Goal: Task Accomplishment & Management: Use online tool/utility

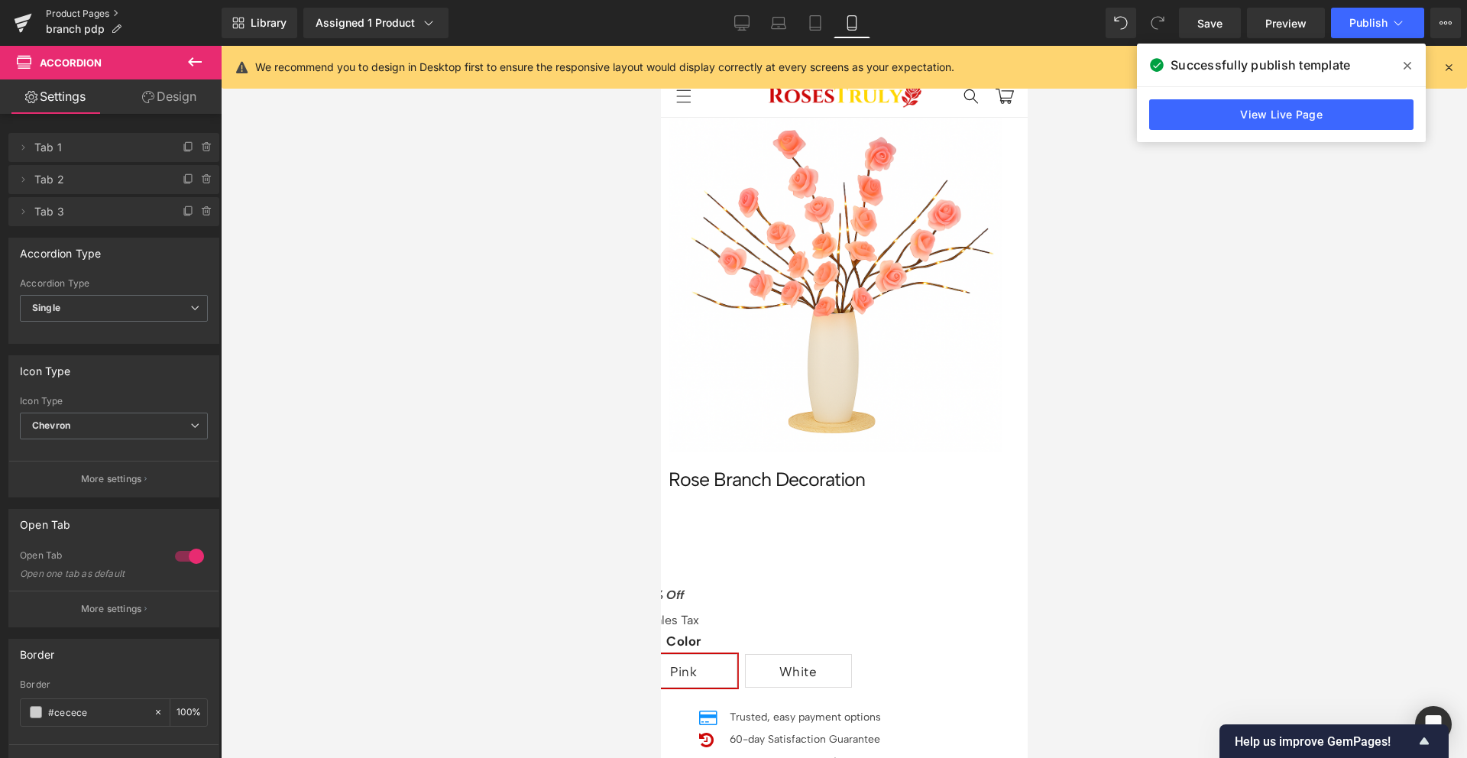
click at [70, 10] on link "Product Pages" at bounding box center [134, 14] width 176 height 12
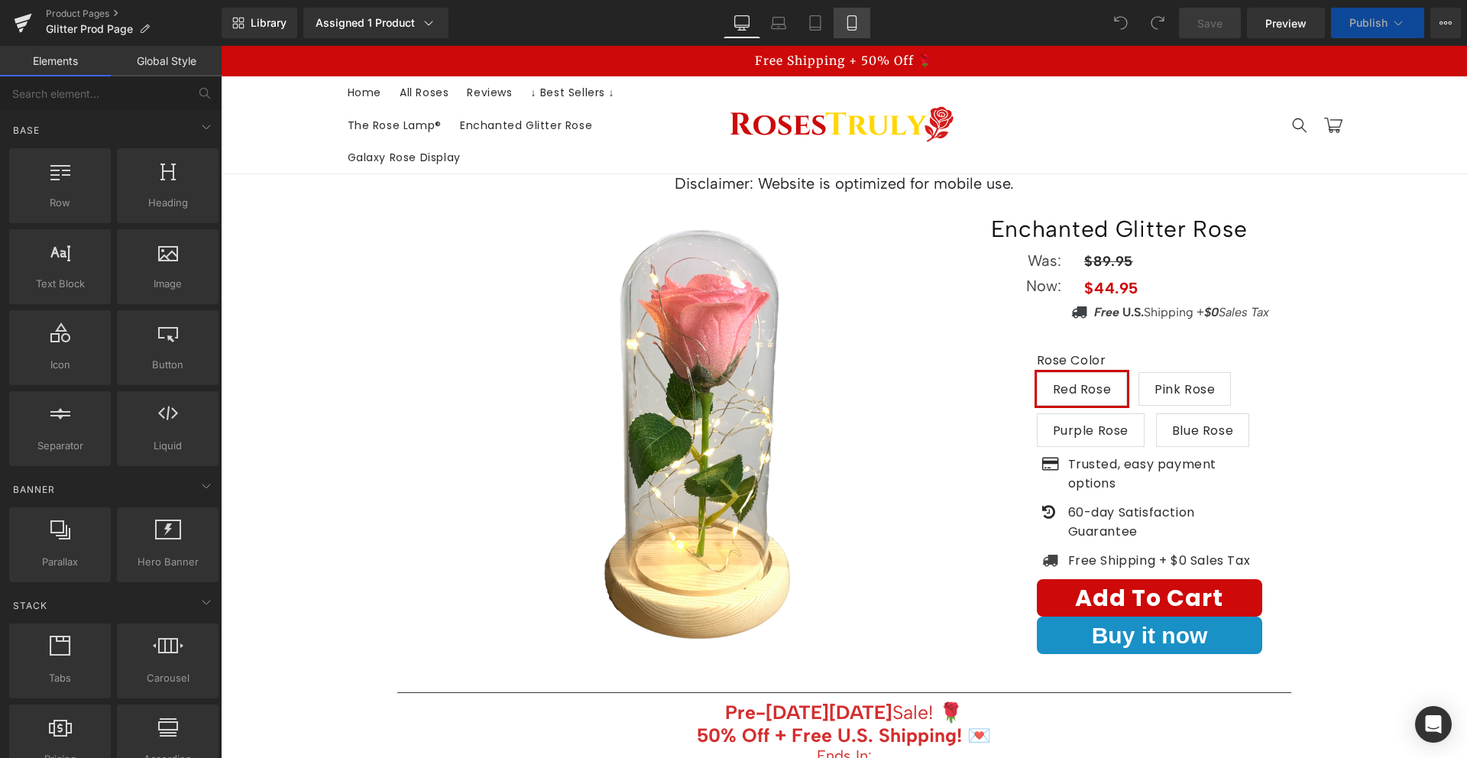
click at [851, 30] on icon at bounding box center [851, 23] width 8 height 15
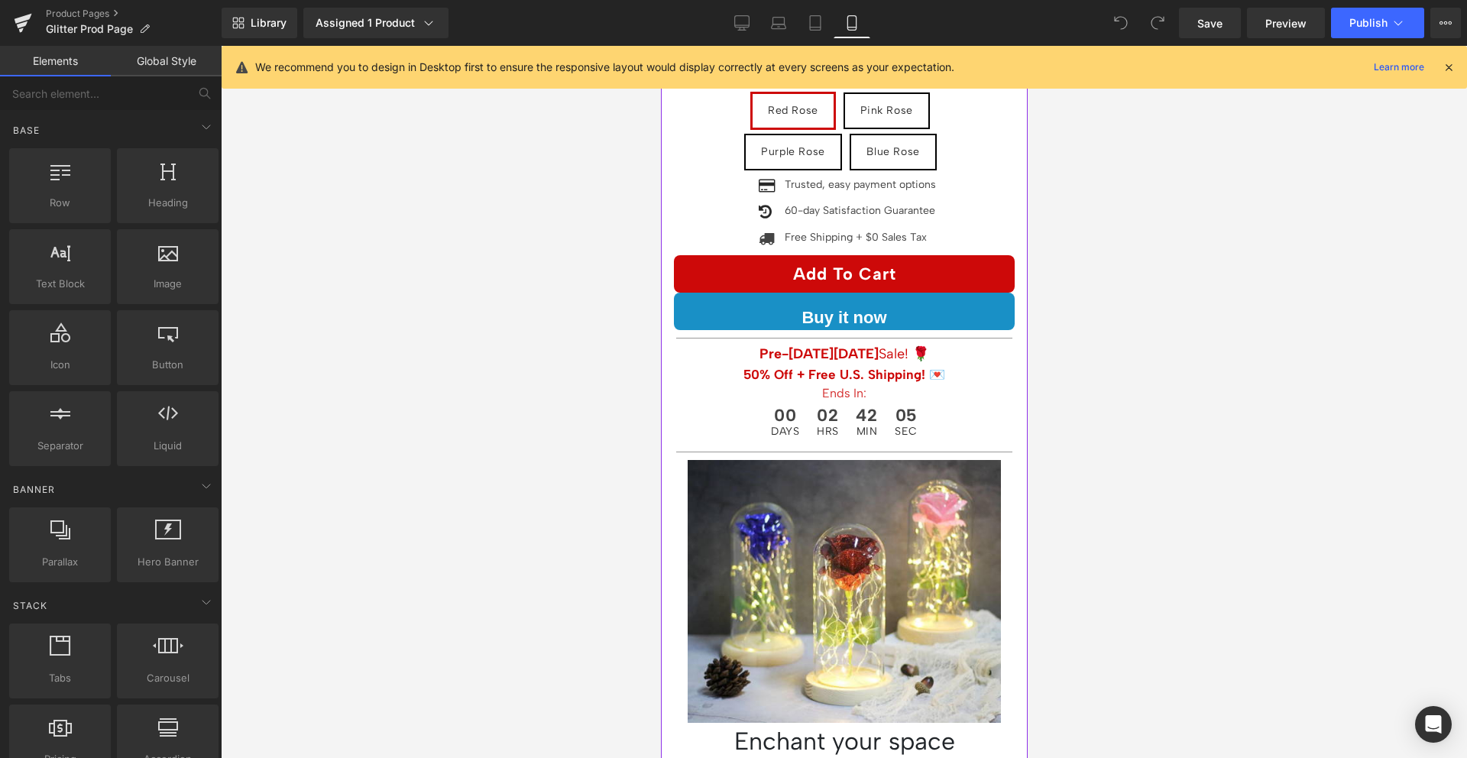
scroll to position [307, 0]
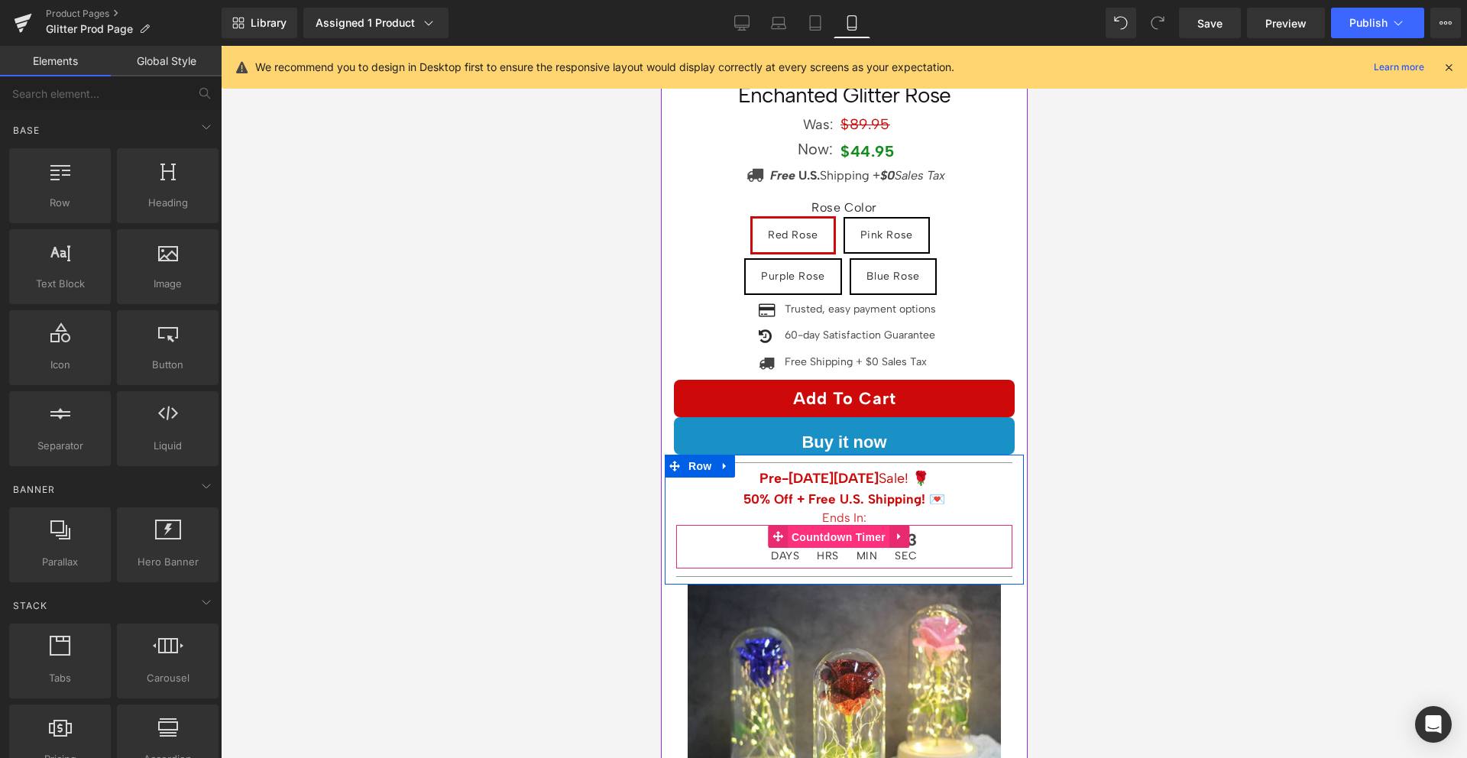
click at [834, 536] on span "Countdown Timer" at bounding box center [838, 537] width 102 height 23
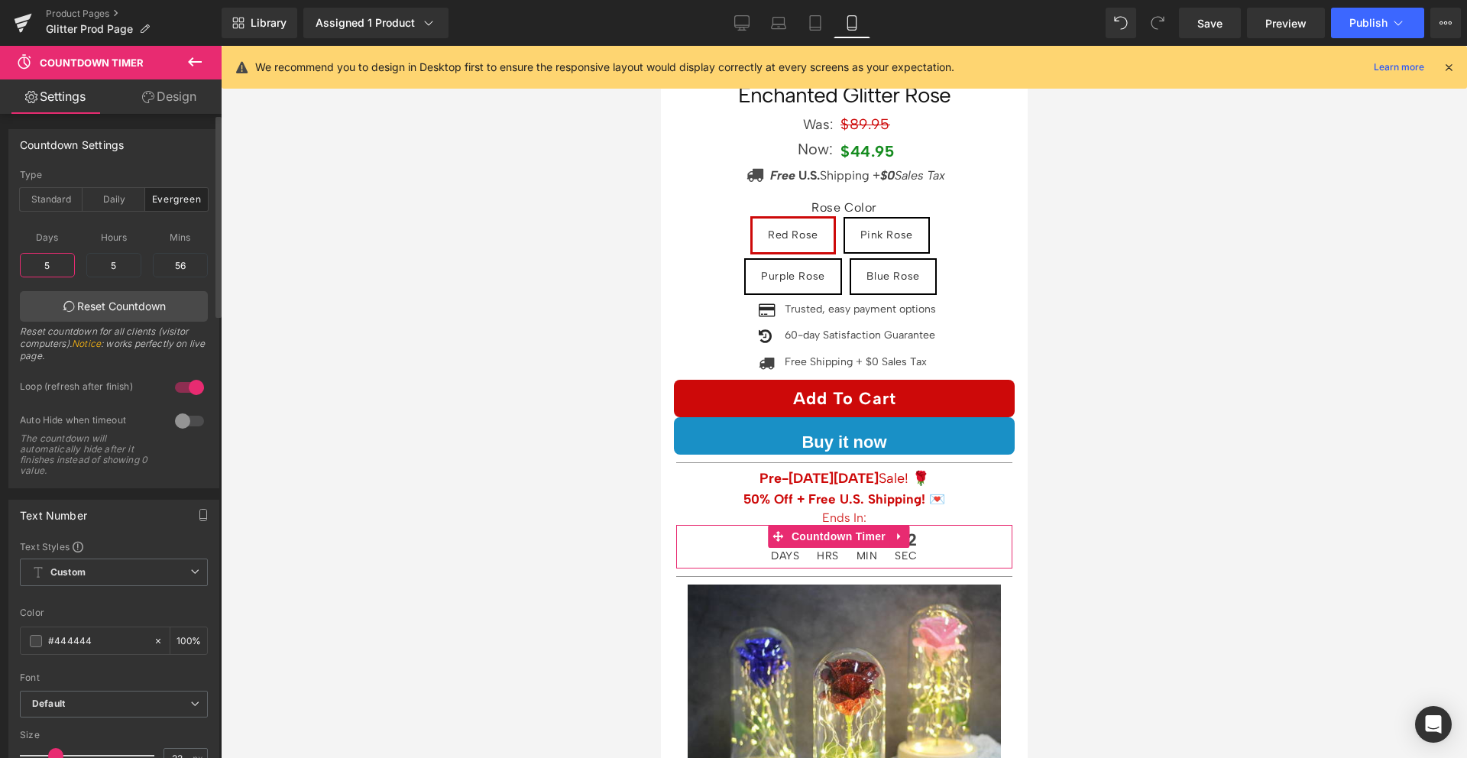
click at [49, 259] on input "5" at bounding box center [47, 265] width 55 height 24
type input "0"
click at [56, 265] on input "0" at bounding box center [47, 265] width 55 height 24
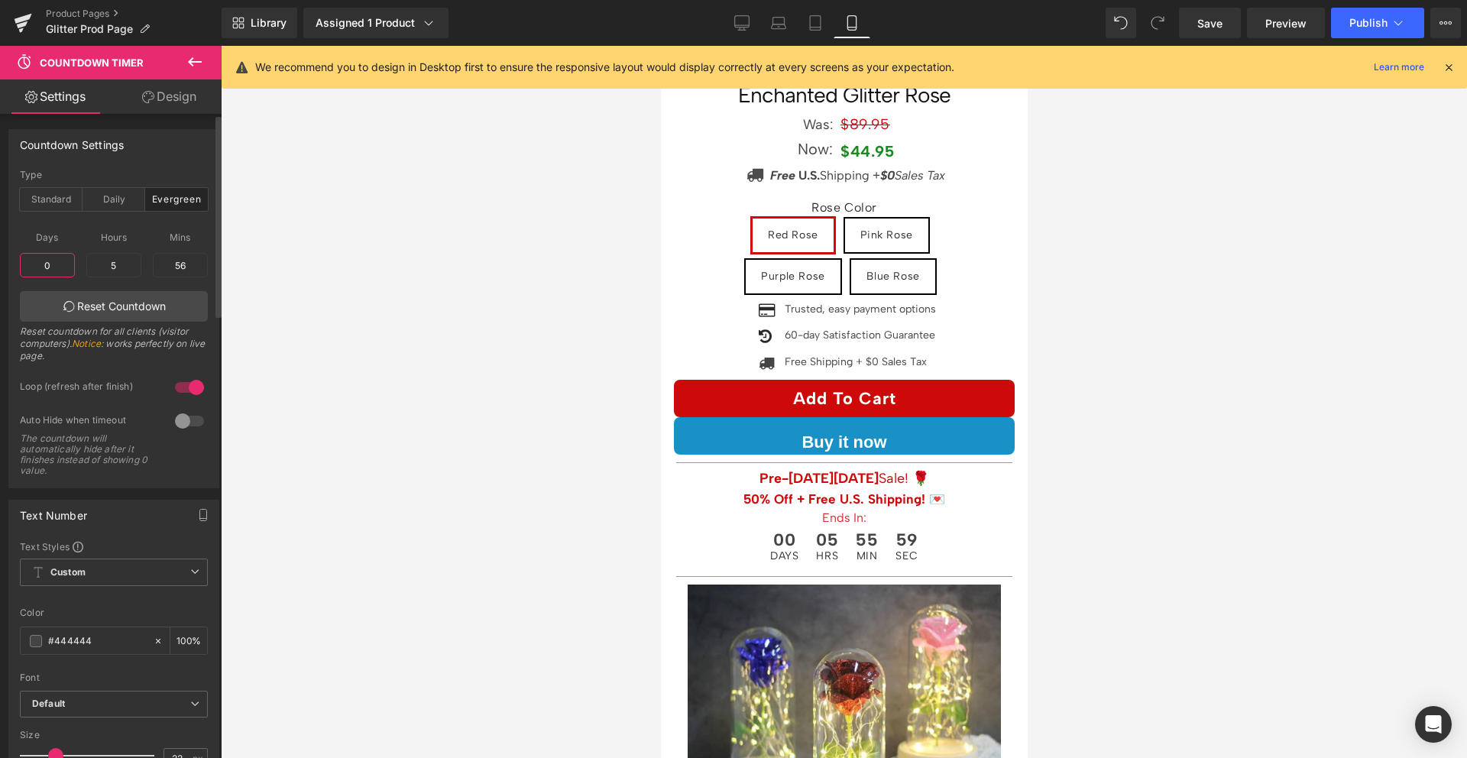
click at [56, 265] on input "0" at bounding box center [47, 265] width 55 height 24
type input "0"
click at [83, 484] on div "Auto Hide when timeout The countdown will automatically hide after it finishes …" at bounding box center [114, 450] width 188 height 73
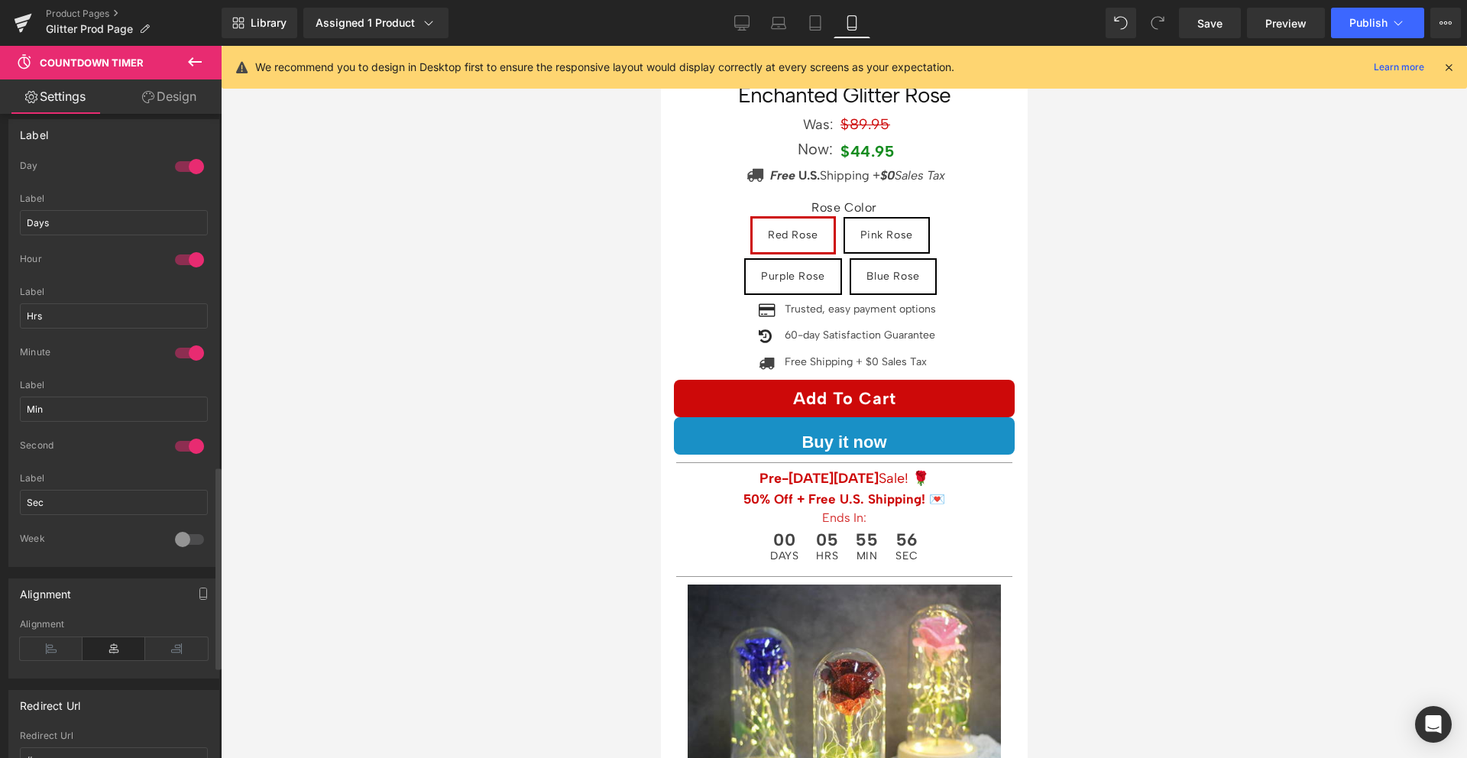
scroll to position [1070, 0]
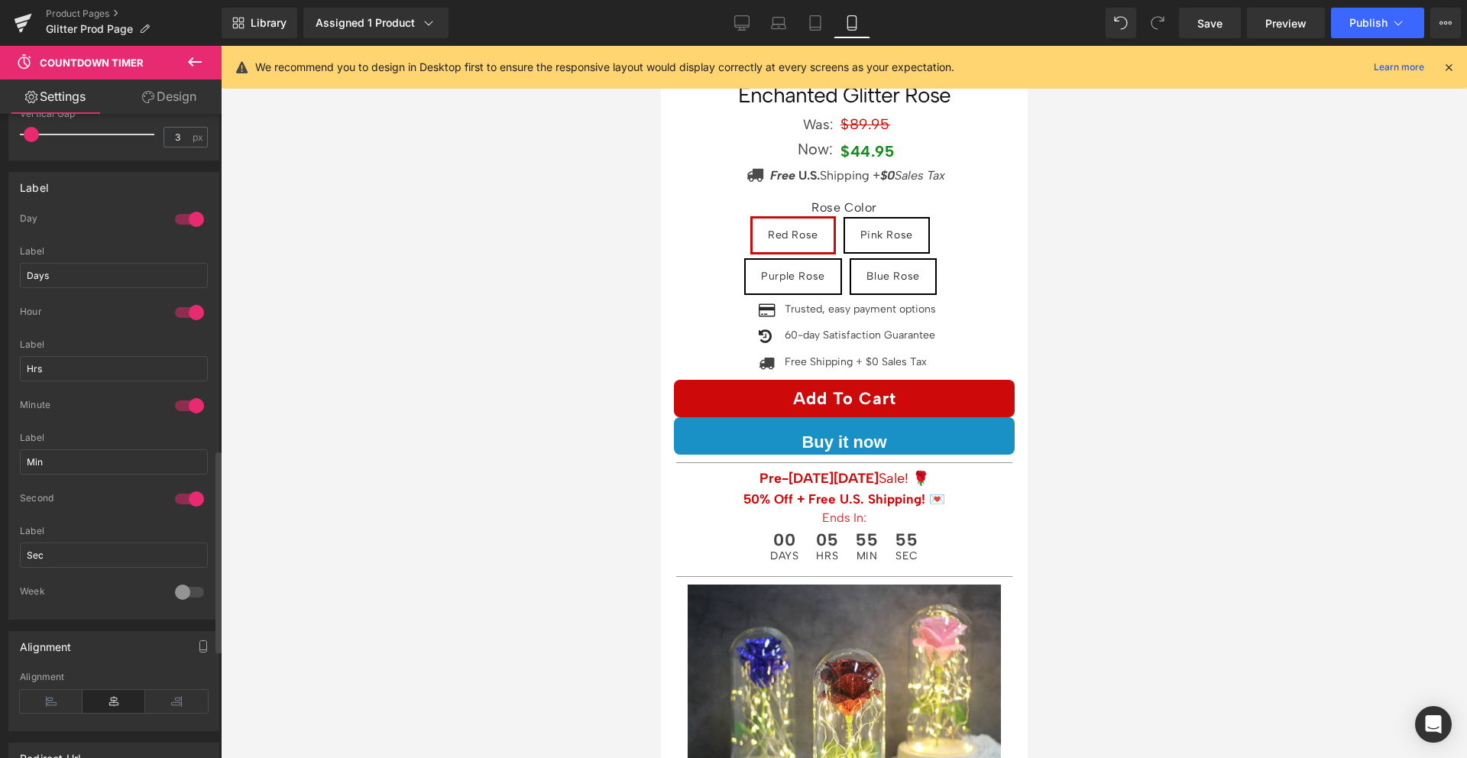
click at [193, 222] on div at bounding box center [189, 219] width 37 height 24
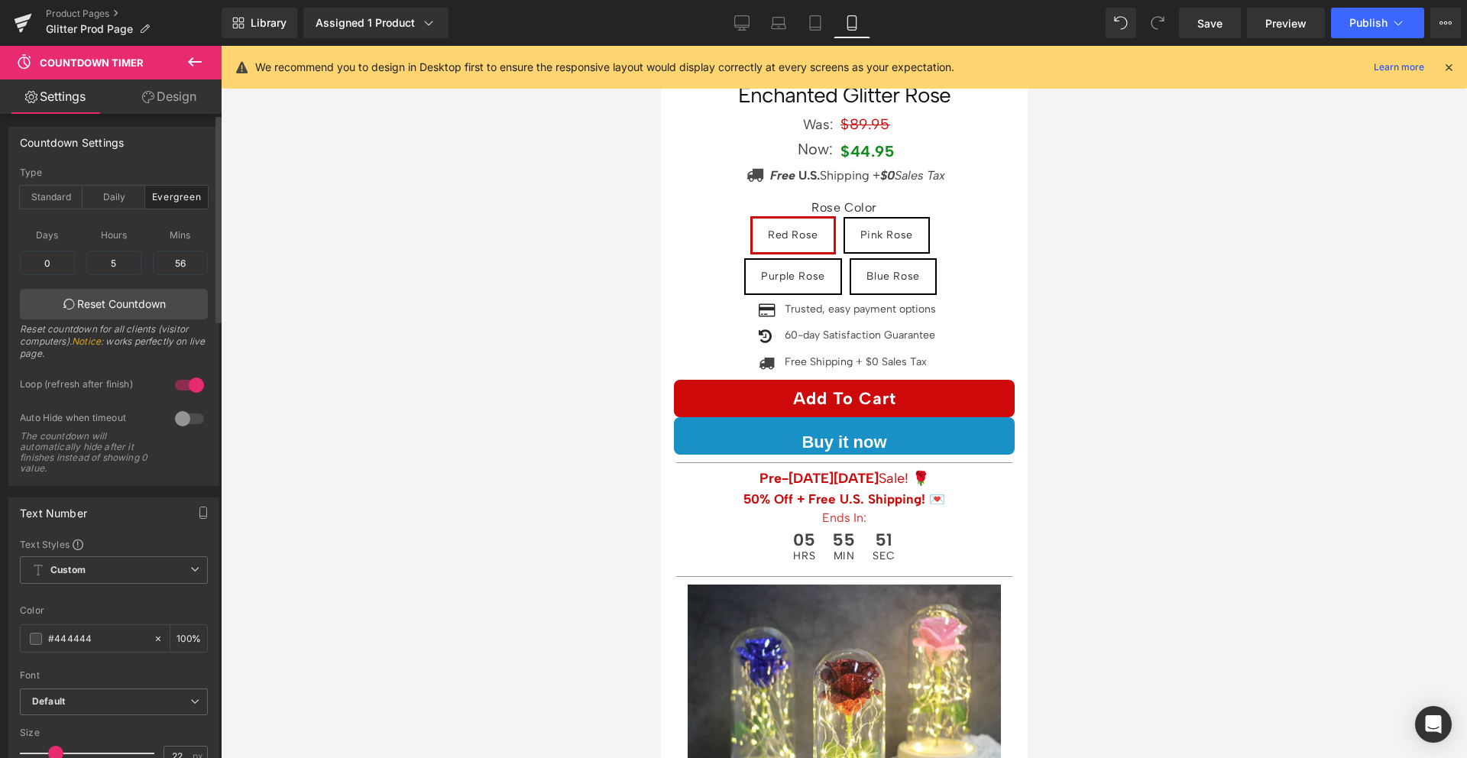
scroll to position [0, 0]
click at [115, 269] on input "5" at bounding box center [113, 265] width 55 height 24
type input "4"
click at [114, 238] on span "Hours" at bounding box center [113, 237] width 55 height 19
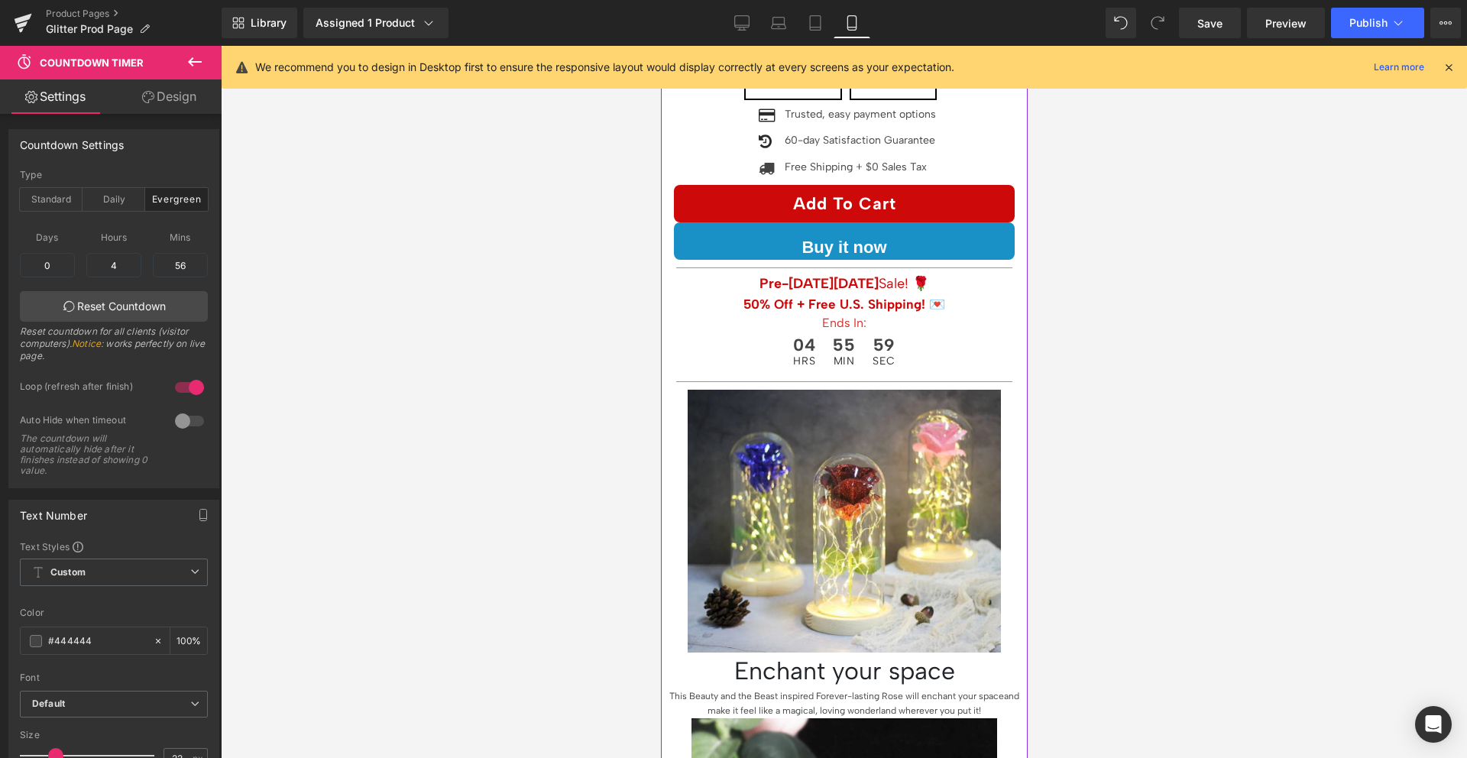
scroll to position [526, 0]
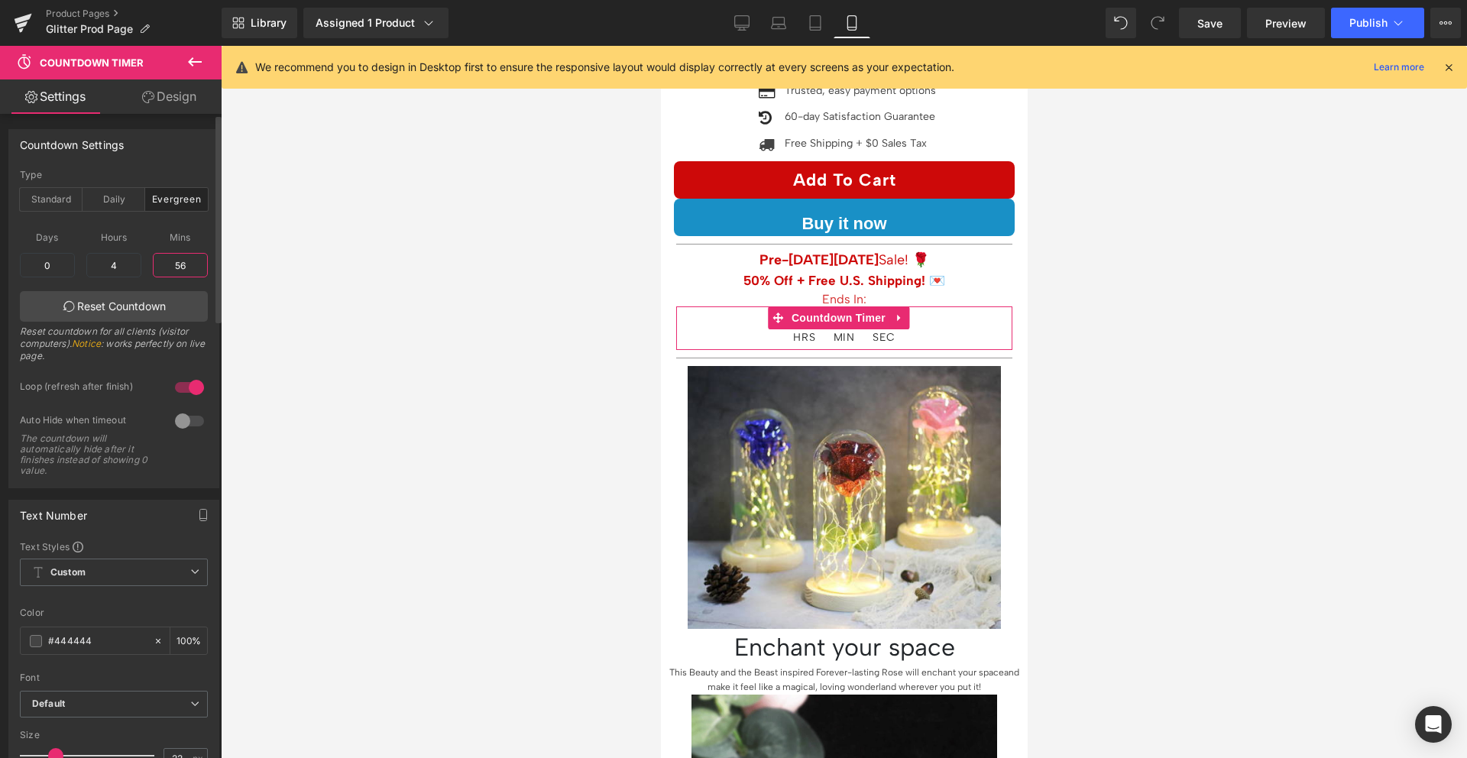
click at [176, 265] on input "56" at bounding box center [180, 265] width 55 height 24
click at [170, 263] on input "23" at bounding box center [180, 265] width 55 height 24
type input "23"
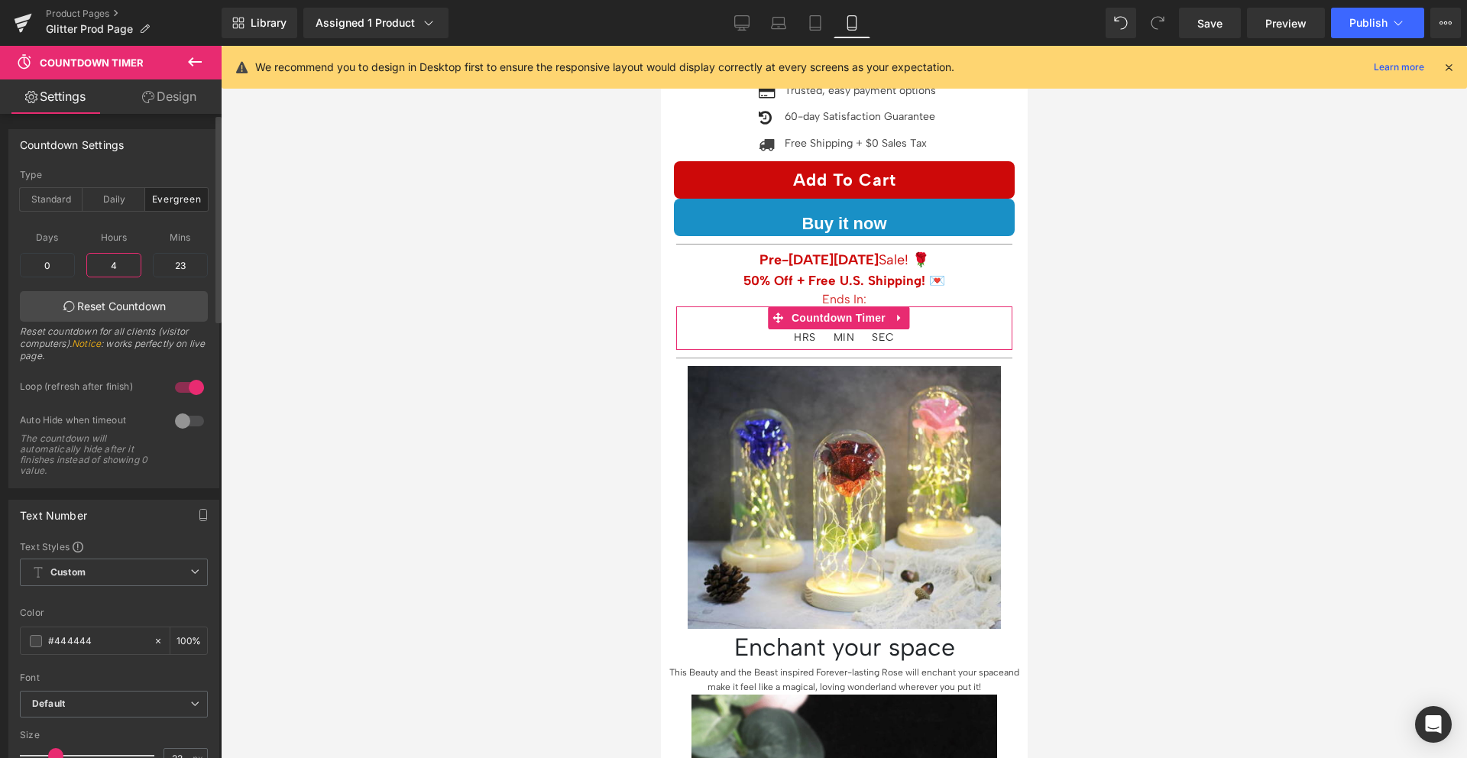
click at [118, 261] on input "4" at bounding box center [113, 265] width 55 height 24
type input "6"
click at [170, 260] on input "23" at bounding box center [180, 265] width 55 height 24
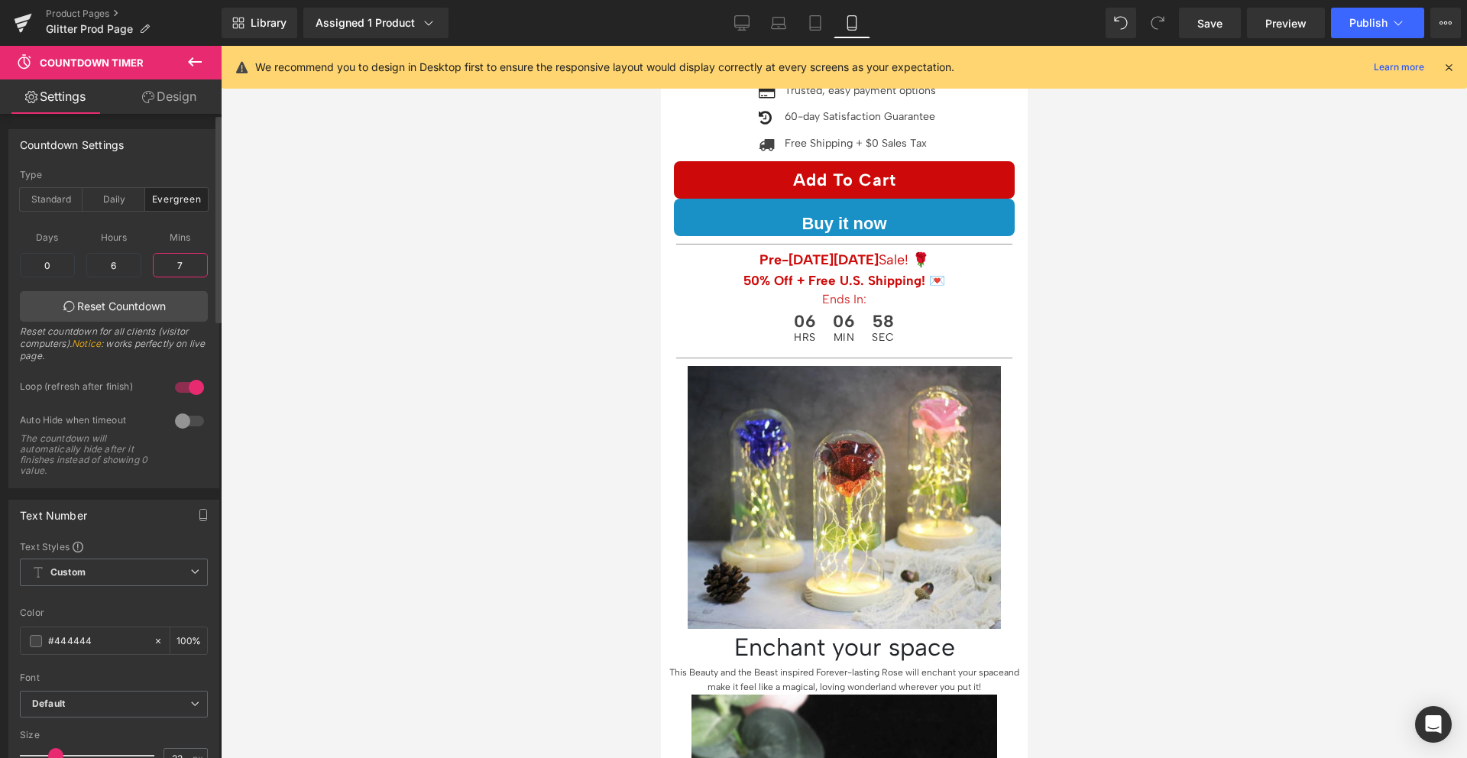
click at [174, 266] on input "7" at bounding box center [180, 265] width 55 height 24
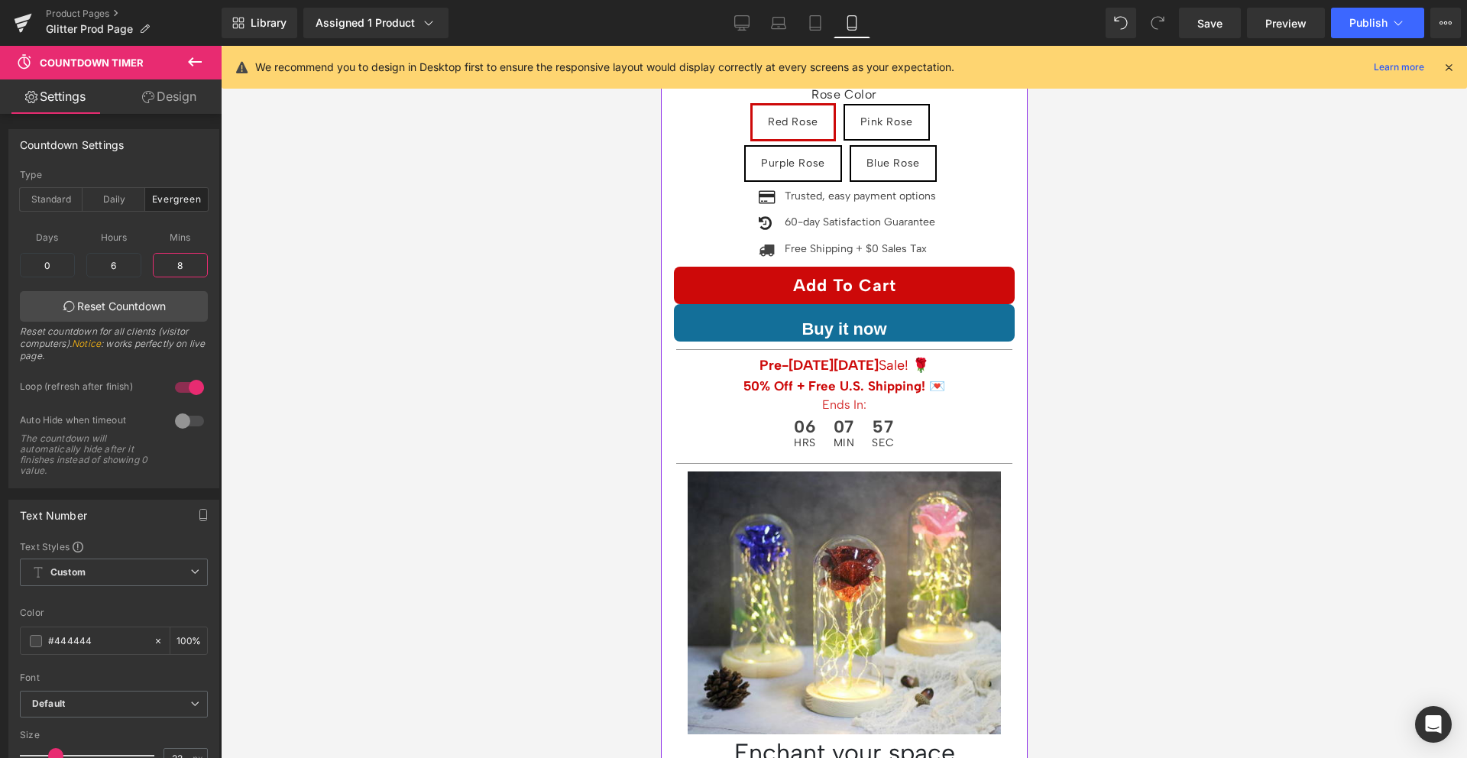
scroll to position [419, 0]
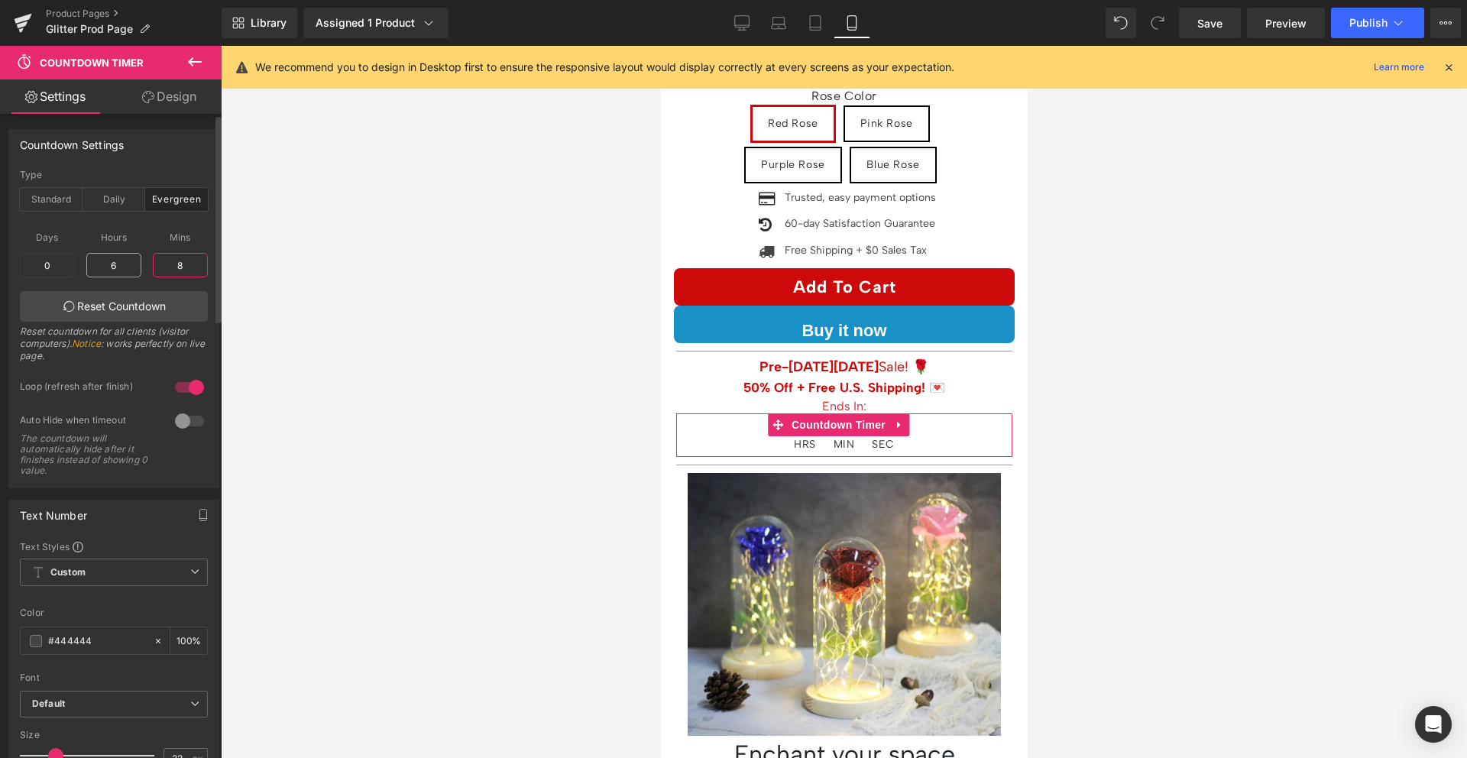
type input "8"
click at [108, 264] on input "6" at bounding box center [113, 265] width 55 height 24
click at [118, 267] on input "6" at bounding box center [113, 265] width 55 height 24
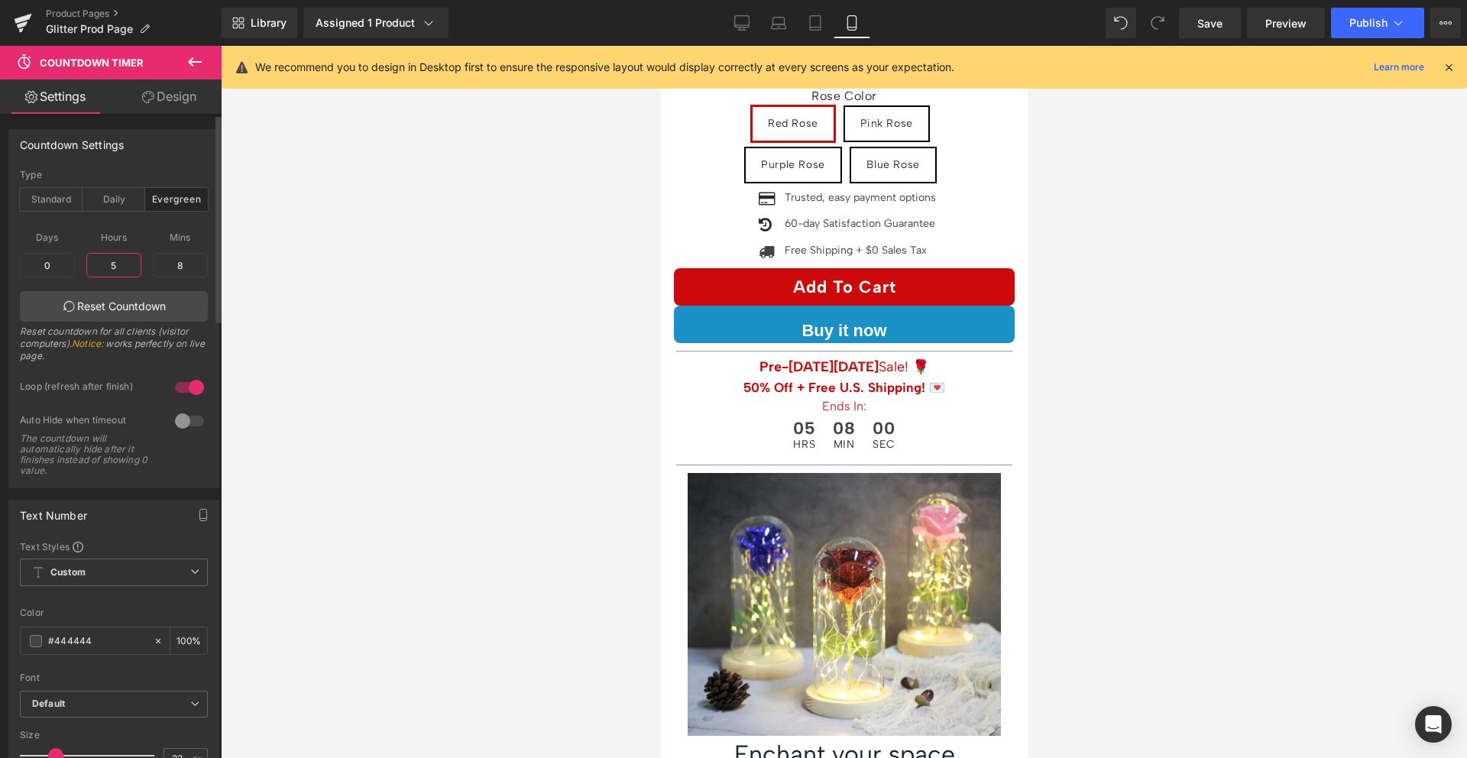
type input "5"
click at [166, 240] on span "Mins" at bounding box center [180, 237] width 55 height 19
click at [170, 261] on input "8" at bounding box center [180, 265] width 55 height 24
type input "24"
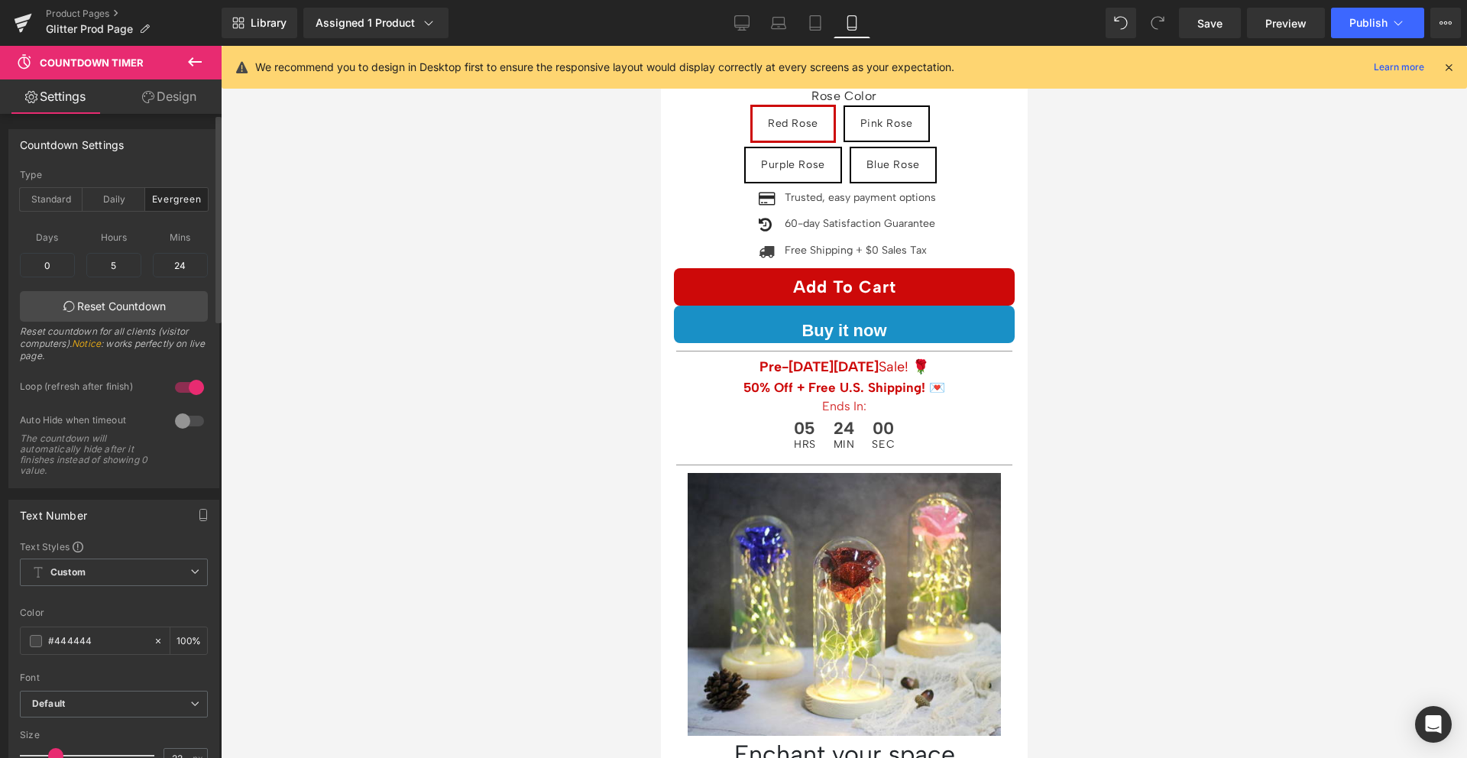
click at [183, 238] on span "Mins" at bounding box center [180, 237] width 55 height 19
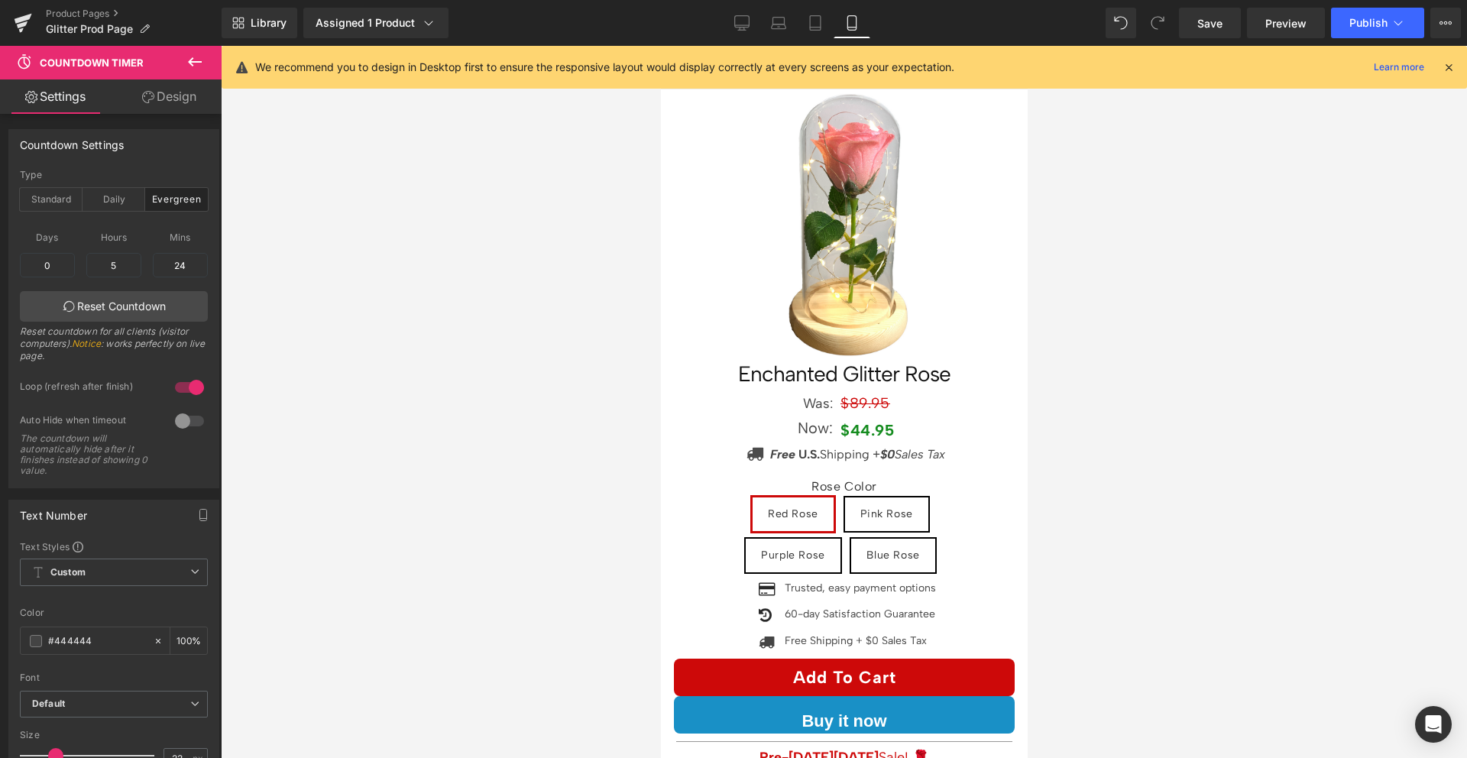
scroll to position [0, 0]
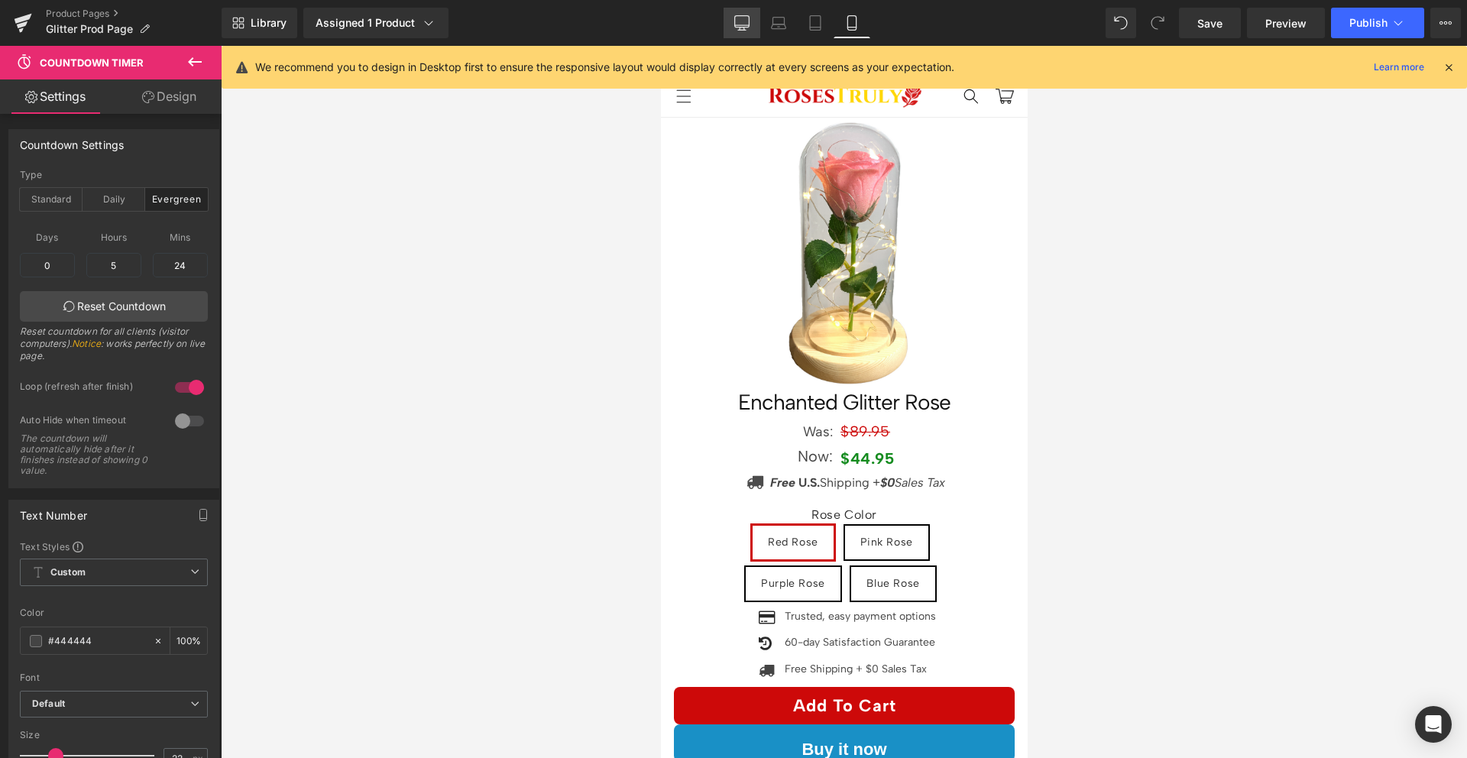
click at [741, 28] on icon at bounding box center [741, 22] width 15 height 15
type input "#121212"
type input "90"
type input "25"
type input "90"
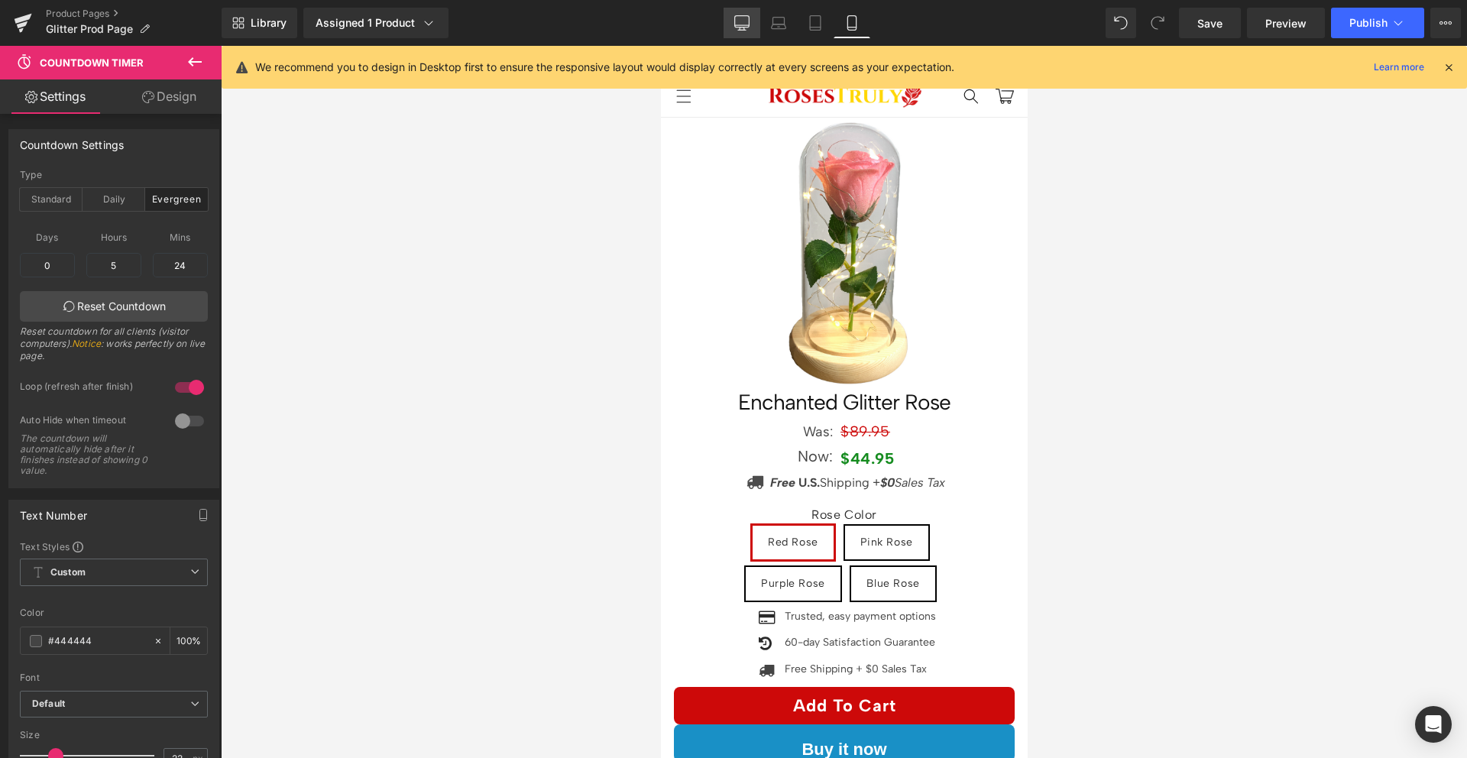
type input "20"
type input "10"
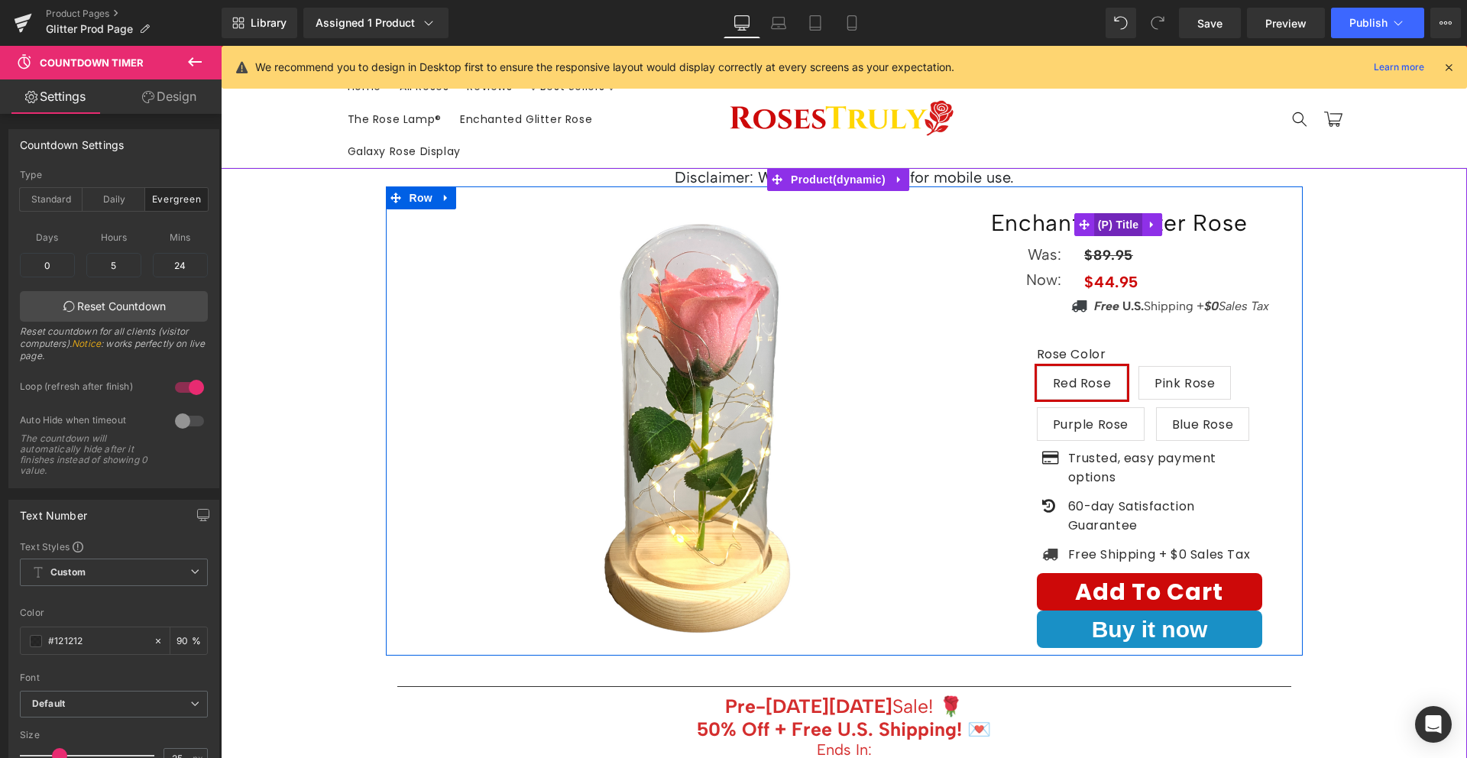
scroll to position [9, 0]
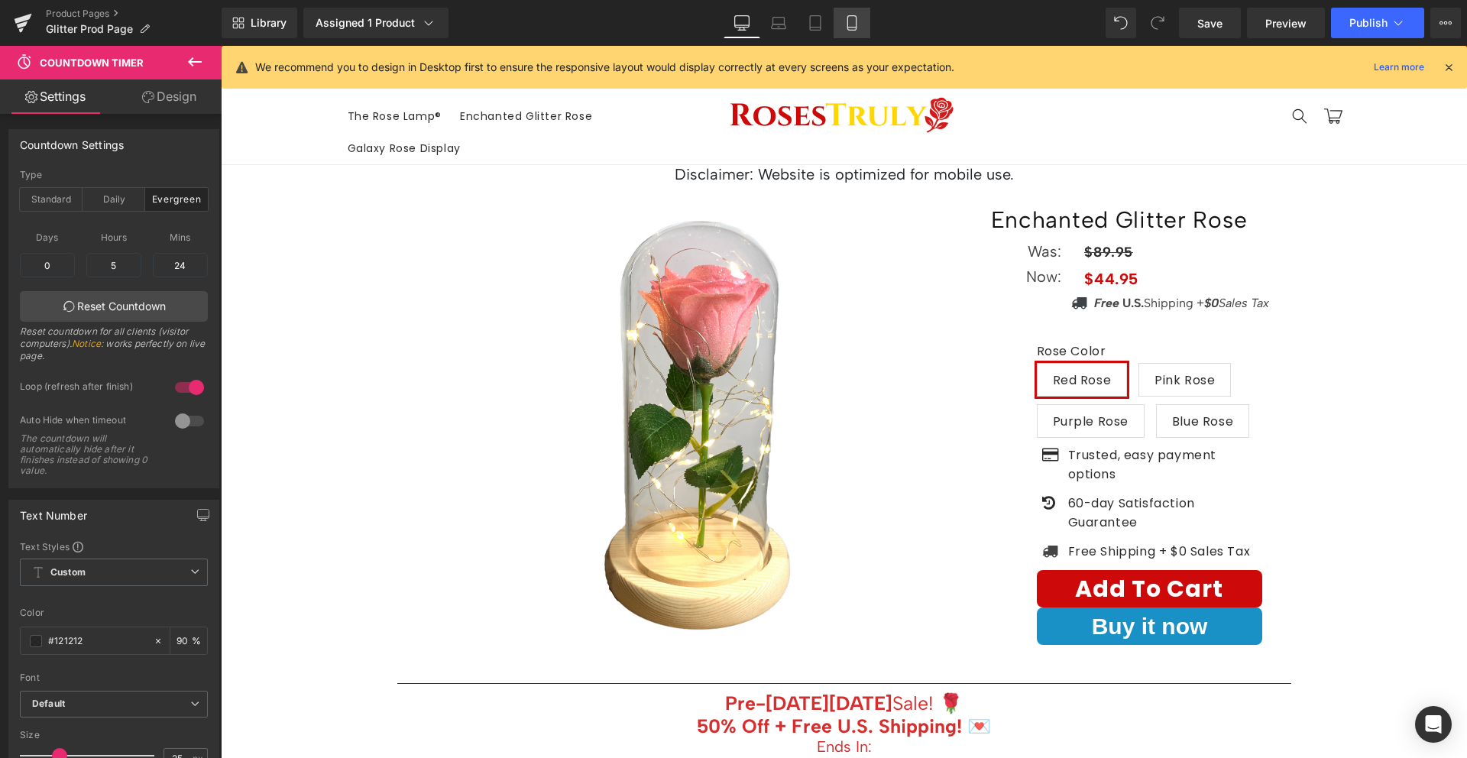
click at [844, 27] on icon at bounding box center [851, 22] width 15 height 15
type input "#444444"
type input "100"
type input "22"
type input "90"
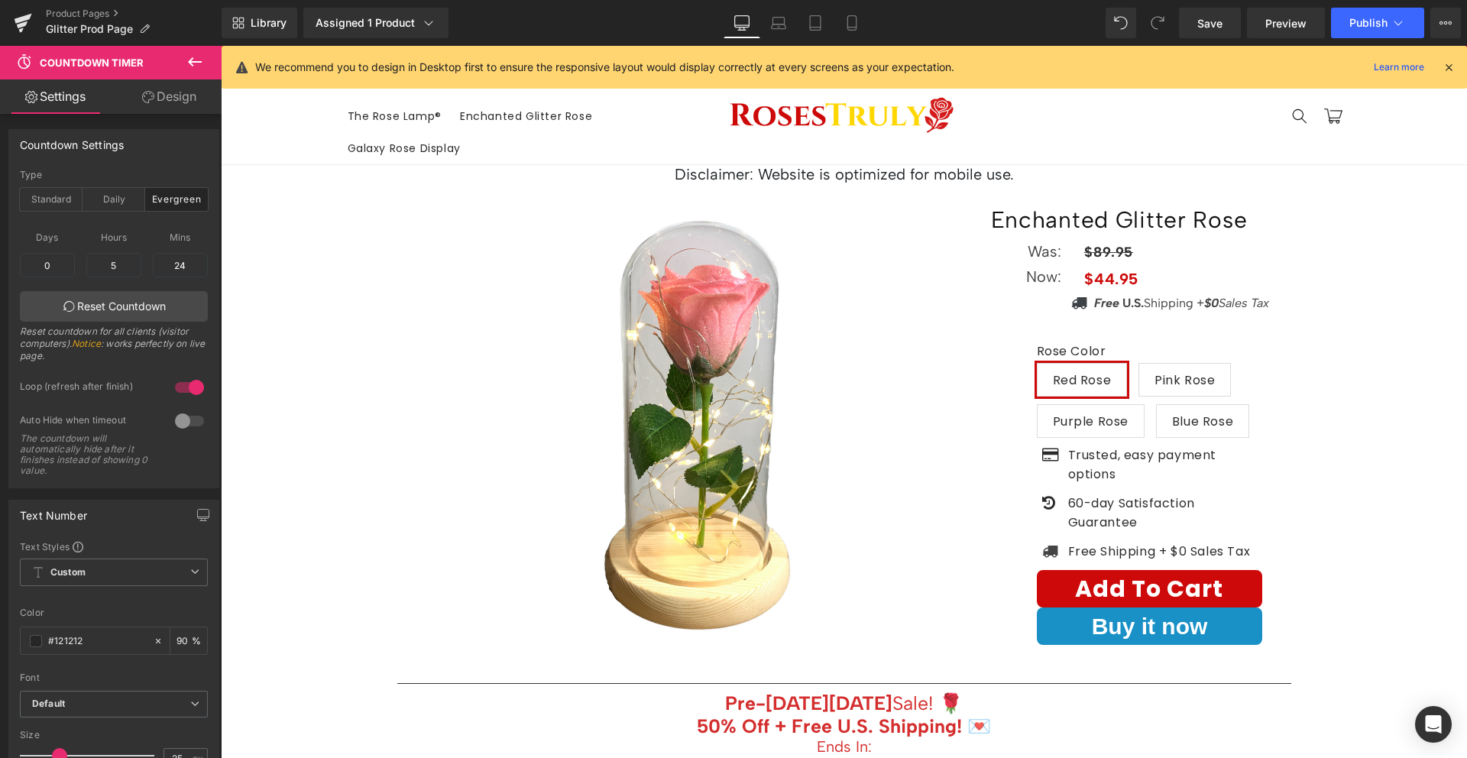
type input "9"
type input "3"
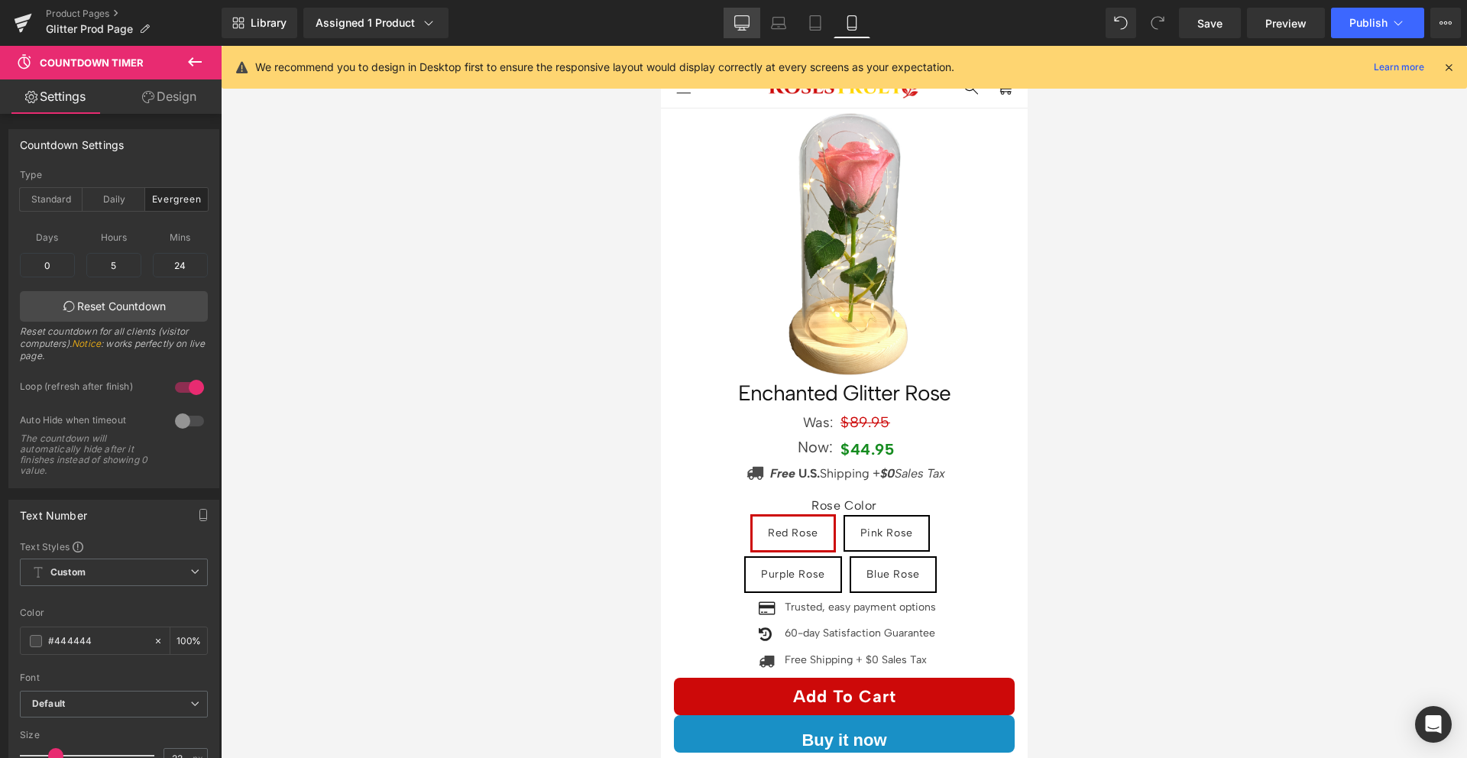
scroll to position [80, 0]
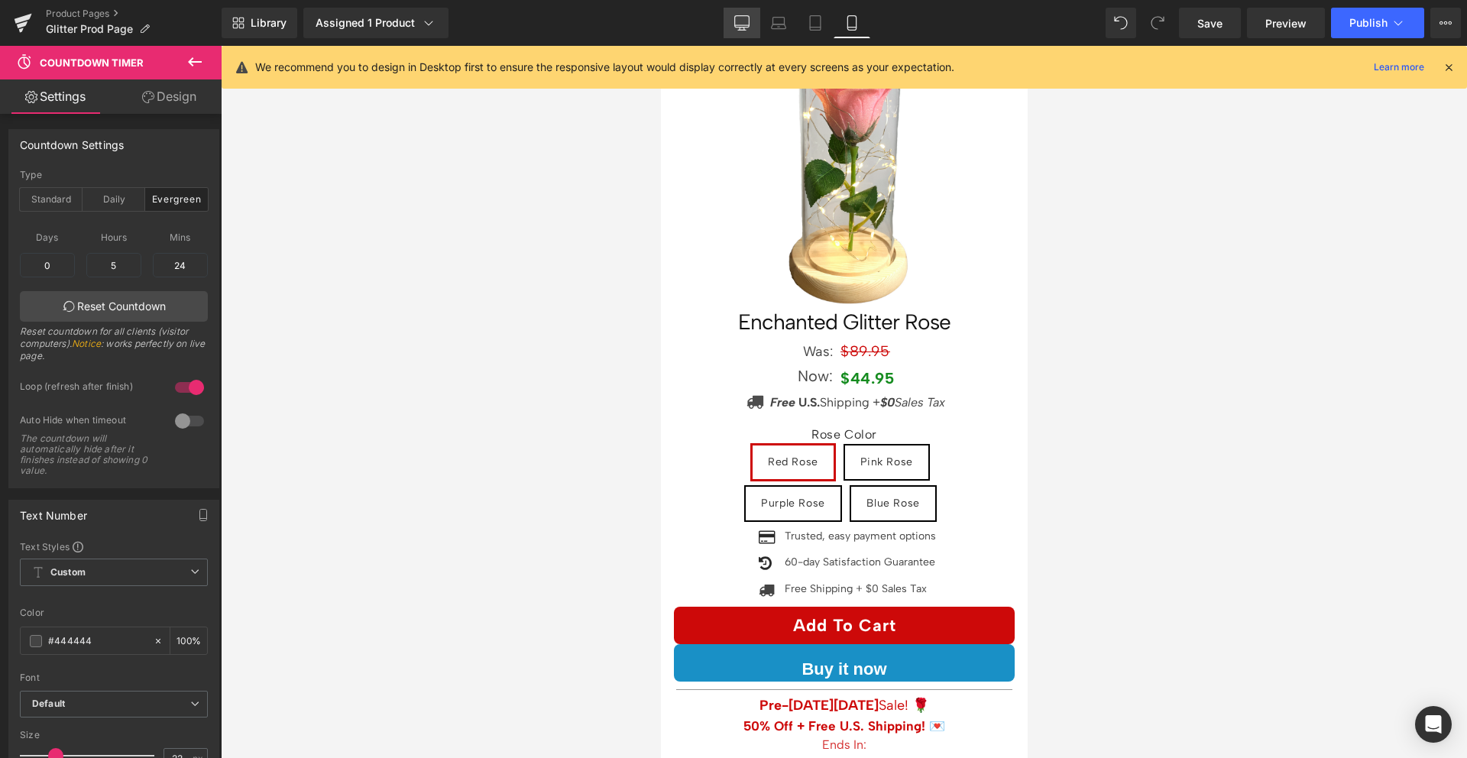
click at [740, 18] on icon at bounding box center [741, 22] width 15 height 15
type input "#121212"
type input "90"
type input "25"
type input "90"
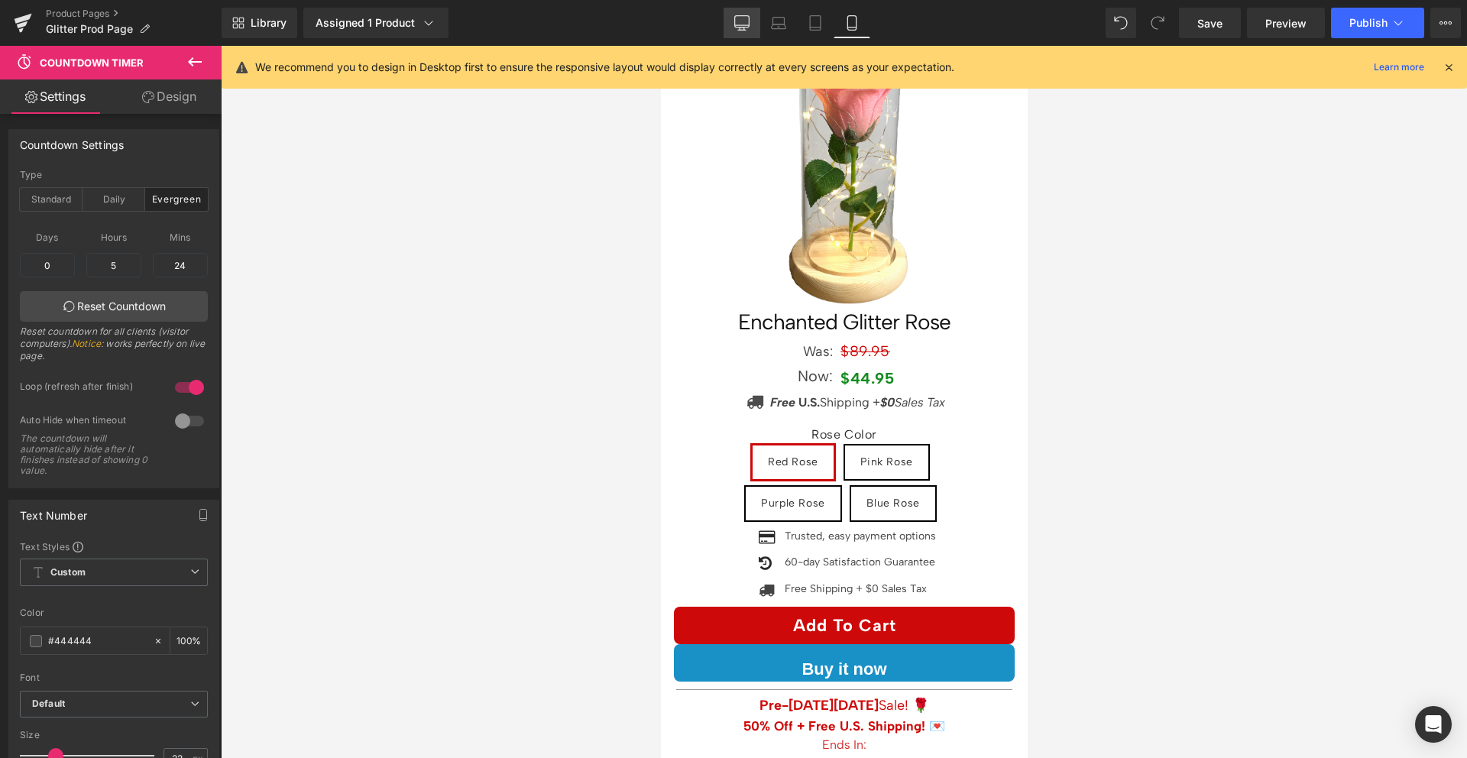
type input "20"
type input "10"
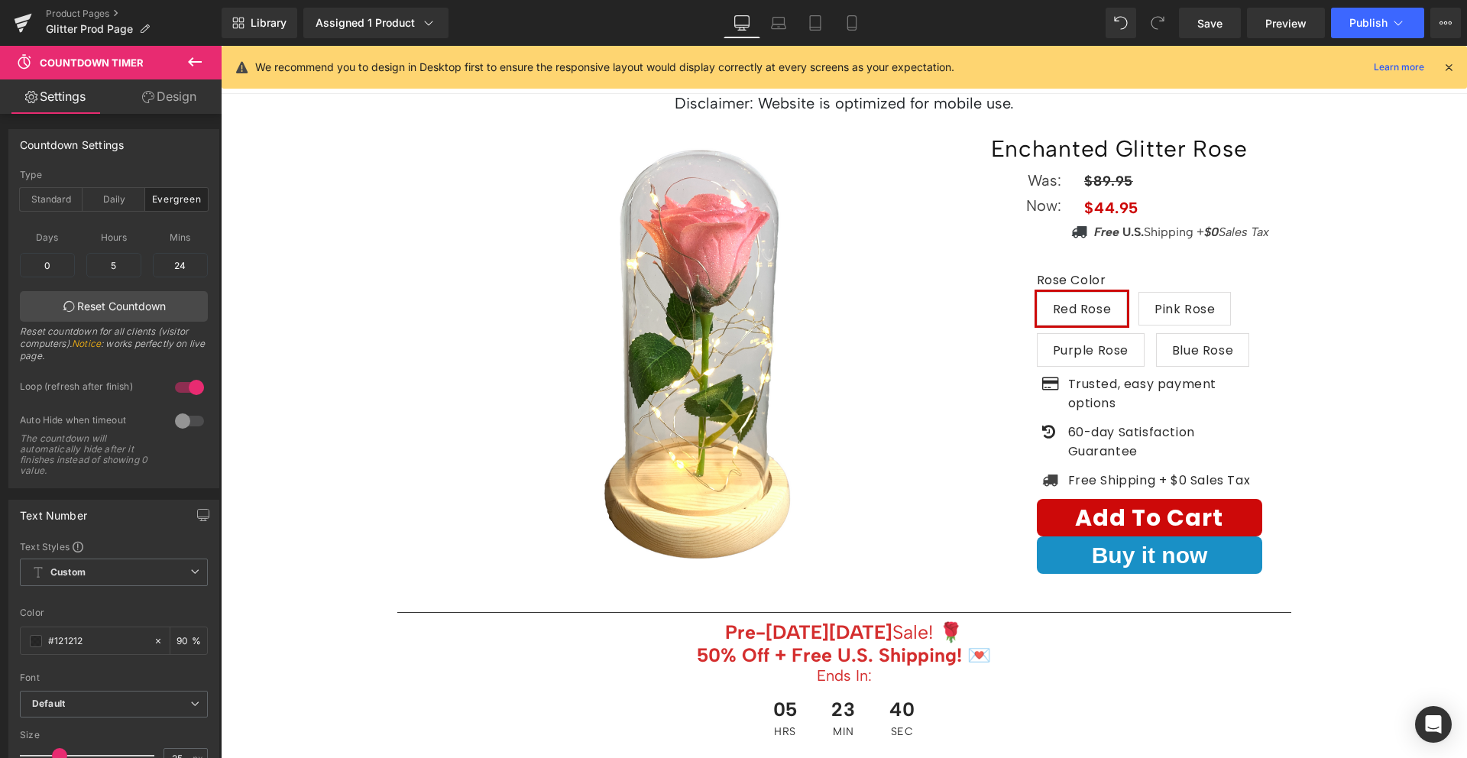
scroll to position [9, 0]
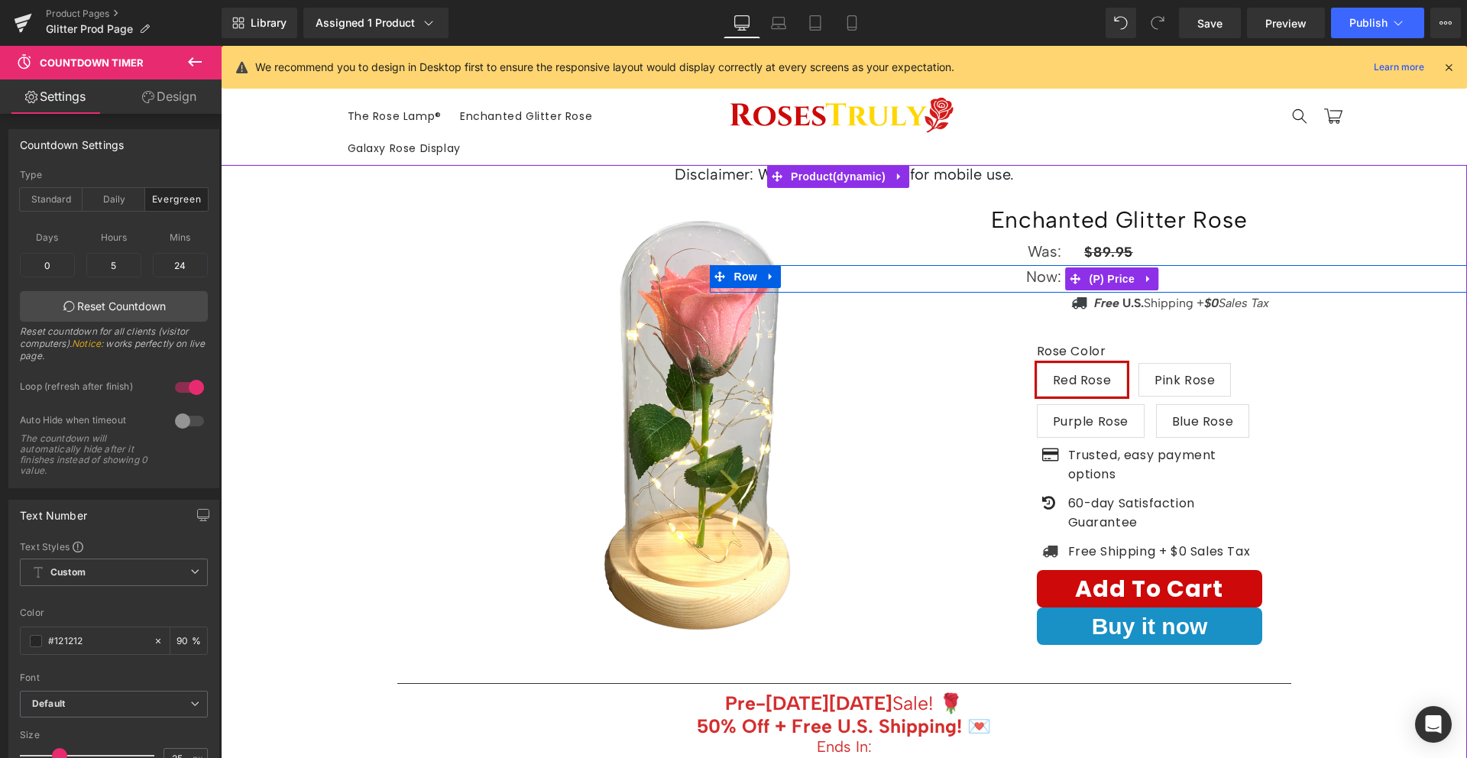
click at [1116, 290] on span "(P) Price" at bounding box center [1112, 278] width 53 height 23
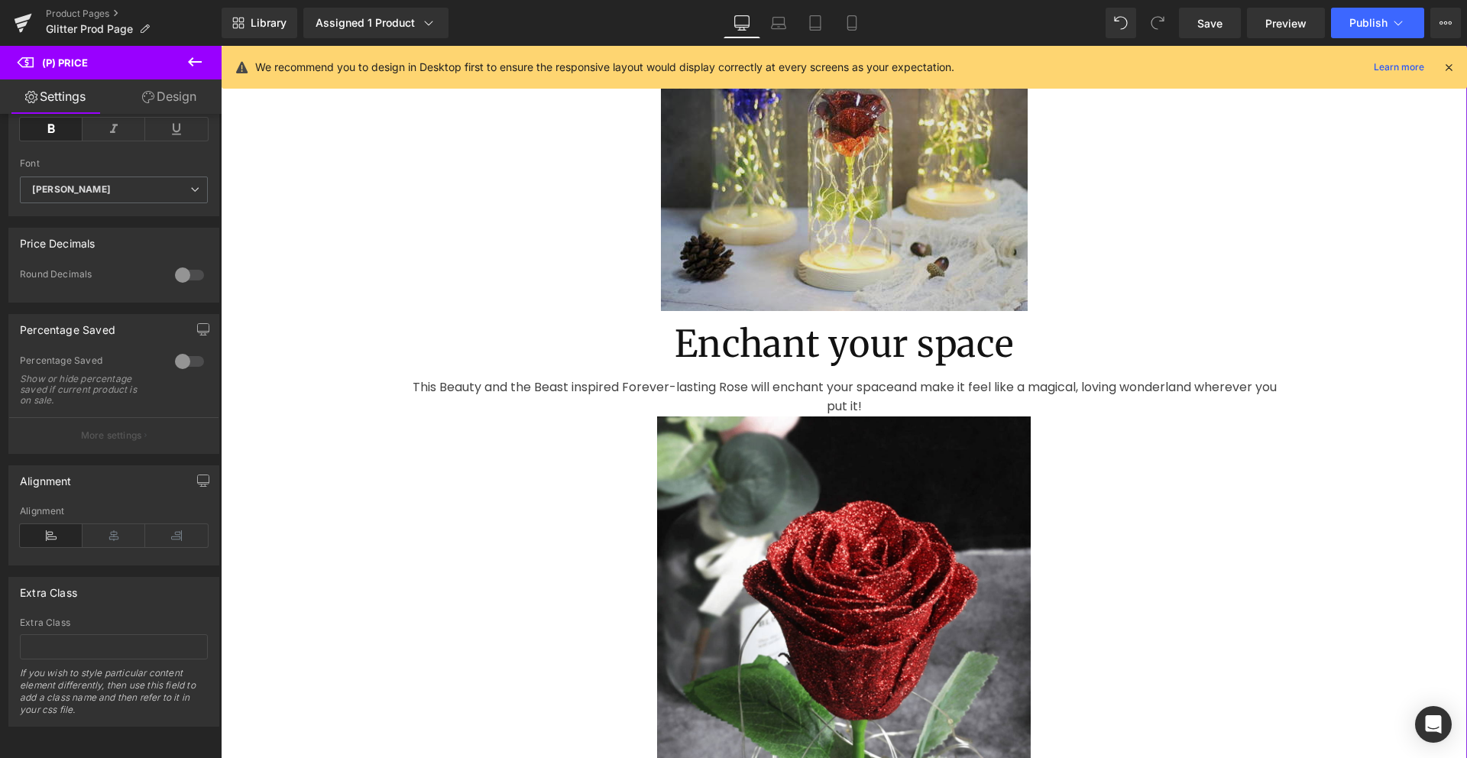
scroll to position [834, 0]
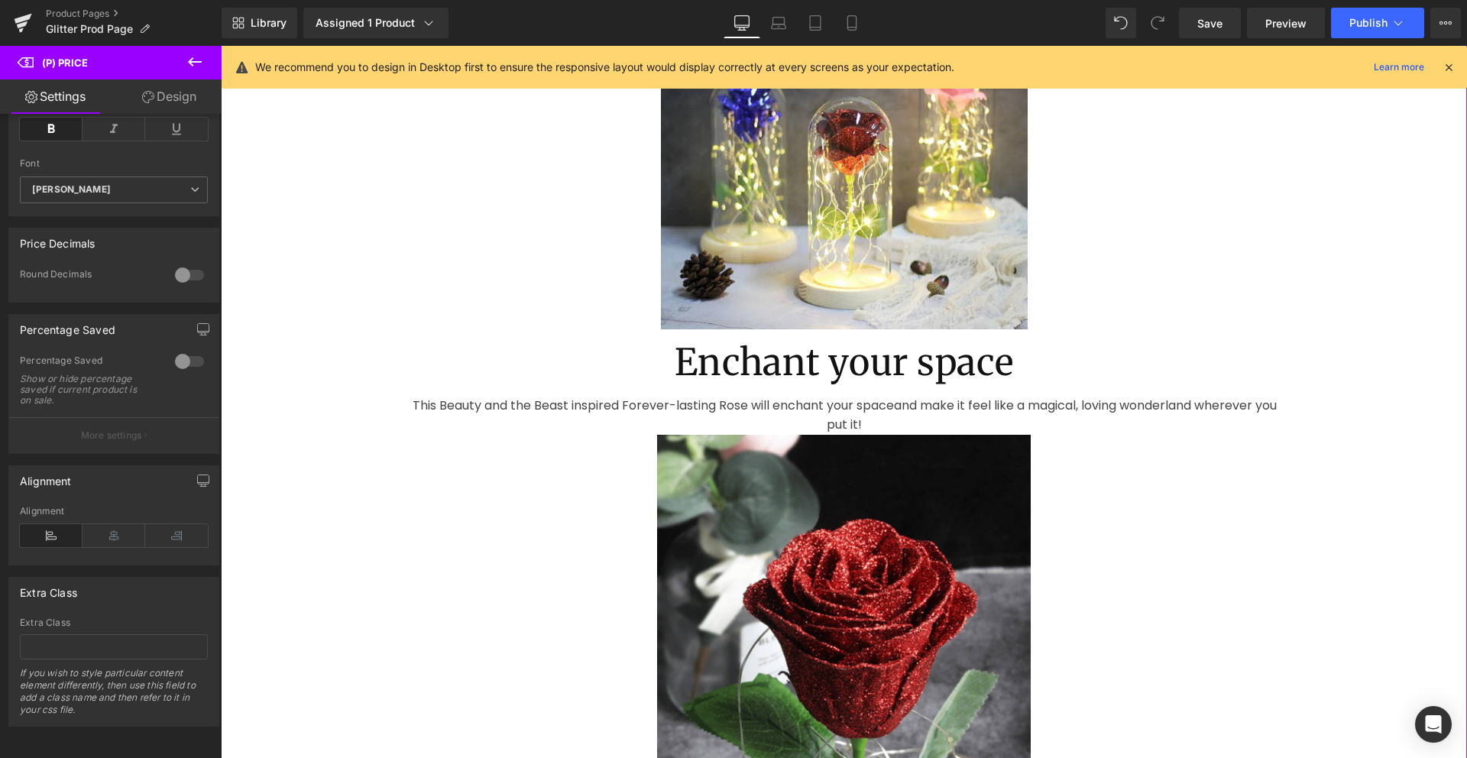
click at [836, 358] on div "Enchant your space Heading" at bounding box center [844, 362] width 1246 height 66
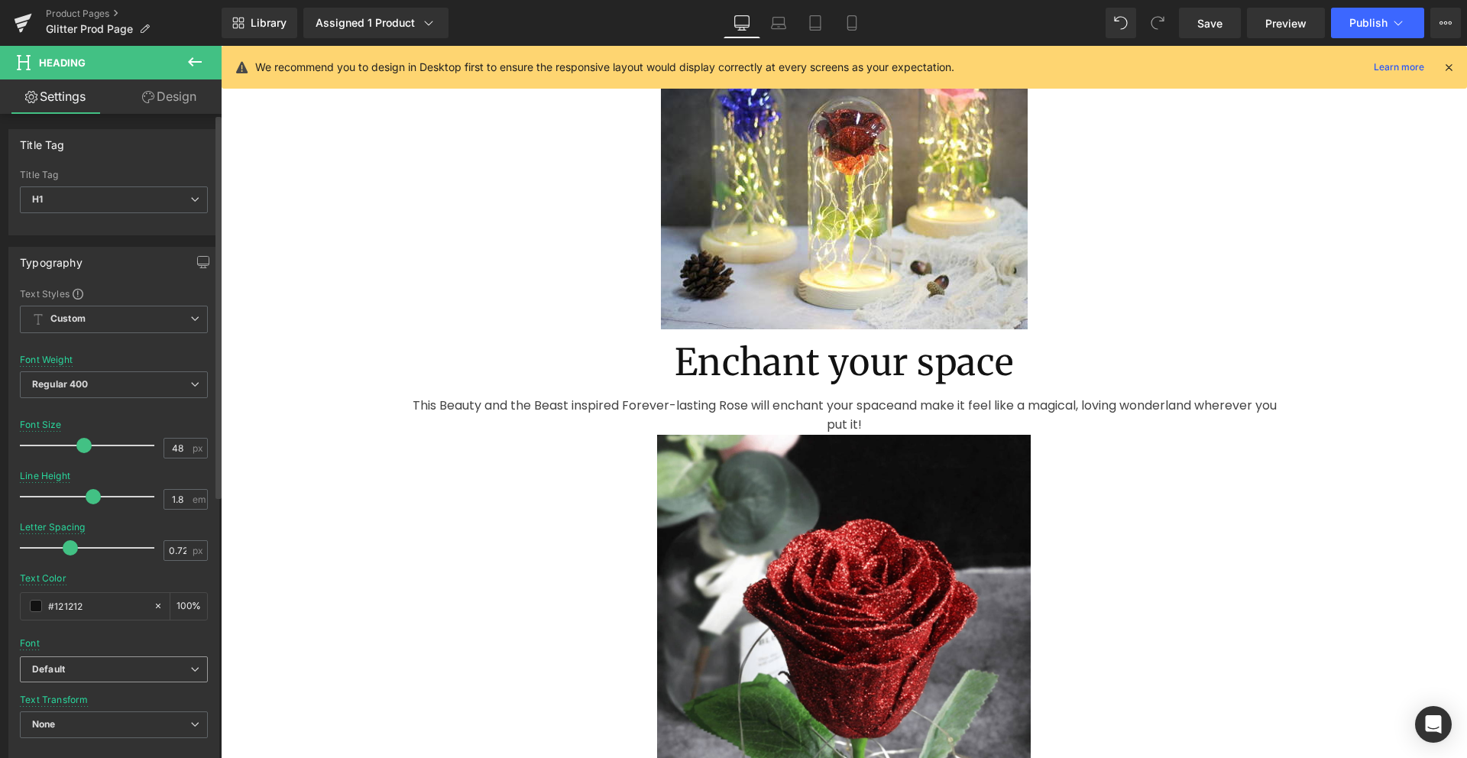
click at [134, 658] on span "Default" at bounding box center [114, 669] width 188 height 27
drag, startPoint x: 125, startPoint y: 735, endPoint x: 454, endPoint y: 352, distance: 505.0
click at [125, 735] on li "Albert Sans" at bounding box center [111, 746] width 182 height 24
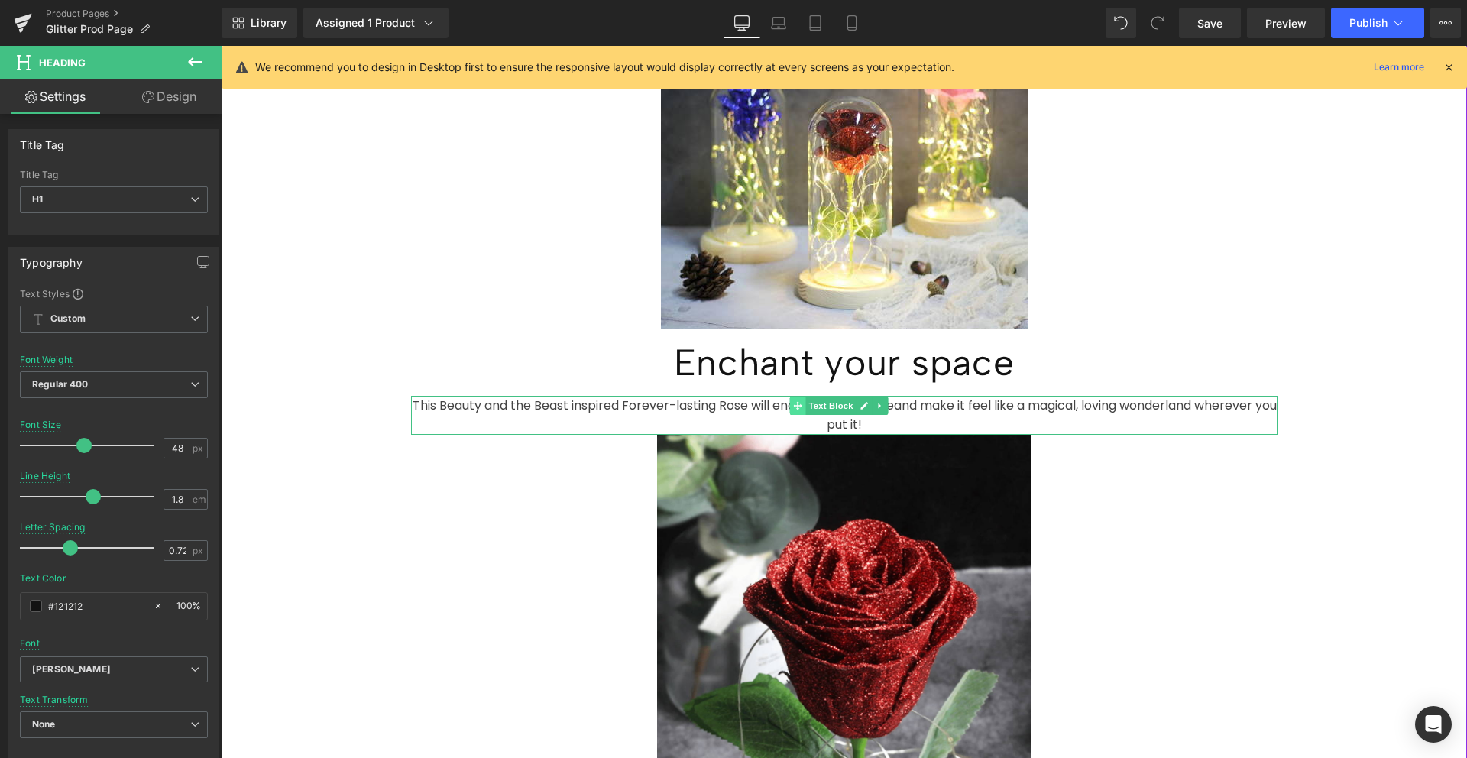
click at [802, 397] on span at bounding box center [797, 406] width 16 height 18
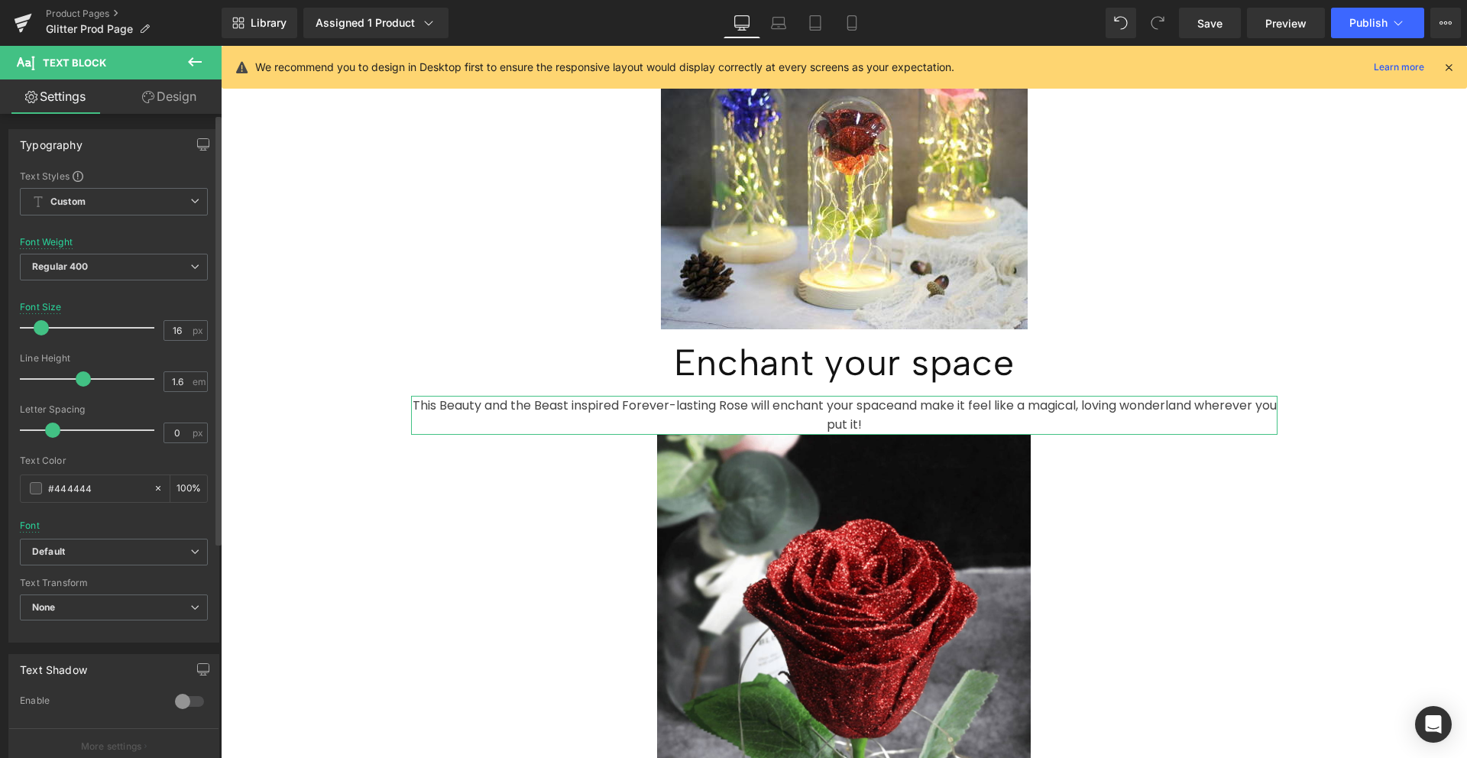
click at [60, 520] on div "Font Default Bona Nova Albert Sans Aleo Default Default Bona Nova Albert Sans A…" at bounding box center [114, 354] width 188 height 369
click at [63, 546] on icon "Default" at bounding box center [48, 552] width 33 height 13
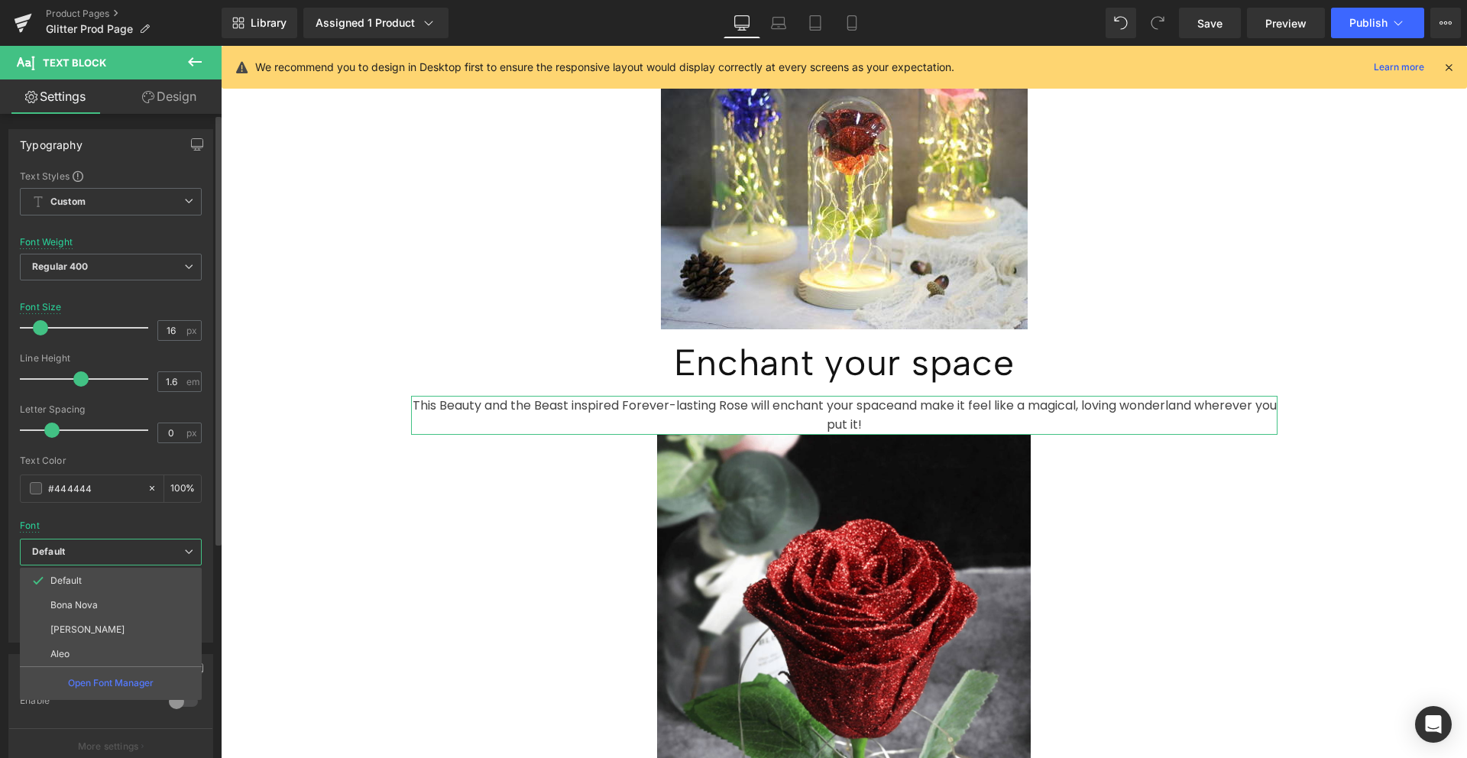
drag, startPoint x: 74, startPoint y: 624, endPoint x: 177, endPoint y: 614, distance: 103.7
click at [74, 624] on p "Albert Sans" at bounding box center [87, 629] width 74 height 11
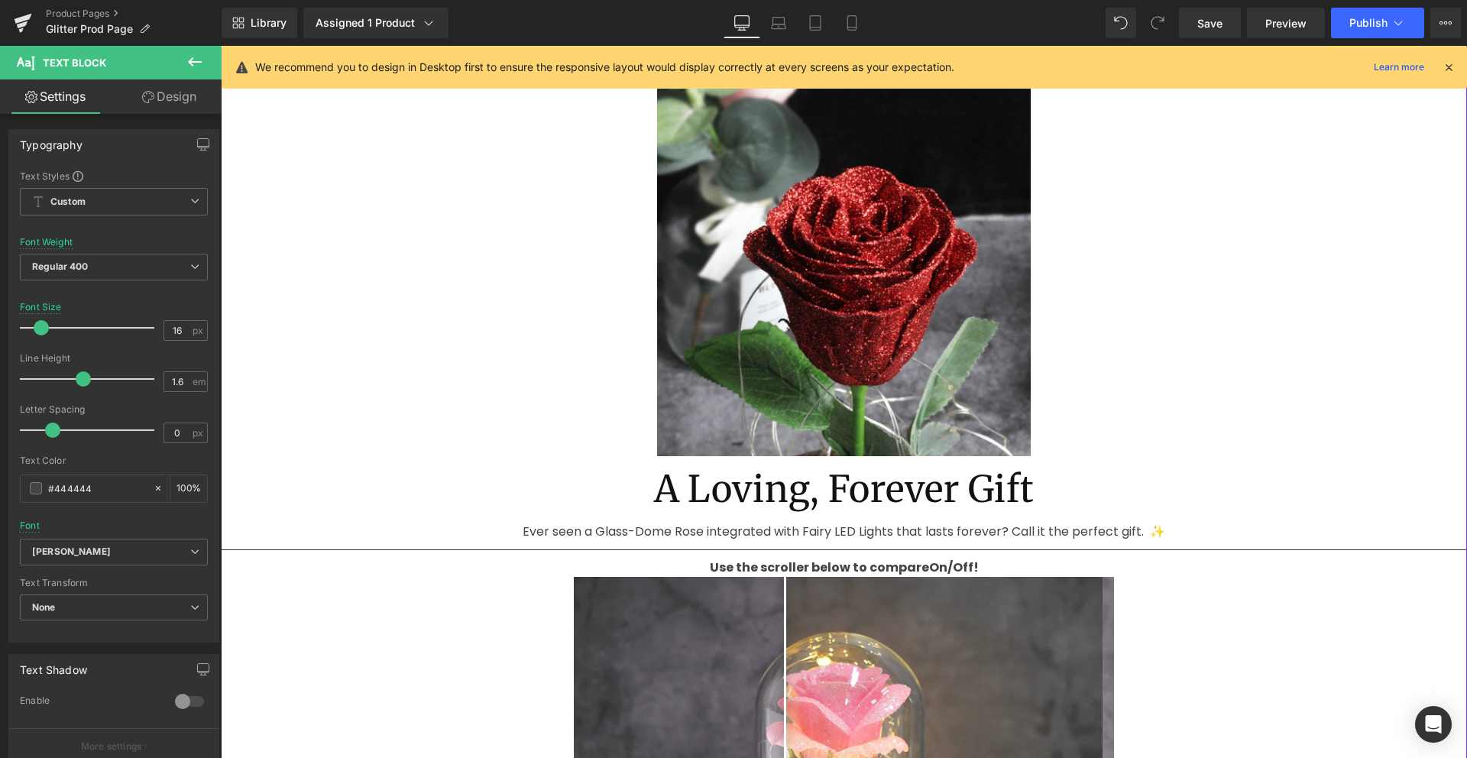
scroll to position [1185, 0]
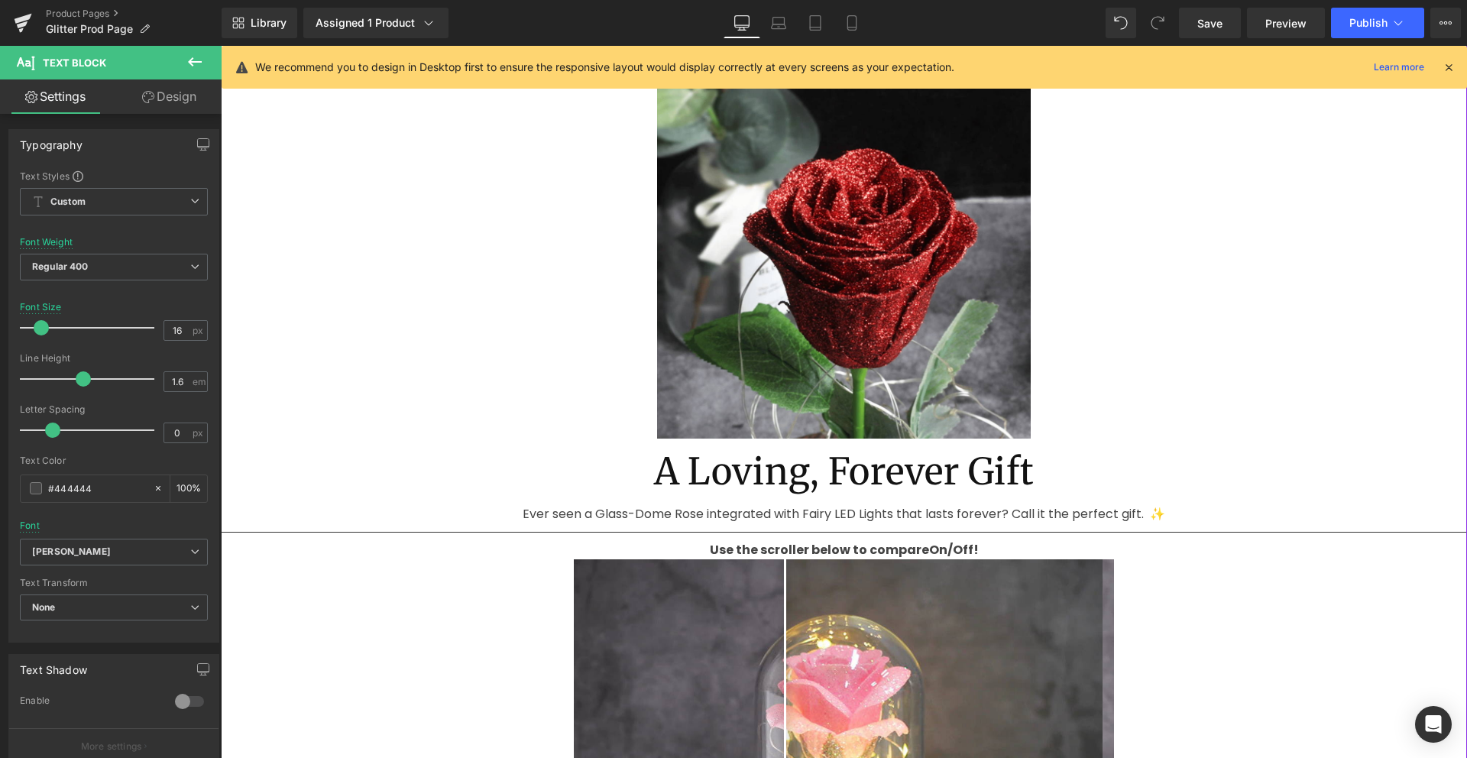
click at [824, 449] on div "A Loving, Forever Gift Heading" at bounding box center [844, 472] width 1246 height 66
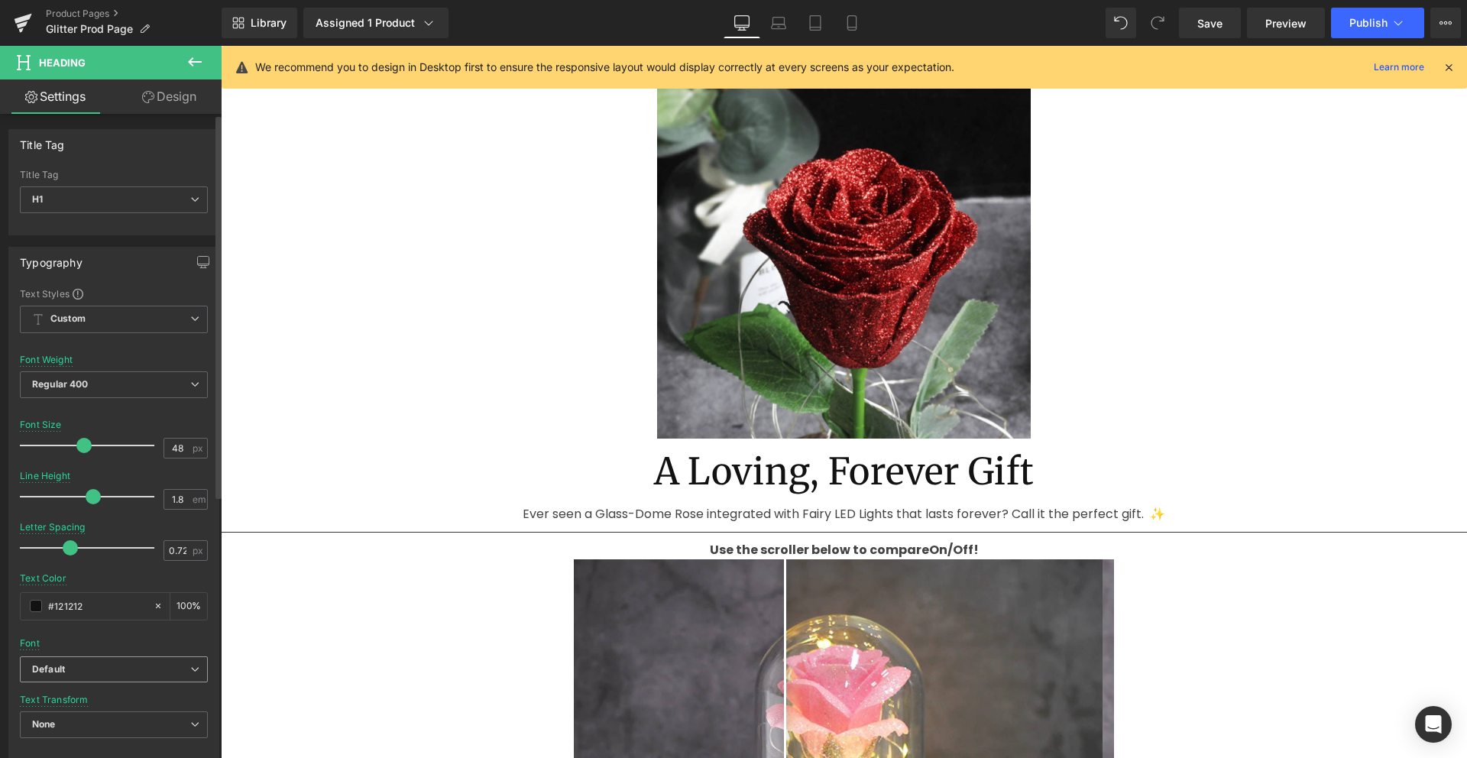
click at [125, 663] on b "Default" at bounding box center [111, 669] width 158 height 13
click at [104, 740] on li "Albert Sans" at bounding box center [111, 746] width 182 height 24
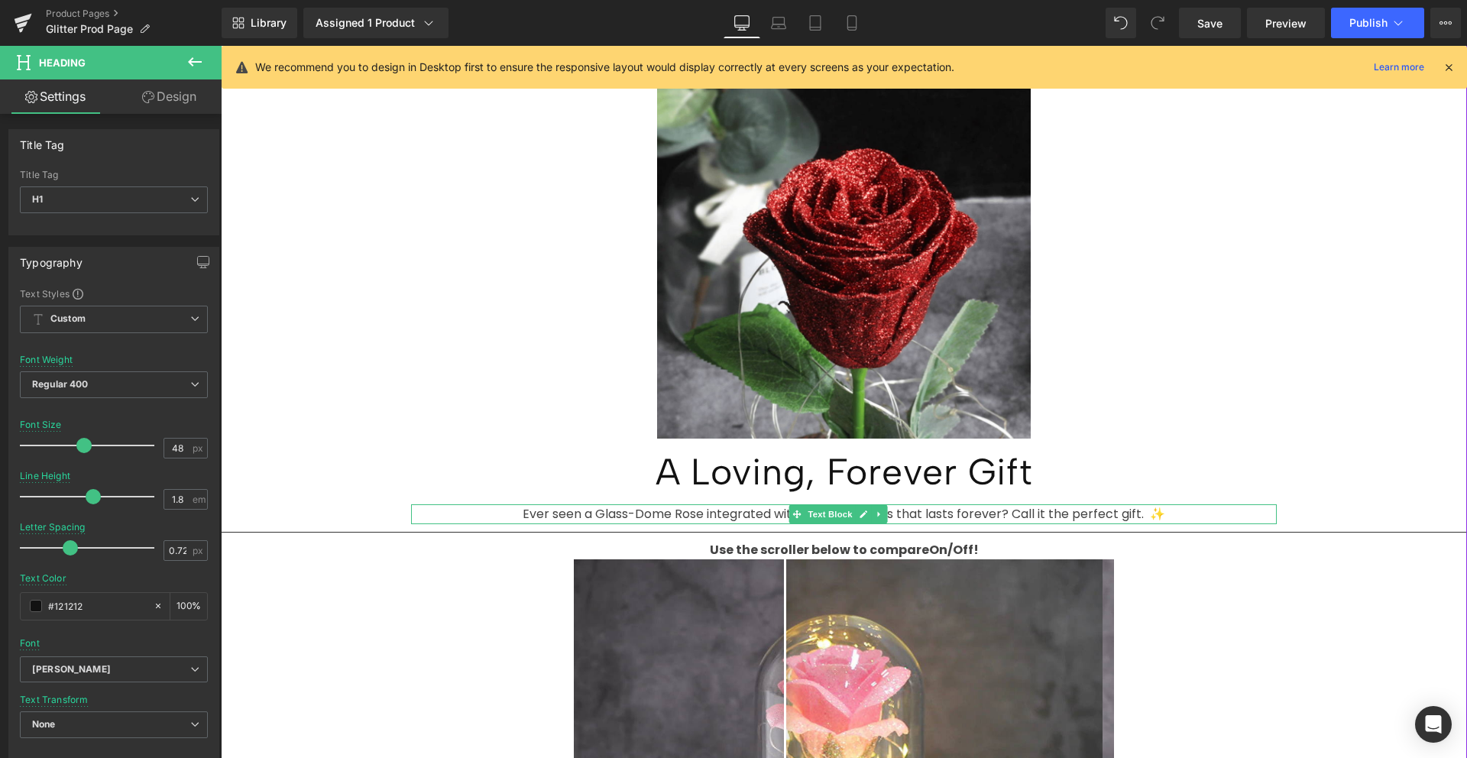
click at [785, 504] on p "Ever seen a Glass-Dome Rose integrated with Fairy LED Lights that lasts forever…" at bounding box center [844, 514] width 866 height 20
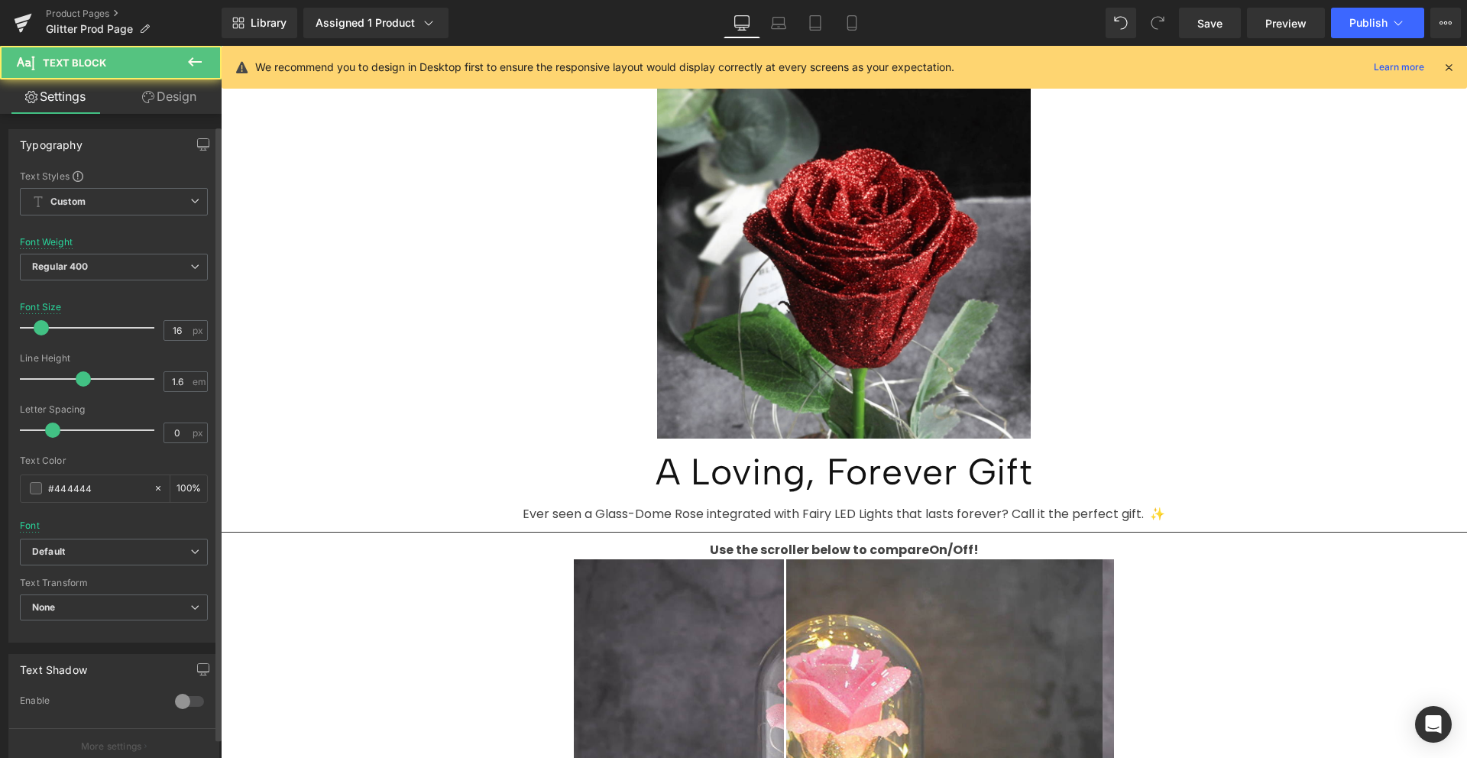
scroll to position [50, 0]
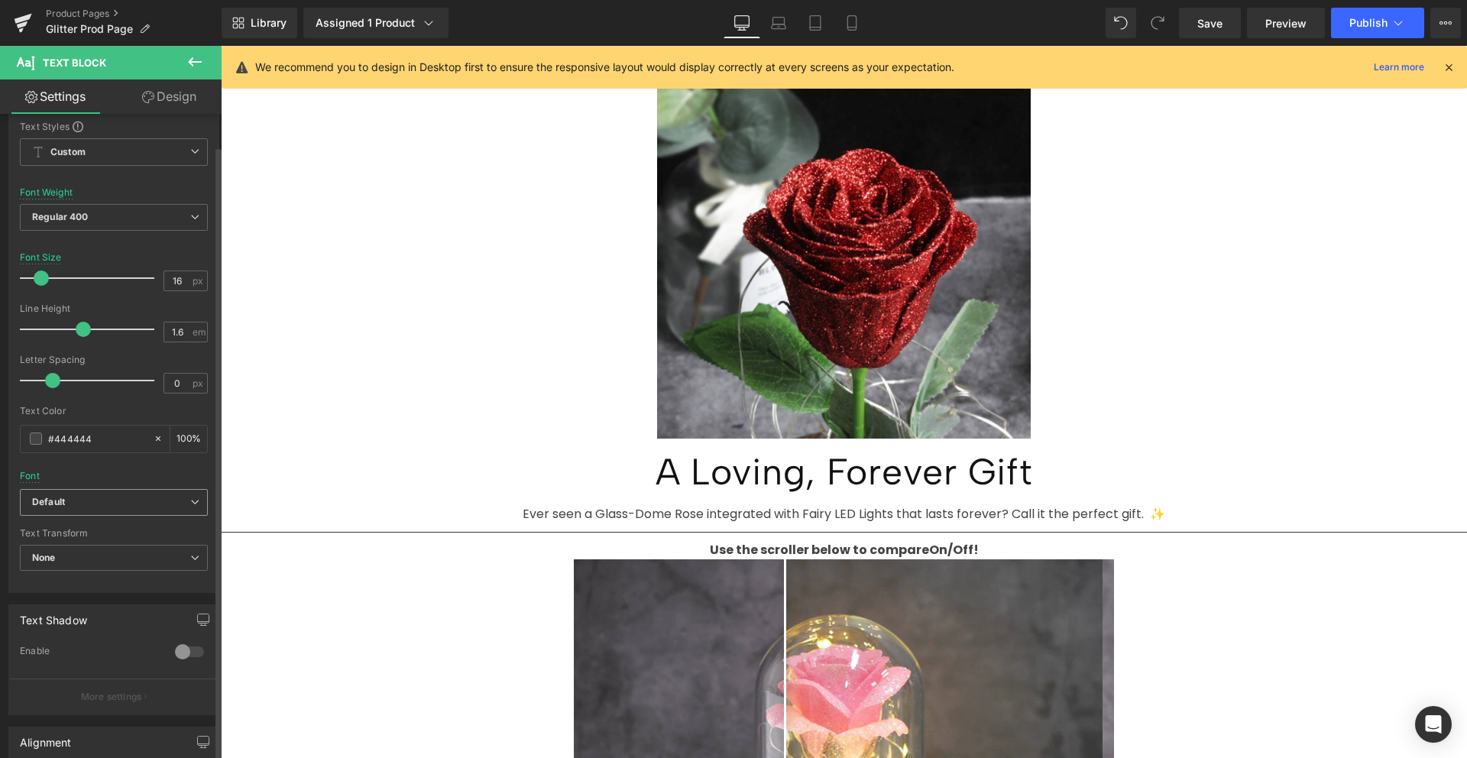
click at [112, 492] on span "Default" at bounding box center [114, 502] width 188 height 27
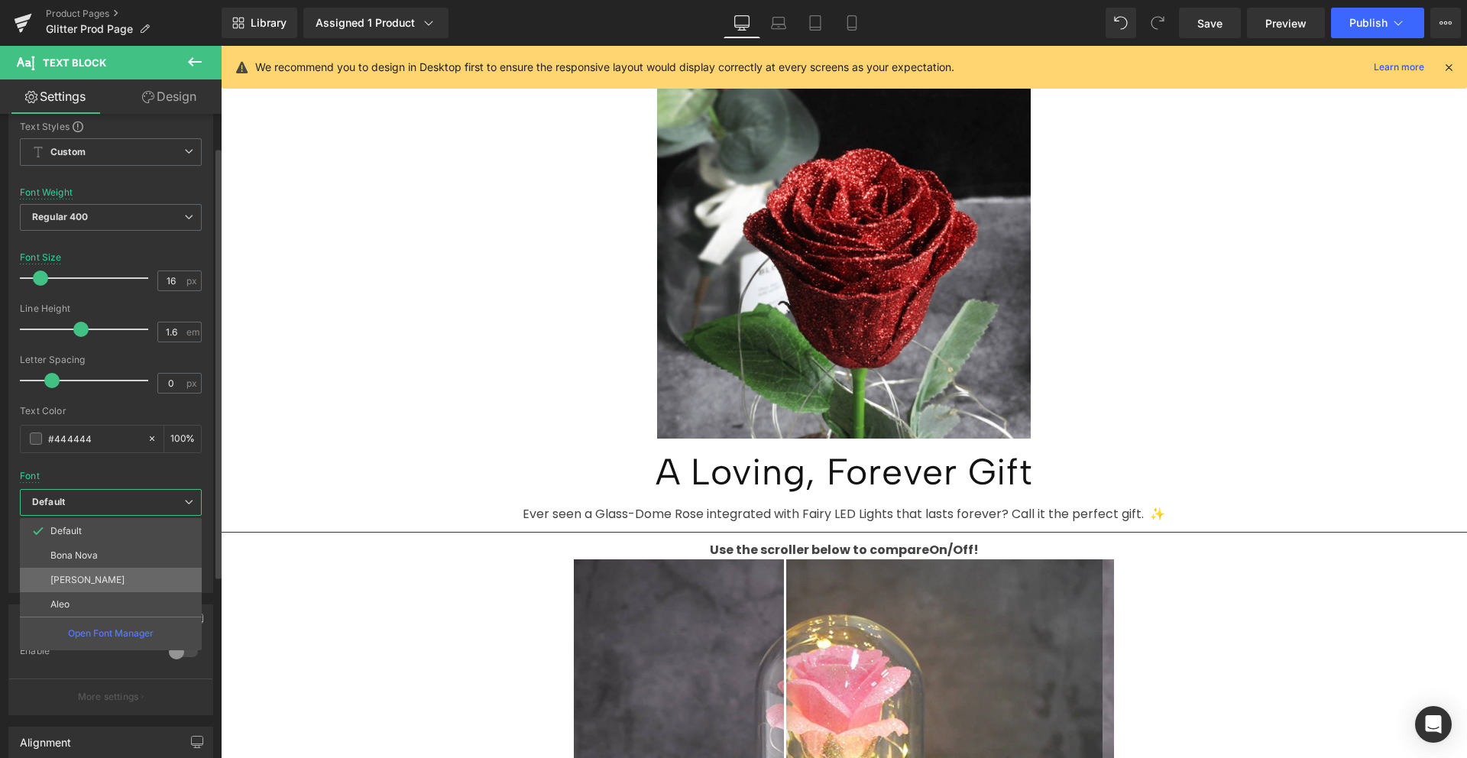
drag, startPoint x: 99, startPoint y: 573, endPoint x: 878, endPoint y: 220, distance: 854.9
click at [99, 575] on p "Albert Sans" at bounding box center [87, 580] width 74 height 11
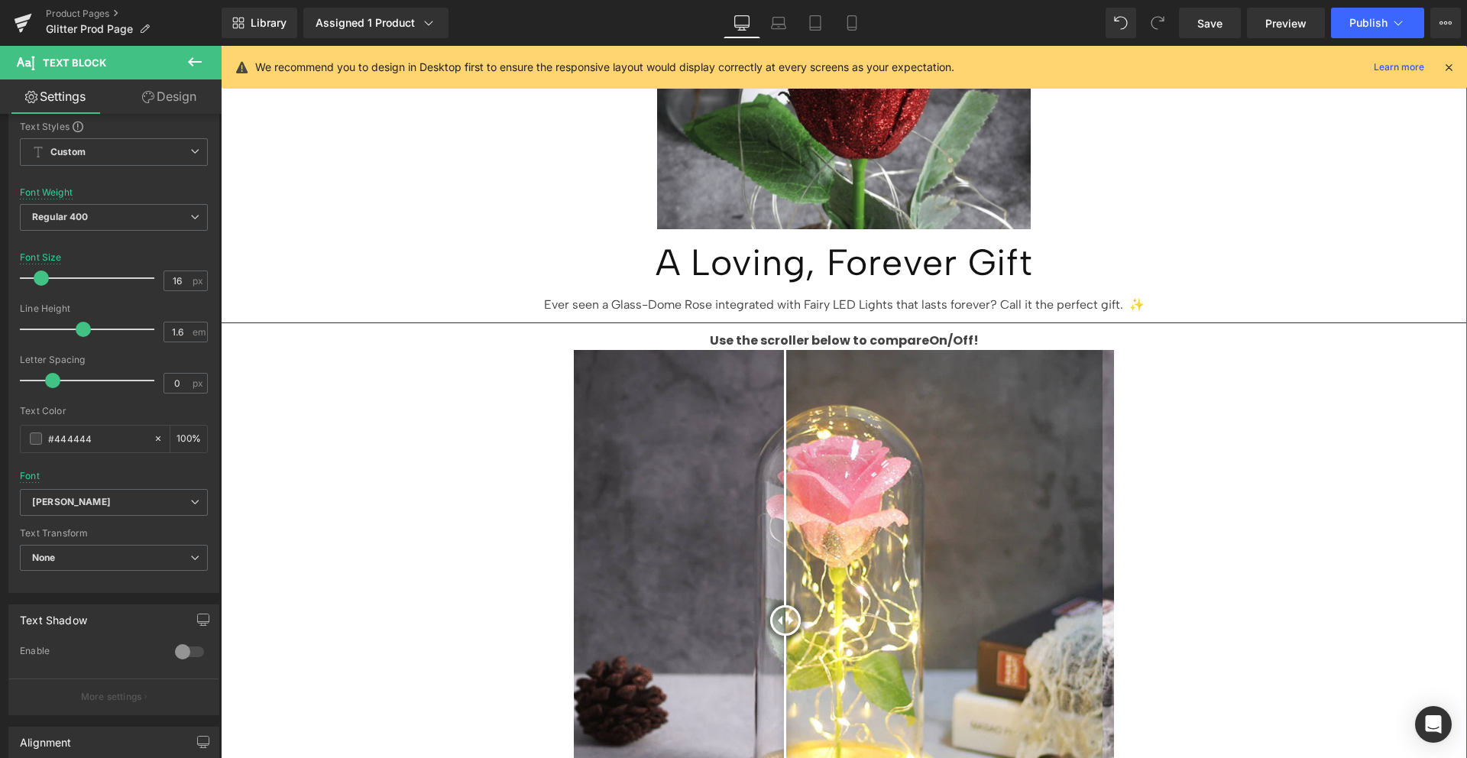
scroll to position [1423, 0]
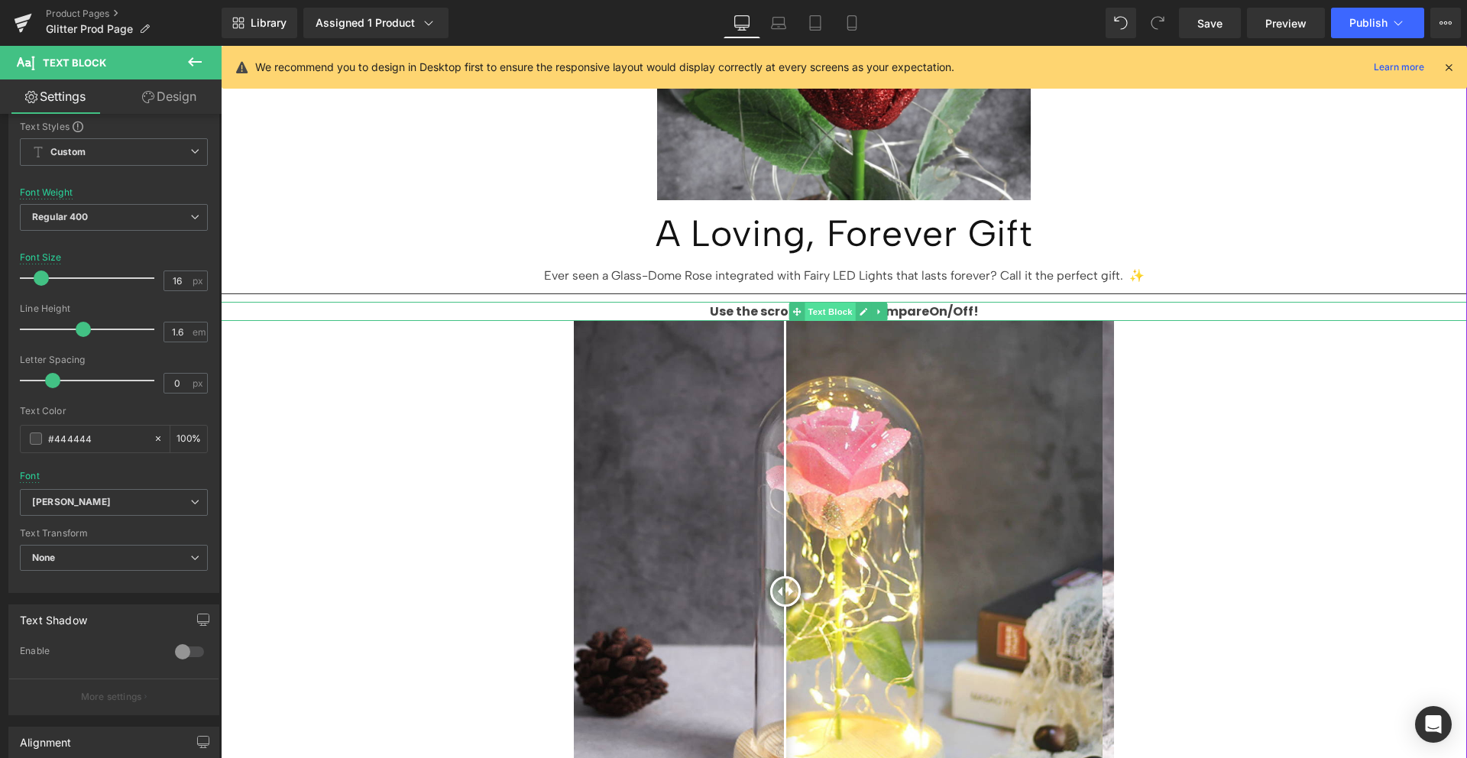
click at [812, 303] on span "Text Block" at bounding box center [830, 312] width 50 height 18
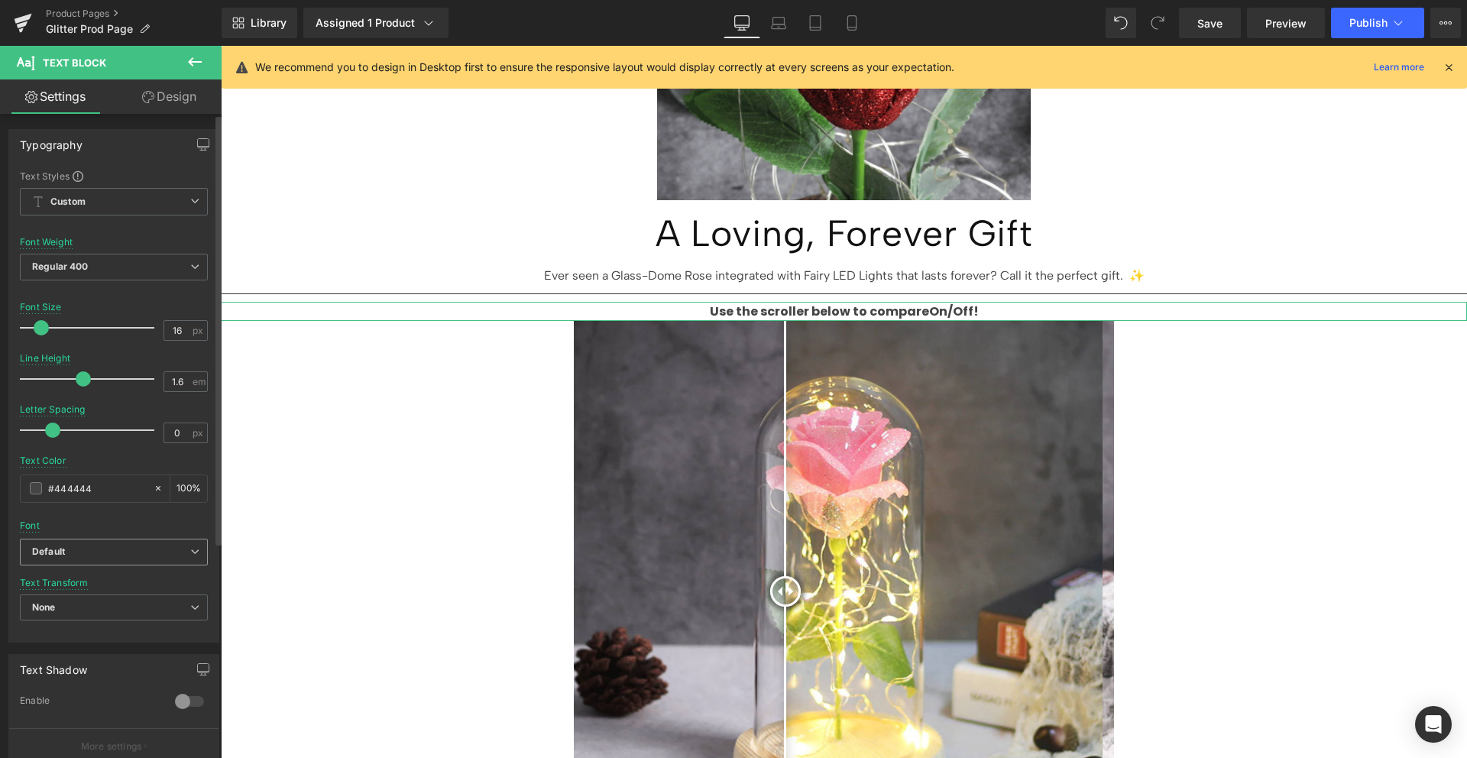
click at [131, 542] on span "Default" at bounding box center [114, 552] width 188 height 27
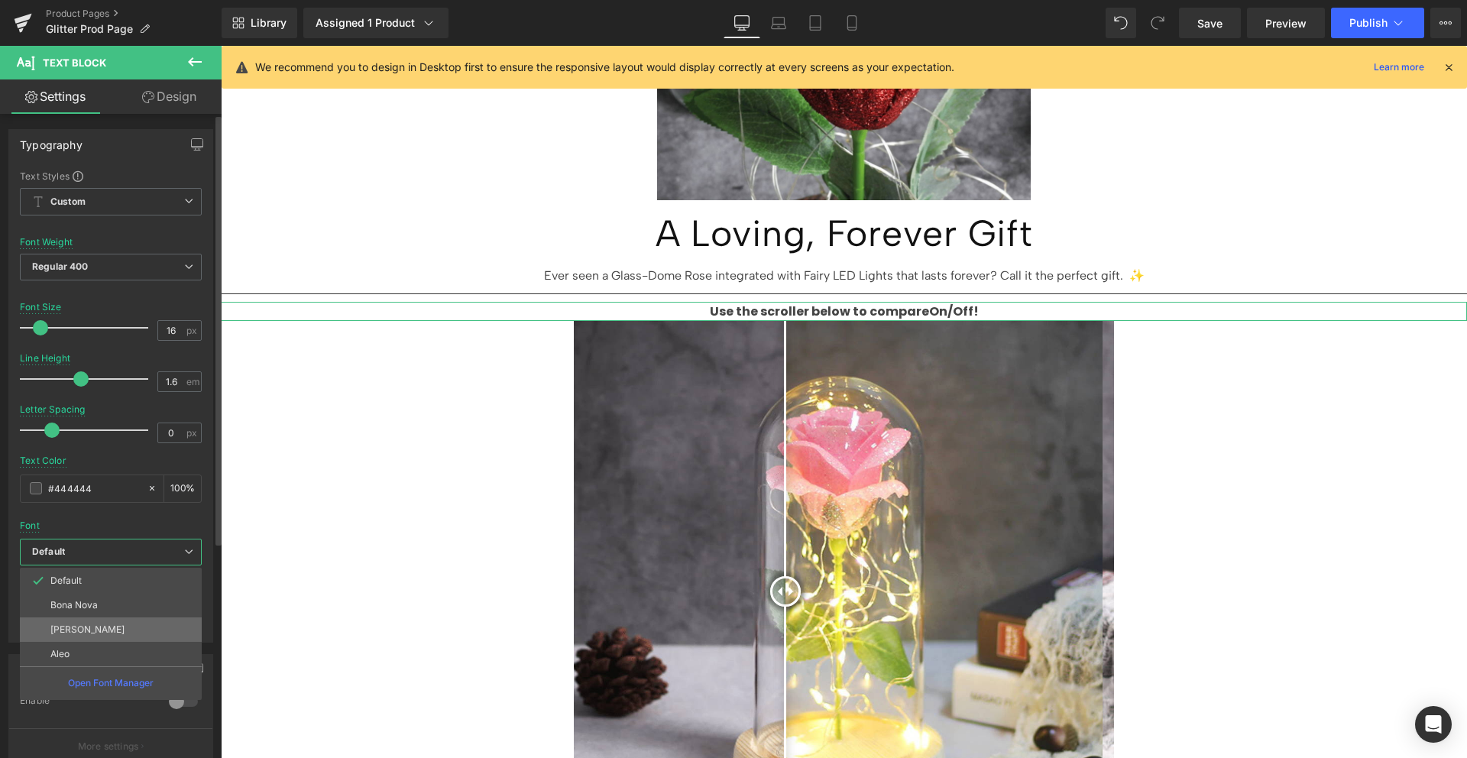
click at [111, 623] on li "Albert Sans" at bounding box center [111, 629] width 182 height 24
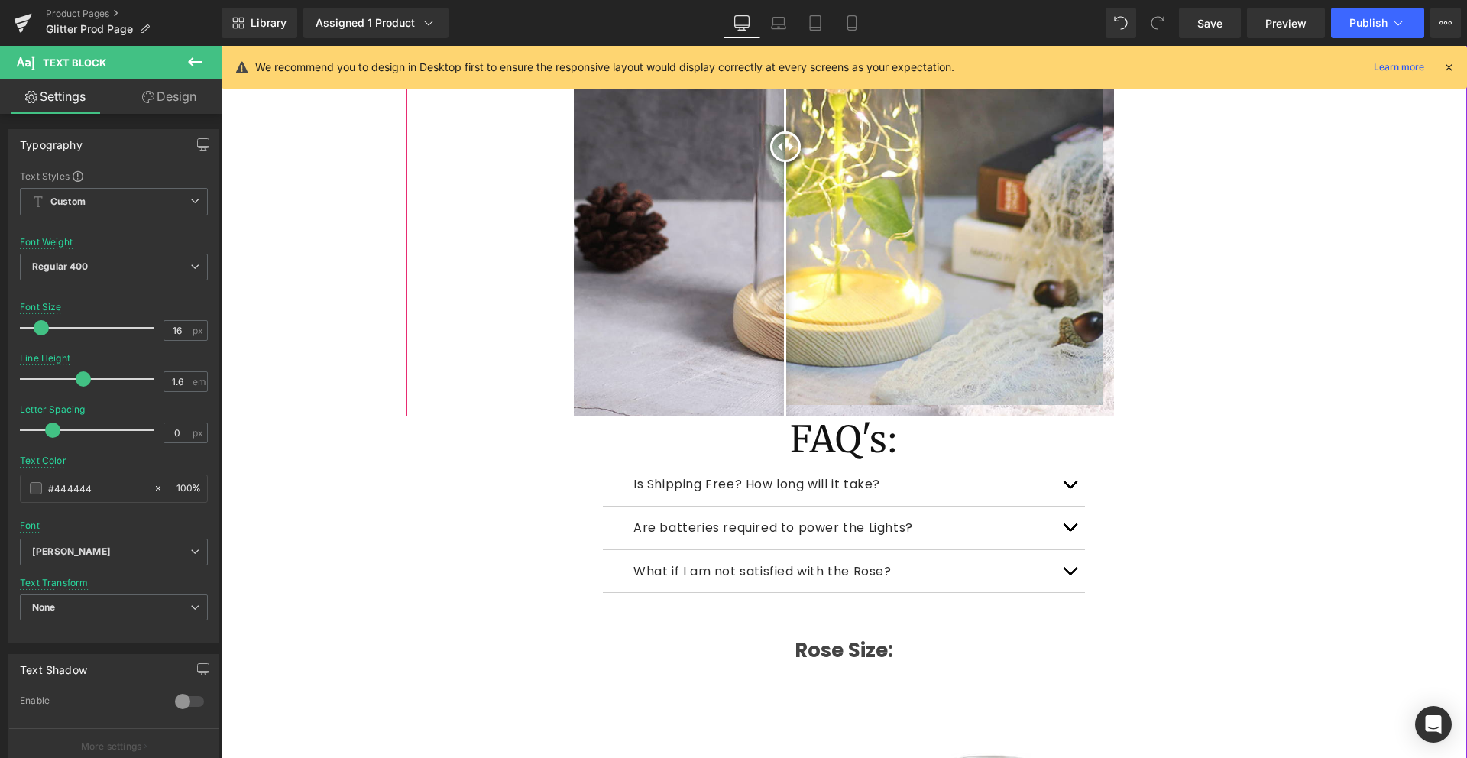
scroll to position [1890, 0]
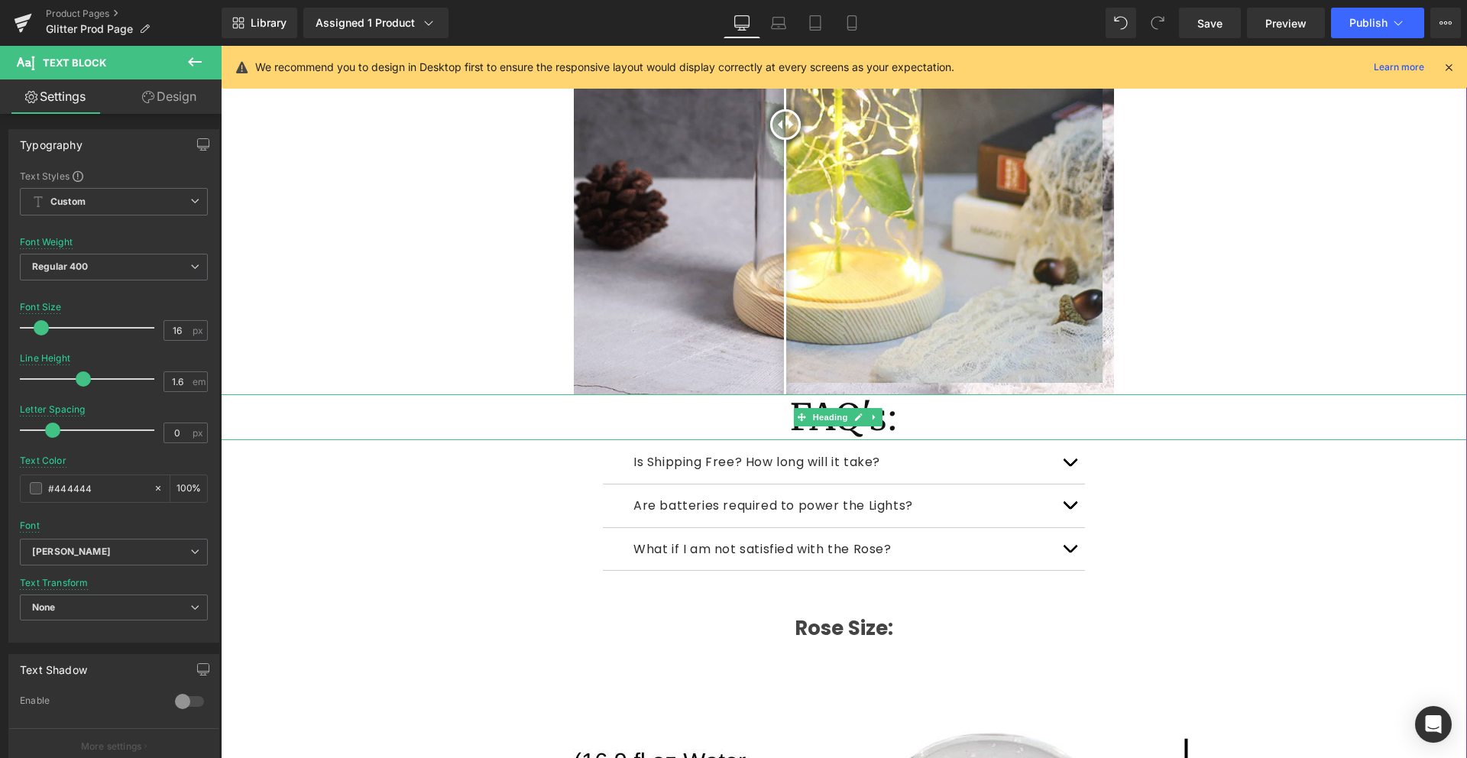
click at [813, 394] on h1 "FAQ's:" at bounding box center [844, 417] width 1246 height 46
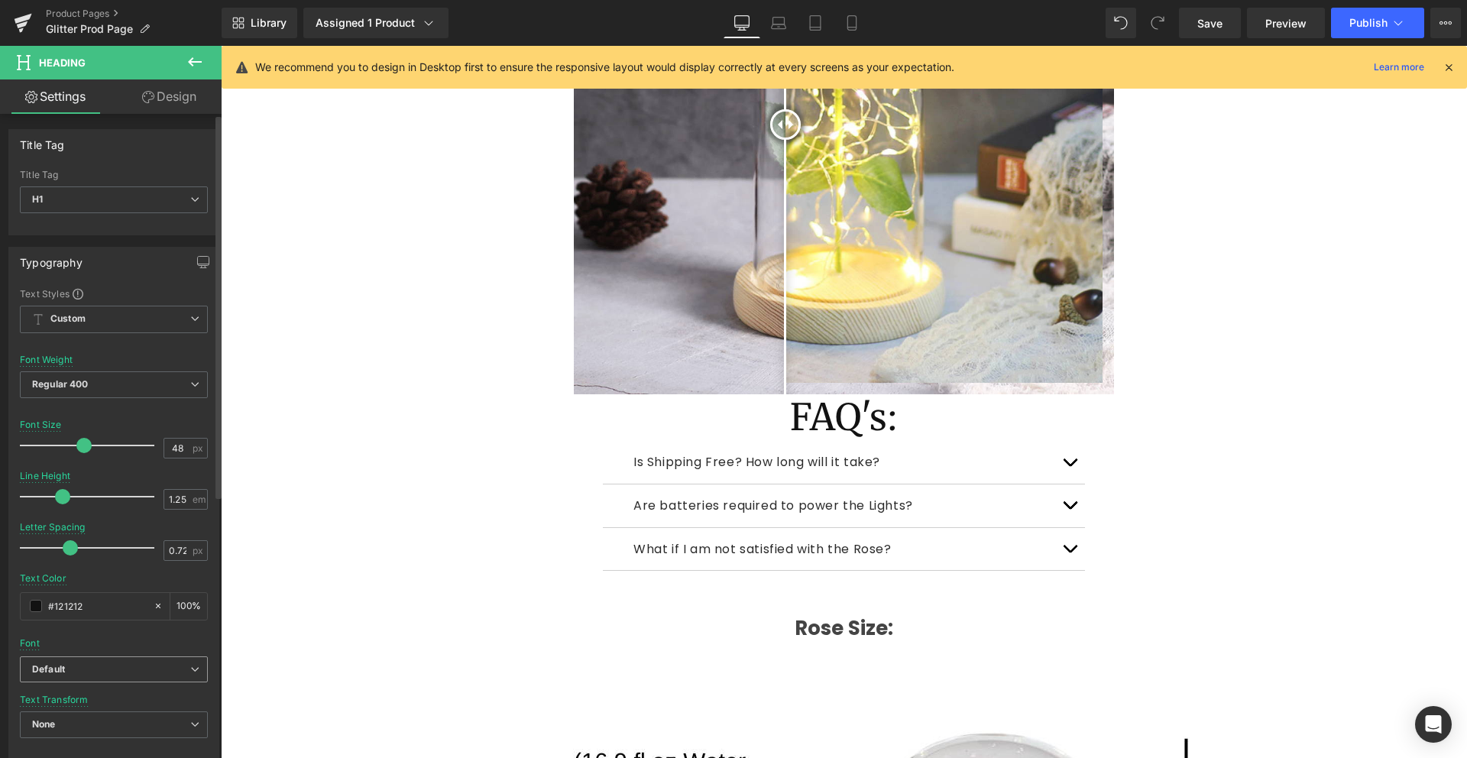
click at [108, 682] on span "Default" at bounding box center [114, 669] width 188 height 27
click at [95, 740] on li "Albert Sans" at bounding box center [111, 746] width 182 height 24
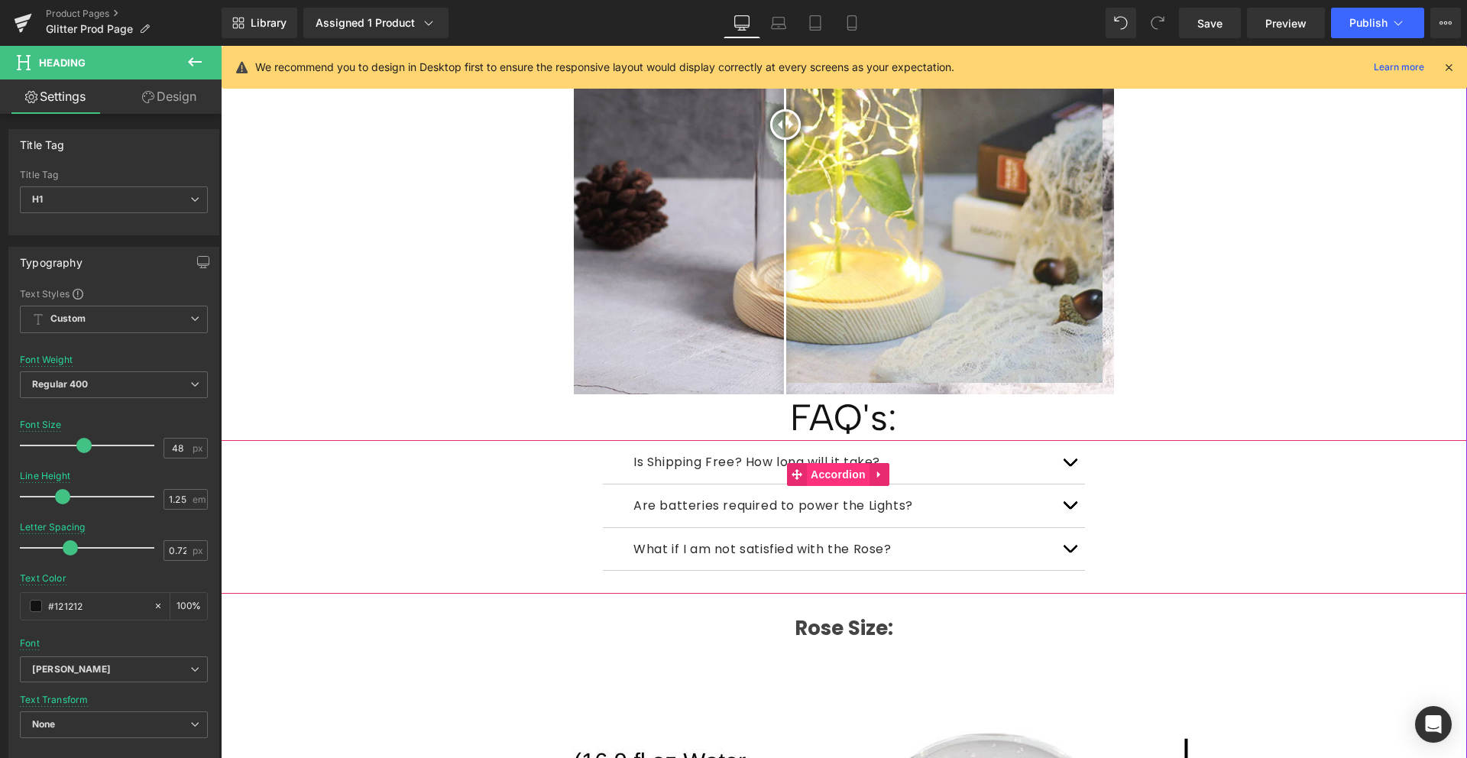
click at [840, 463] on span "Accordion" at bounding box center [838, 474] width 63 height 23
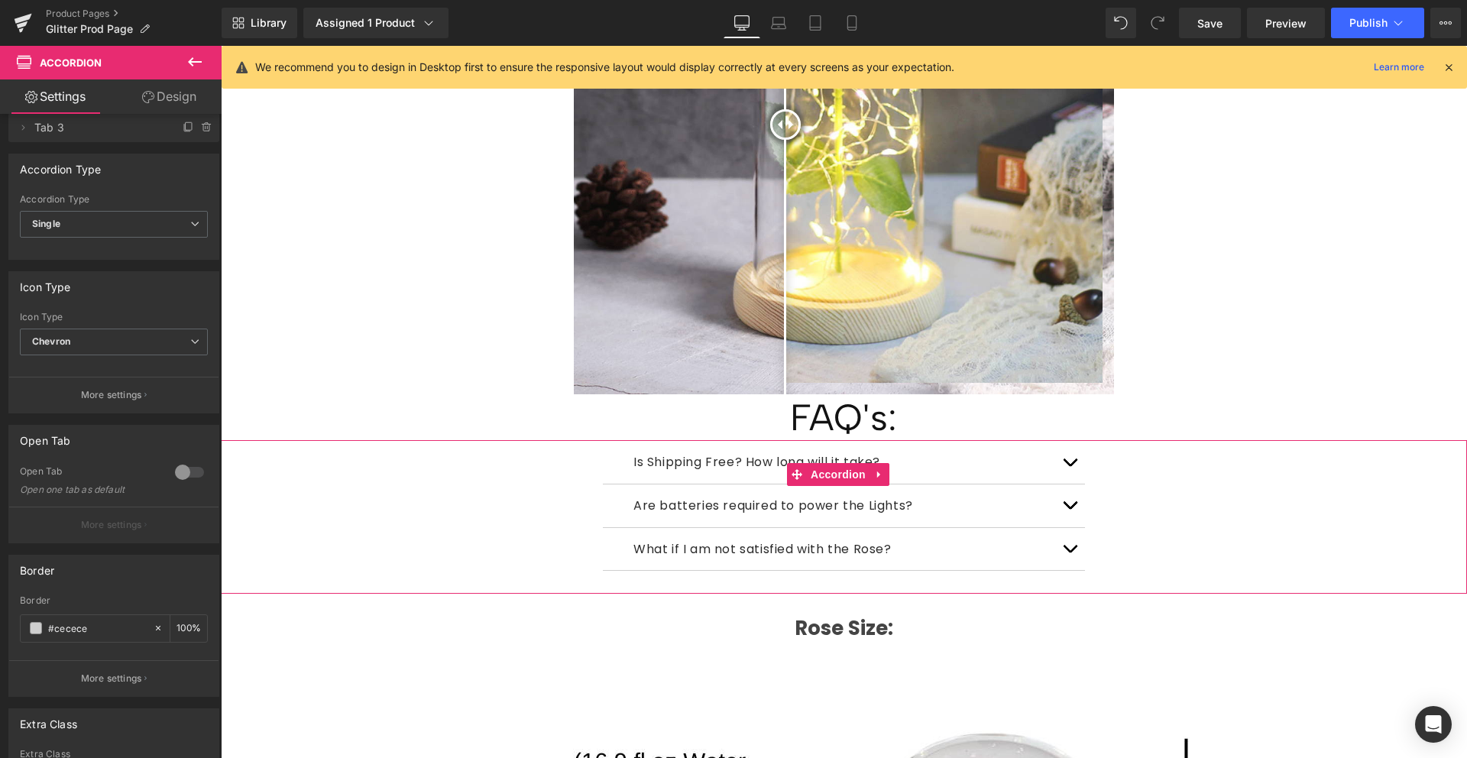
scroll to position [227, 0]
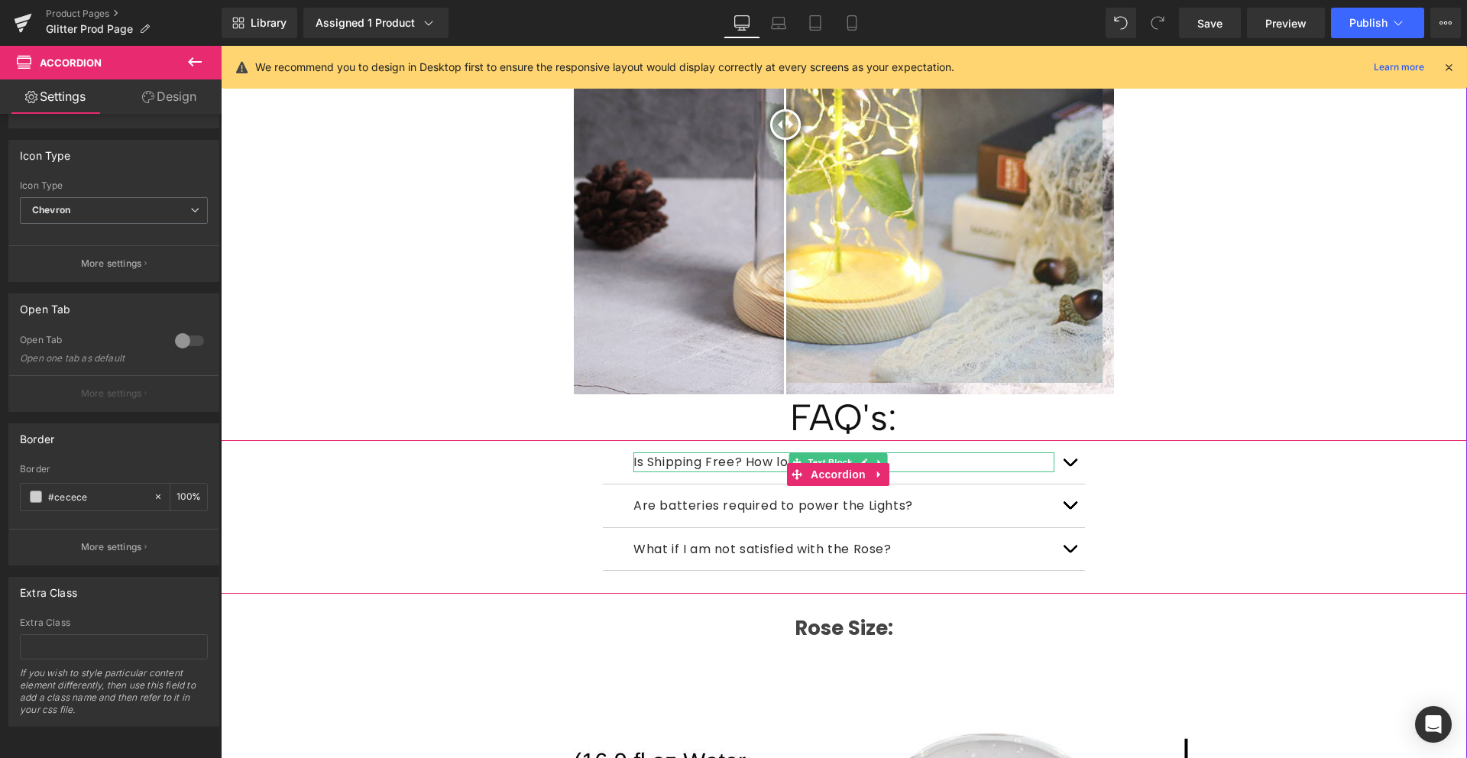
click at [729, 452] on p "Is Shipping Free? How long will it take?" at bounding box center [843, 462] width 421 height 20
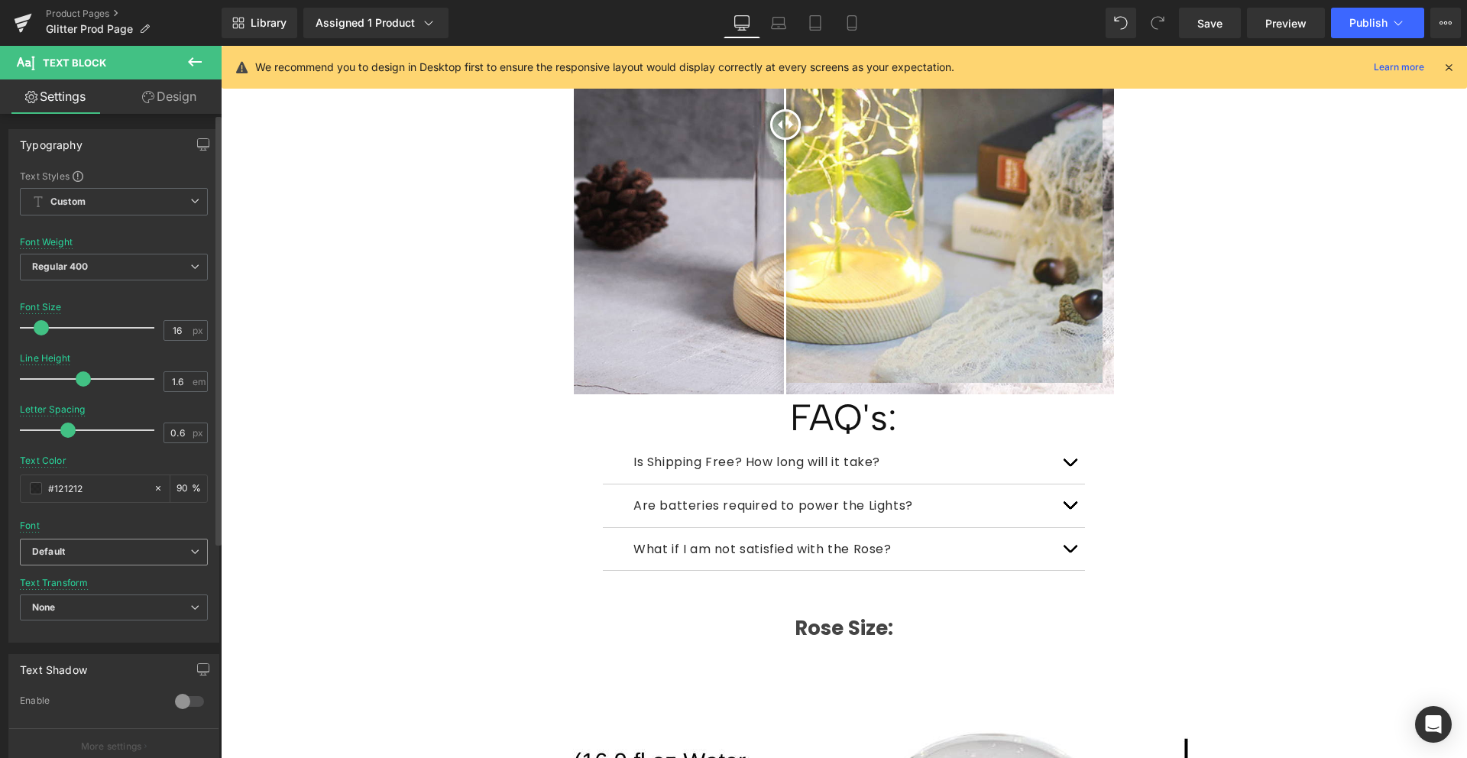
click at [111, 555] on b "Default" at bounding box center [111, 552] width 158 height 13
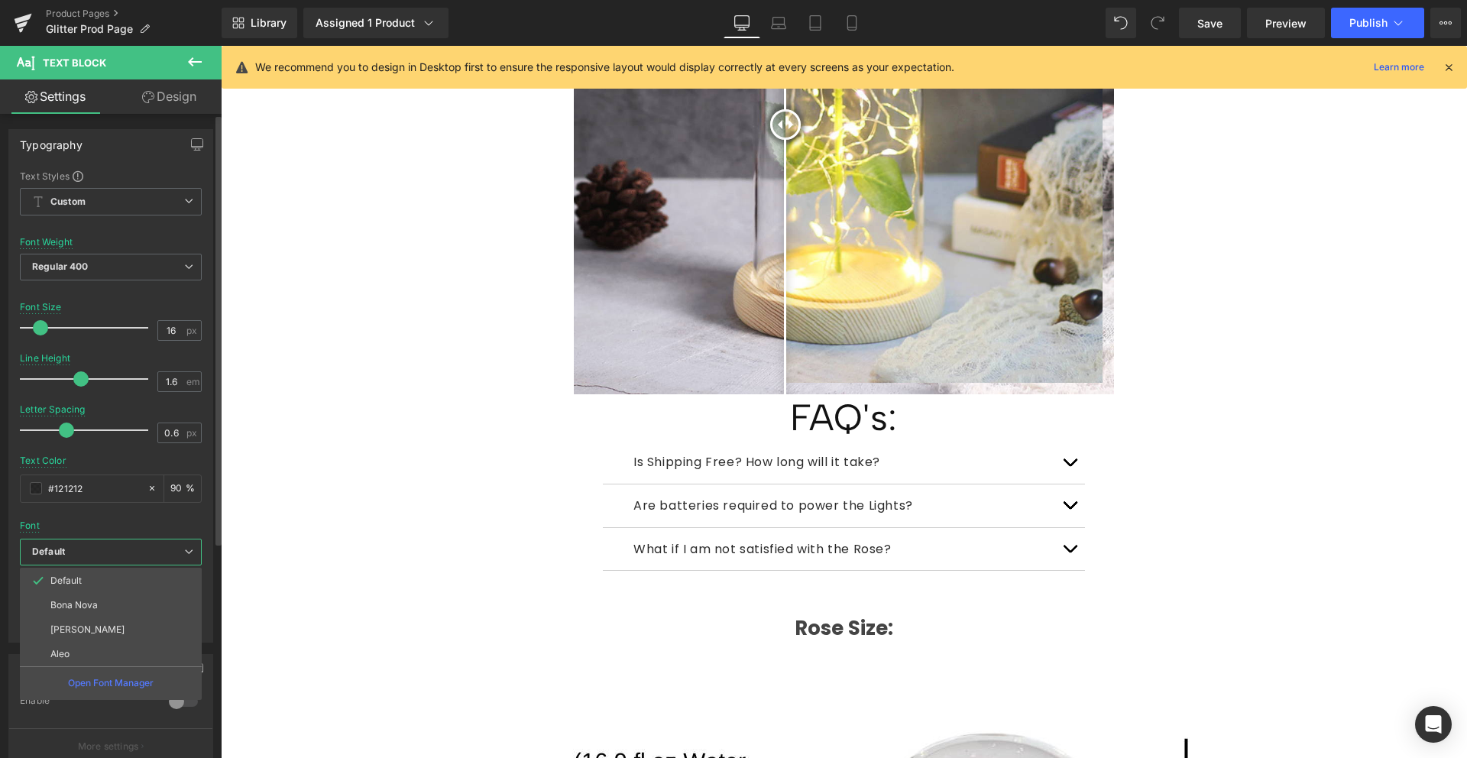
click at [98, 628] on p "Albert Sans" at bounding box center [87, 629] width 74 height 11
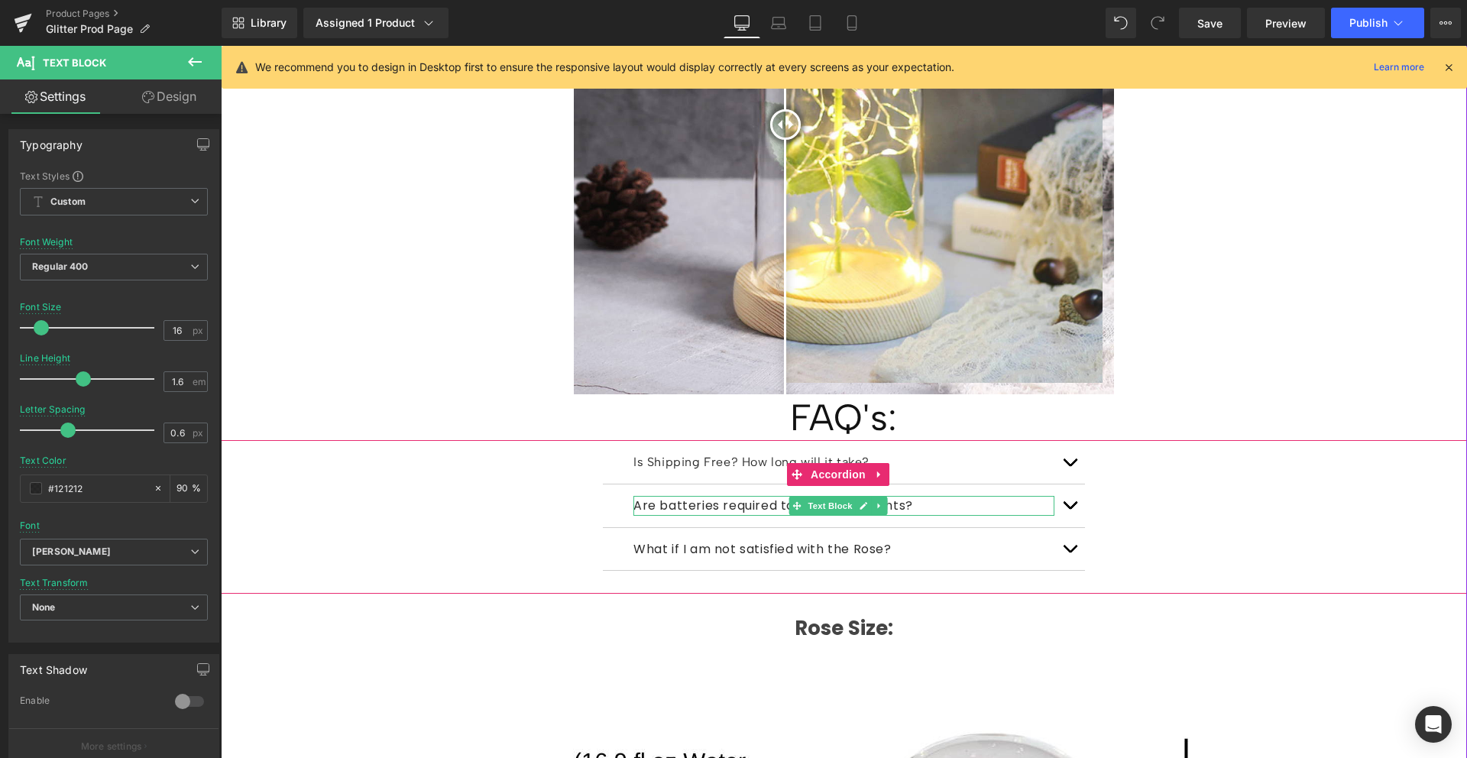
click at [694, 496] on p "Are batteries required to power the Lights?" at bounding box center [843, 506] width 421 height 20
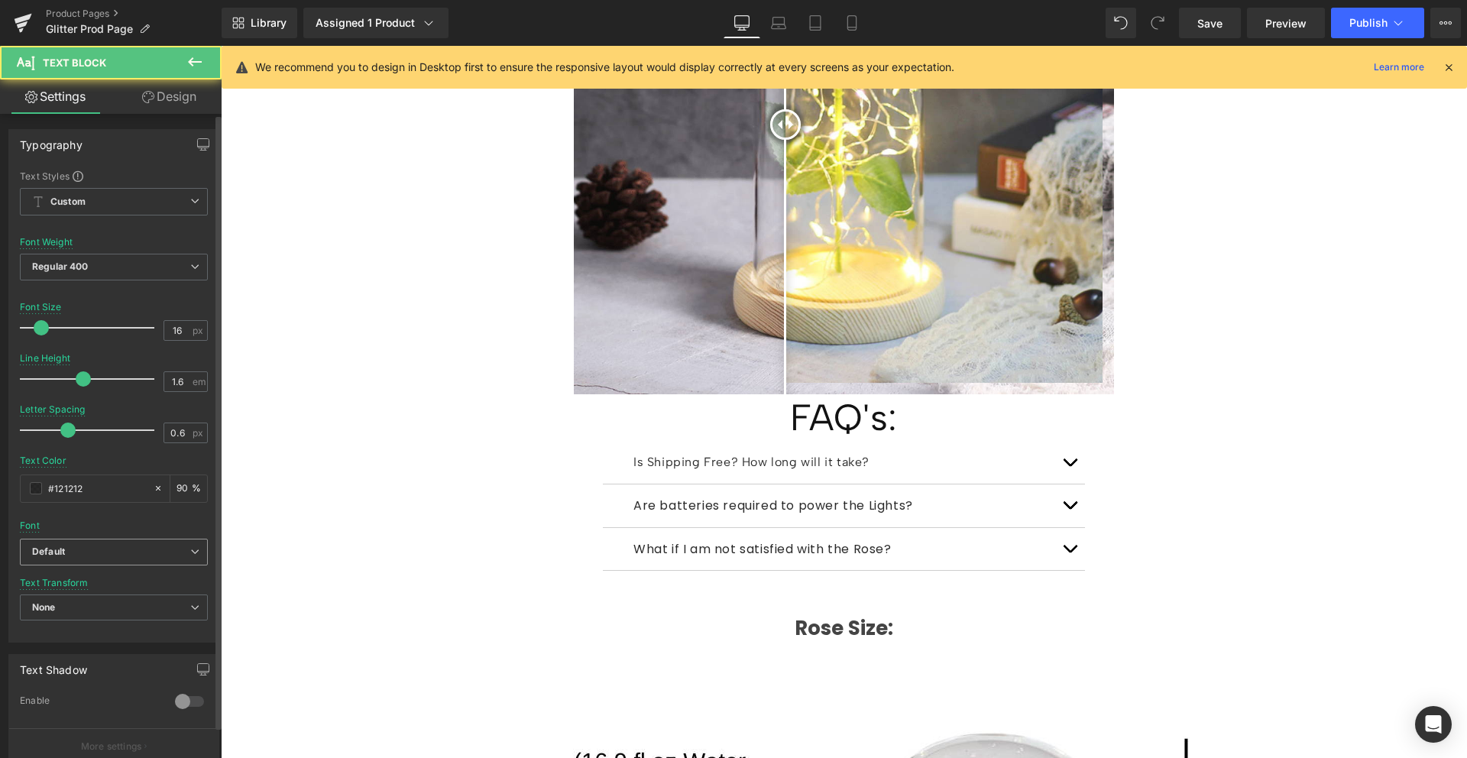
click at [66, 554] on b "Default" at bounding box center [111, 552] width 158 height 13
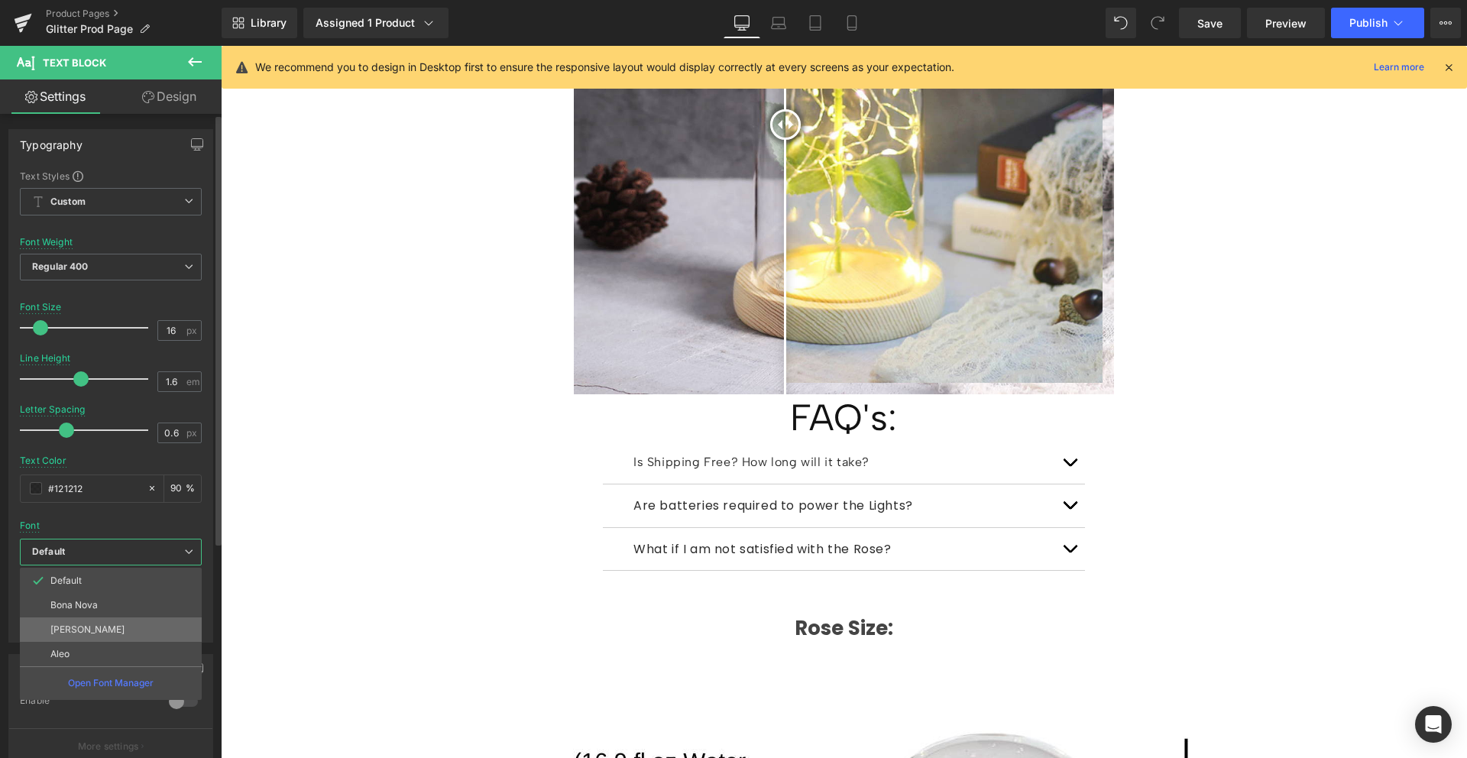
click at [71, 625] on p "Albert Sans" at bounding box center [87, 629] width 74 height 11
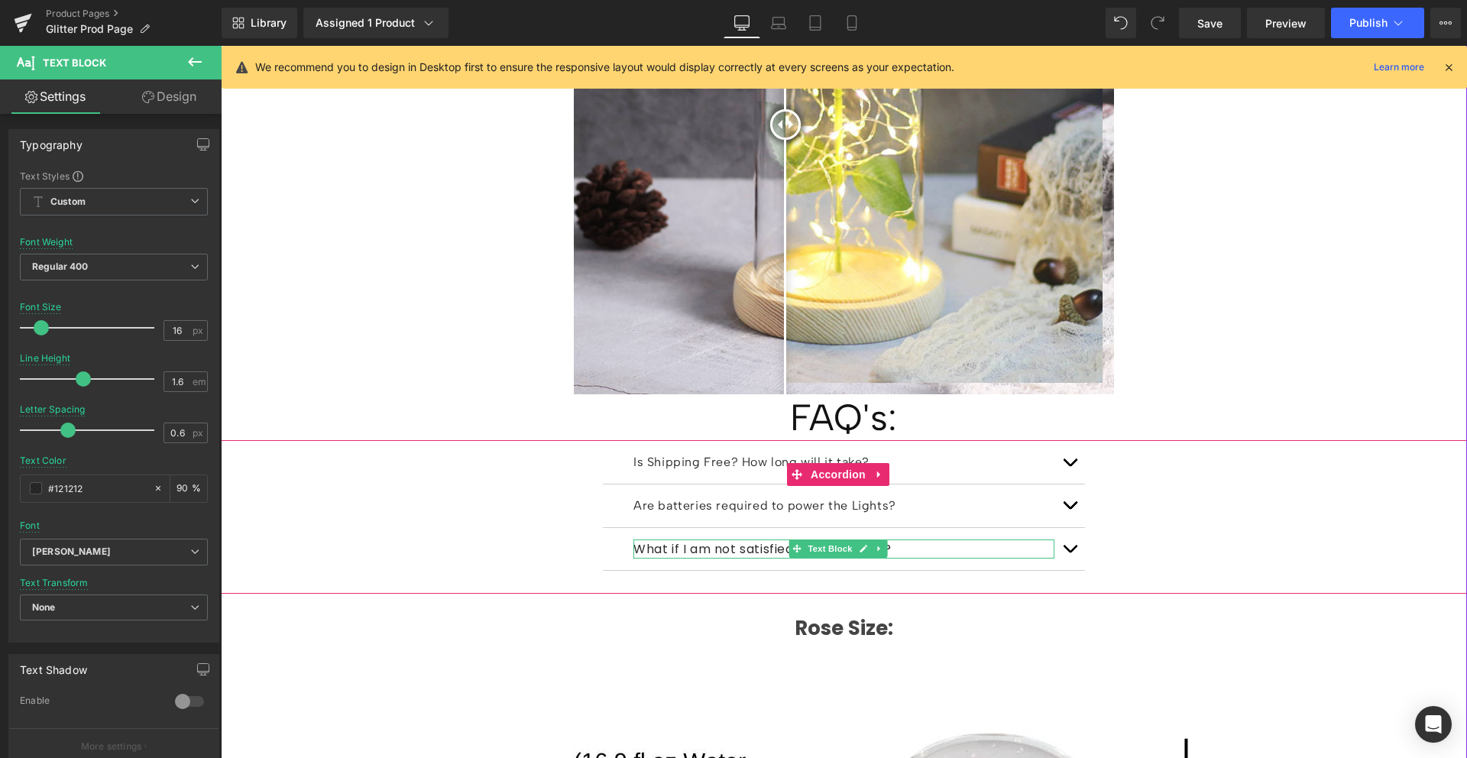
click at [692, 539] on p "What if I am not satisfied with the Rose?" at bounding box center [843, 549] width 421 height 20
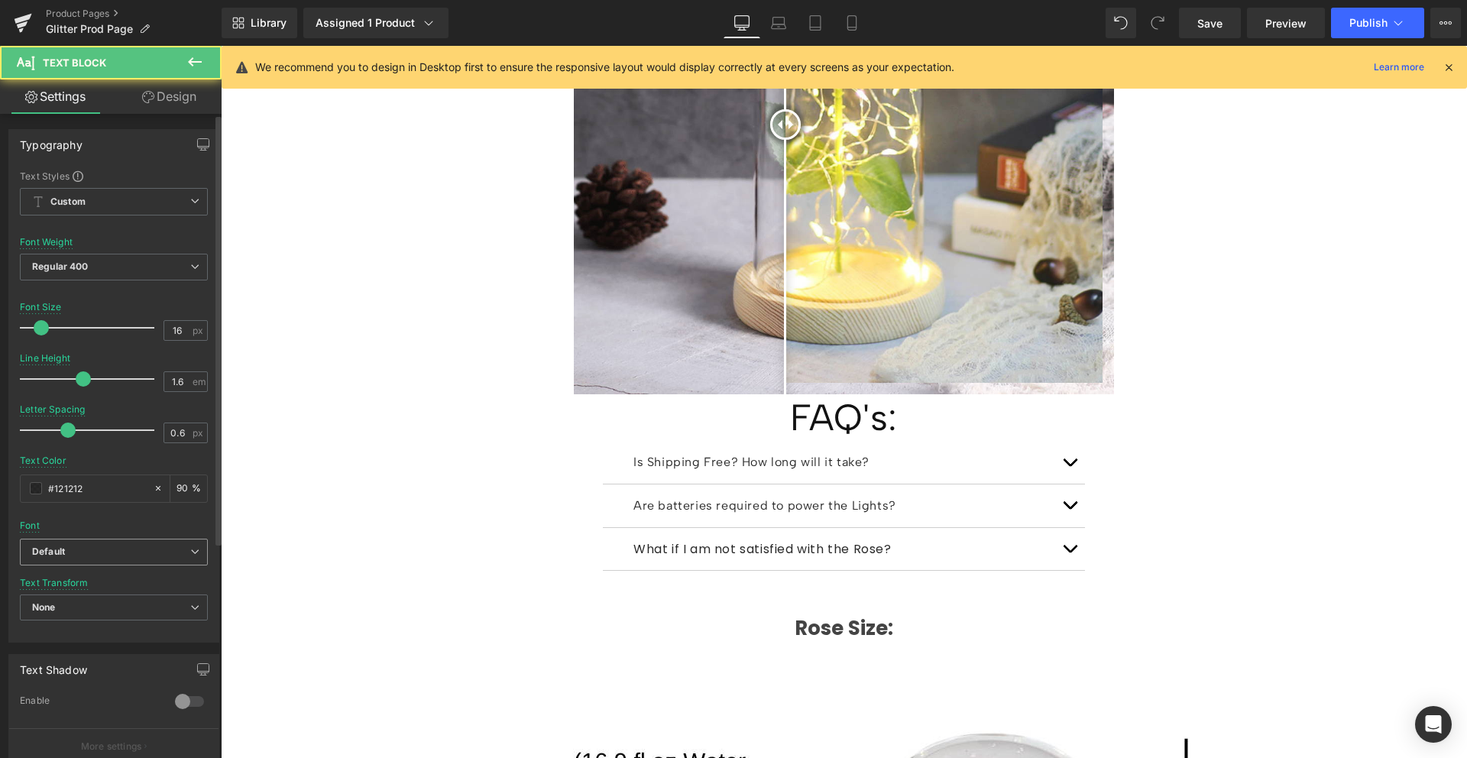
click at [66, 555] on b "Default" at bounding box center [111, 552] width 158 height 13
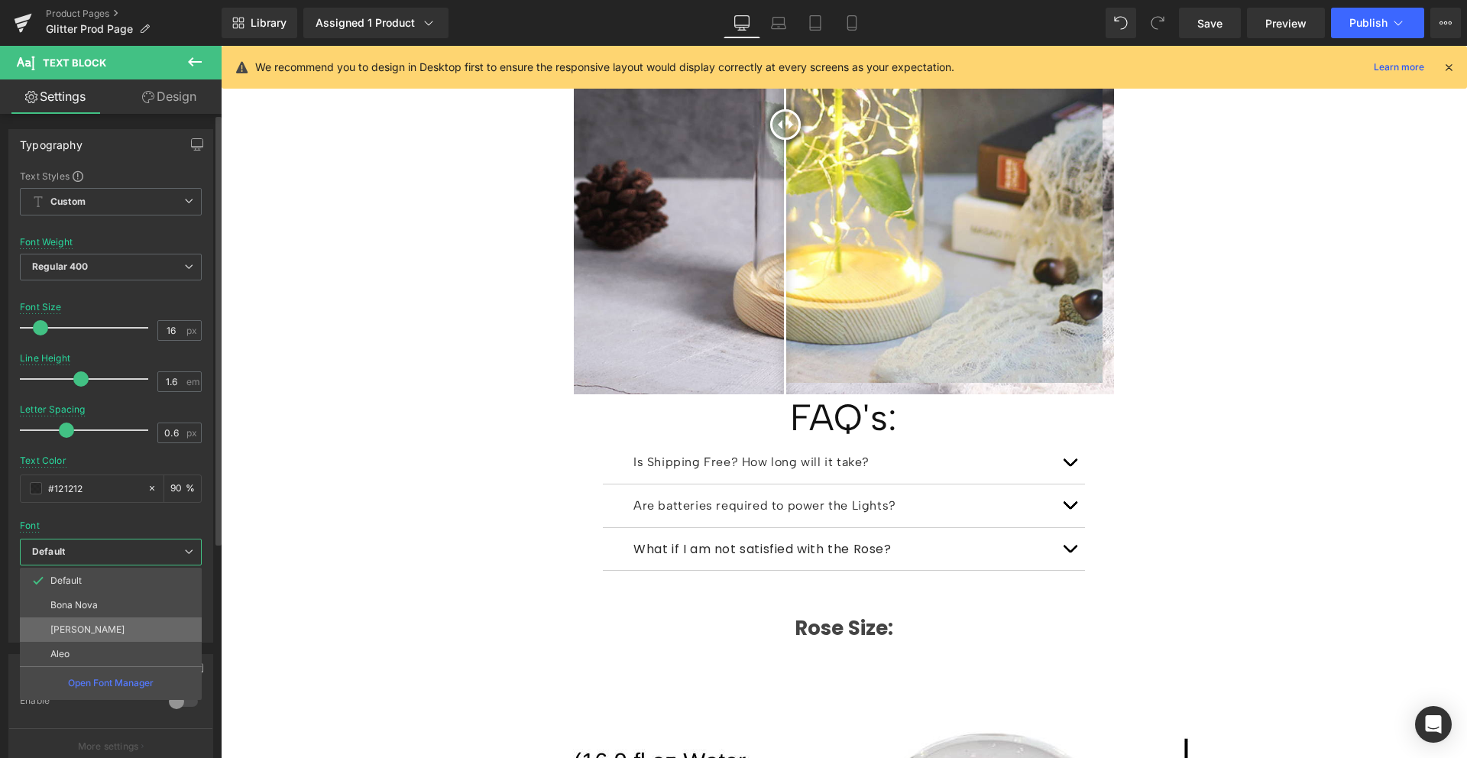
click at [84, 627] on p "Albert Sans" at bounding box center [87, 629] width 74 height 11
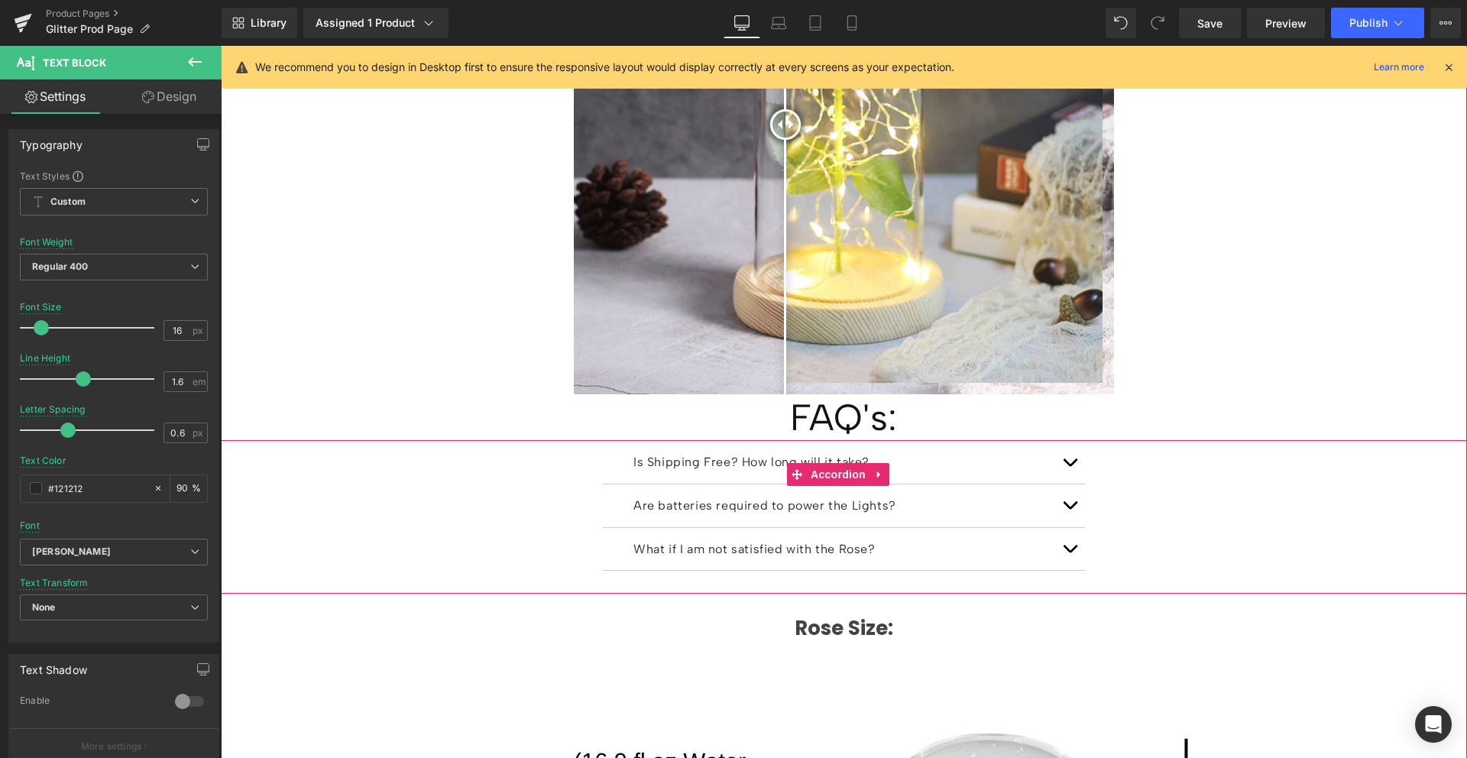
click at [1057, 441] on button "button" at bounding box center [1069, 462] width 31 height 43
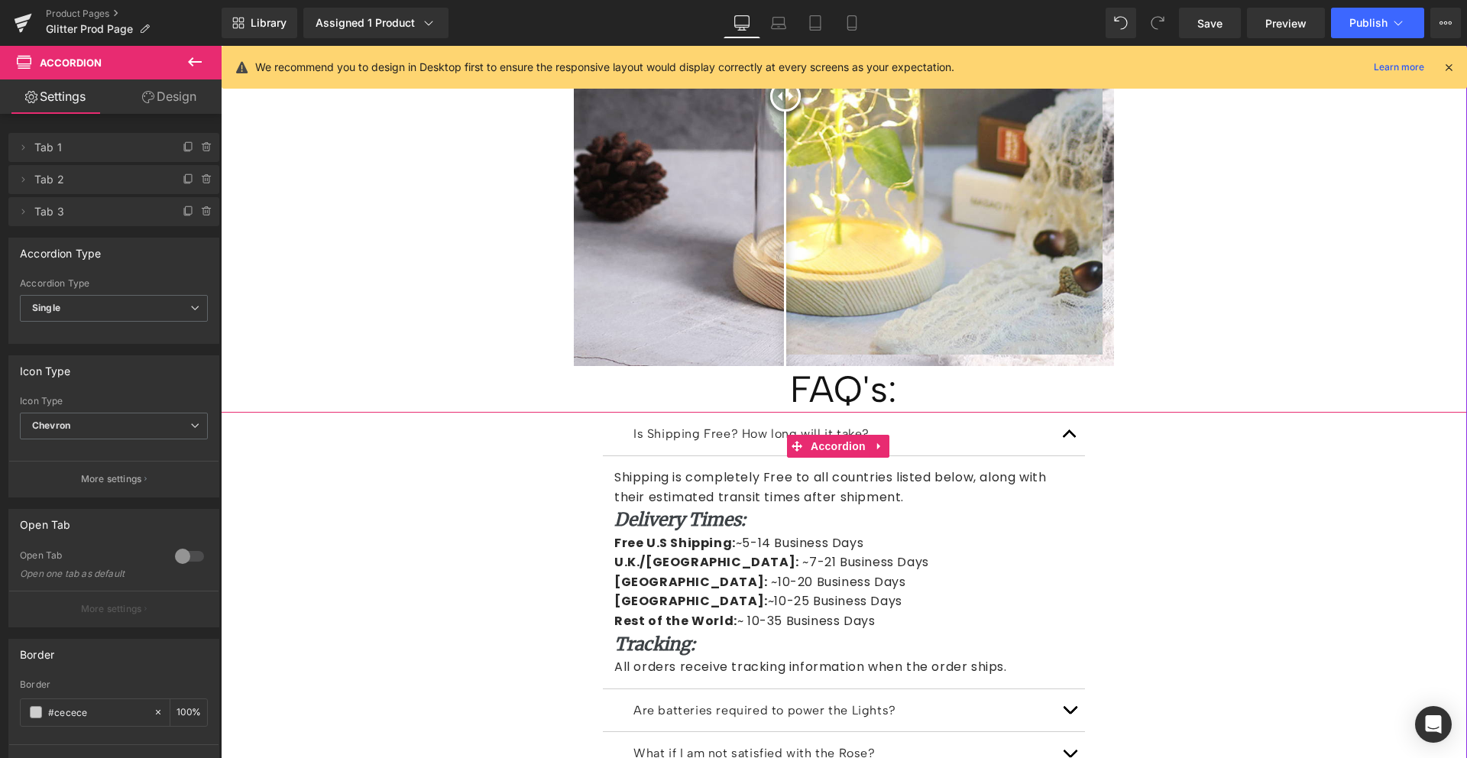
scroll to position [1980, 0]
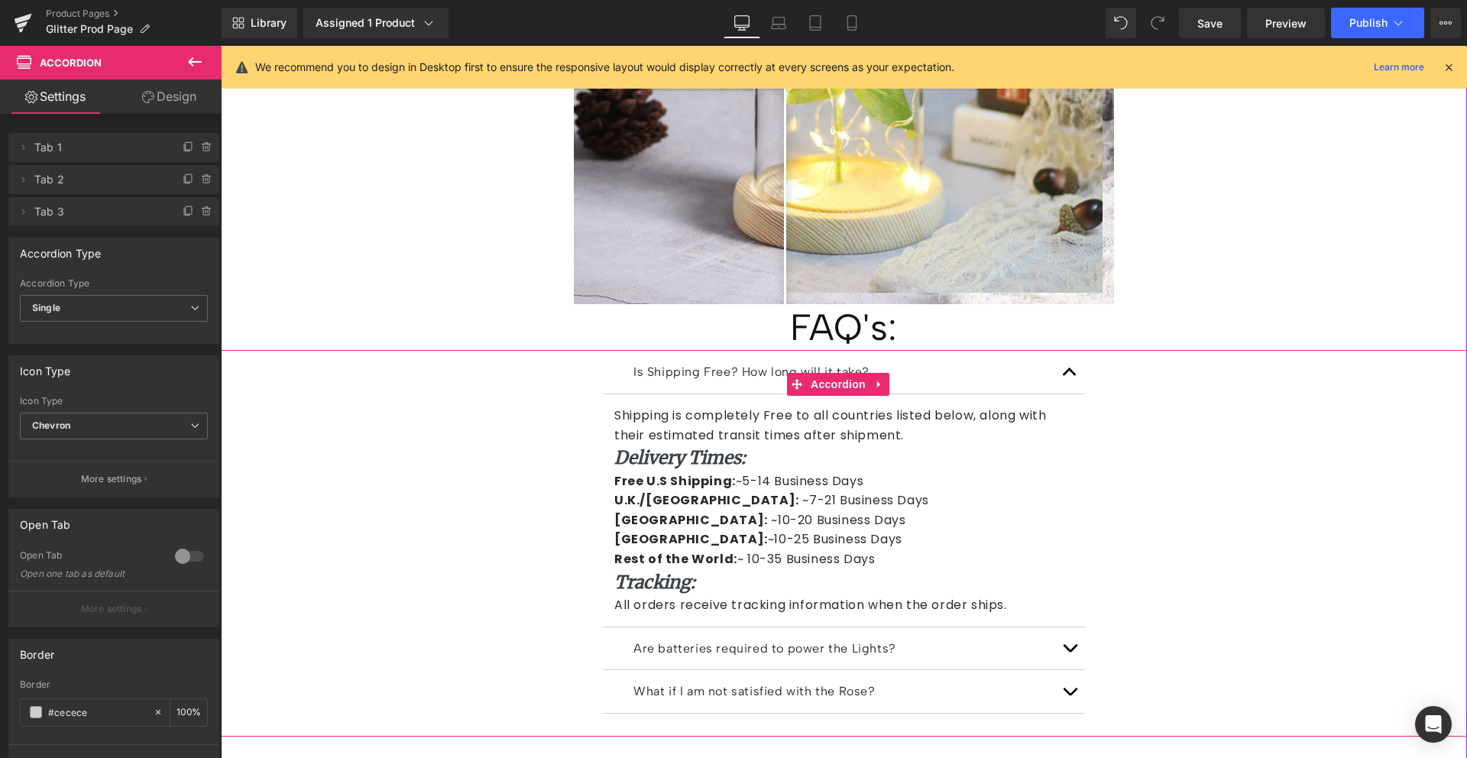
click at [842, 406] on div "Shipping is completely Free to all countries listed below, along with their est…" at bounding box center [843, 425] width 459 height 39
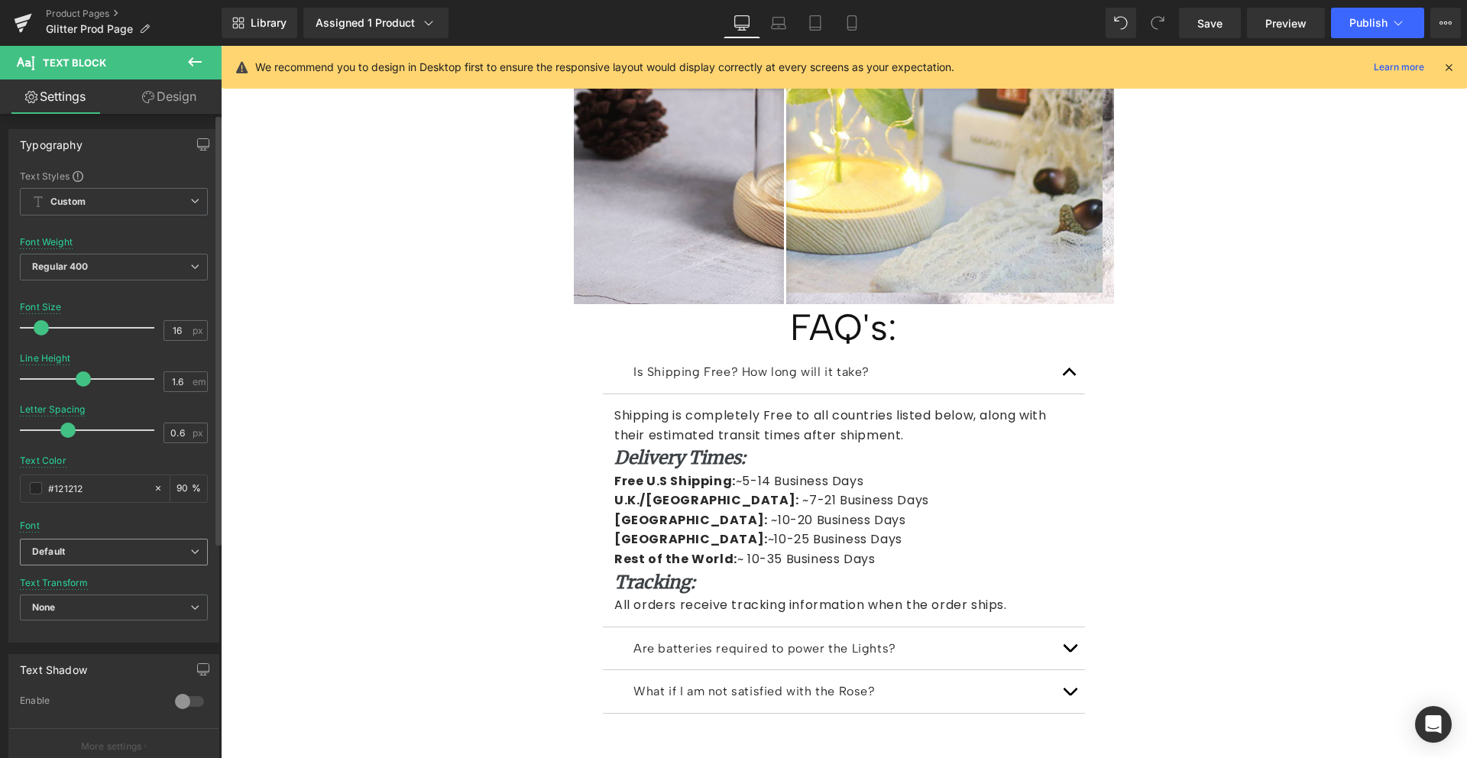
click at [101, 550] on b "Default" at bounding box center [111, 552] width 158 height 13
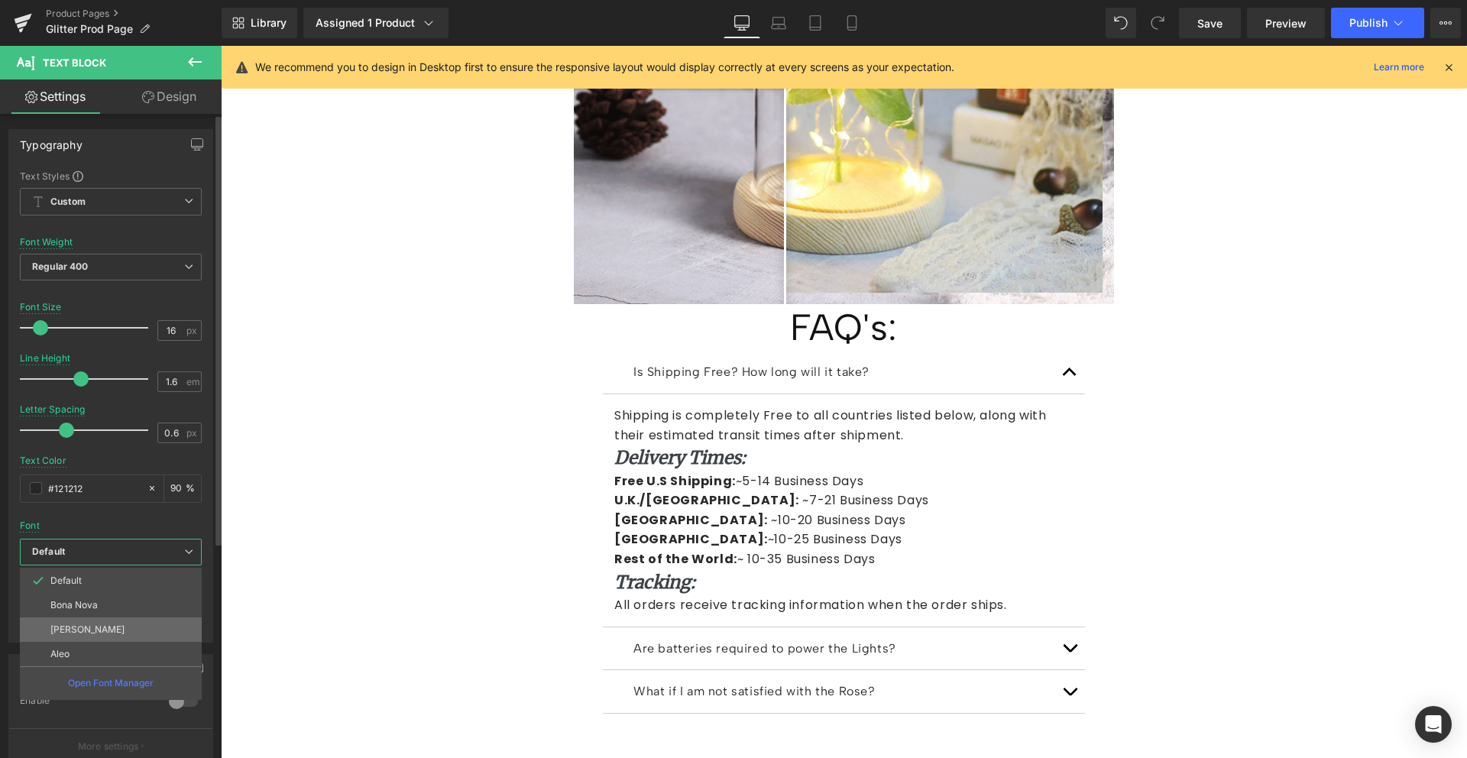
click at [94, 624] on p "Albert Sans" at bounding box center [87, 629] width 74 height 11
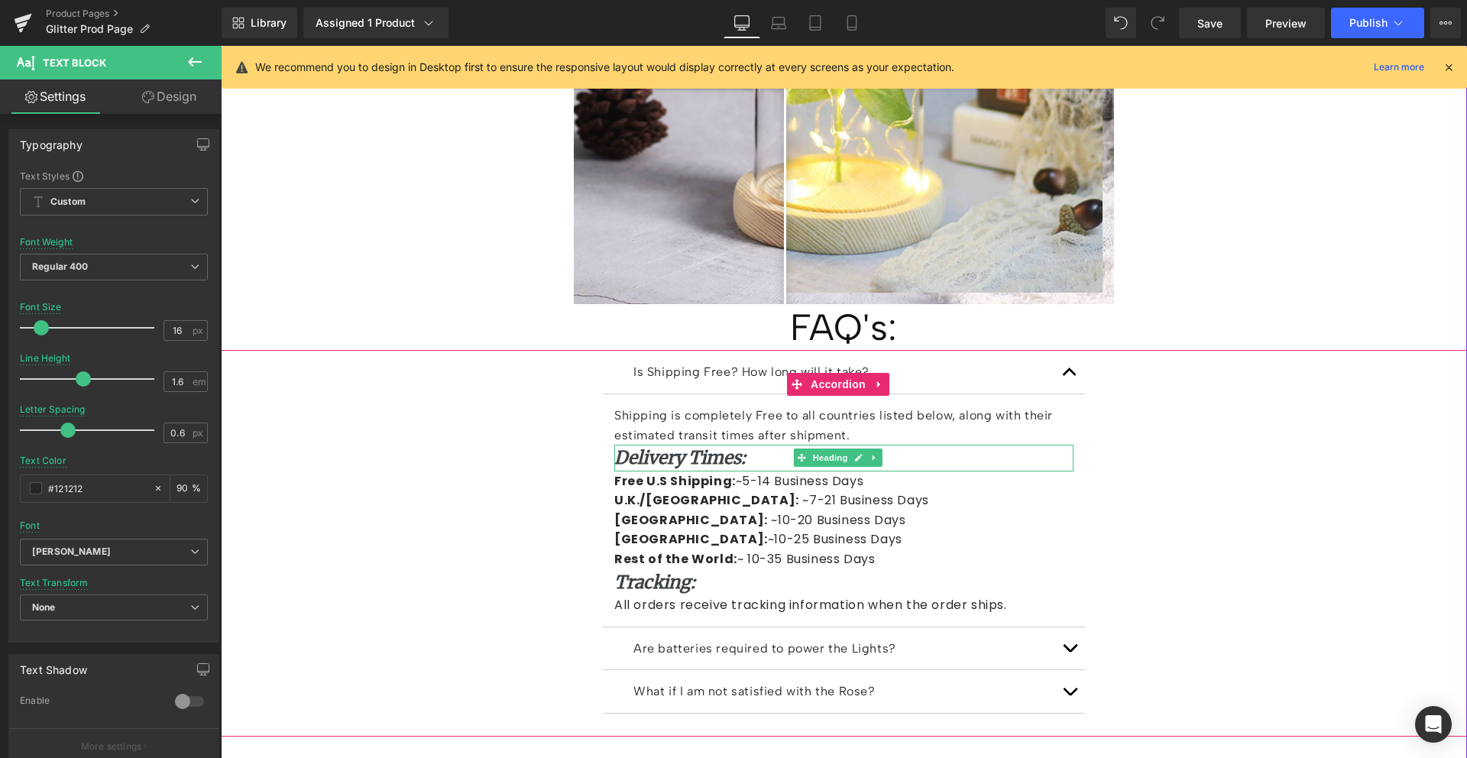
click at [696, 446] on icon "Delivery Times:" at bounding box center [679, 457] width 131 height 22
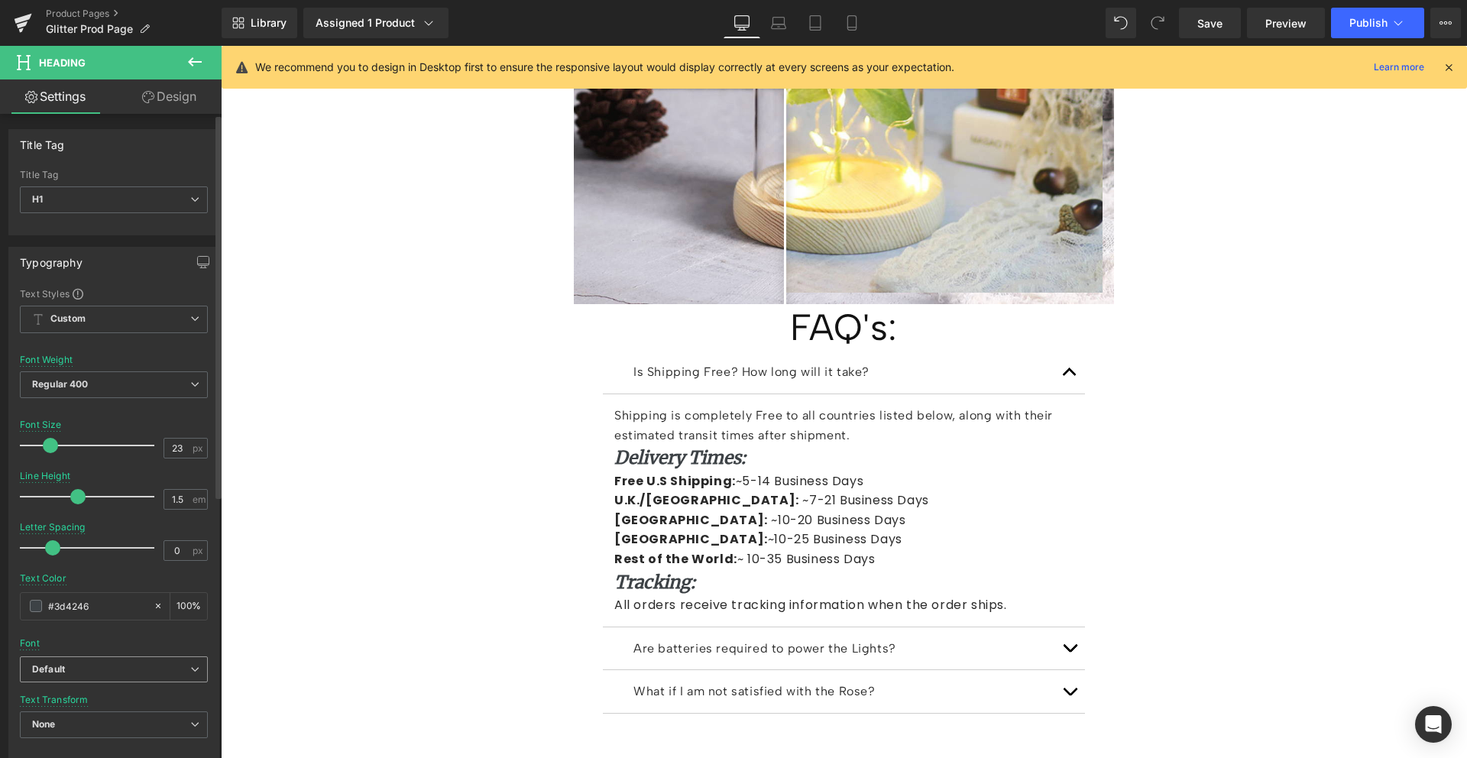
click at [111, 666] on b "Default" at bounding box center [111, 669] width 158 height 13
click at [110, 737] on li "Albert Sans" at bounding box center [111, 746] width 182 height 24
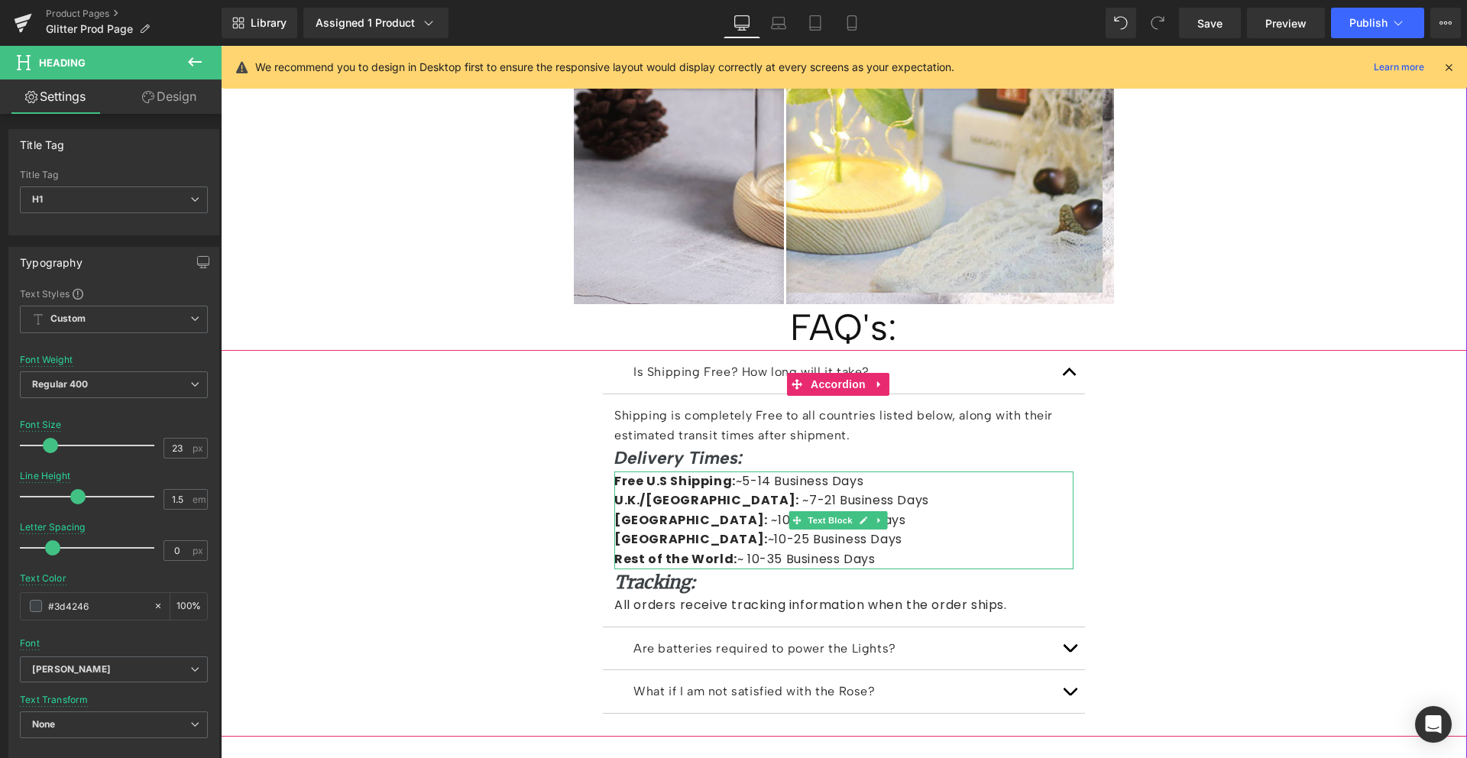
click at [741, 510] on p "Australia: ~10-20 Business Days" at bounding box center [843, 520] width 459 height 20
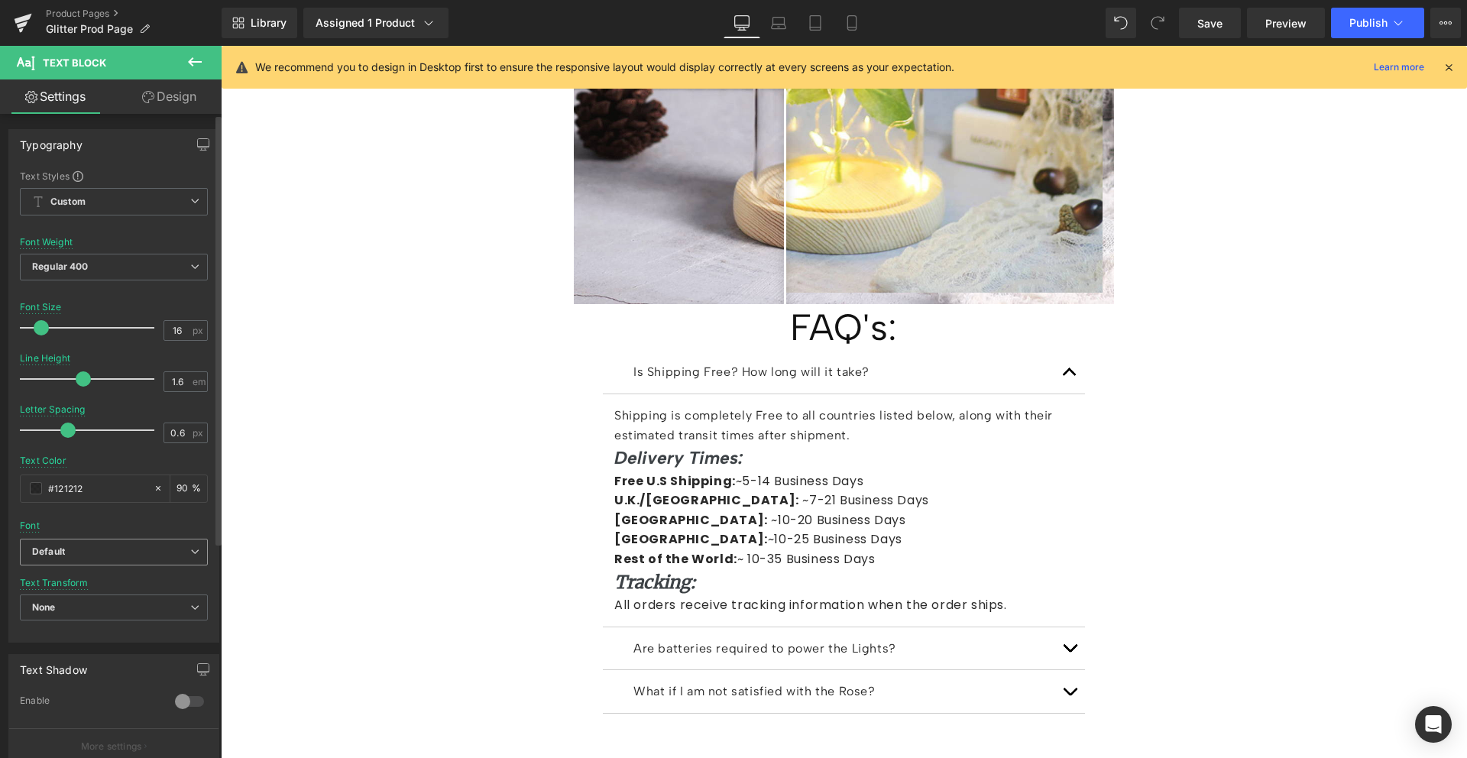
click at [60, 547] on icon "Default" at bounding box center [48, 552] width 33 height 13
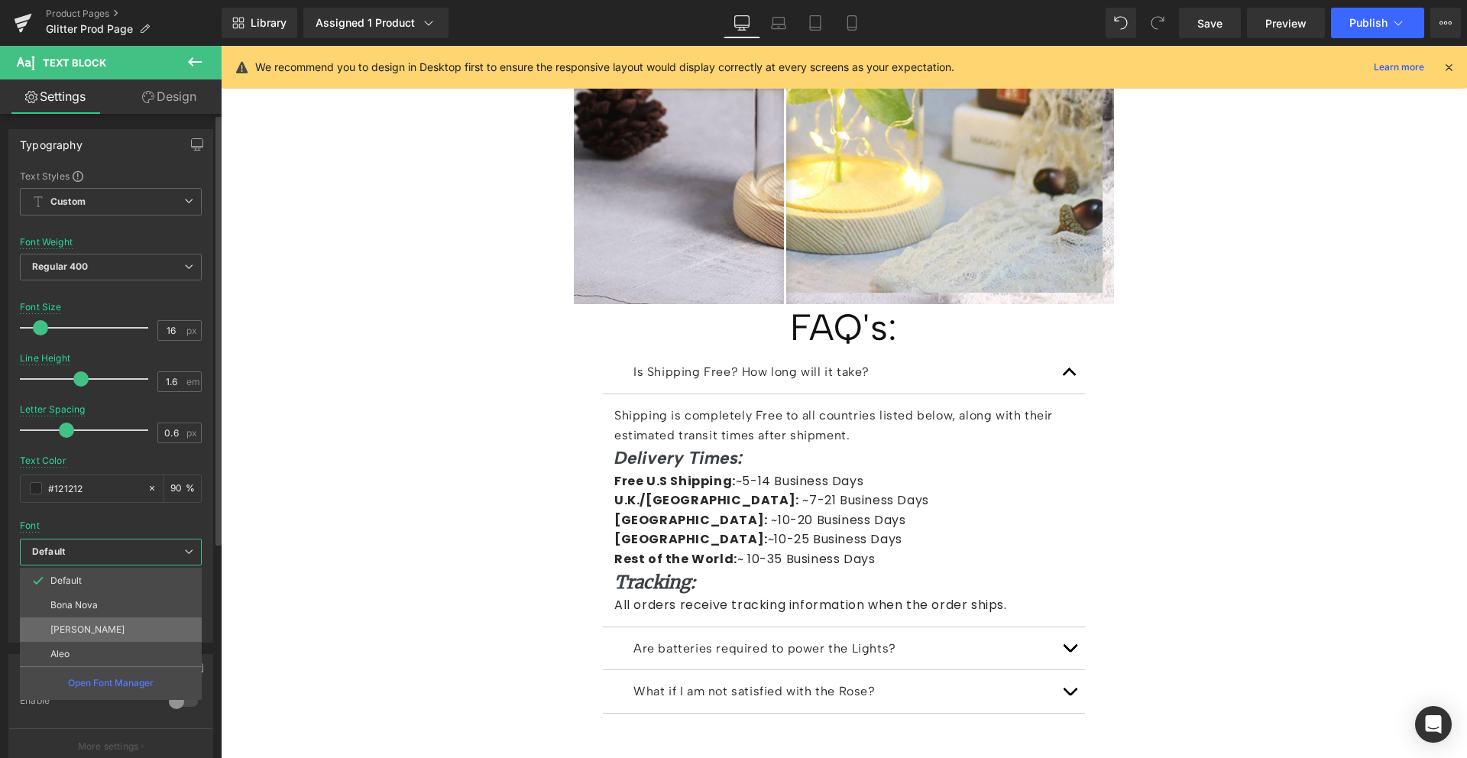
click at [76, 618] on li "Albert Sans" at bounding box center [111, 629] width 182 height 24
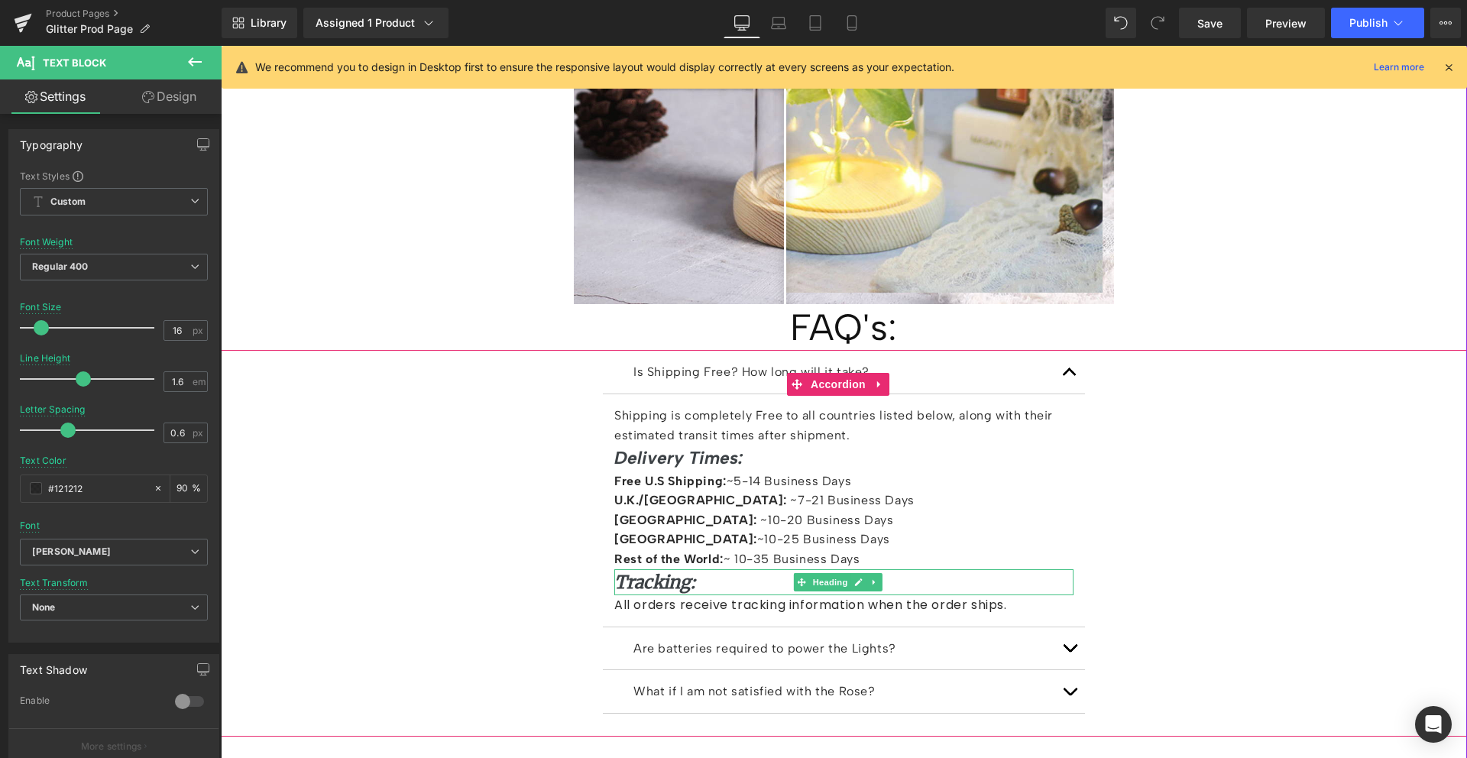
click at [726, 569] on h1 "Tracking:" at bounding box center [843, 582] width 459 height 27
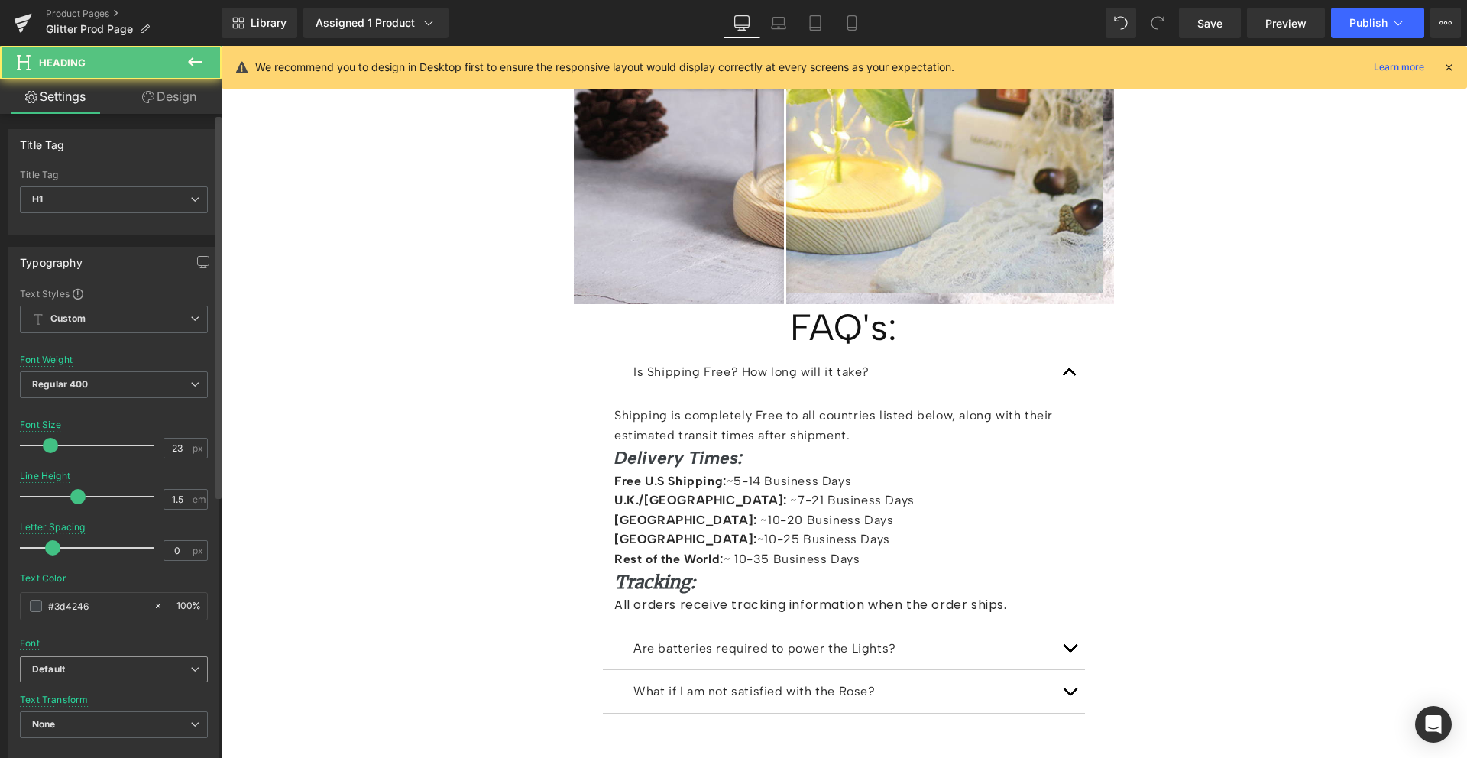
click at [128, 665] on b "Default" at bounding box center [111, 669] width 158 height 13
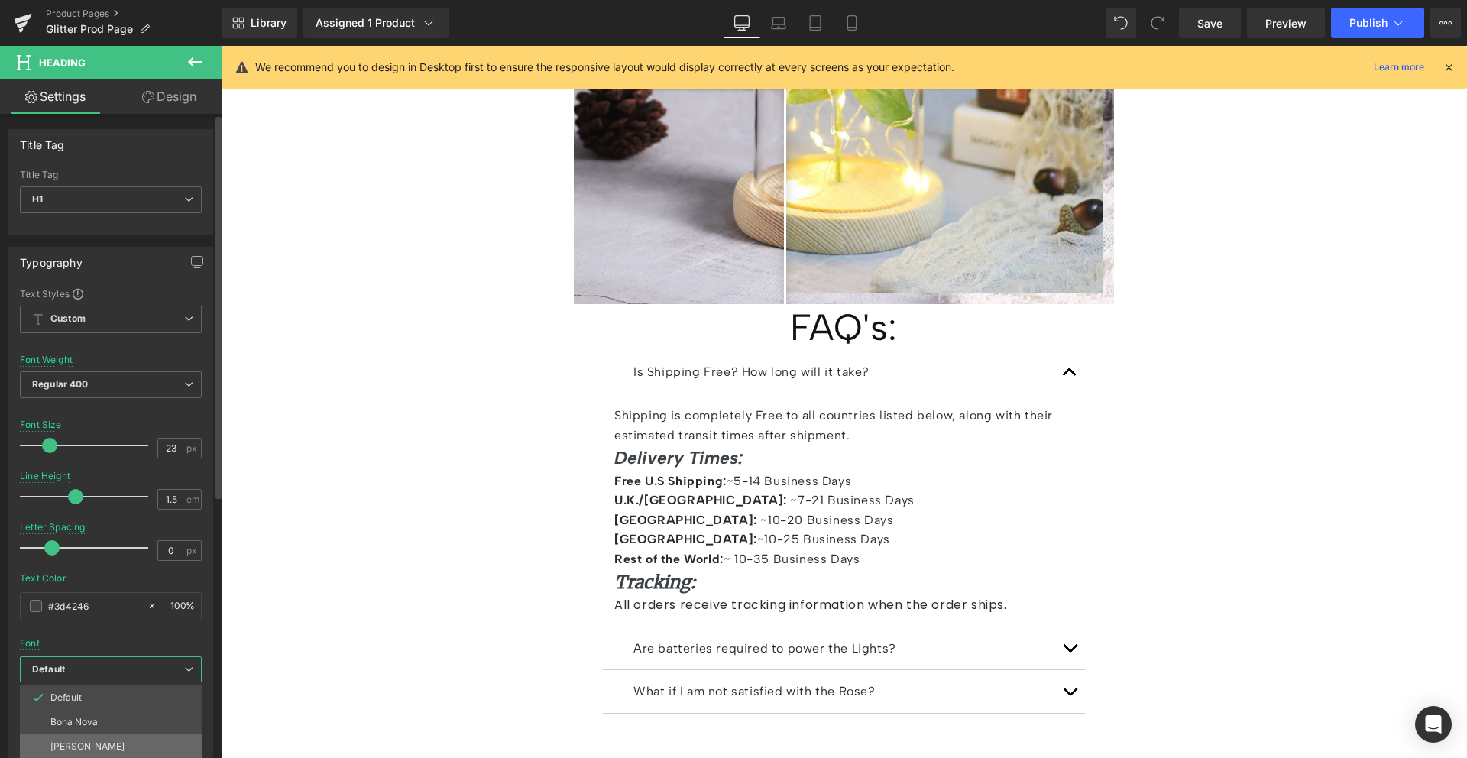
click at [95, 745] on p "Albert Sans" at bounding box center [87, 746] width 74 height 11
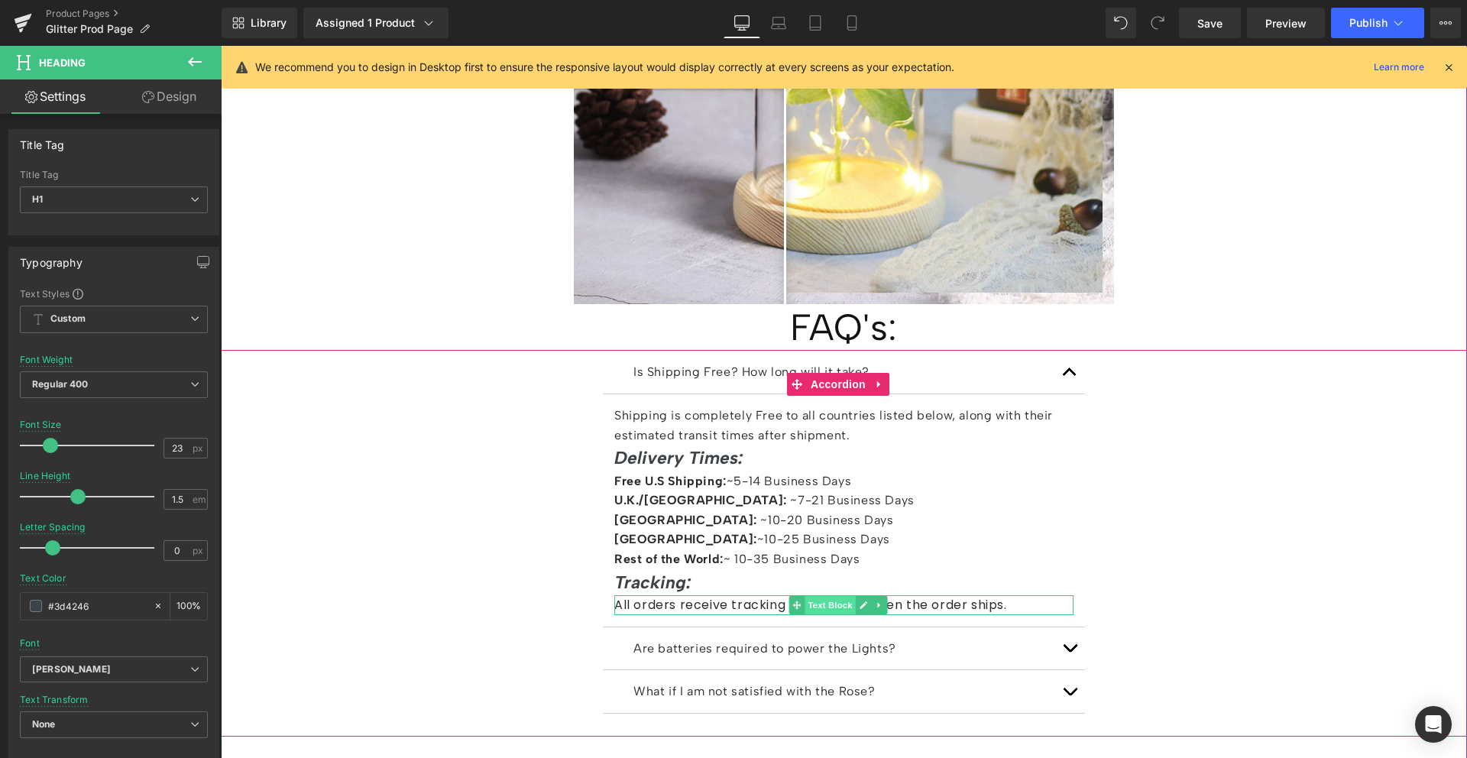
click at [830, 596] on span "Text Block" at bounding box center [830, 605] width 50 height 18
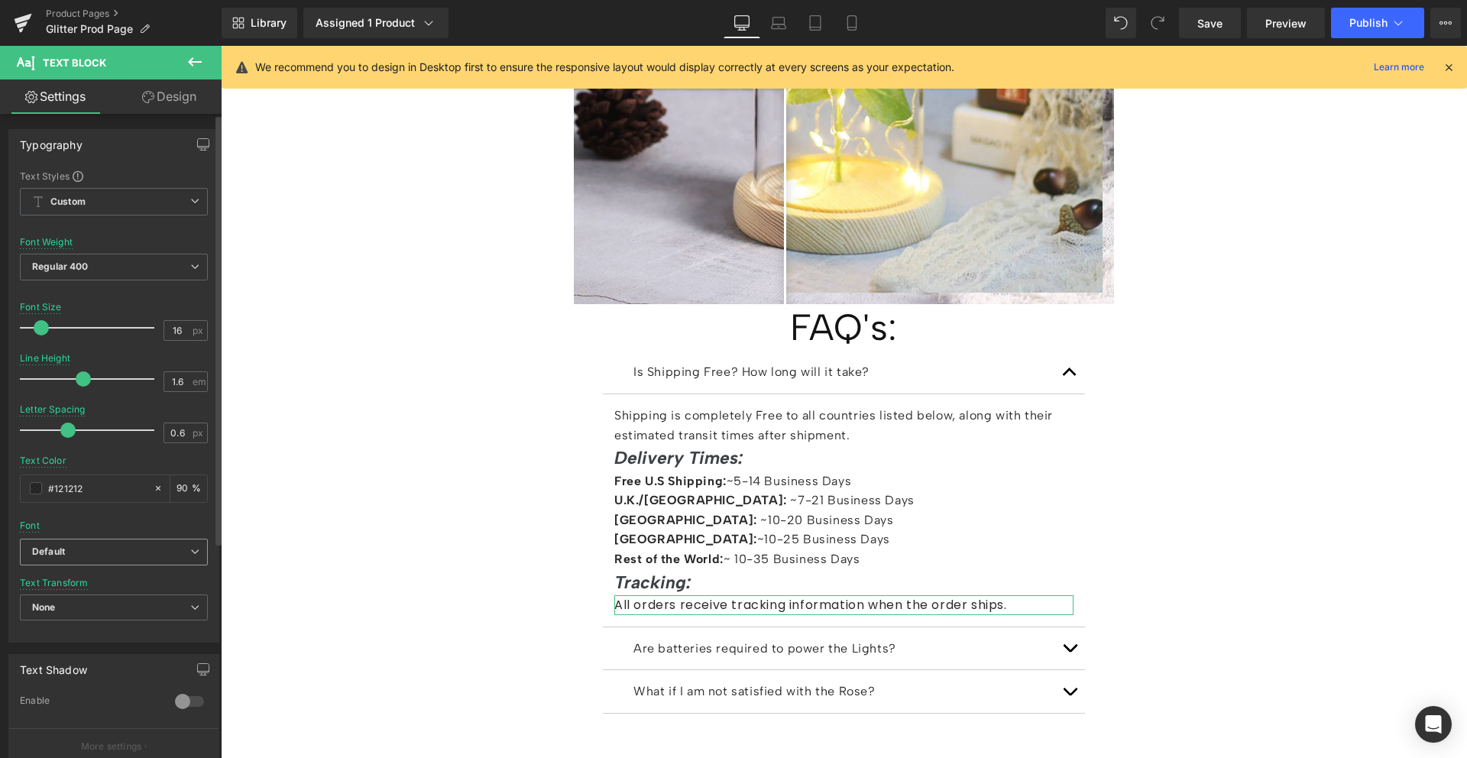
click at [76, 552] on b "Default" at bounding box center [111, 552] width 158 height 13
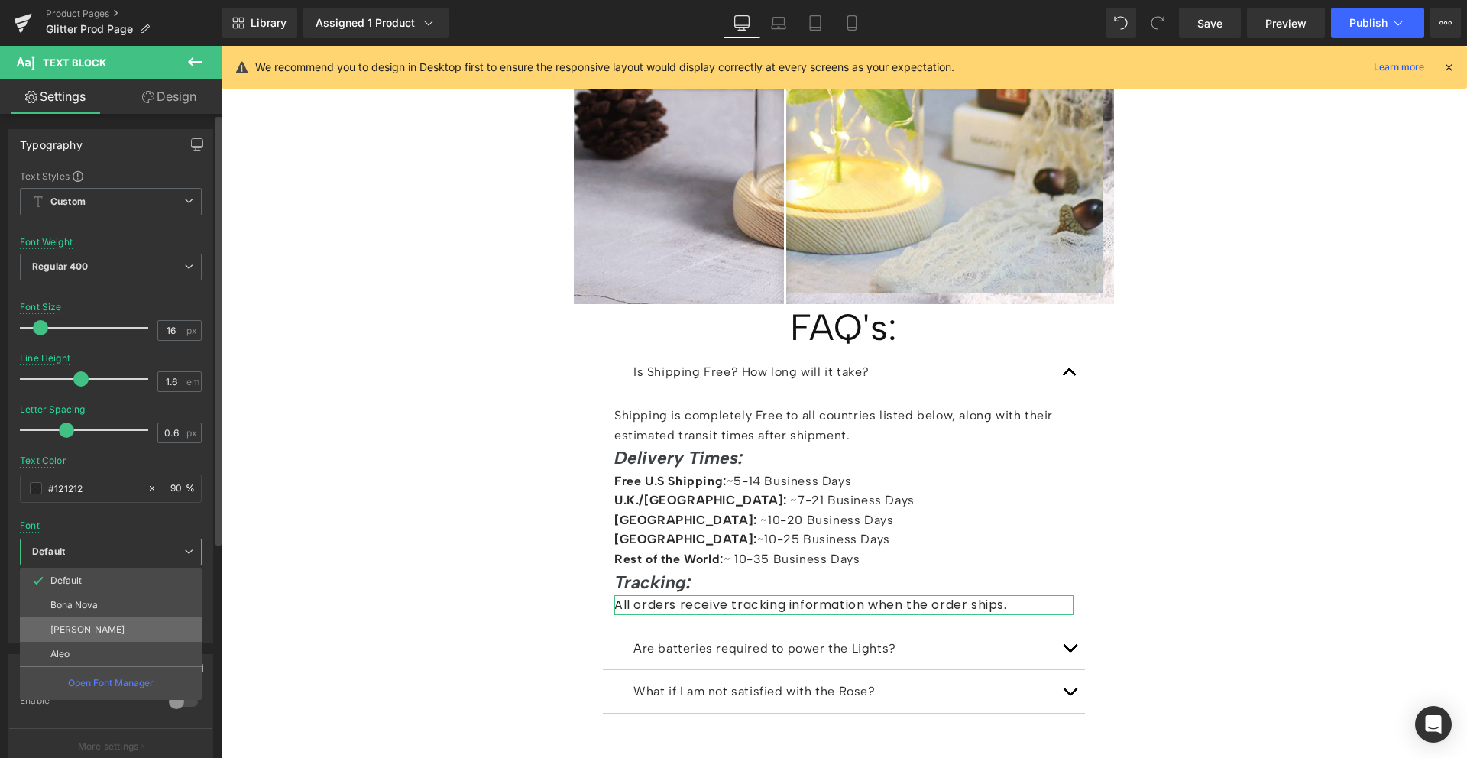
click at [78, 624] on p "Albert Sans" at bounding box center [87, 629] width 74 height 11
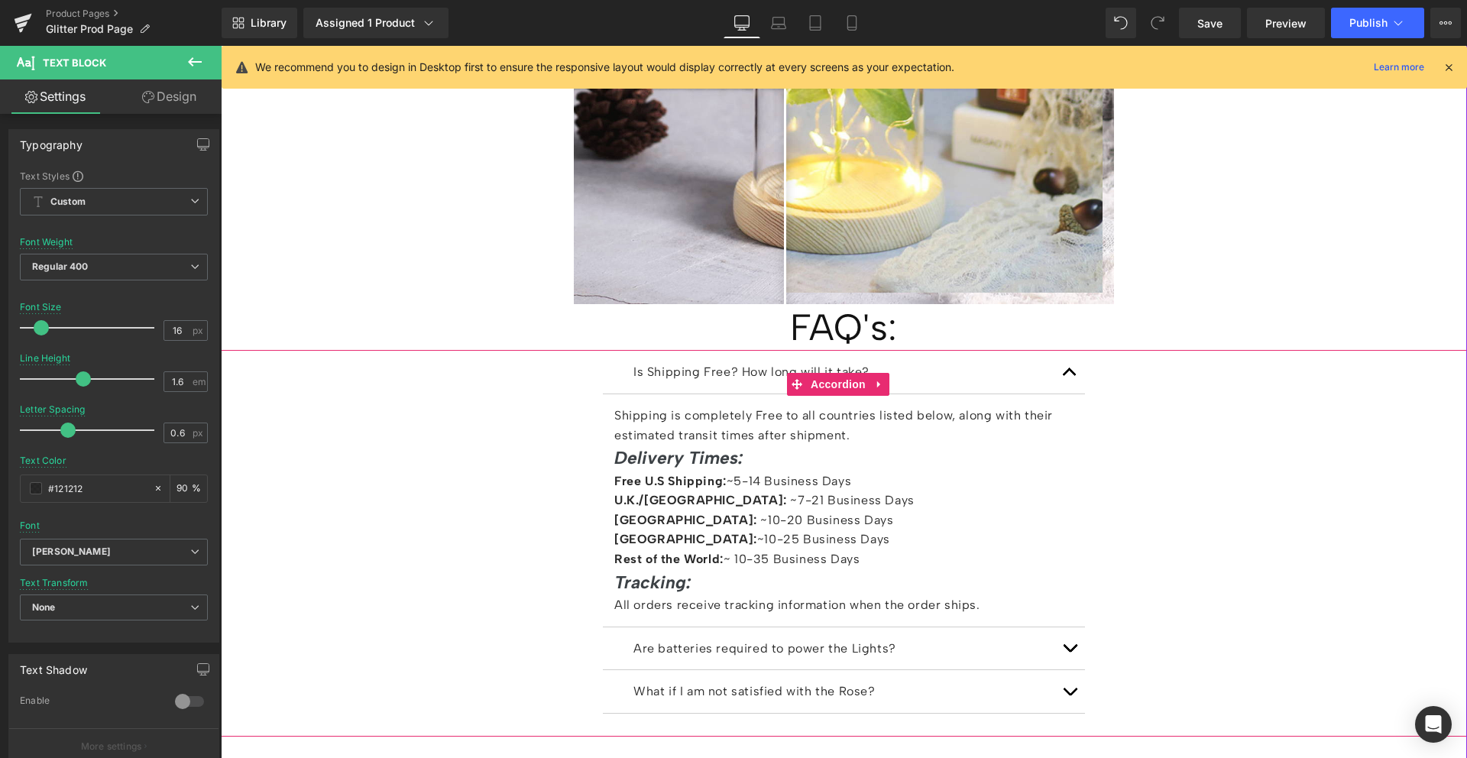
click at [1070, 652] on span "button" at bounding box center [1070, 652] width 0 height 0
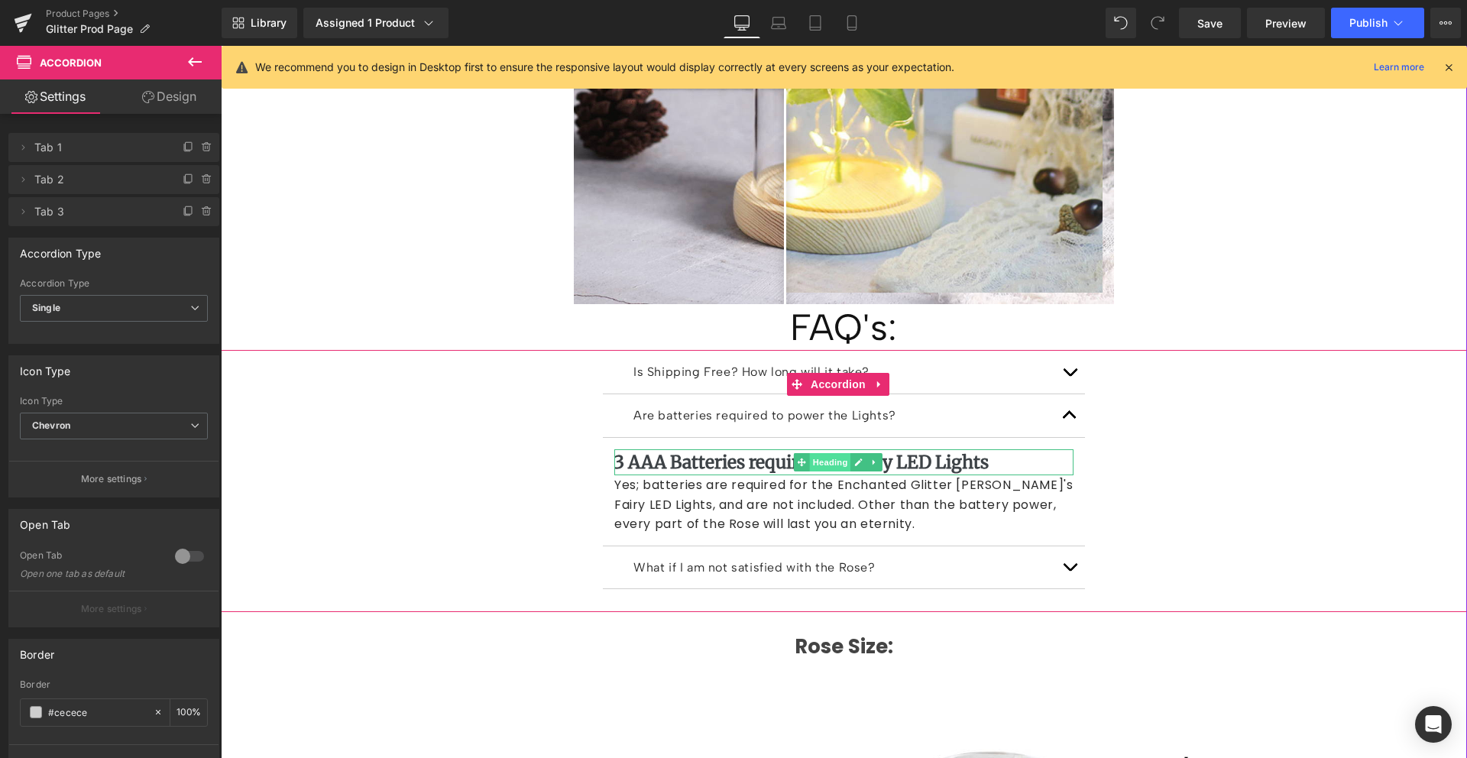
click at [818, 453] on span "Heading" at bounding box center [830, 462] width 41 height 18
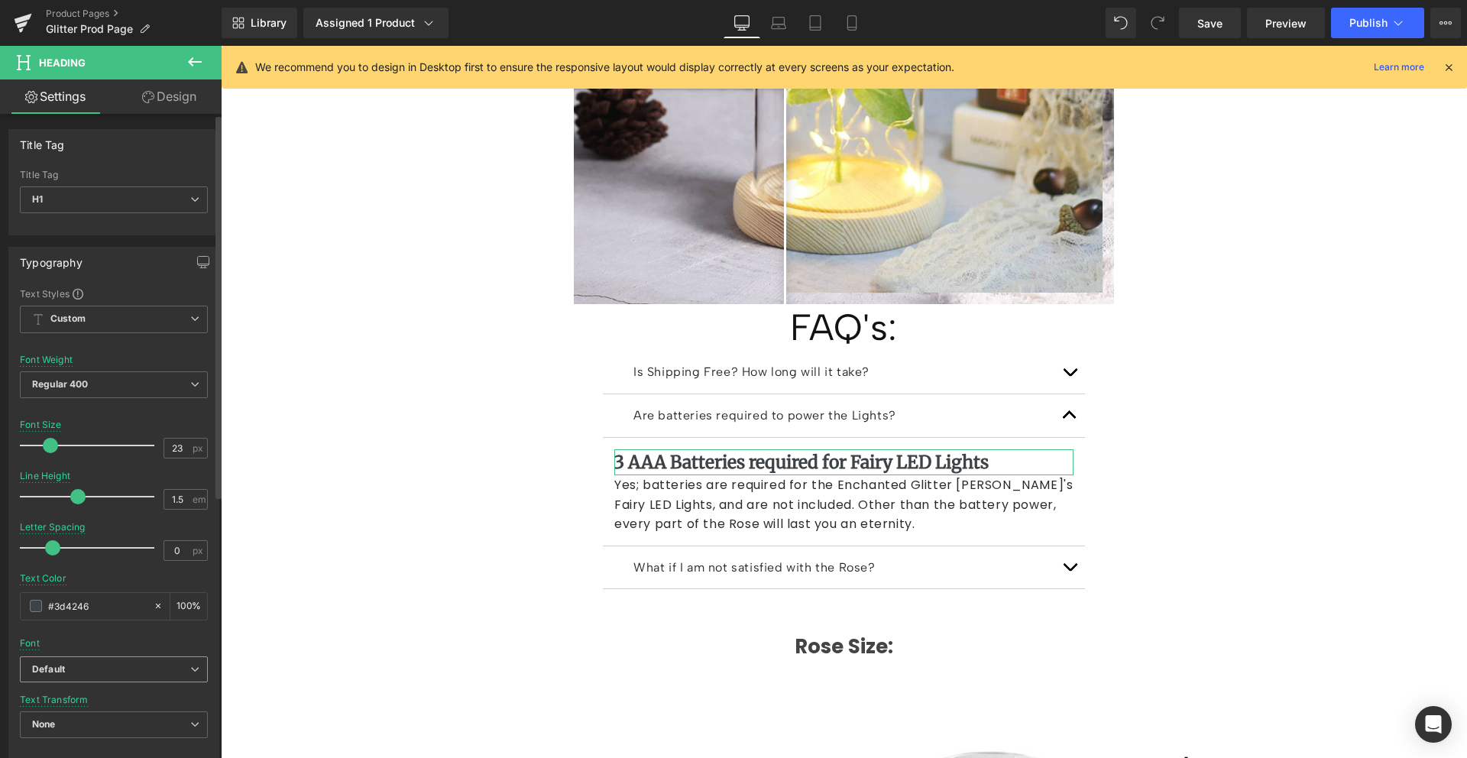
click at [81, 663] on b "Default" at bounding box center [111, 669] width 158 height 13
click at [86, 748] on p "Albert Sans" at bounding box center [87, 746] width 74 height 11
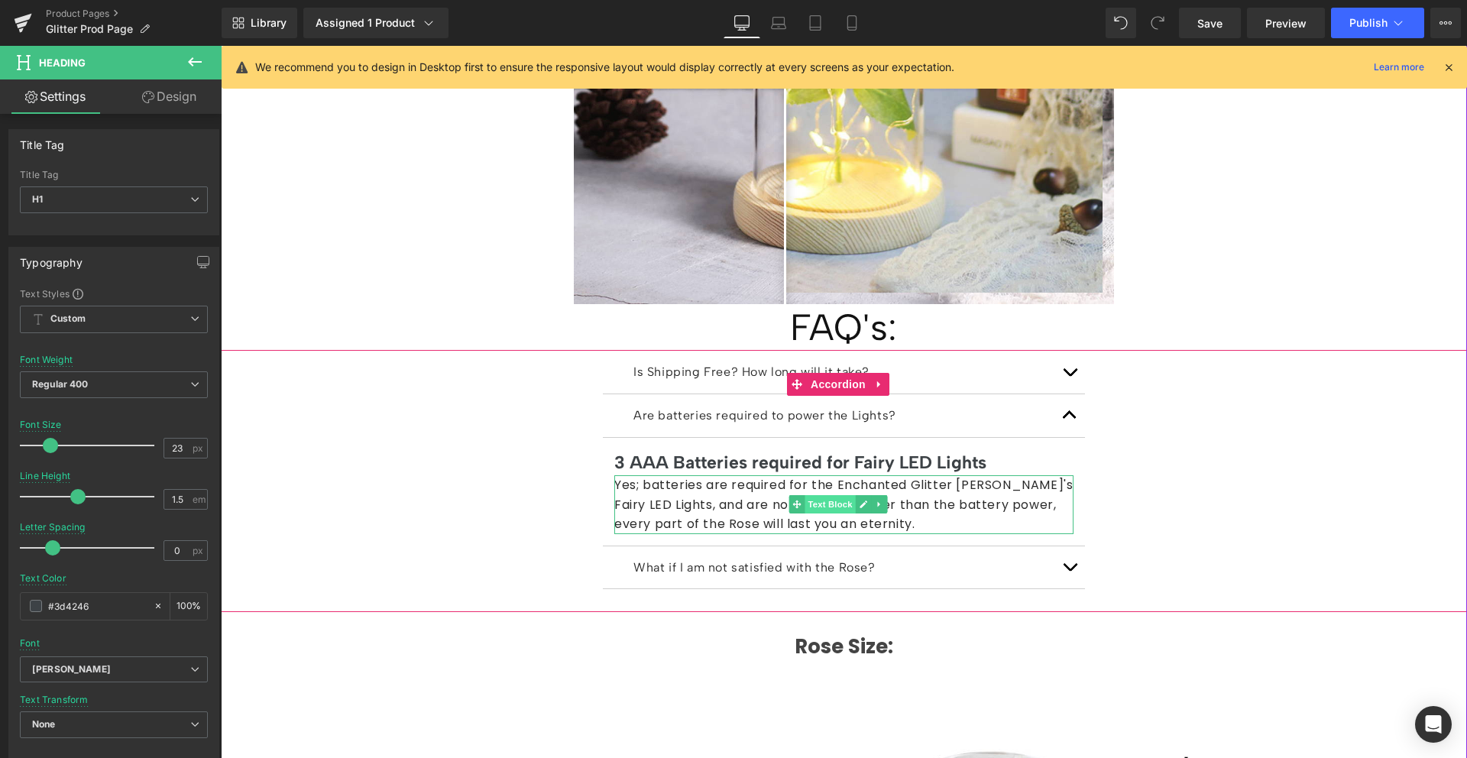
click at [820, 495] on span "Text Block" at bounding box center [830, 504] width 50 height 18
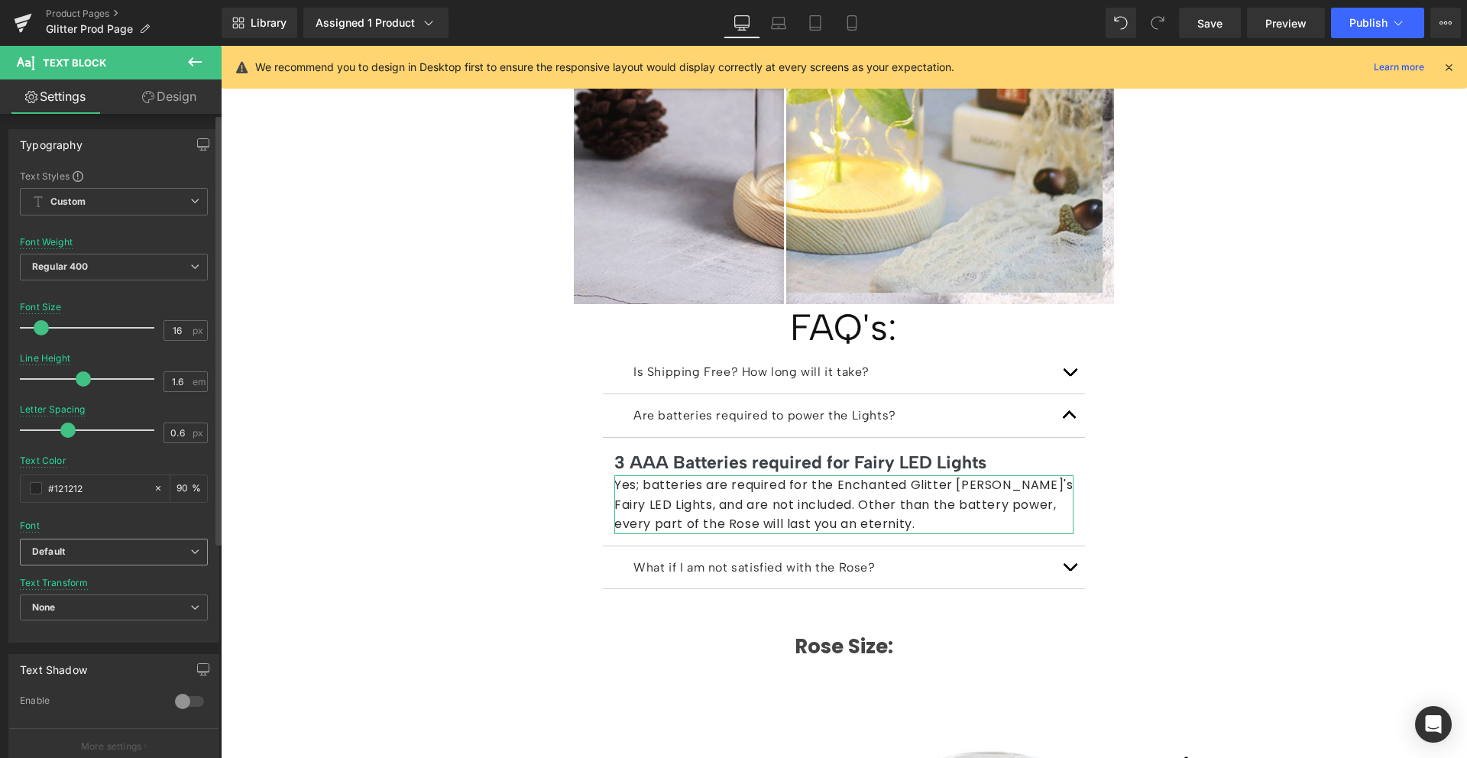
click at [106, 555] on b "Default" at bounding box center [111, 552] width 158 height 13
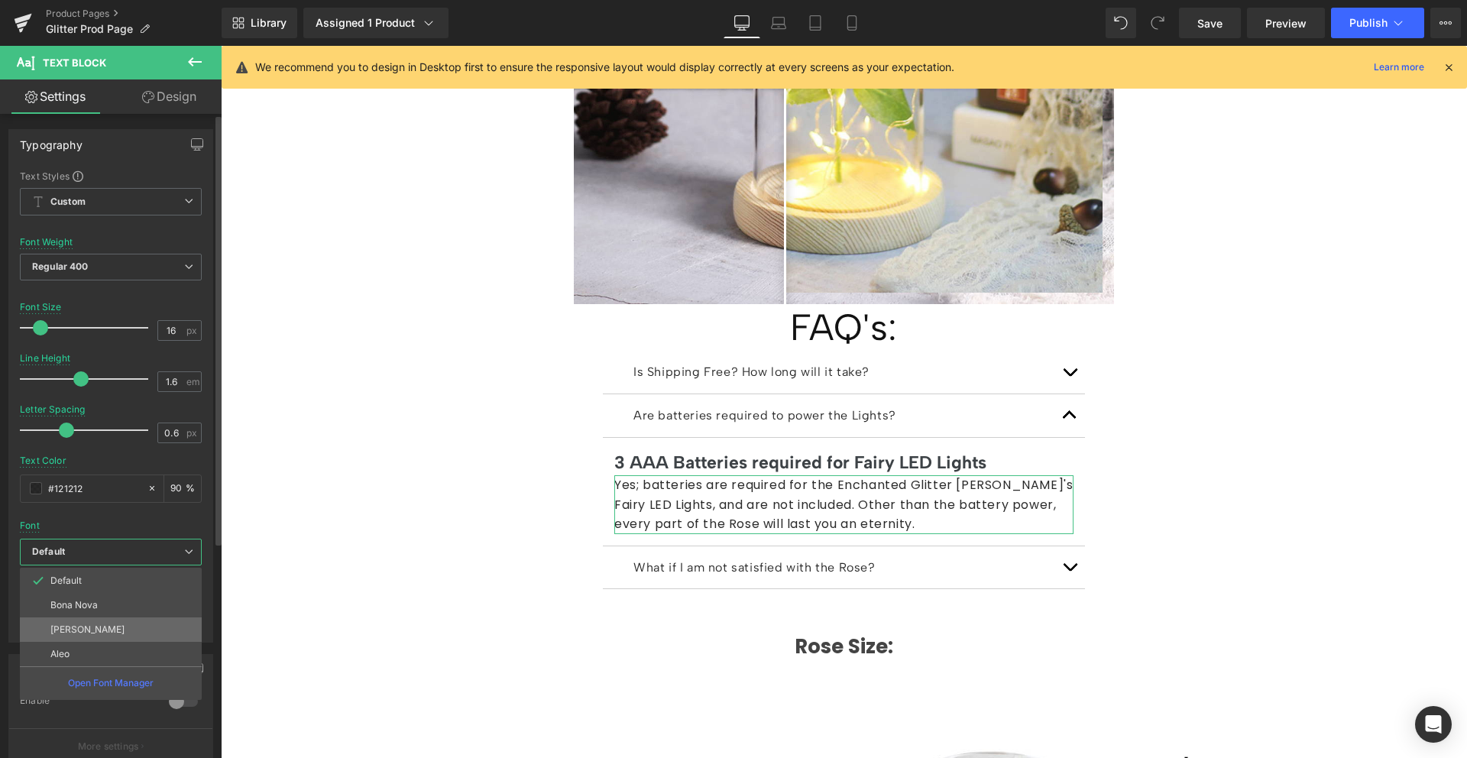
click at [105, 624] on li "Albert Sans" at bounding box center [111, 629] width 182 height 24
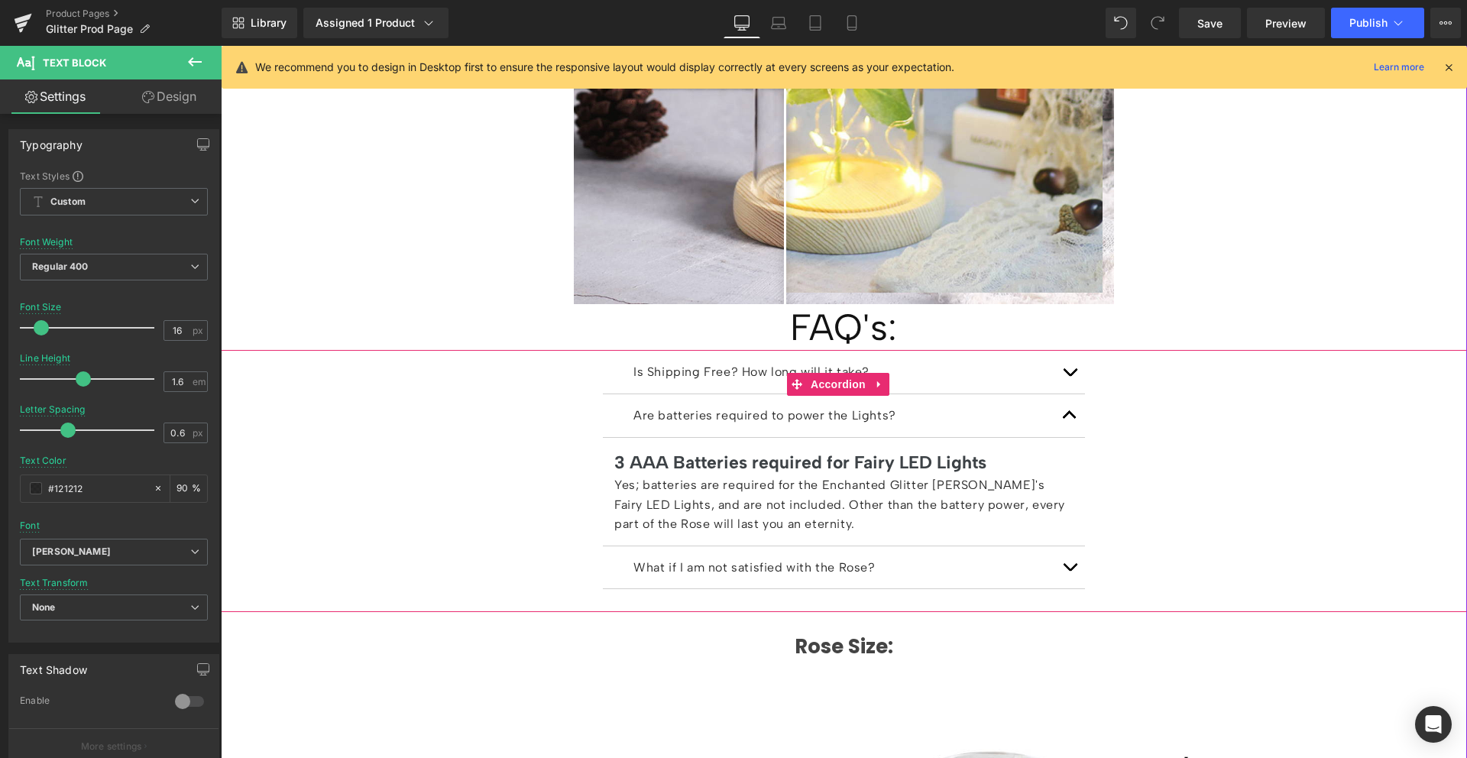
click at [1061, 546] on button "button" at bounding box center [1069, 567] width 31 height 43
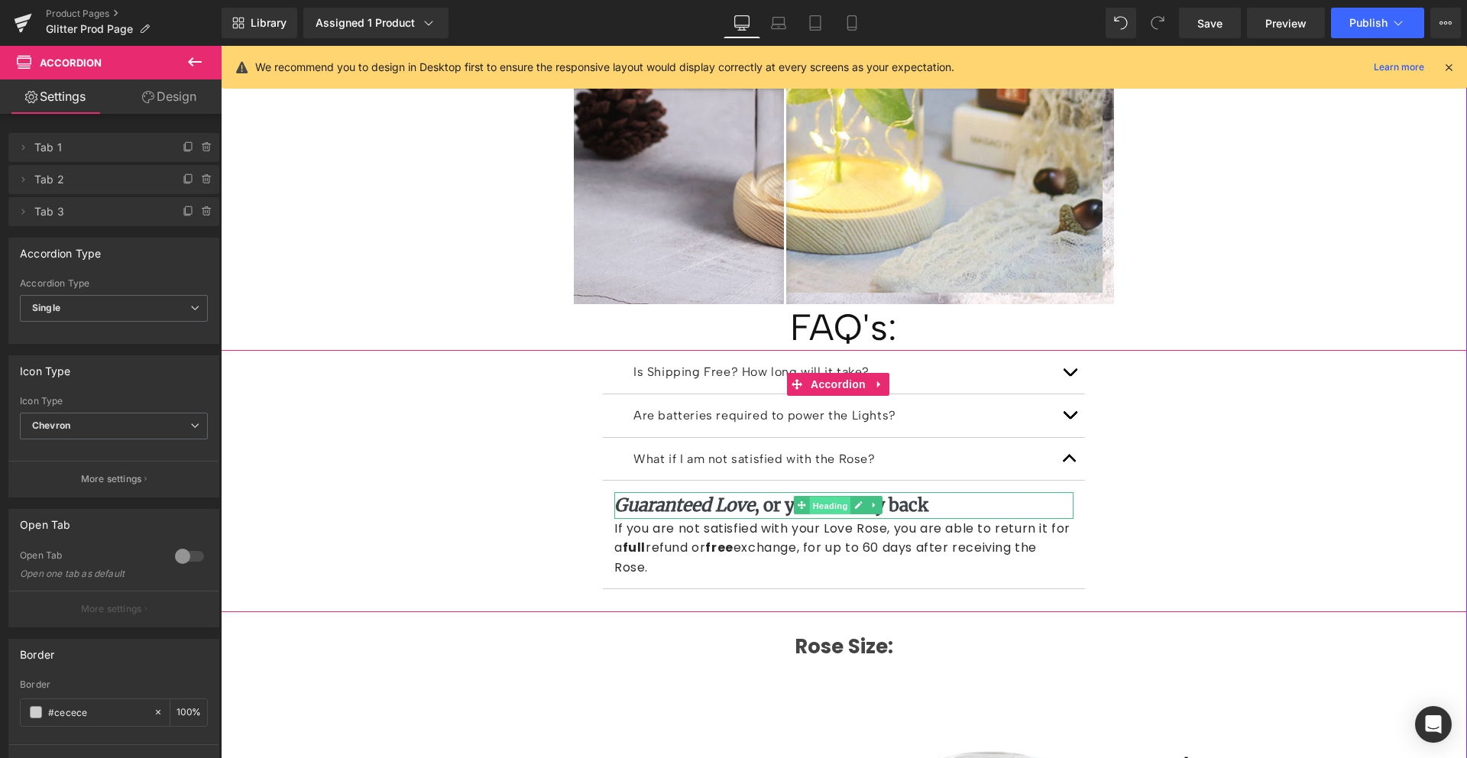
click at [818, 497] on span "Heading" at bounding box center [830, 506] width 41 height 18
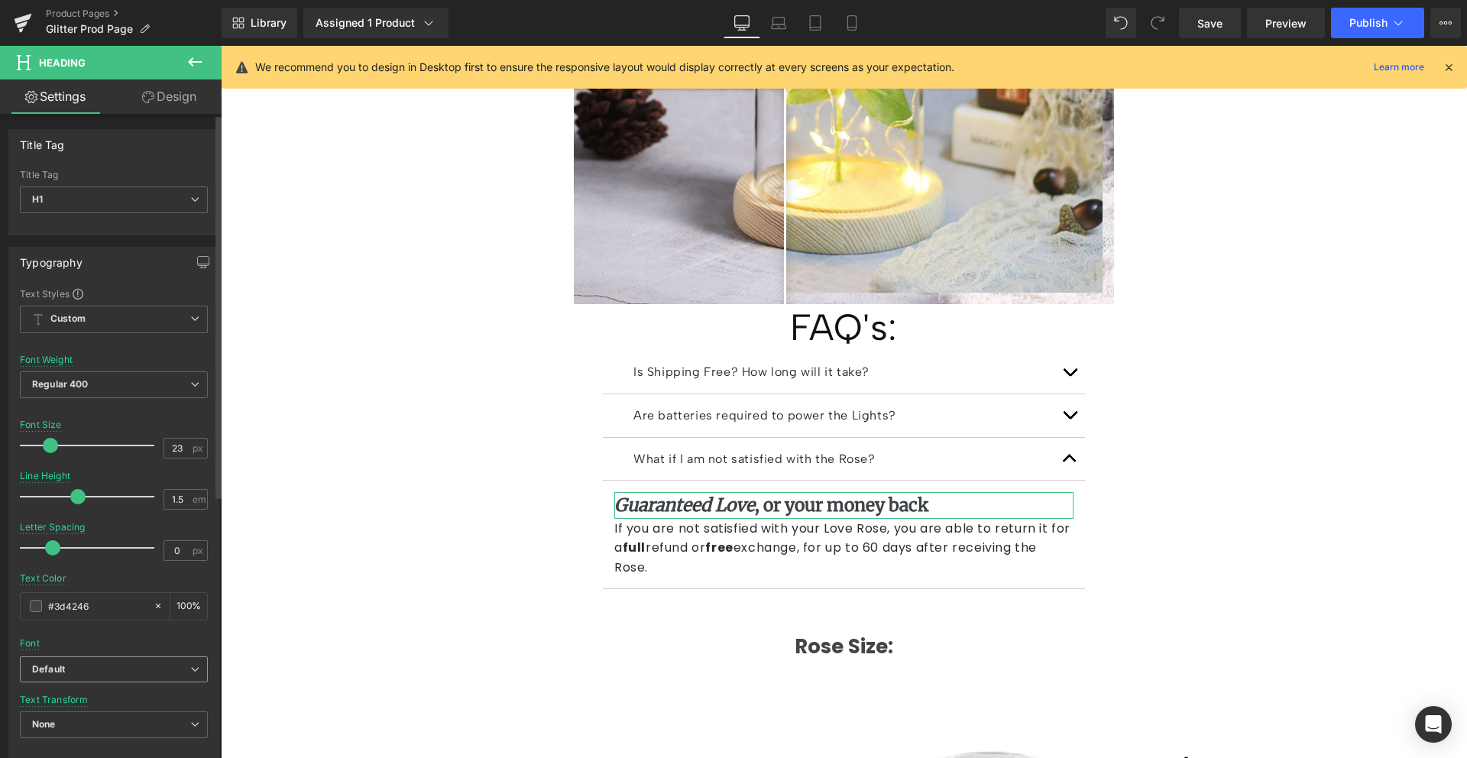
click at [71, 666] on b "Default" at bounding box center [111, 669] width 158 height 13
click at [78, 741] on p "Albert Sans" at bounding box center [87, 746] width 74 height 11
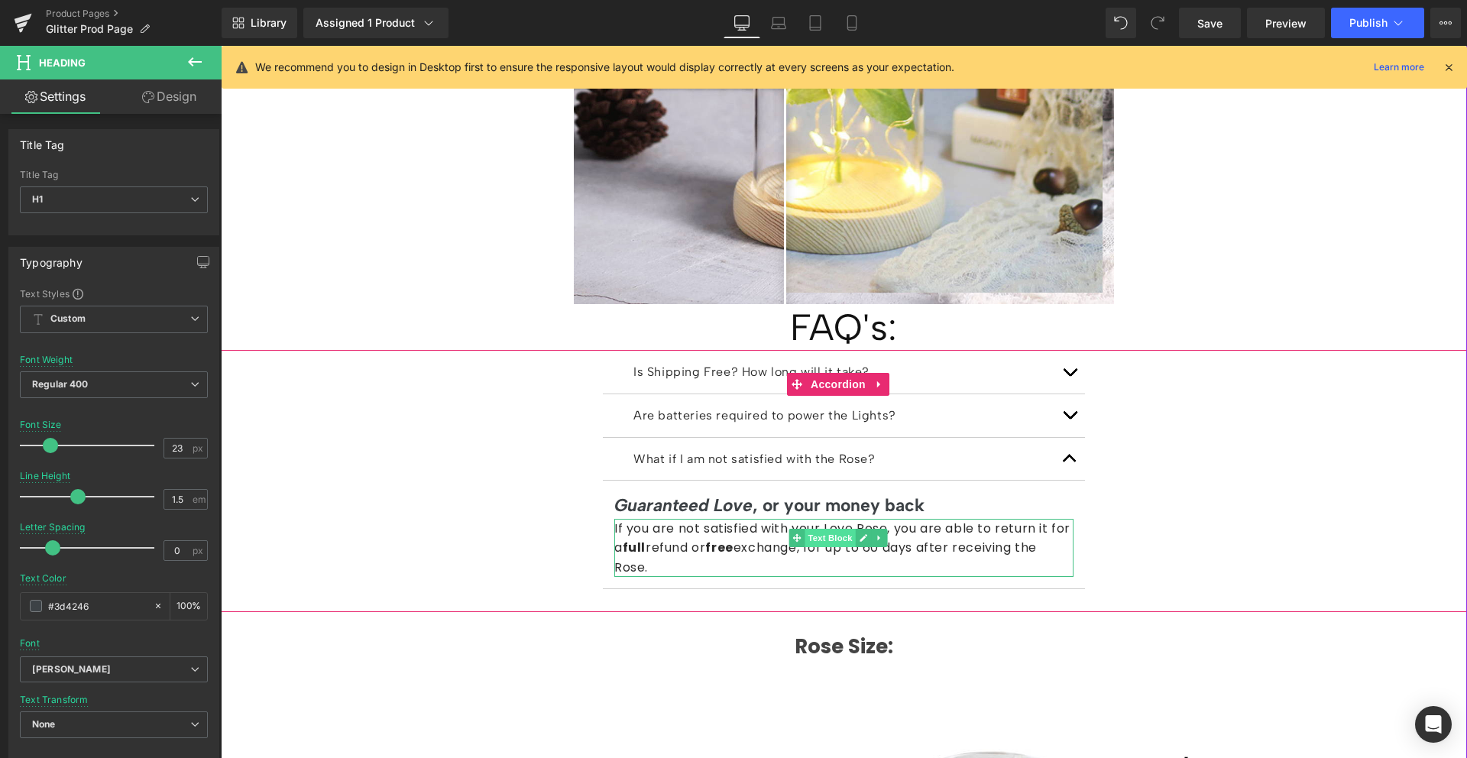
click at [808, 529] on span "Text Block" at bounding box center [830, 538] width 50 height 18
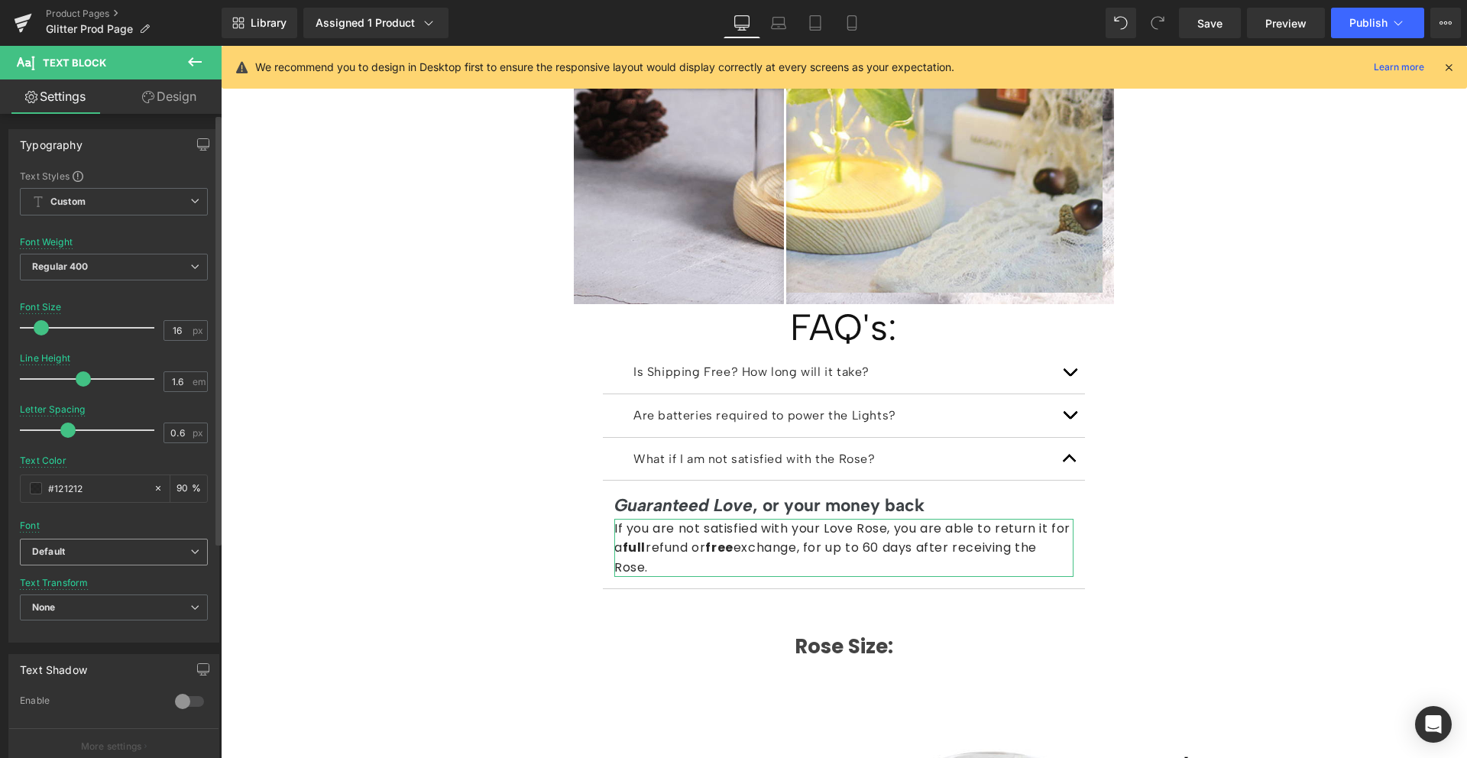
click at [92, 552] on b "Default" at bounding box center [111, 552] width 158 height 13
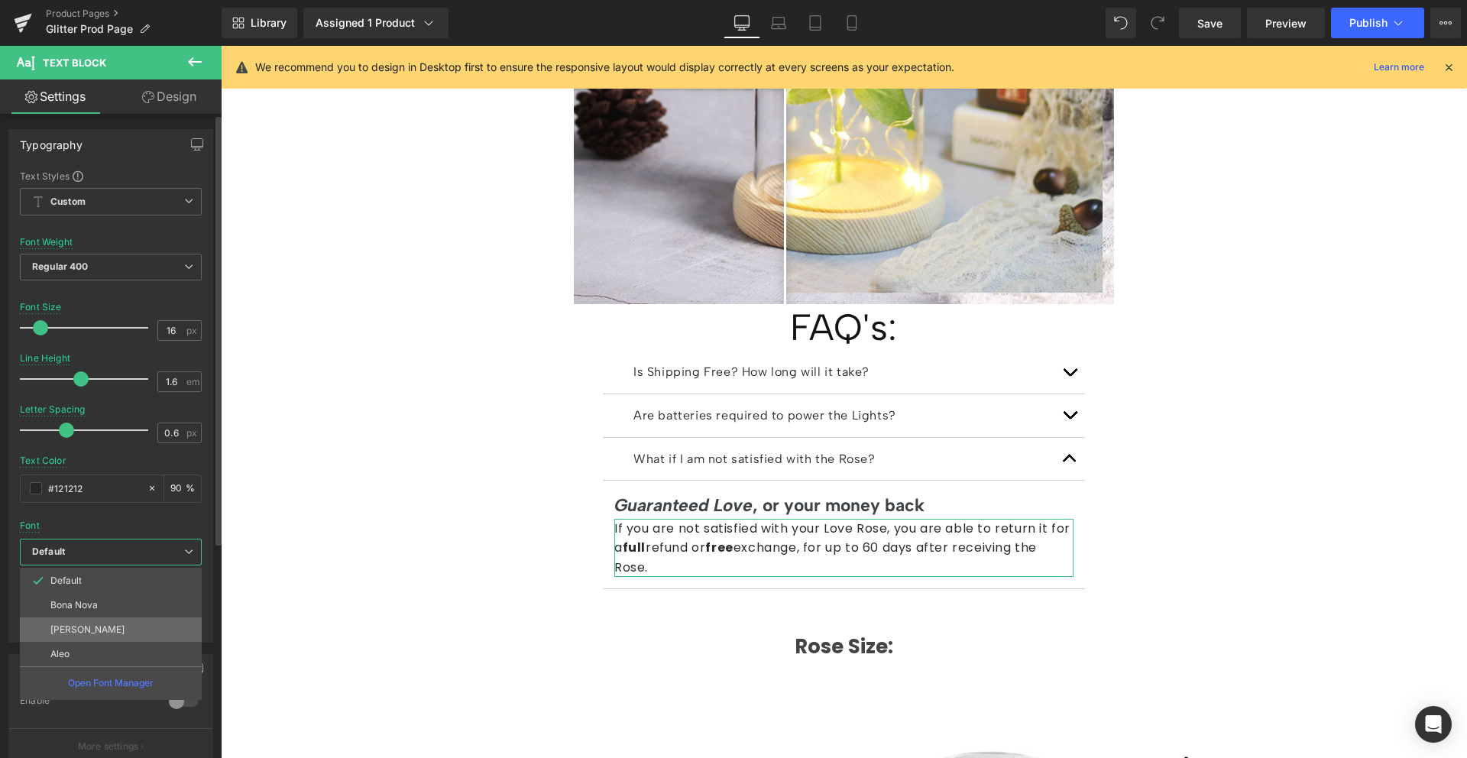
drag, startPoint x: 103, startPoint y: 630, endPoint x: 254, endPoint y: 489, distance: 206.0
click at [103, 630] on li "Albert Sans" at bounding box center [111, 629] width 182 height 24
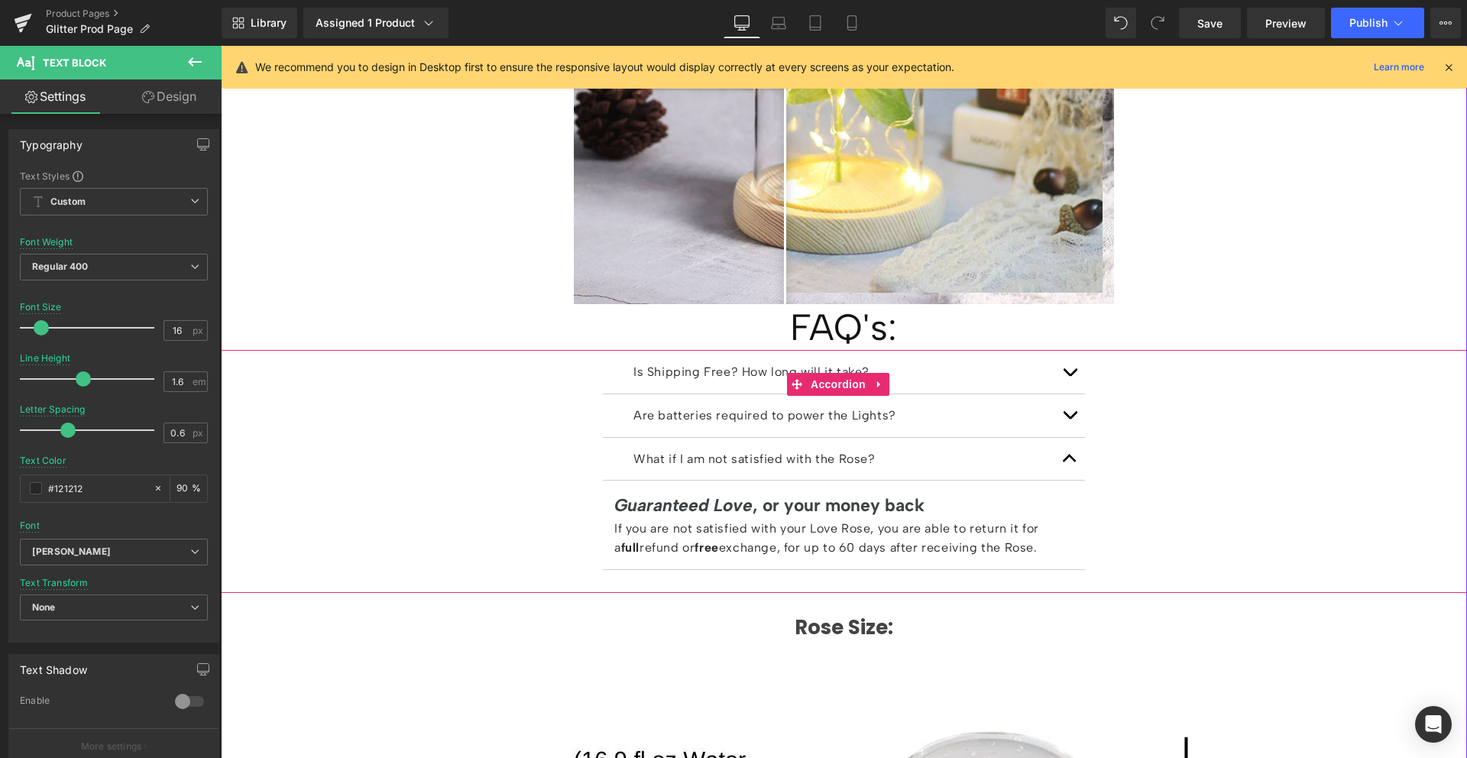
click at [1059, 438] on button "button" at bounding box center [1069, 459] width 31 height 43
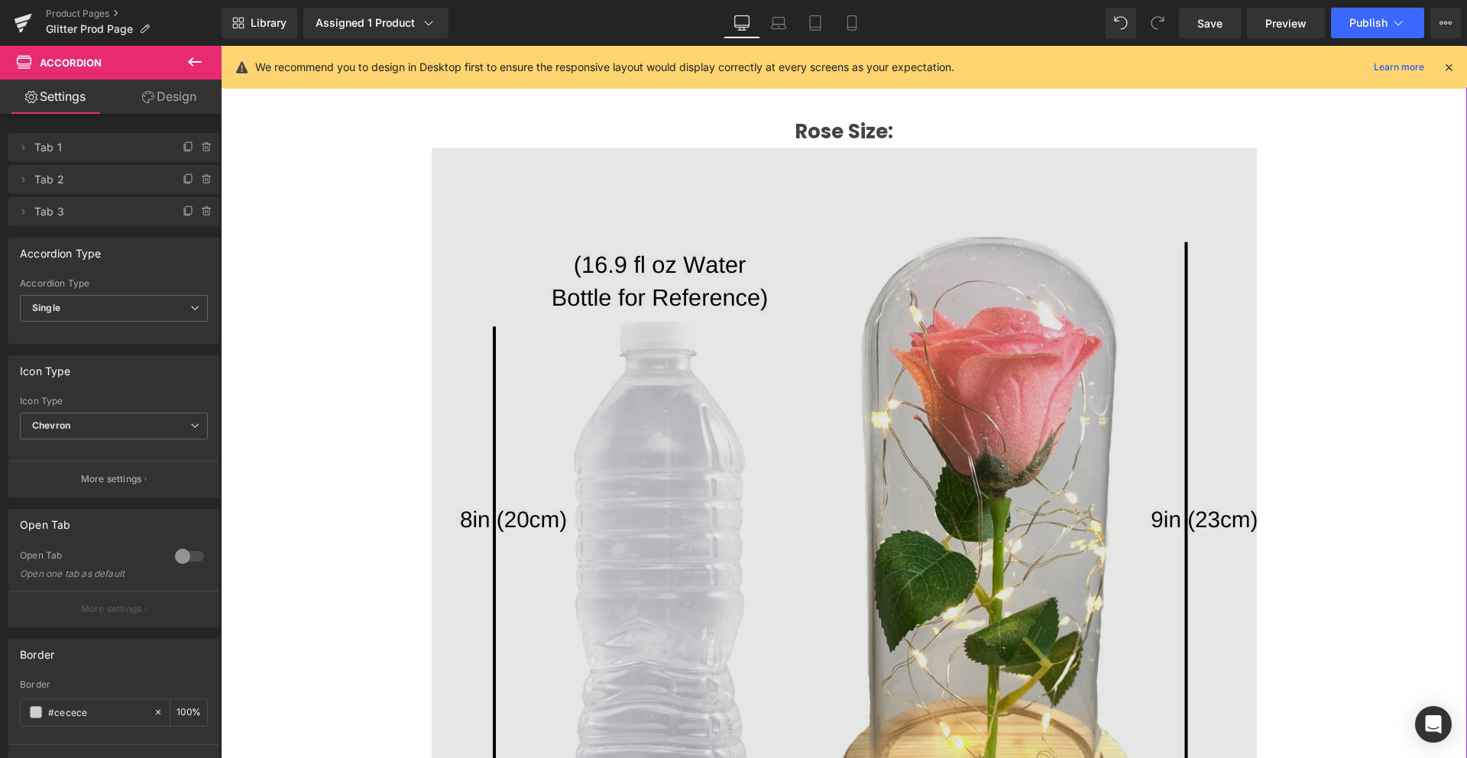
scroll to position [2386, 0]
click at [942, 394] on img at bounding box center [844, 561] width 825 height 825
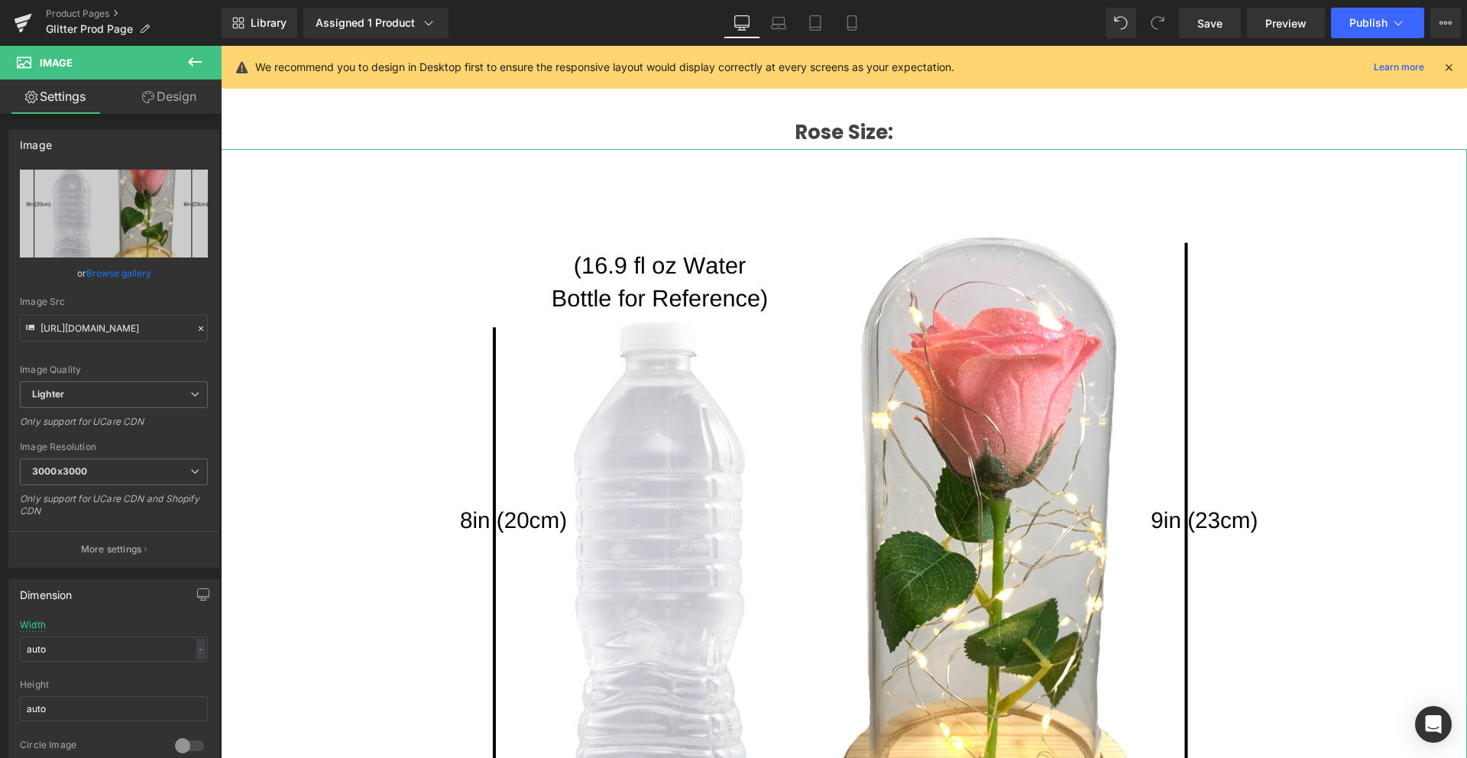
click at [157, 96] on link "Design" at bounding box center [169, 96] width 111 height 34
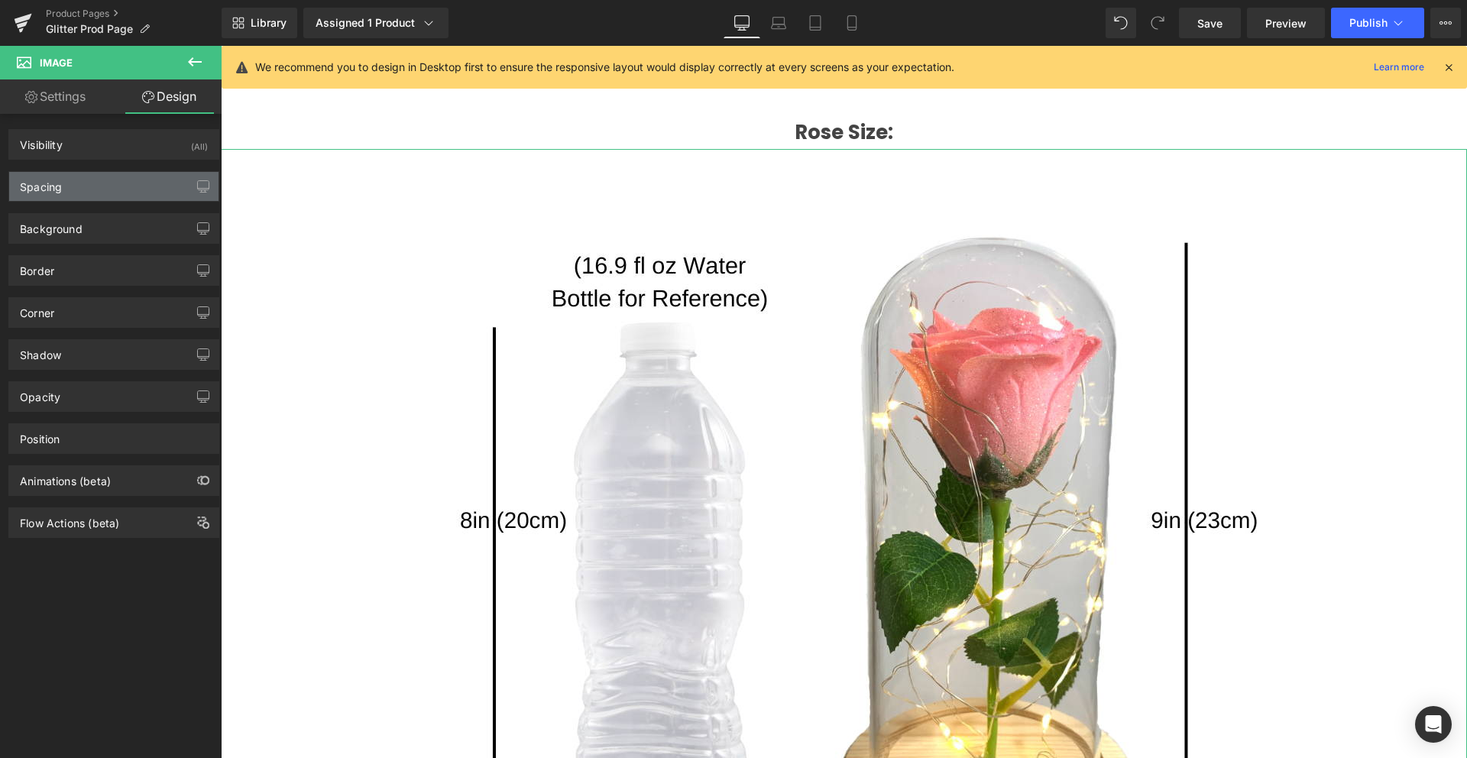
type input "0"
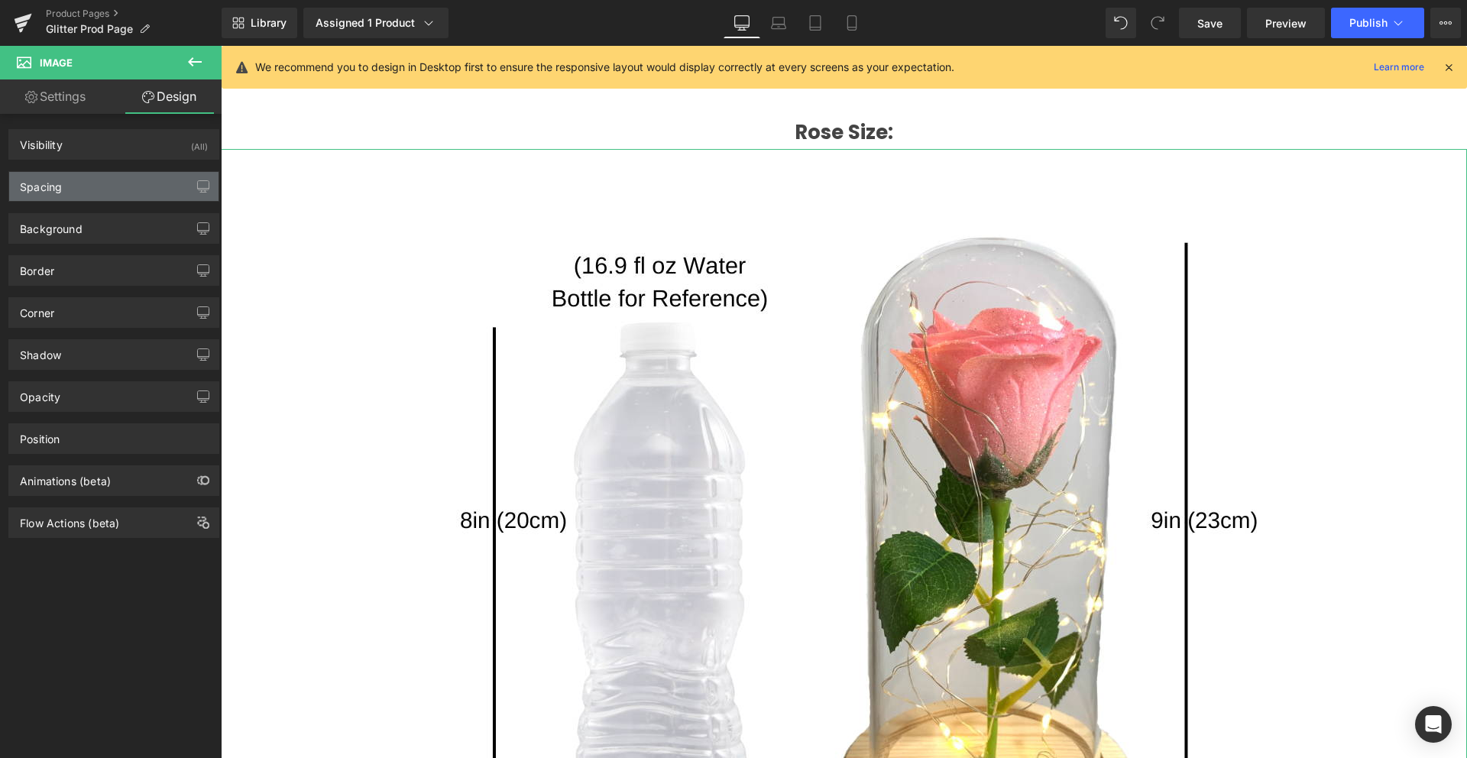
type input "0"
click at [72, 183] on div "Spacing" at bounding box center [113, 186] width 209 height 29
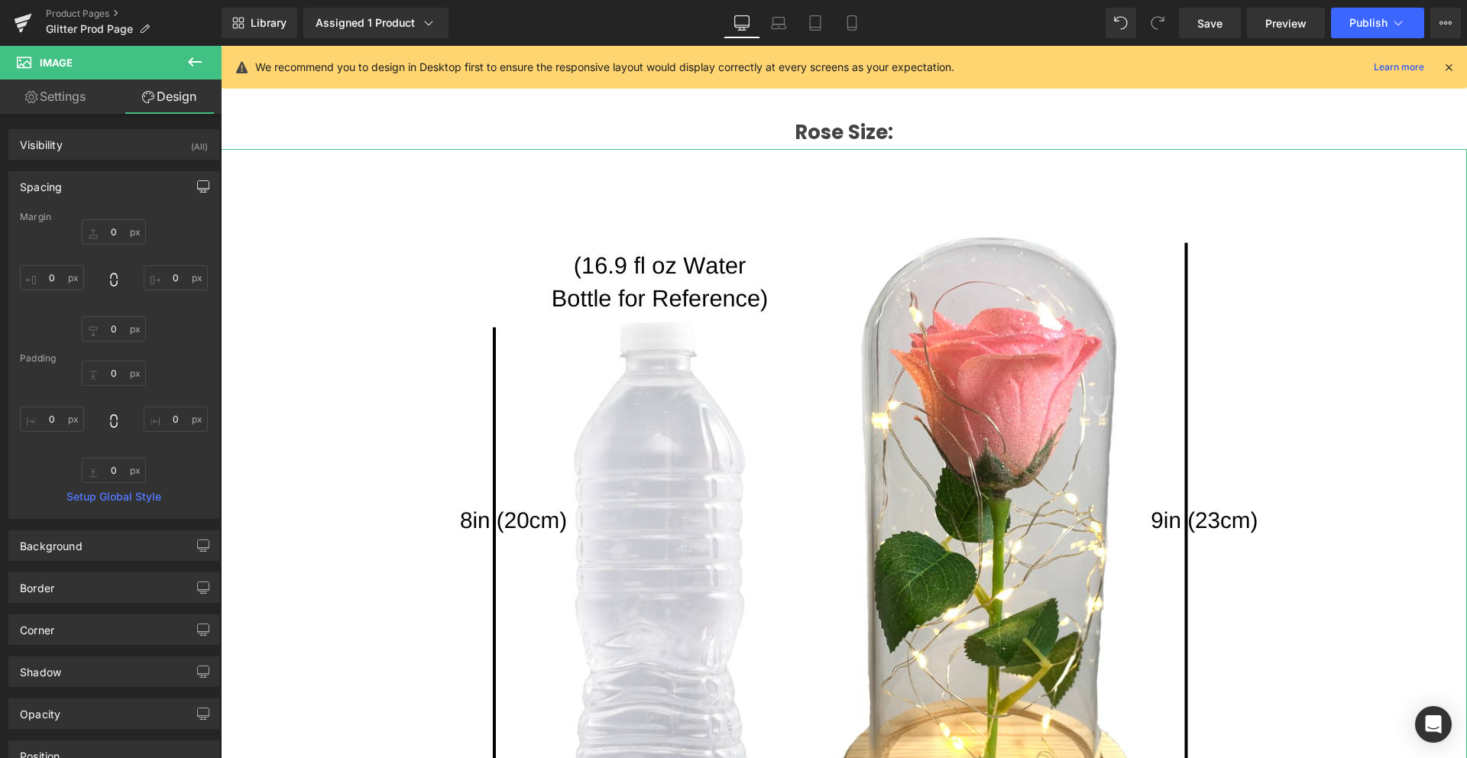
click at [191, 197] on button "button" at bounding box center [203, 186] width 24 height 29
click at [28, 218] on button "Desktop" at bounding box center [35, 219] width 53 height 26
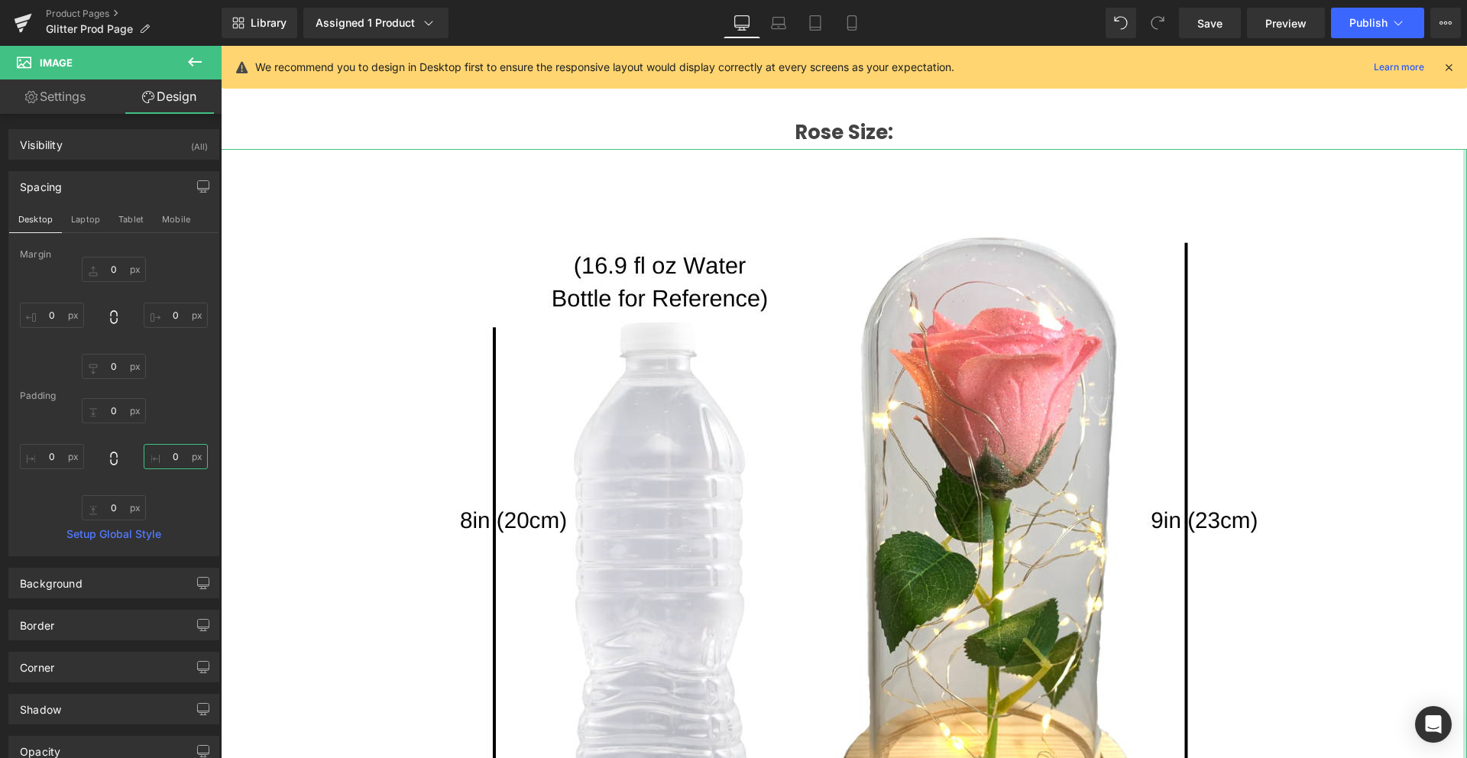
click at [173, 461] on input "0" at bounding box center [176, 456] width 64 height 25
type input "250"
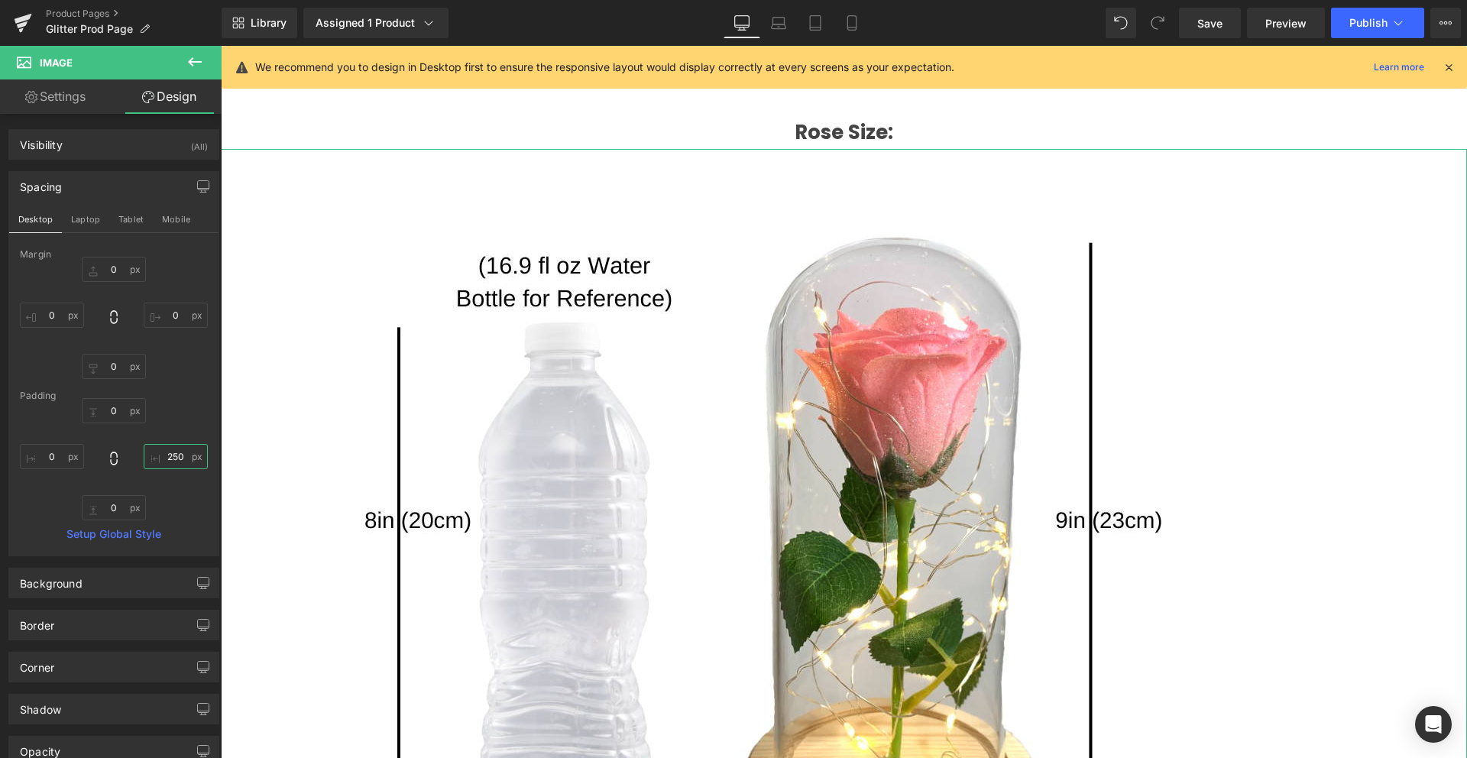
click at [173, 461] on input "250" at bounding box center [176, 456] width 64 height 25
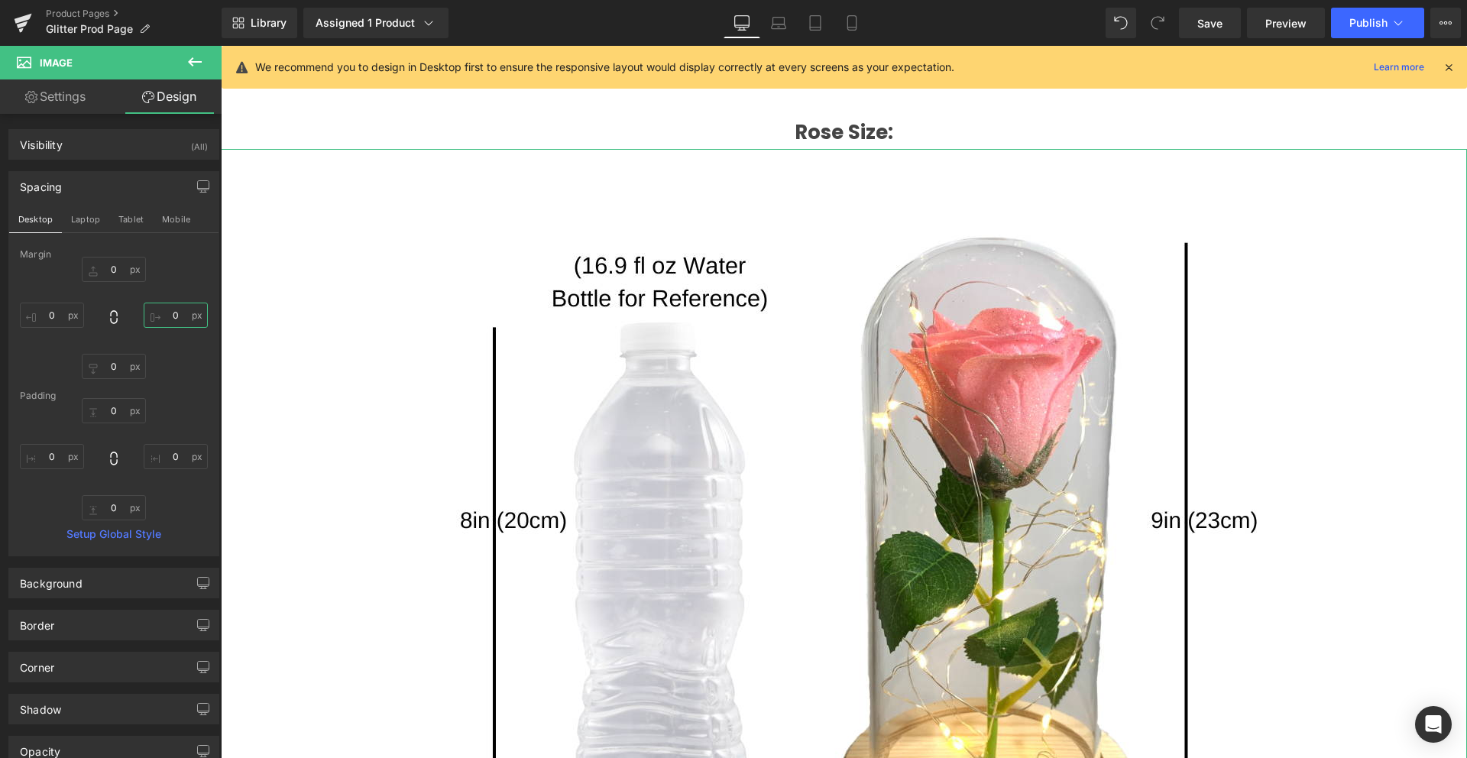
click at [180, 313] on input "0" at bounding box center [176, 315] width 64 height 25
paste input "25"
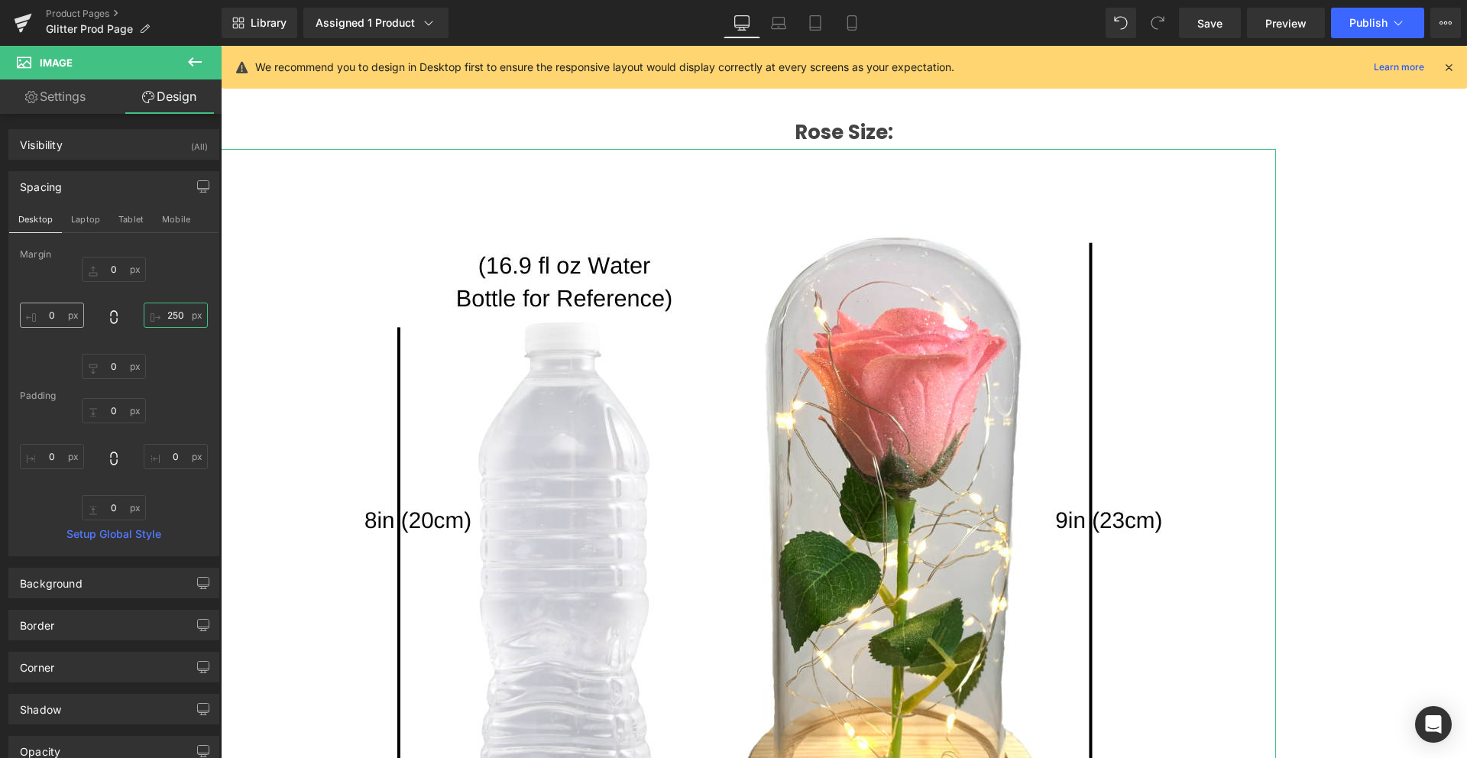
type input "250"
click at [42, 310] on input "0" at bounding box center [52, 315] width 64 height 25
paste input "250"
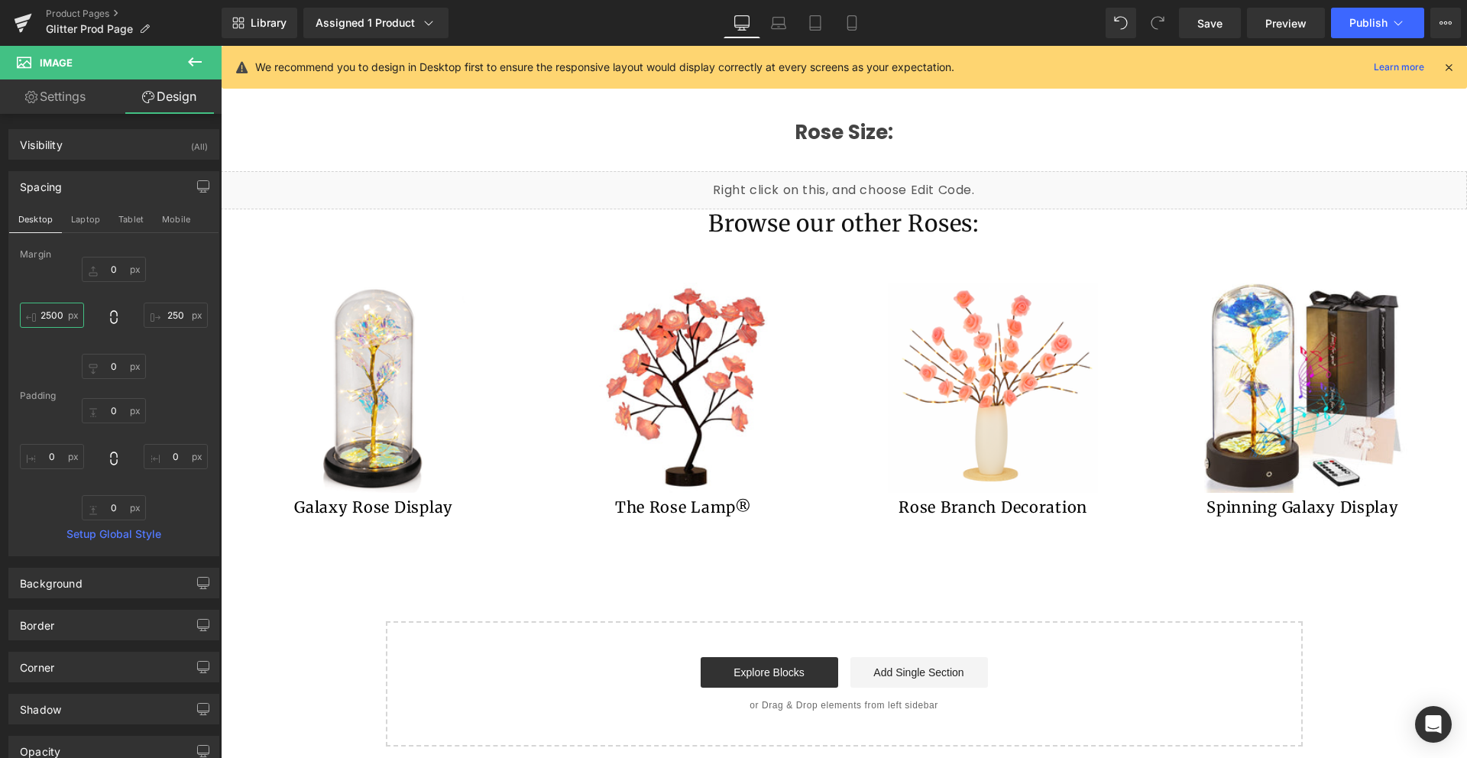
click at [39, 311] on input "2500" at bounding box center [52, 315] width 64 height 25
paste input "text"
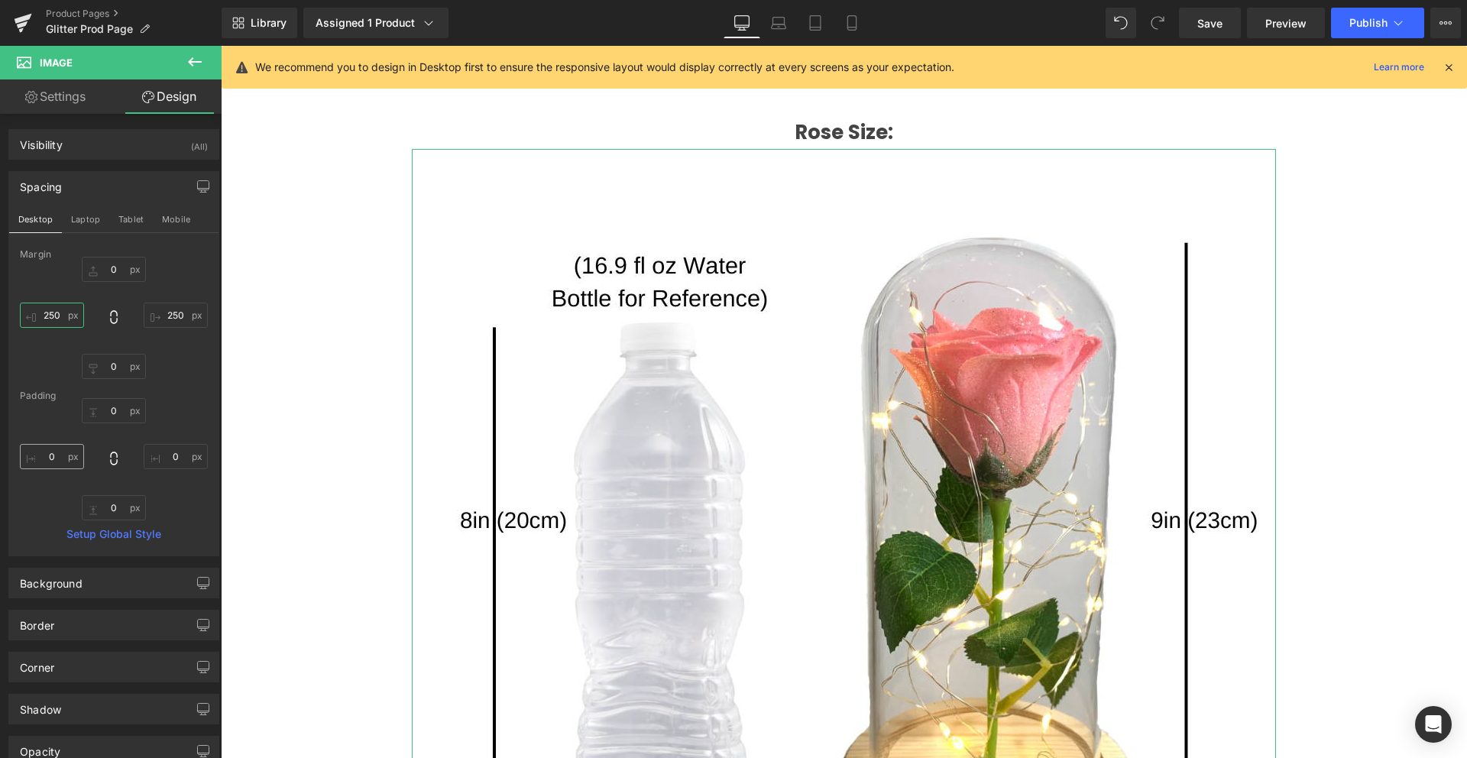
type input "250"
click at [53, 445] on input "0" at bounding box center [52, 456] width 64 height 25
paste input "25"
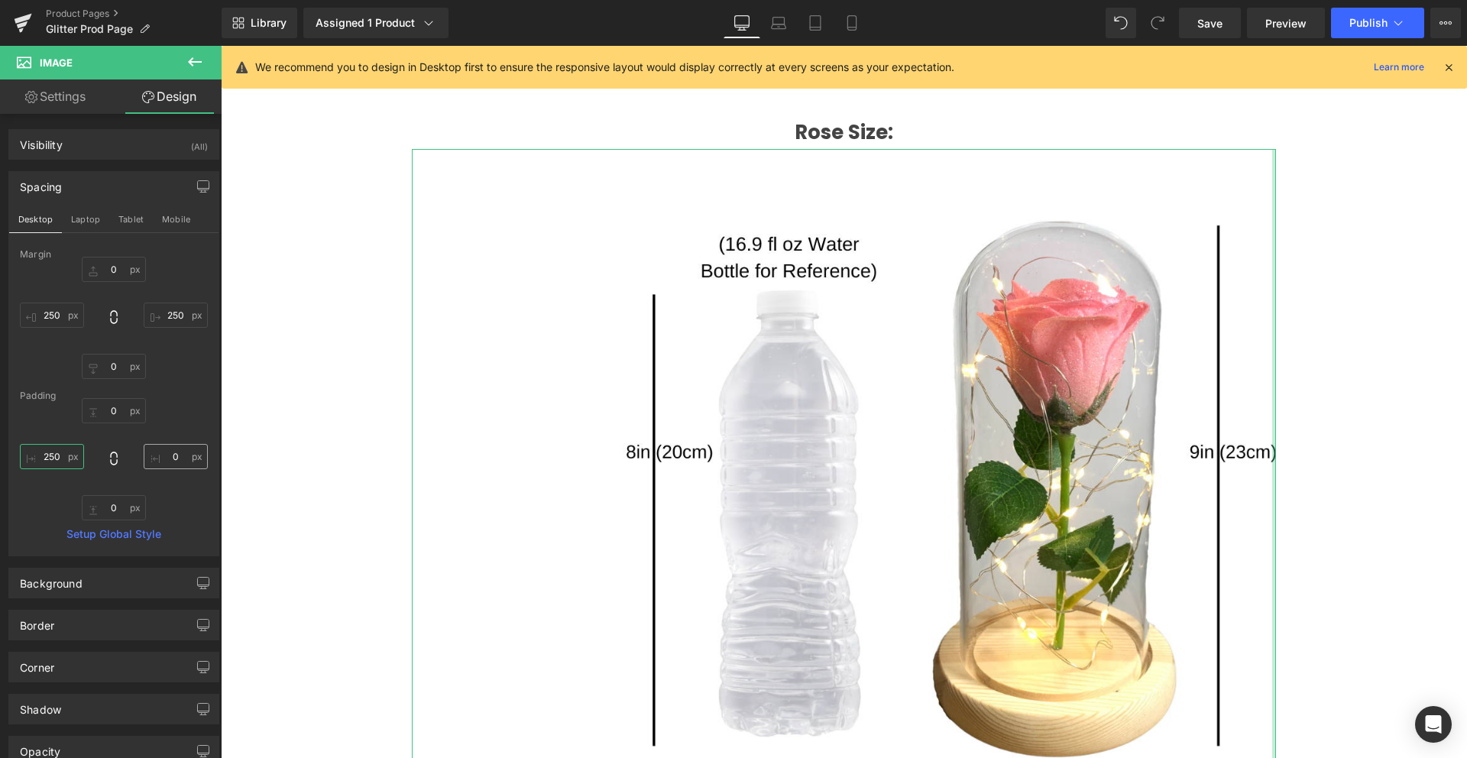
type input "250"
click at [167, 458] on input "text" at bounding box center [176, 456] width 64 height 25
paste input "250"
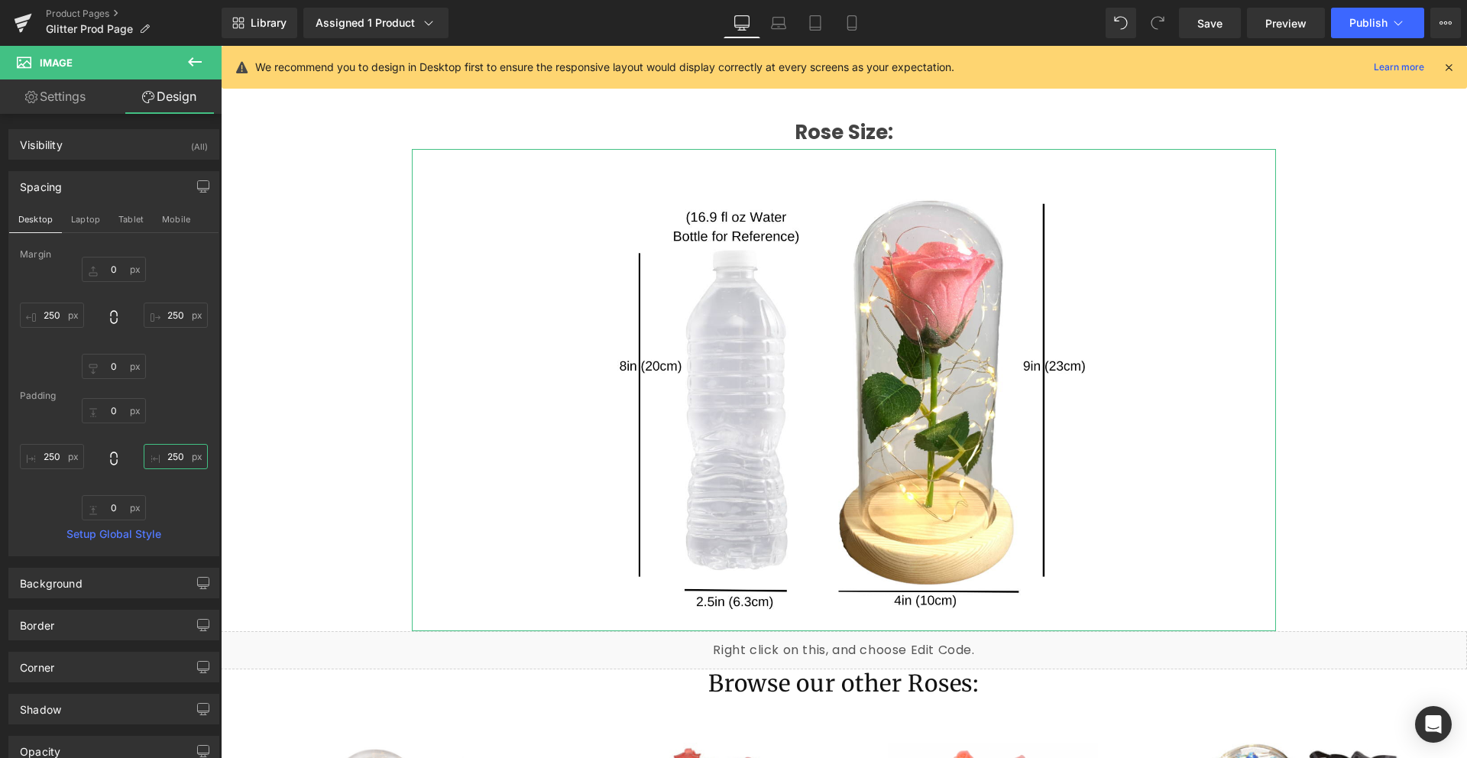
type input "250"
click at [164, 411] on div "0px 0 250 250 0px 0 250 250" at bounding box center [114, 459] width 188 height 122
click at [846, 19] on icon at bounding box center [851, 22] width 15 height 15
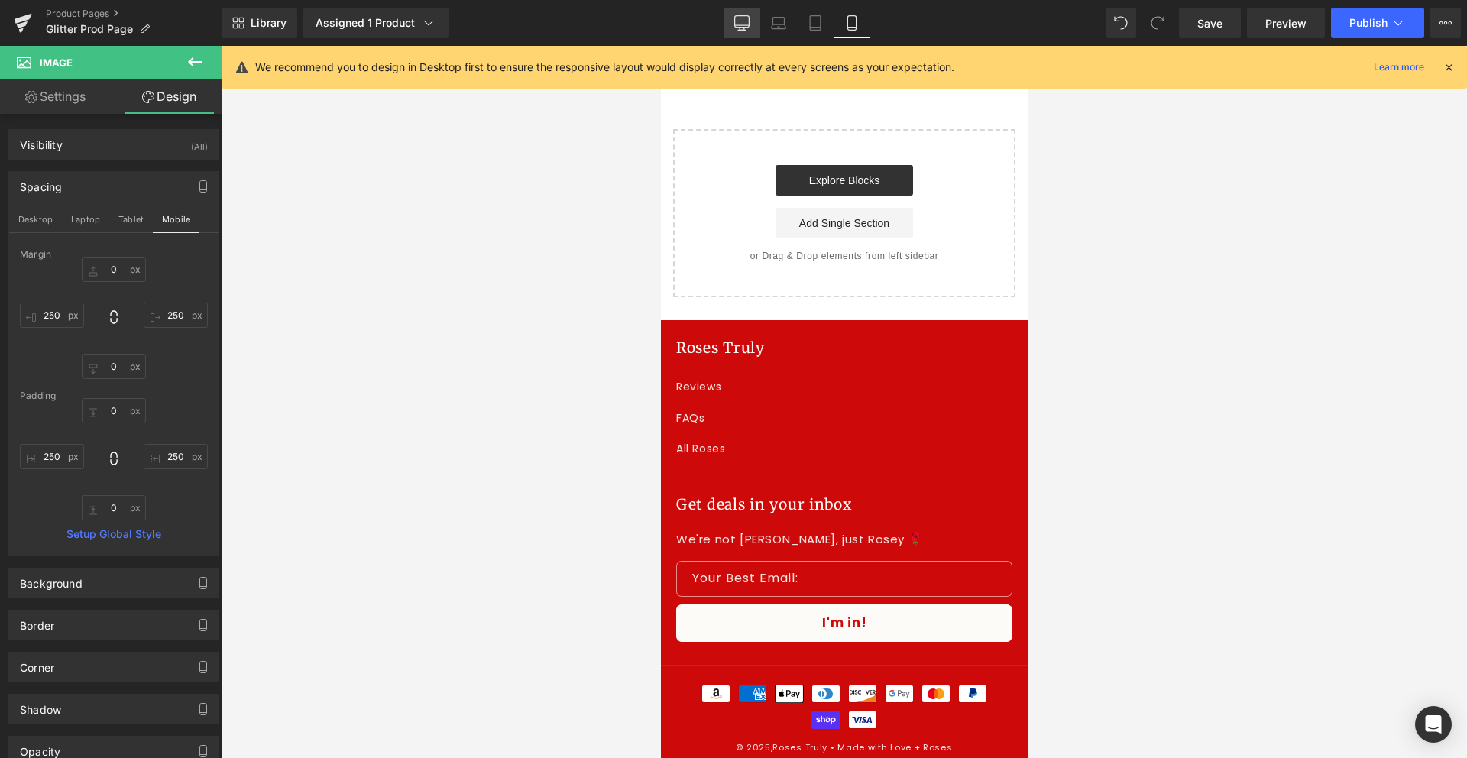
type input "0"
type input "250"
type input "0"
type input "250"
type input "0"
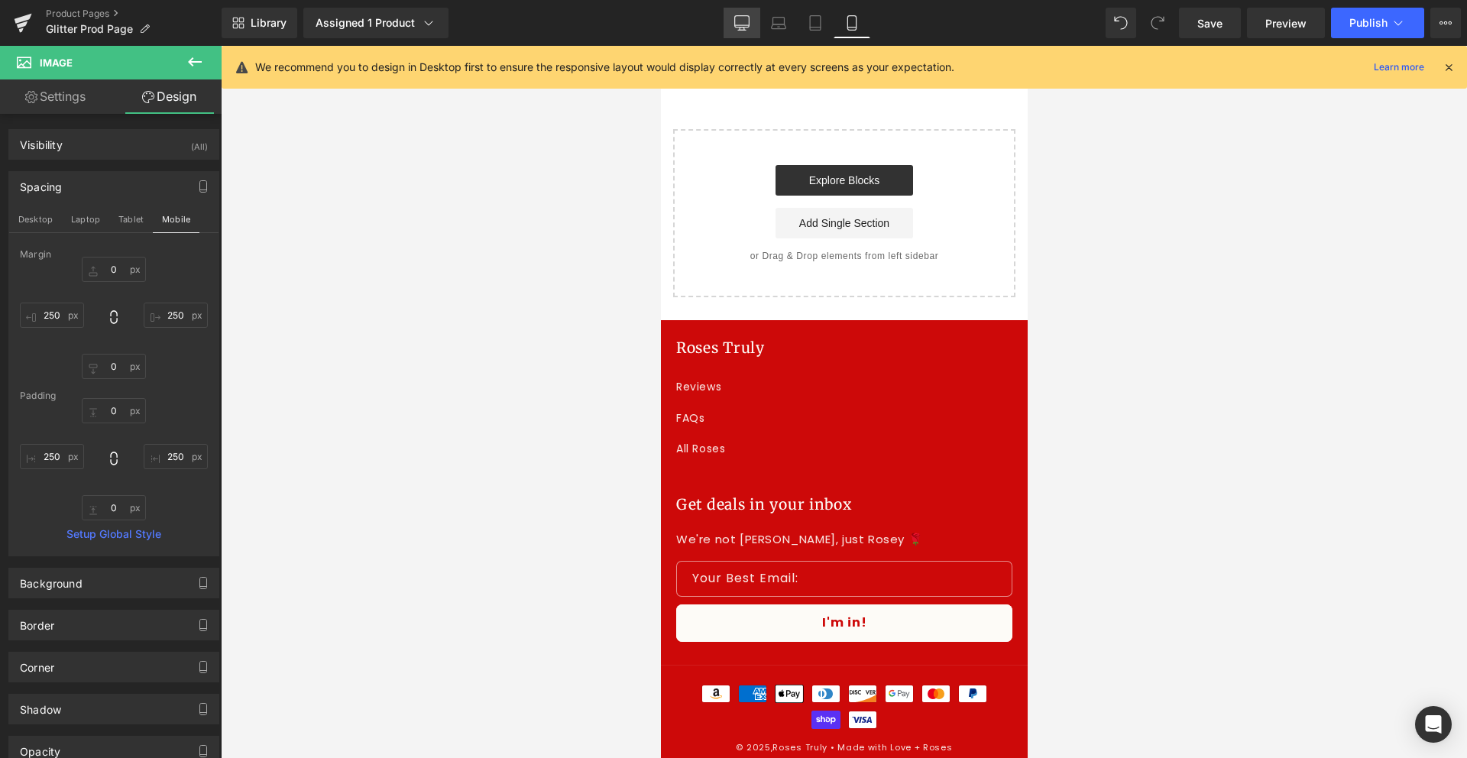
type input "250"
type input "0"
type input "250"
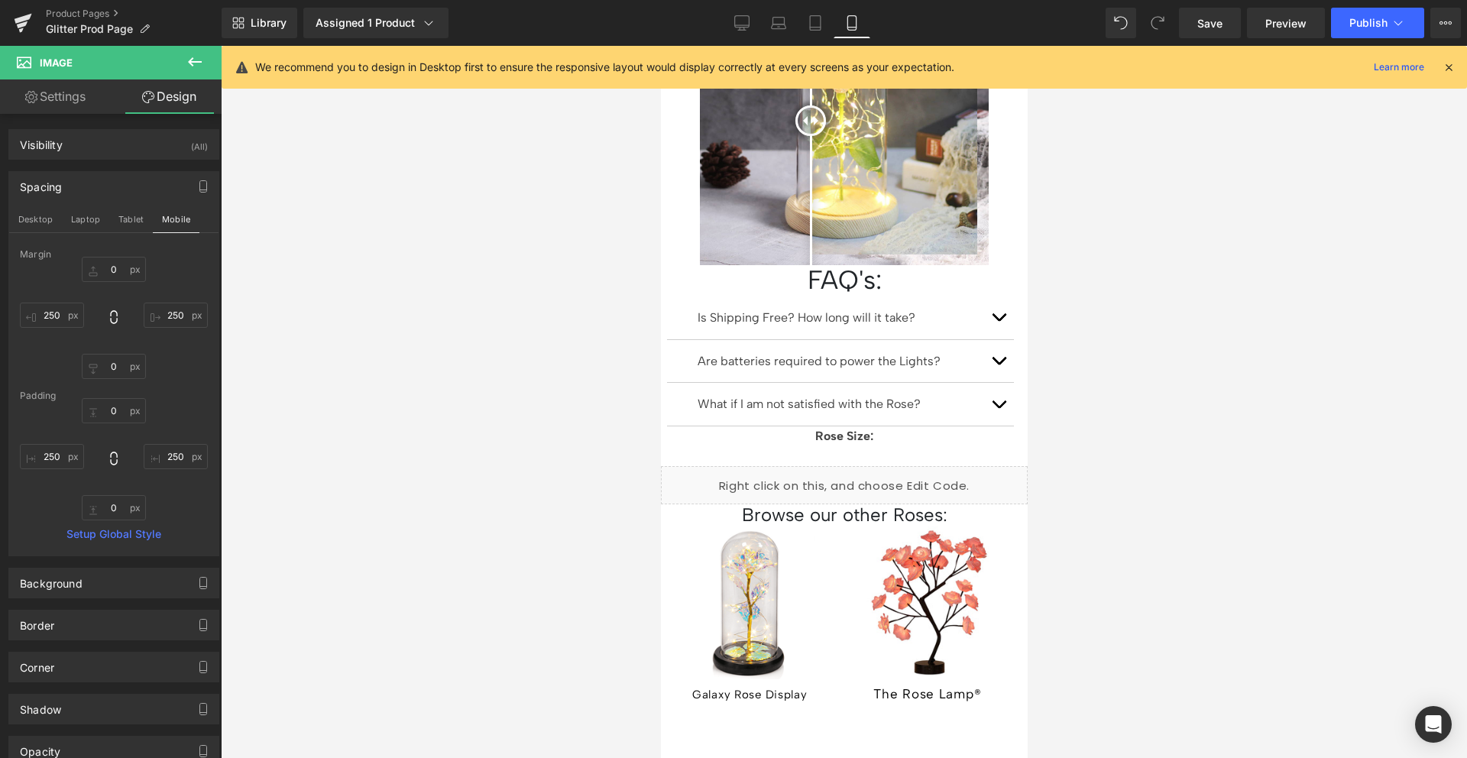
scroll to position [1610, 0]
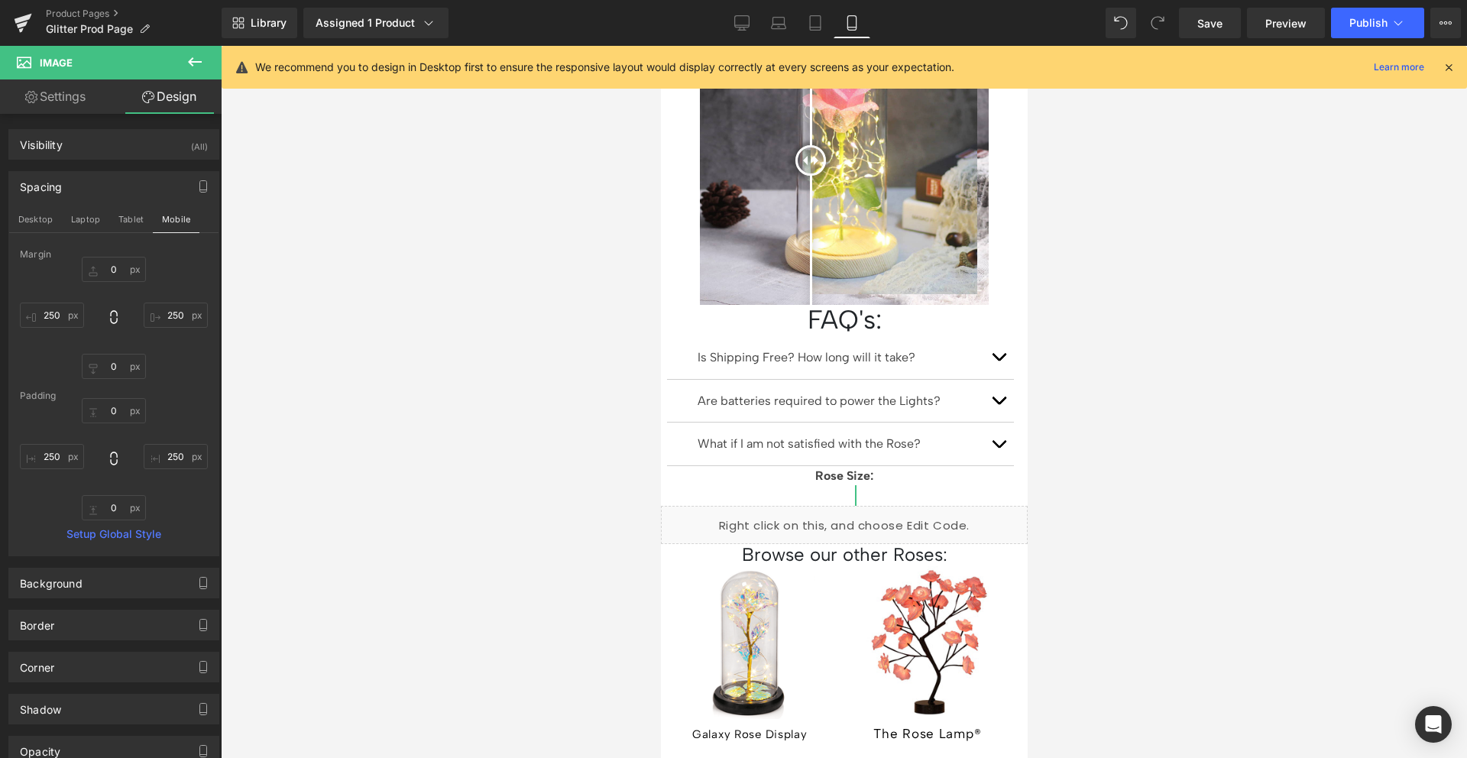
click at [176, 366] on div "0px 0 250px 250 0px 0 250px 250" at bounding box center [114, 318] width 188 height 122
click at [170, 313] on input "250" at bounding box center [176, 315] width 64 height 25
click at [49, 309] on input "250" at bounding box center [52, 315] width 64 height 25
click at [156, 453] on input "250" at bounding box center [176, 456] width 64 height 25
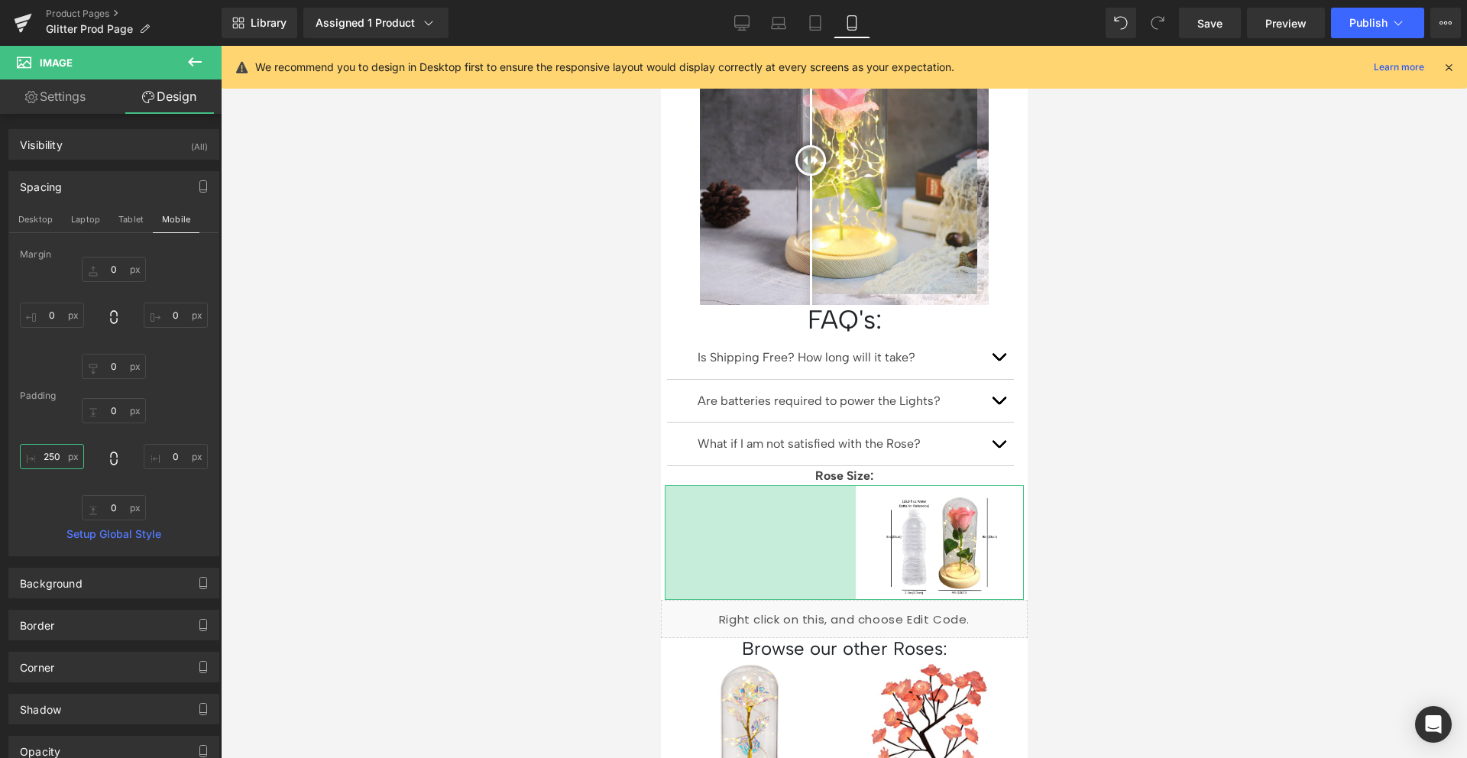
click at [54, 454] on input "250" at bounding box center [52, 456] width 64 height 25
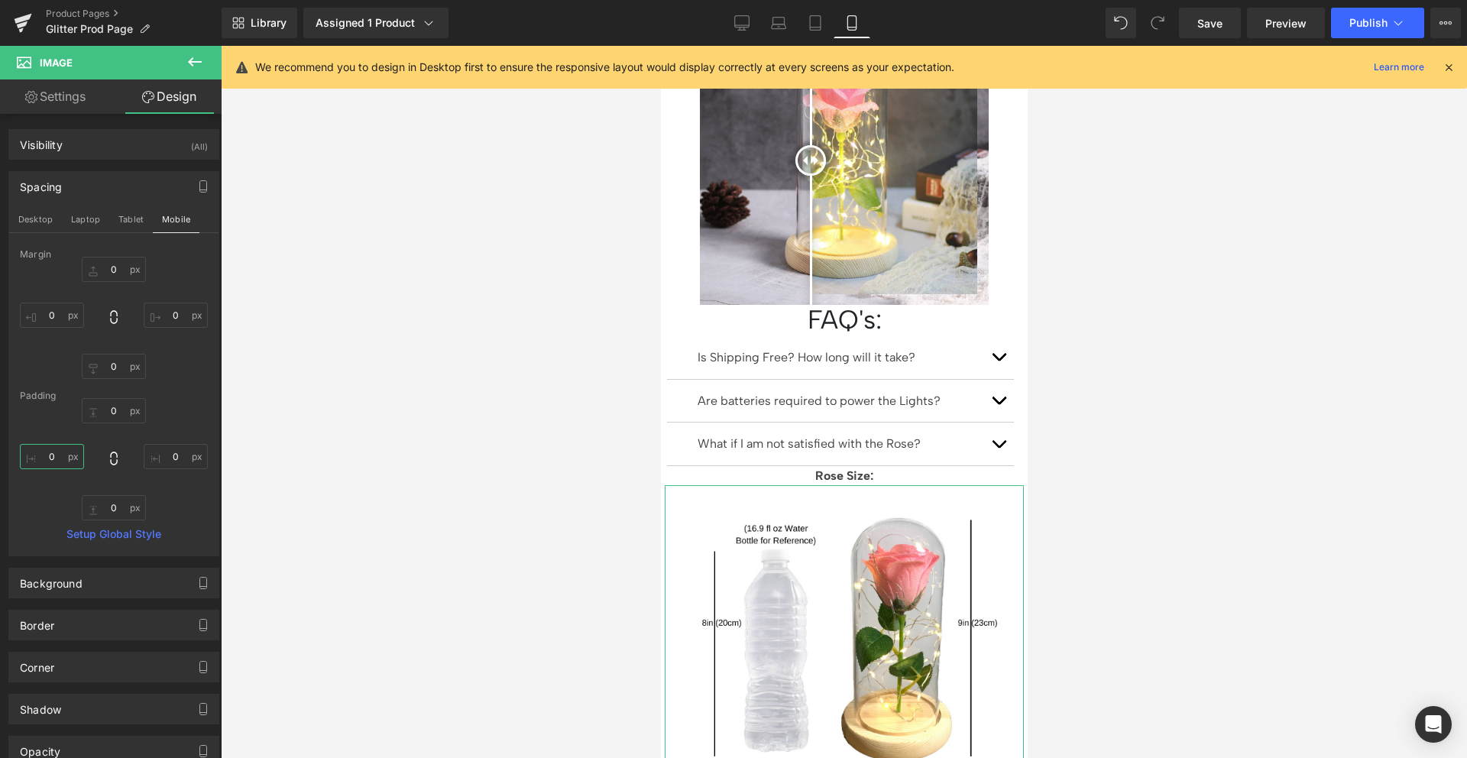
type input "0"
click at [44, 423] on div "0px 0 0px 0 0 0" at bounding box center [114, 459] width 188 height 122
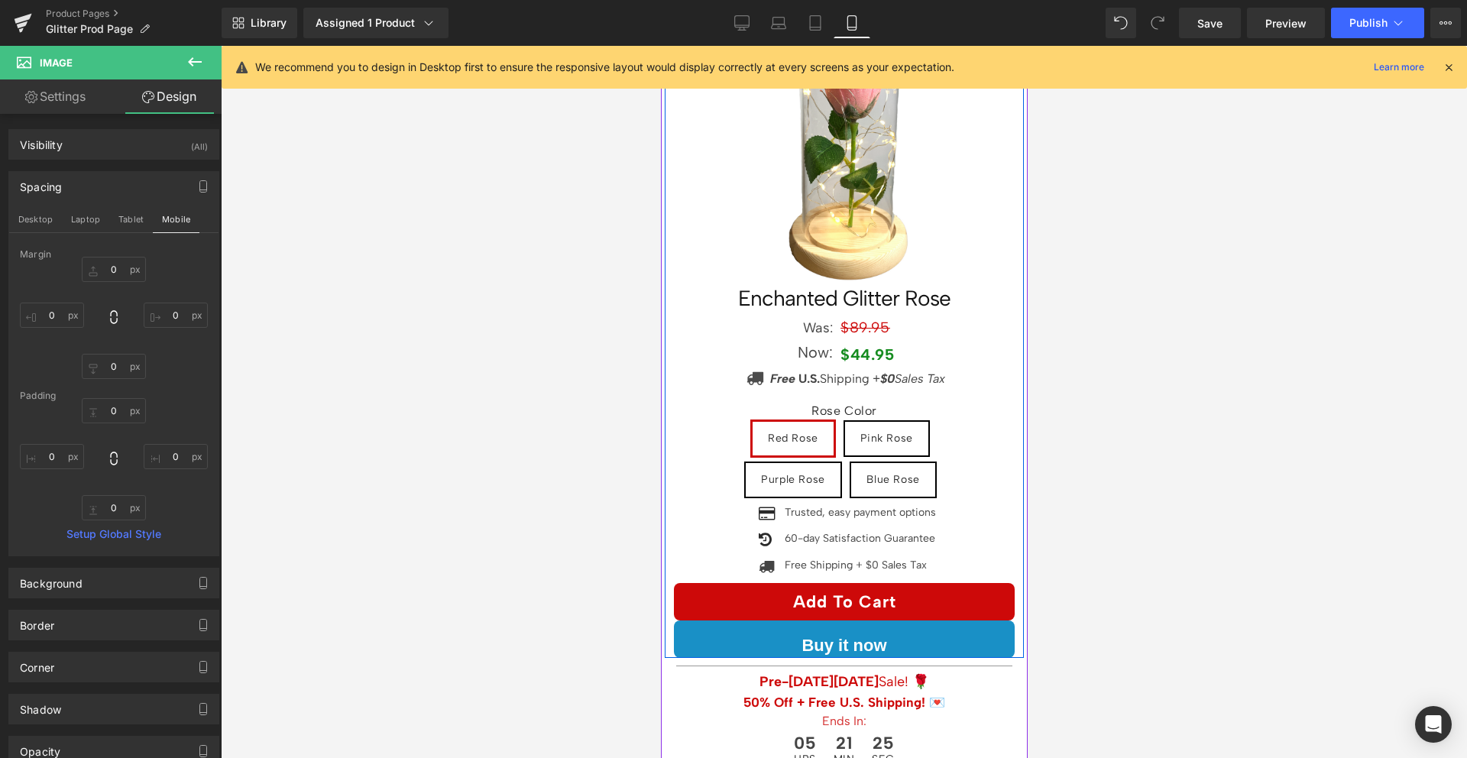
scroll to position [0, 0]
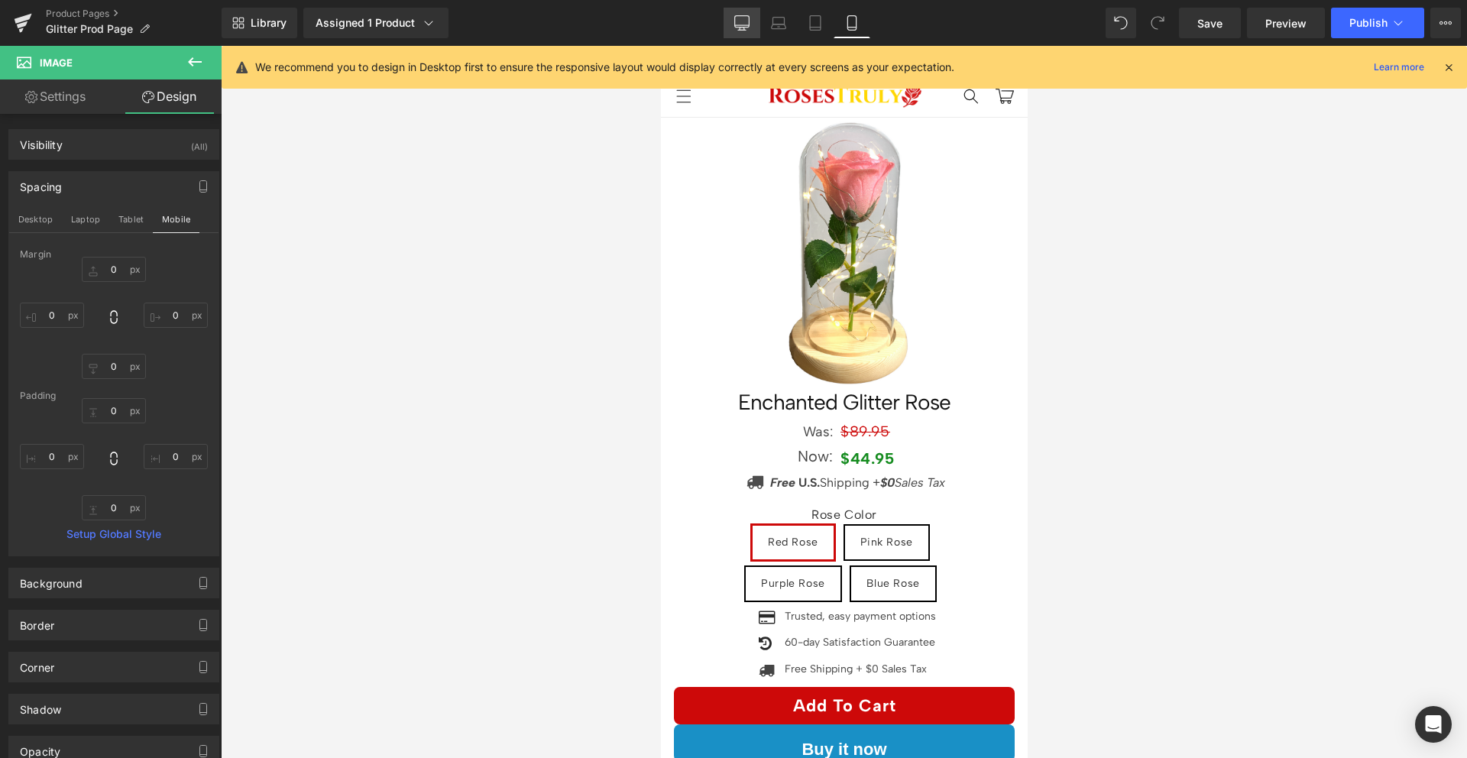
click at [734, 17] on icon at bounding box center [741, 22] width 15 height 15
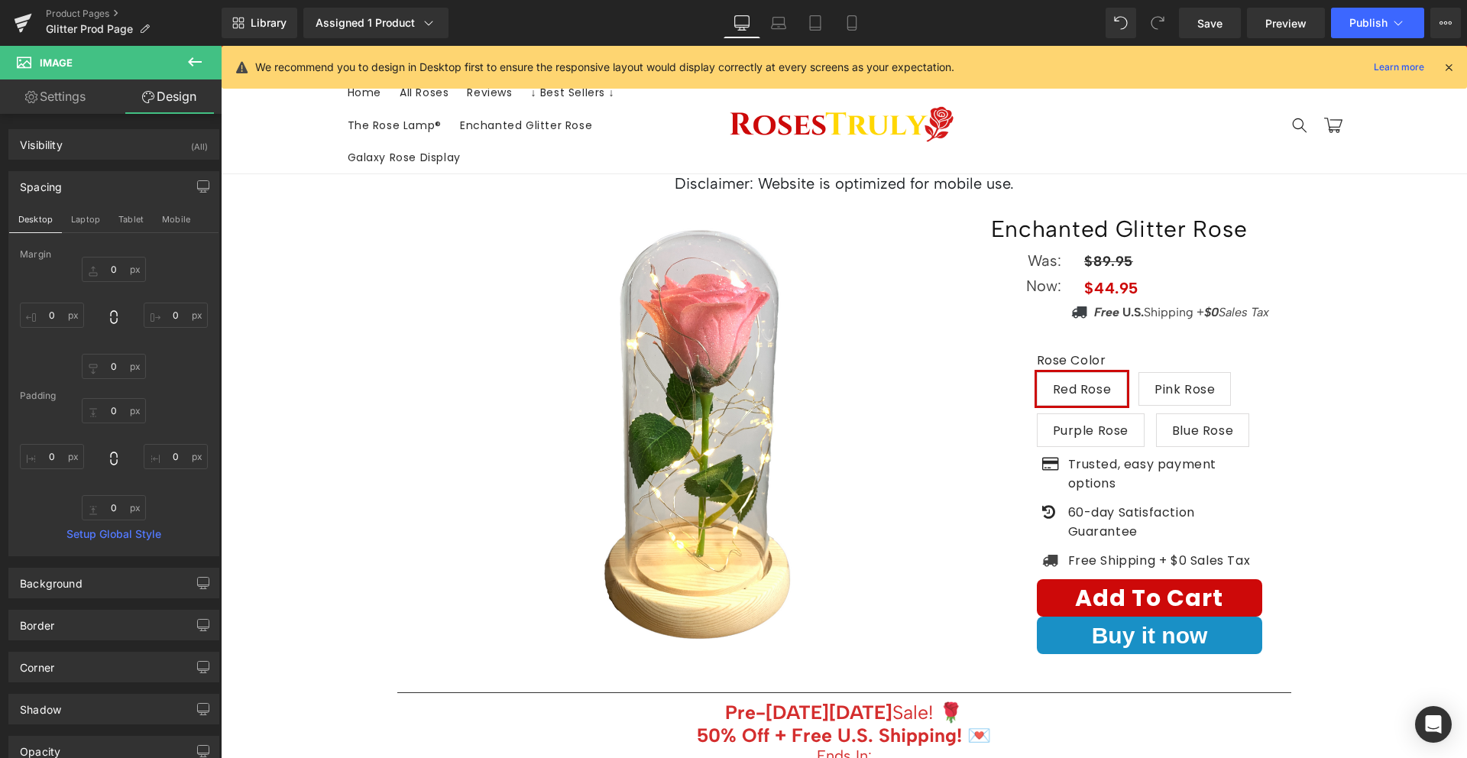
type input "0"
type input "250"
type input "0"
type input "250"
type input "0"
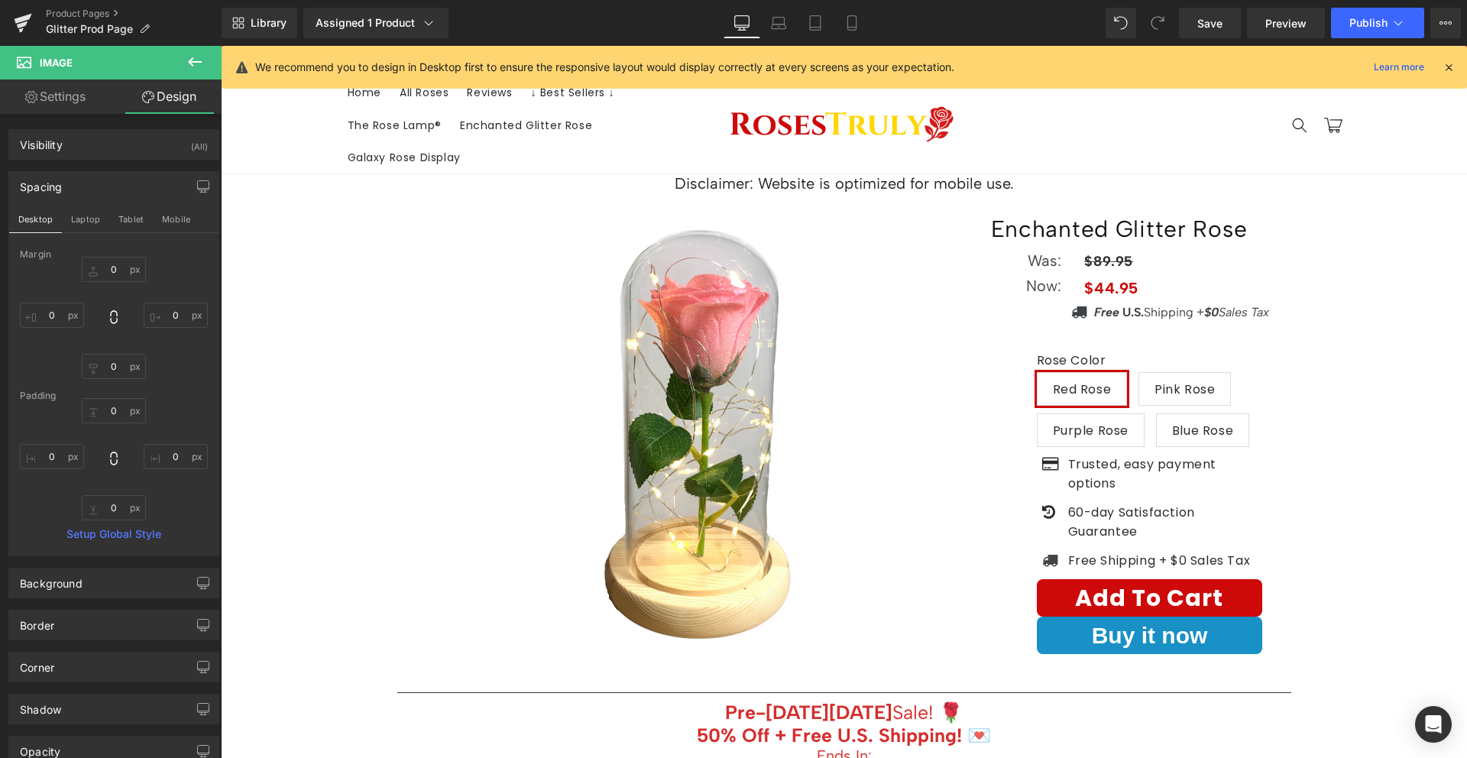
type input "86.3822"
type input "0"
type input "86.3822"
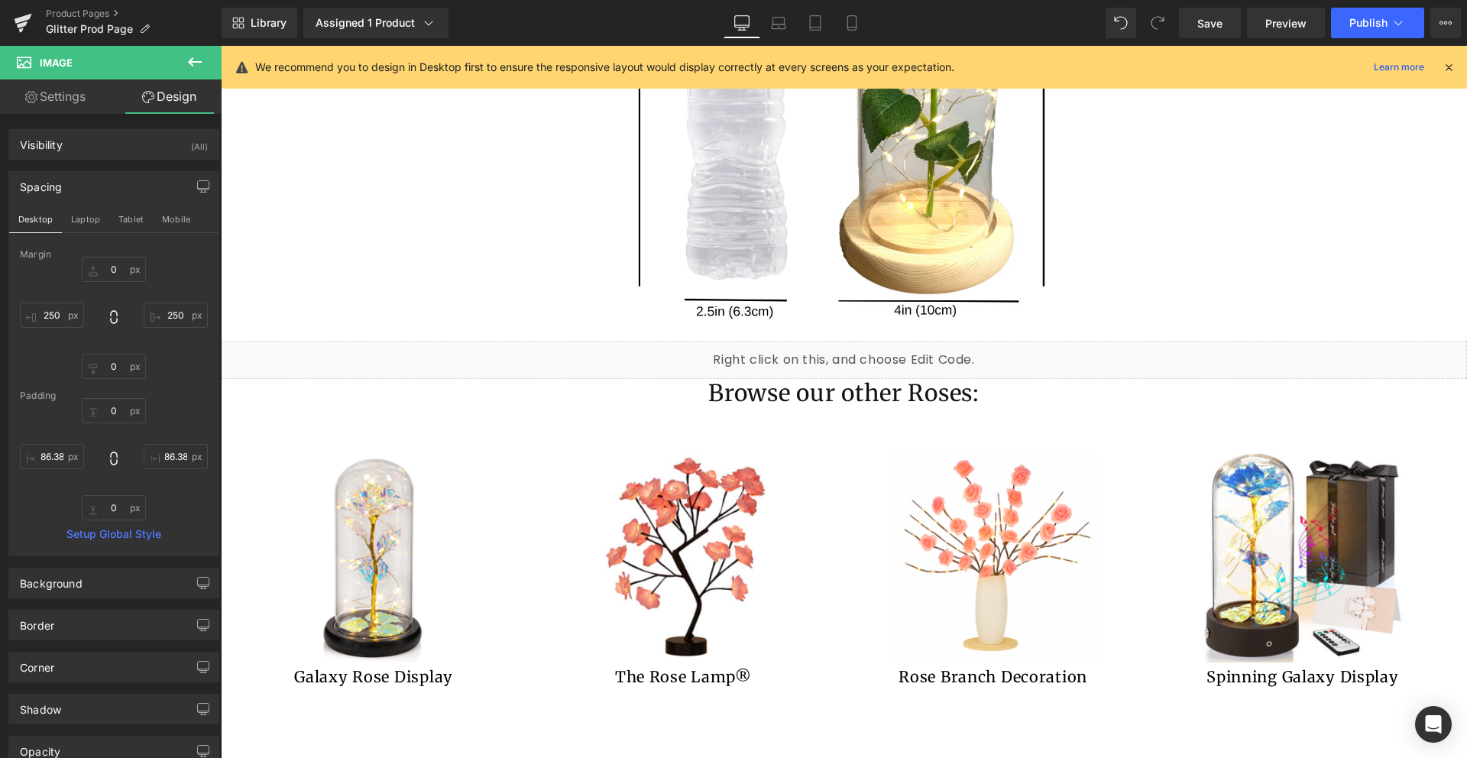
scroll to position [2673, 0]
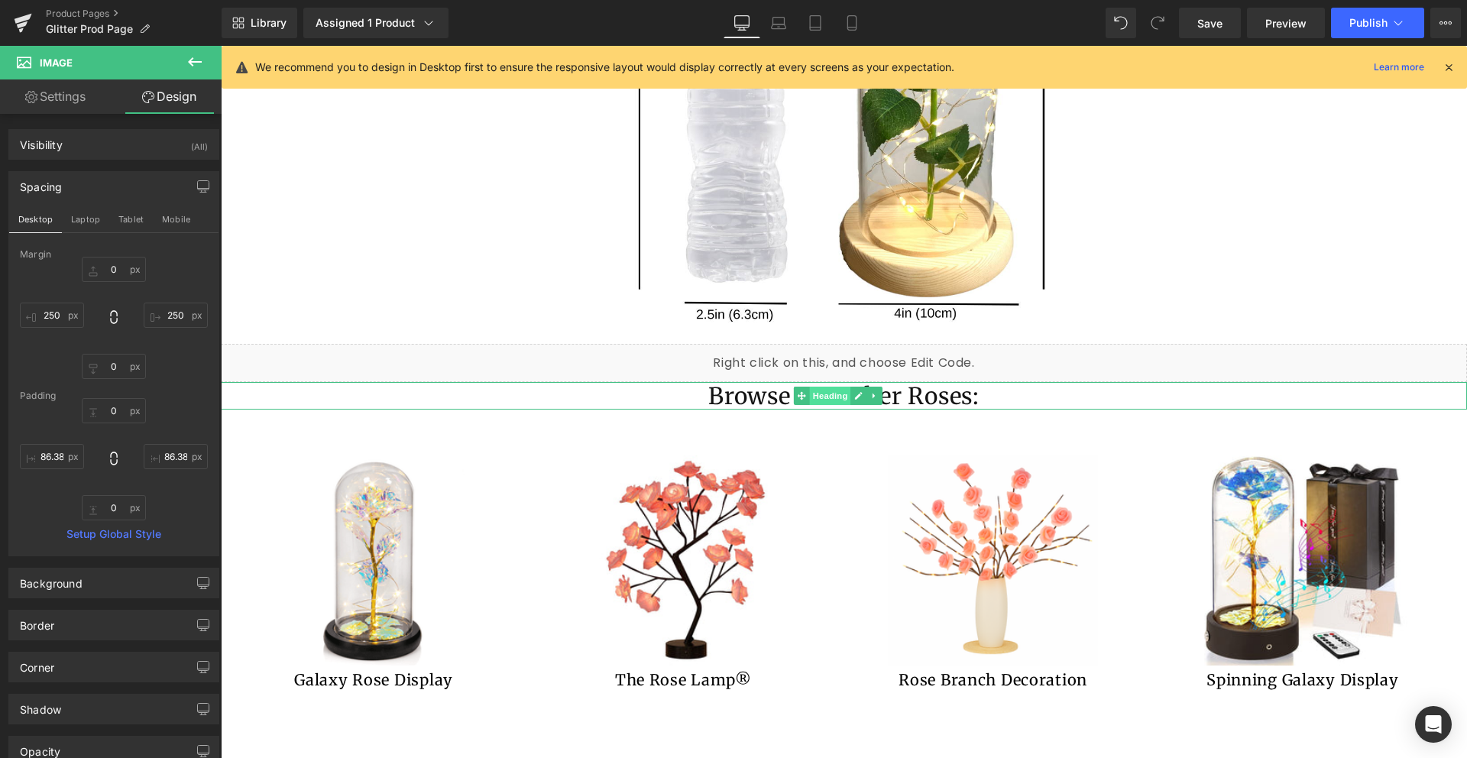
click at [816, 387] on span "Heading" at bounding box center [830, 396] width 41 height 18
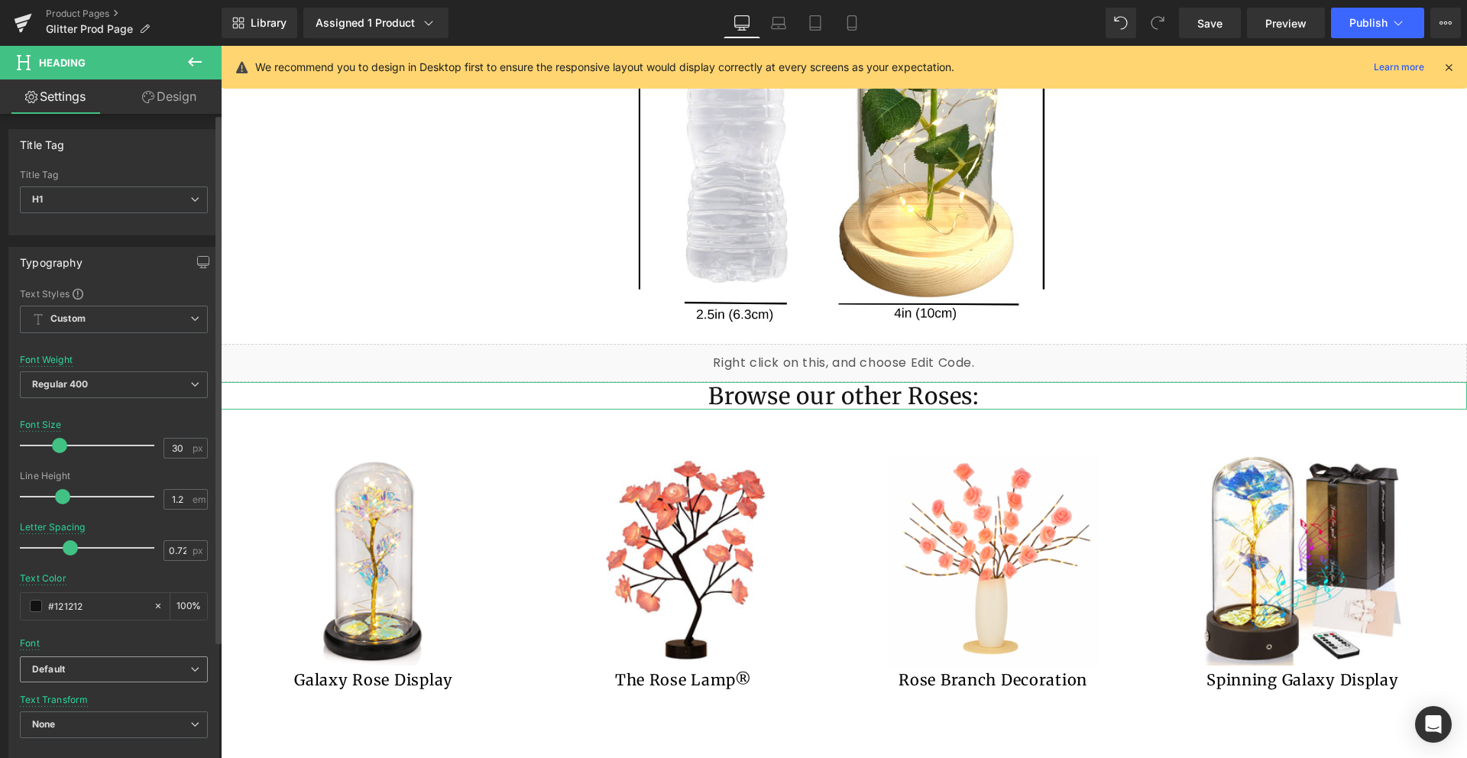
click at [83, 674] on b "Default" at bounding box center [111, 669] width 158 height 13
drag, startPoint x: 92, startPoint y: 739, endPoint x: 74, endPoint y: 479, distance: 260.4
click at [92, 739] on li "Albert Sans" at bounding box center [111, 746] width 182 height 24
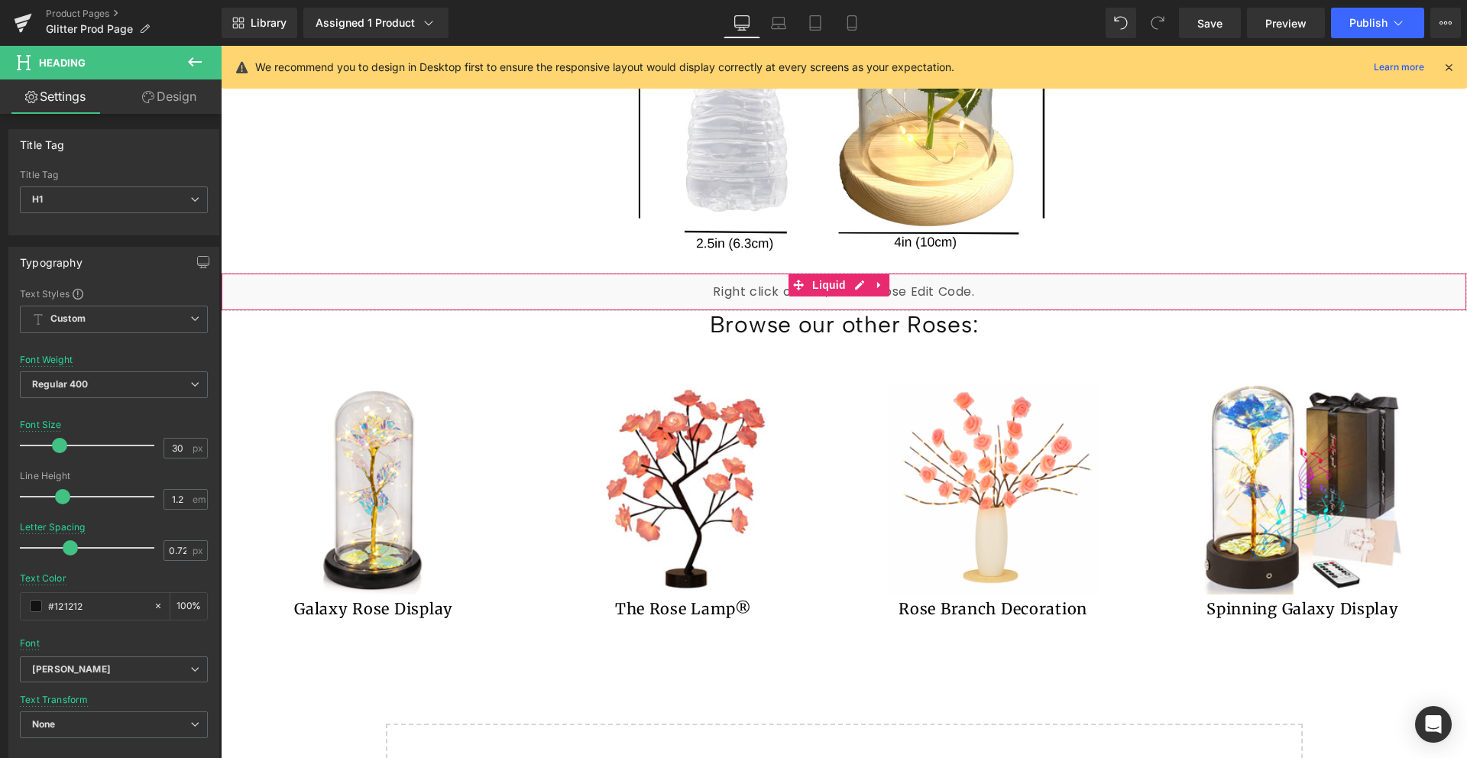
scroll to position [2913, 0]
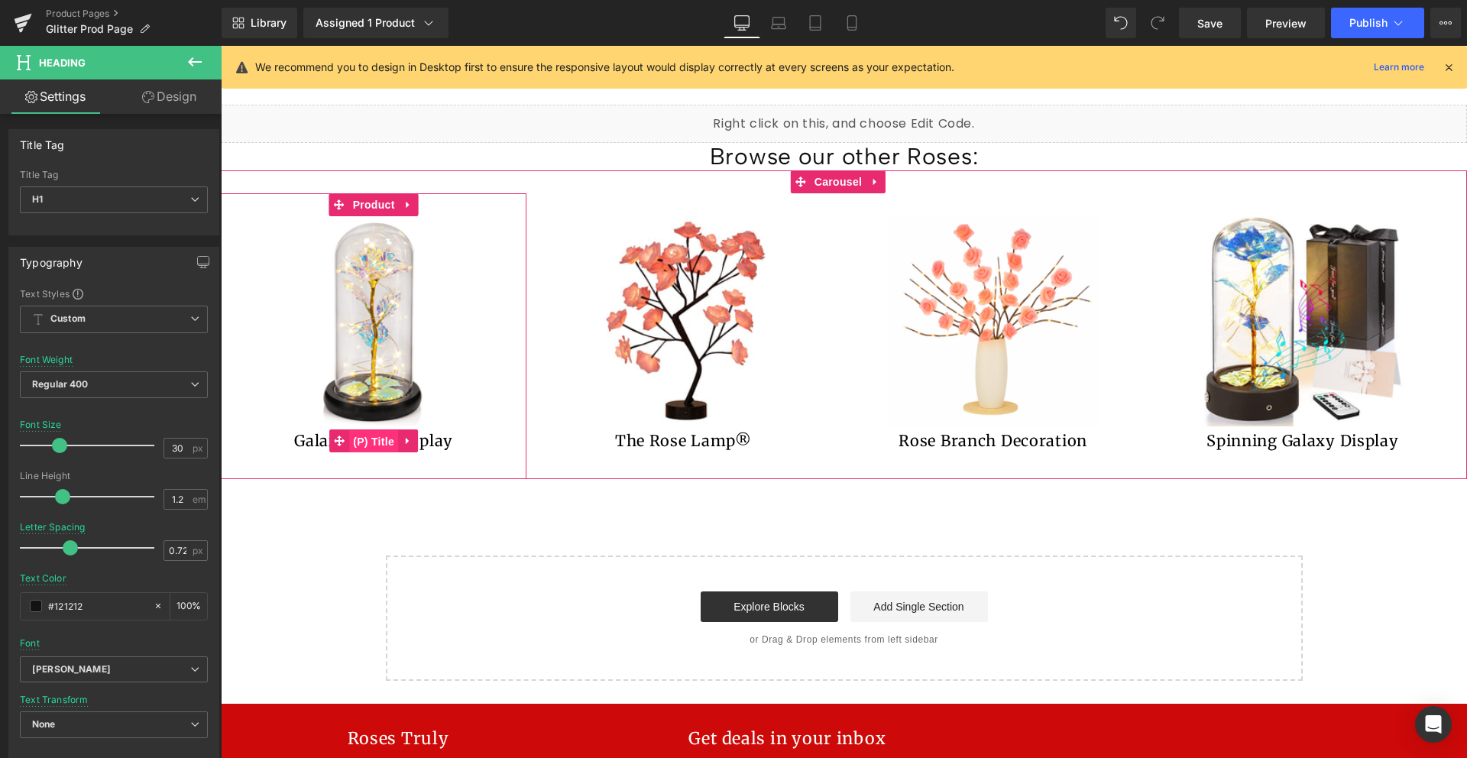
click at [376, 430] on span "(P) Title" at bounding box center [373, 441] width 49 height 23
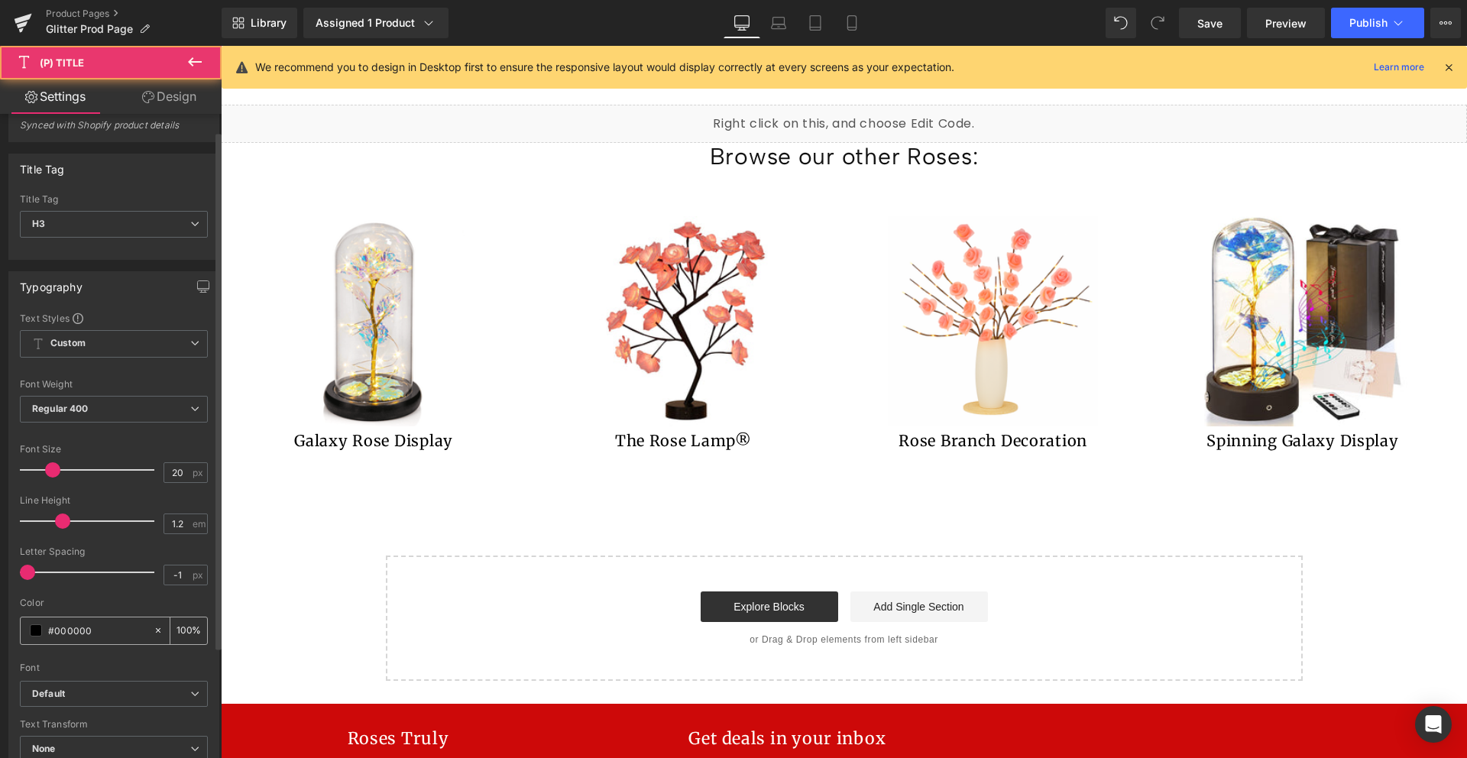
scroll to position [51, 0]
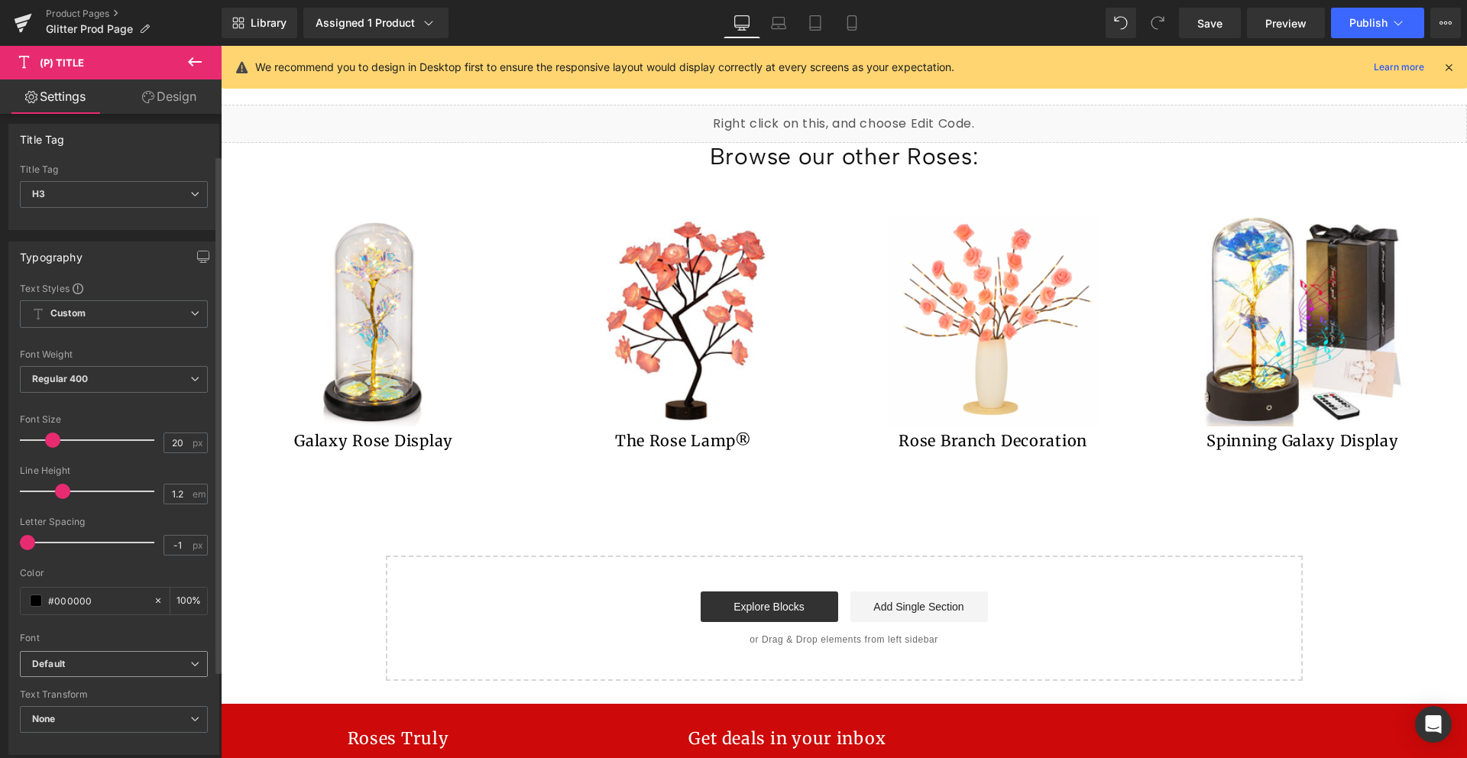
click at [113, 665] on b "Default" at bounding box center [111, 664] width 158 height 13
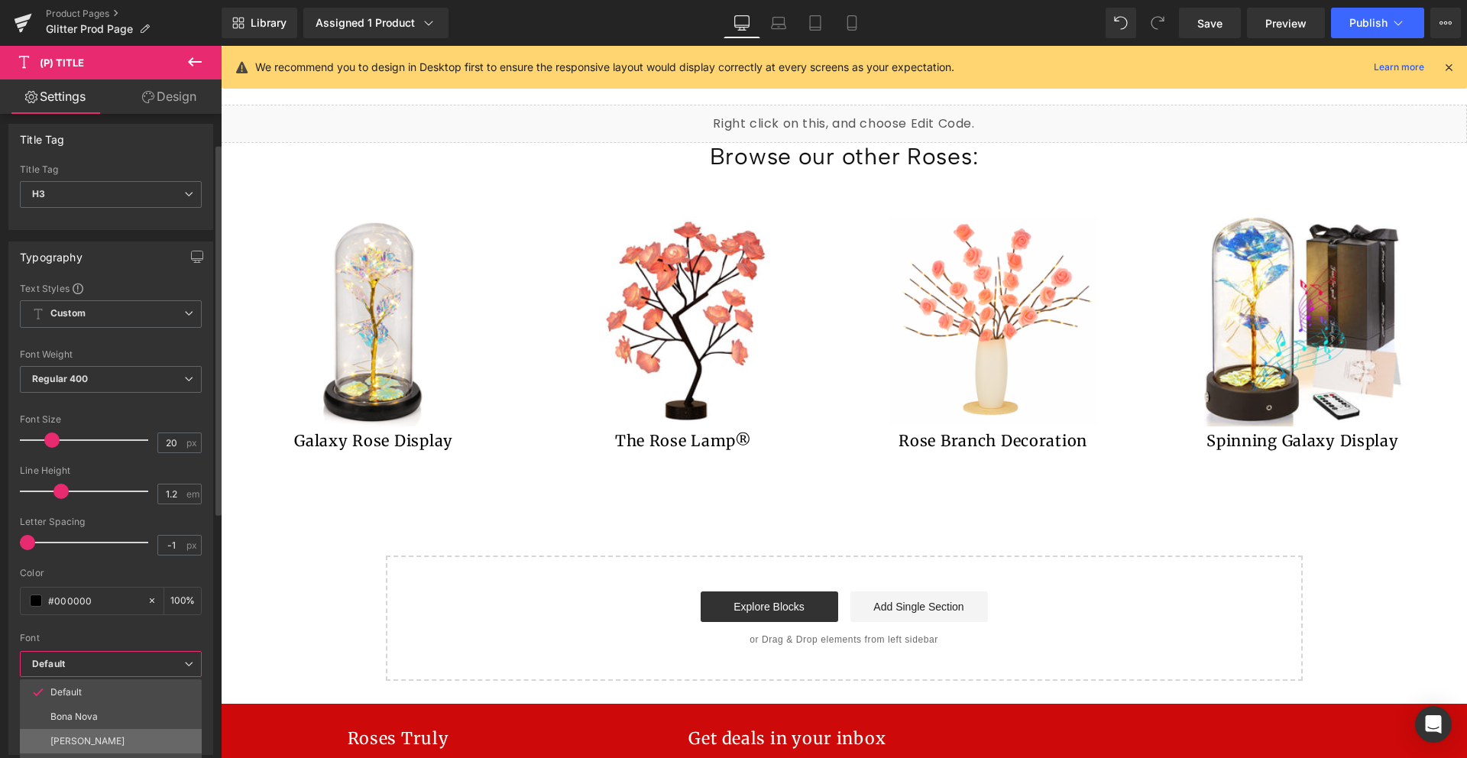
click at [105, 737] on li "Albert Sans" at bounding box center [111, 741] width 182 height 24
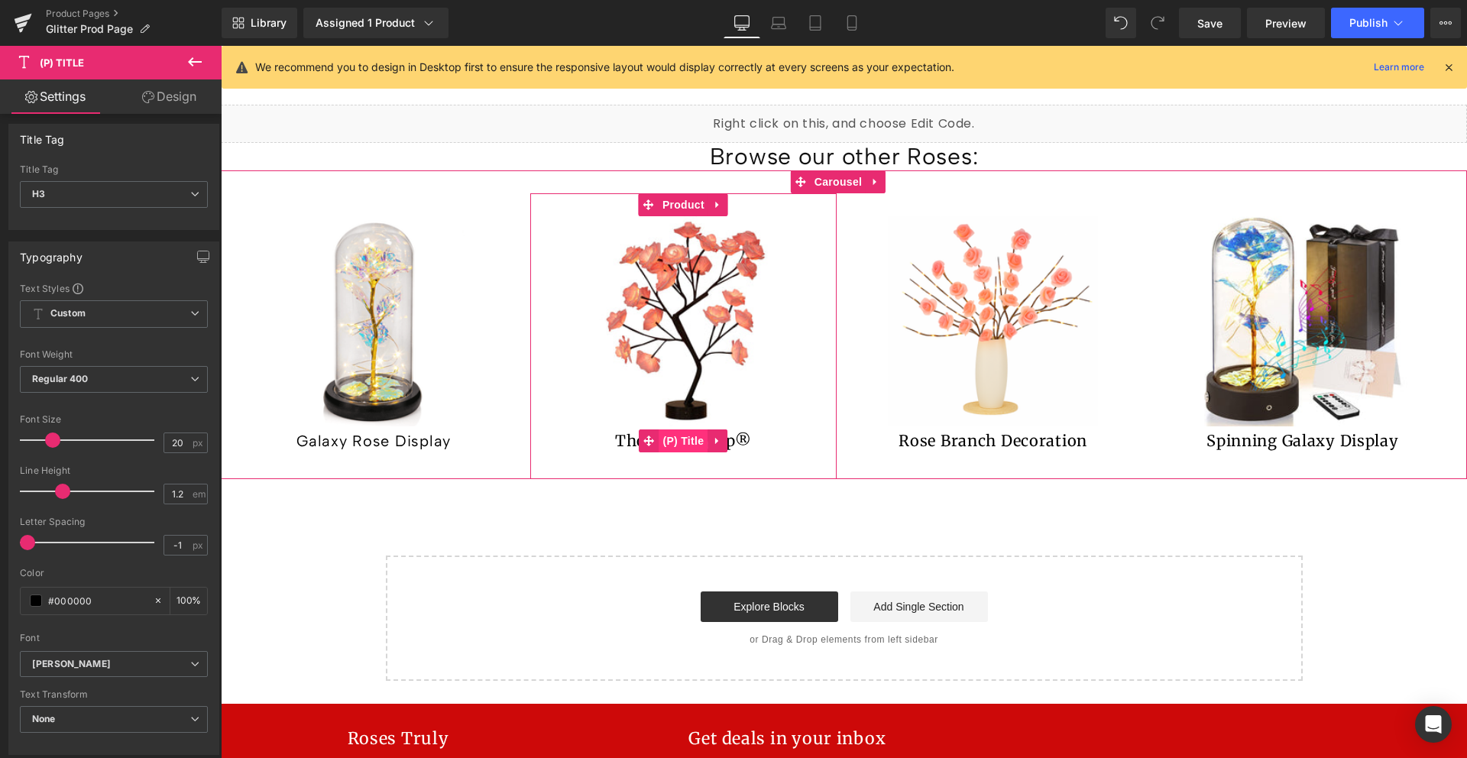
click at [669, 429] on span "(P) Title" at bounding box center [683, 440] width 49 height 23
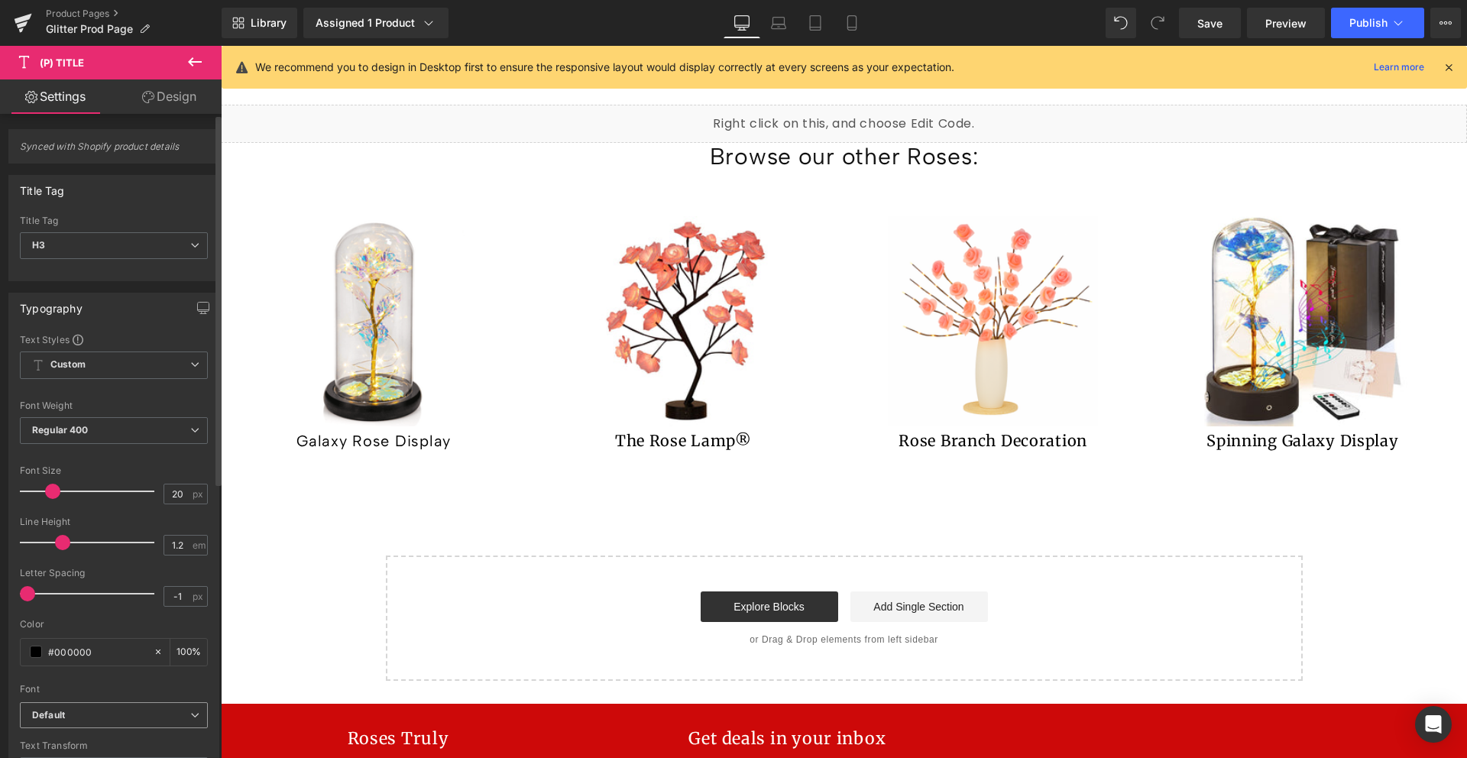
click at [73, 715] on b "Default" at bounding box center [111, 715] width 158 height 13
click at [133, 675] on div at bounding box center [111, 679] width 182 height 10
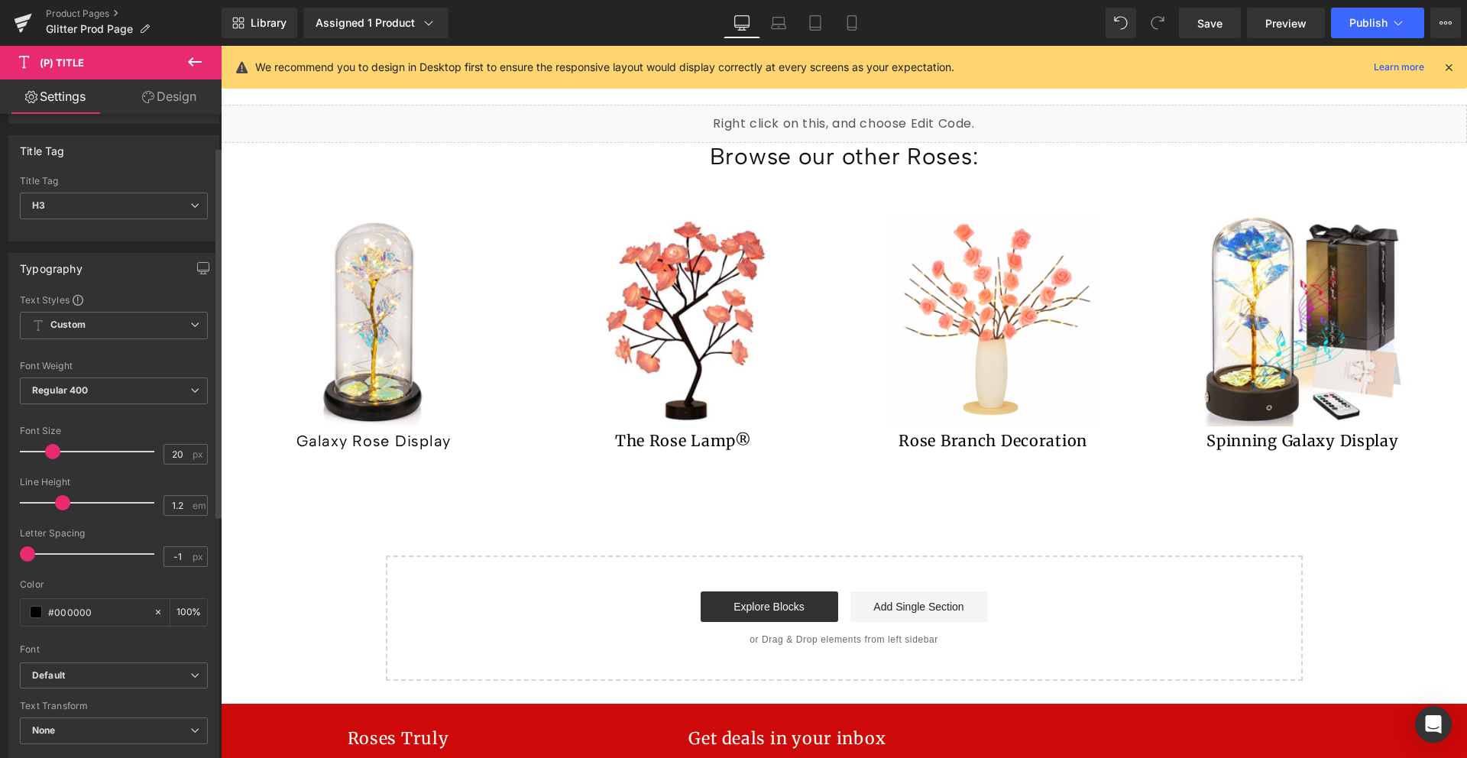
scroll to position [60, 0]
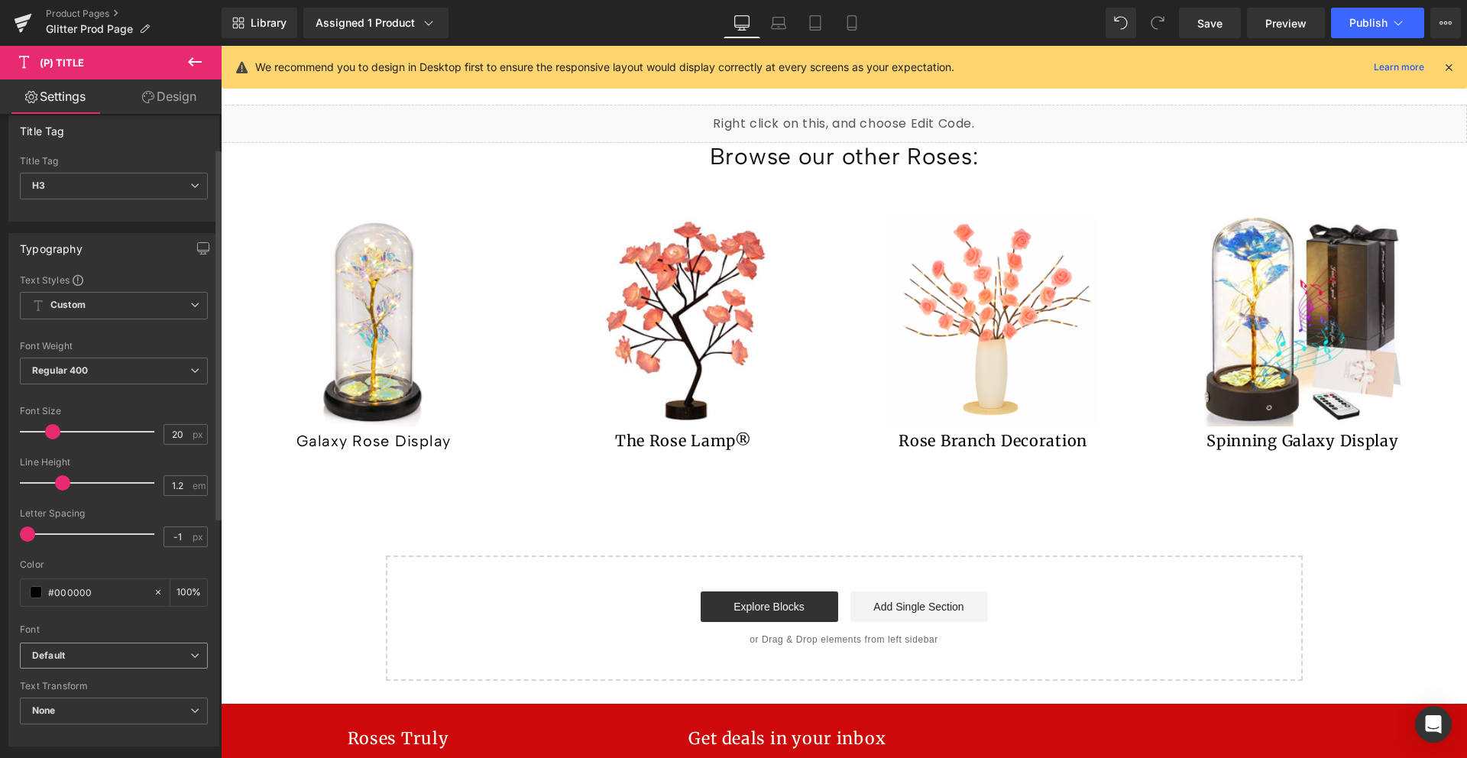
click at [133, 659] on b "Default" at bounding box center [111, 655] width 158 height 13
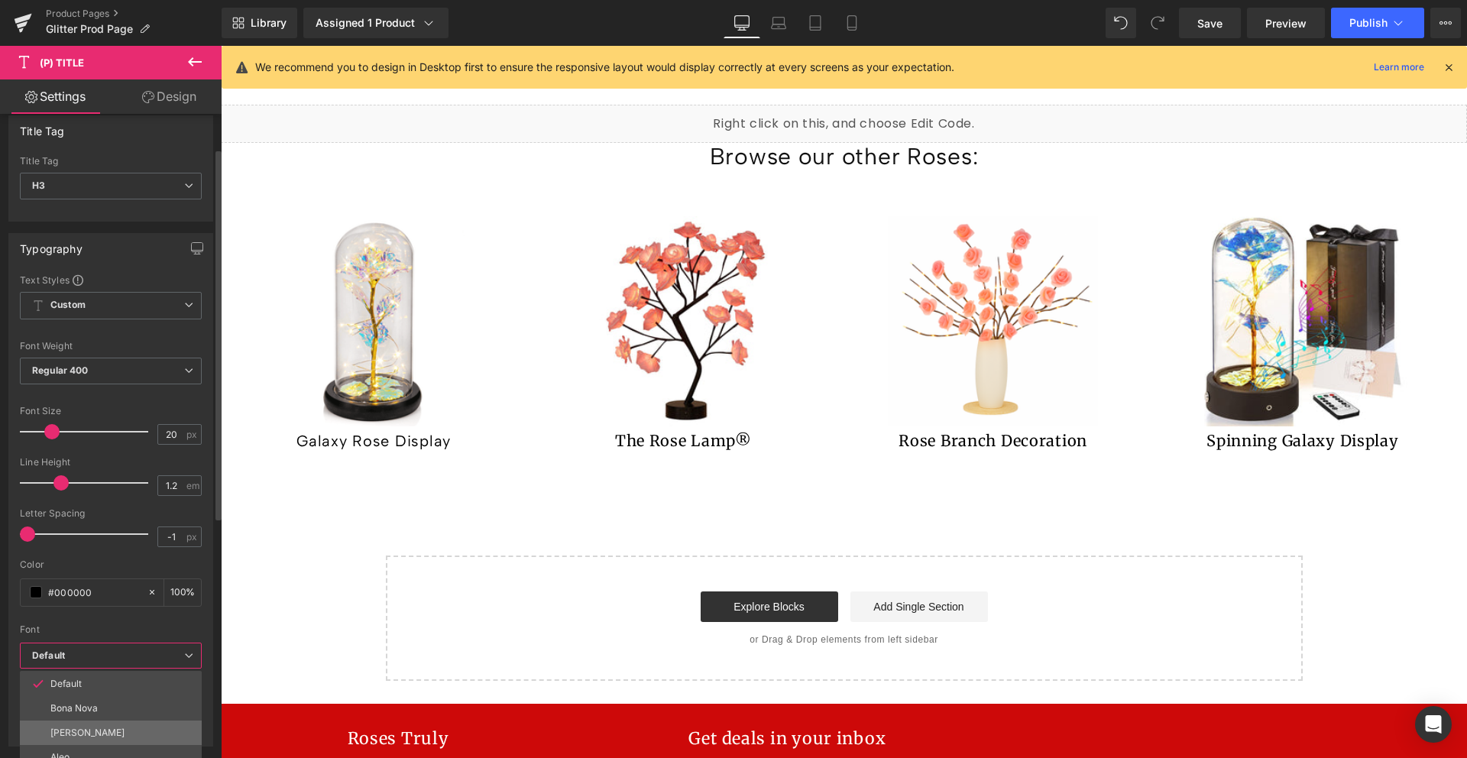
click at [115, 729] on li "Albert Sans" at bounding box center [111, 733] width 182 height 24
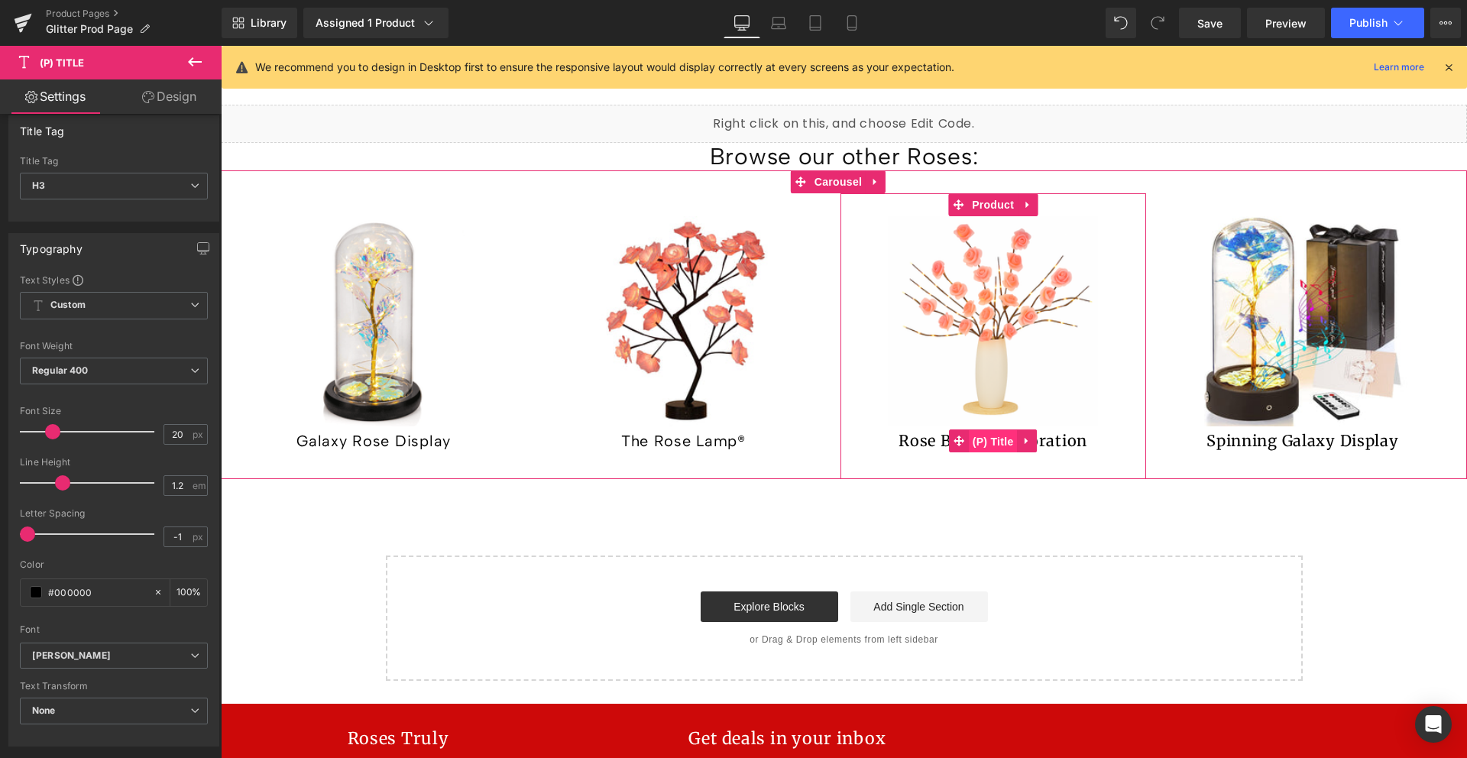
click at [985, 430] on span "(P) Title" at bounding box center [993, 441] width 49 height 23
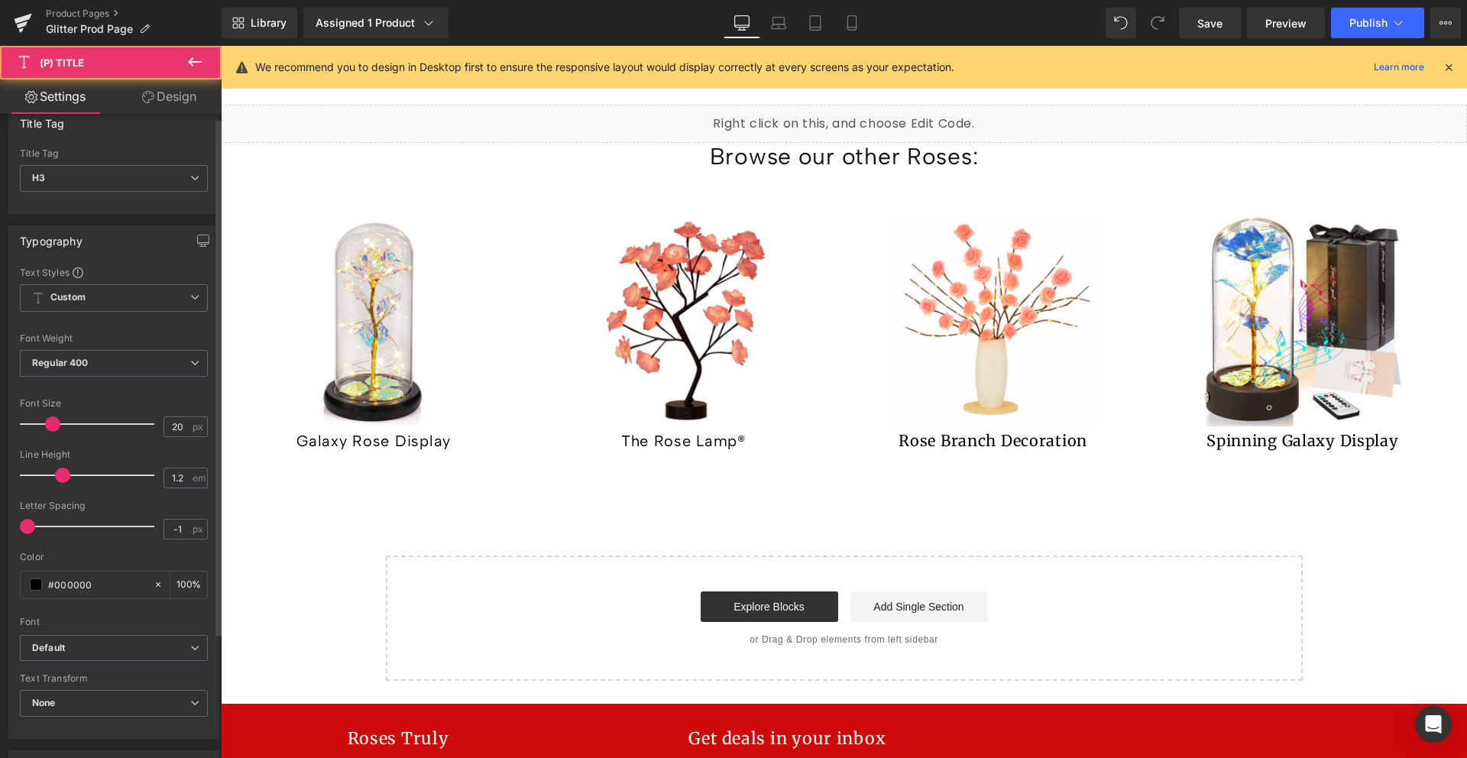
scroll to position [239, 0]
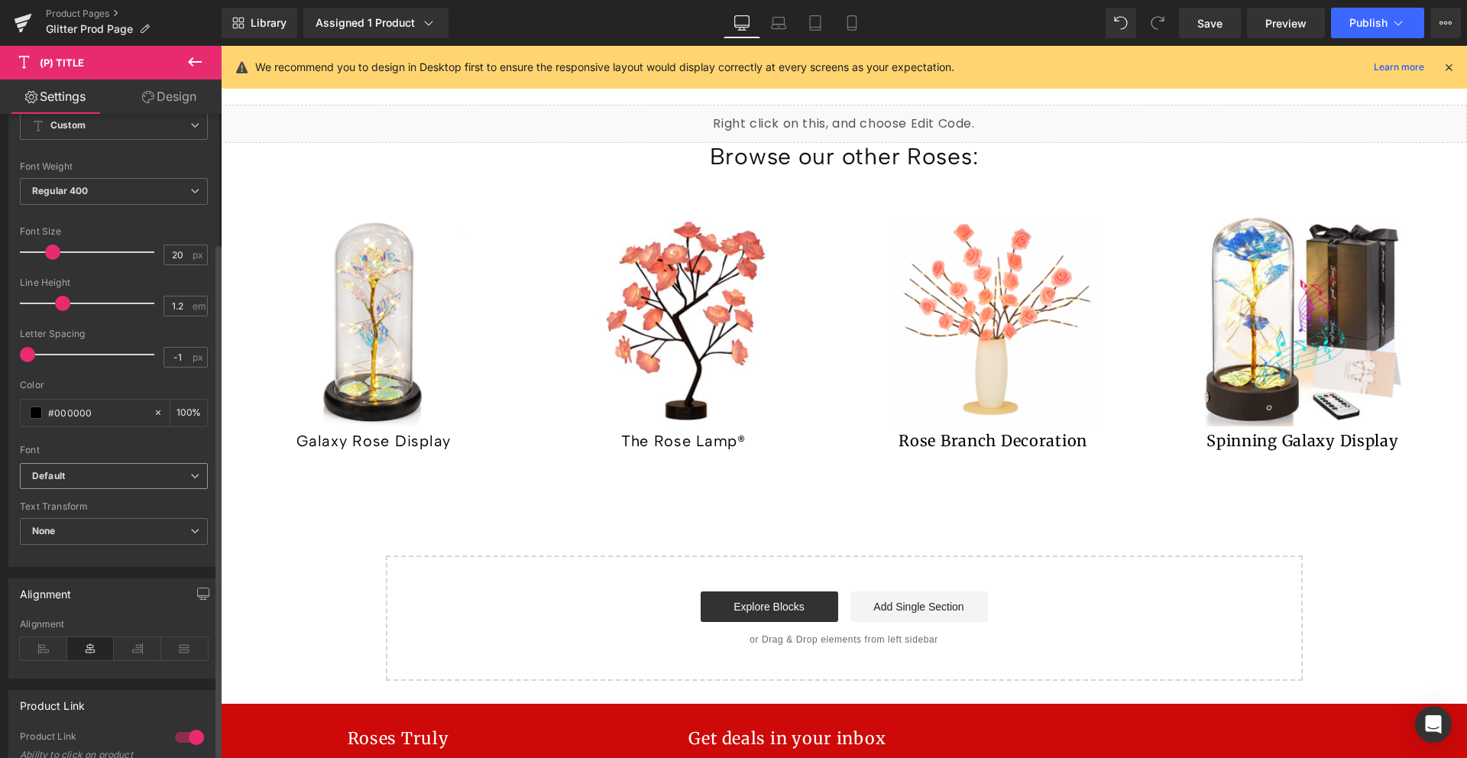
click at [92, 487] on span "Default" at bounding box center [114, 476] width 188 height 27
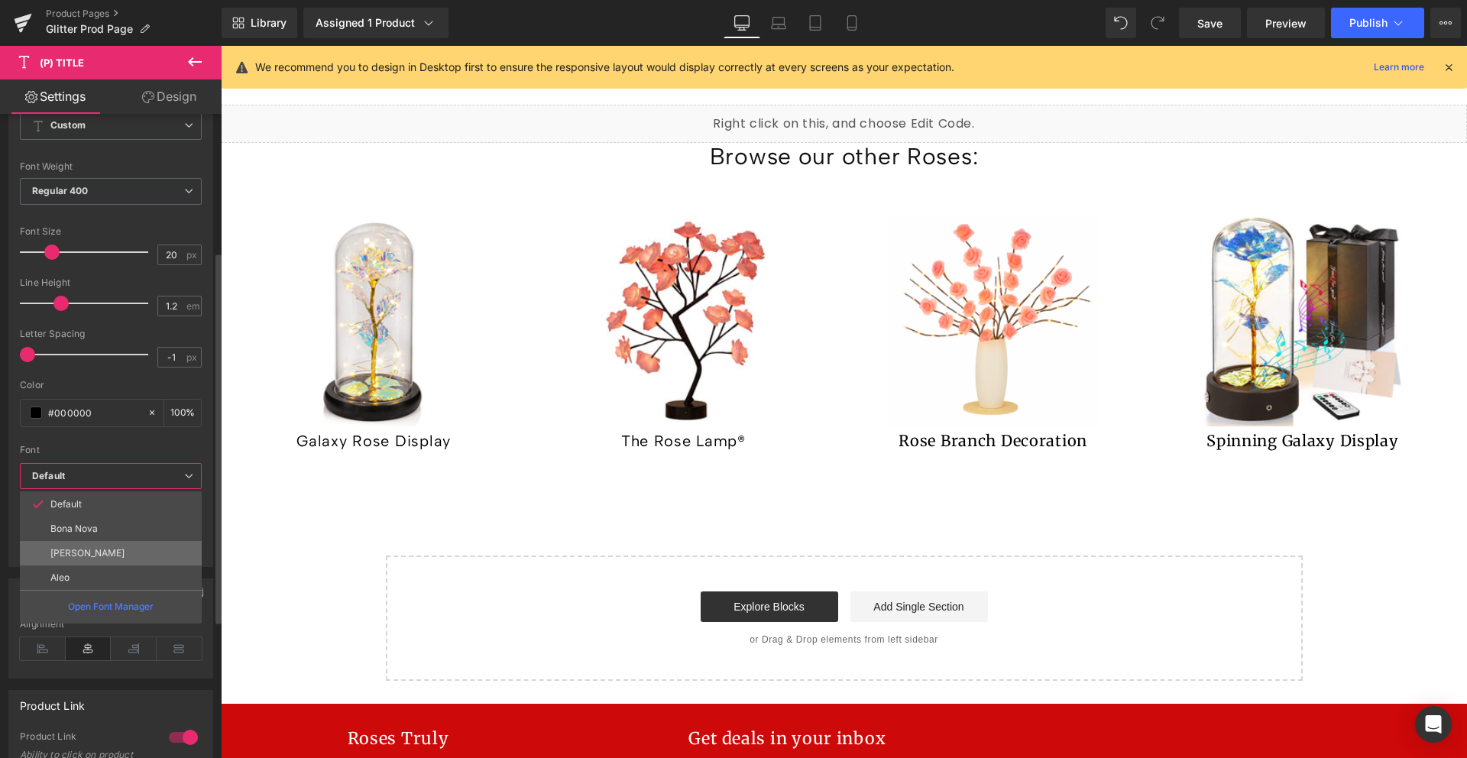
click at [92, 555] on p "Albert Sans" at bounding box center [87, 553] width 74 height 11
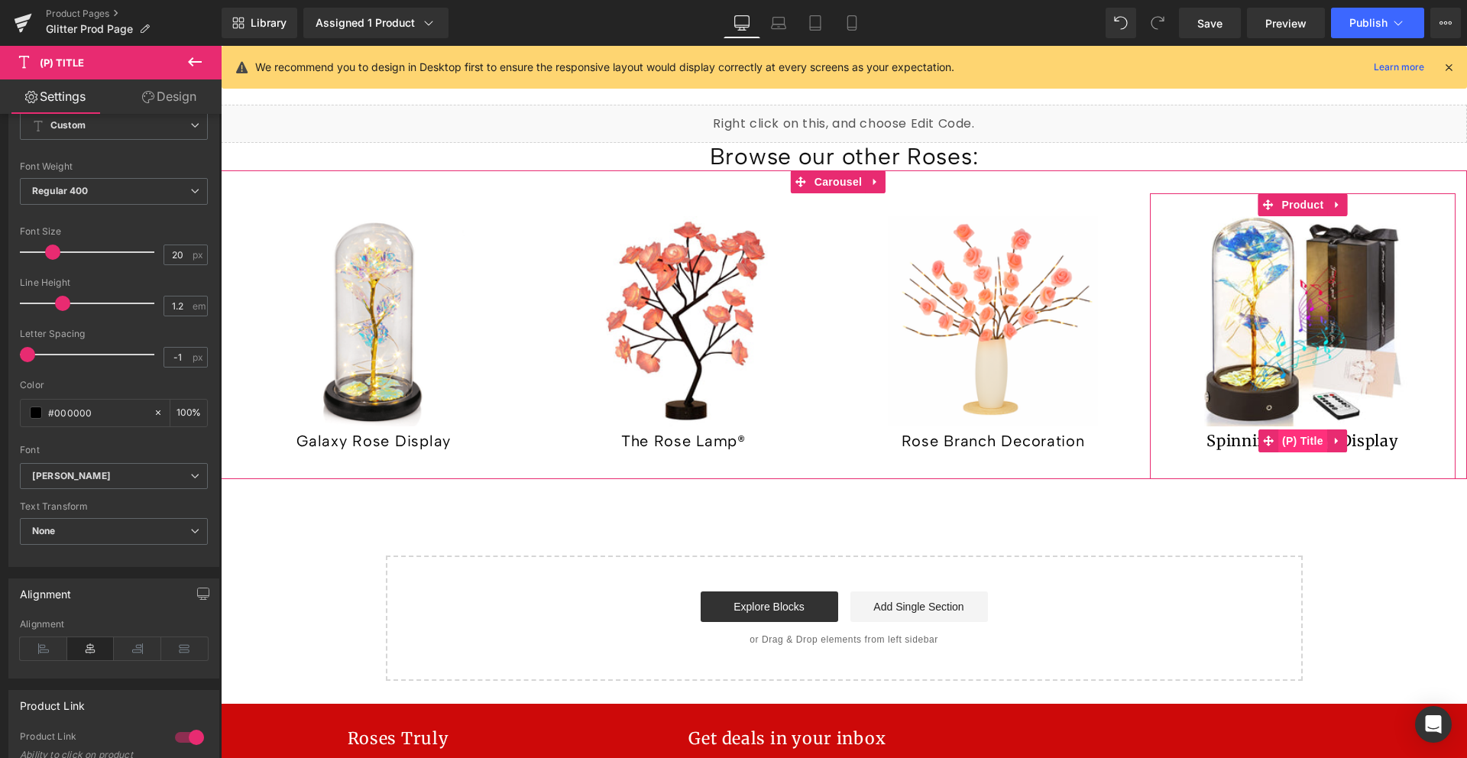
click at [1300, 429] on span "(P) Title" at bounding box center [1302, 440] width 49 height 23
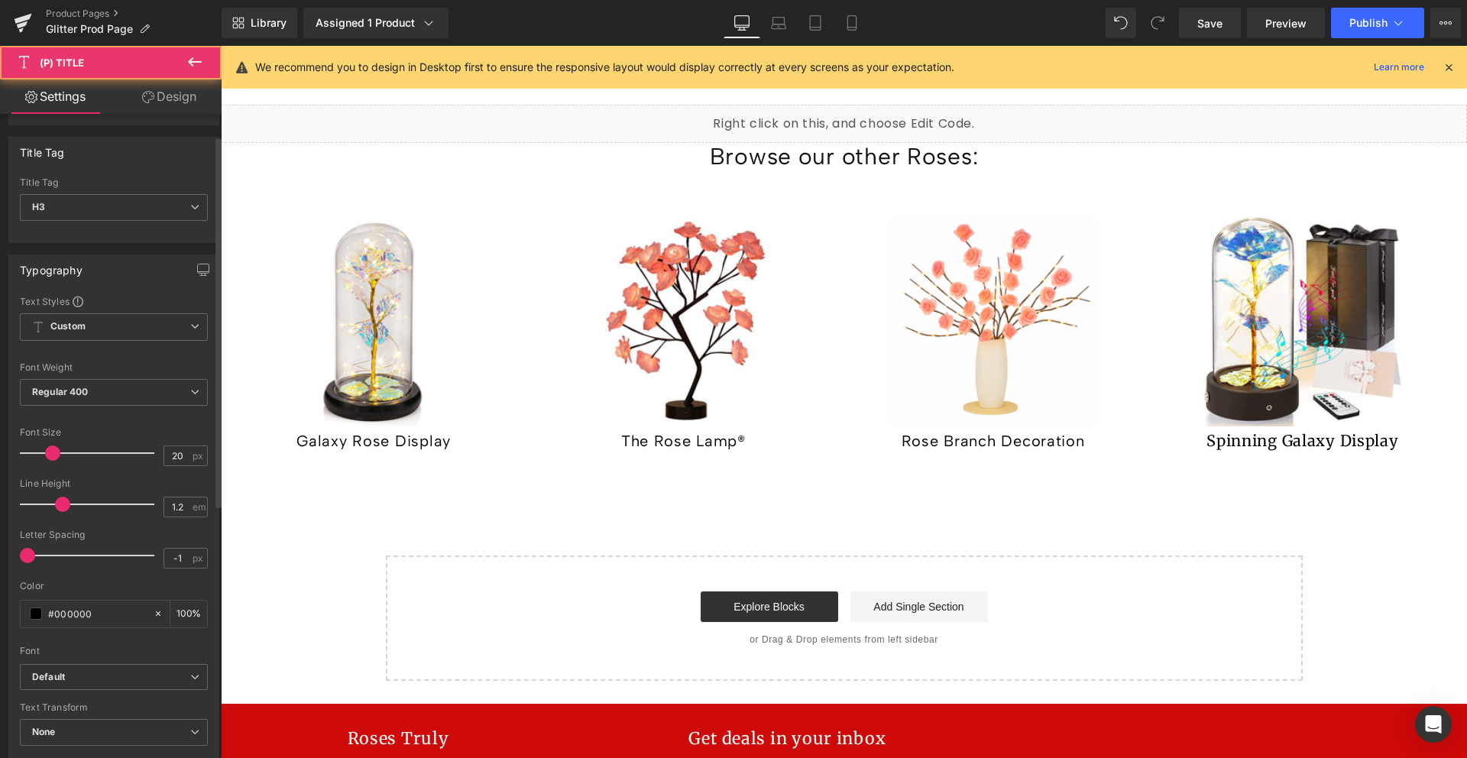
scroll to position [213, 0]
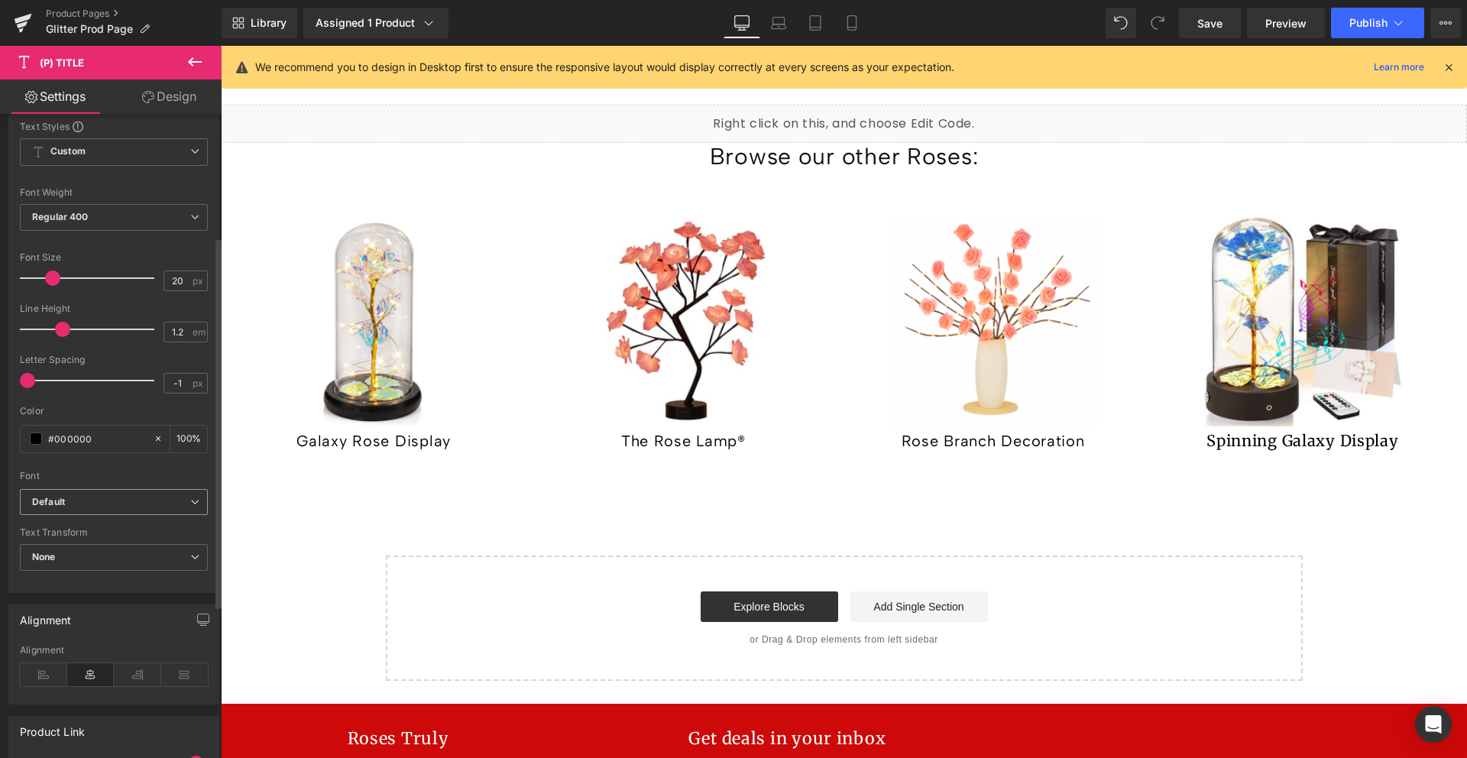
click at [98, 510] on span "Default" at bounding box center [114, 502] width 188 height 27
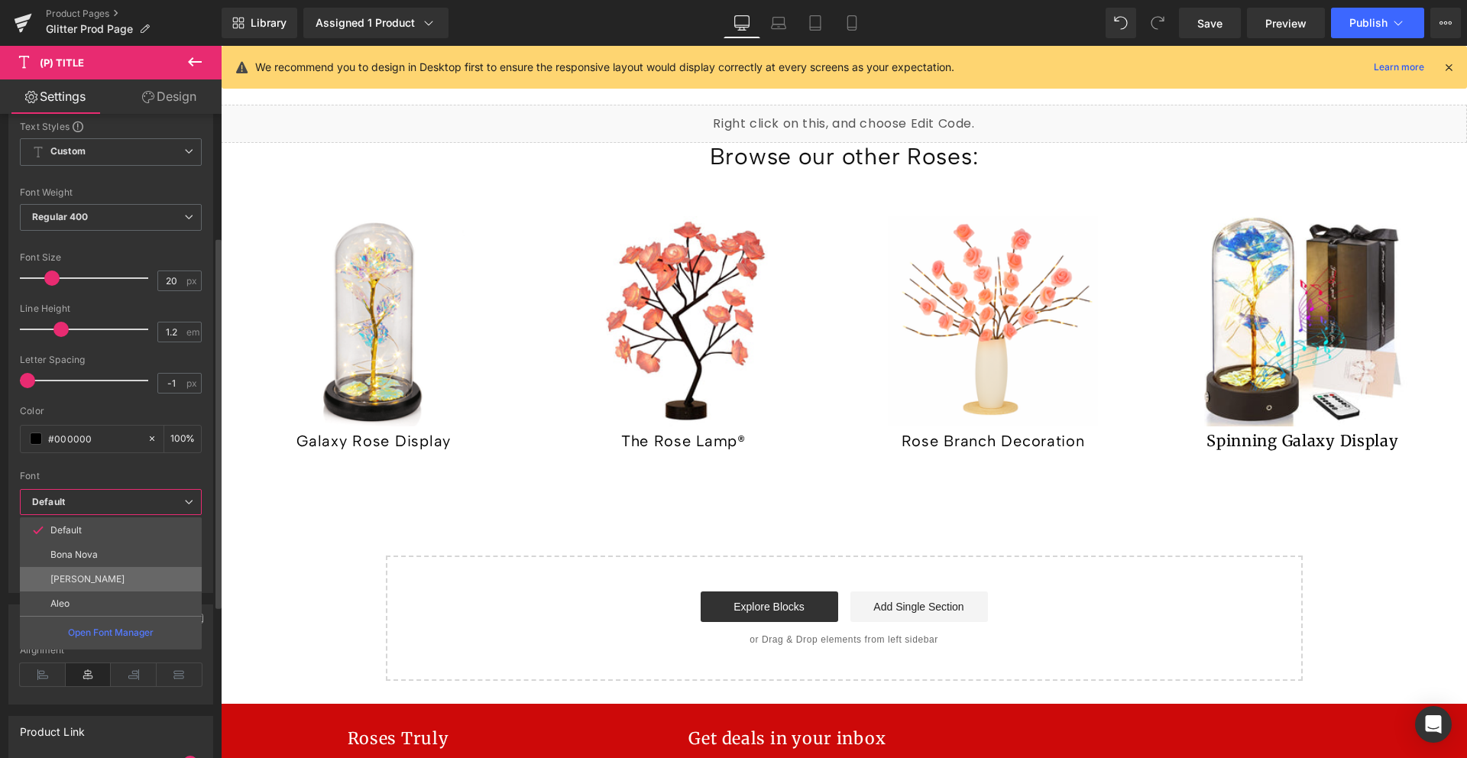
click at [93, 582] on p "Albert Sans" at bounding box center [87, 579] width 74 height 11
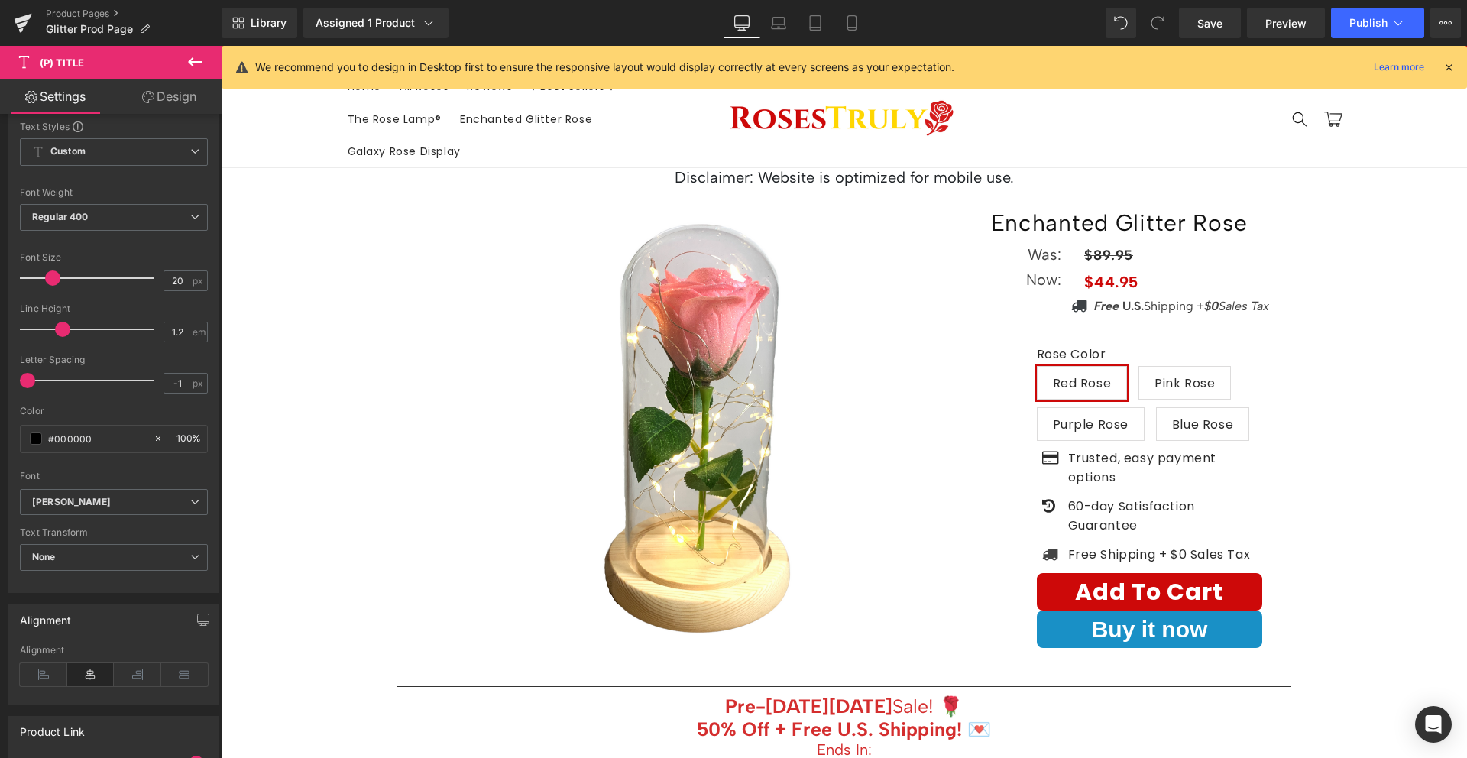
scroll to position [0, 0]
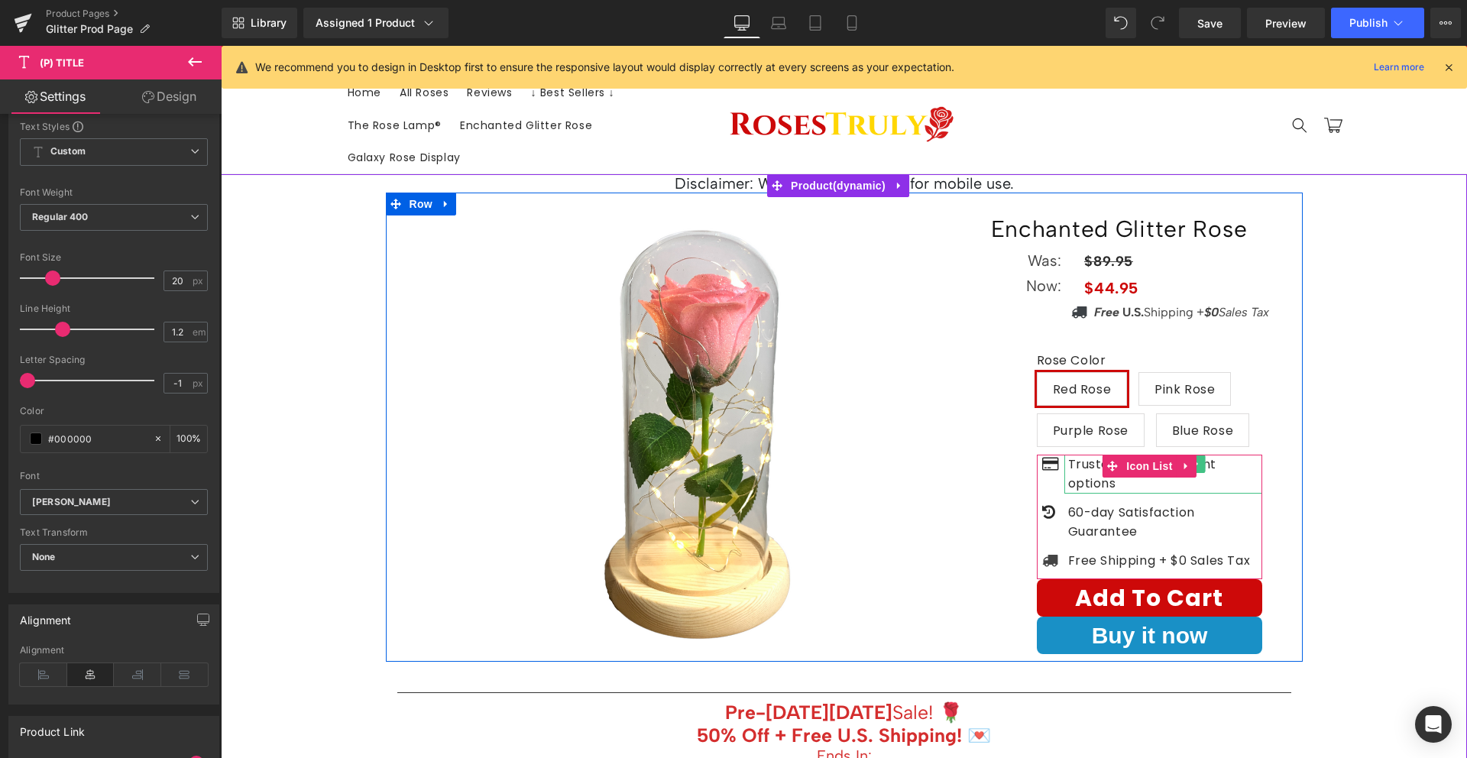
click at [1084, 478] on p "Trusted, easy payment options" at bounding box center [1165, 474] width 195 height 39
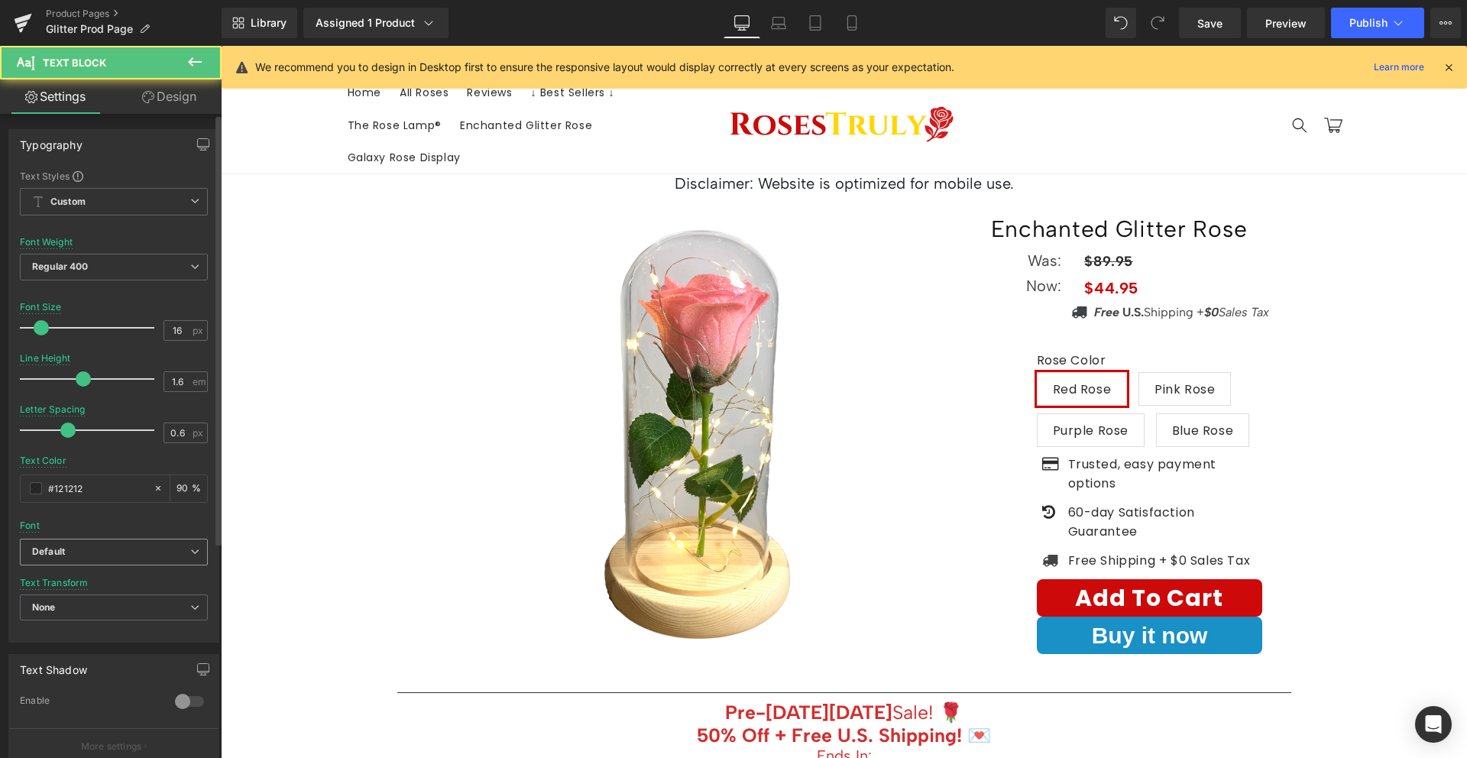
click at [105, 560] on span "Default" at bounding box center [114, 552] width 188 height 27
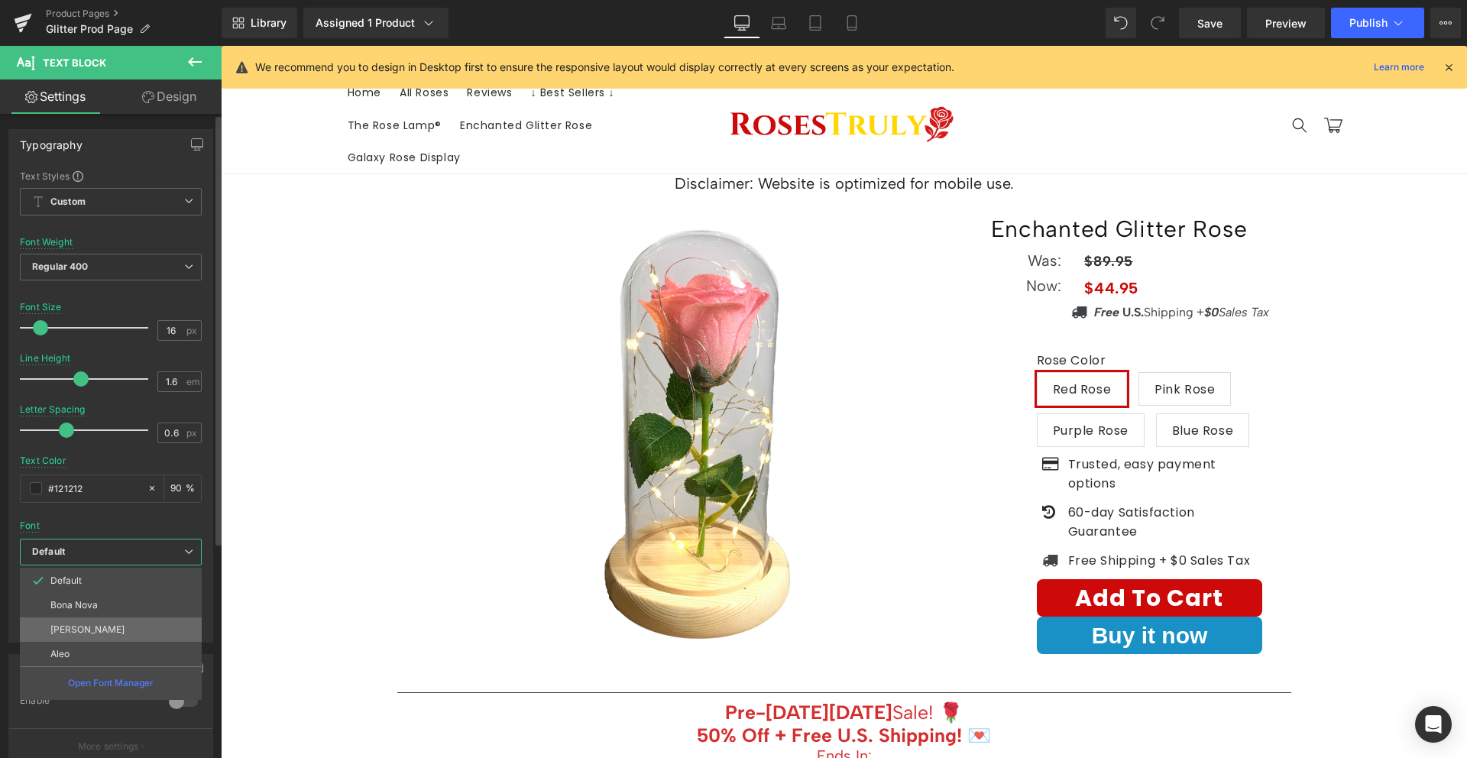
click at [89, 621] on li "Albert Sans" at bounding box center [111, 629] width 182 height 24
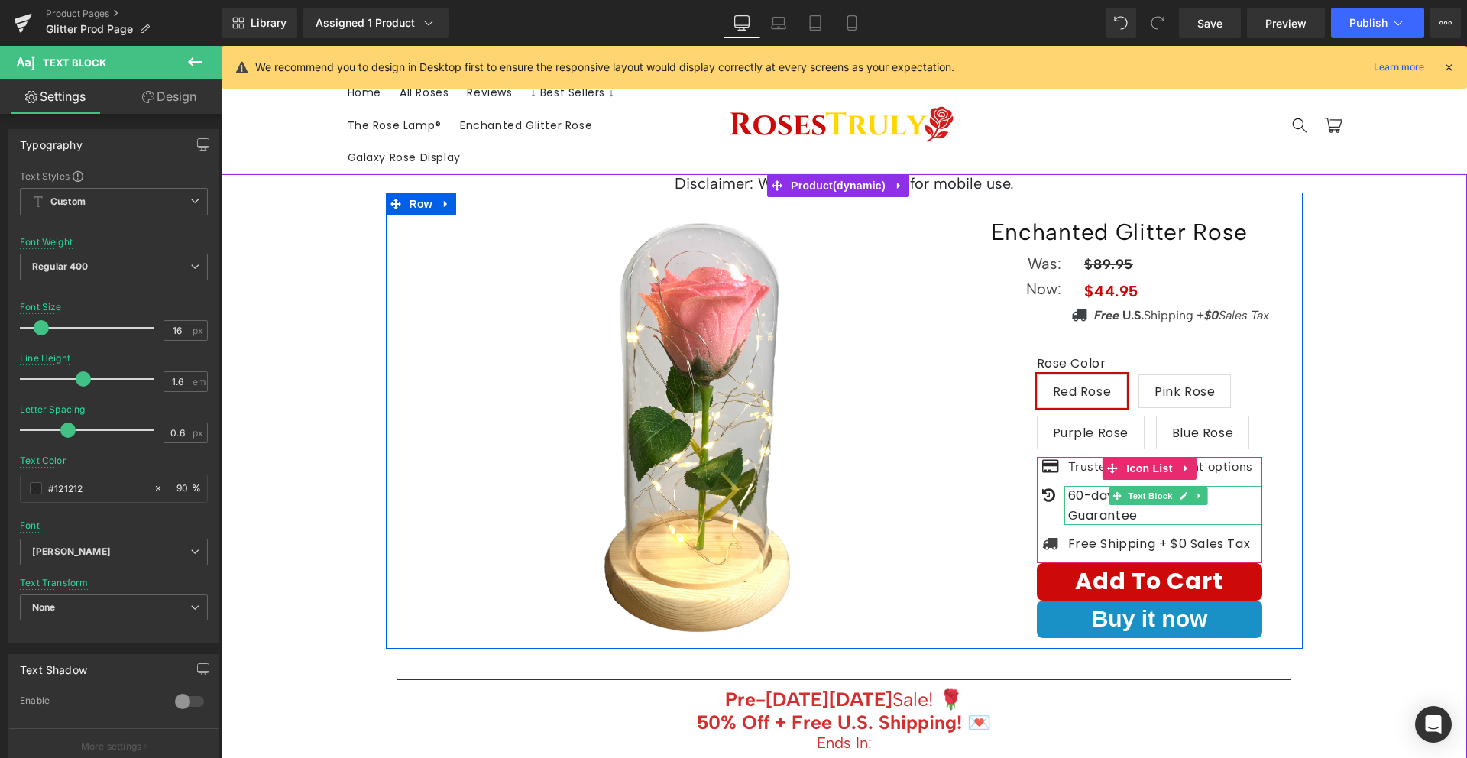
click at [1081, 504] on p "60-day Satisfaction Guarantee" at bounding box center [1165, 505] width 195 height 39
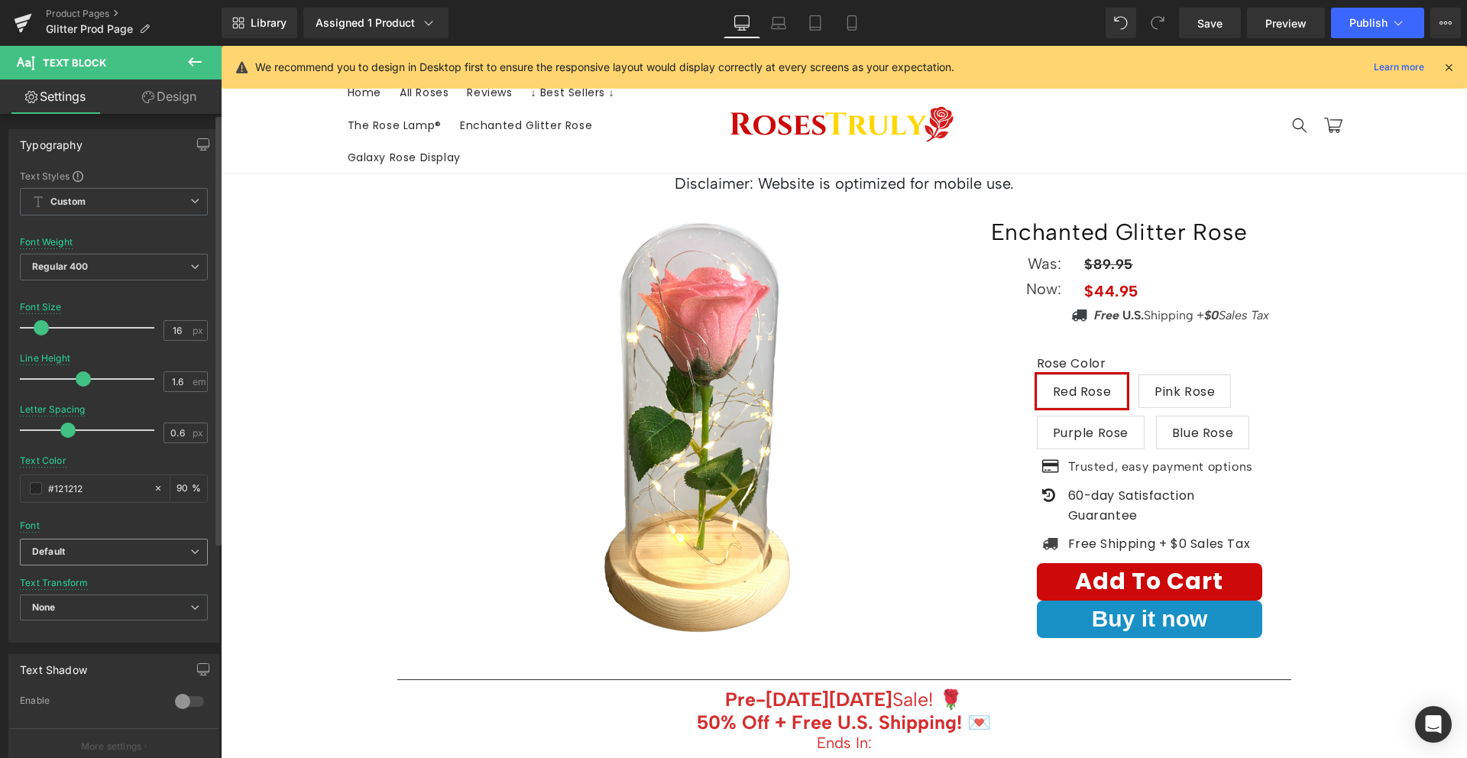
click at [60, 546] on icon "Default" at bounding box center [48, 552] width 33 height 13
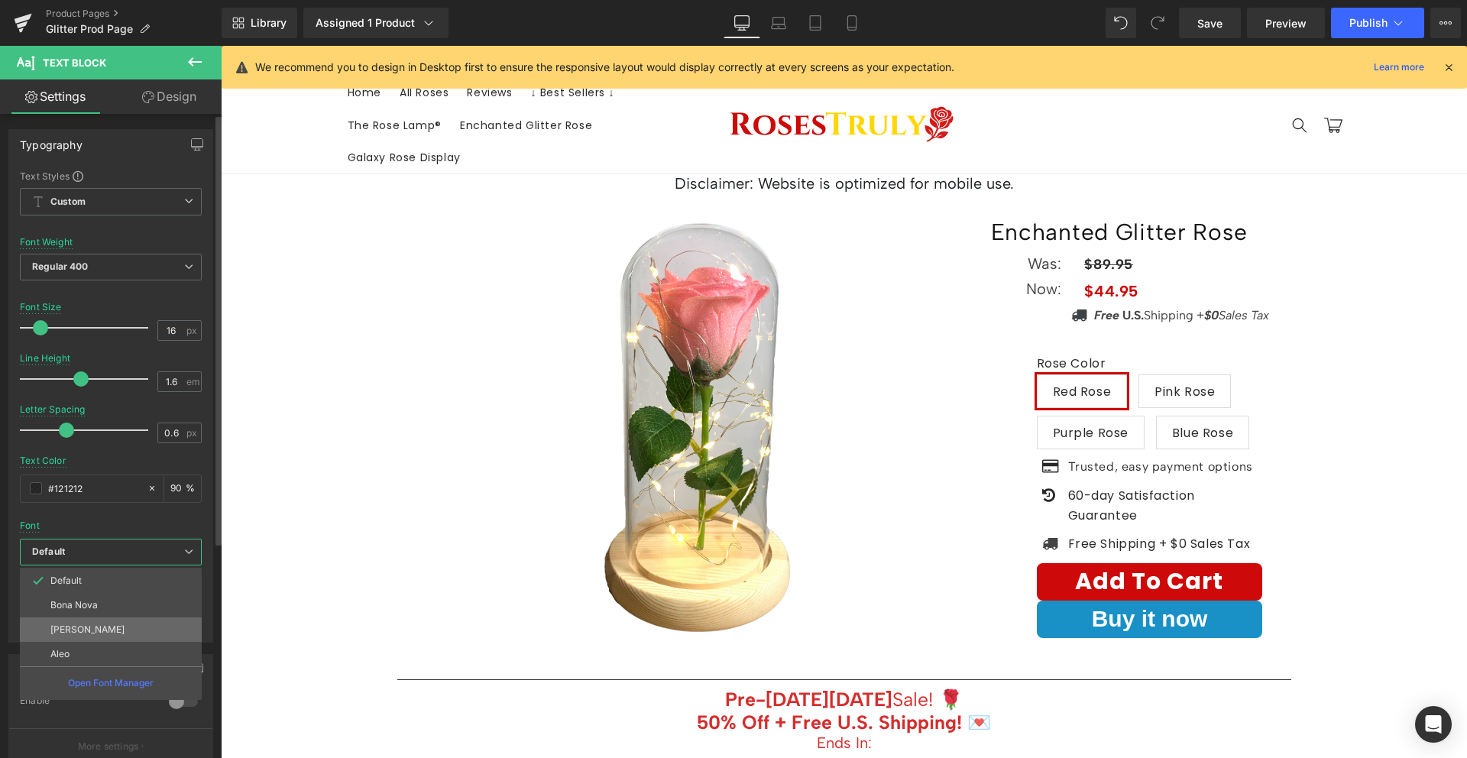
click at [78, 627] on p "Albert Sans" at bounding box center [87, 629] width 74 height 11
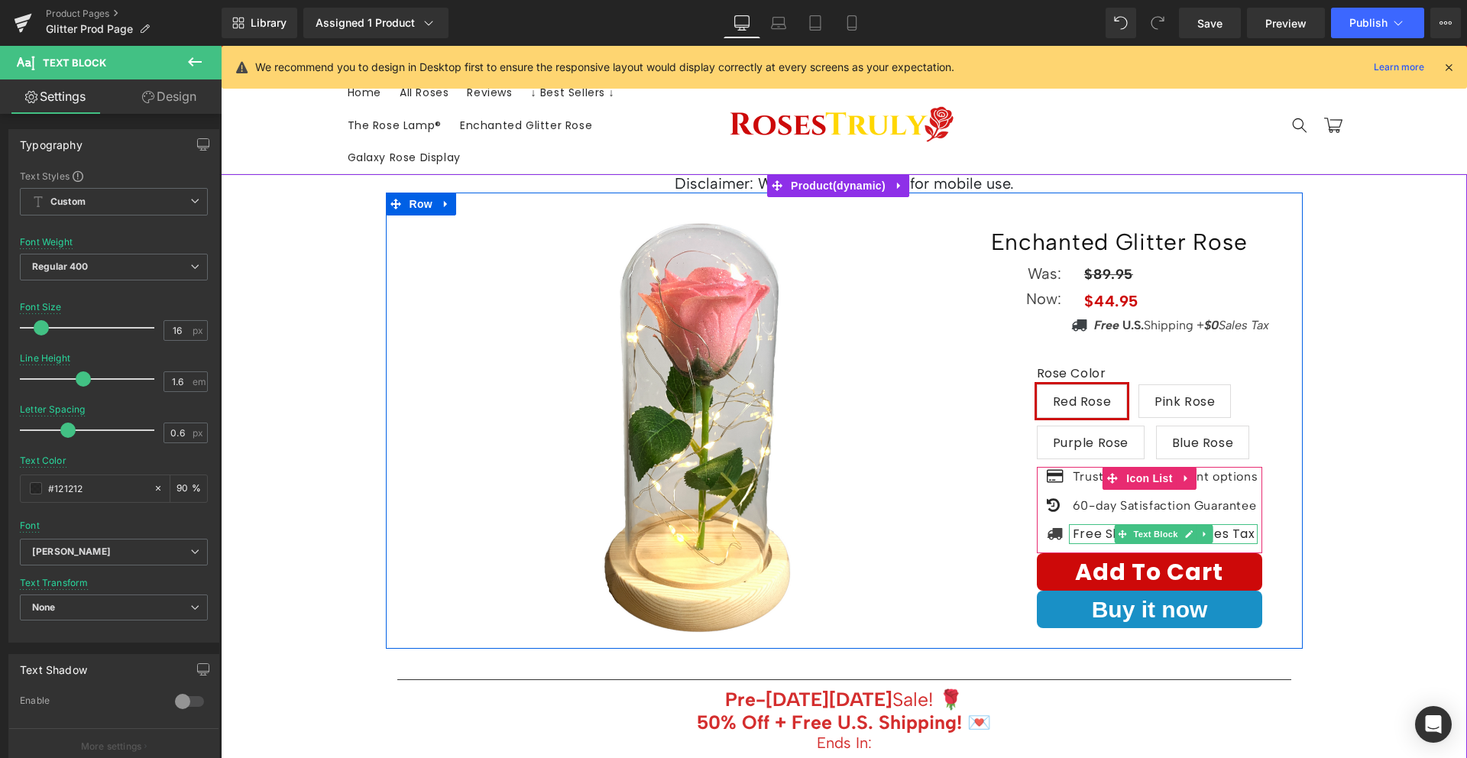
click at [1085, 534] on p "Free Shipping + $0 Sales Tax" at bounding box center [1165, 534] width 185 height 20
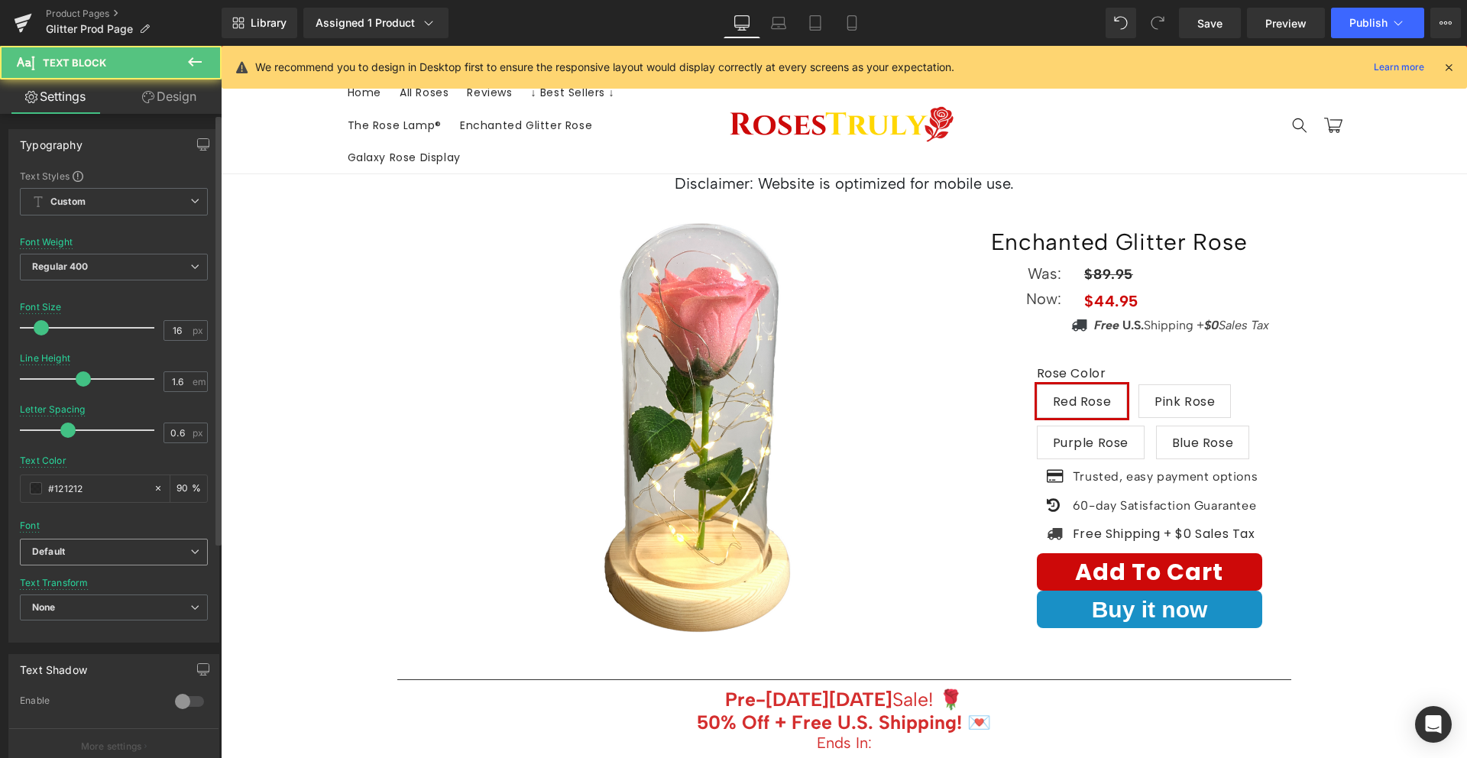
click at [144, 559] on span "Default" at bounding box center [114, 552] width 188 height 27
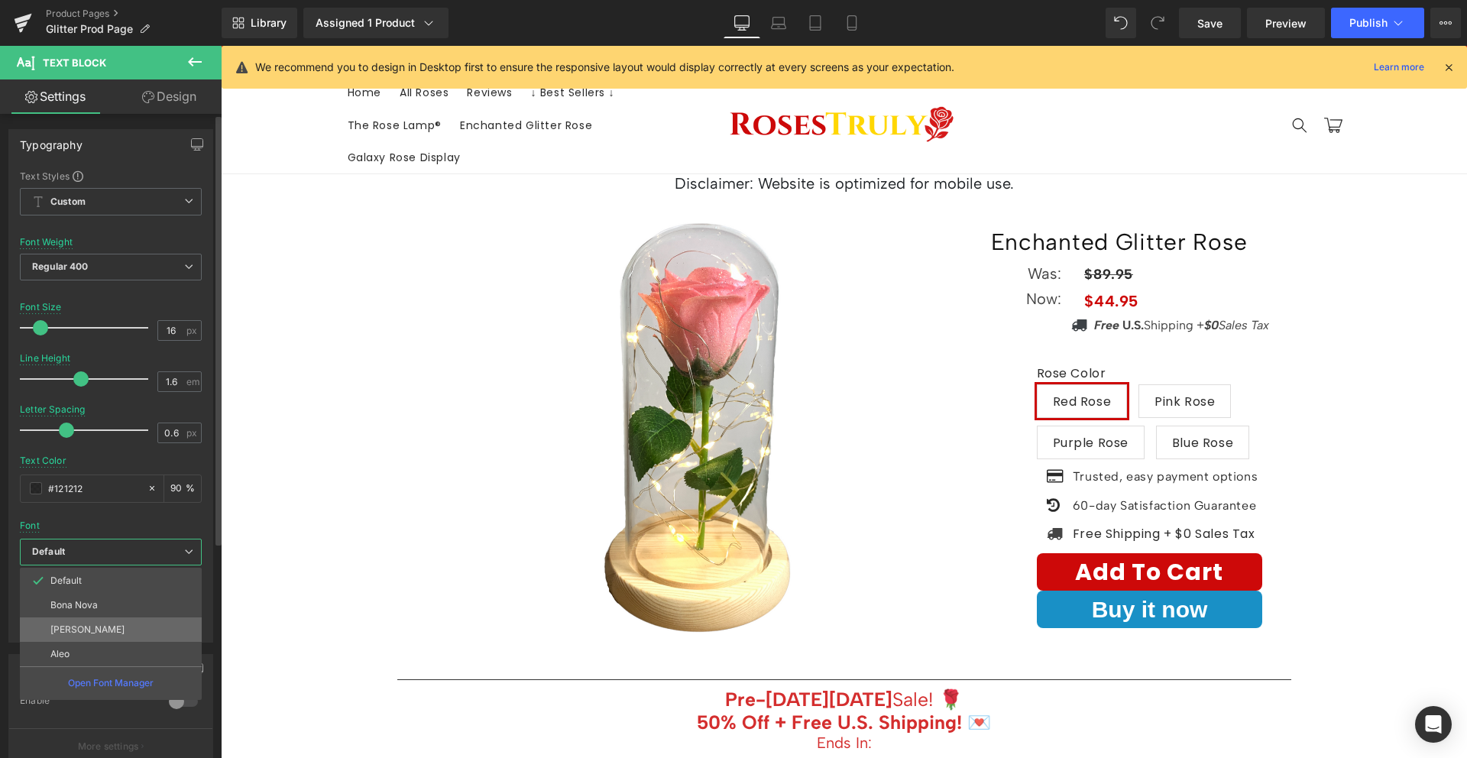
click at [125, 630] on li "Albert Sans" at bounding box center [111, 629] width 182 height 24
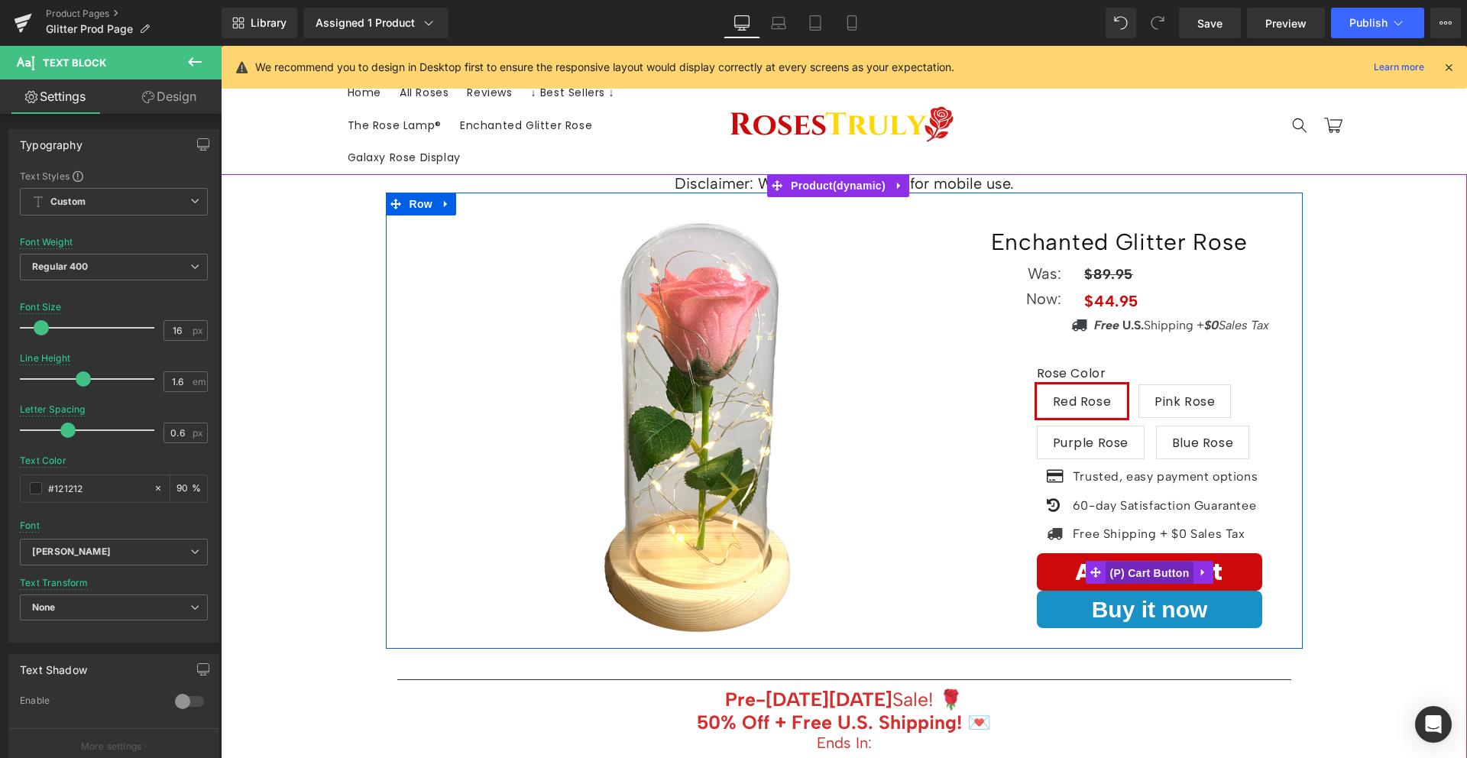
click at [1145, 570] on span "(P) Cart Button" at bounding box center [1149, 573] width 87 height 23
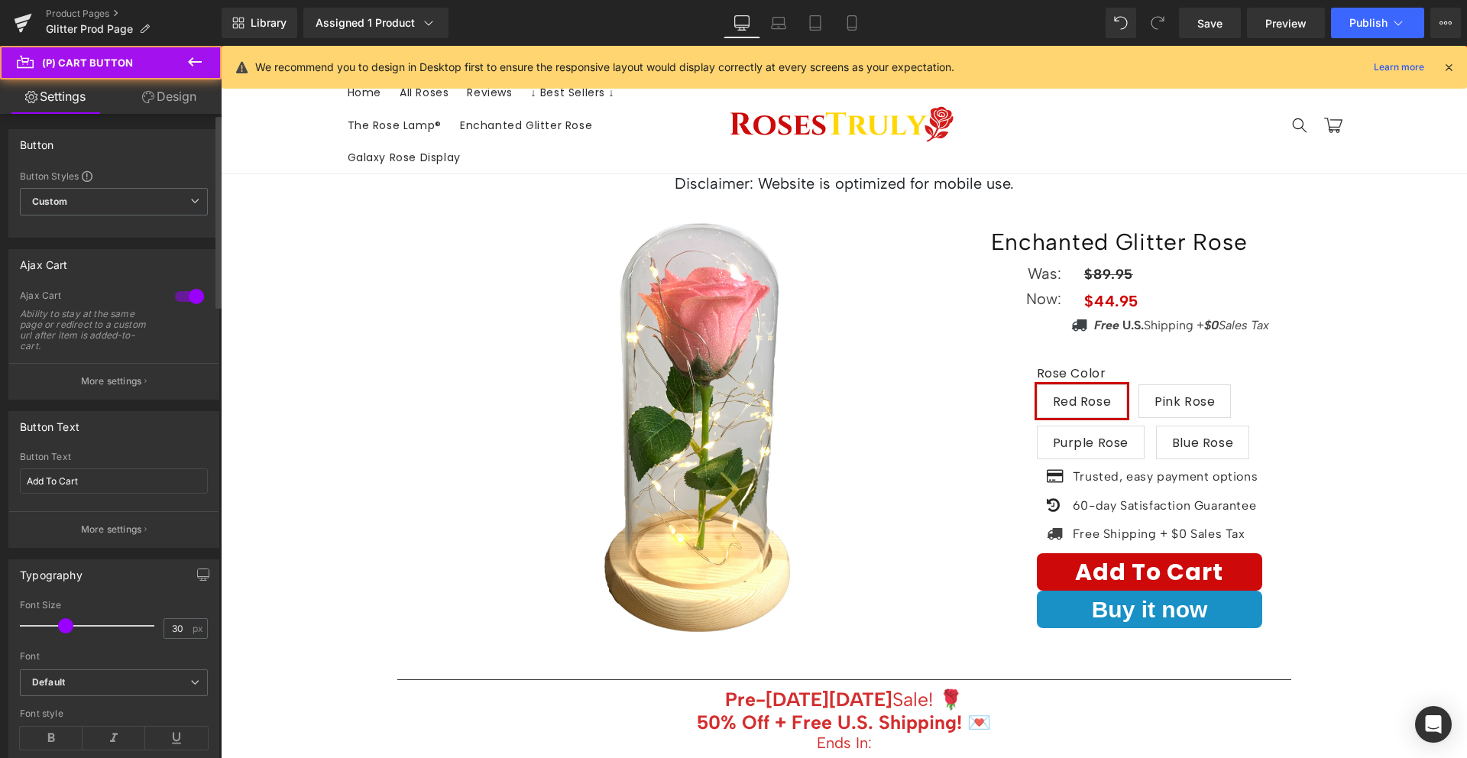
scroll to position [51, 0]
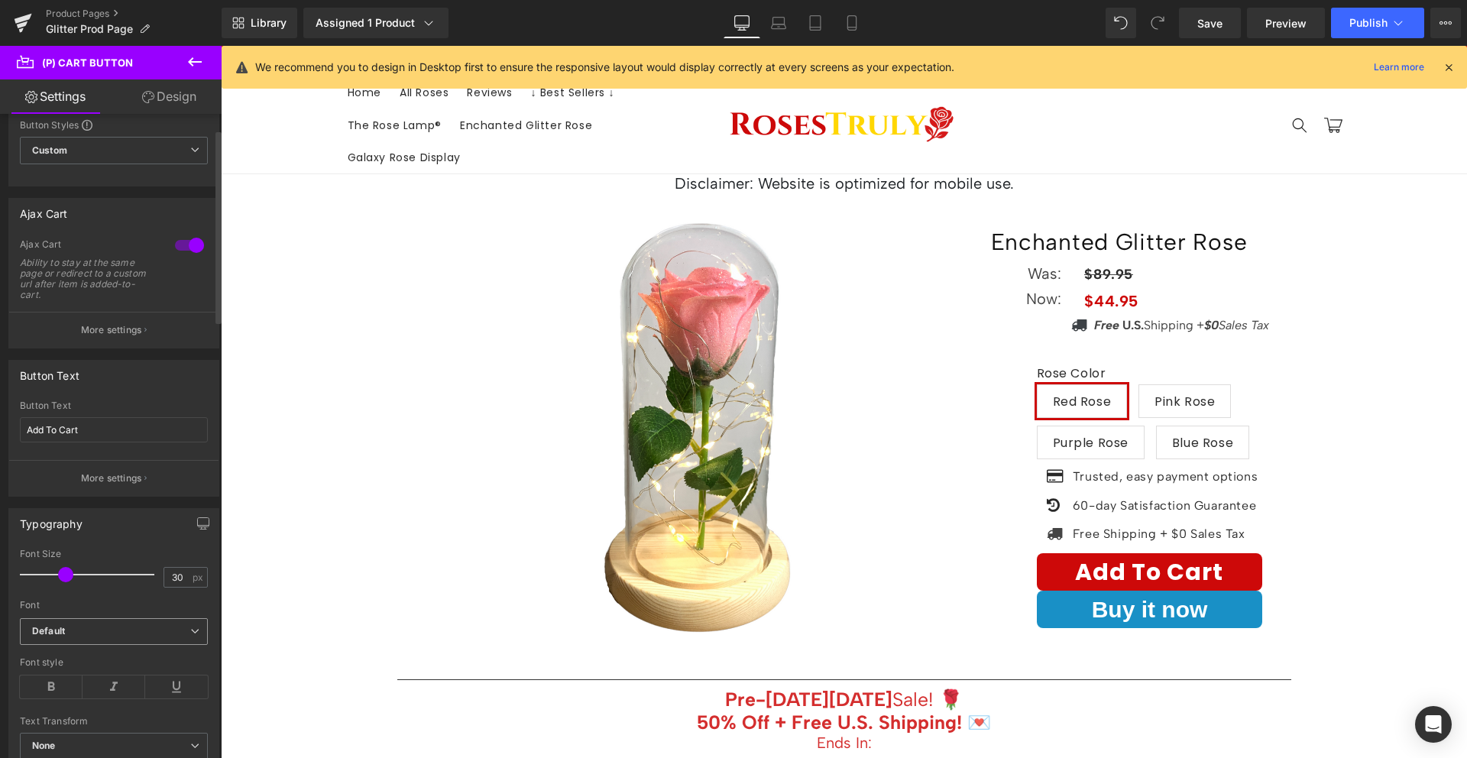
click at [142, 642] on span "Default" at bounding box center [114, 631] width 188 height 27
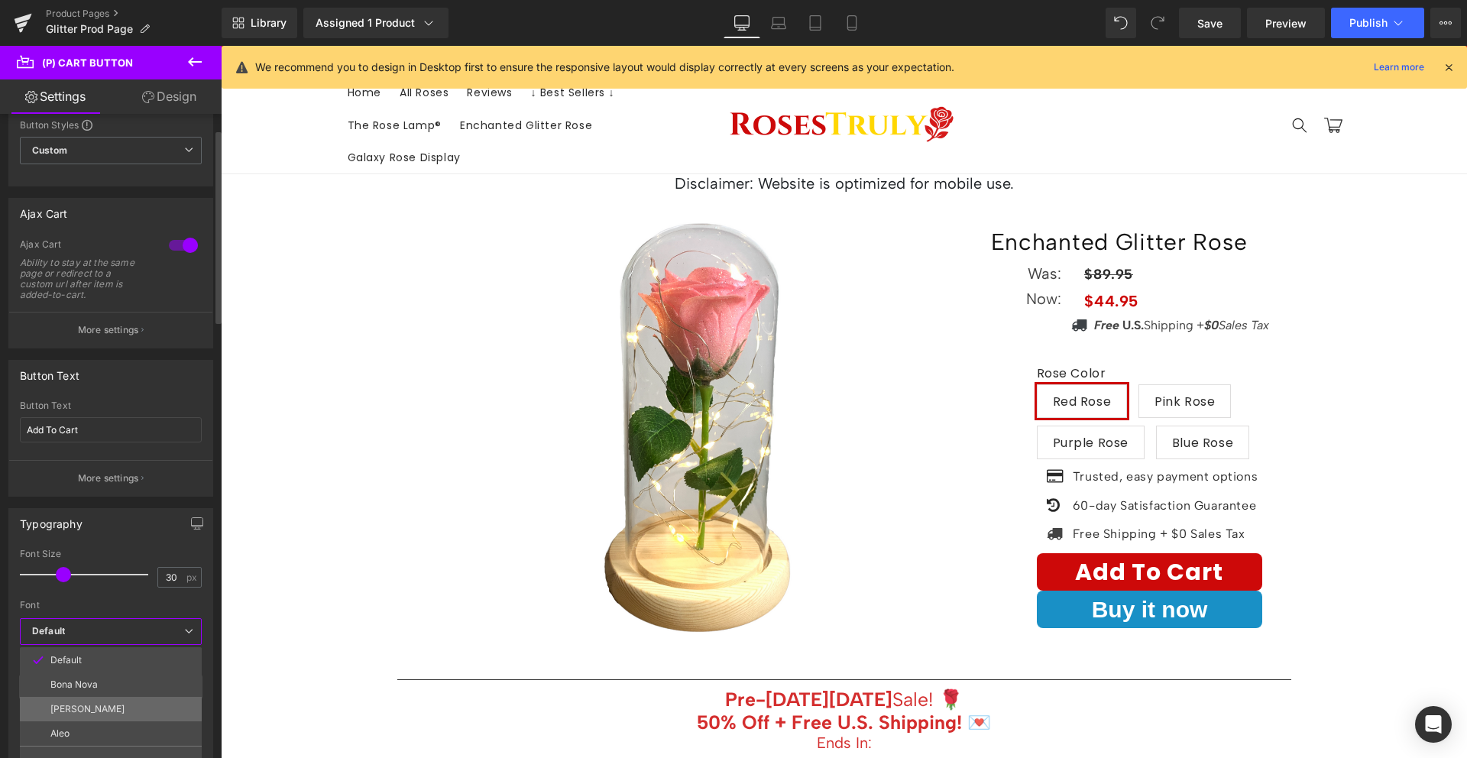
click at [119, 709] on li "Albert Sans" at bounding box center [111, 709] width 182 height 24
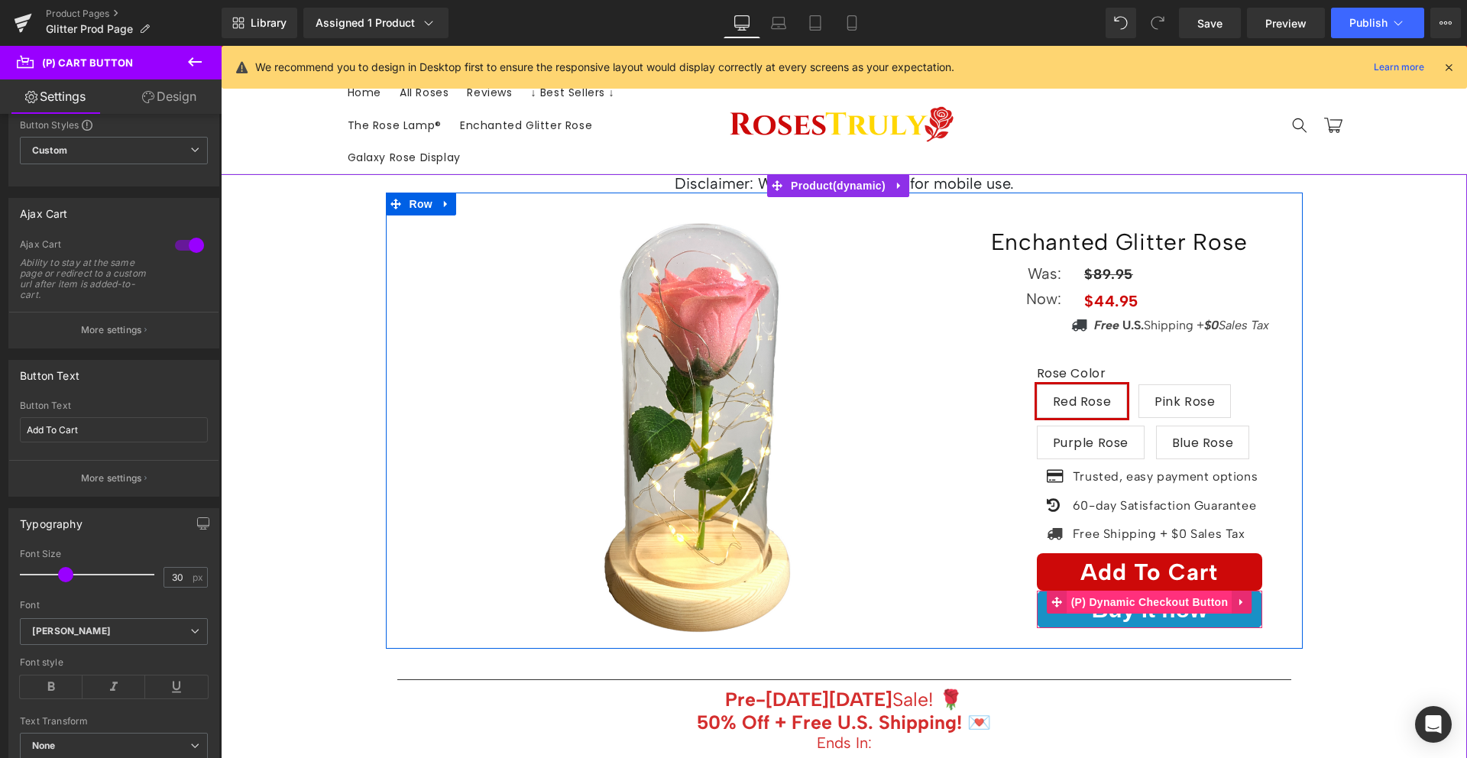
click at [1141, 601] on span "(P) Dynamic Checkout Button" at bounding box center [1149, 602] width 165 height 23
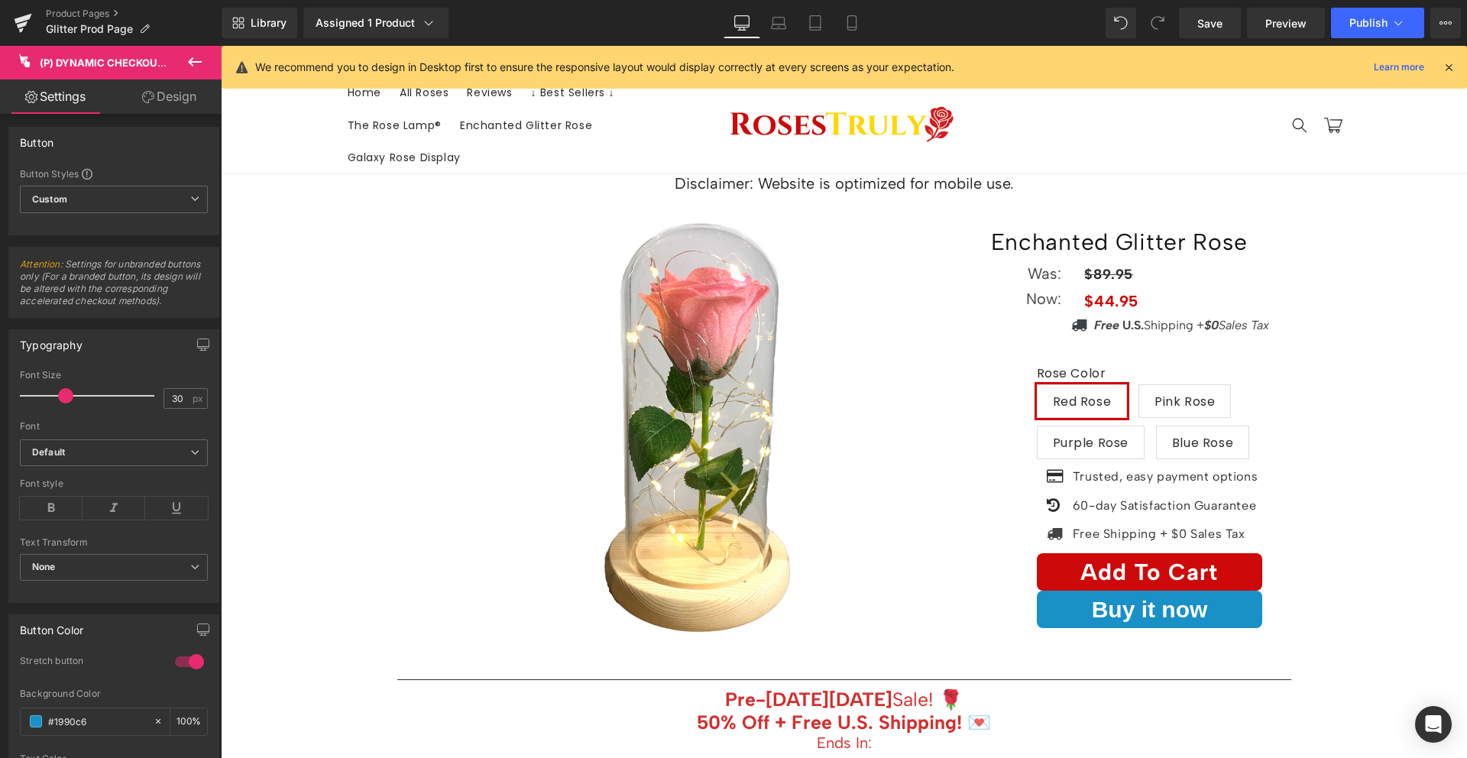
scroll to position [0, 0]
click at [841, 13] on link "Mobile" at bounding box center [852, 23] width 37 height 31
type input "22"
type input "100"
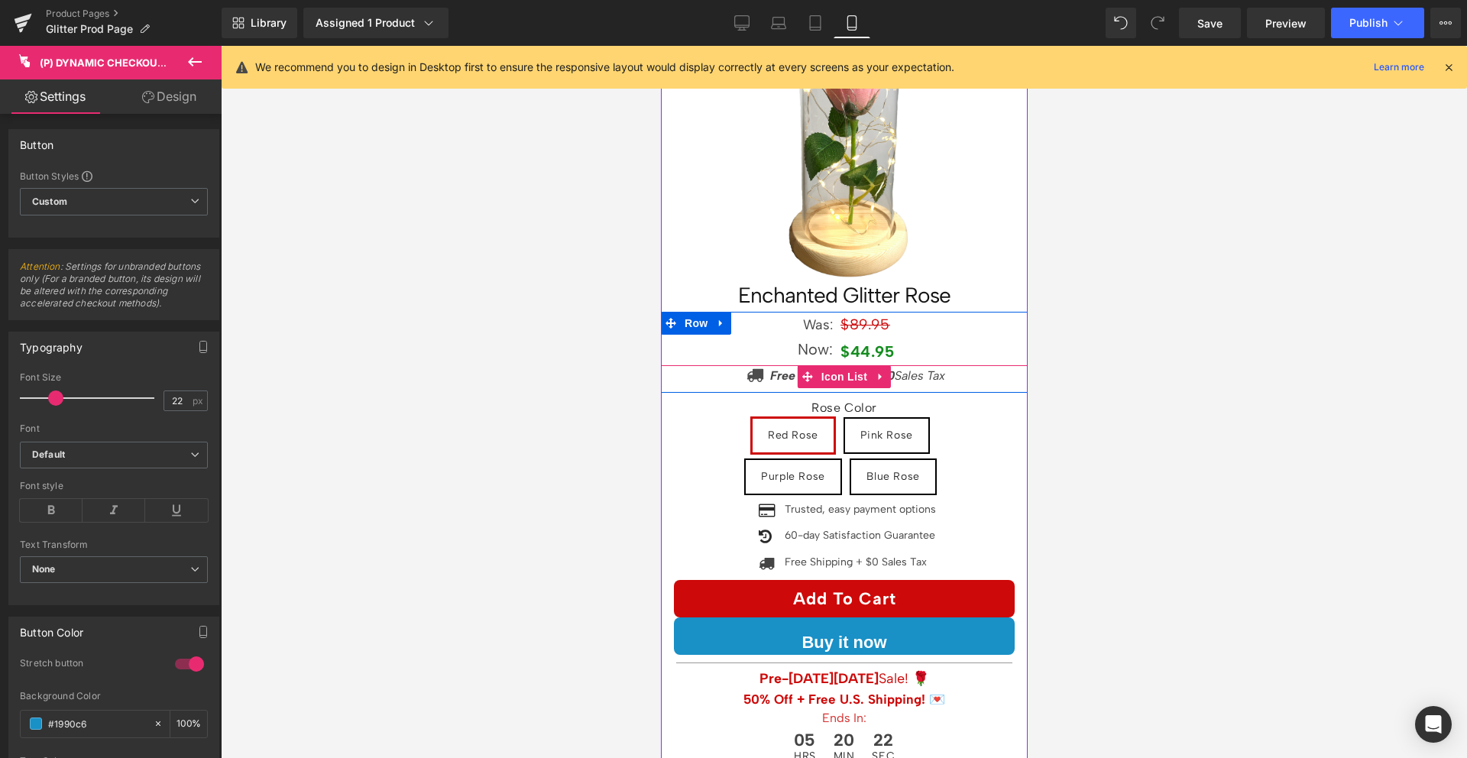
scroll to position [83, 0]
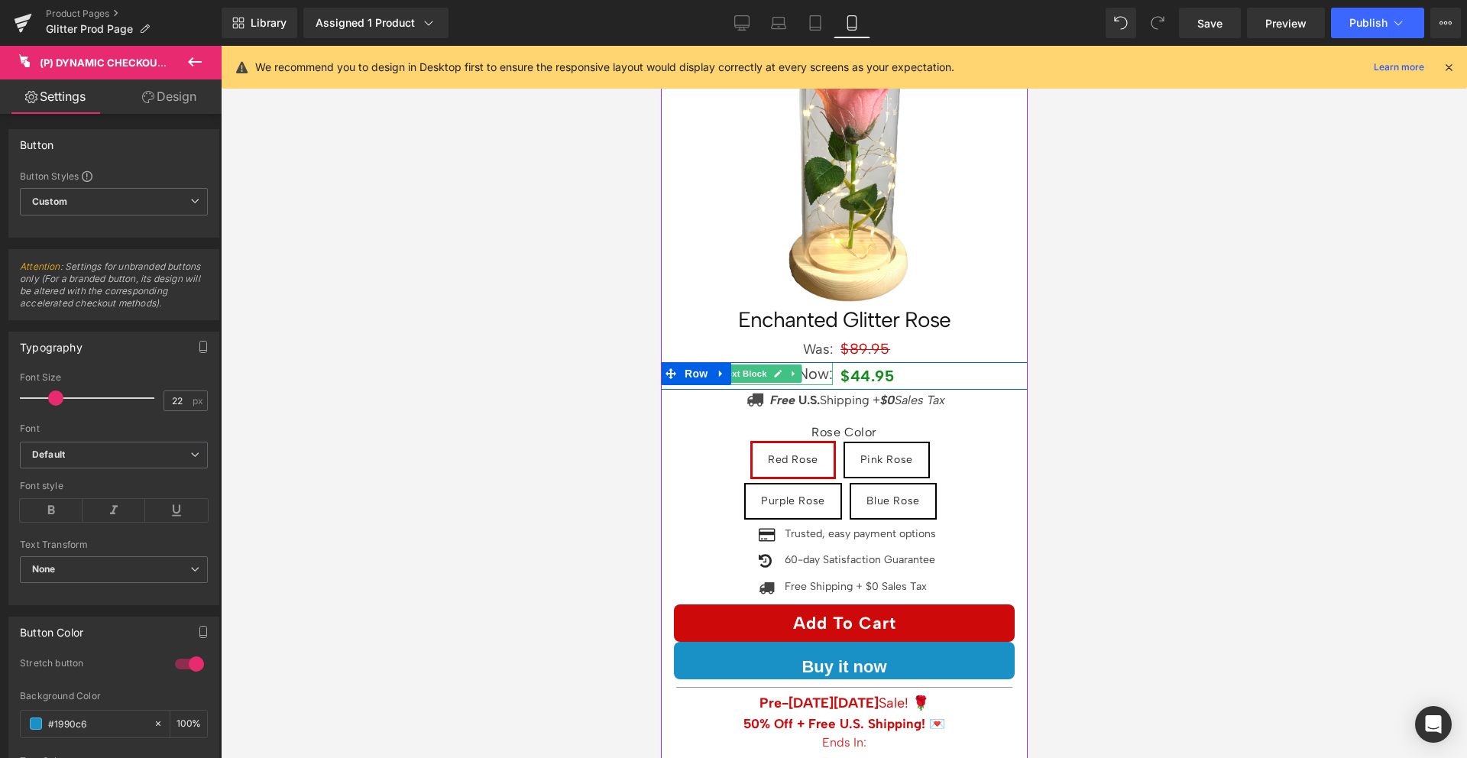
click at [808, 364] on p "Now:" at bounding box center [752, 373] width 160 height 23
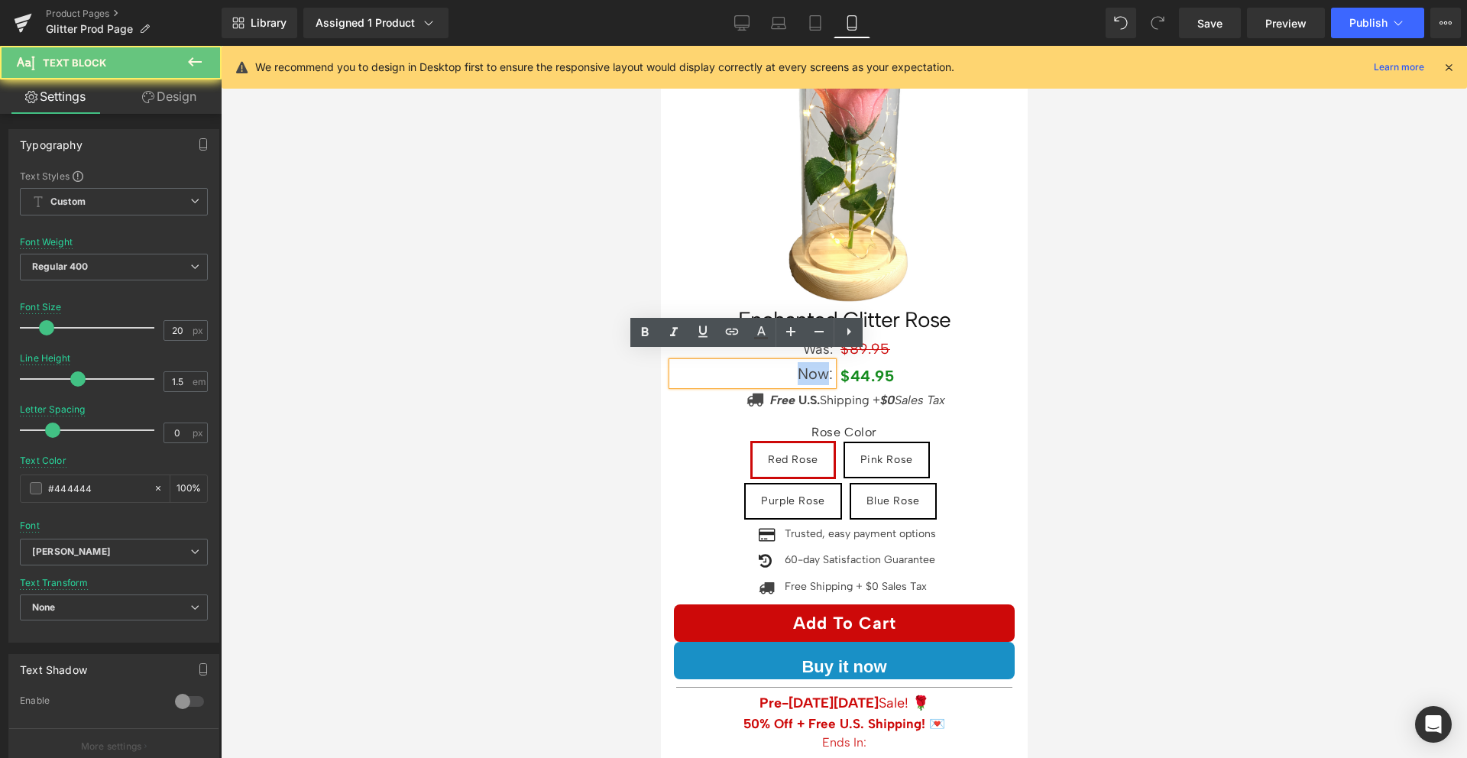
click at [808, 364] on p "Now:" at bounding box center [752, 373] width 160 height 23
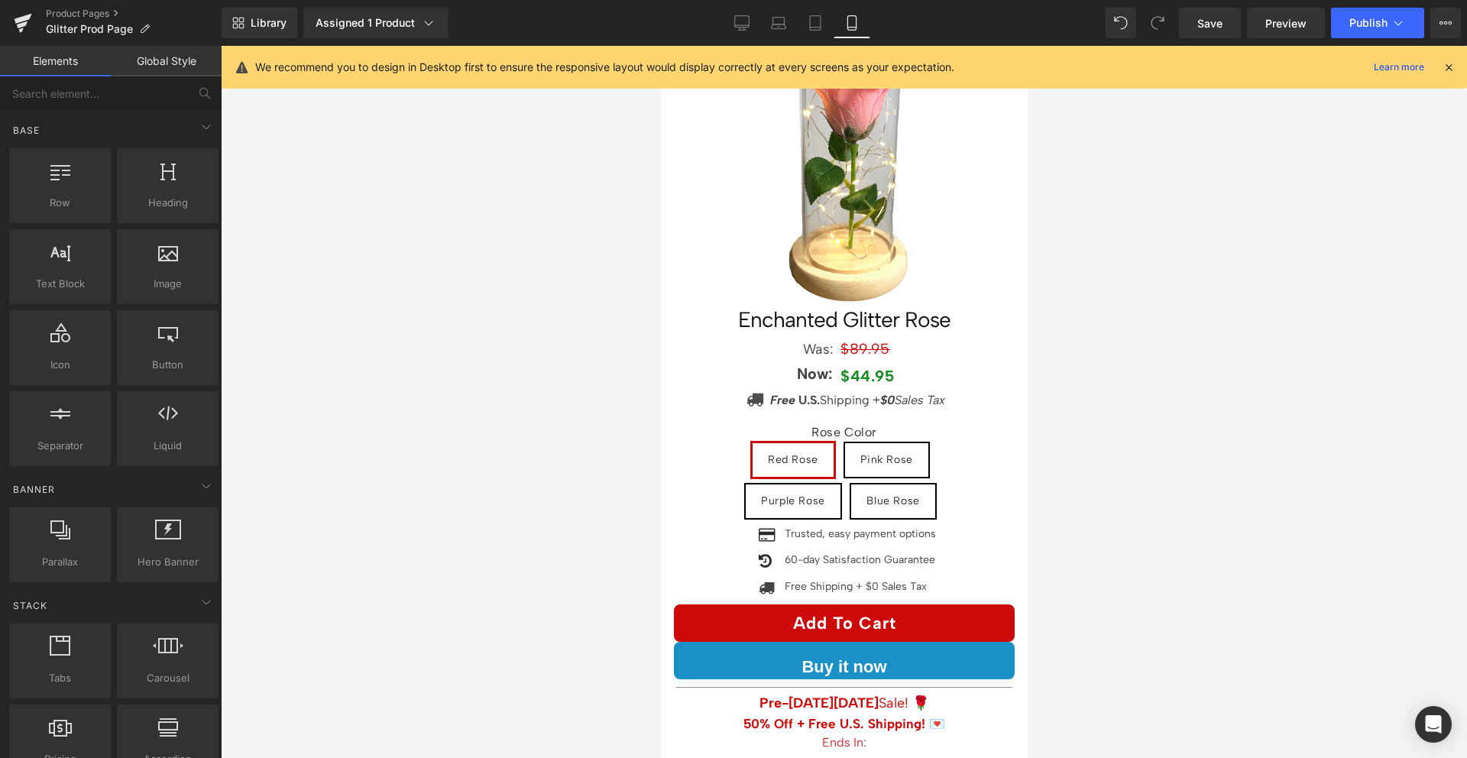
click at [1138, 338] on div at bounding box center [844, 402] width 1246 height 712
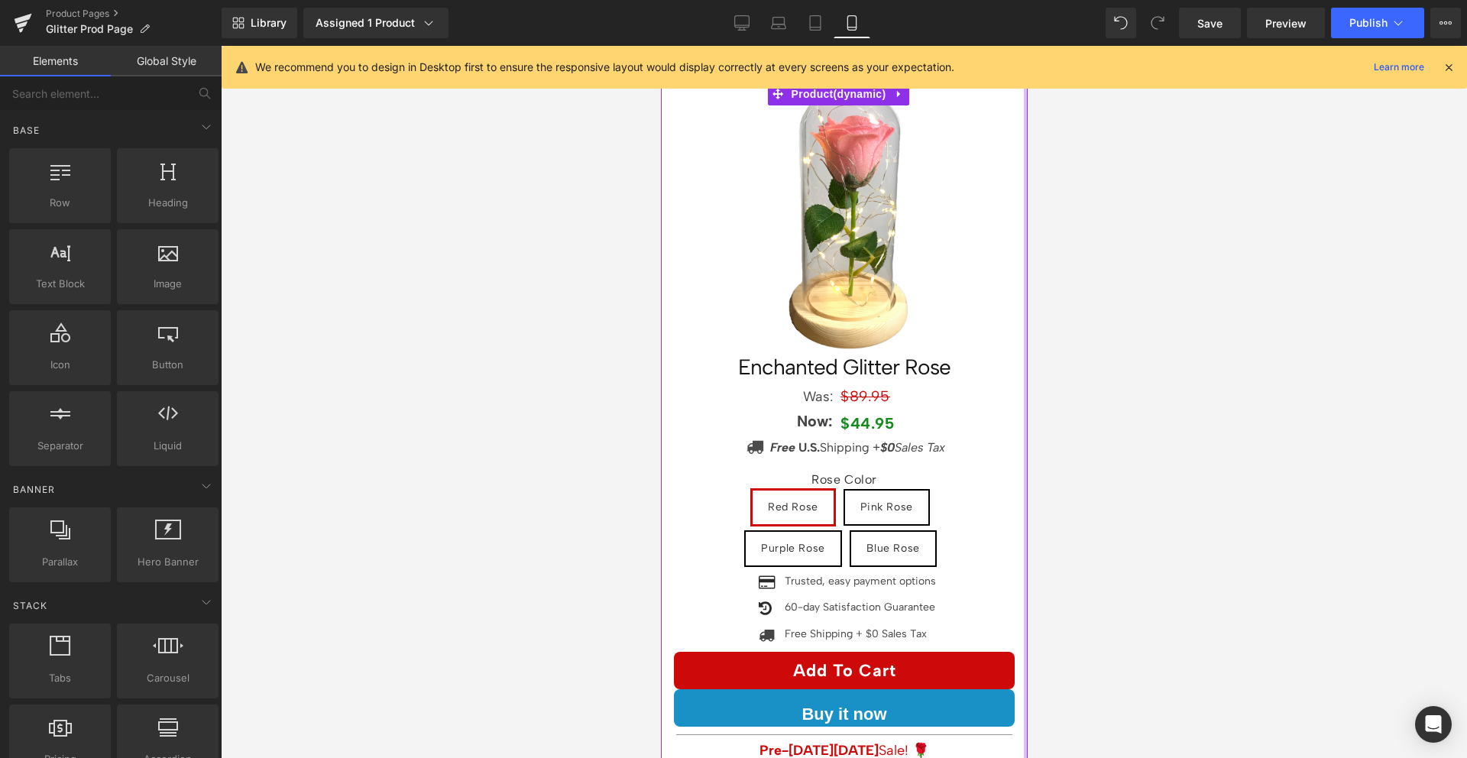
scroll to position [0, 0]
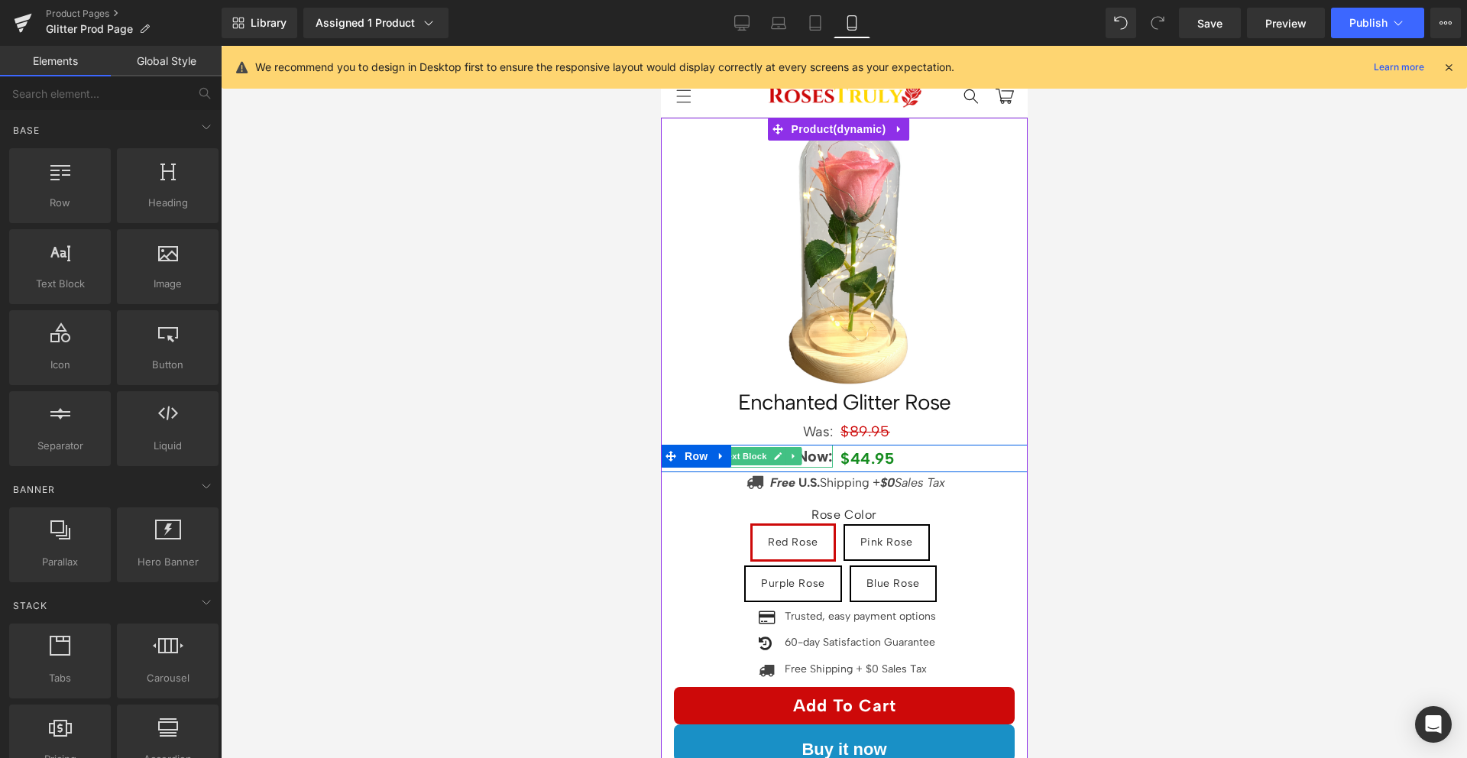
click at [797, 447] on strong "Now:" at bounding box center [814, 456] width 36 height 18
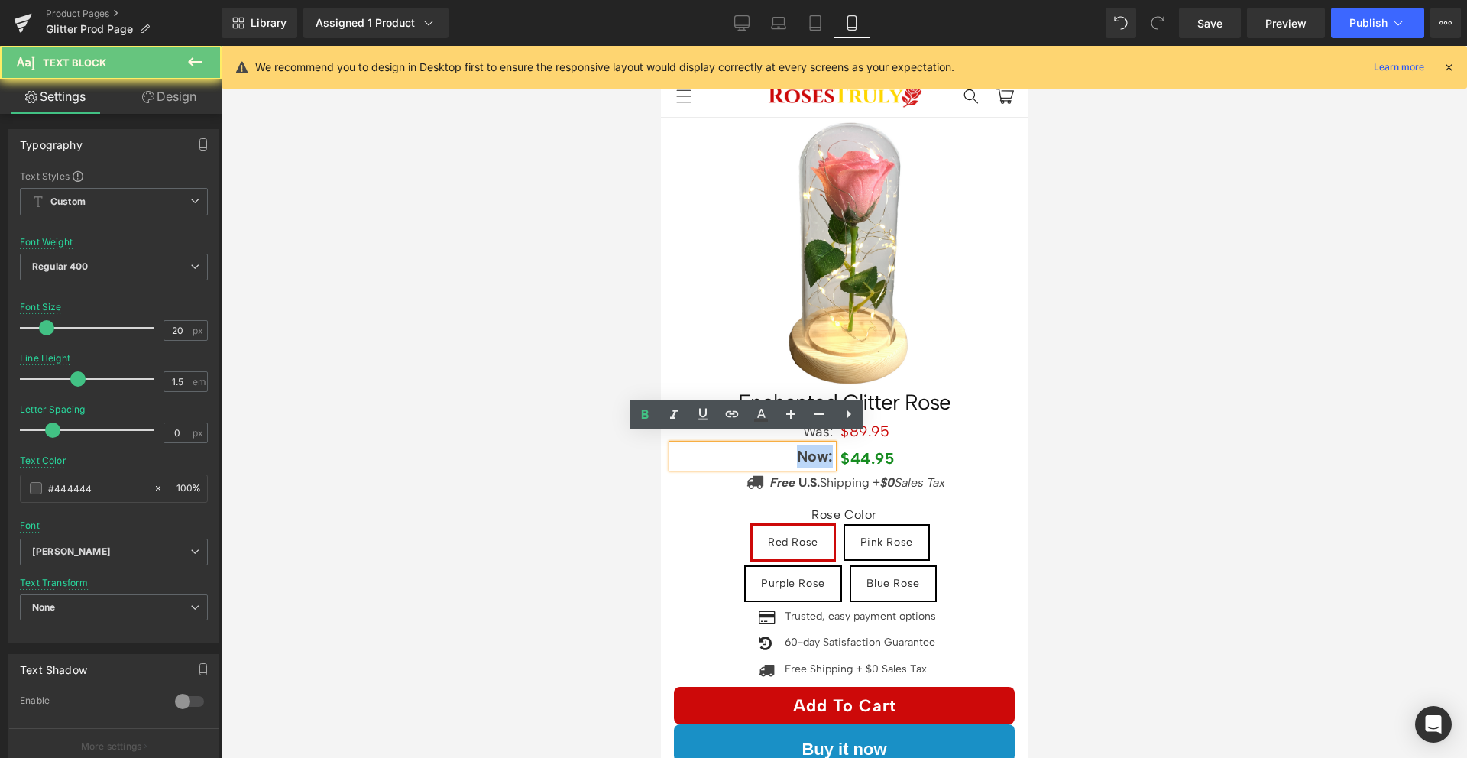
click at [797, 447] on strong "Now:" at bounding box center [814, 456] width 36 height 18
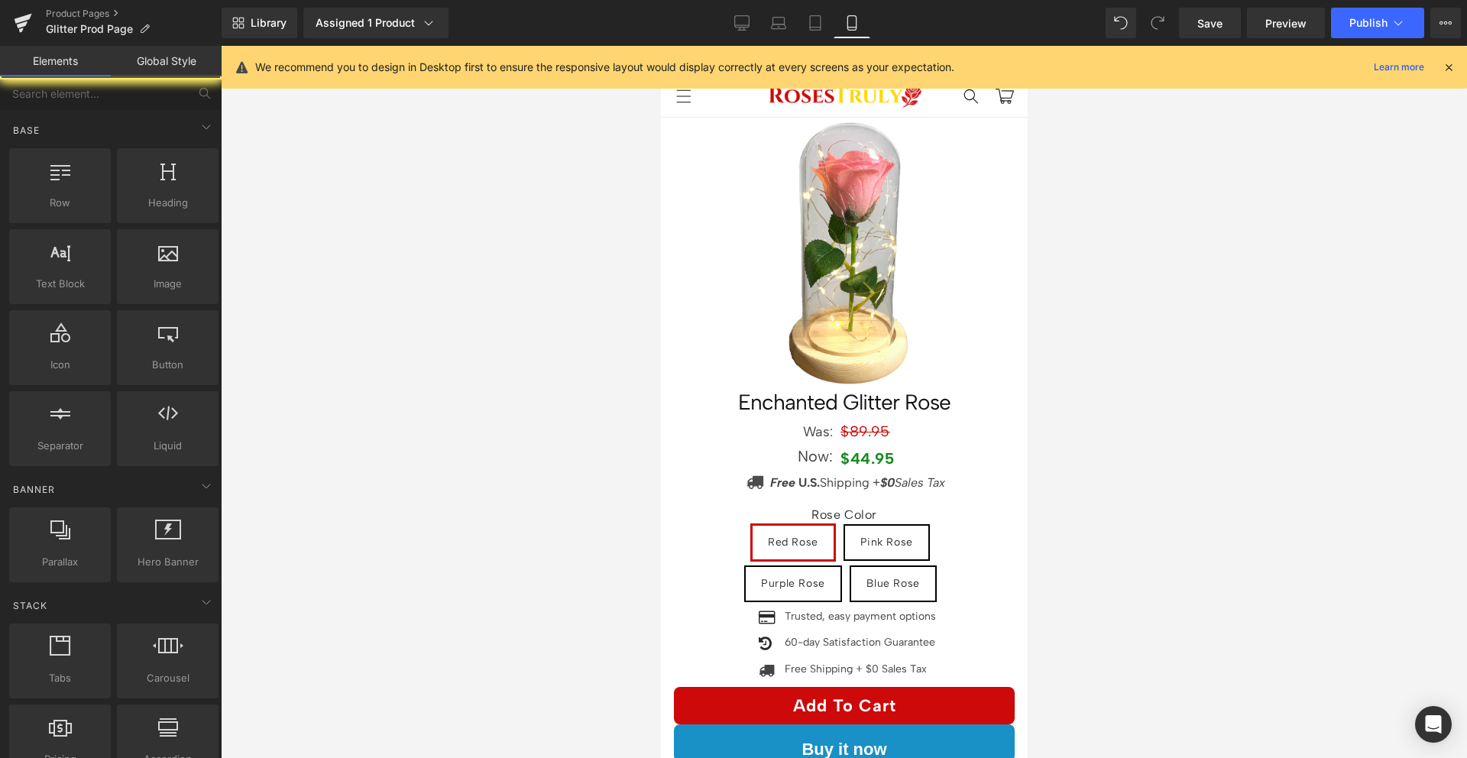
click at [1157, 349] on div at bounding box center [844, 402] width 1246 height 712
click at [1349, 26] on span "Publish" at bounding box center [1368, 23] width 38 height 12
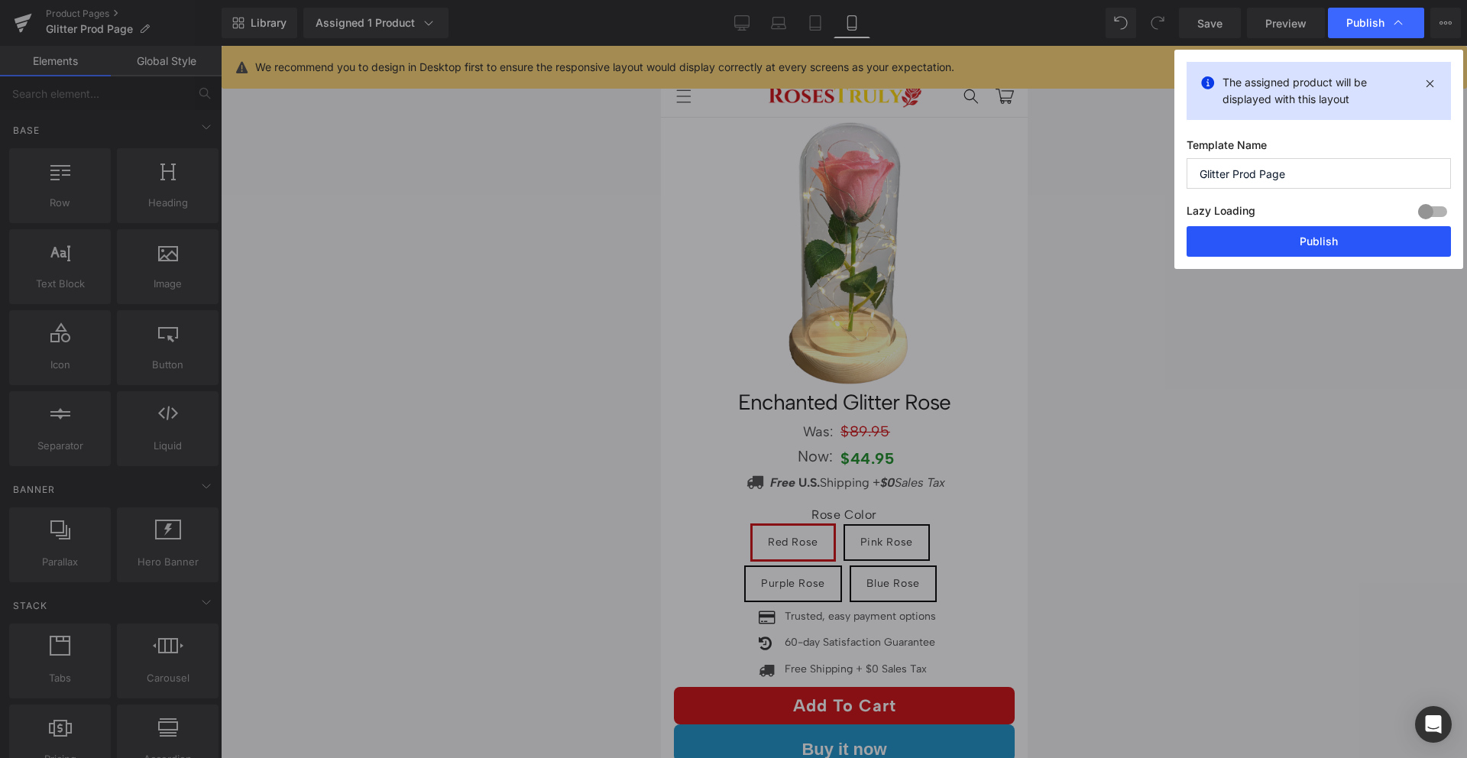
click at [1304, 238] on button "Publish" at bounding box center [1319, 241] width 264 height 31
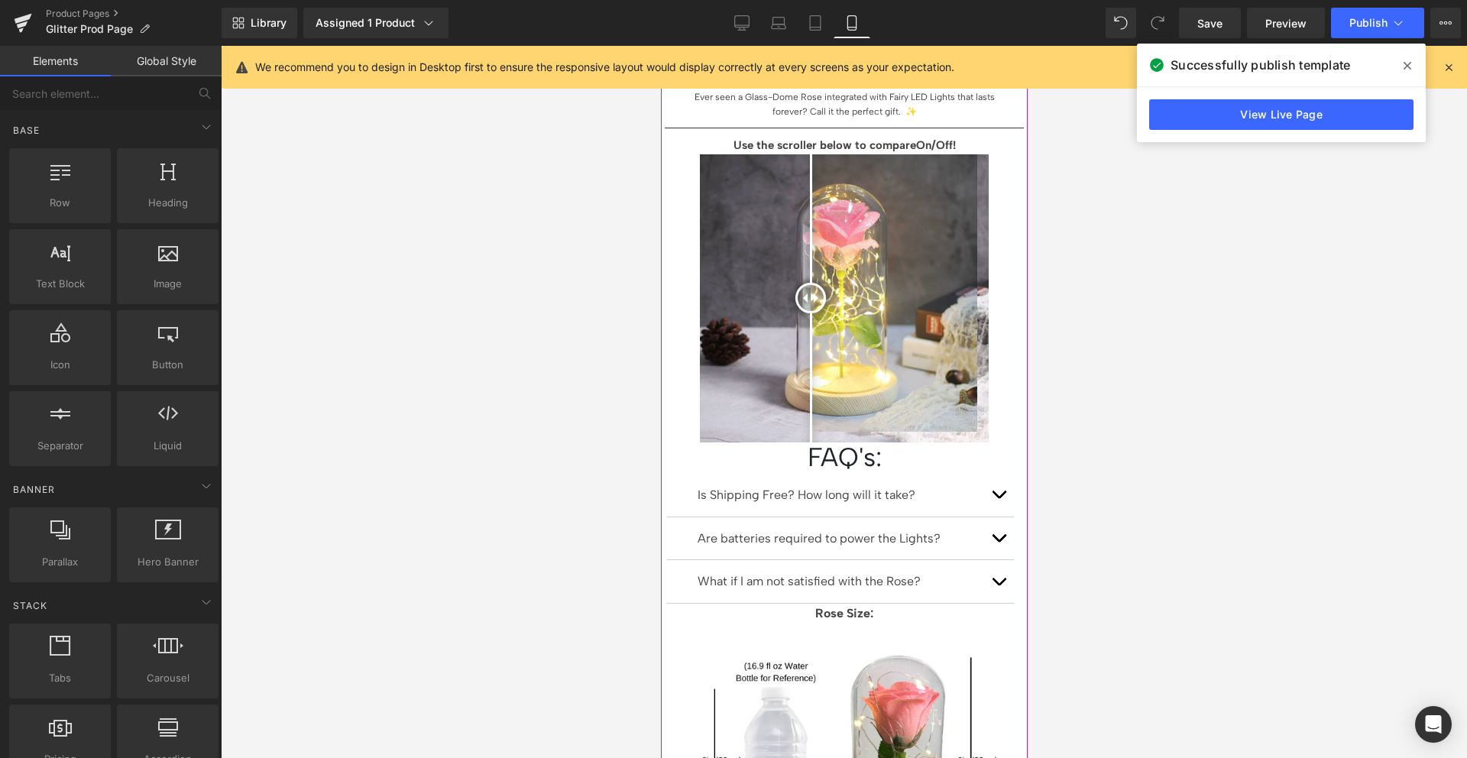
scroll to position [1407, 0]
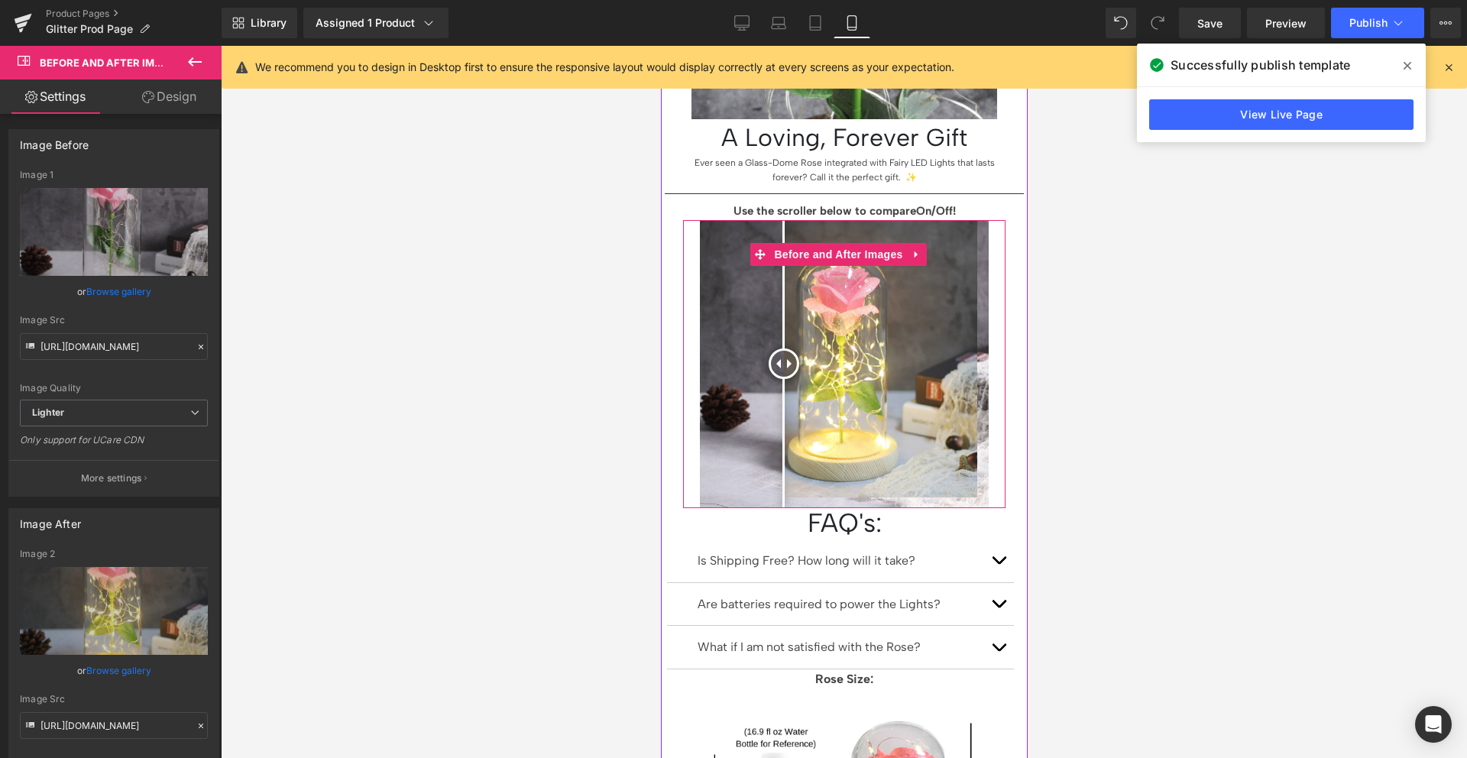
drag, startPoint x: 814, startPoint y: 328, endPoint x: 783, endPoint y: 324, distance: 30.8
click at [783, 348] on div at bounding box center [783, 363] width 31 height 31
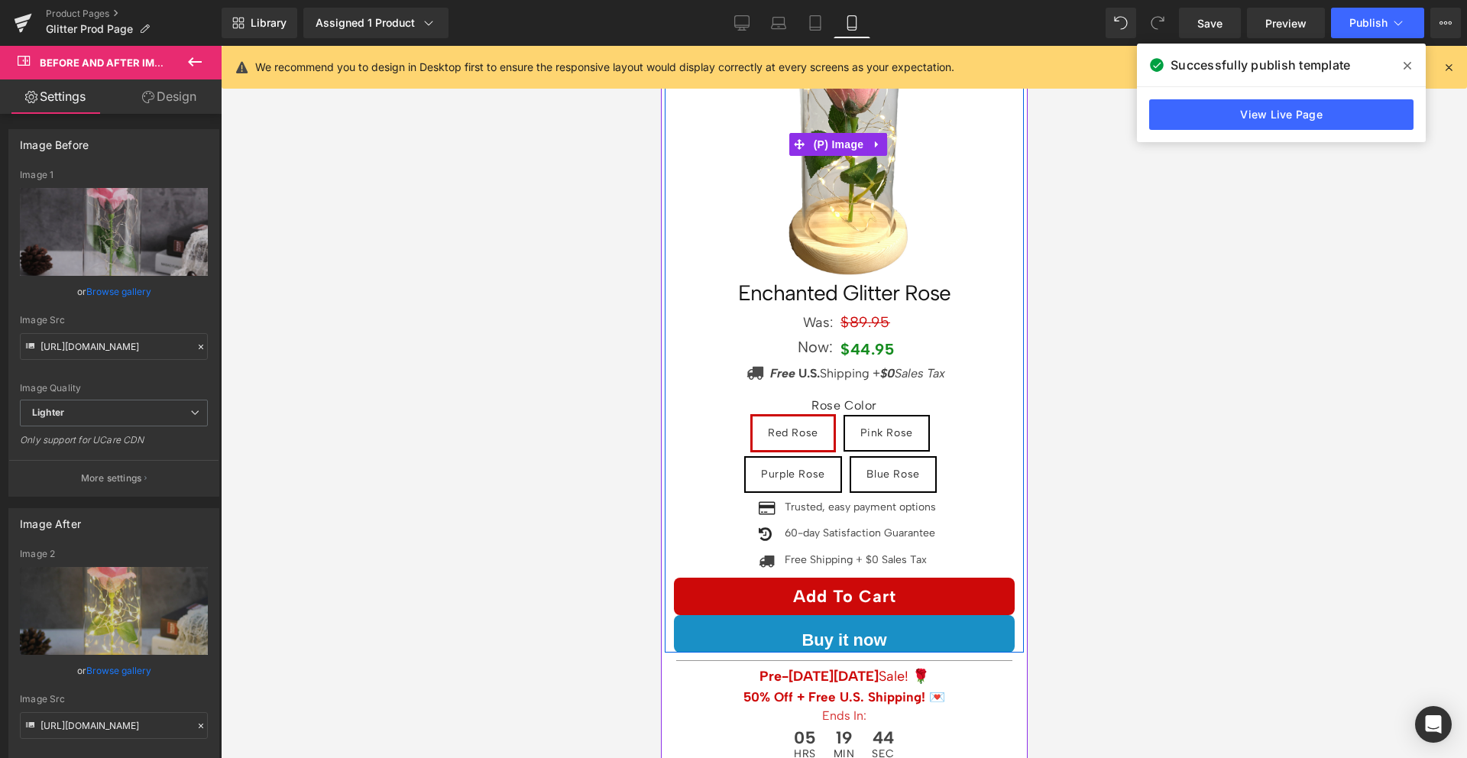
scroll to position [278, 0]
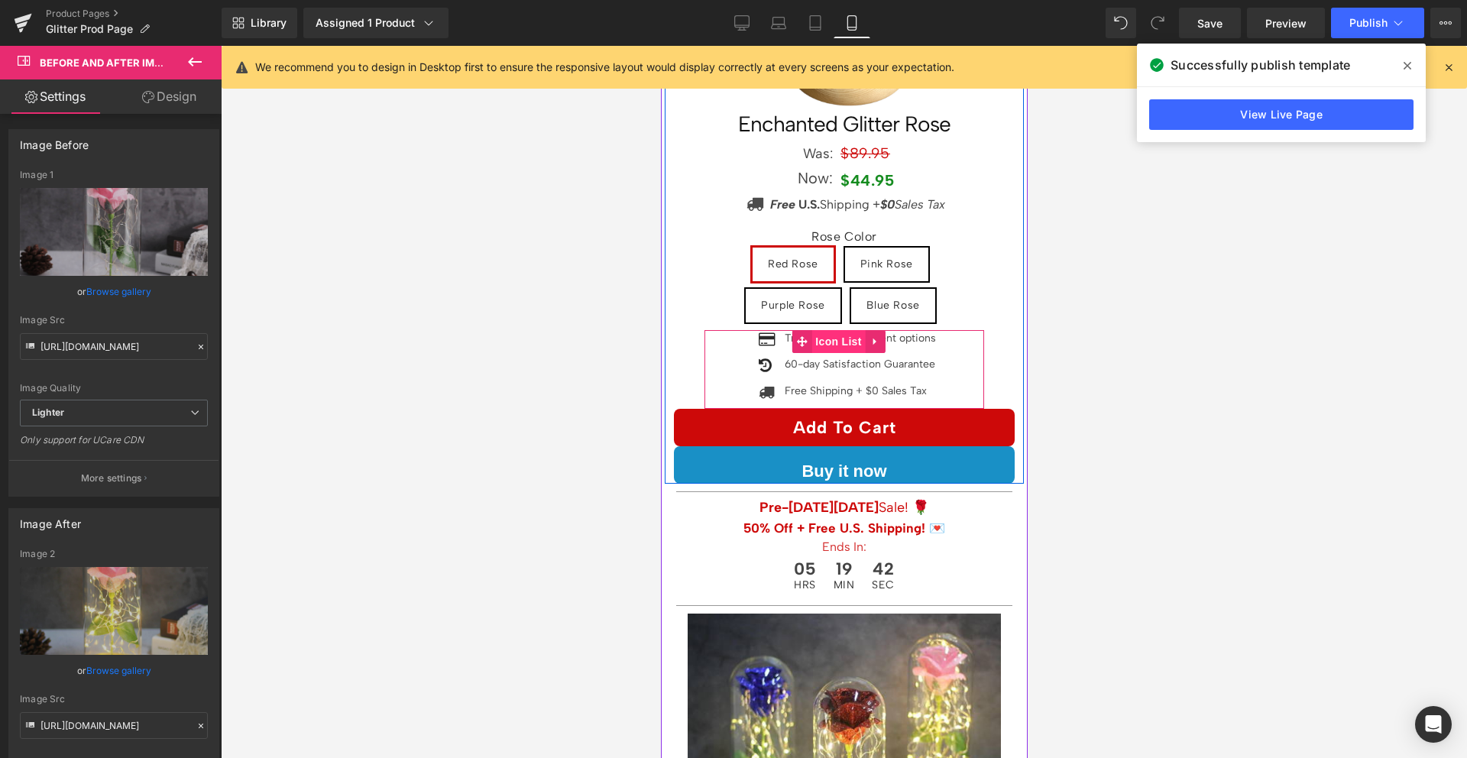
click at [837, 337] on span "Icon List" at bounding box center [837, 341] width 53 height 23
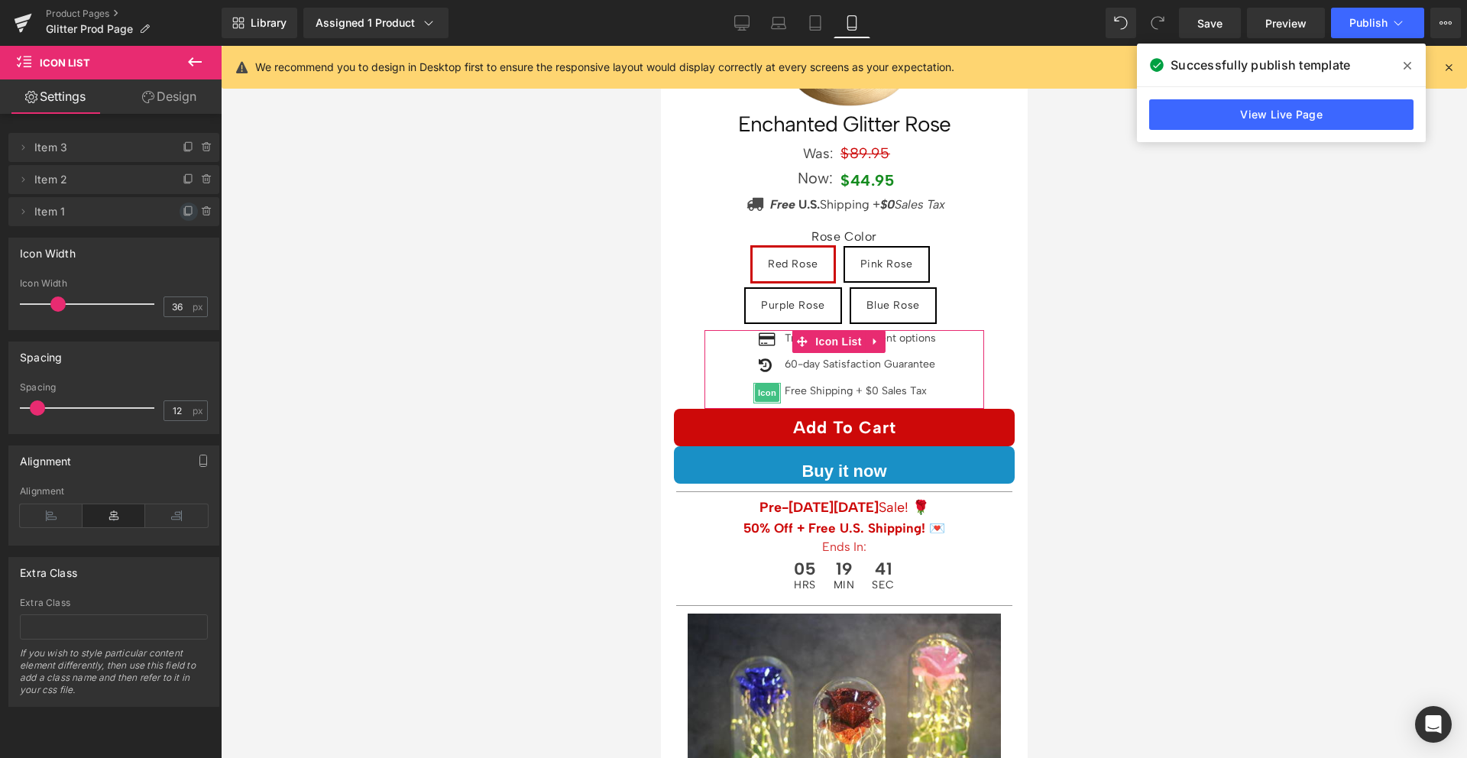
click at [186, 208] on icon at bounding box center [189, 210] width 6 height 8
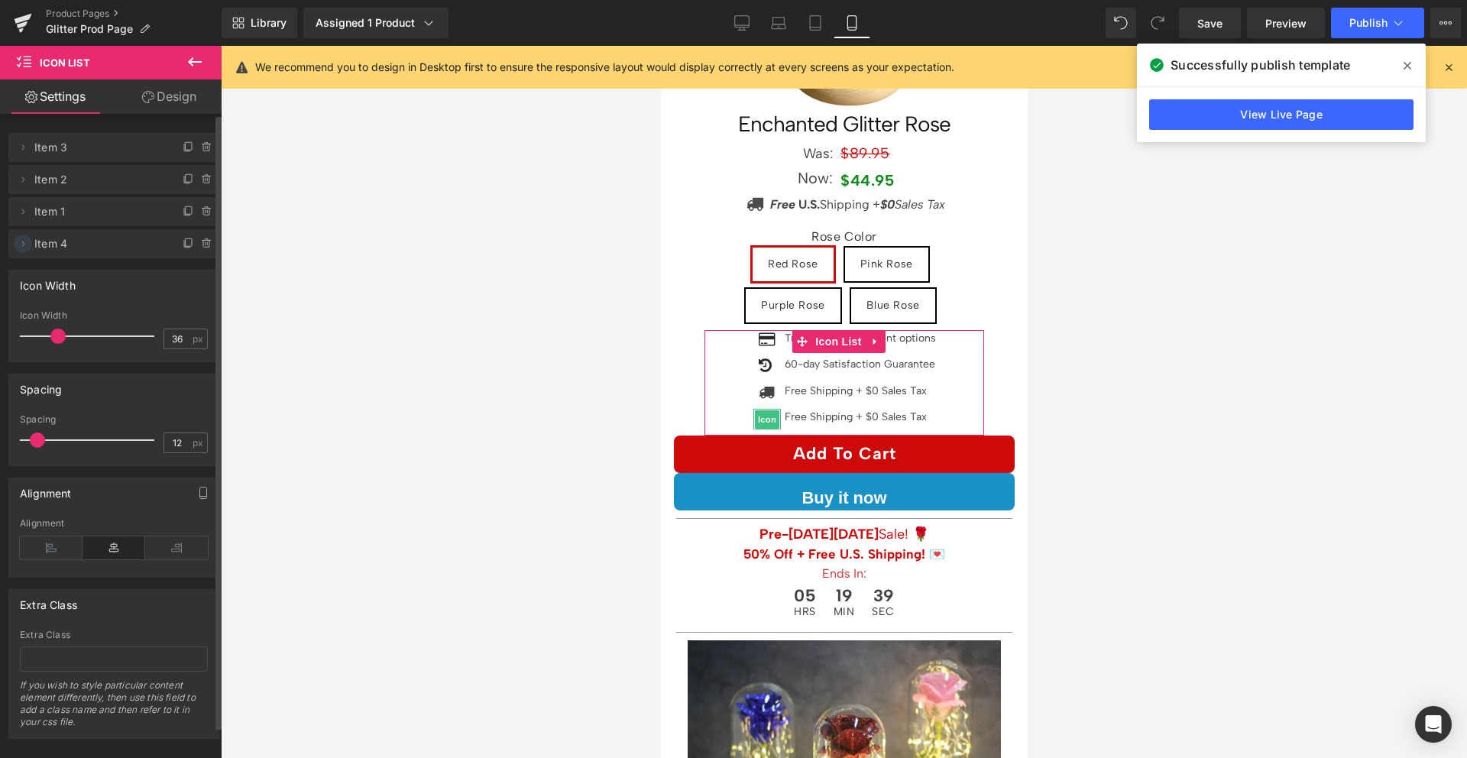
click at [24, 243] on icon at bounding box center [23, 243] width 3 height 5
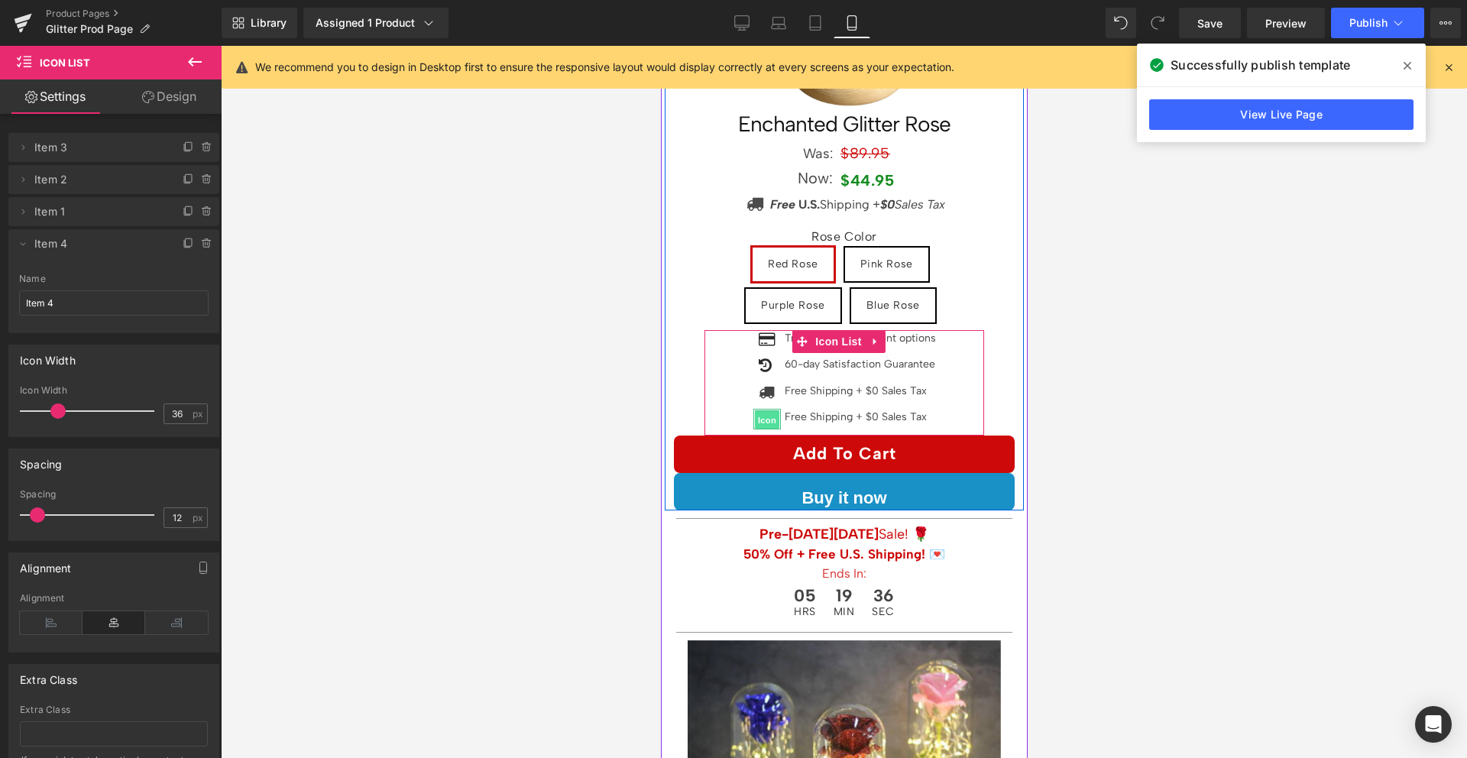
click at [762, 411] on span "Icon" at bounding box center [766, 420] width 24 height 18
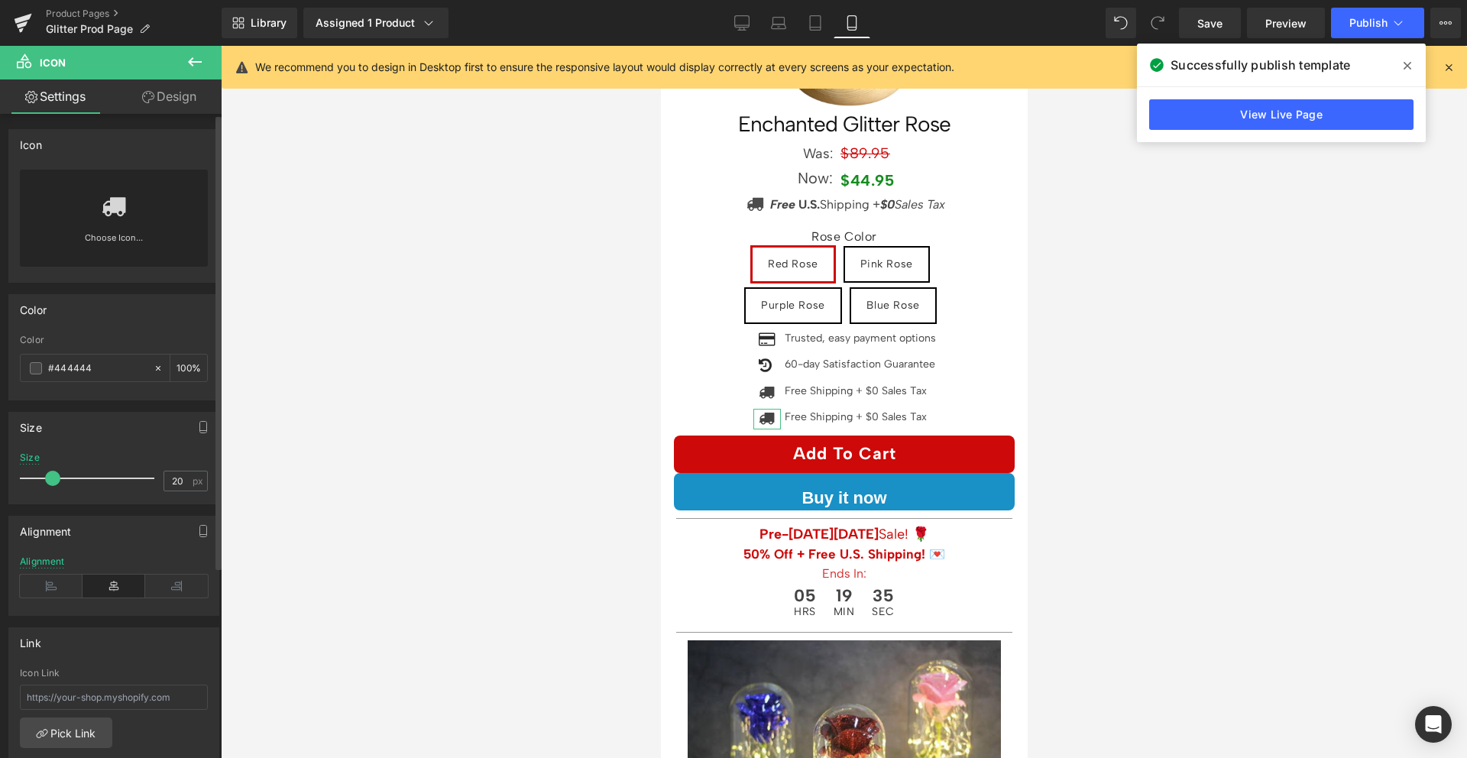
click at [85, 231] on link "Choose Icon..." at bounding box center [114, 249] width 188 height 36
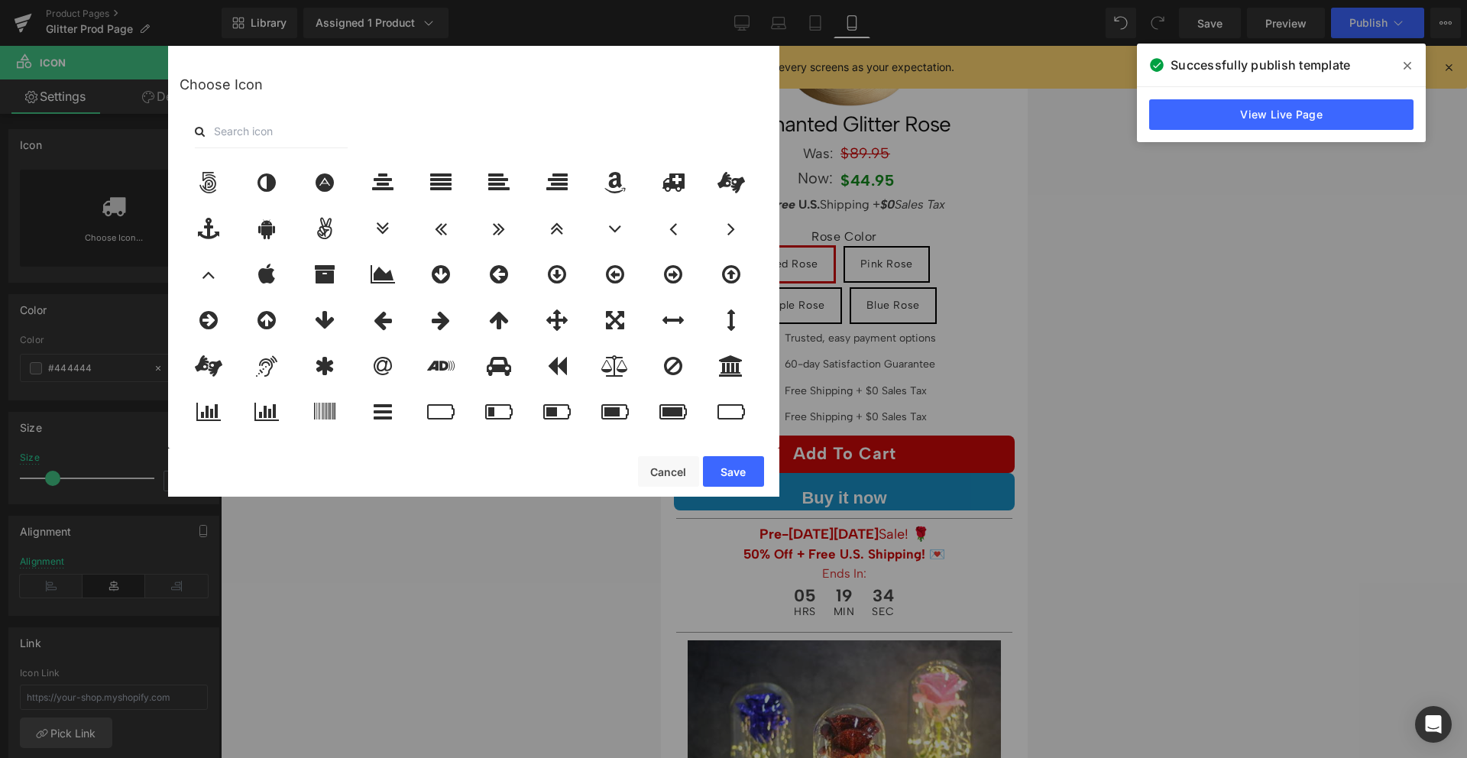
click at [309, 117] on input "text" at bounding box center [271, 132] width 153 height 34
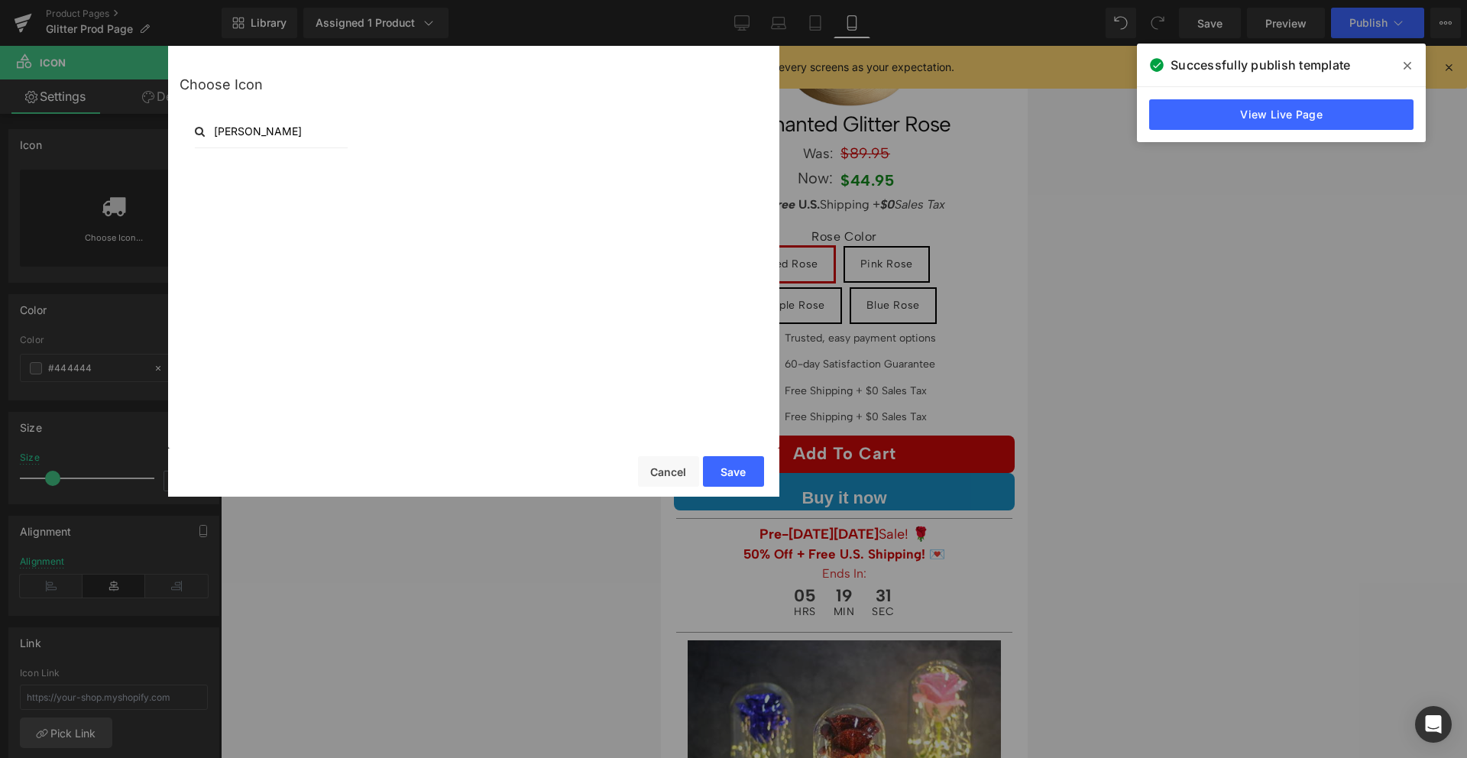
type input "flower"
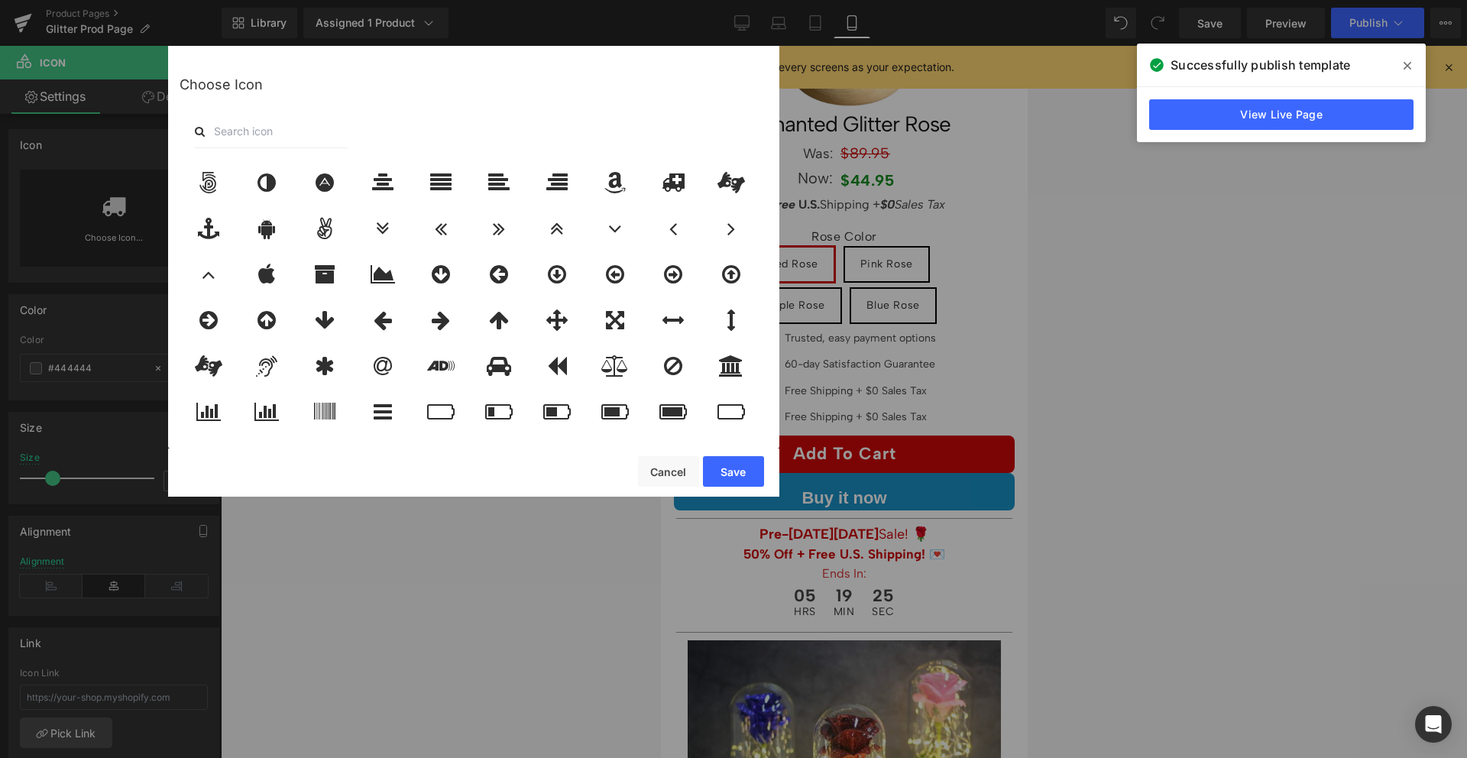
click at [461, 464] on div "Save Cancel" at bounding box center [473, 473] width 611 height 48
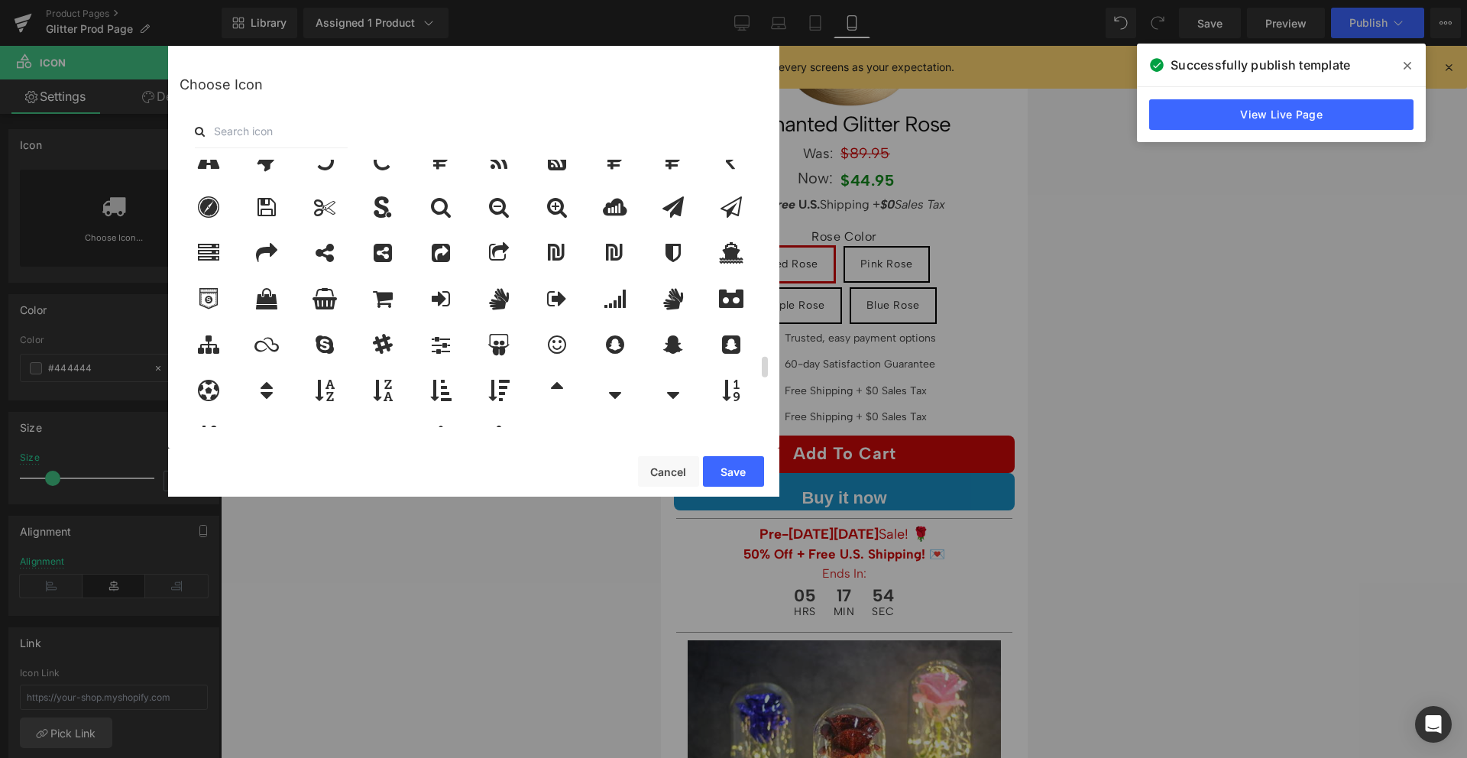
scroll to position [2341, 0]
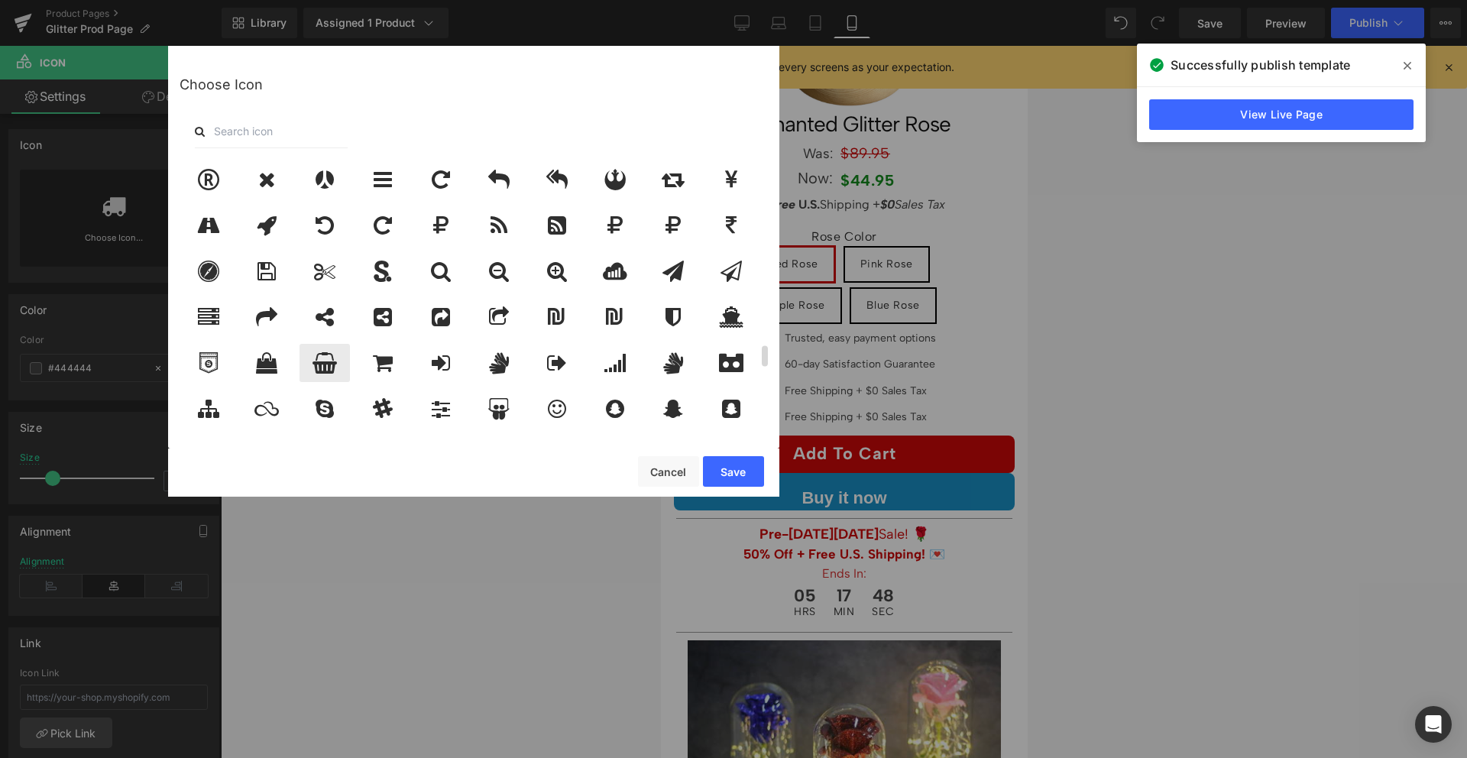
click at [310, 355] on div at bounding box center [325, 363] width 50 height 38
drag, startPoint x: 728, startPoint y: 472, endPoint x: 101, endPoint y: 403, distance: 631.1
click at [728, 472] on button "Save" at bounding box center [733, 471] width 61 height 31
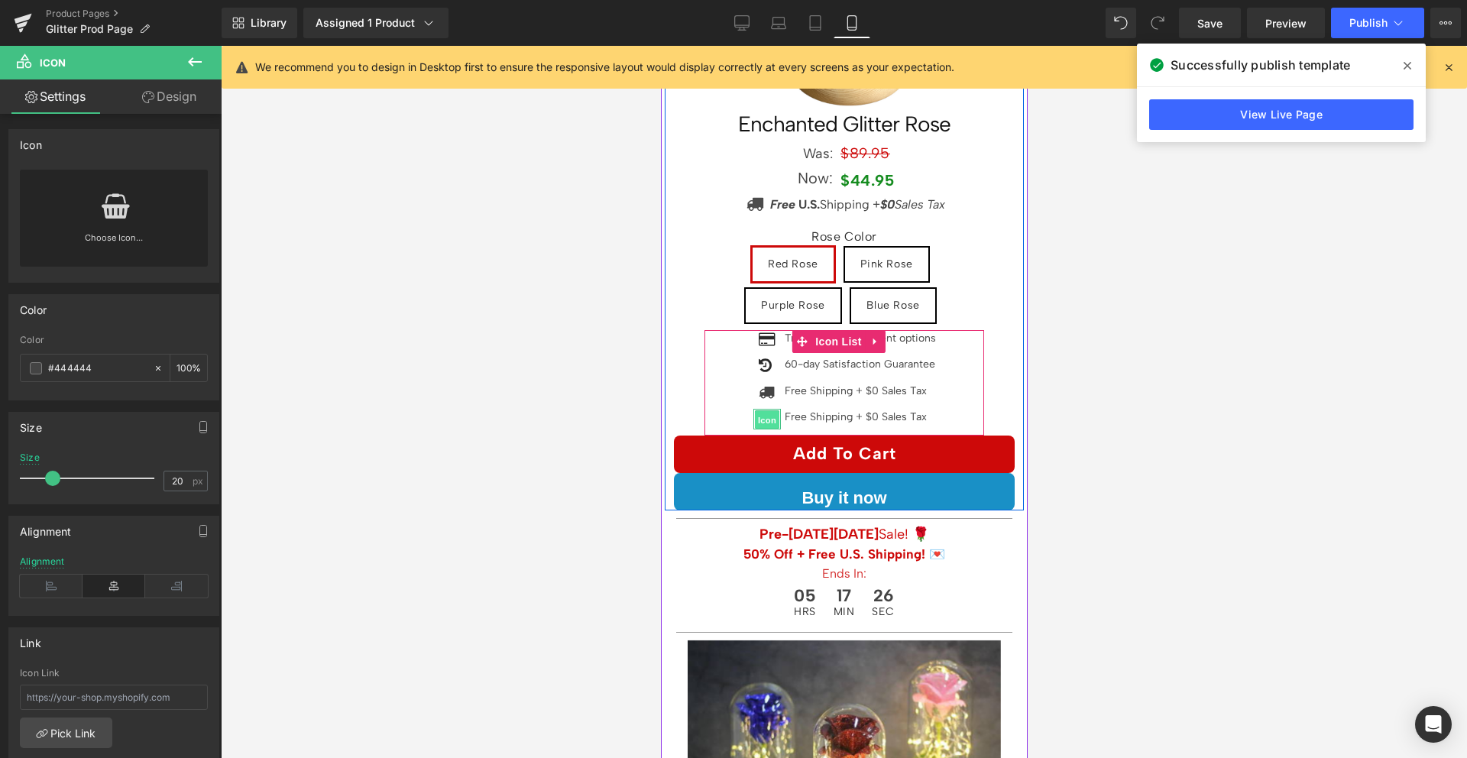
click at [755, 411] on span "Icon" at bounding box center [766, 420] width 24 height 18
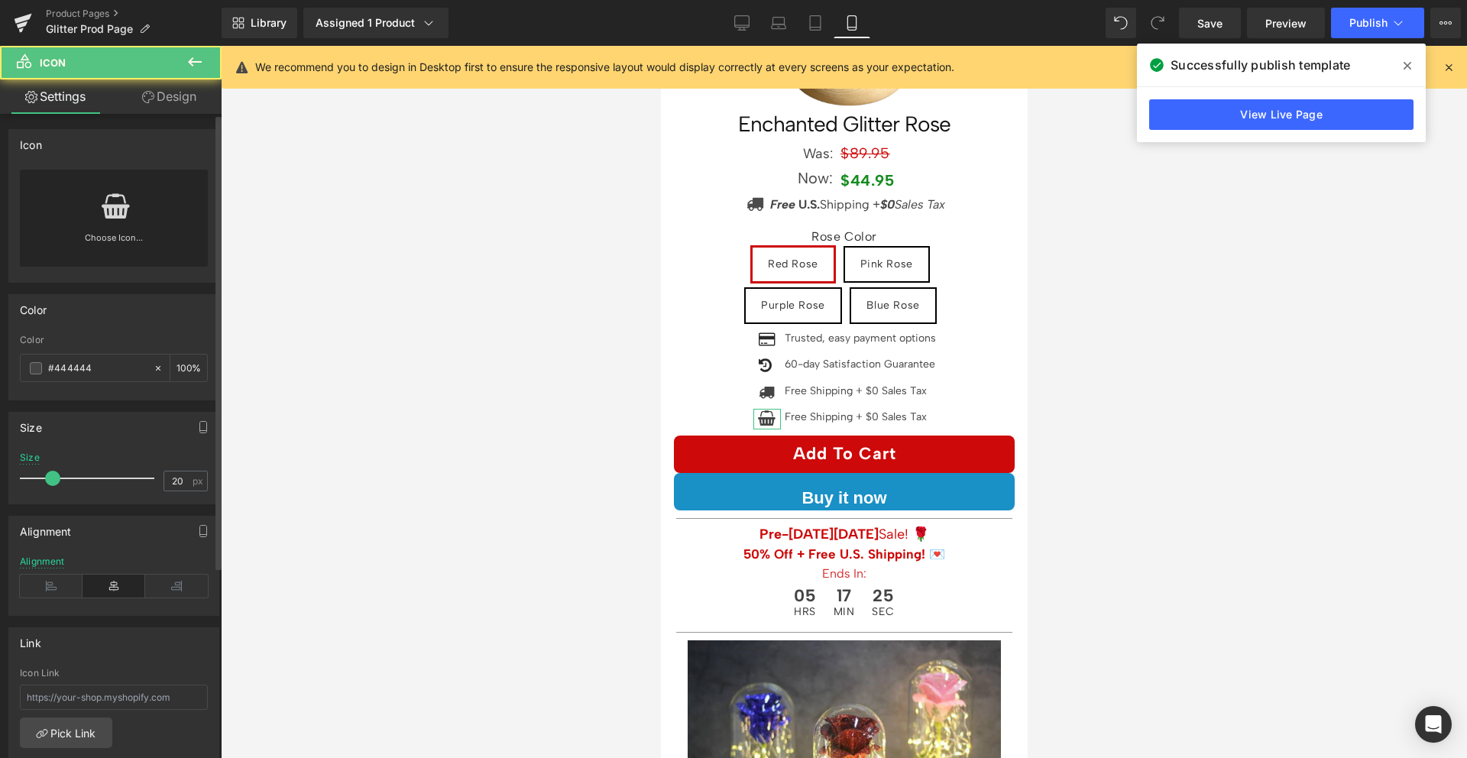
click at [138, 199] on div "Choose Icon..." at bounding box center [114, 218] width 188 height 97
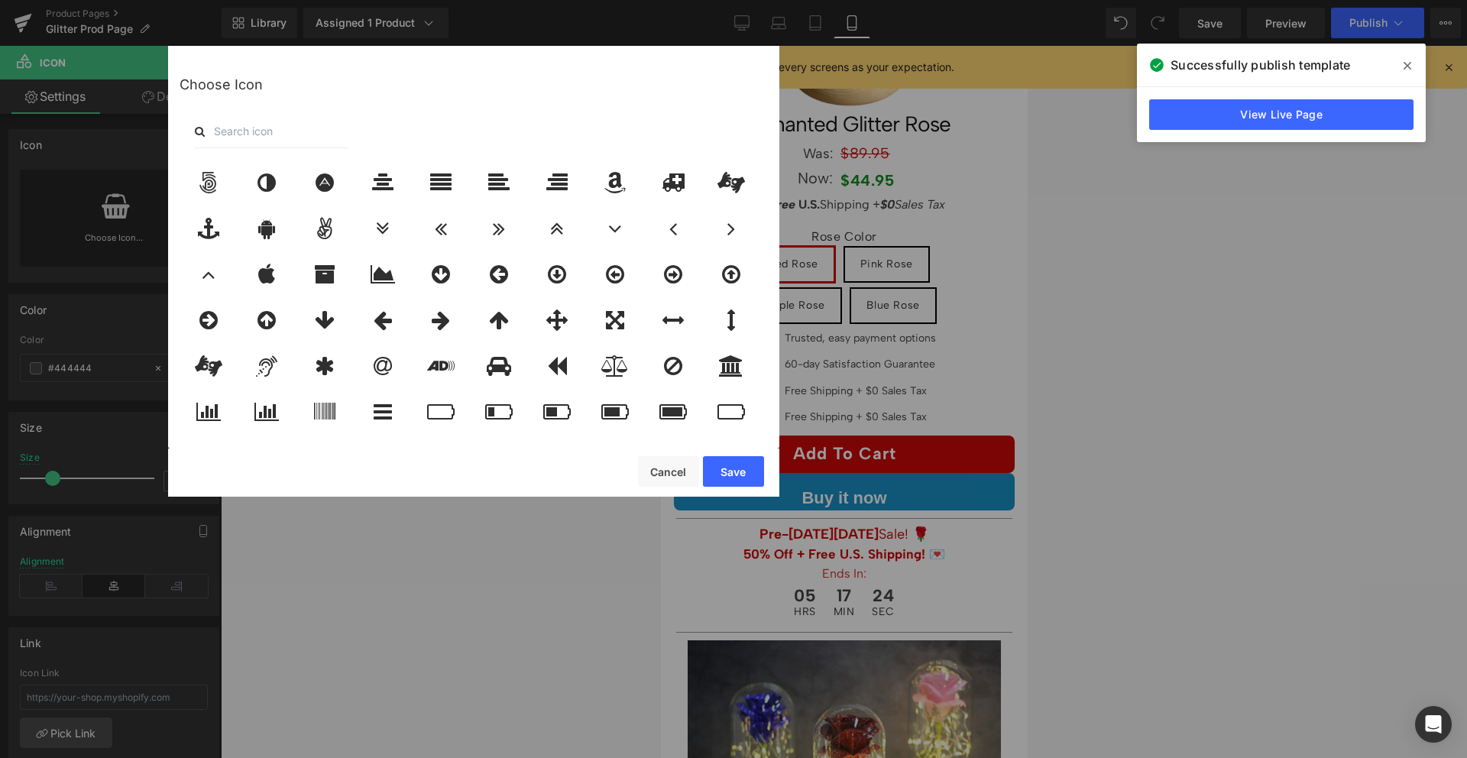
click at [283, 134] on input "text" at bounding box center [271, 132] width 153 height 34
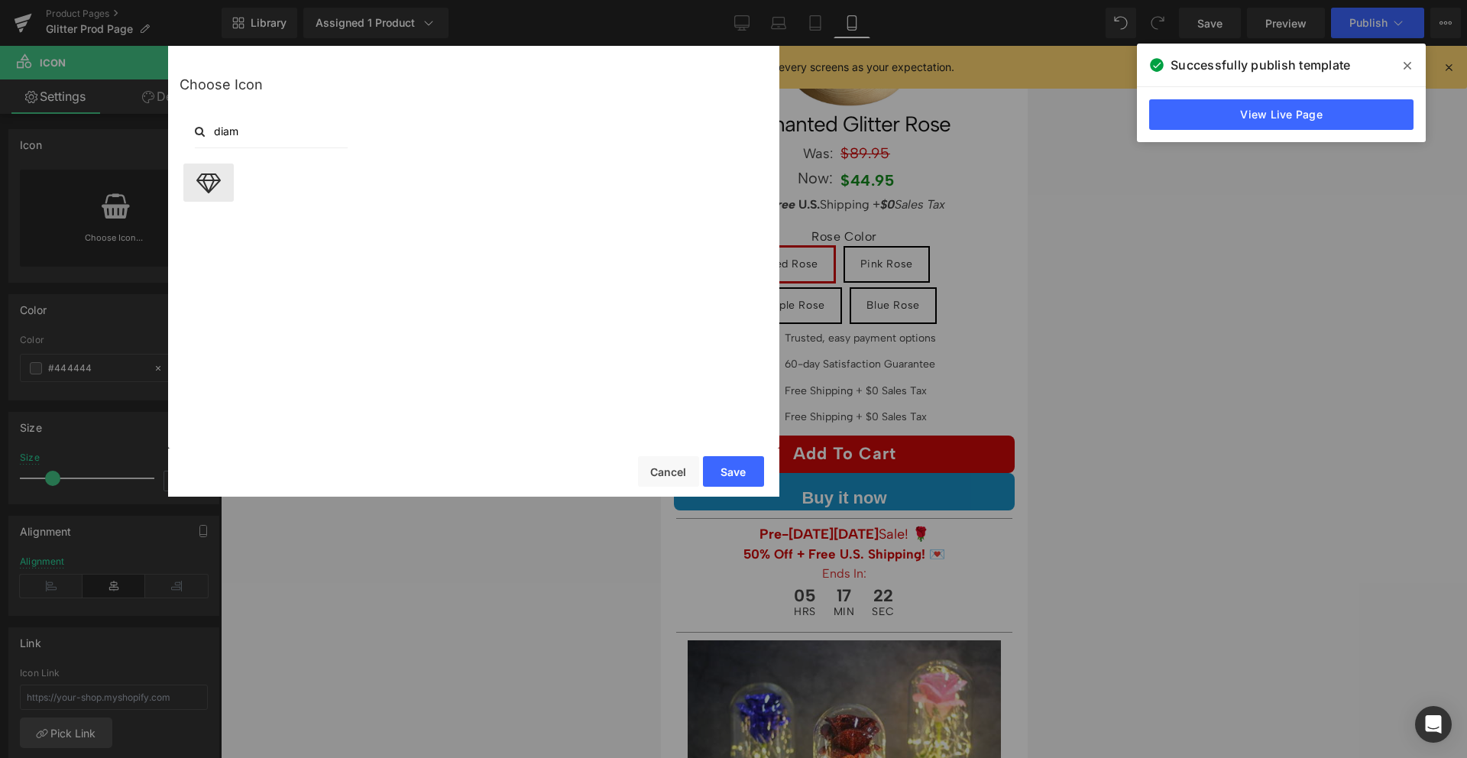
type input "diam"
click at [194, 183] on div at bounding box center [208, 183] width 50 height 38
click at [740, 470] on button "Save" at bounding box center [733, 471] width 61 height 31
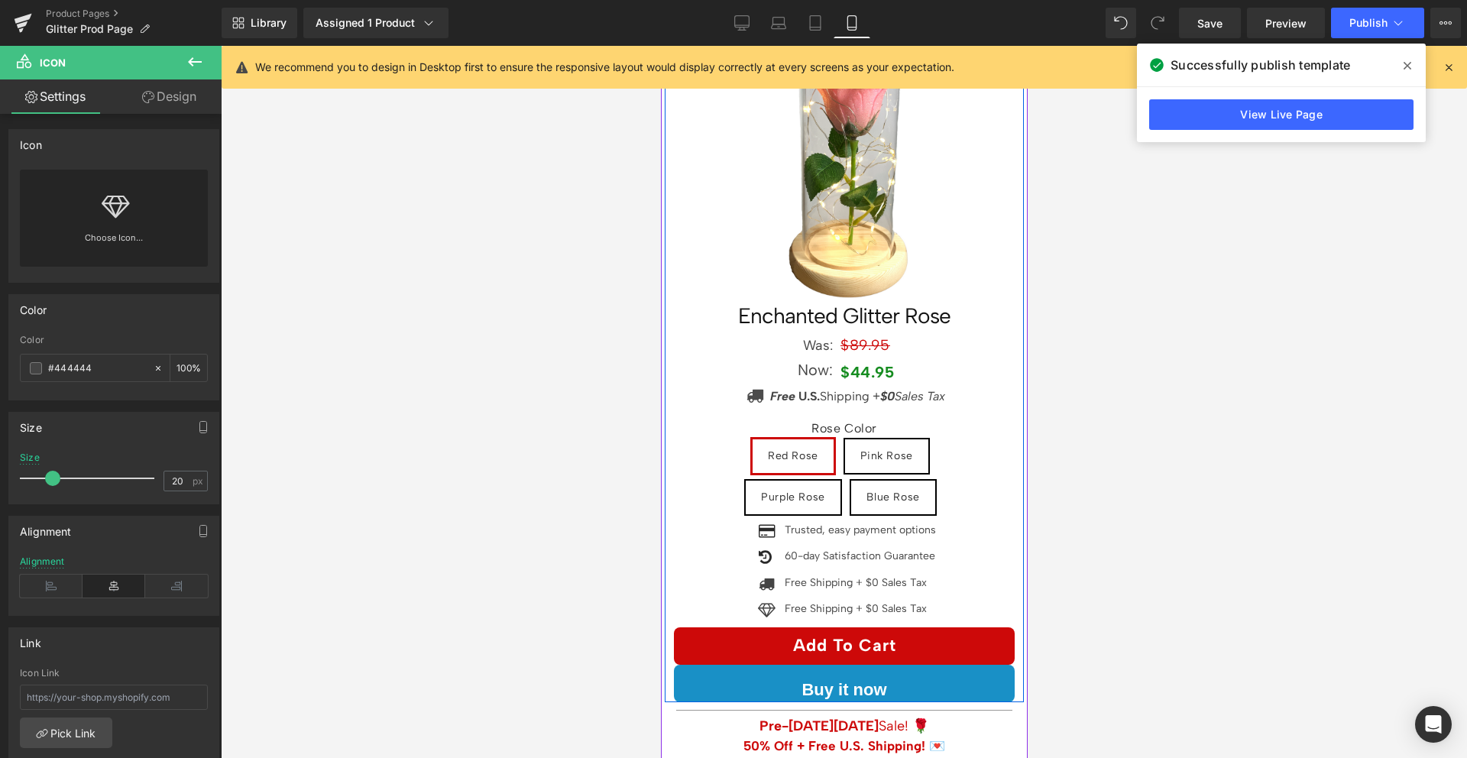
scroll to position [101, 0]
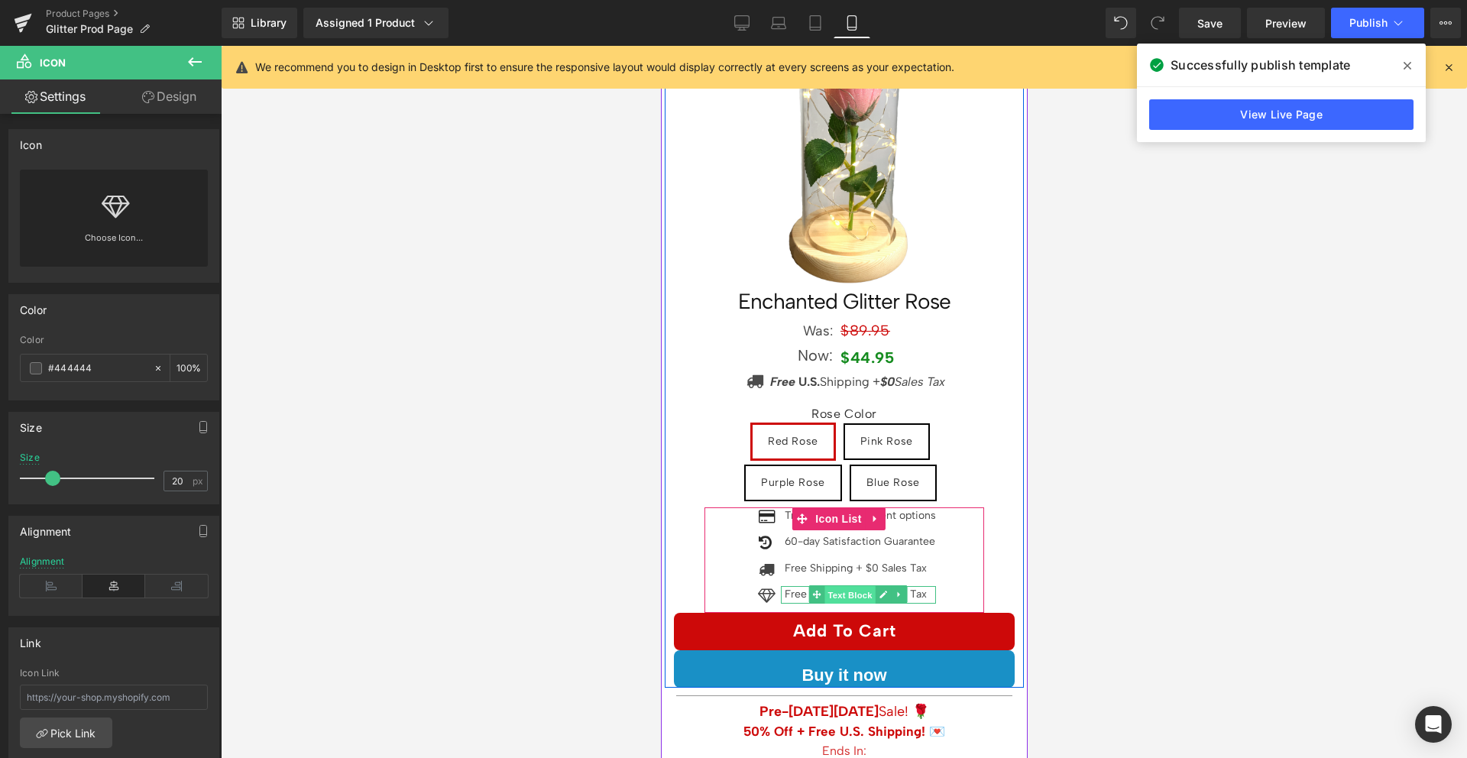
click at [840, 586] on span "Text Block" at bounding box center [849, 595] width 50 height 18
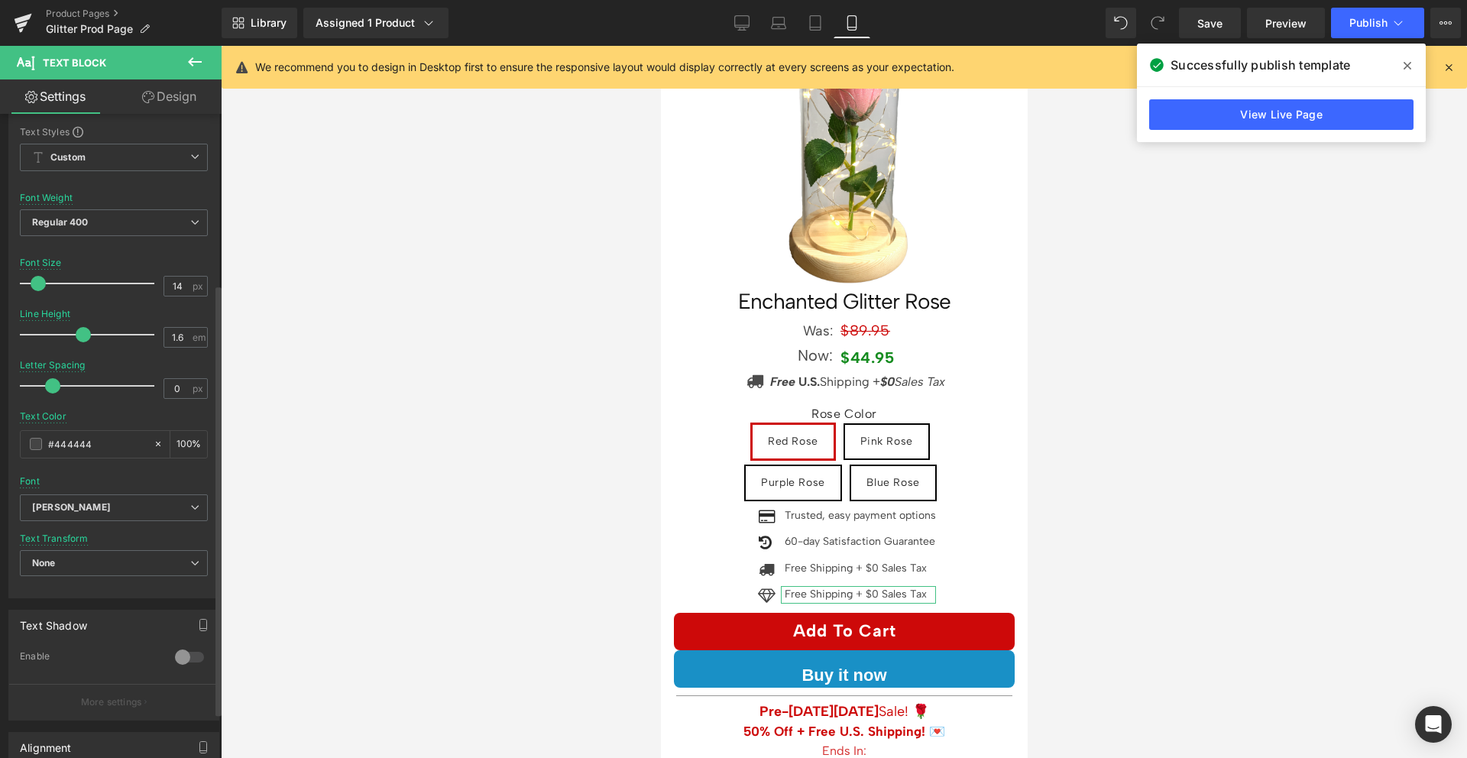
scroll to position [0, 0]
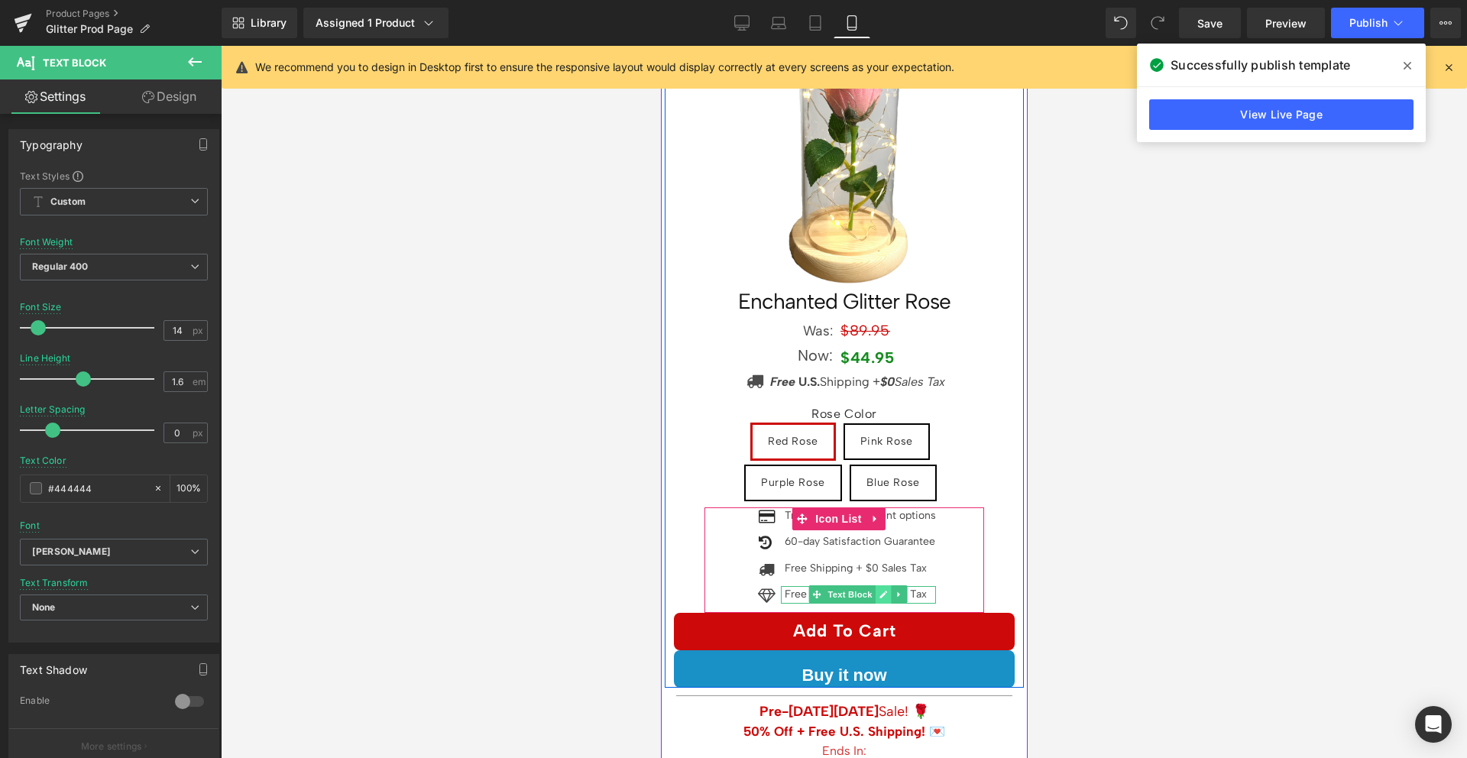
click at [878, 590] on icon at bounding box center [882, 594] width 8 height 9
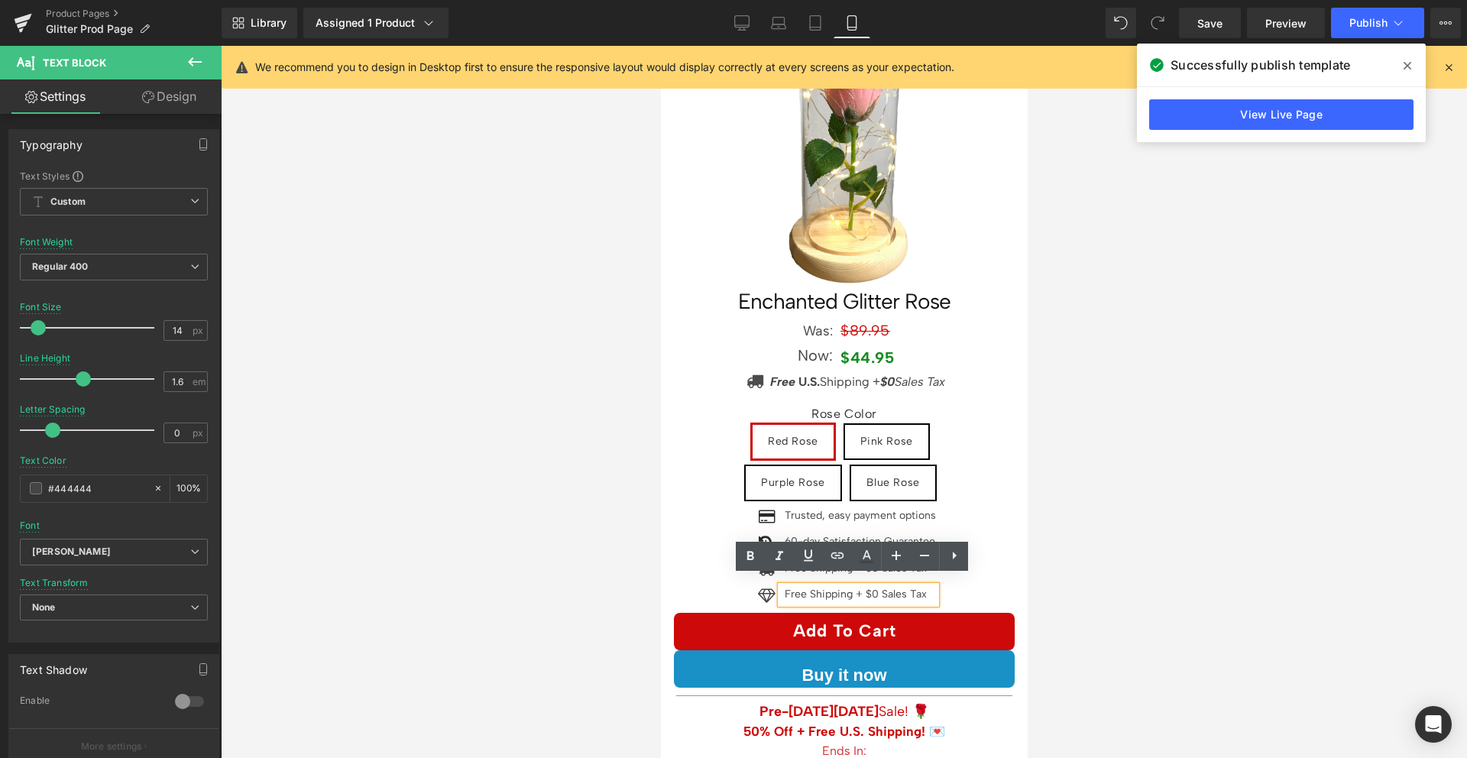
click at [855, 586] on p "Free Shipping + $0 Sales Tax" at bounding box center [859, 594] width 151 height 17
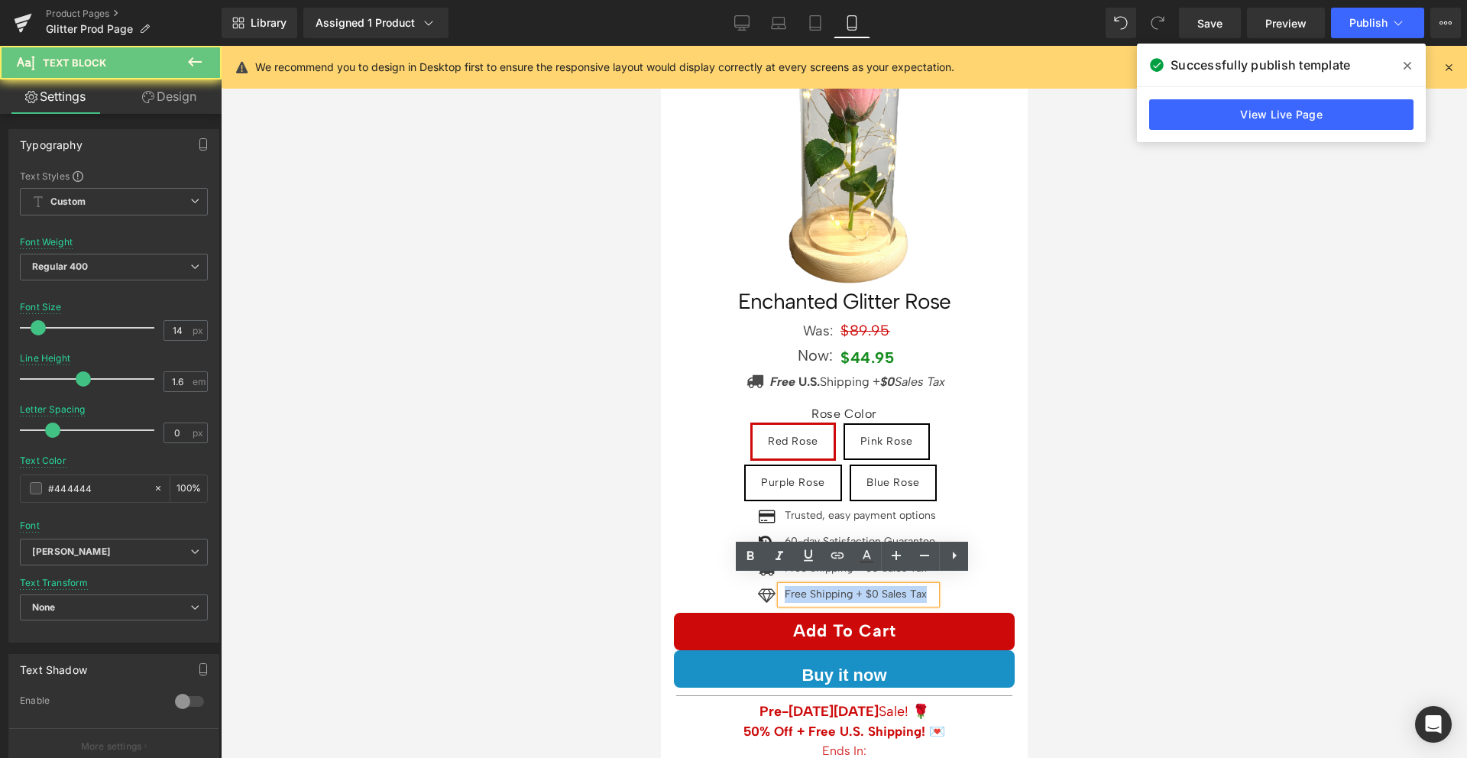
click at [855, 586] on p "Free Shipping + $0 Sales Tax" at bounding box center [859, 594] width 151 height 17
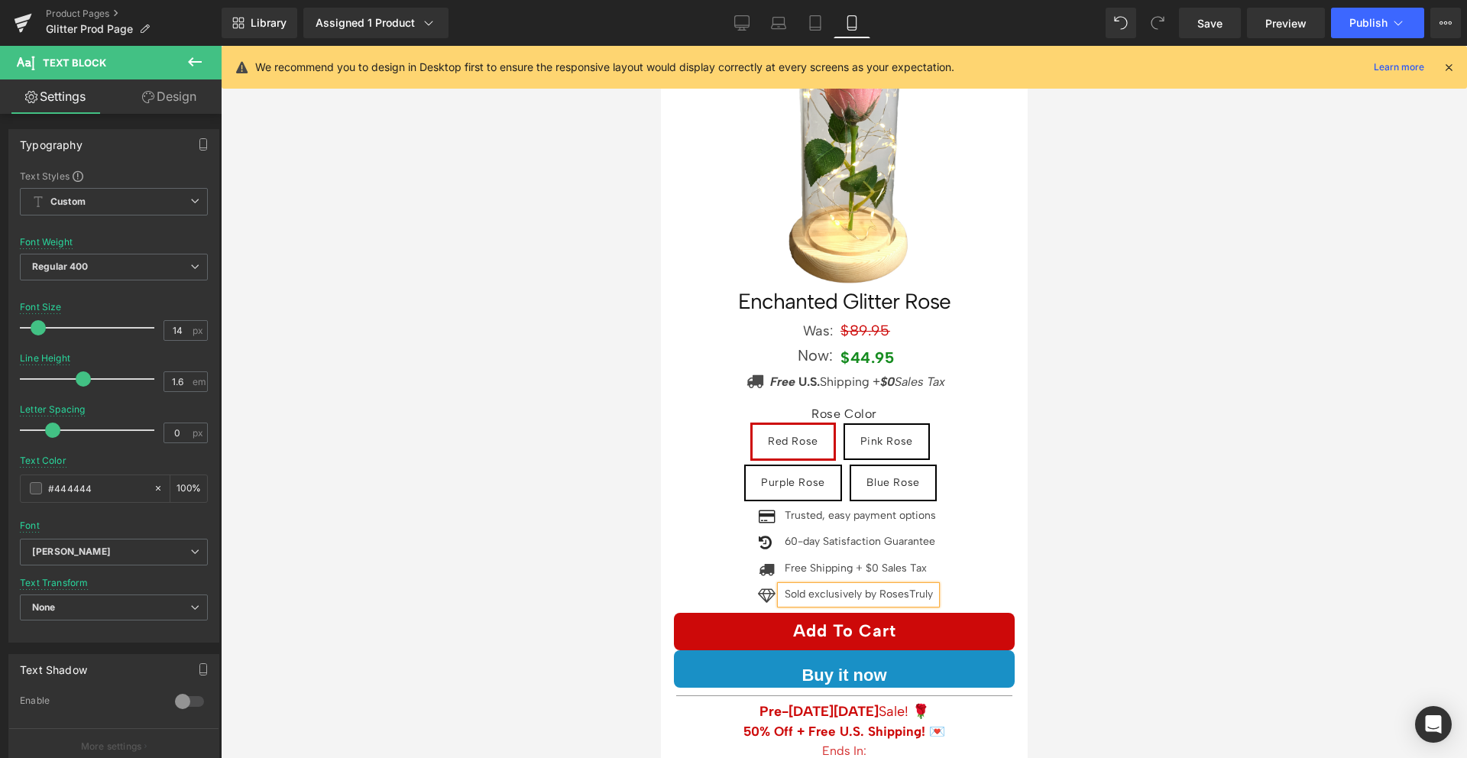
click at [865, 586] on p "Sold exclusively by RosesTruly" at bounding box center [859, 594] width 151 height 17
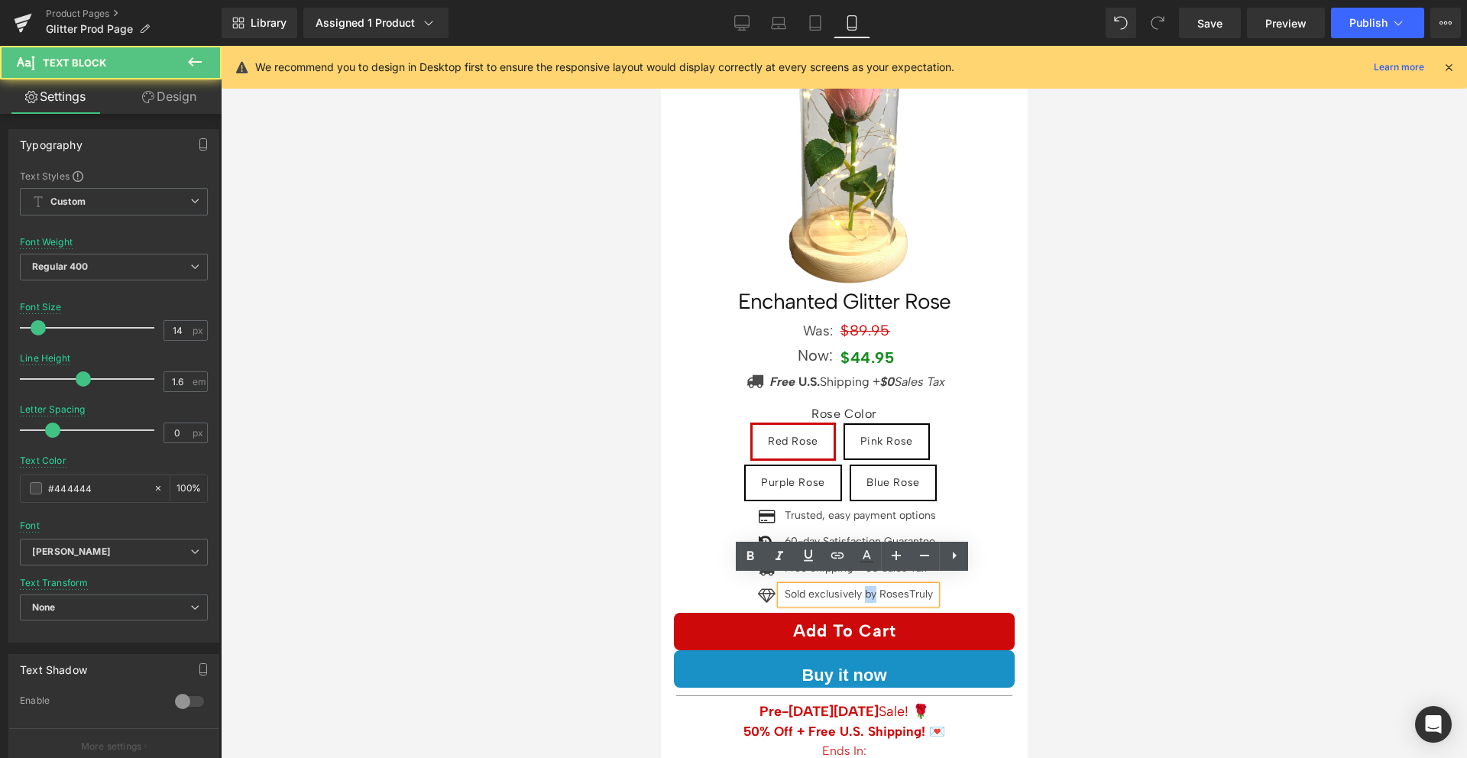
click at [865, 586] on p "Sold exclusively by RosesTruly" at bounding box center [859, 594] width 151 height 17
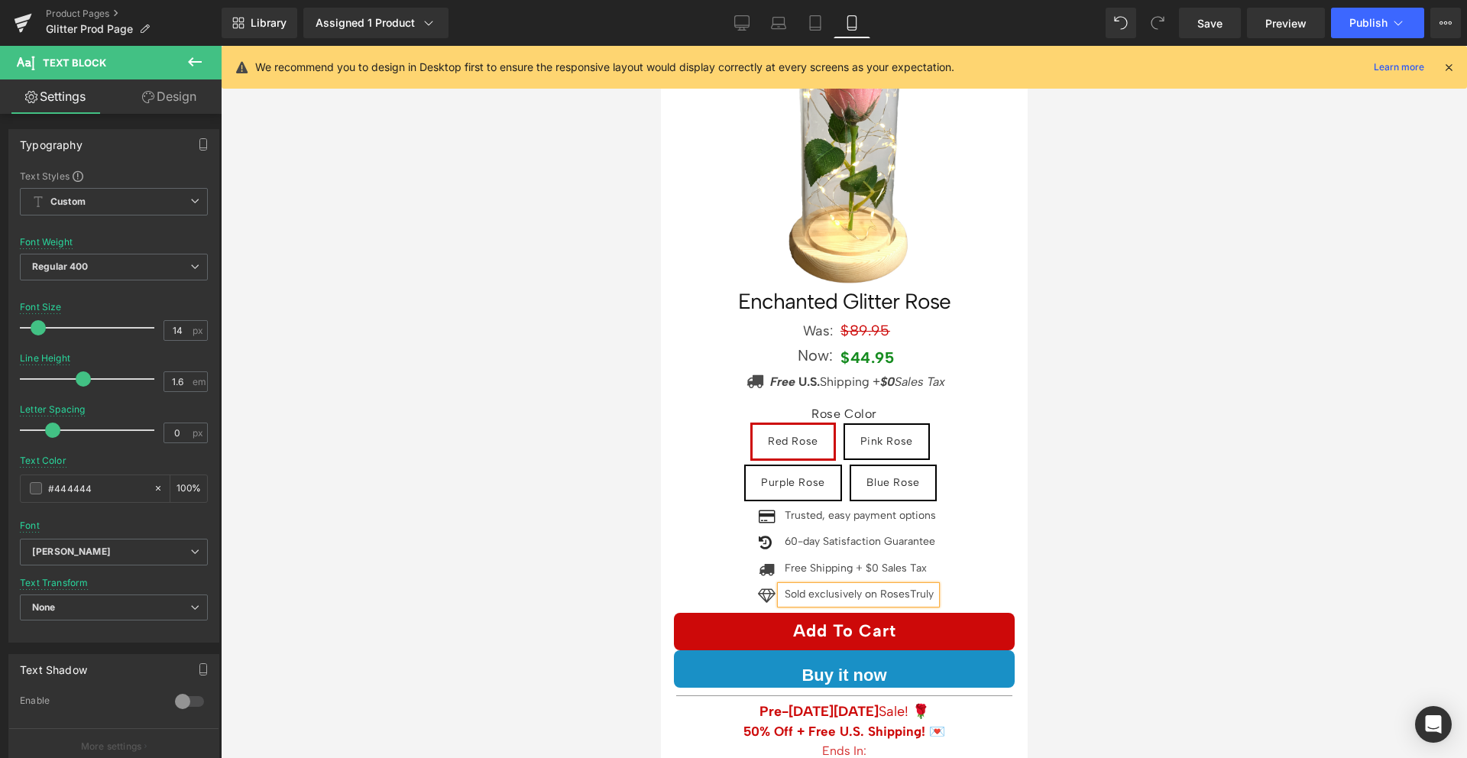
click at [824, 586] on p "Sold exclusively on RosesTruly" at bounding box center [859, 594] width 151 height 17
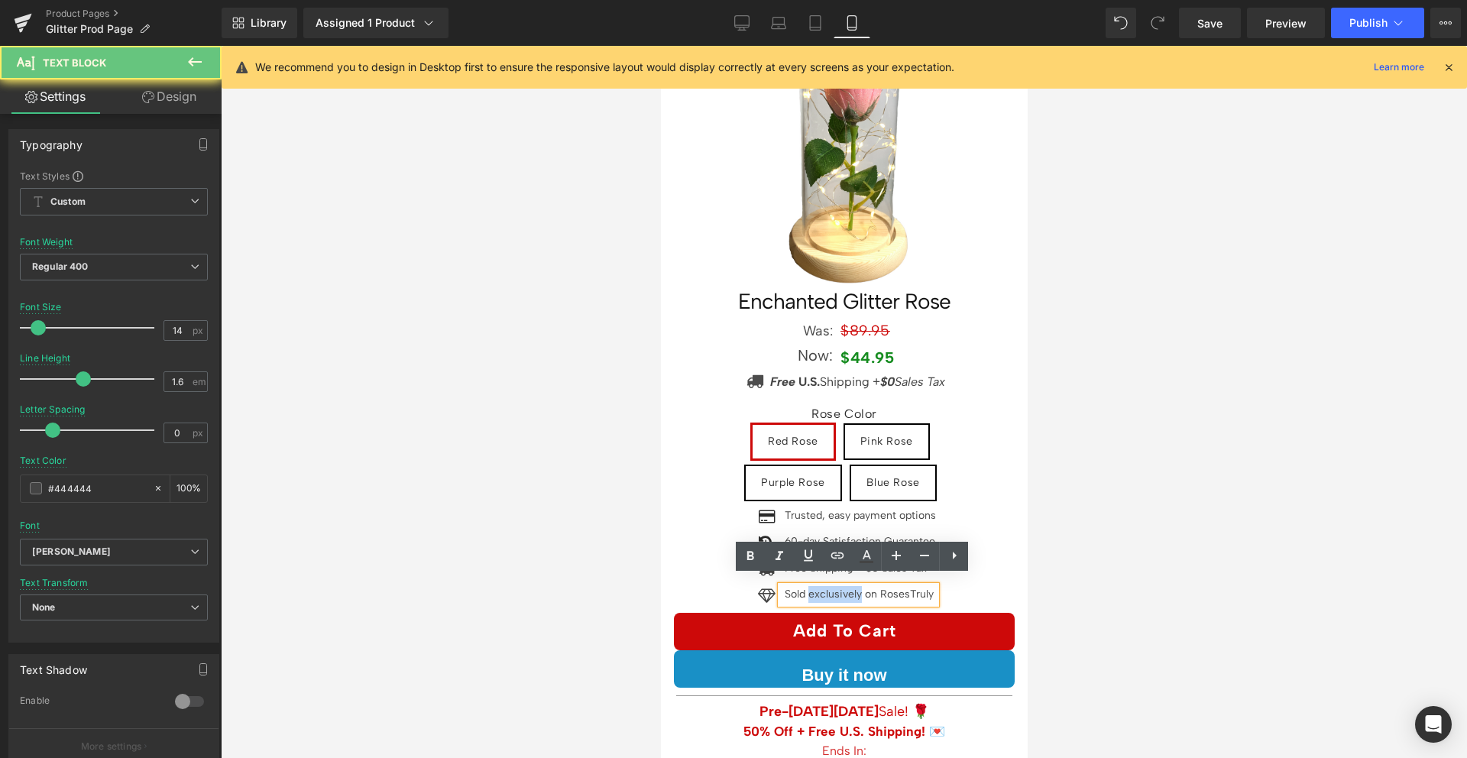
click at [824, 586] on p "Sold exclusively on RosesTruly" at bounding box center [859, 594] width 151 height 17
click at [818, 586] on p "Sold exclusively on RosesTruly" at bounding box center [859, 594] width 151 height 17
copy p "exclusively"
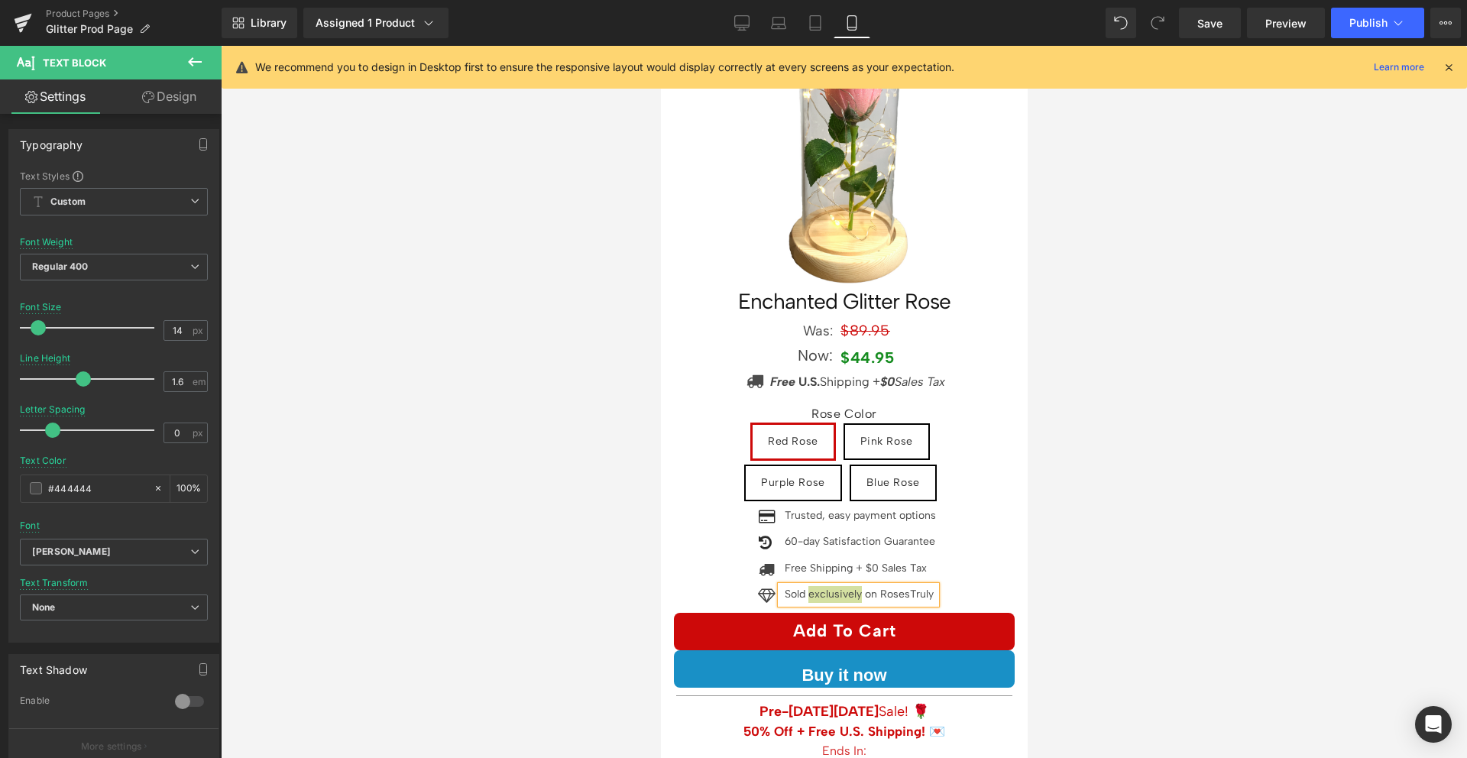
click at [1197, 463] on div at bounding box center [844, 402] width 1246 height 712
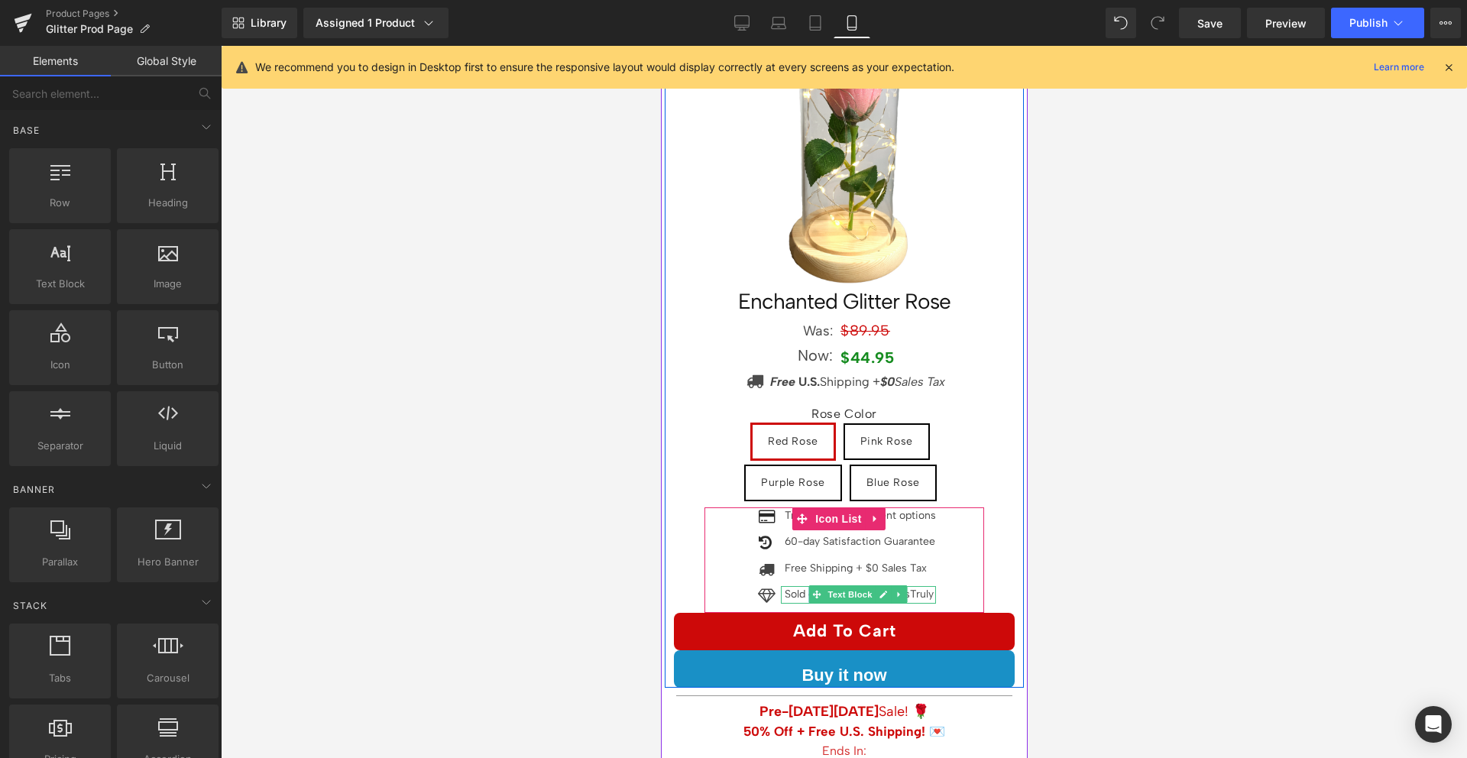
click at [916, 586] on p "Sold exclusively on RosesTruly" at bounding box center [859, 594] width 151 height 17
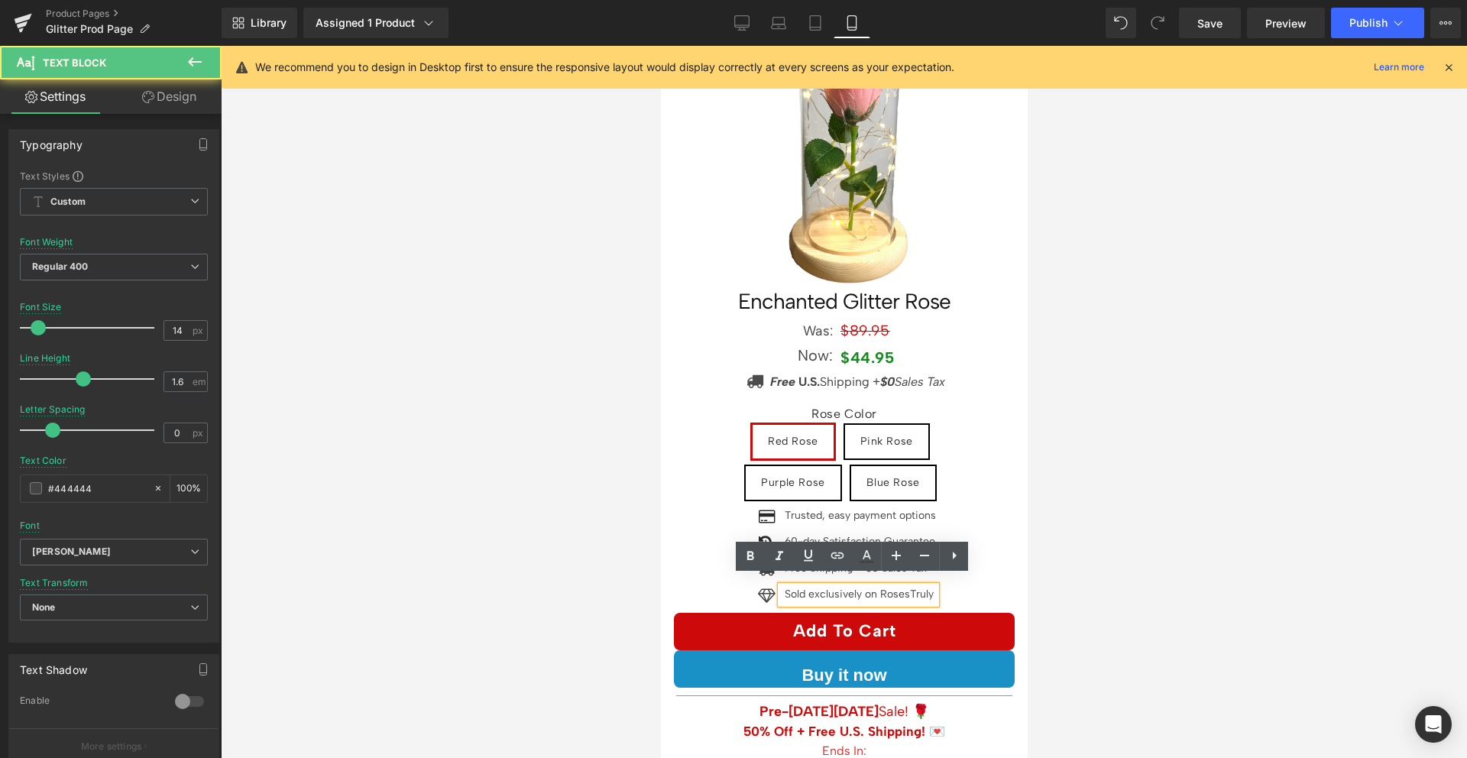
click at [916, 586] on p "Sold exclusively on RosesTruly" at bounding box center [859, 594] width 151 height 17
click at [1080, 533] on div at bounding box center [844, 402] width 1246 height 712
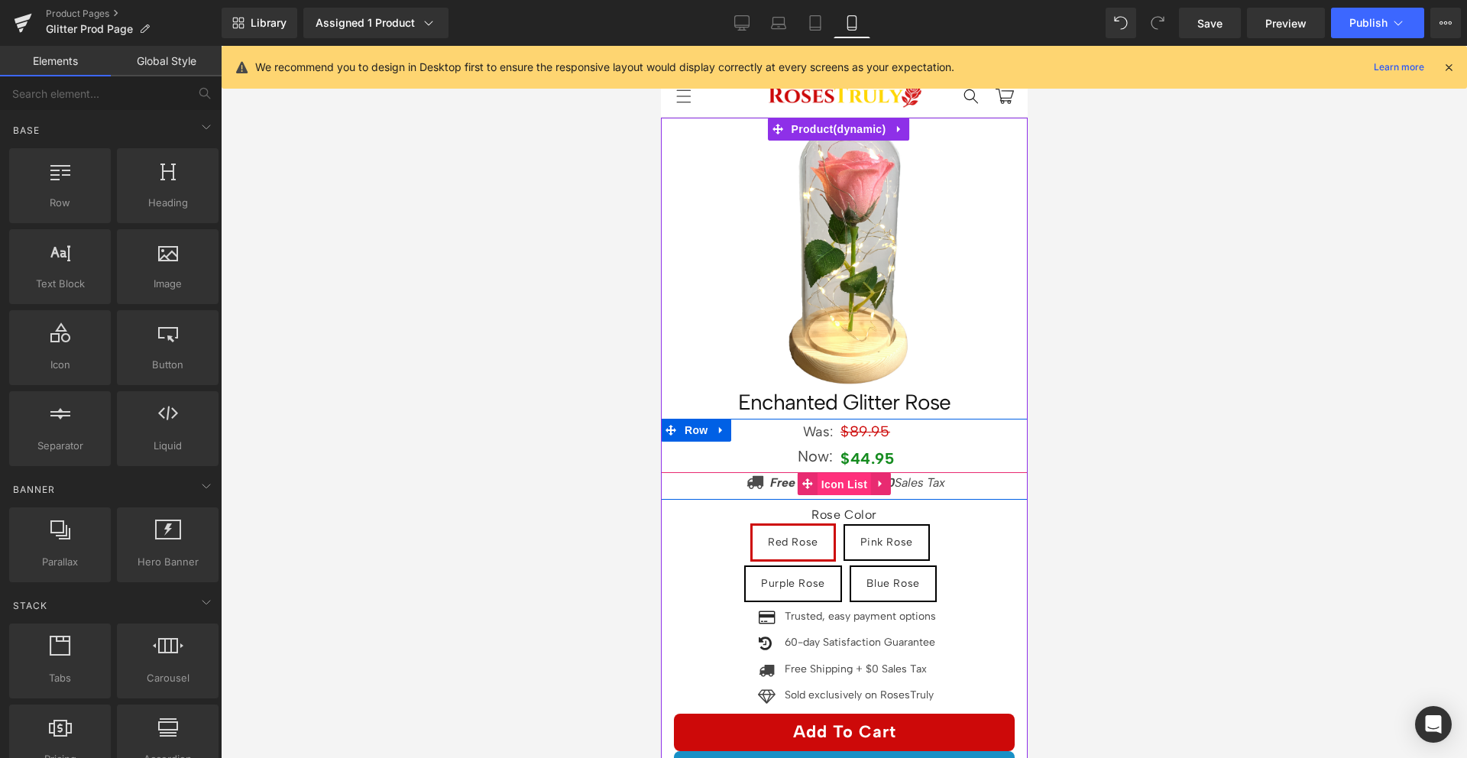
click at [835, 473] on span "Icon List" at bounding box center [843, 484] width 53 height 23
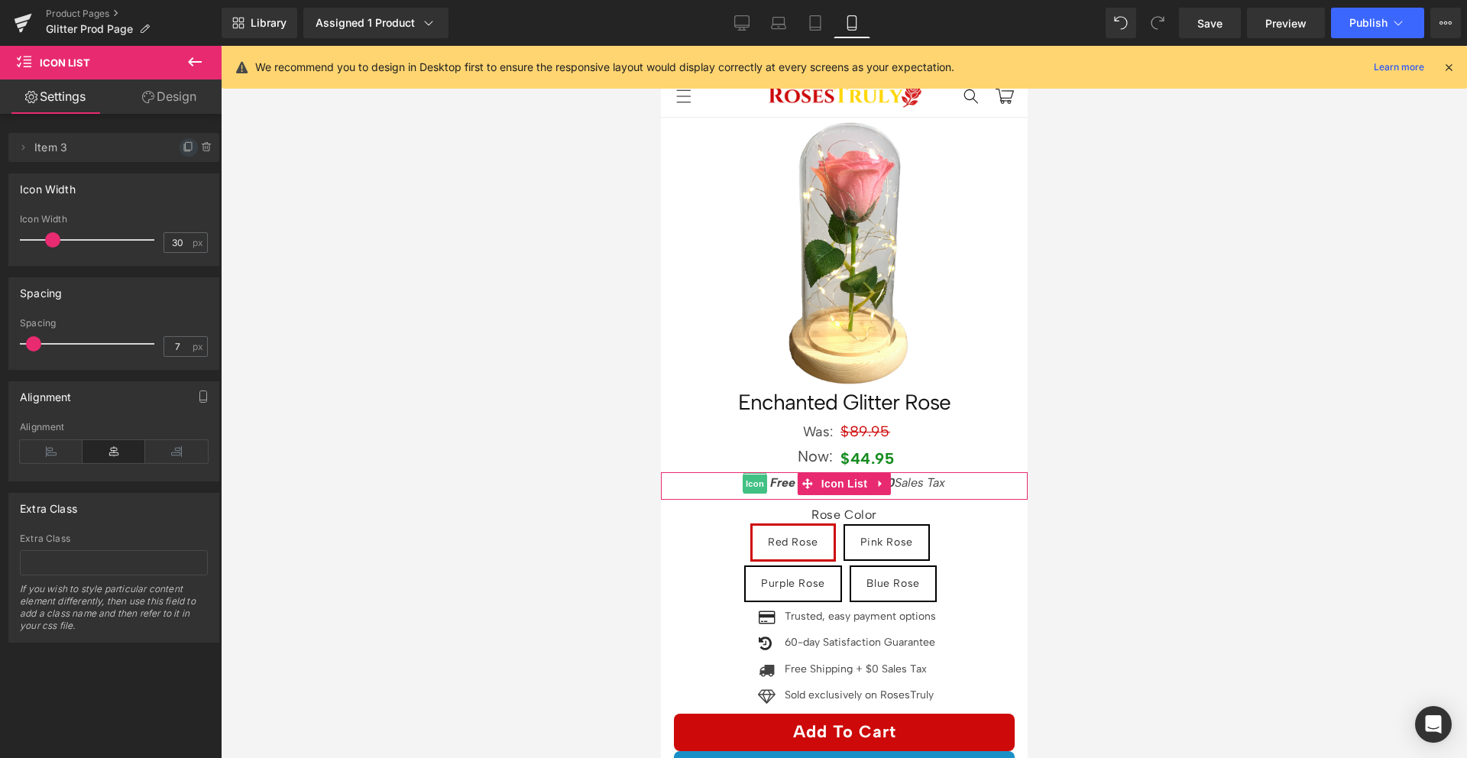
click at [183, 149] on icon at bounding box center [189, 147] width 12 height 12
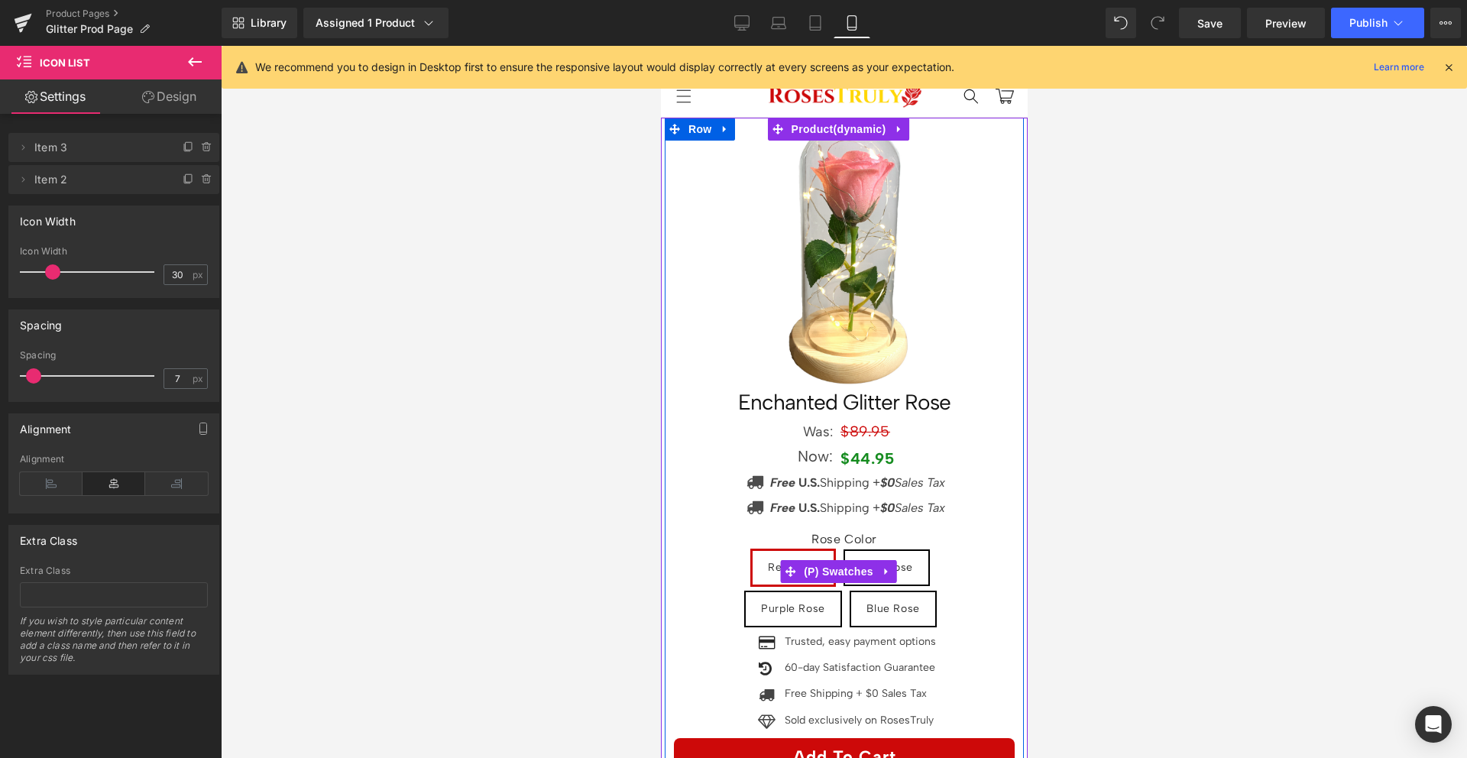
click at [741, 509] on div "Rose Color Red Rose Pink Rose Purple Rose Blue Rose" at bounding box center [844, 571] width 280 height 124
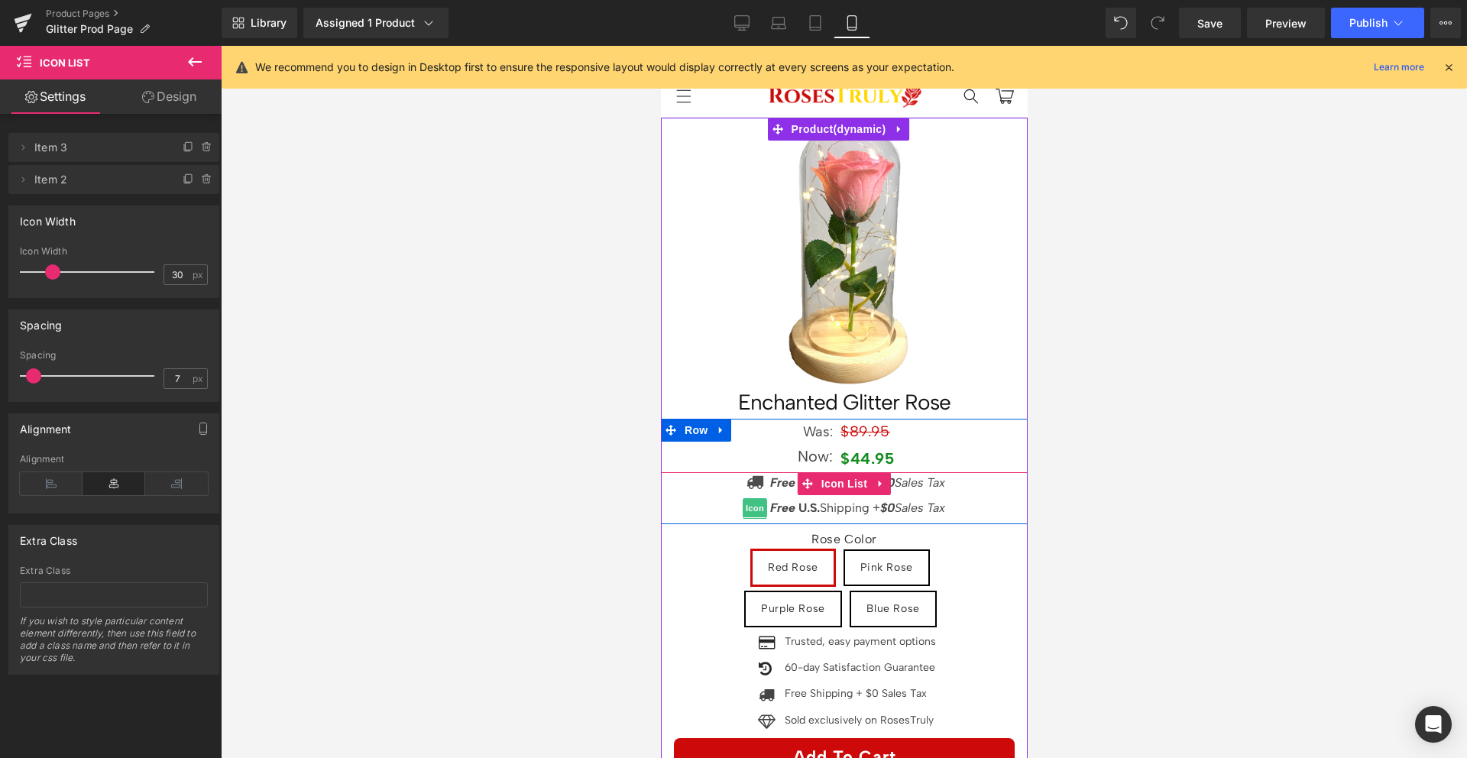
click at [742, 499] on span "Icon" at bounding box center [754, 508] width 24 height 18
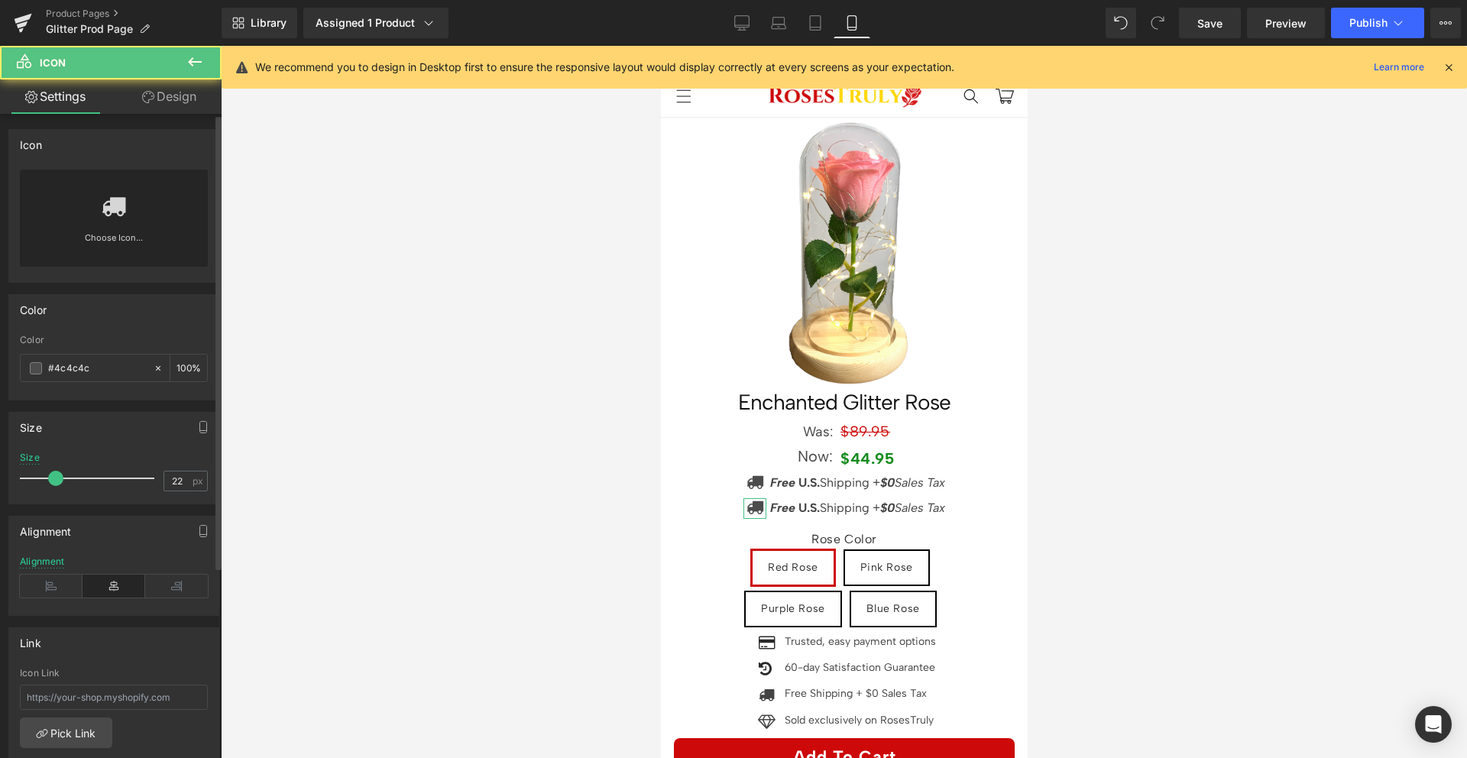
click at [97, 224] on div "Choose Icon..." at bounding box center [114, 218] width 188 height 97
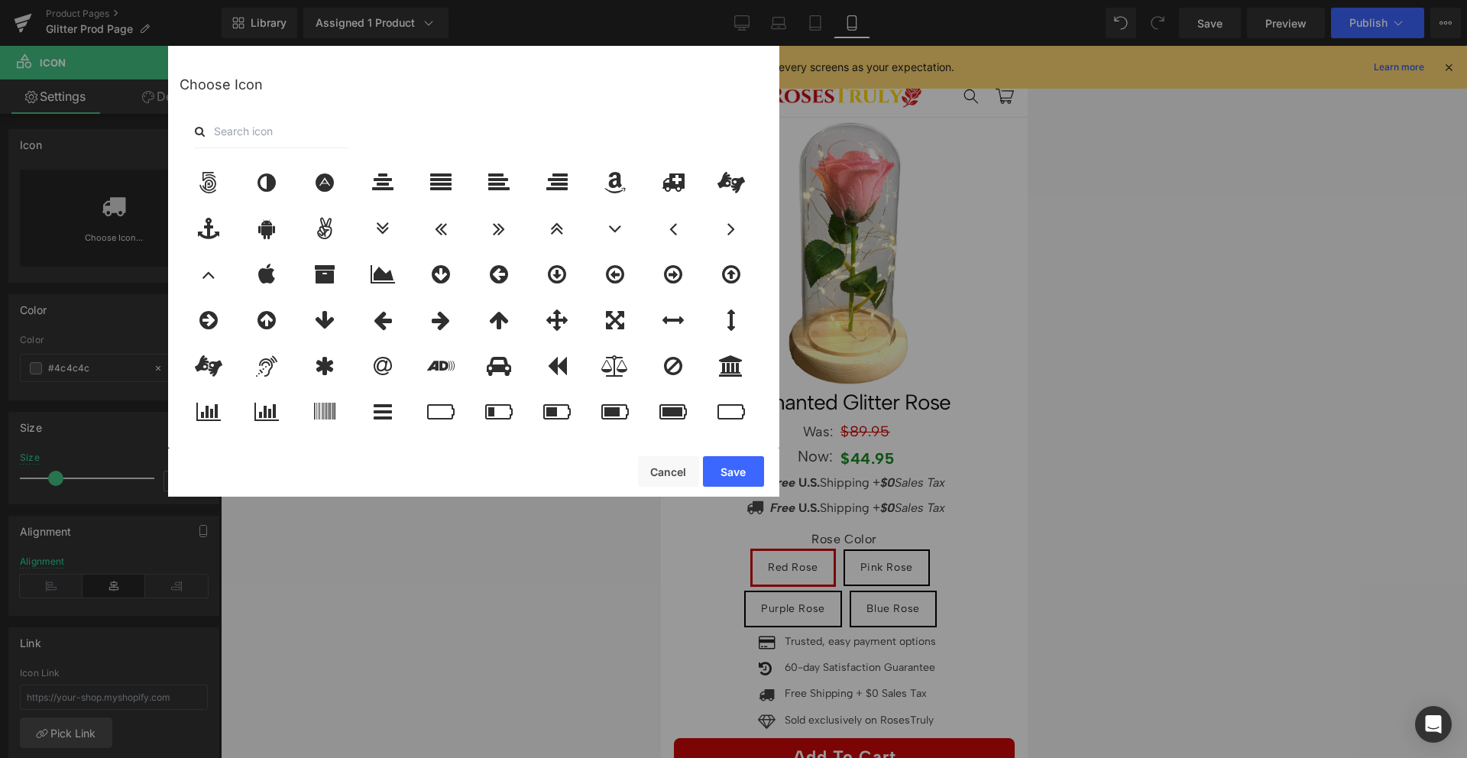
click at [364, 130] on div at bounding box center [474, 132] width 588 height 34
click at [331, 132] on input "text" at bounding box center [271, 132] width 153 height 34
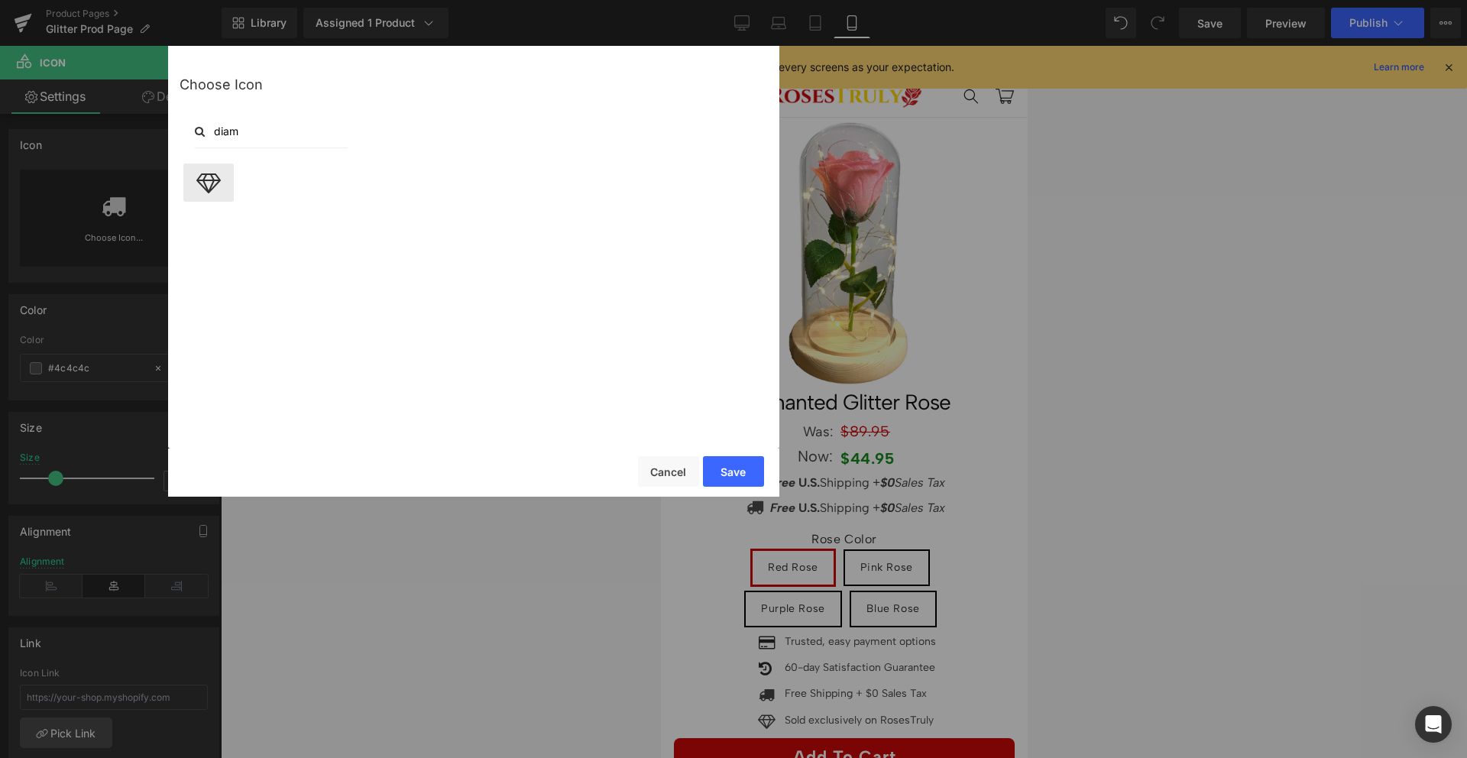
type input "diam"
click at [202, 175] on icon at bounding box center [208, 182] width 24 height 21
drag, startPoint x: 718, startPoint y: 460, endPoint x: 63, endPoint y: 413, distance: 657.2
click at [718, 460] on button "Save" at bounding box center [733, 471] width 61 height 31
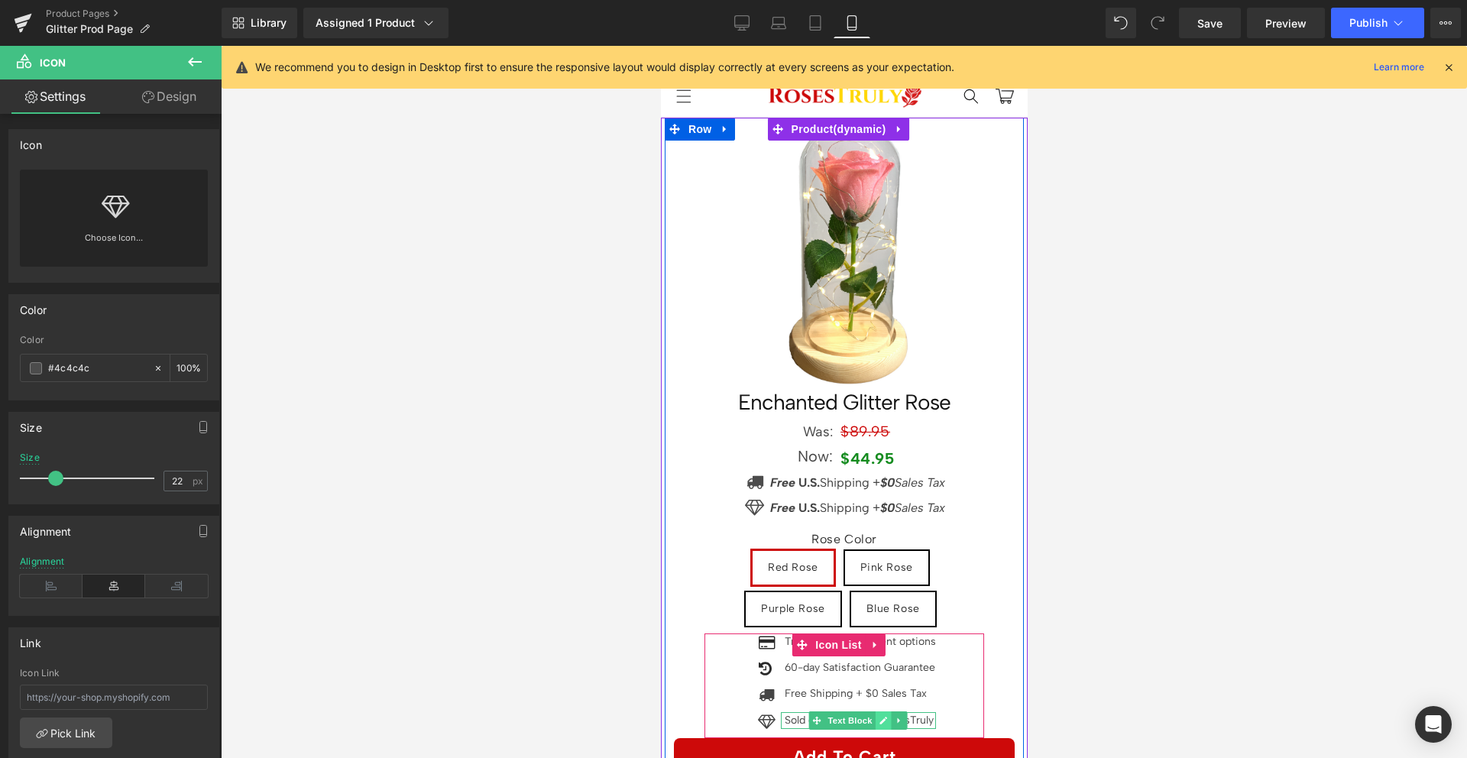
click at [874, 711] on link at bounding box center [882, 720] width 16 height 18
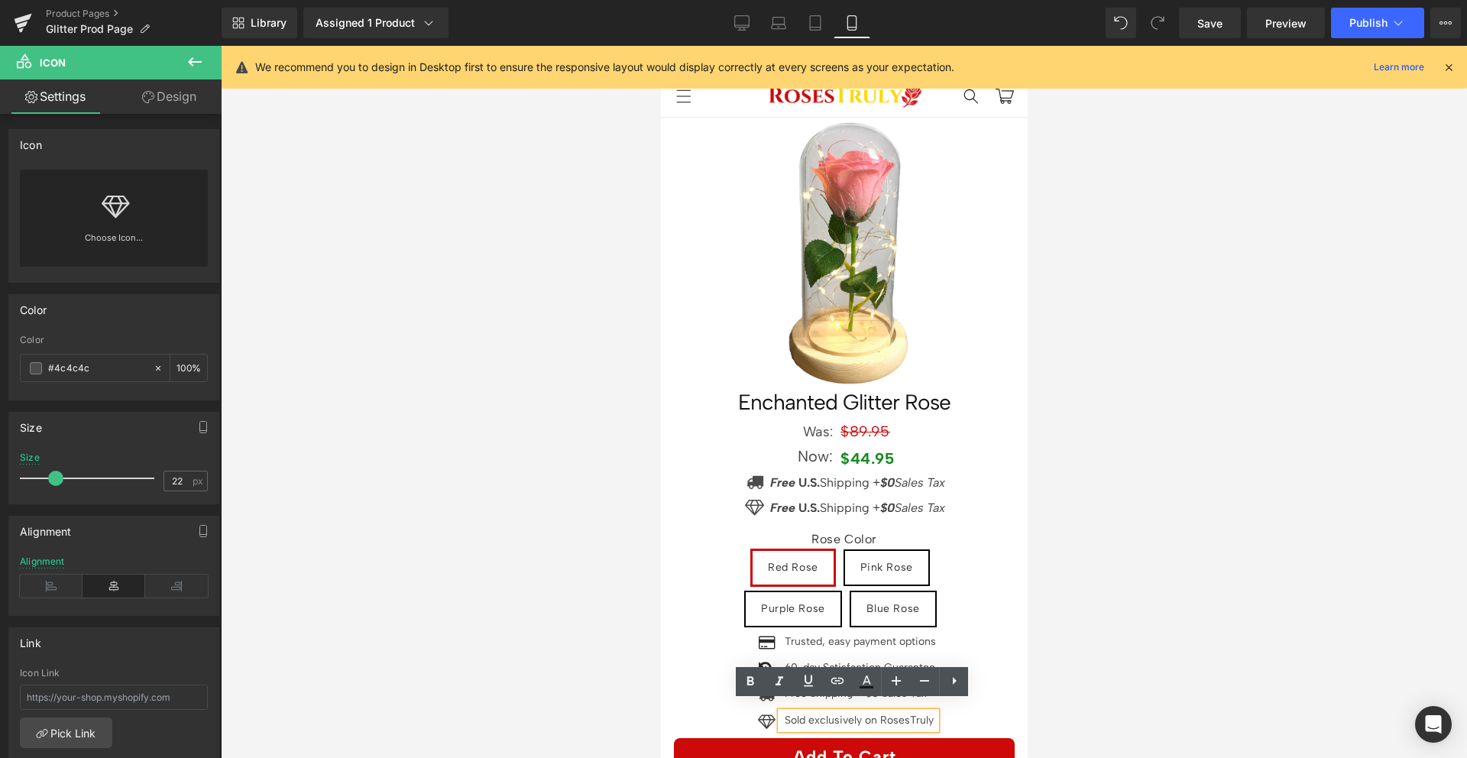
click at [851, 712] on p "Sold exclusively on RosesTruly" at bounding box center [859, 720] width 151 height 17
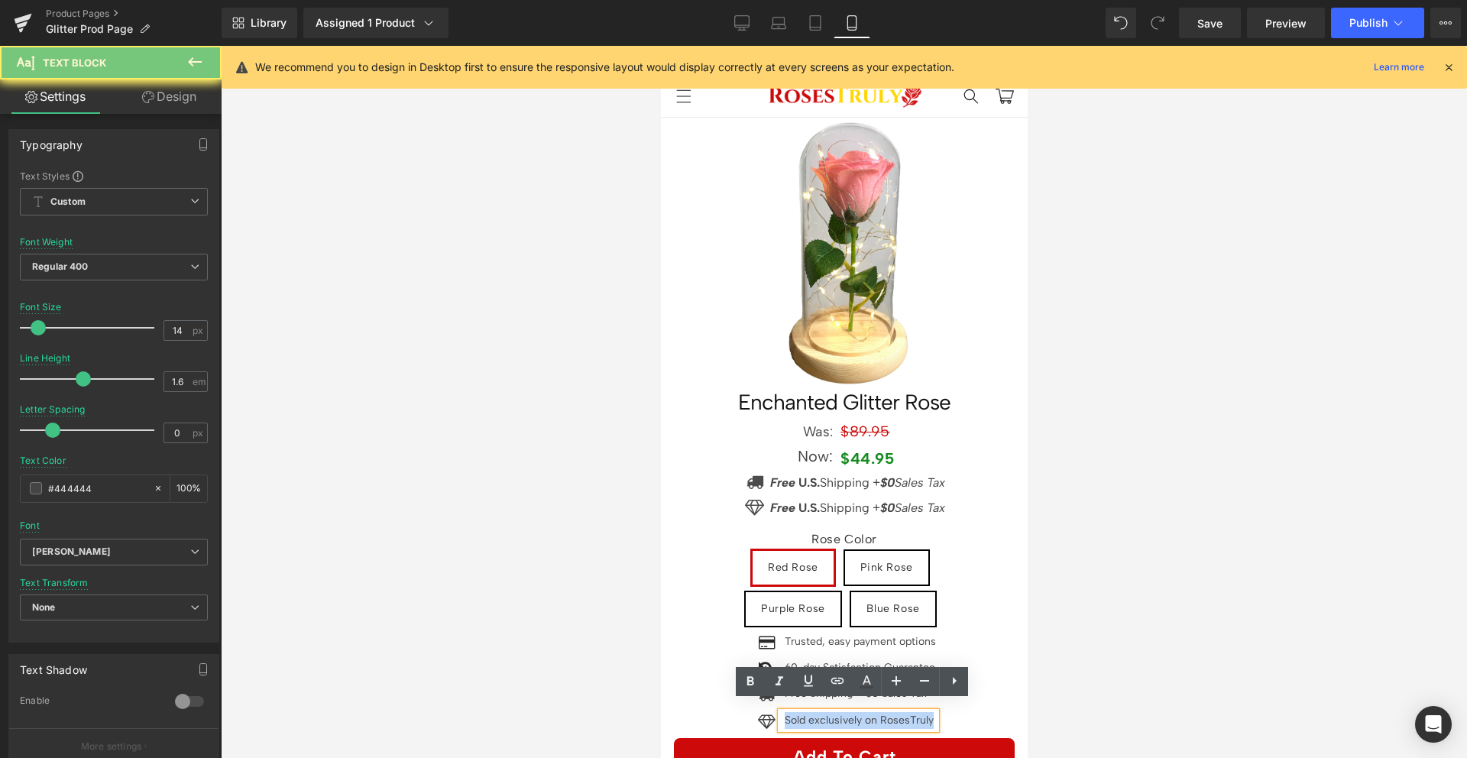
click at [851, 712] on p "Sold exclusively on RosesTruly" at bounding box center [859, 720] width 151 height 17
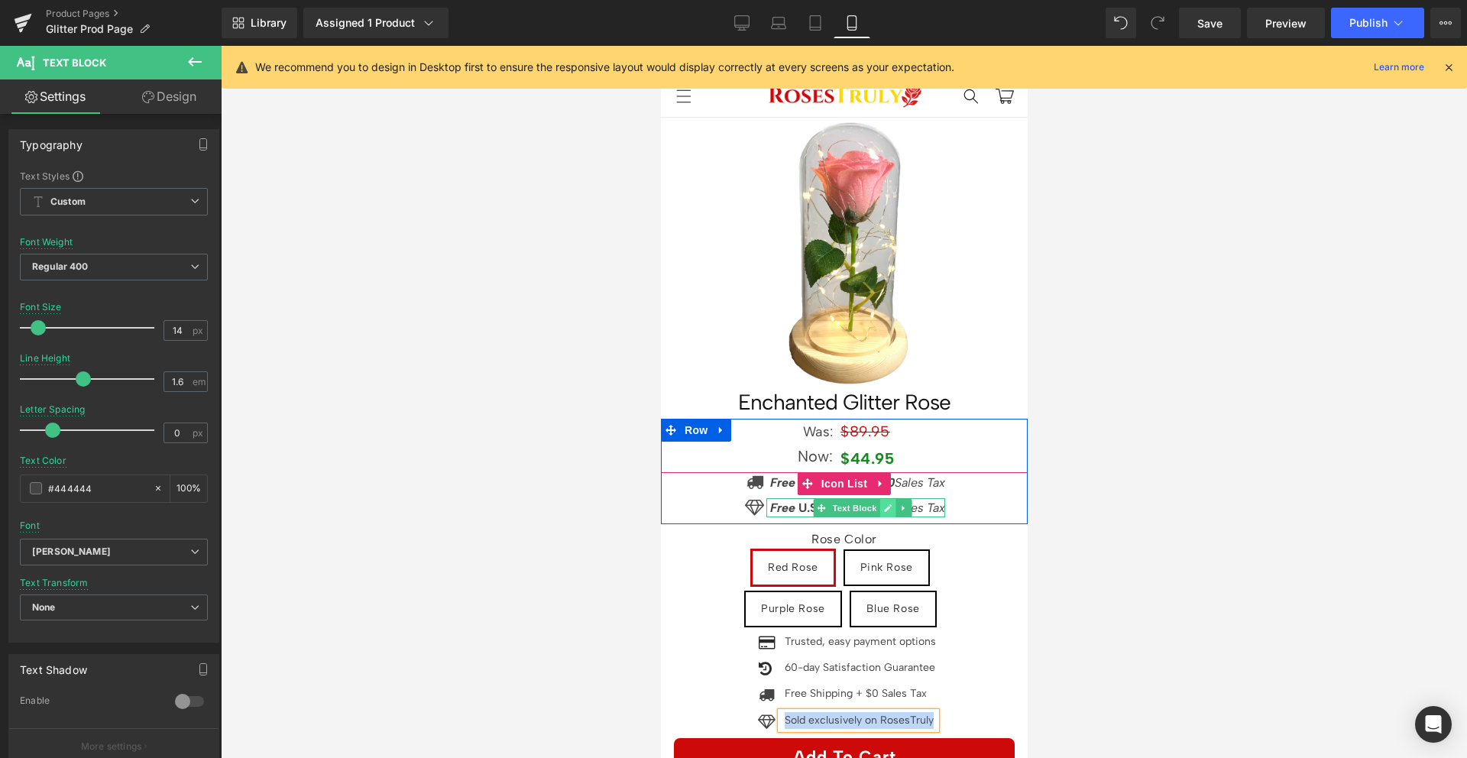
click at [882, 504] on icon at bounding box center [886, 508] width 8 height 9
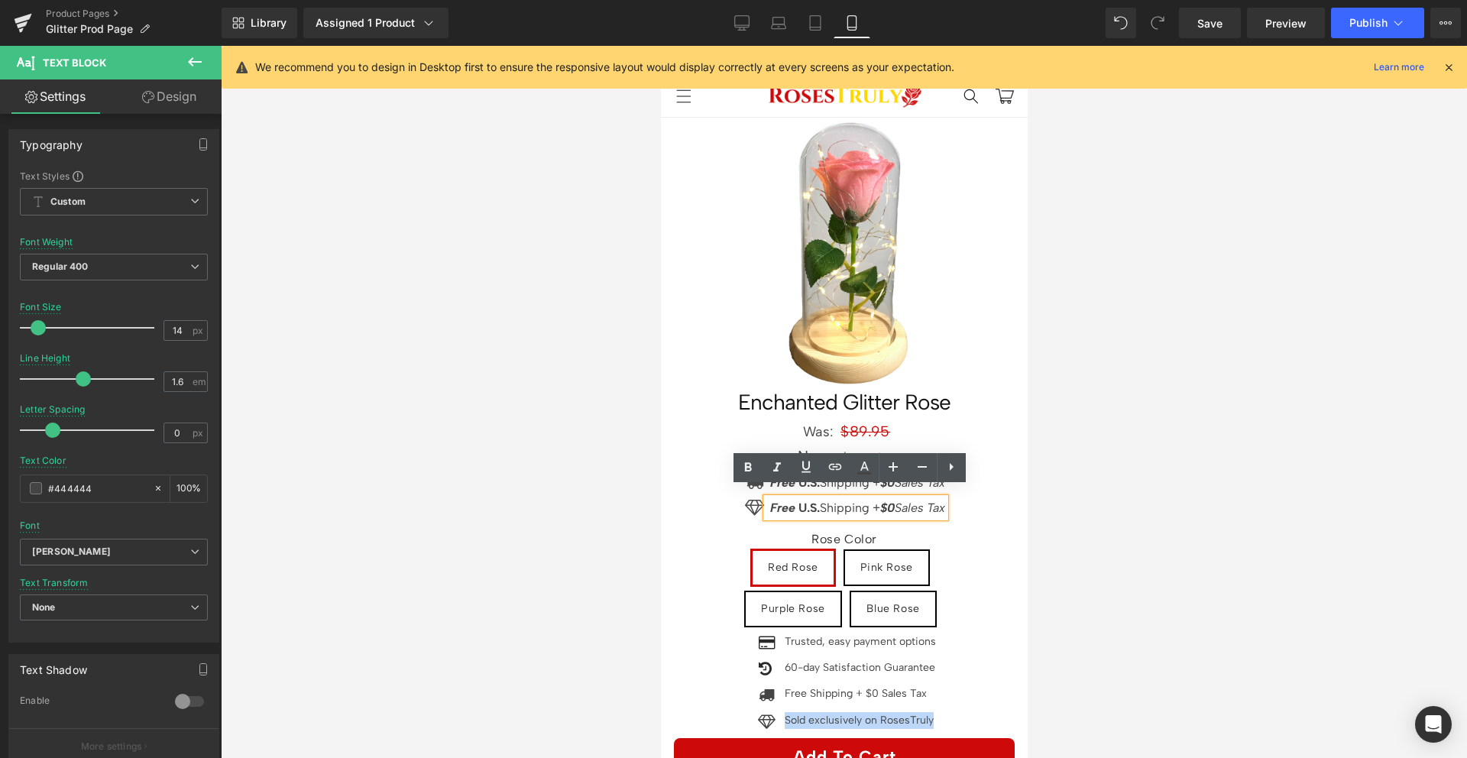
click at [846, 498] on p "Free U.S. Shipping + $0 Sales Tax" at bounding box center [856, 508] width 175 height 20
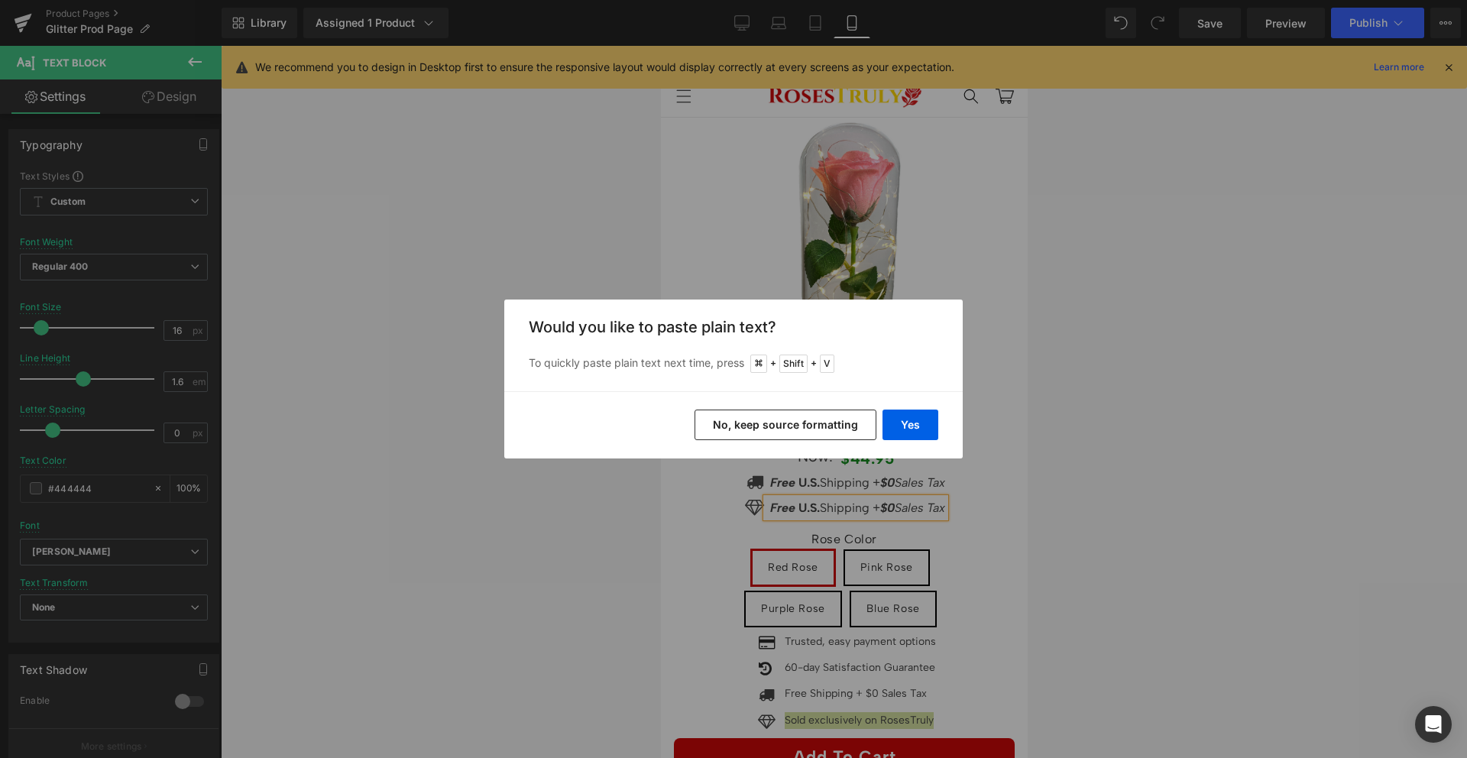
click at [808, 420] on button "No, keep source formatting" at bounding box center [786, 425] width 182 height 31
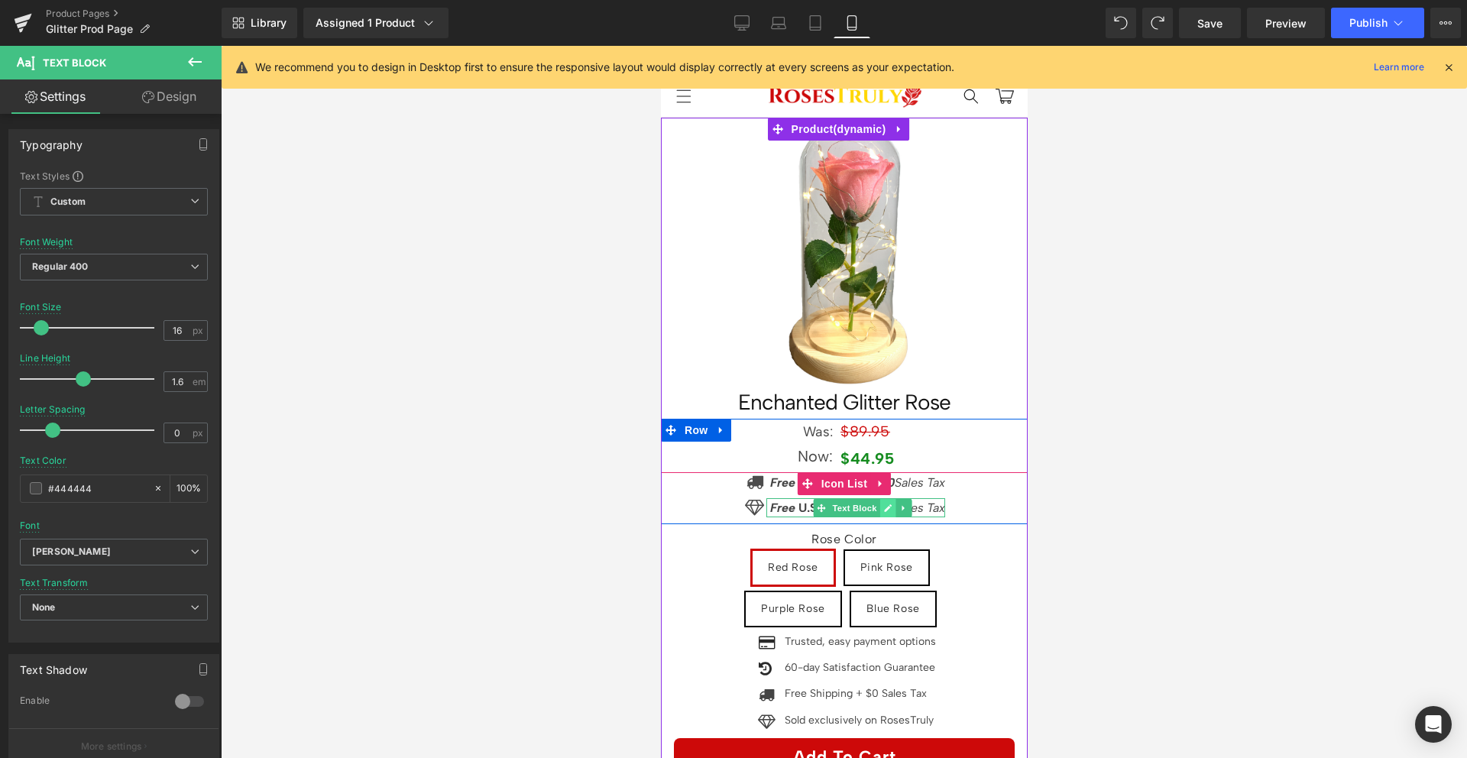
click at [882, 504] on icon at bounding box center [886, 508] width 8 height 9
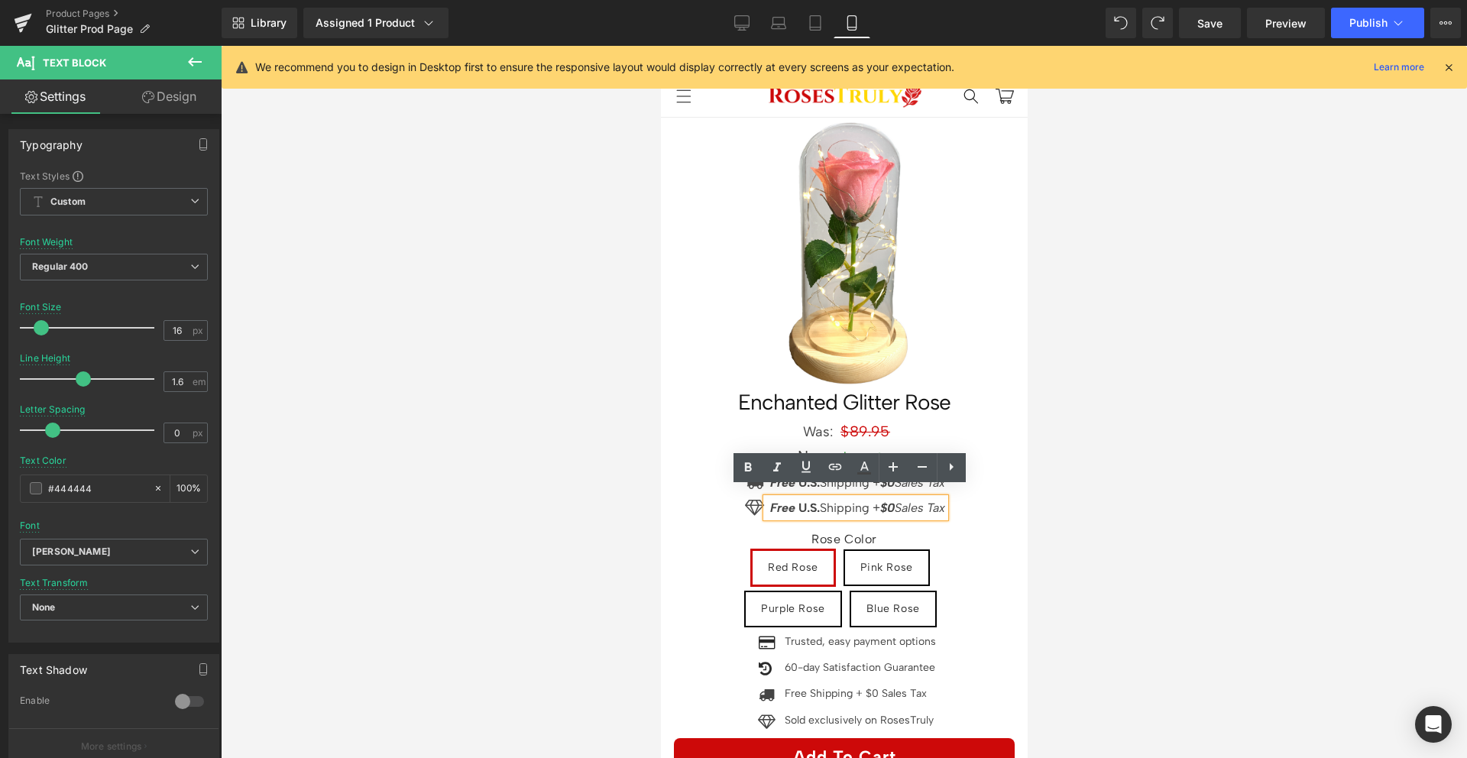
click at [836, 509] on div "Rose Color Red Rose Pink Rose Purple Rose Blue Rose" at bounding box center [844, 571] width 280 height 124
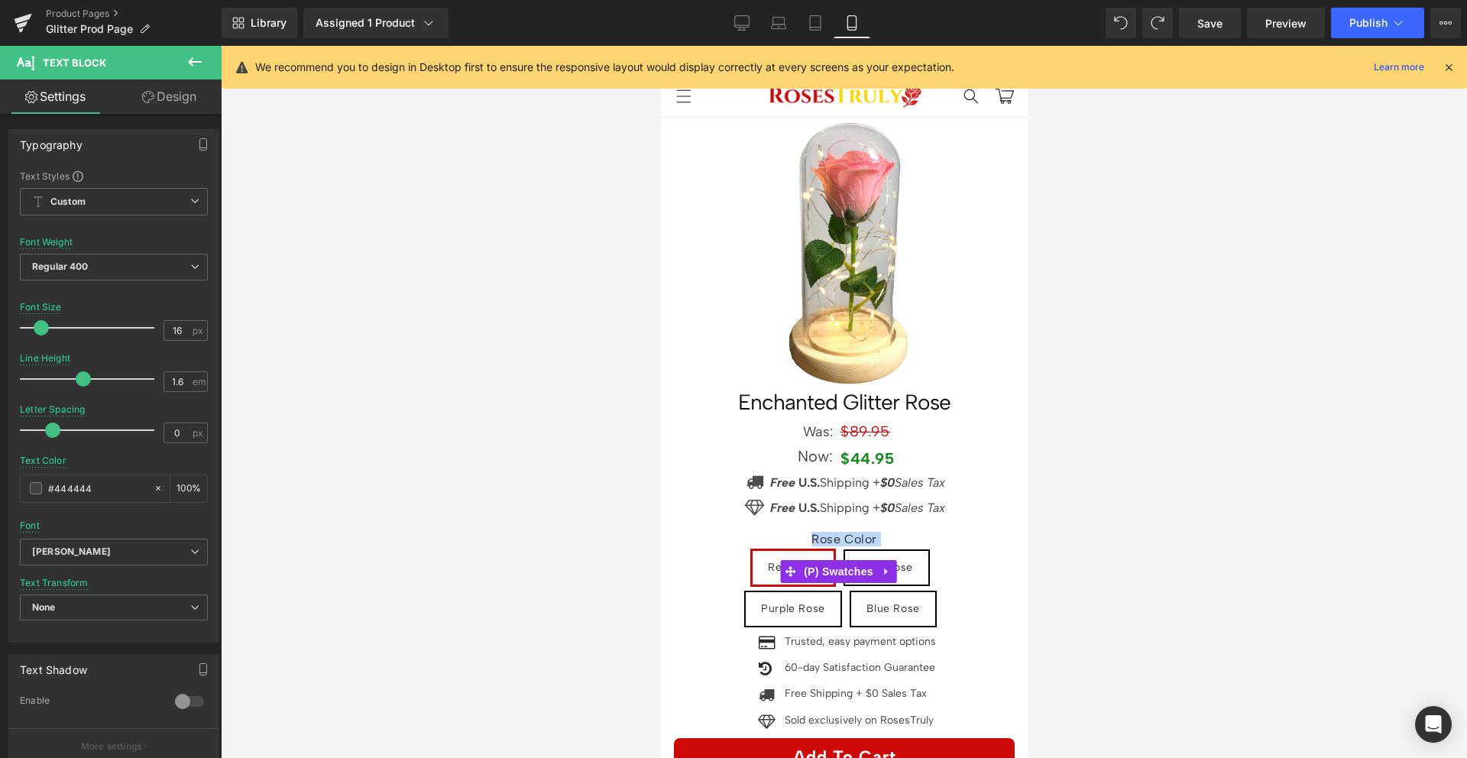
click at [836, 509] on div "Rose Color Red Rose Pink Rose Purple Rose Blue Rose" at bounding box center [844, 571] width 280 height 124
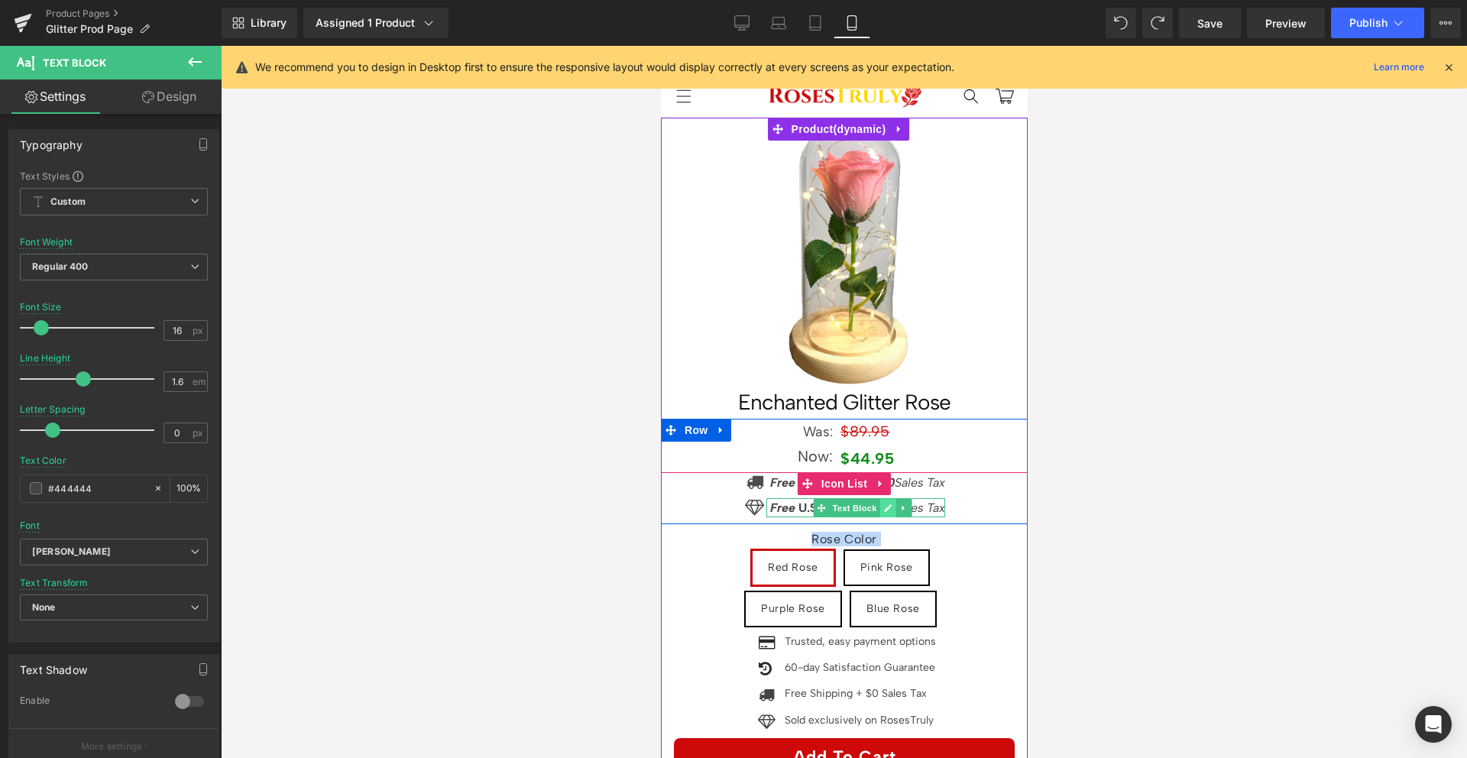
click at [883, 504] on icon at bounding box center [887, 508] width 8 height 8
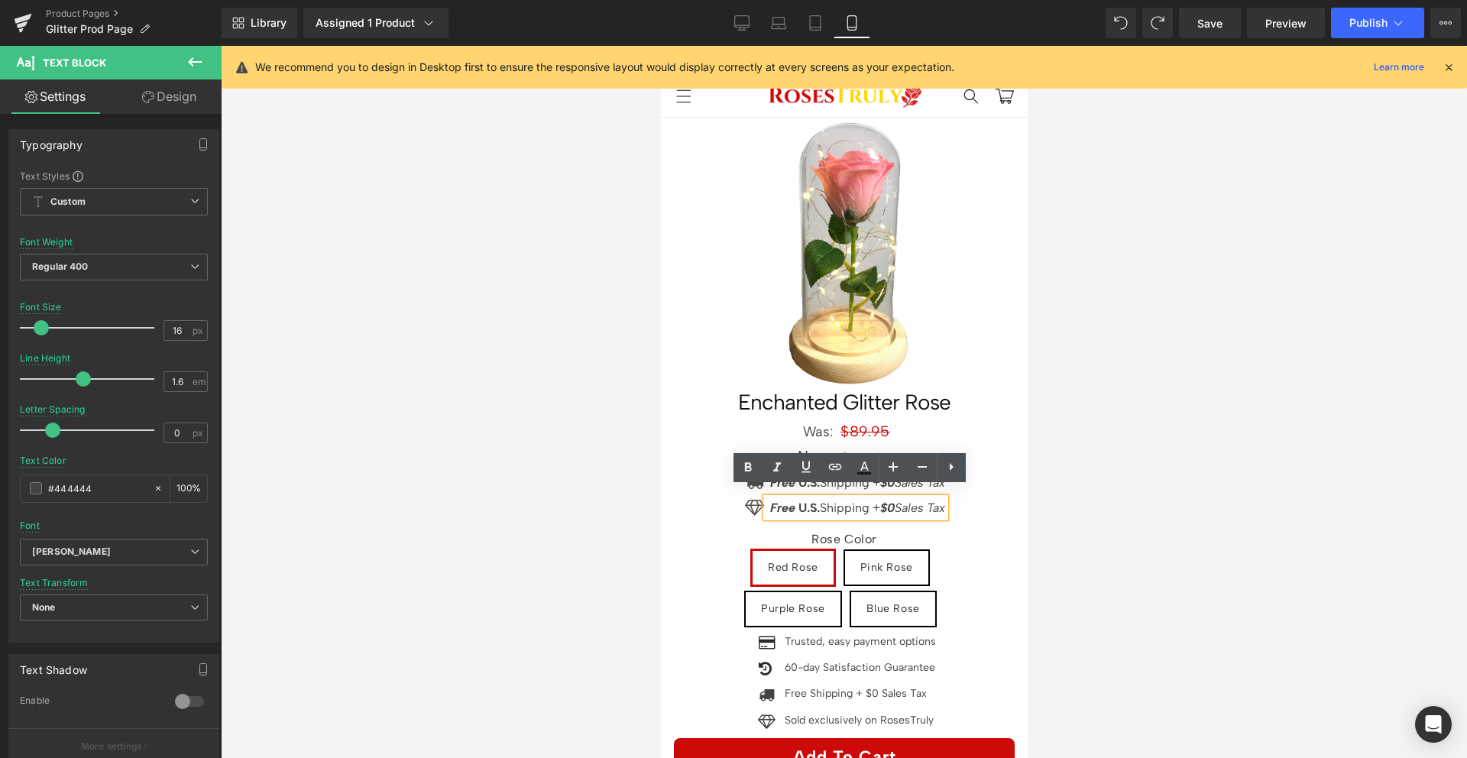
click at [864, 498] on p "Free U.S. Shipping + $0 Sales Tax" at bounding box center [856, 508] width 175 height 20
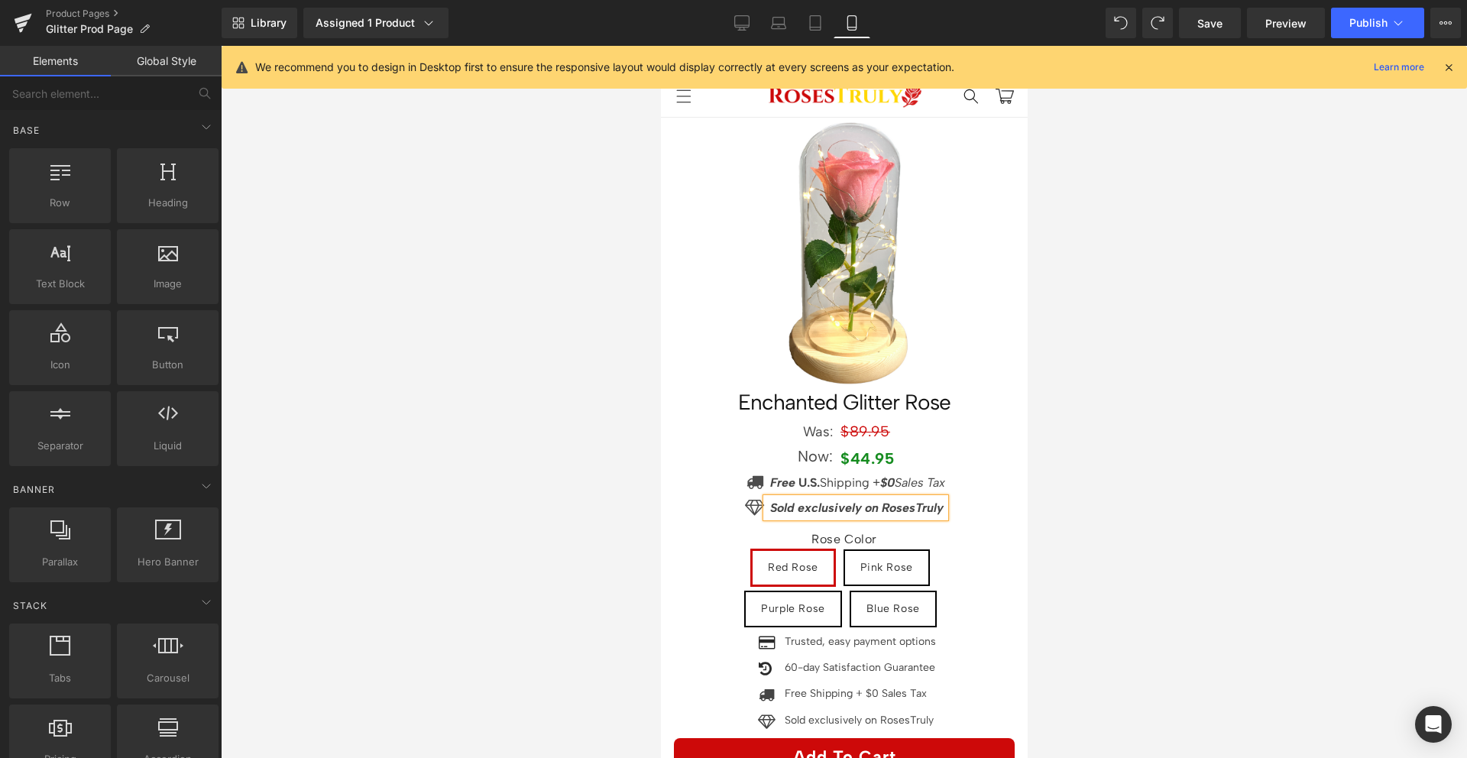
click at [1044, 485] on div at bounding box center [844, 402] width 1246 height 712
click at [928, 500] on icon "Sold exclusively on RosesTruly" at bounding box center [855, 507] width 173 height 15
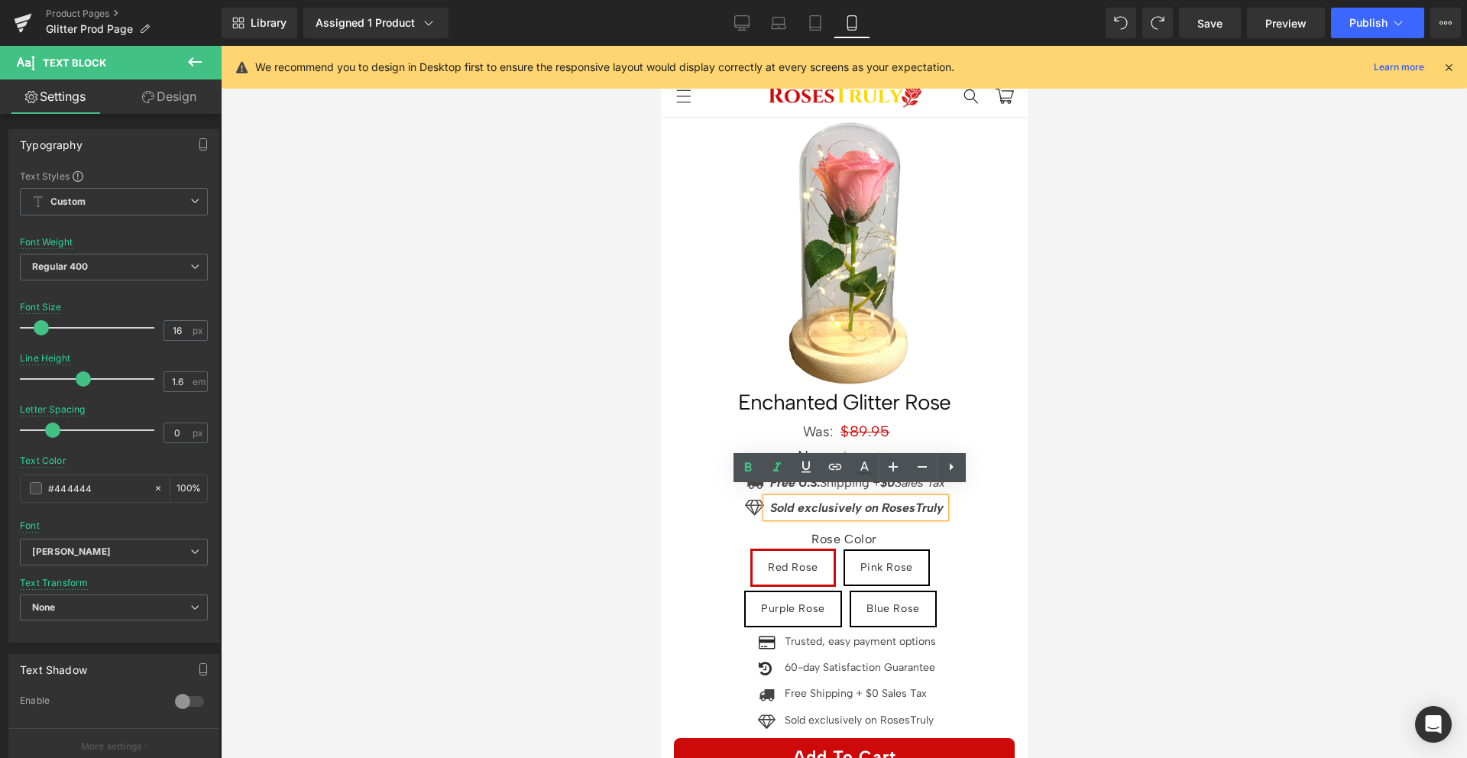
click at [905, 500] on icon "Sold exclusively on RosesTruly" at bounding box center [855, 507] width 173 height 15
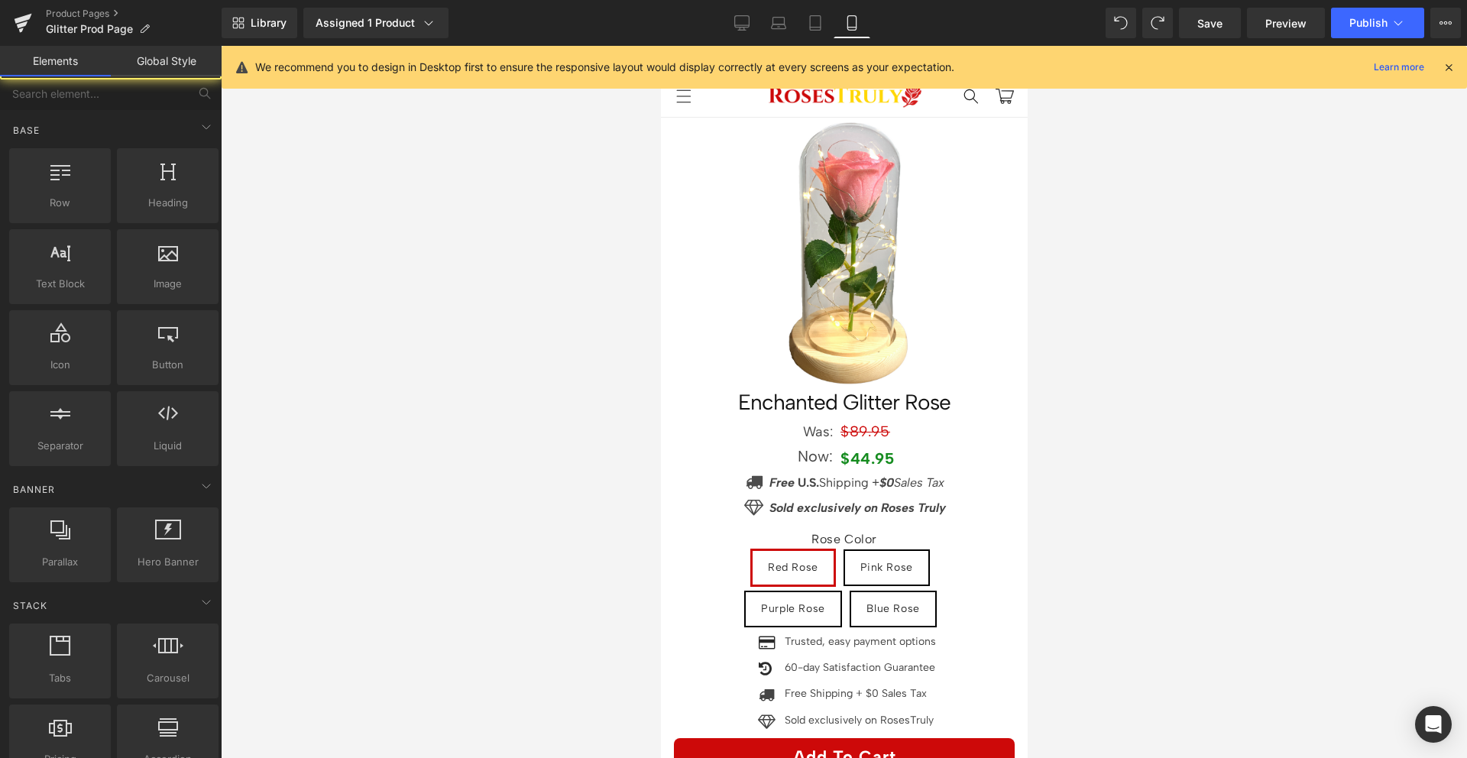
click at [1045, 487] on div at bounding box center [844, 402] width 1246 height 712
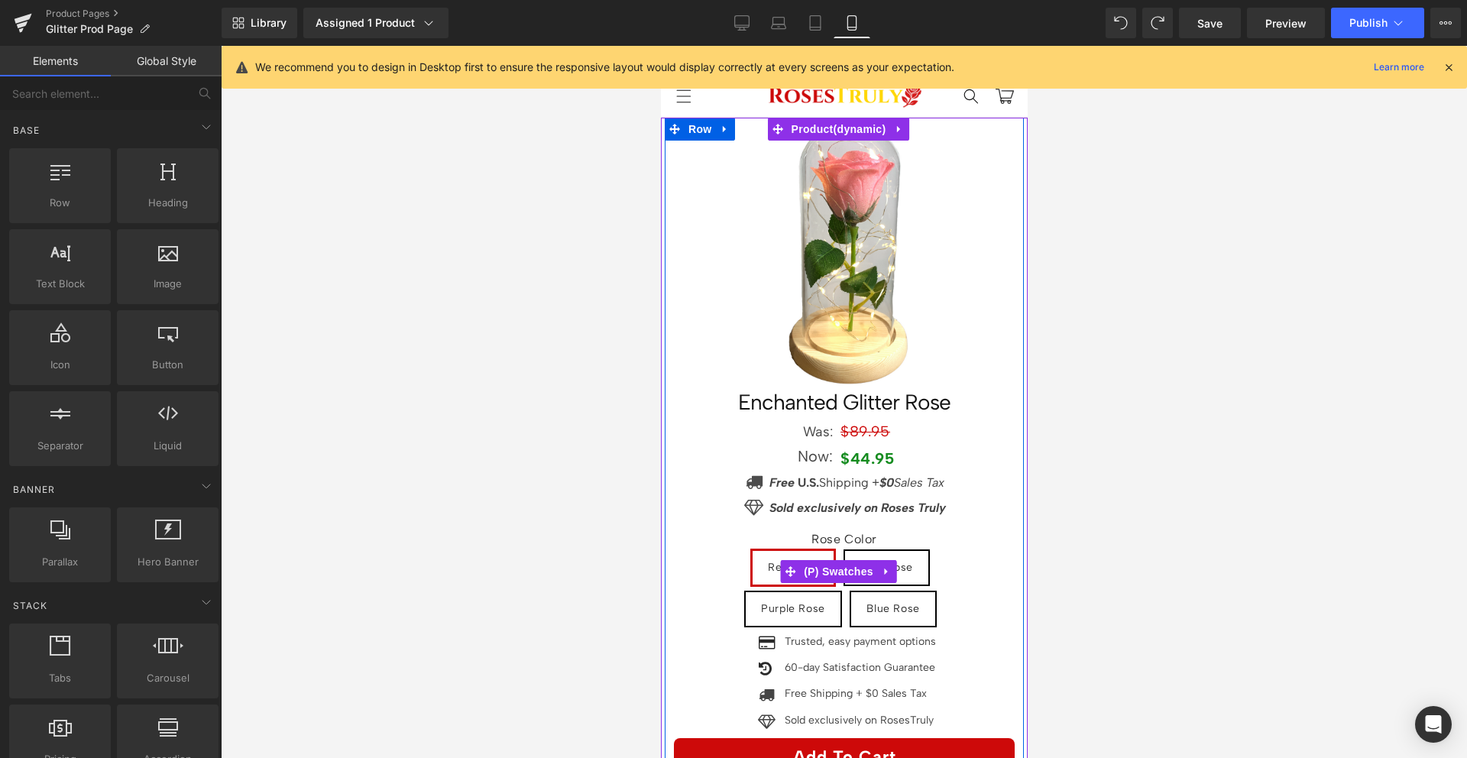
click at [921, 500] on icon "Sold exclusively on Roses Truly" at bounding box center [857, 507] width 176 height 15
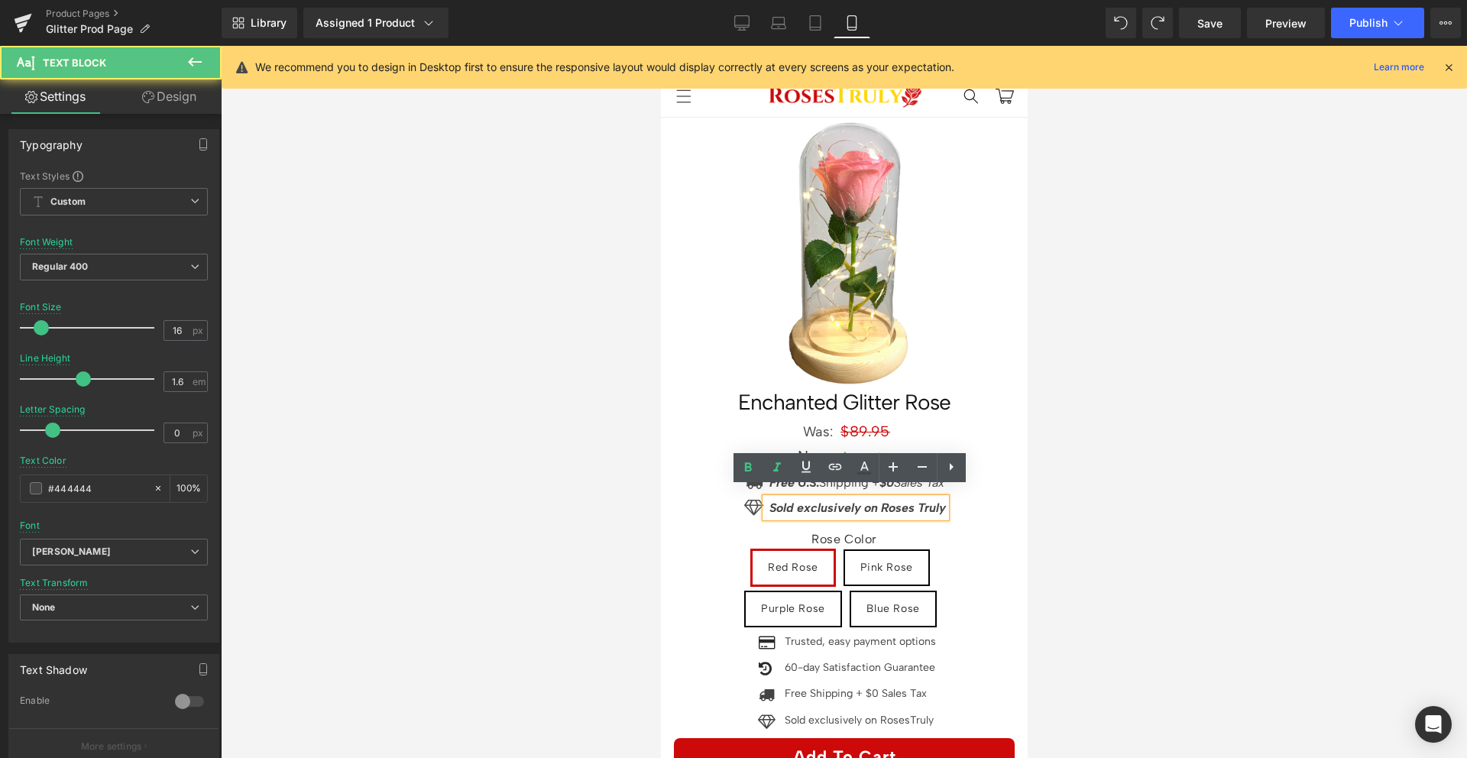
click at [908, 500] on icon "Sold exclusively on Roses Truly" at bounding box center [857, 507] width 176 height 15
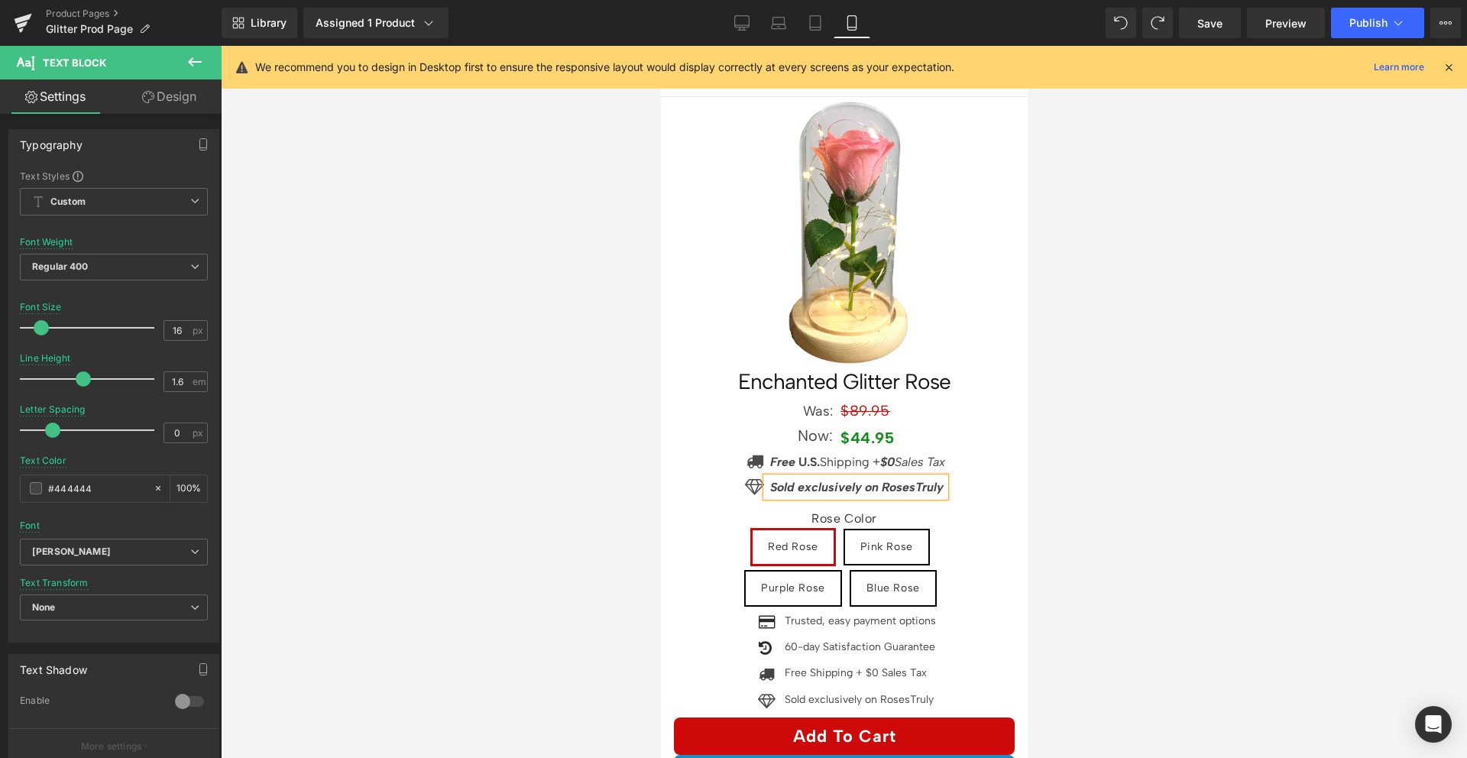
scroll to position [21, 0]
click at [769, 487] on div "Rose Color Red Rose Pink Rose Purple Rose Blue Rose" at bounding box center [844, 549] width 280 height 124
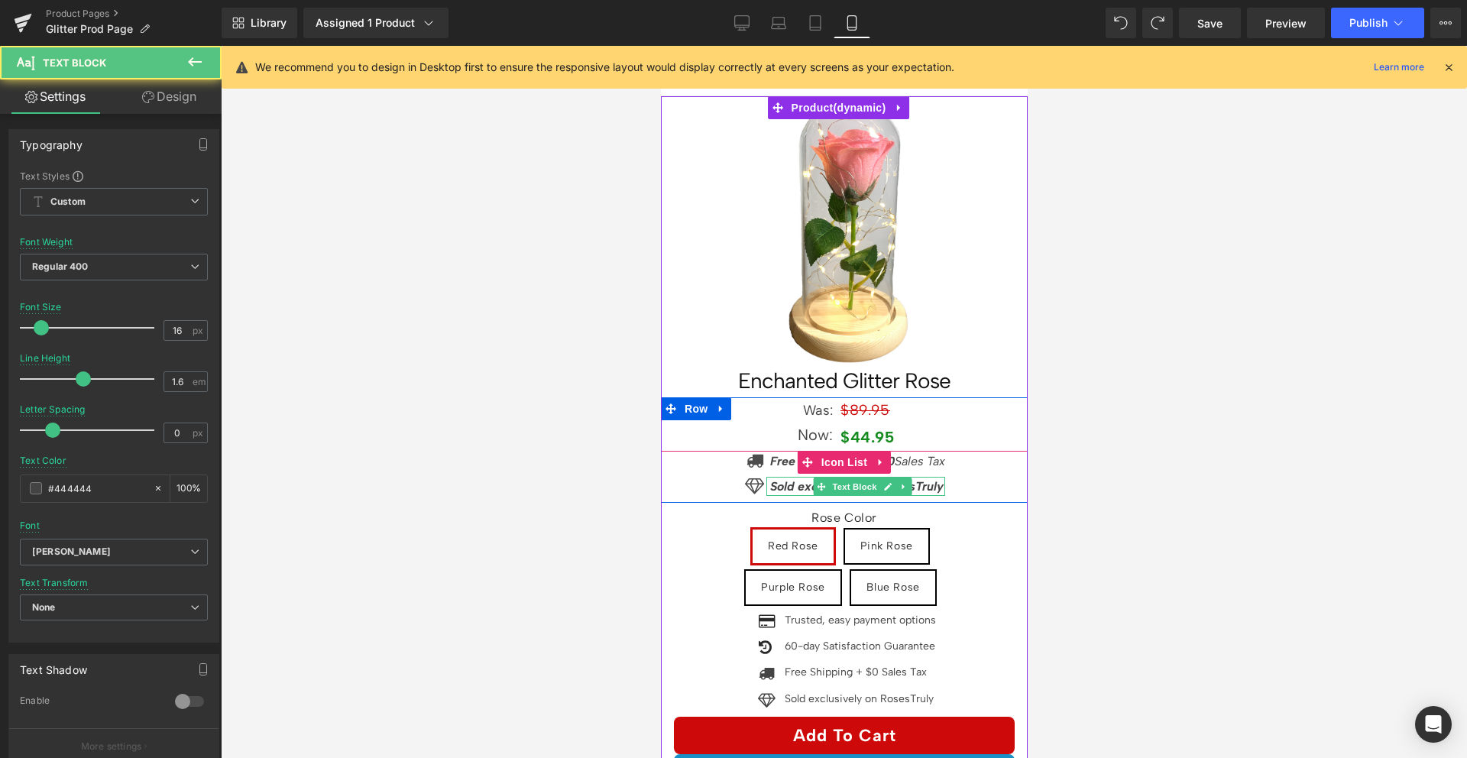
click at [769, 479] on icon "Sold exclusively on RosesTruly" at bounding box center [855, 486] width 173 height 15
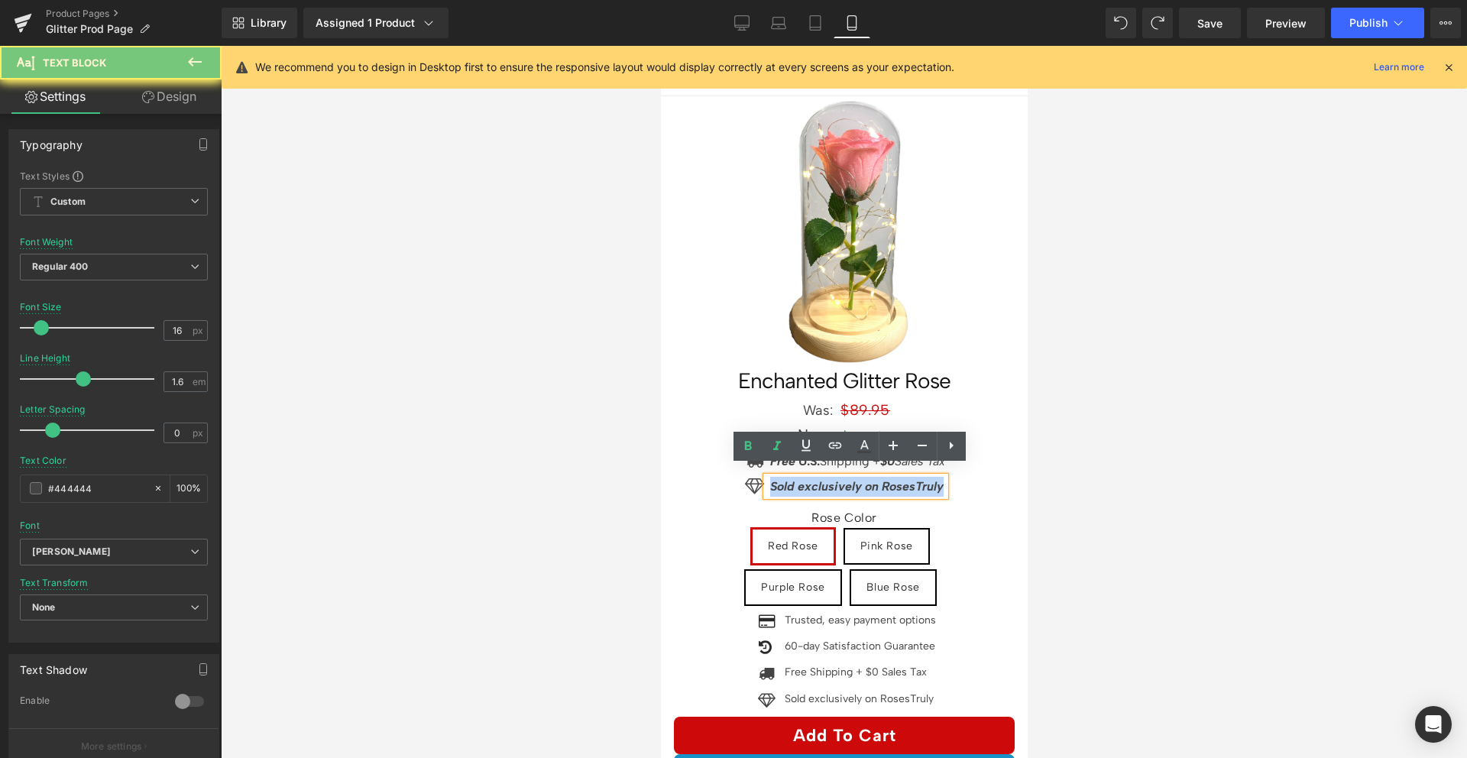
click at [769, 479] on icon "Sold exclusively on RosesTruly" at bounding box center [855, 486] width 173 height 15
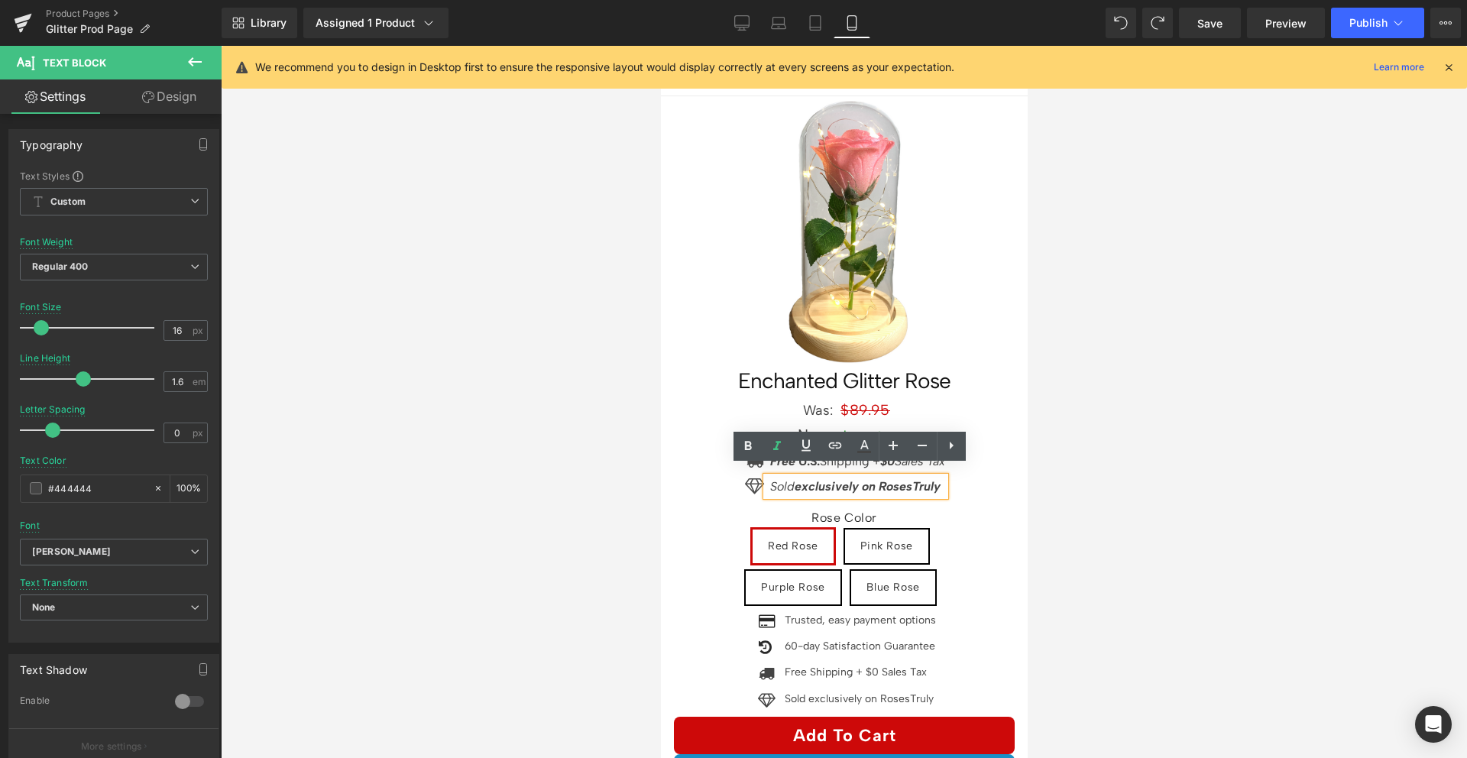
click at [859, 479] on strong "exclusively on RosesTruly" at bounding box center [867, 486] width 146 height 15
click at [860, 479] on strong "exclusively on RosesTruly" at bounding box center [867, 486] width 146 height 15
click at [1050, 472] on div at bounding box center [844, 402] width 1246 height 712
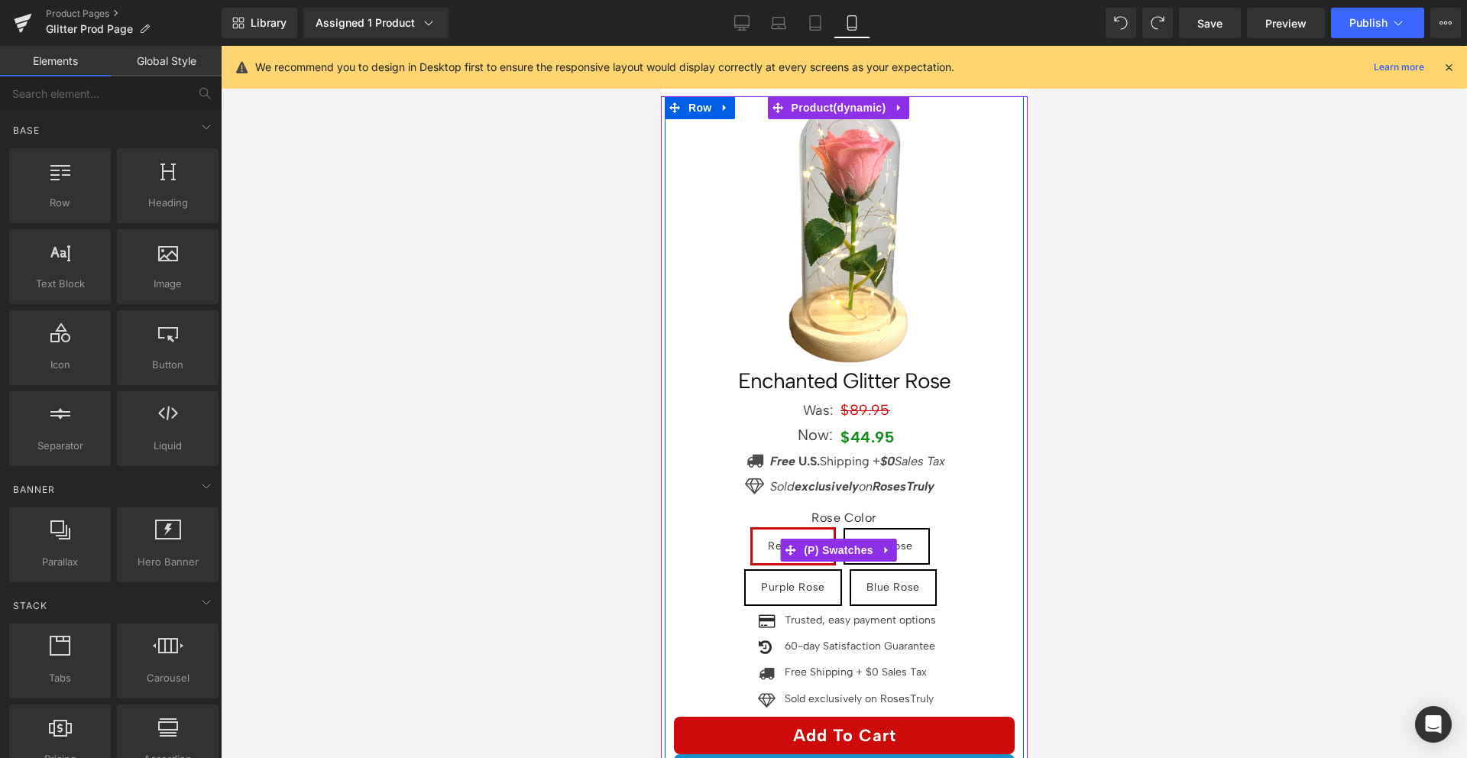
click at [905, 487] on div "Rose Color Red Rose Pink Rose Purple Rose Blue Rose" at bounding box center [844, 549] width 280 height 124
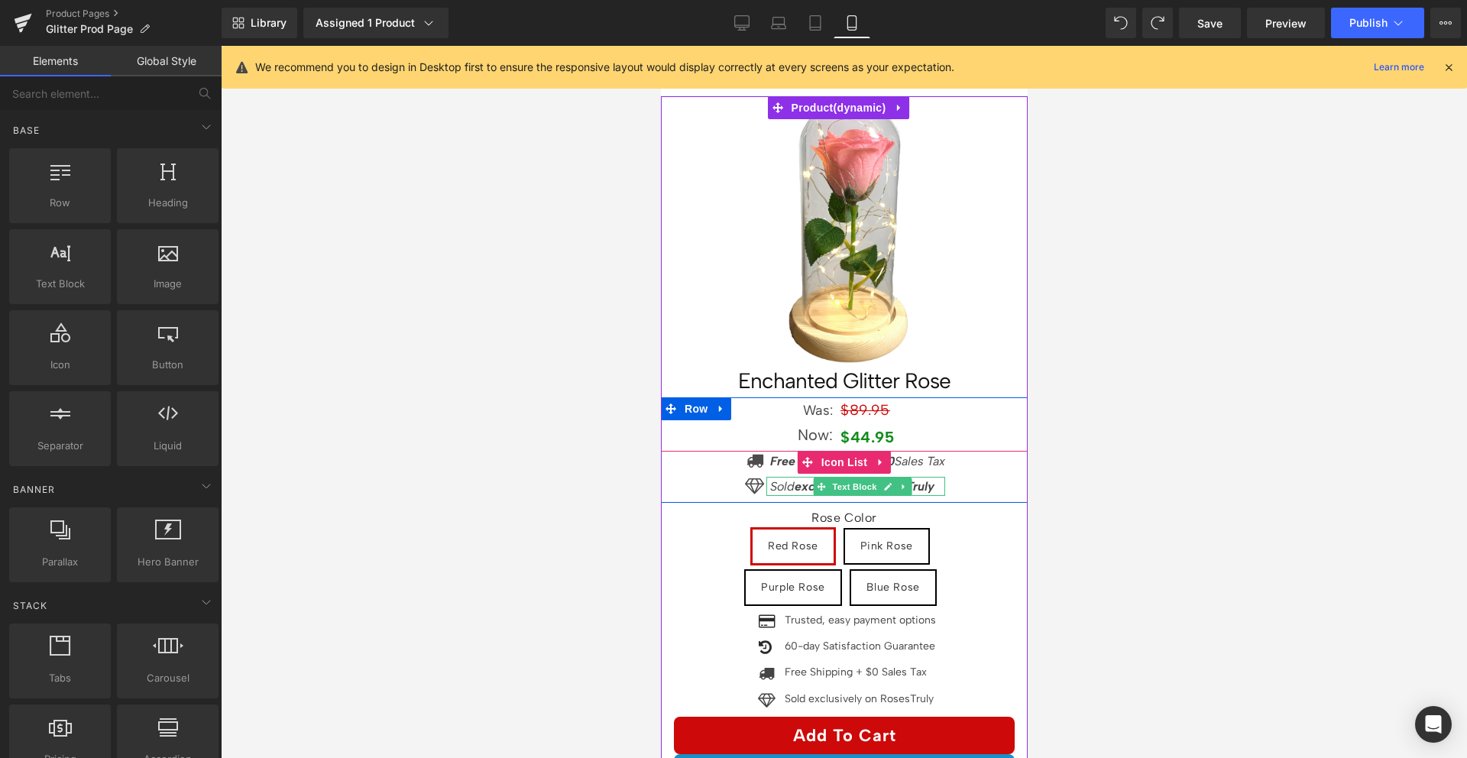
click at [905, 479] on strong "RosesTruly" at bounding box center [903, 486] width 62 height 15
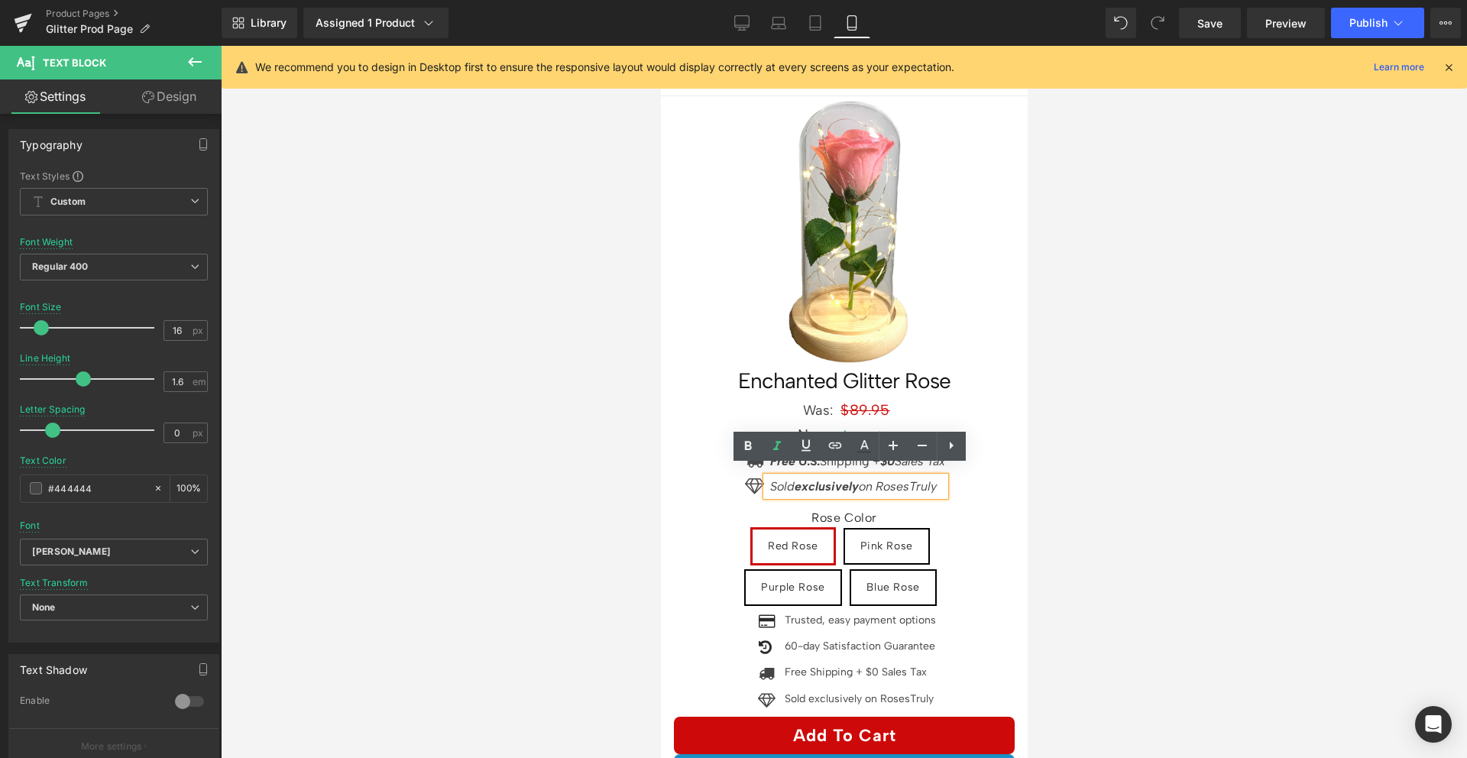
click at [928, 487] on div "Rose Color Red Rose Pink Rose Purple Rose Blue Rose" at bounding box center [844, 549] width 280 height 124
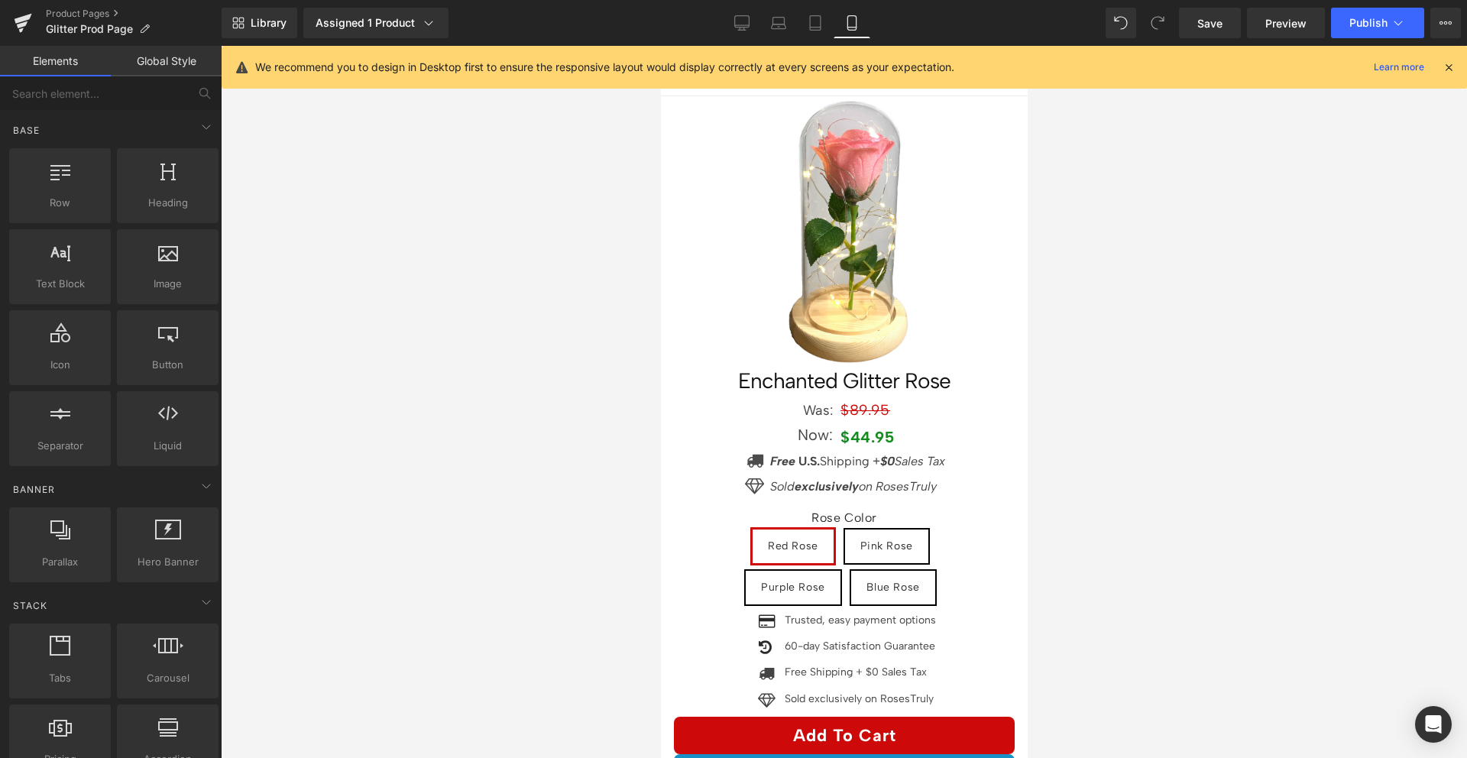
click at [1062, 436] on div at bounding box center [844, 402] width 1246 height 712
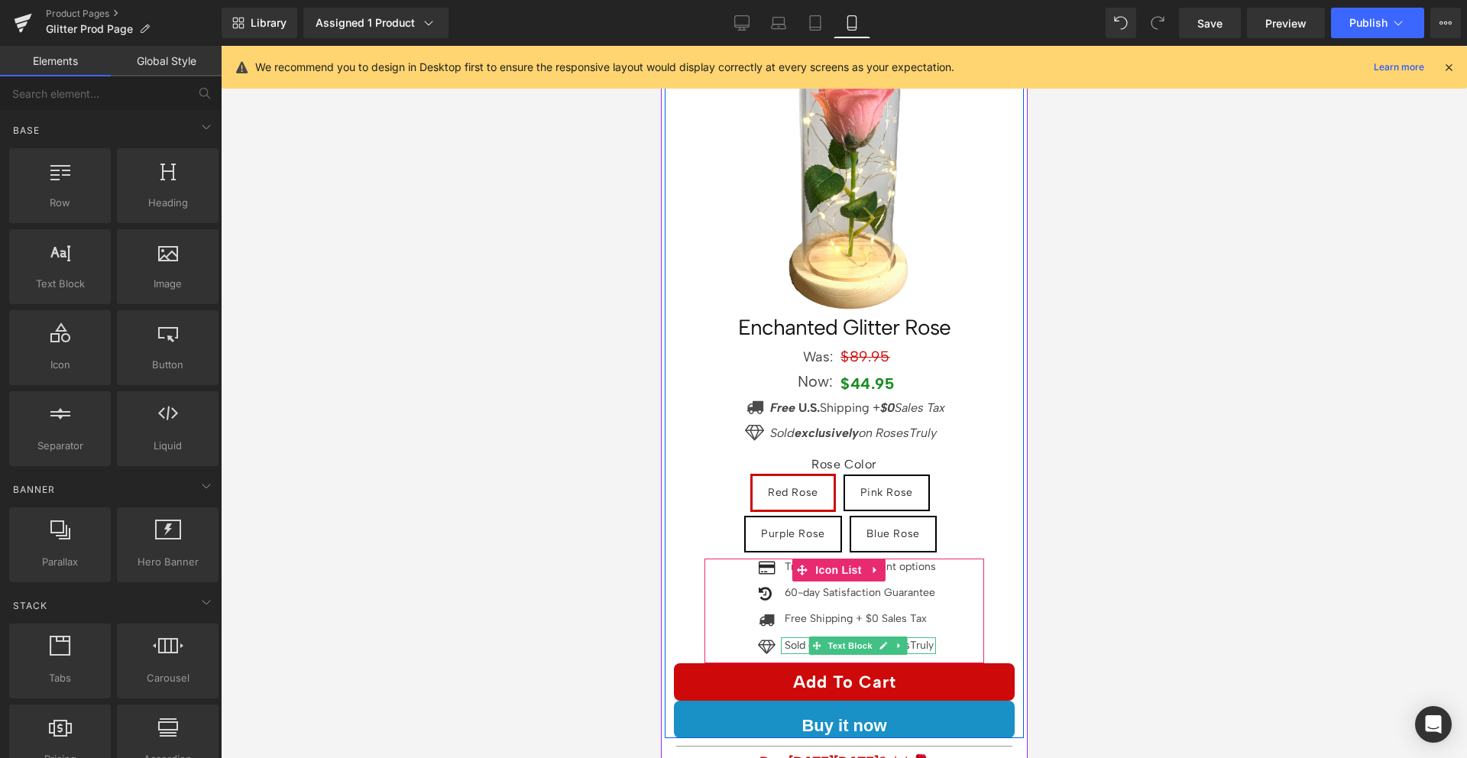
scroll to position [121, 0]
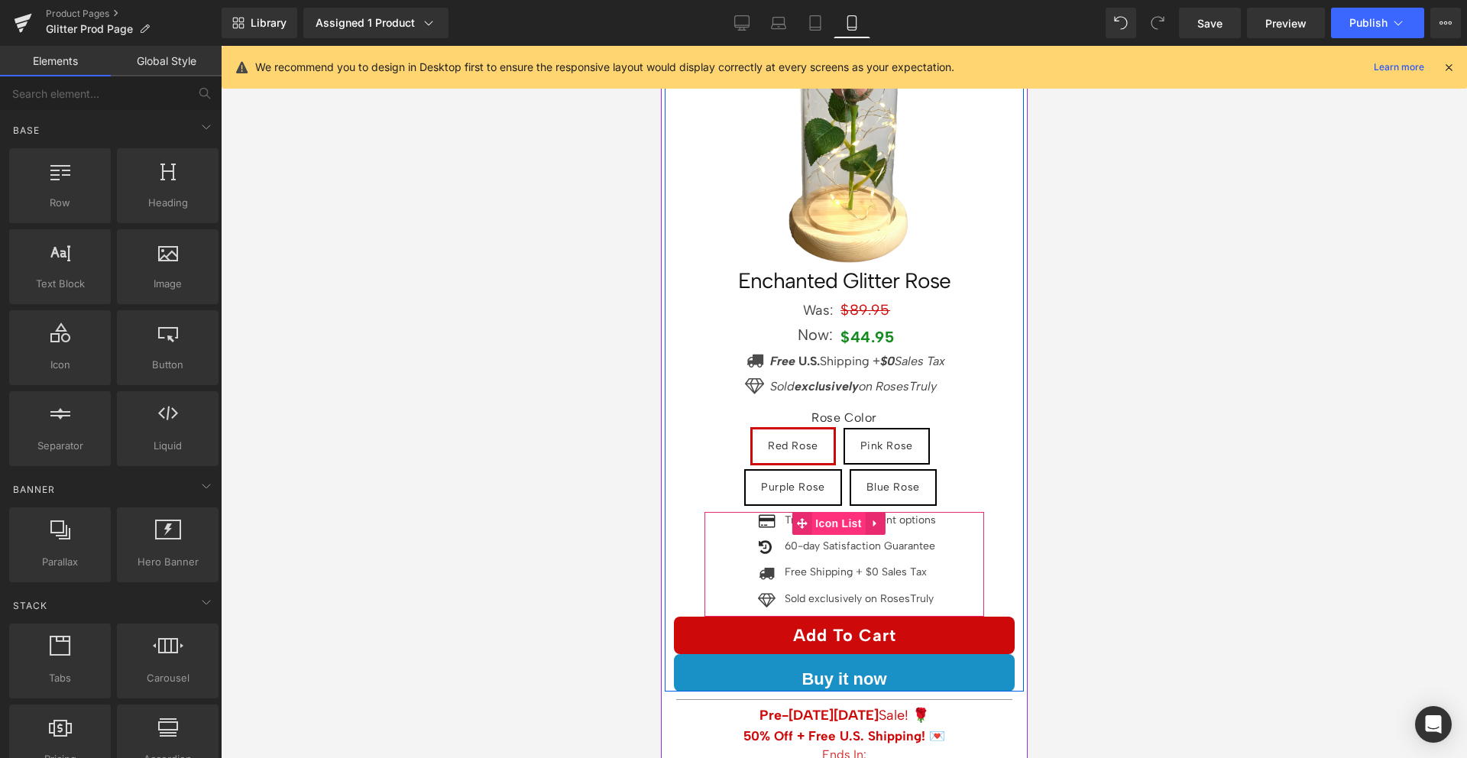
click at [834, 512] on span "Icon List" at bounding box center [837, 523] width 53 height 23
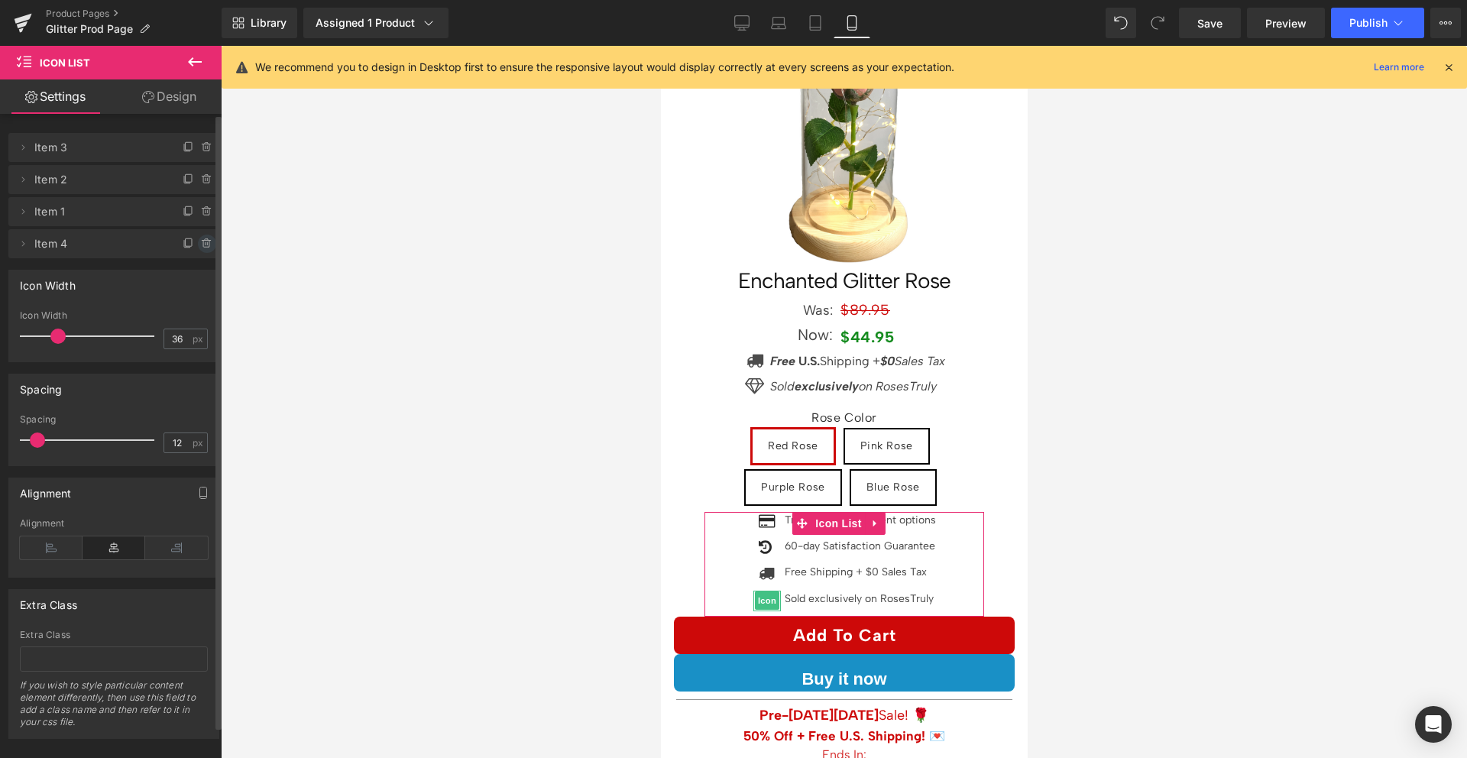
click at [202, 244] on icon at bounding box center [207, 244] width 12 height 12
click at [199, 244] on button "Delete" at bounding box center [191, 245] width 48 height 20
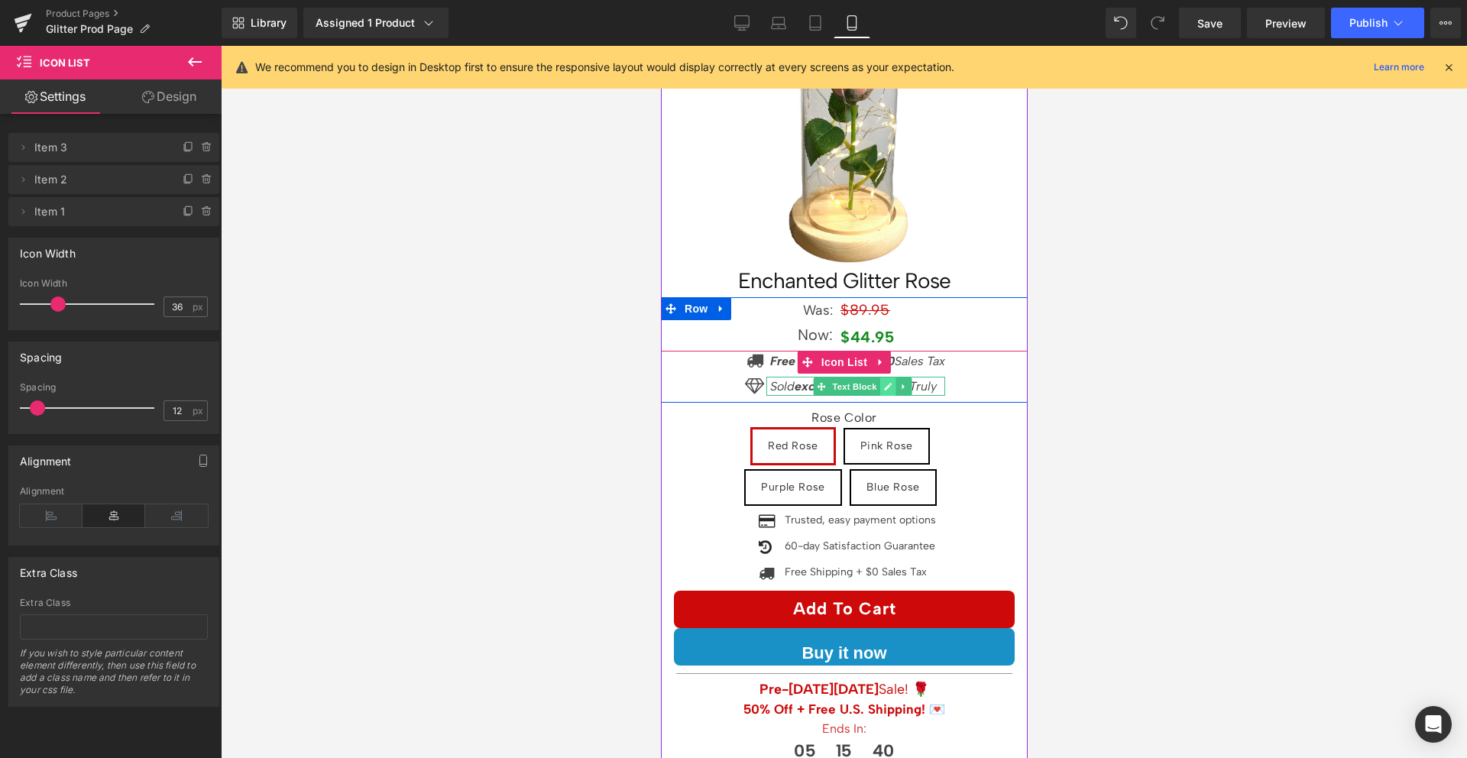
click at [883, 383] on icon at bounding box center [887, 387] width 8 height 8
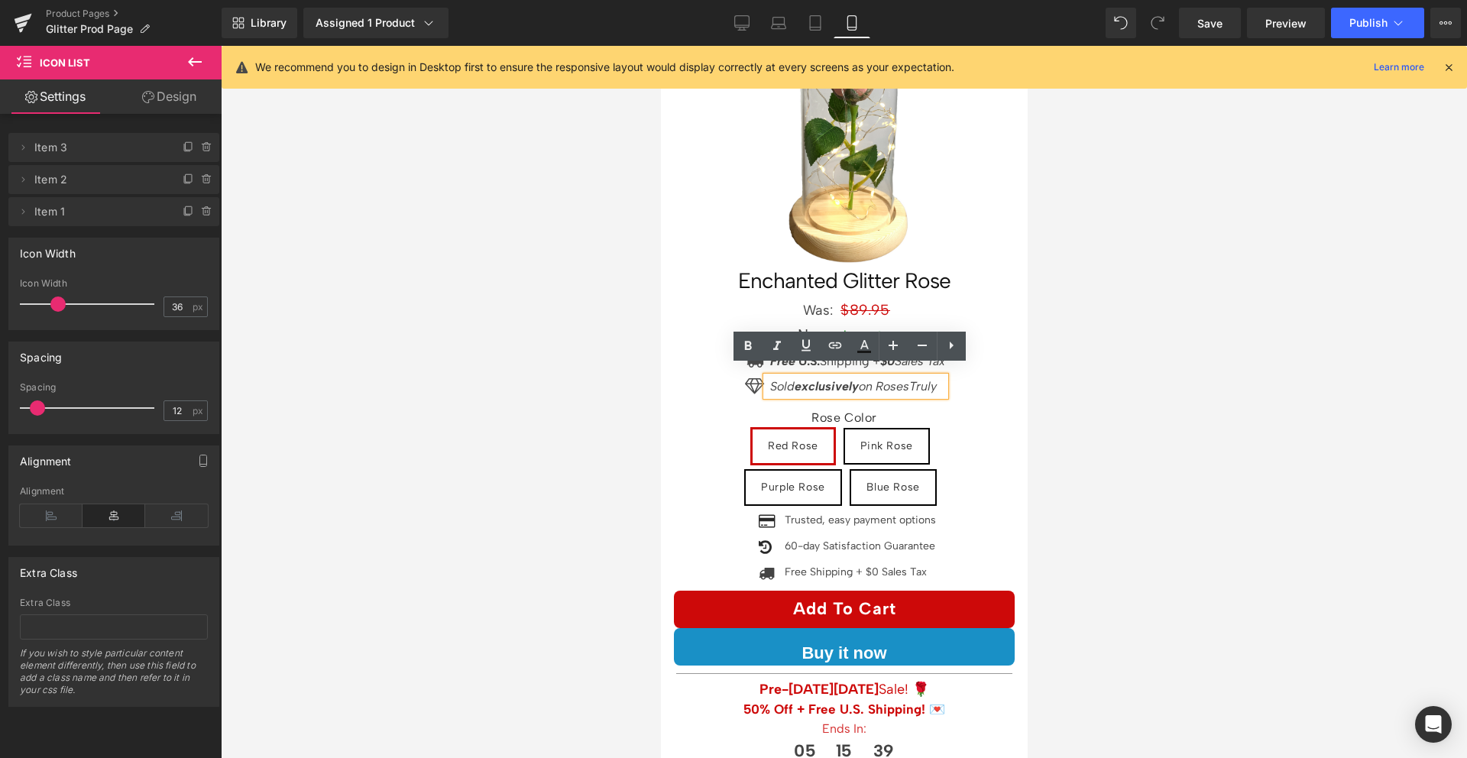
click at [769, 379] on icon "Sold exclusively on RosesTruly" at bounding box center [852, 386] width 167 height 15
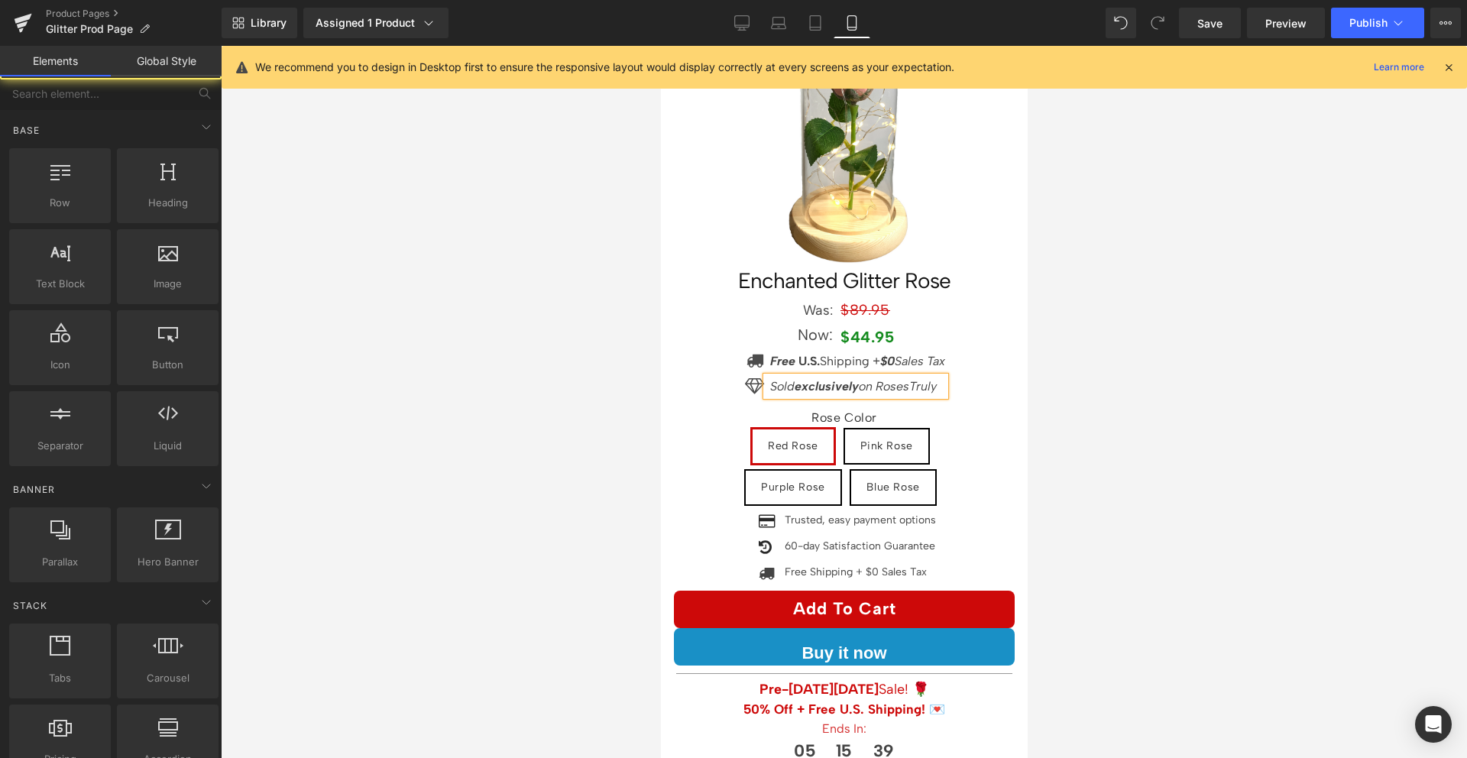
click at [607, 361] on div at bounding box center [844, 402] width 1246 height 712
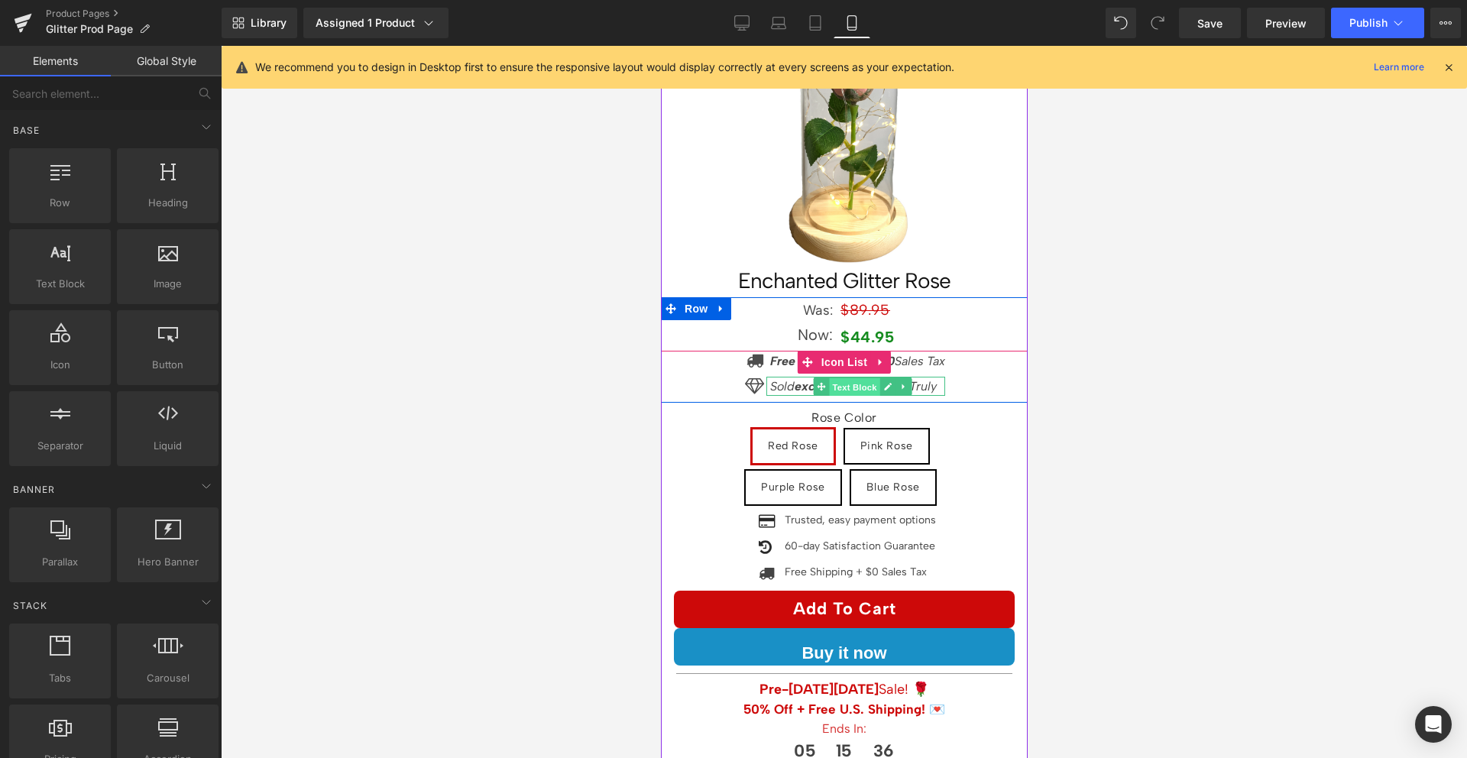
click at [857, 377] on span "Text Block" at bounding box center [853, 386] width 50 height 18
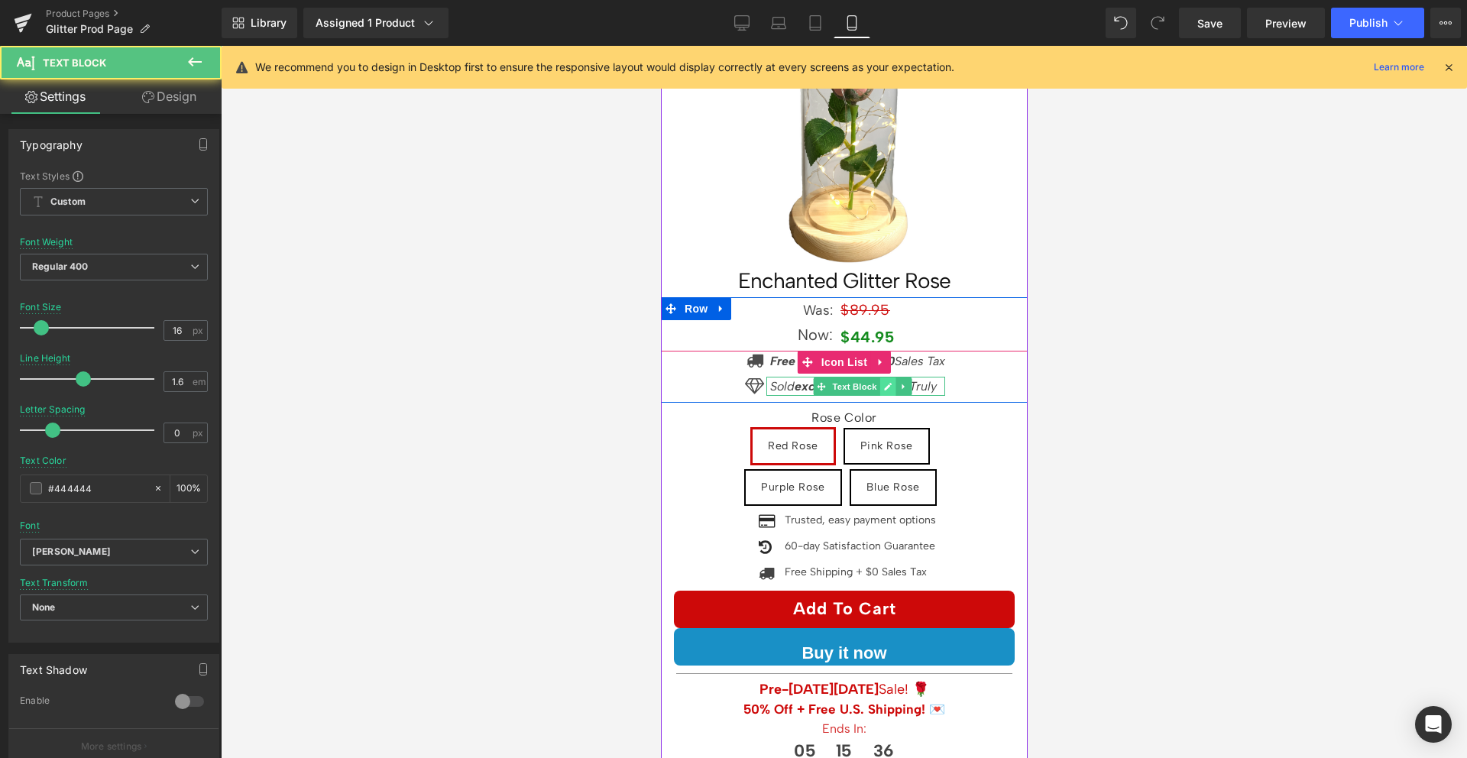
click at [882, 382] on icon at bounding box center [886, 386] width 8 height 9
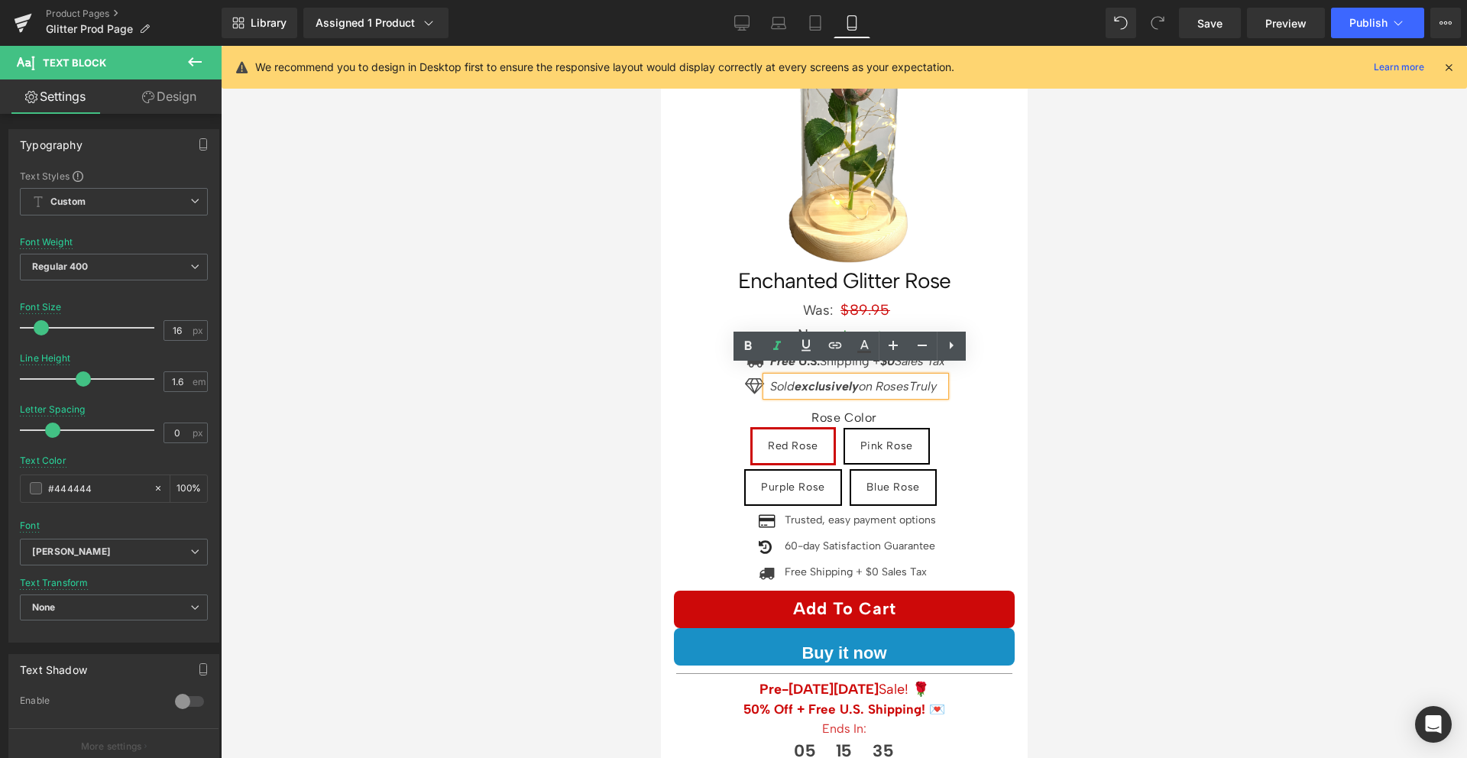
click at [769, 379] on icon "Sold exclusively on RosesTruly" at bounding box center [852, 386] width 167 height 15
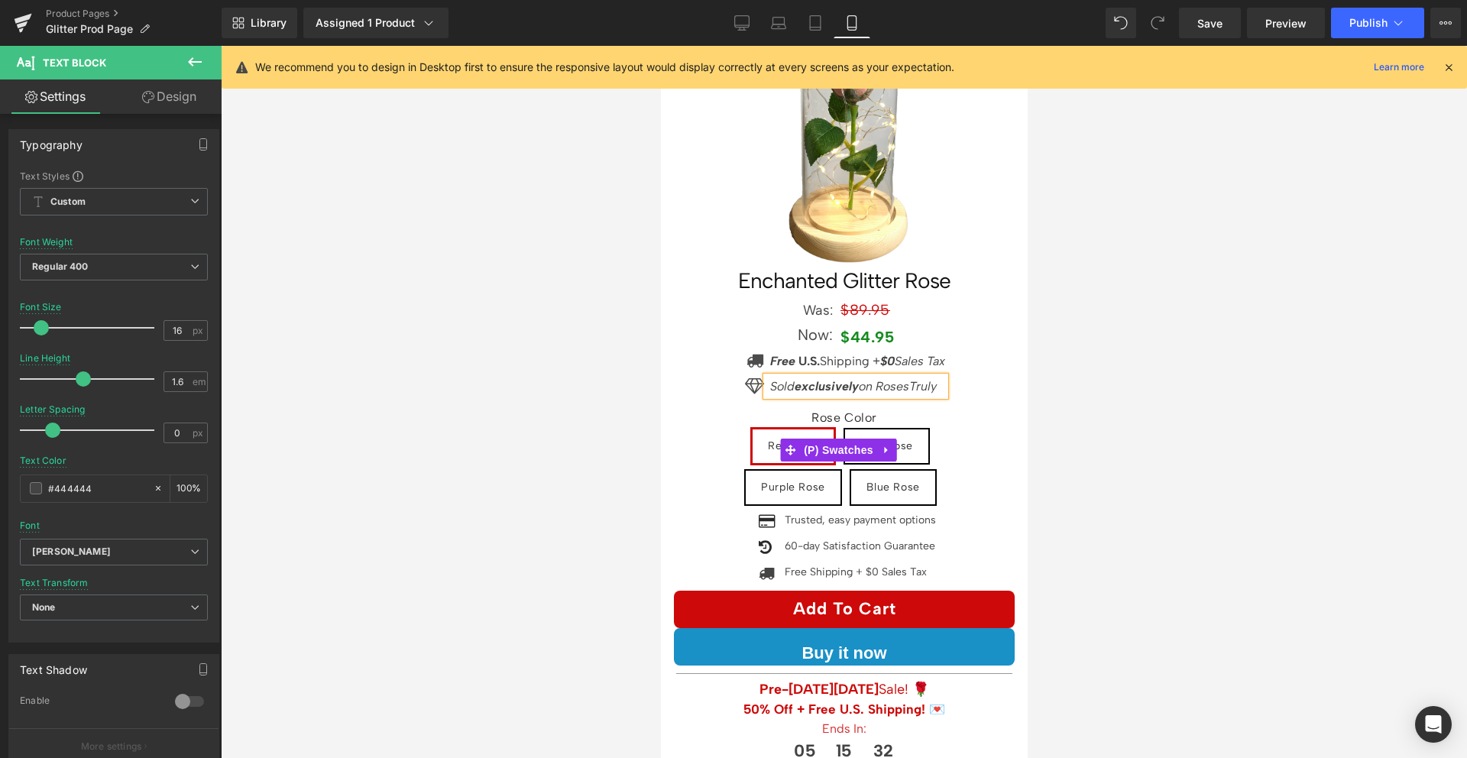
click at [928, 387] on div "Rose Color Red Rose Pink Rose Purple Rose Blue Rose" at bounding box center [844, 449] width 280 height 124
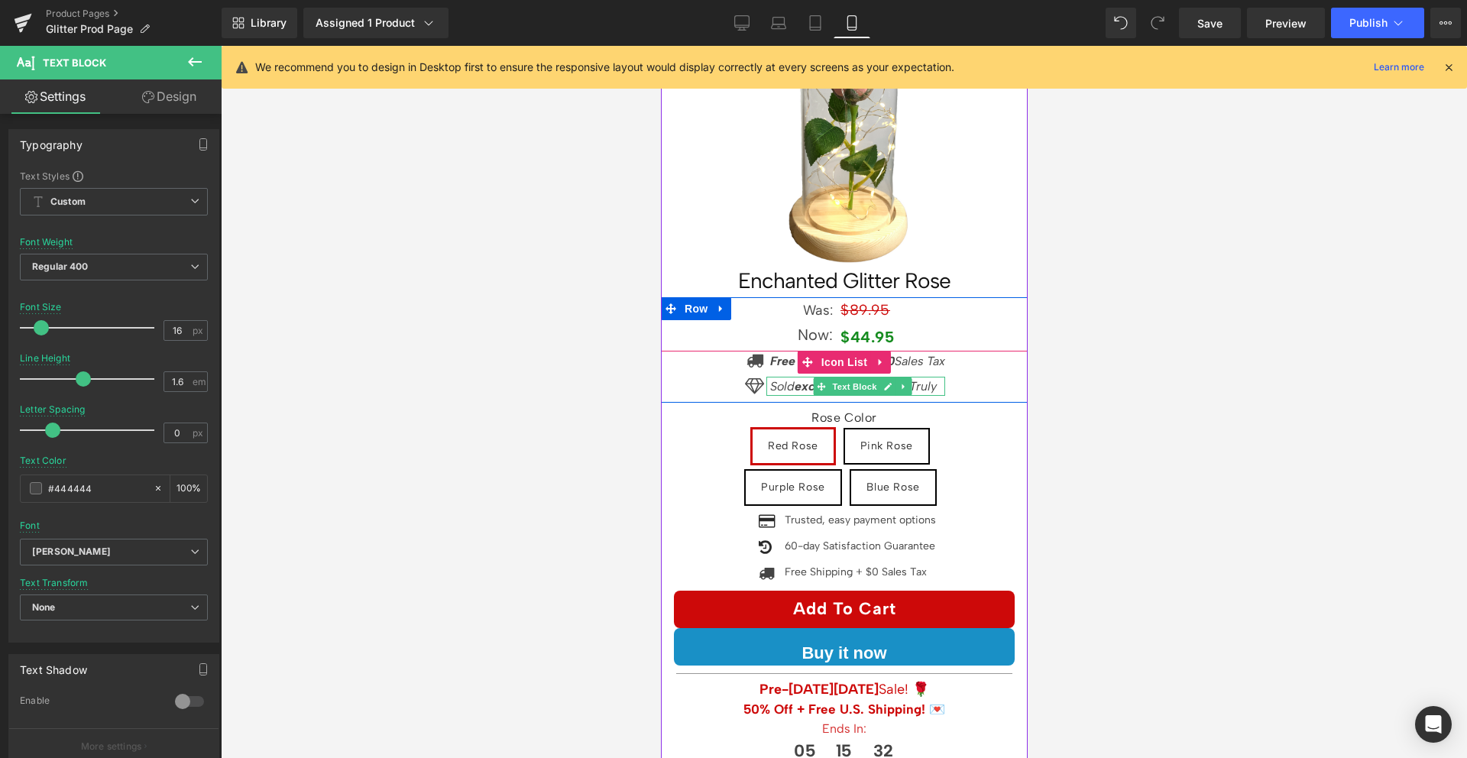
click at [928, 379] on icon "Sold exclusively on RosesTruly" at bounding box center [852, 386] width 167 height 15
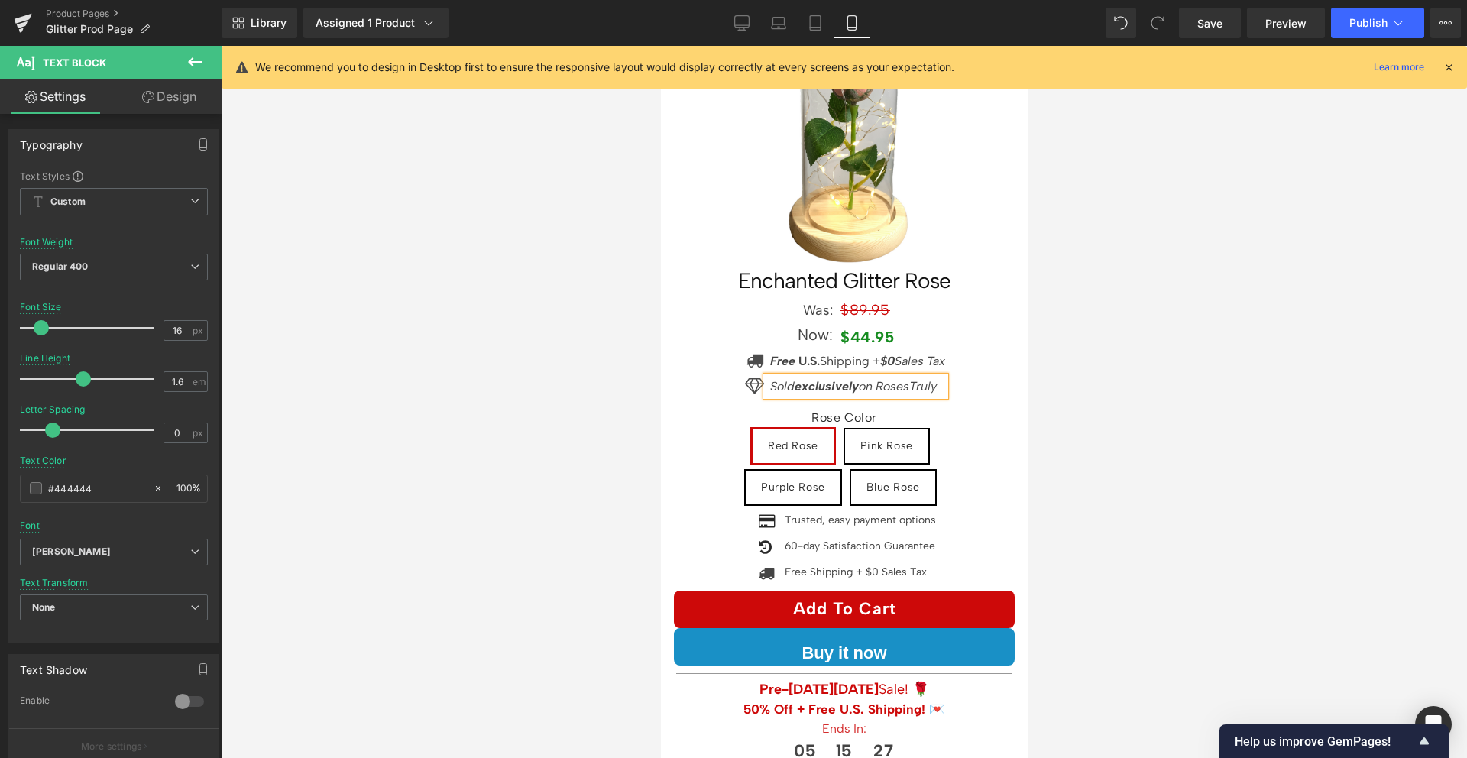
click at [855, 379] on icon "Sold exclusively on RosesTruly" at bounding box center [852, 386] width 167 height 15
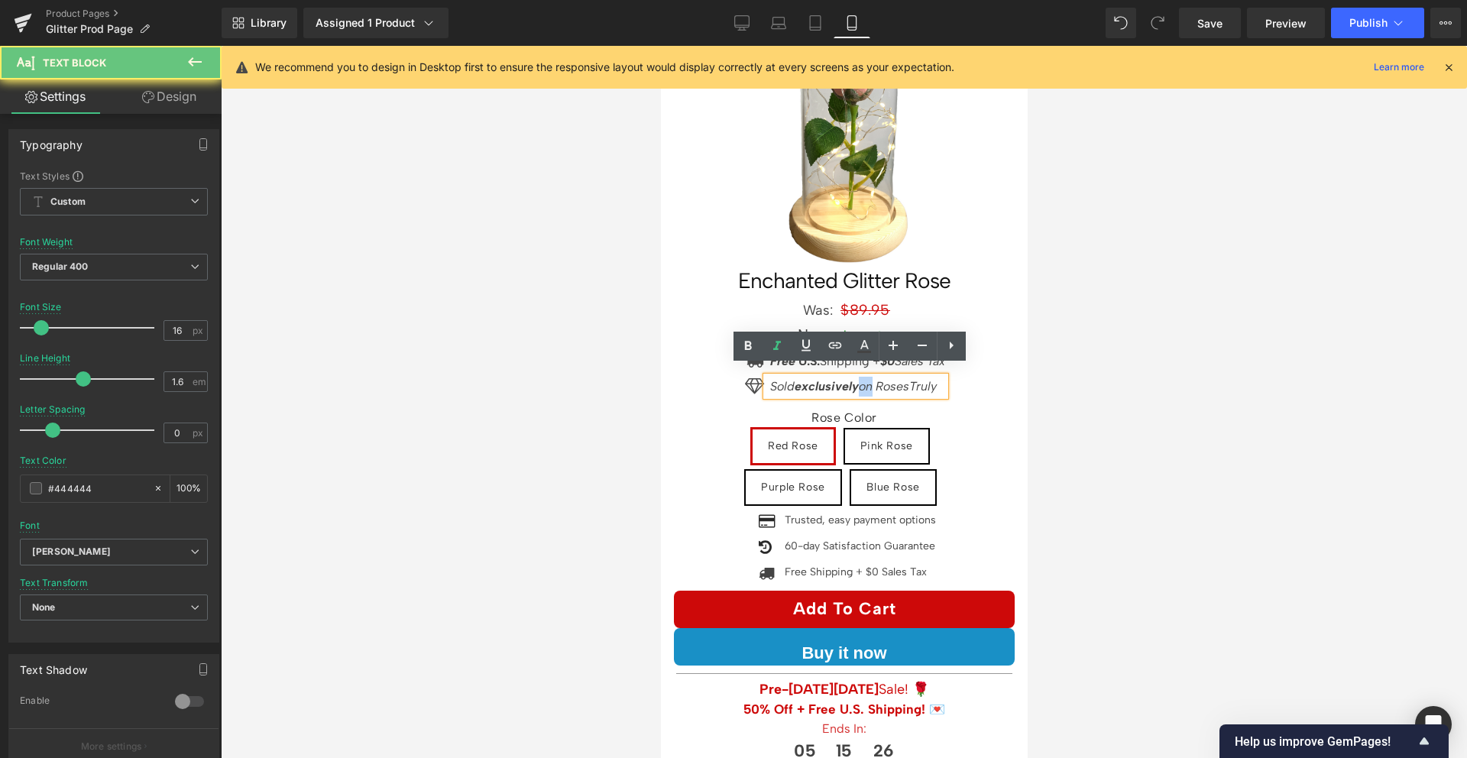
click at [855, 379] on icon "Sold exclusively on RosesTruly" at bounding box center [852, 386] width 167 height 15
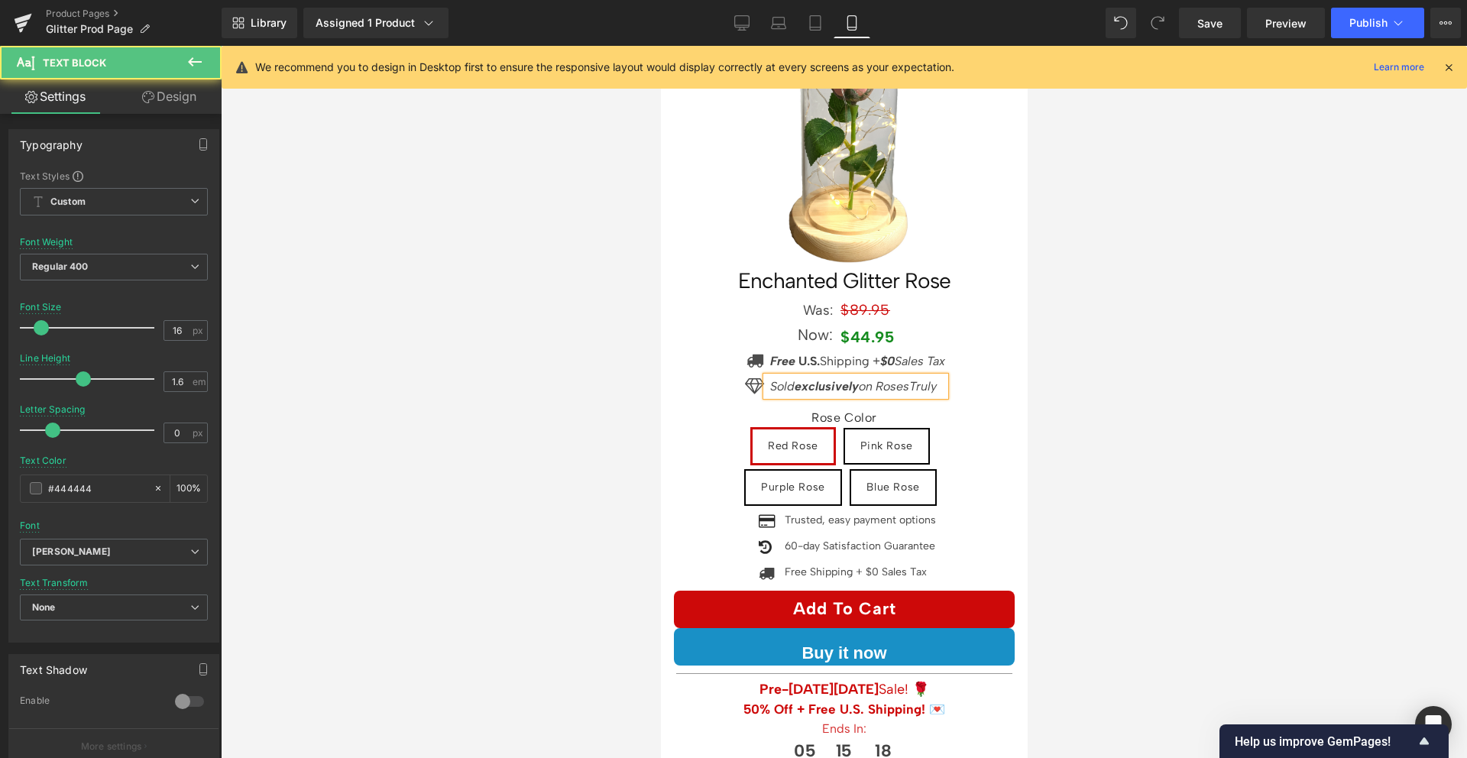
click at [828, 379] on strong "exclusively" at bounding box center [826, 386] width 64 height 15
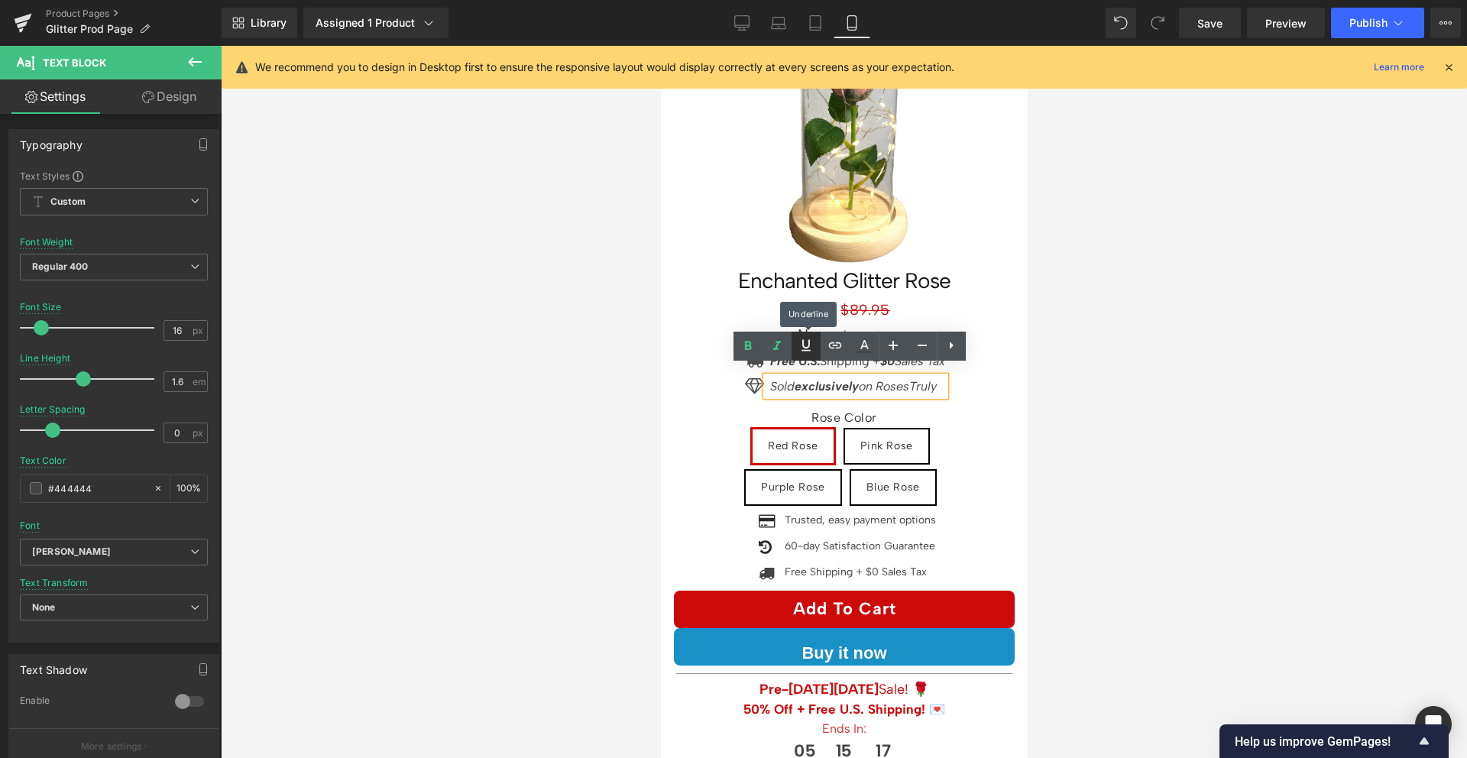
click at [793, 347] on link at bounding box center [806, 346] width 29 height 29
click at [817, 387] on div "Rose Color Red Rose Pink Rose Purple Rose Blue Rose" at bounding box center [844, 449] width 280 height 124
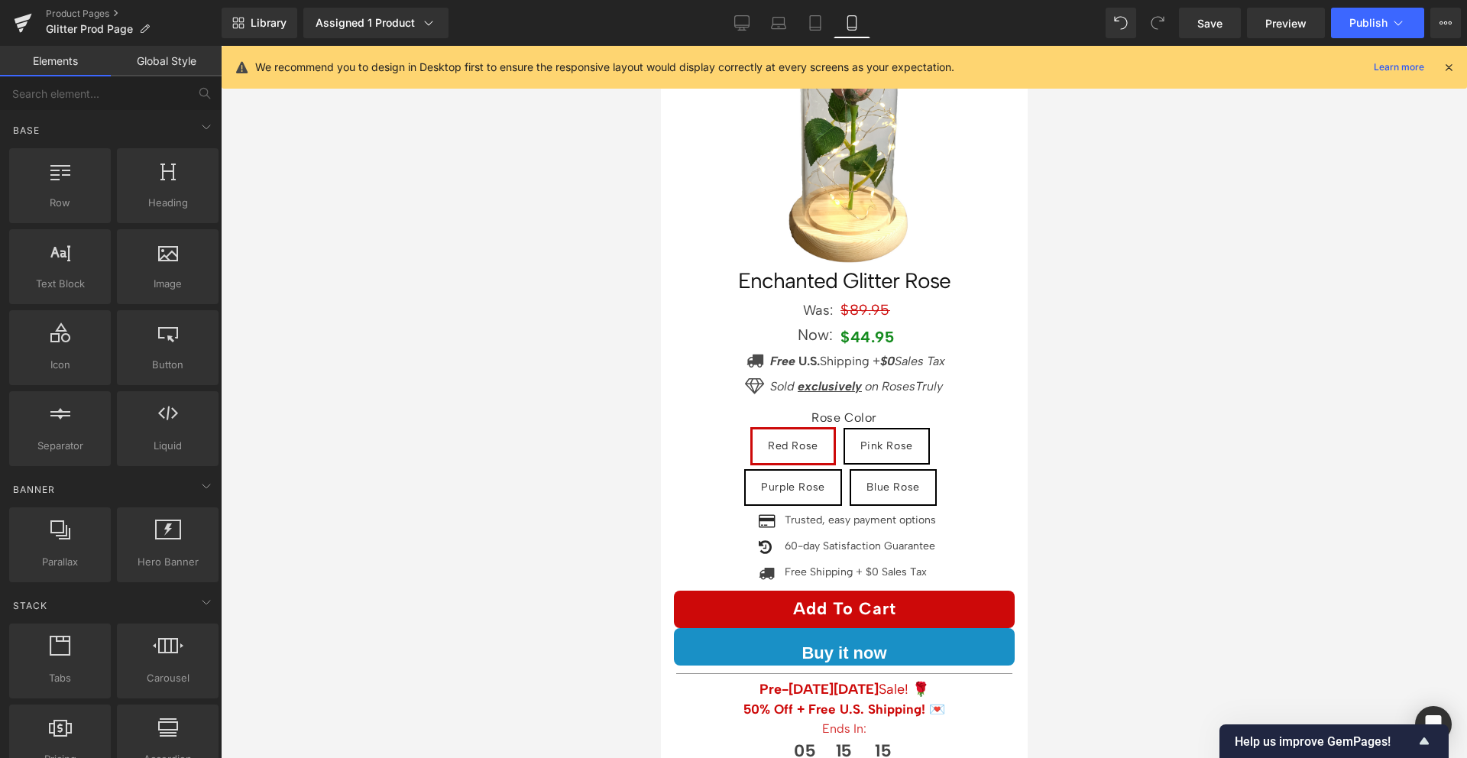
click at [1125, 360] on div at bounding box center [844, 402] width 1246 height 712
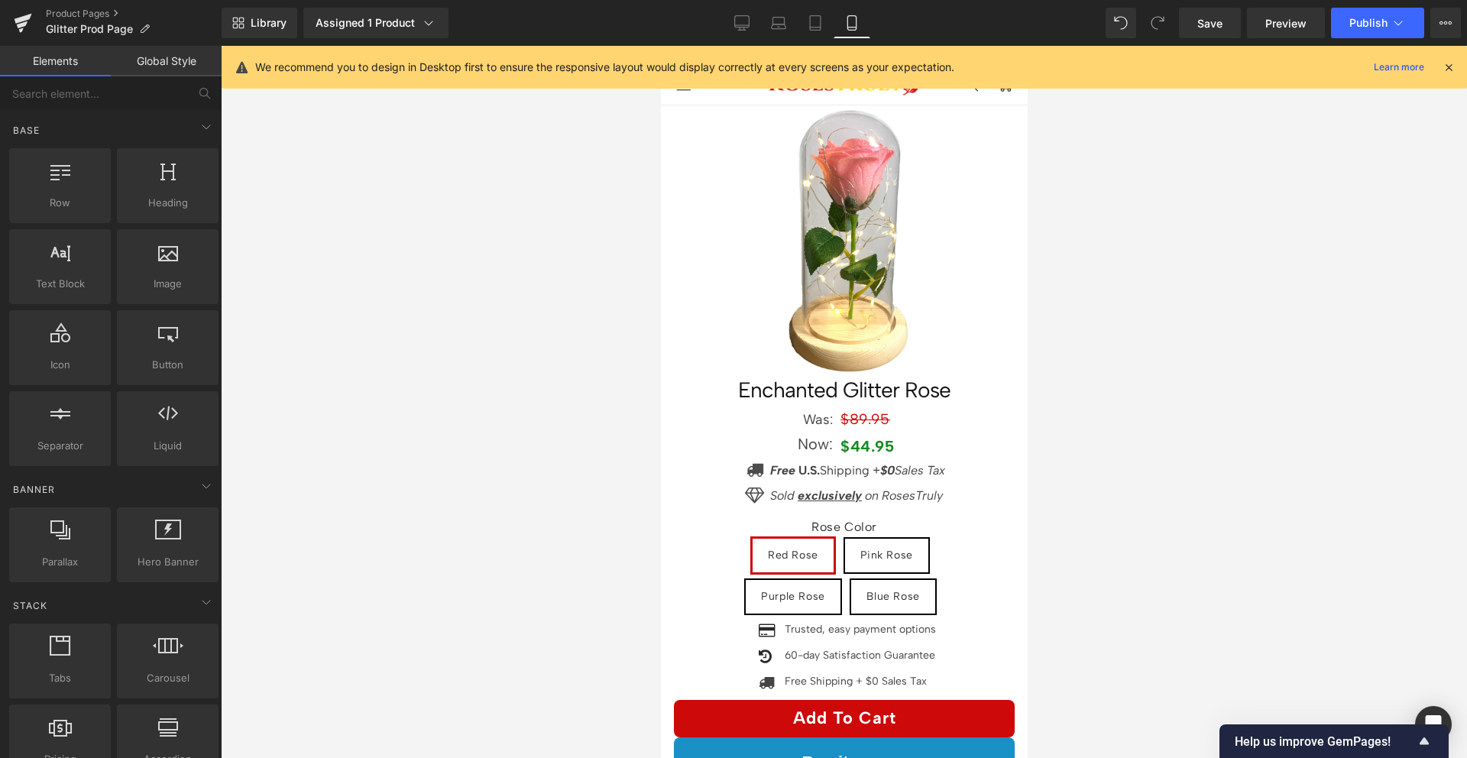
scroll to position [13, 0]
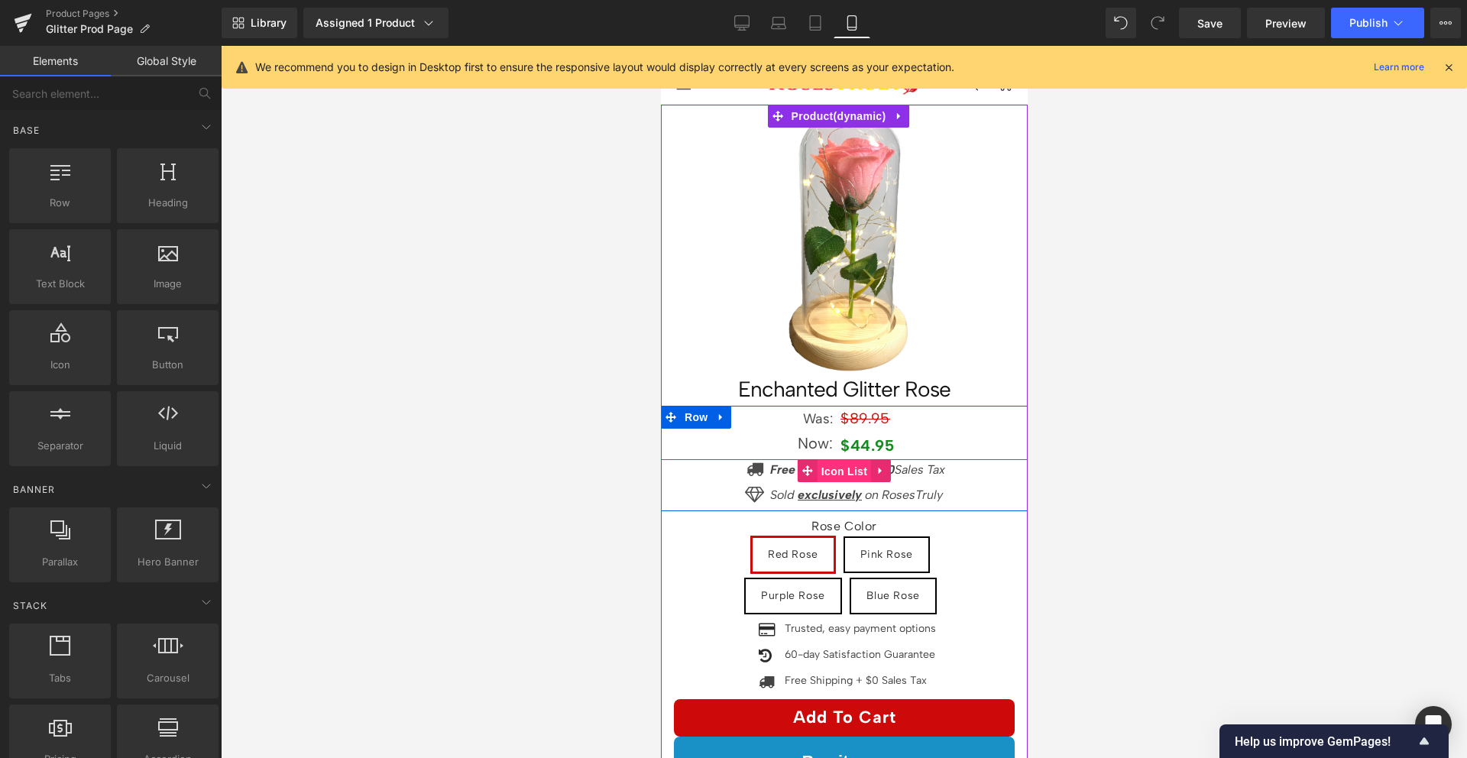
click at [843, 462] on span "Icon List" at bounding box center [843, 471] width 53 height 23
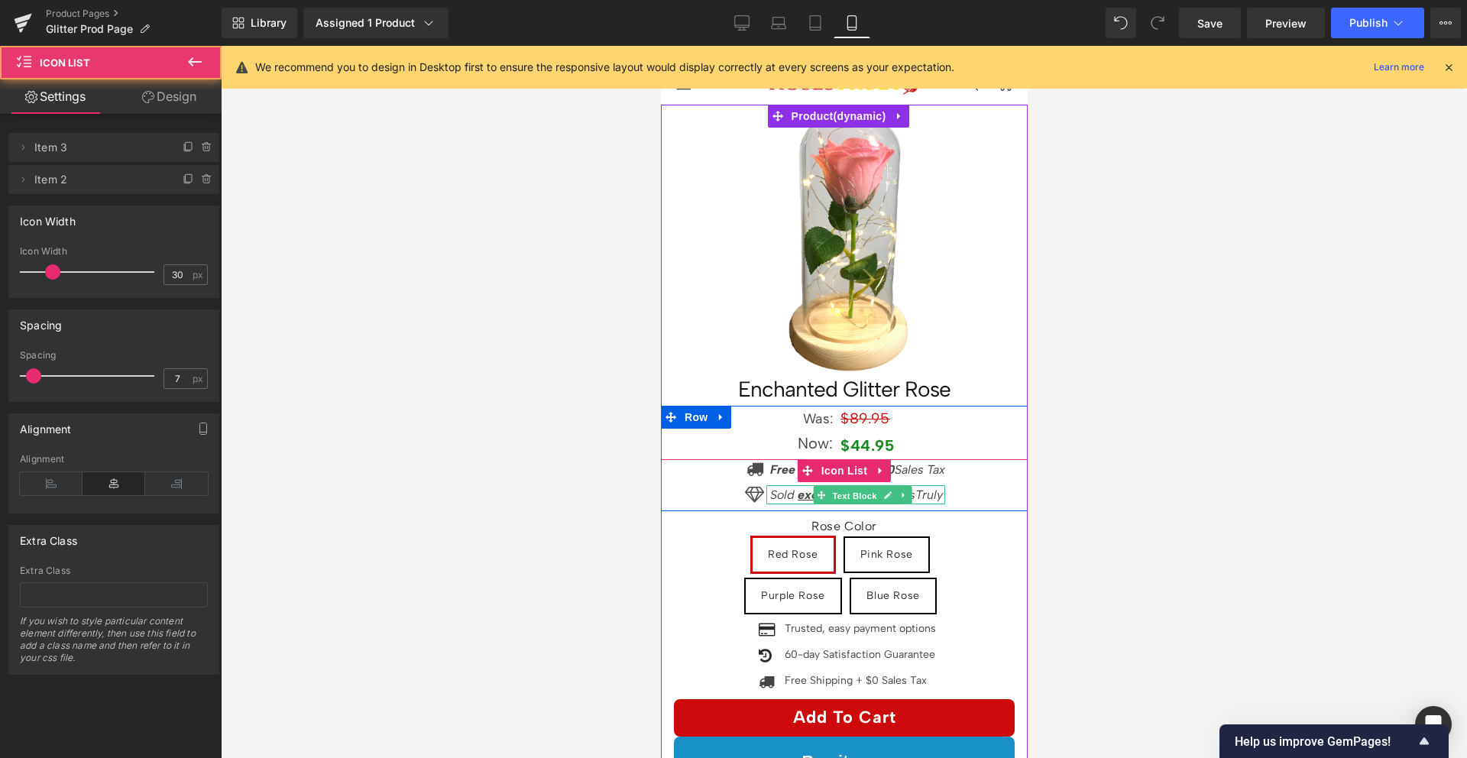
click at [845, 486] on span "Text Block" at bounding box center [853, 495] width 50 height 18
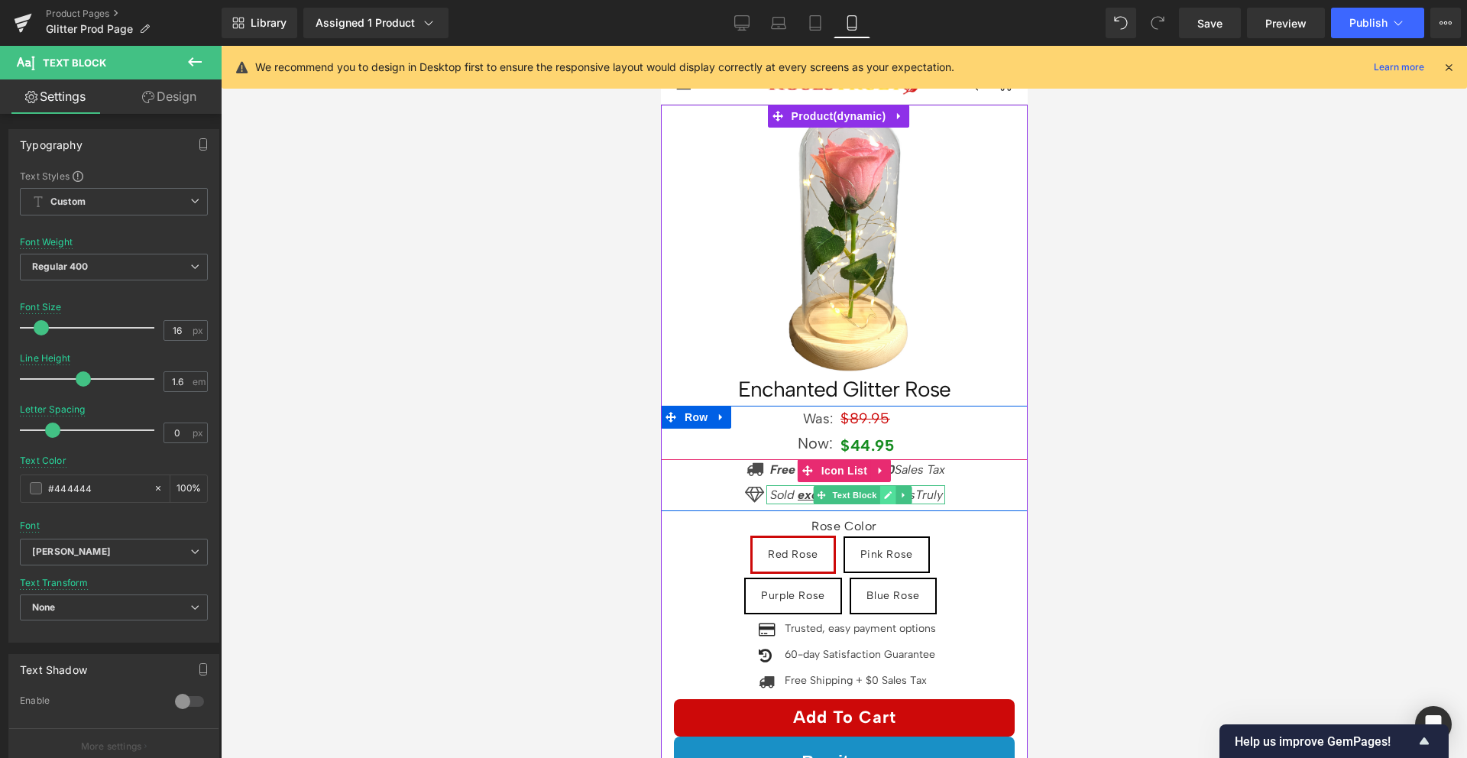
click at [882, 491] on icon at bounding box center [886, 495] width 8 height 9
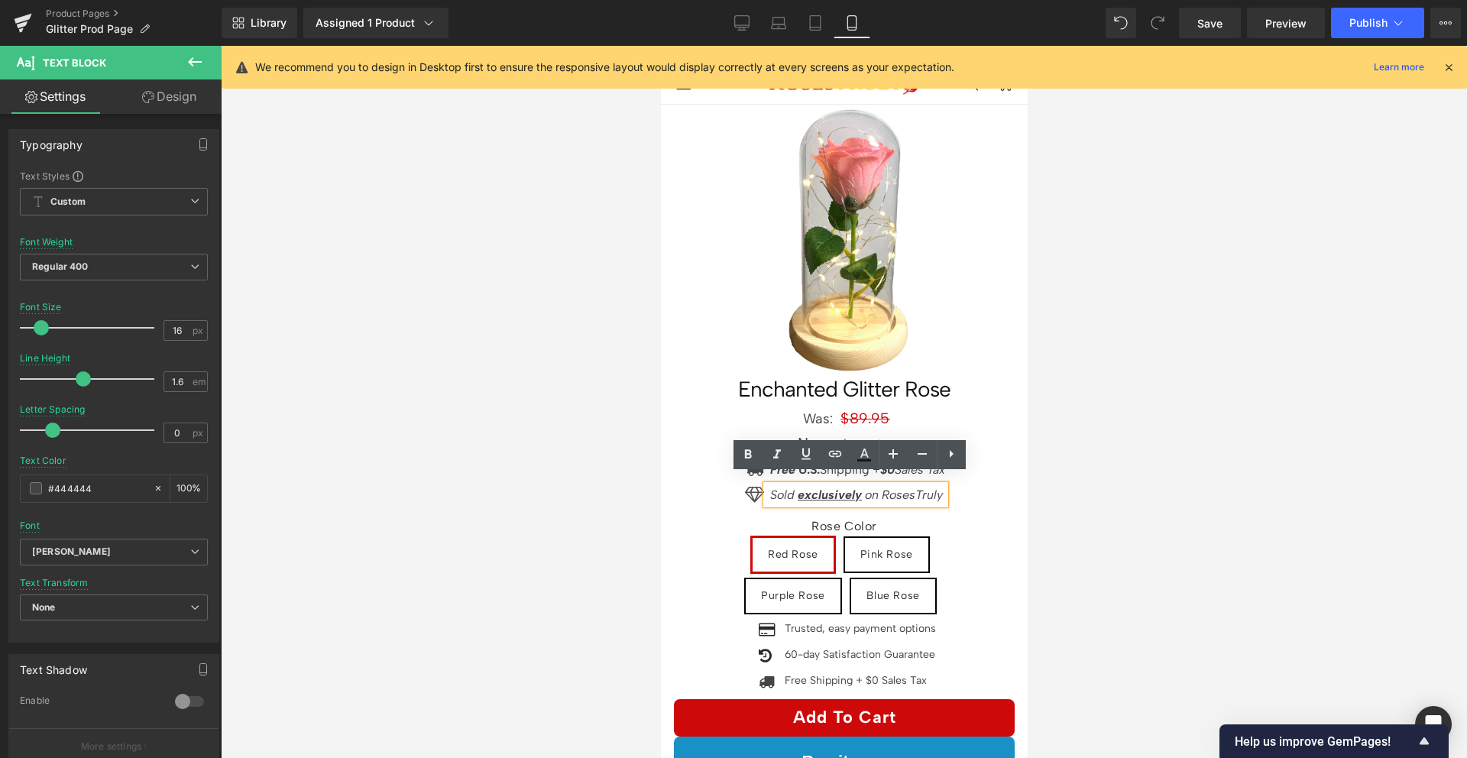
click at [831, 487] on u "exclusively" at bounding box center [829, 494] width 64 height 15
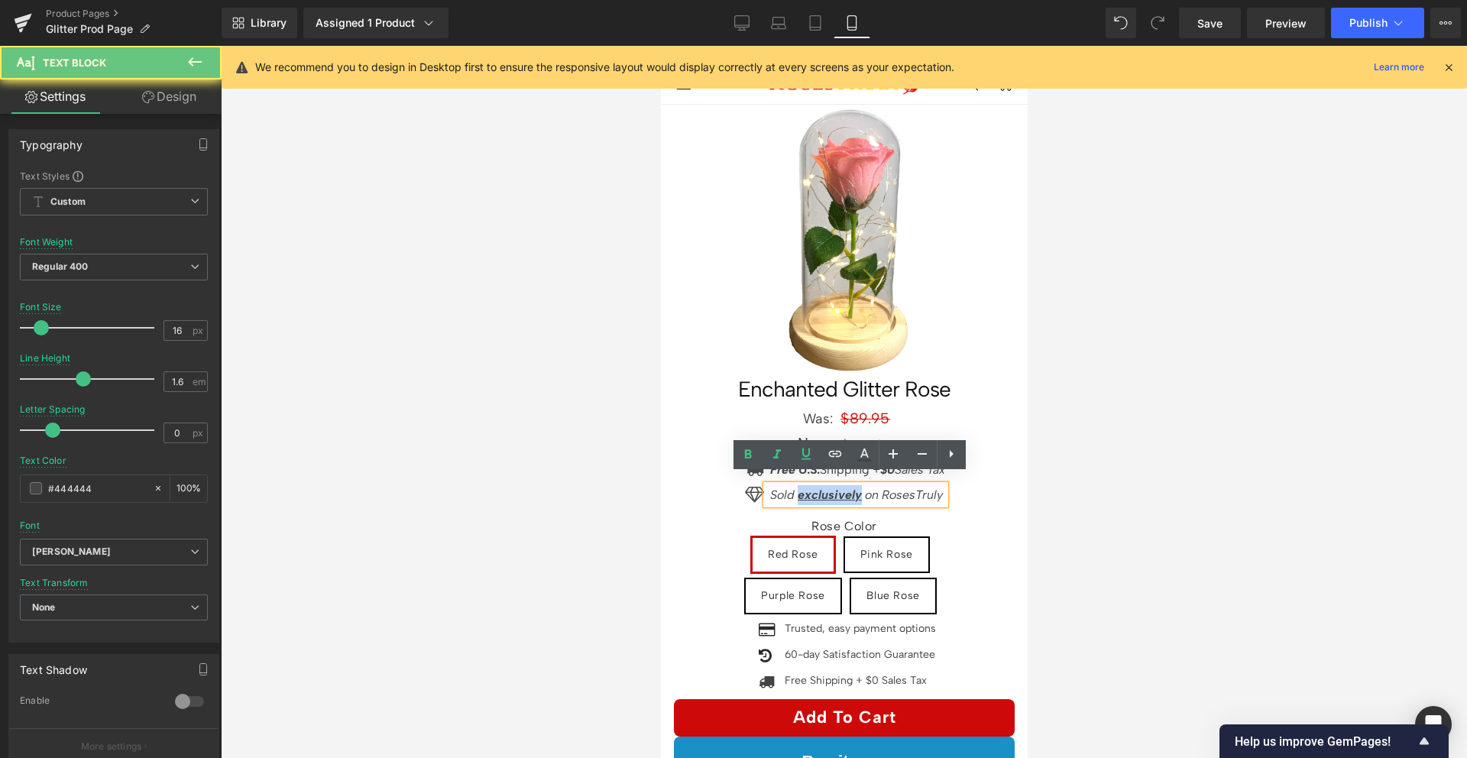
click at [831, 487] on u "exclusively" at bounding box center [829, 494] width 64 height 15
copy icon "Sold exclusively on RosesTruly"
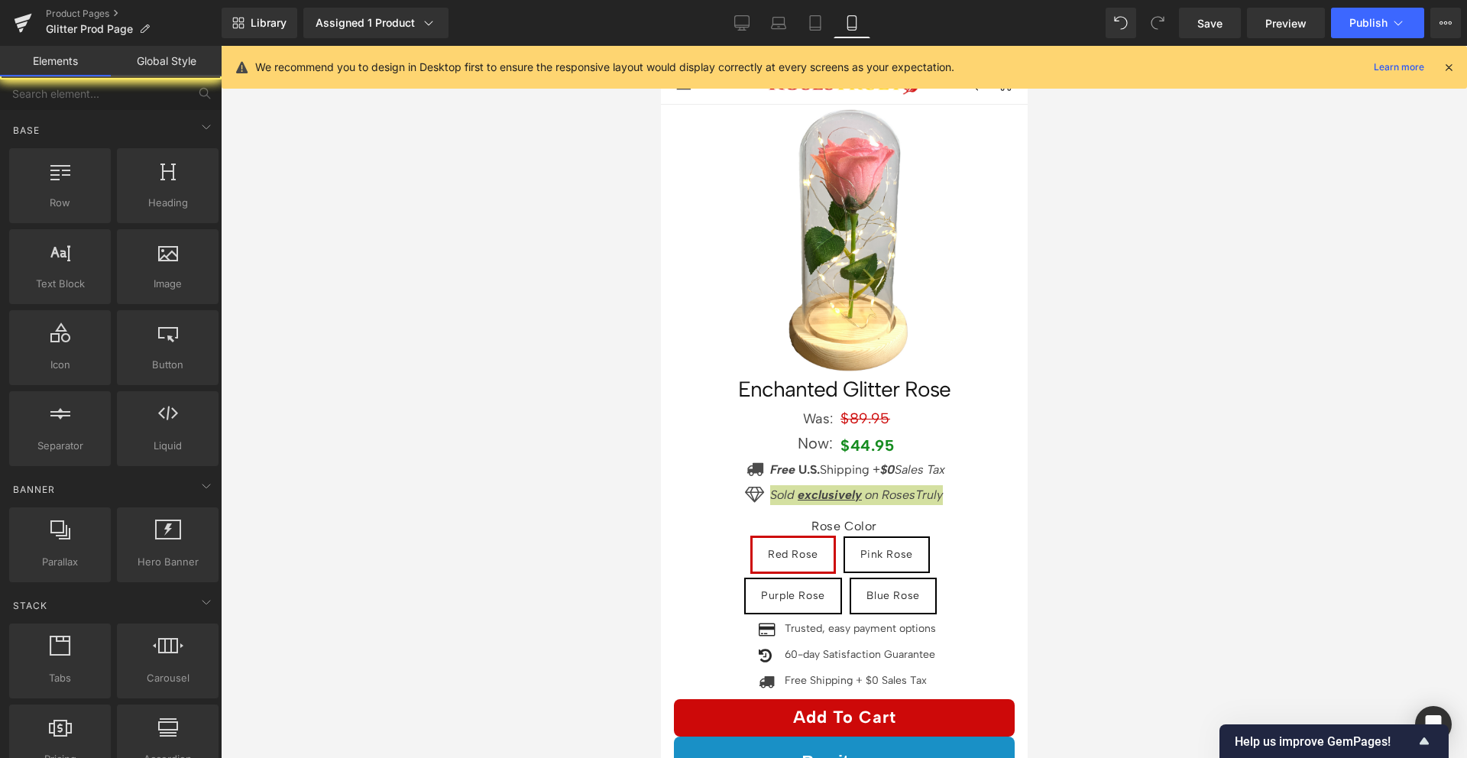
click at [1129, 401] on div at bounding box center [844, 402] width 1246 height 712
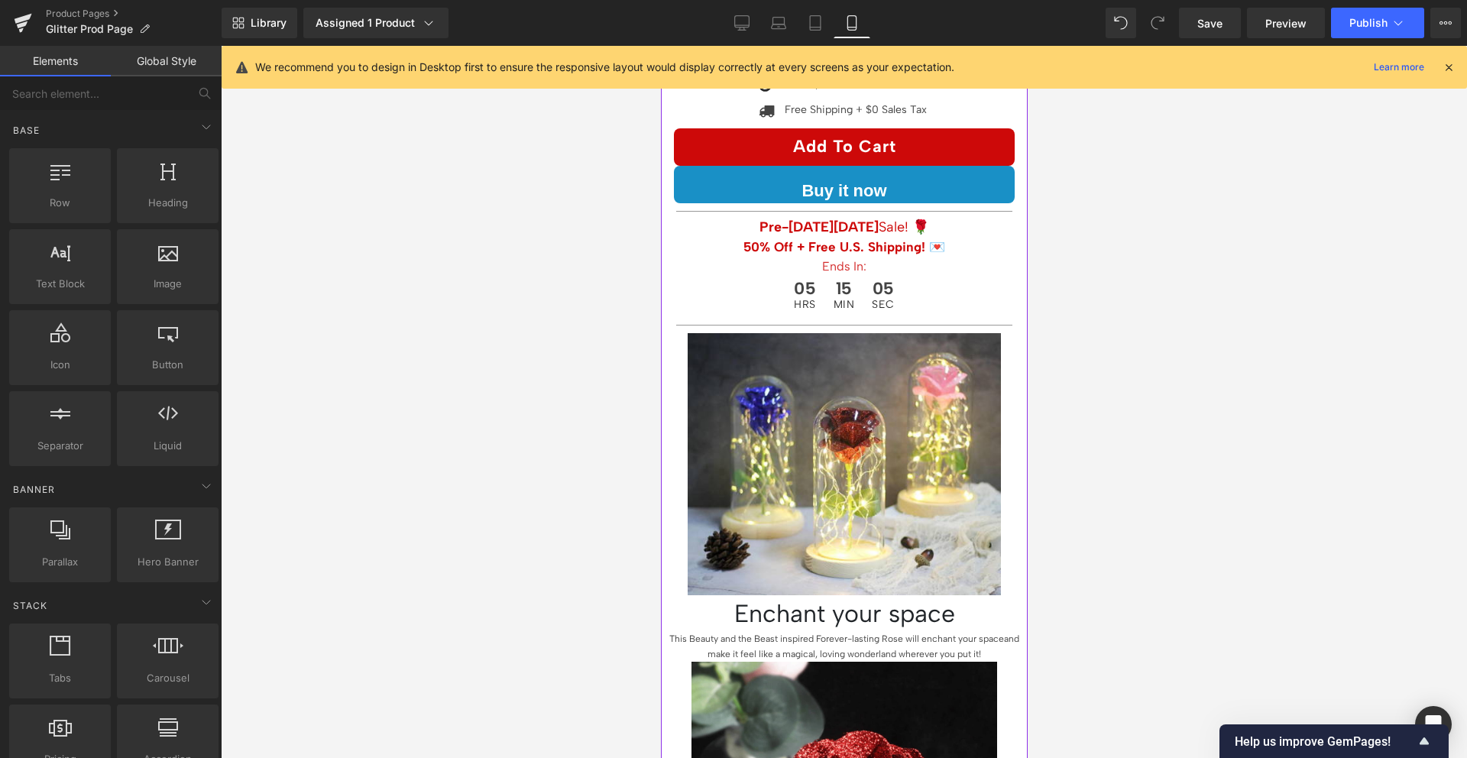
scroll to position [785, 0]
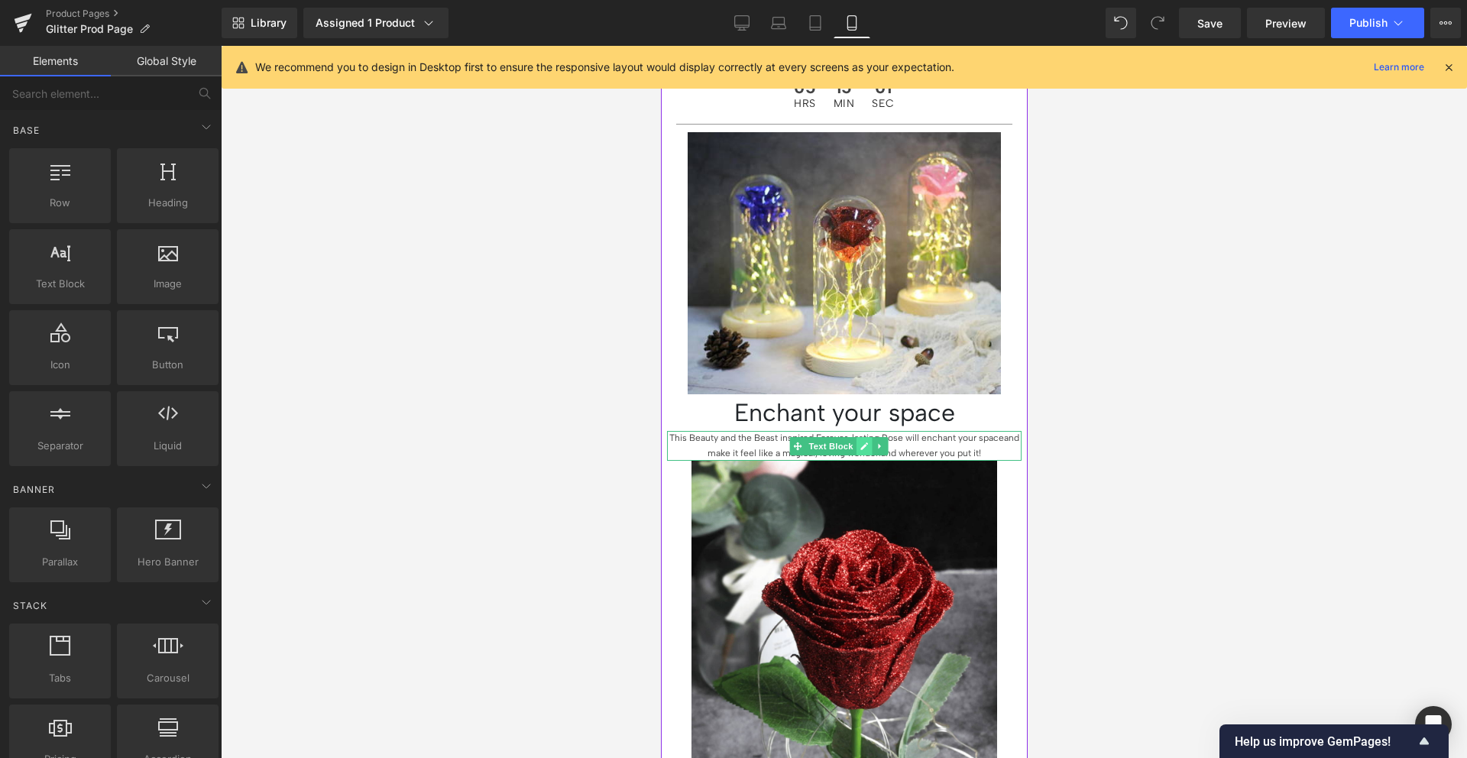
click at [859, 442] on icon at bounding box center [863, 446] width 8 height 9
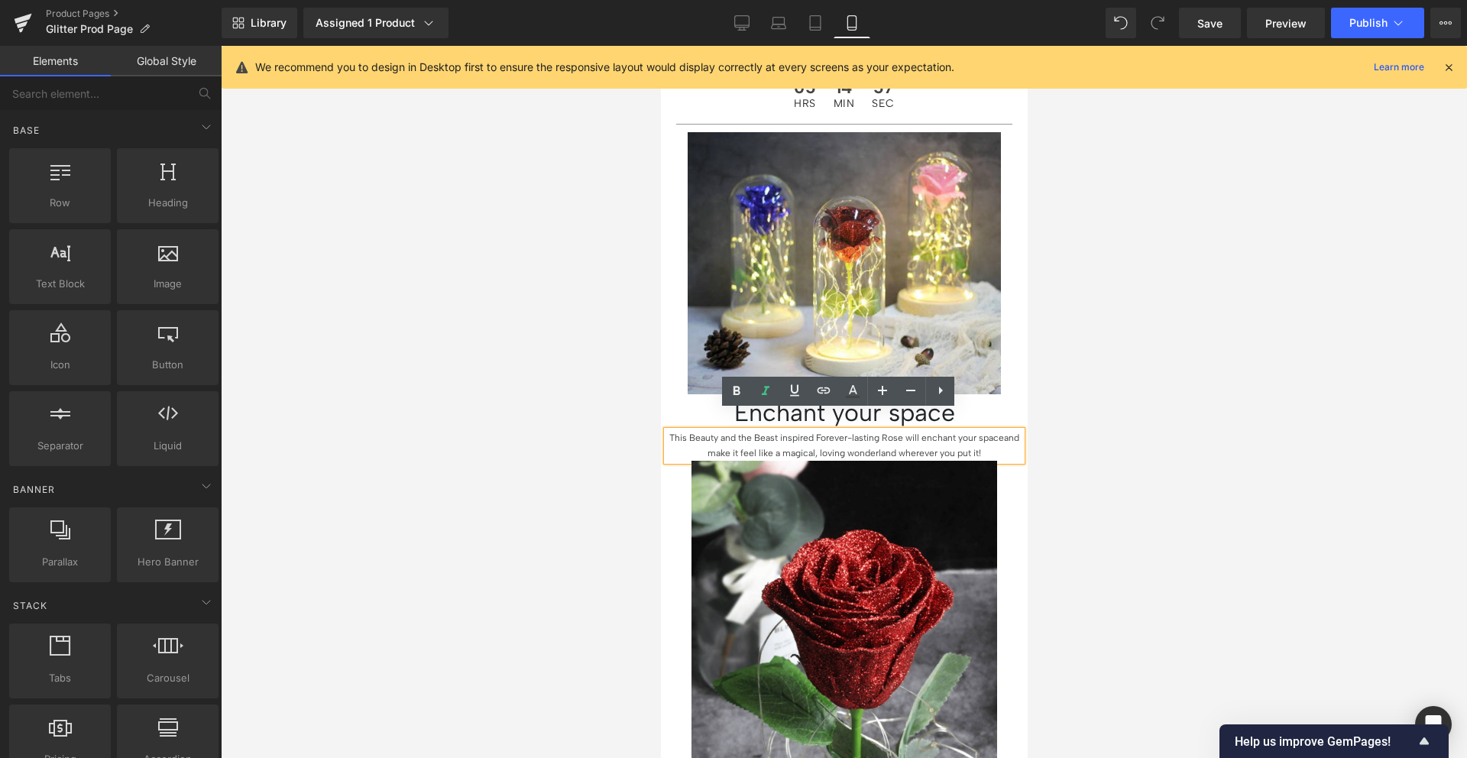
click at [1110, 338] on div at bounding box center [844, 402] width 1246 height 712
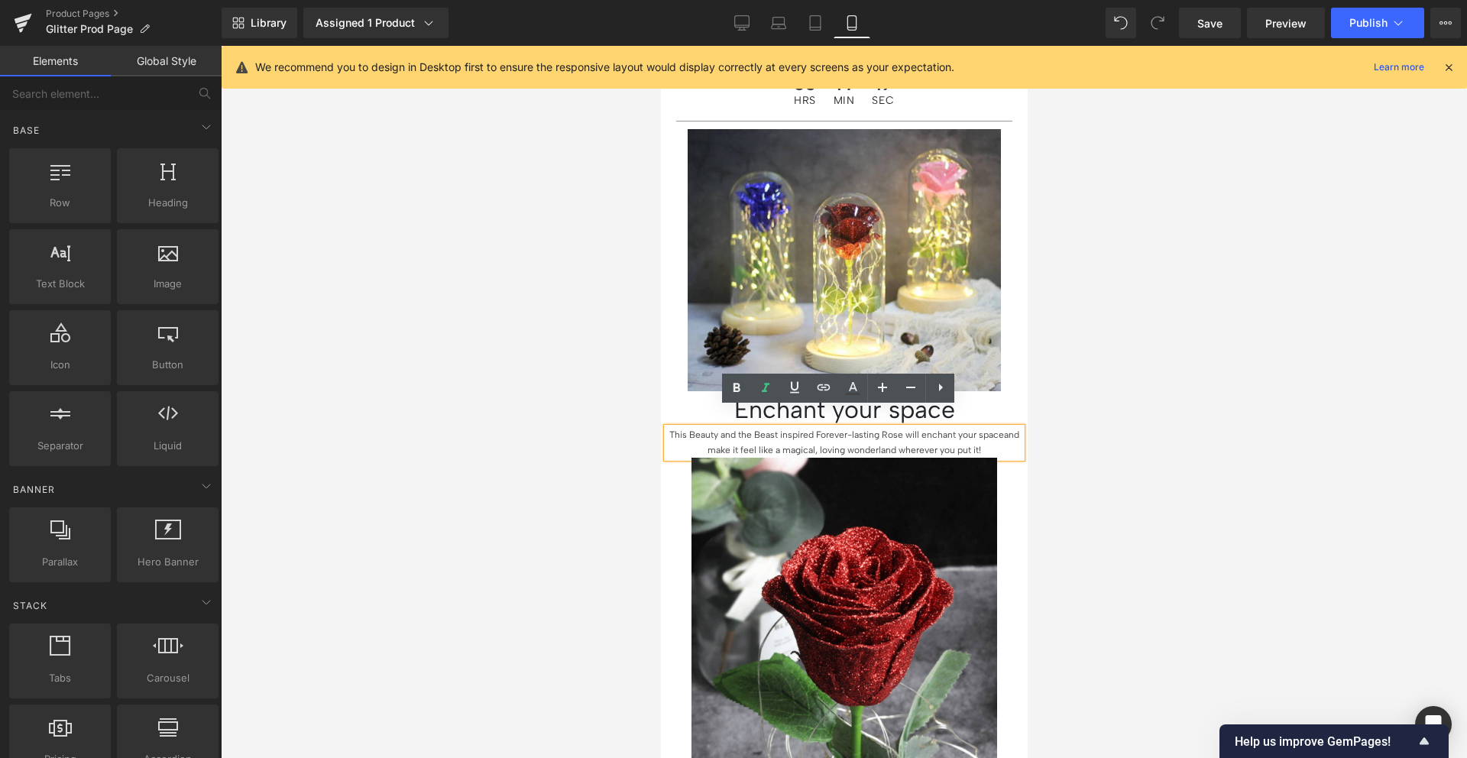
click at [1090, 412] on div at bounding box center [844, 402] width 1246 height 712
click at [999, 391] on h1 "Enchant your space" at bounding box center [843, 409] width 359 height 37
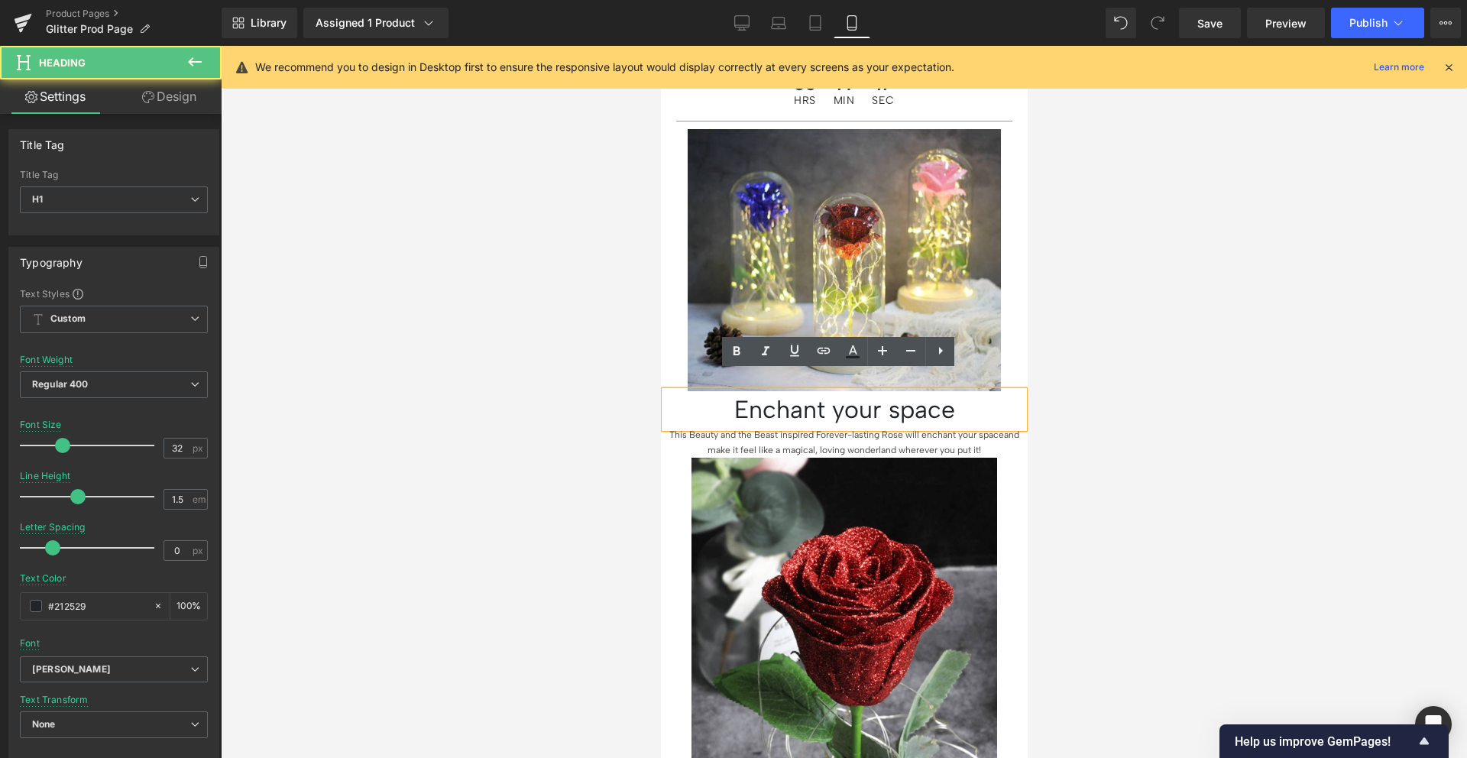
click at [1049, 358] on div at bounding box center [844, 402] width 1246 height 712
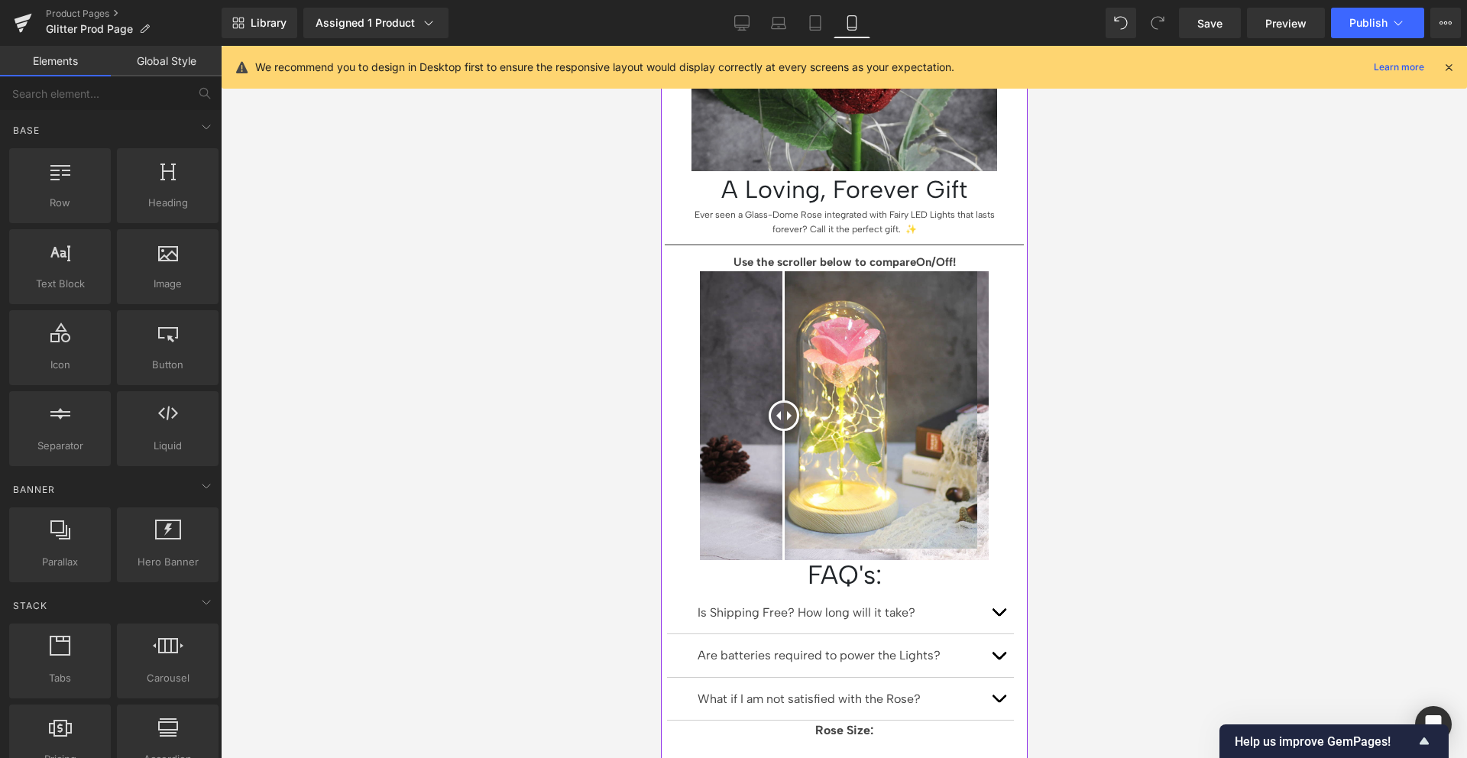
scroll to position [1384, 0]
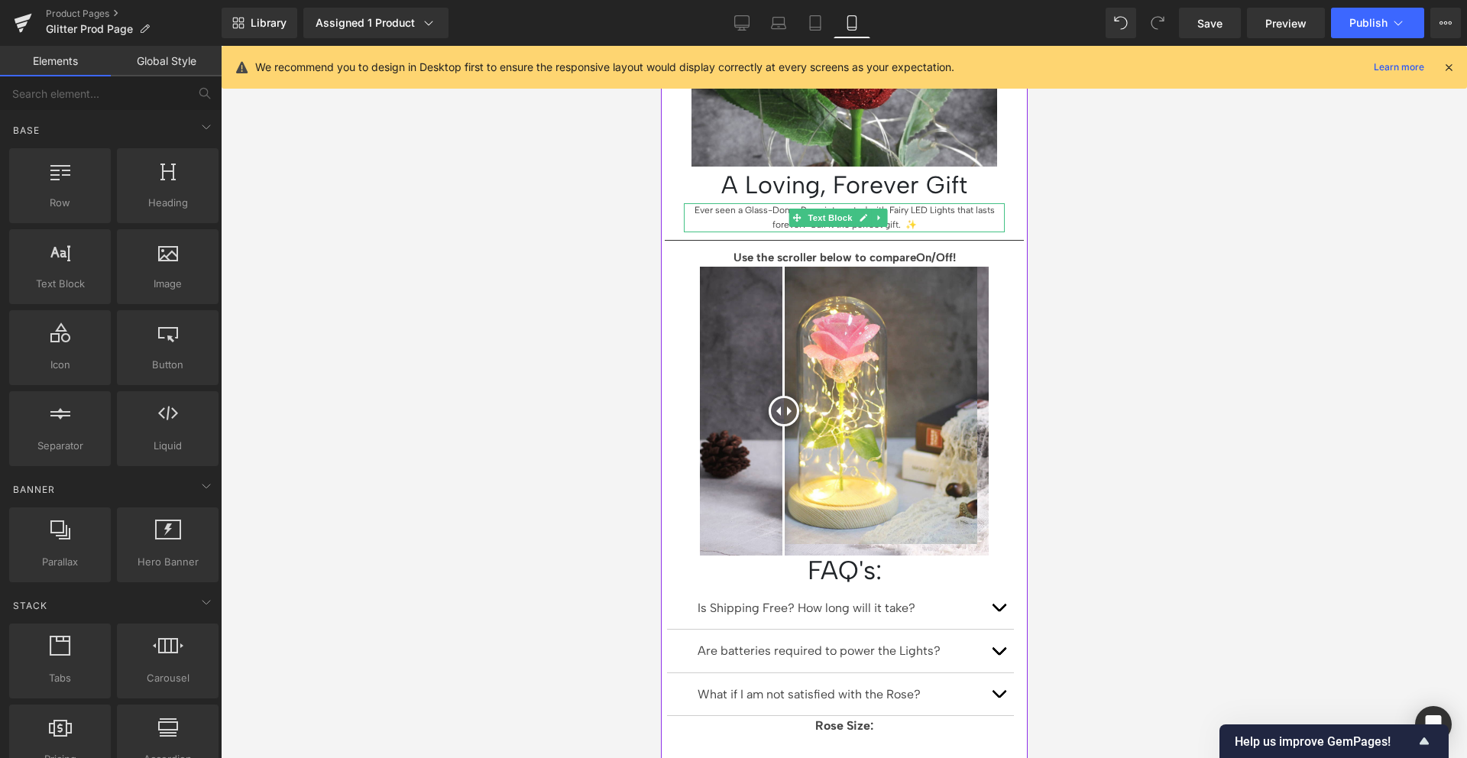
click at [766, 203] on p "Ever seen a Glass-Dome Rose integrated with Fairy LED Lights that lasts forever…" at bounding box center [843, 217] width 321 height 29
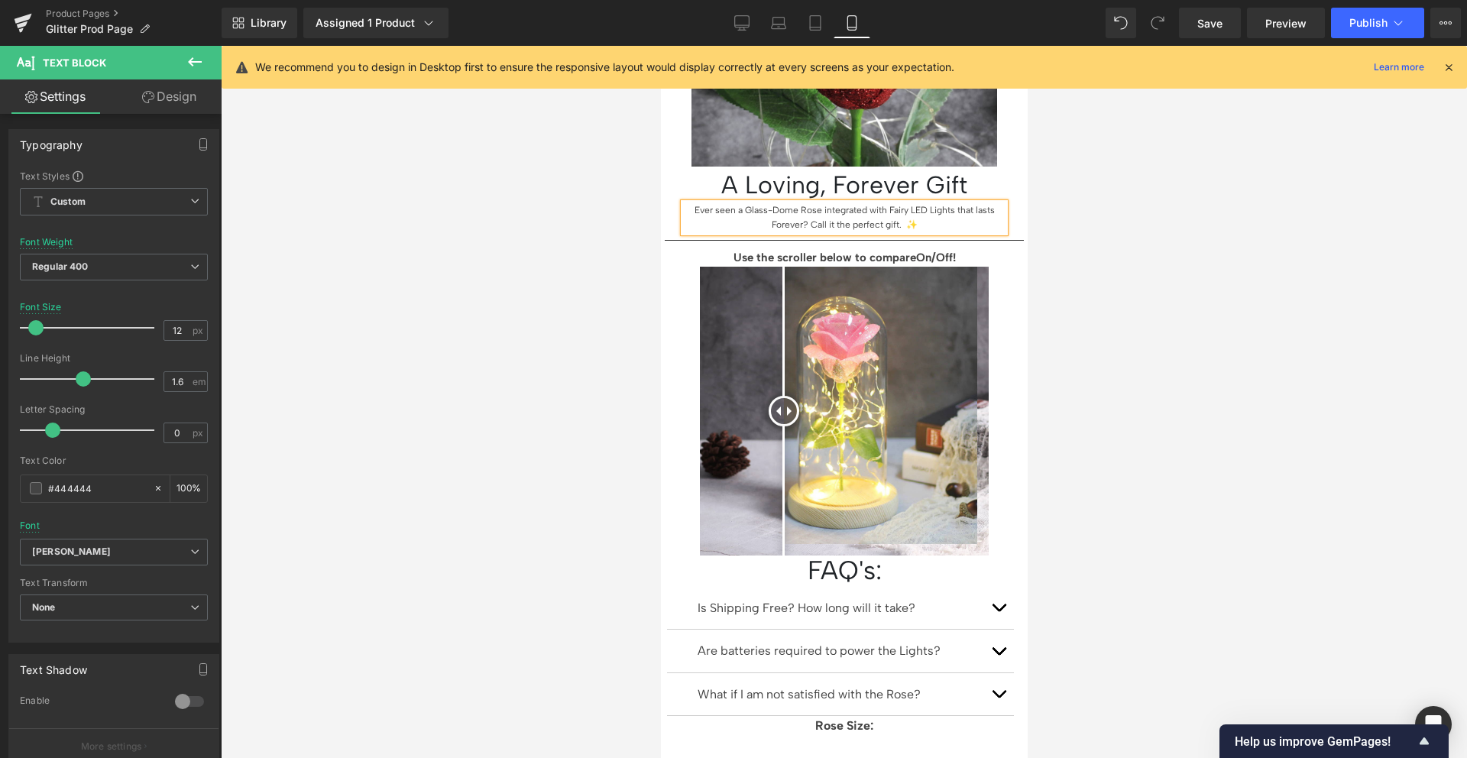
click at [1352, 215] on div at bounding box center [844, 402] width 1246 height 712
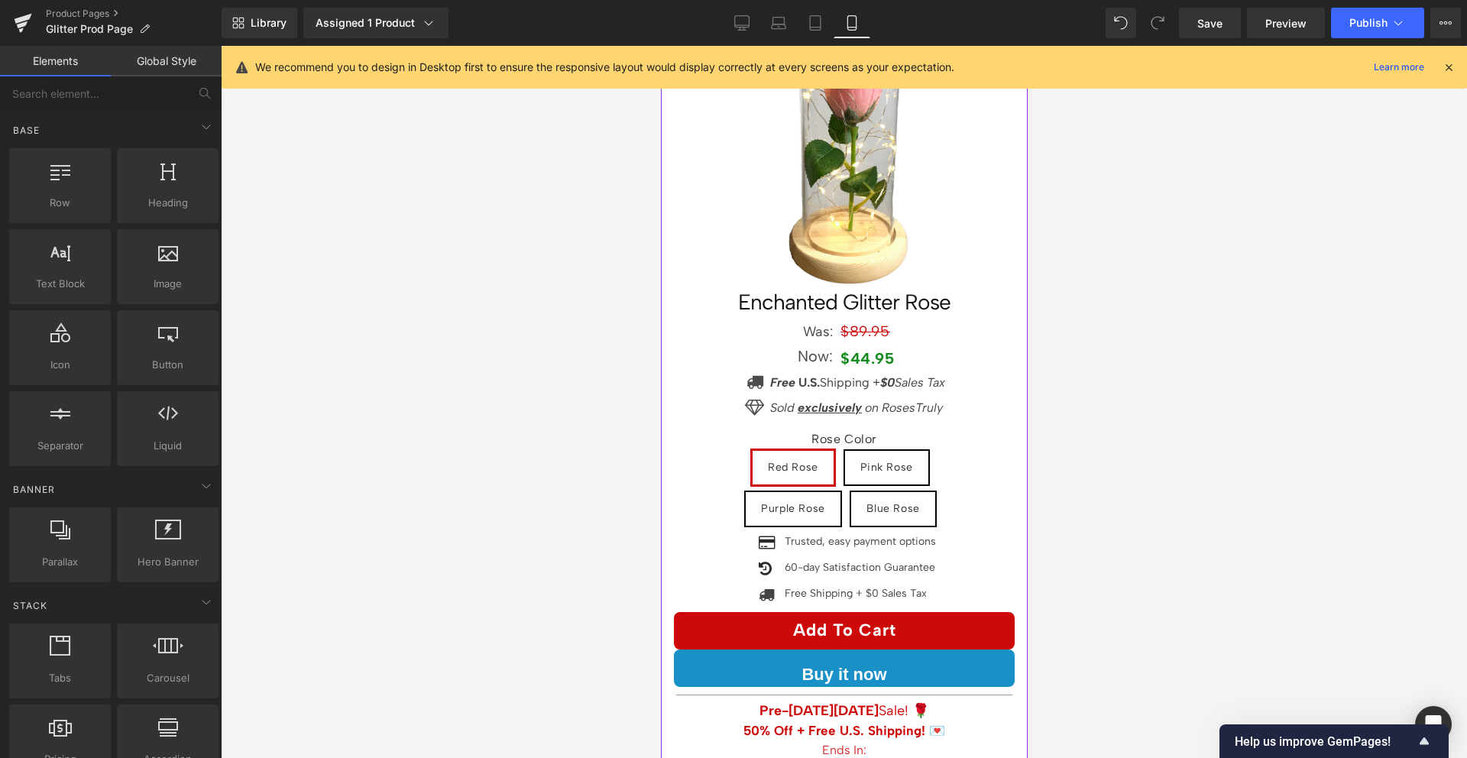
scroll to position [86, 0]
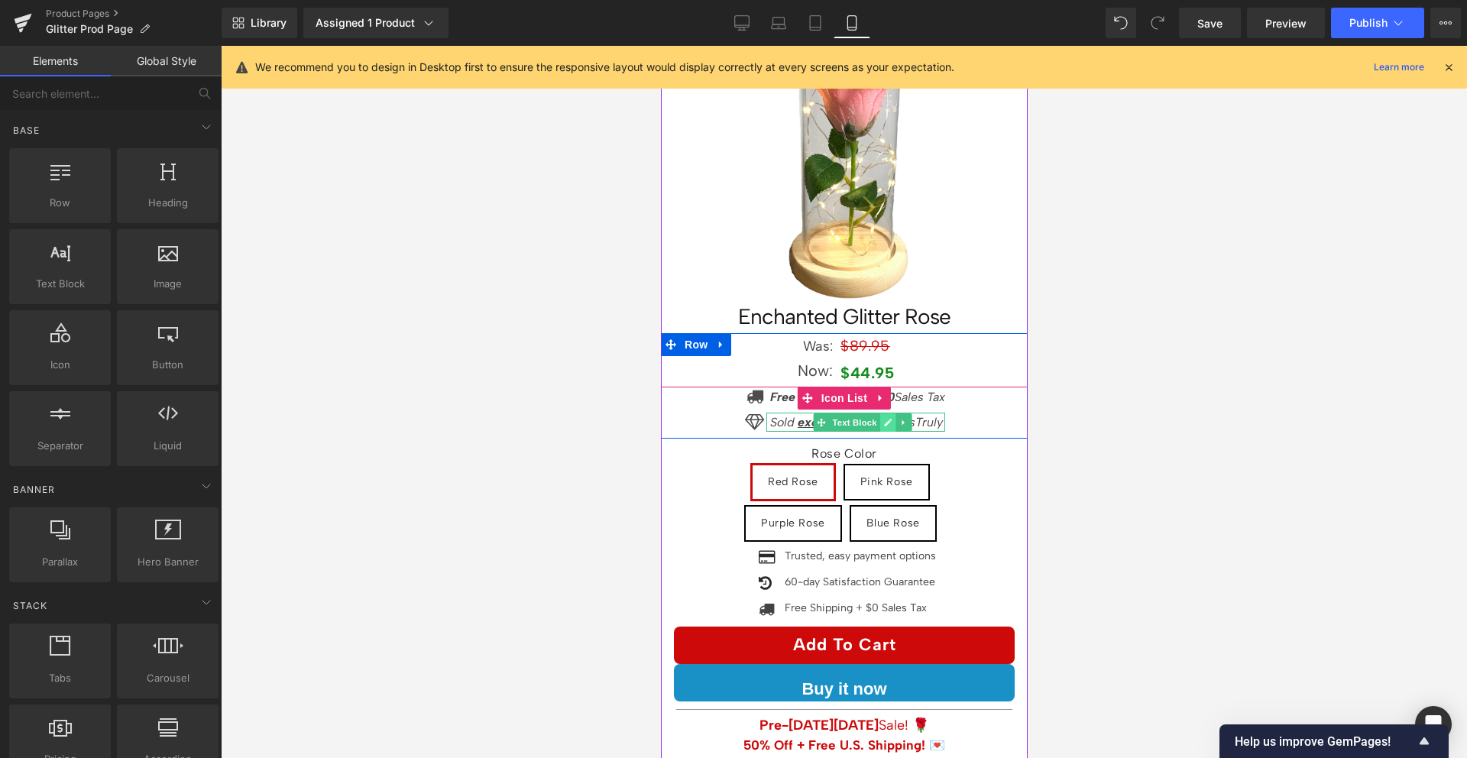
click at [882, 418] on icon at bounding box center [886, 422] width 8 height 9
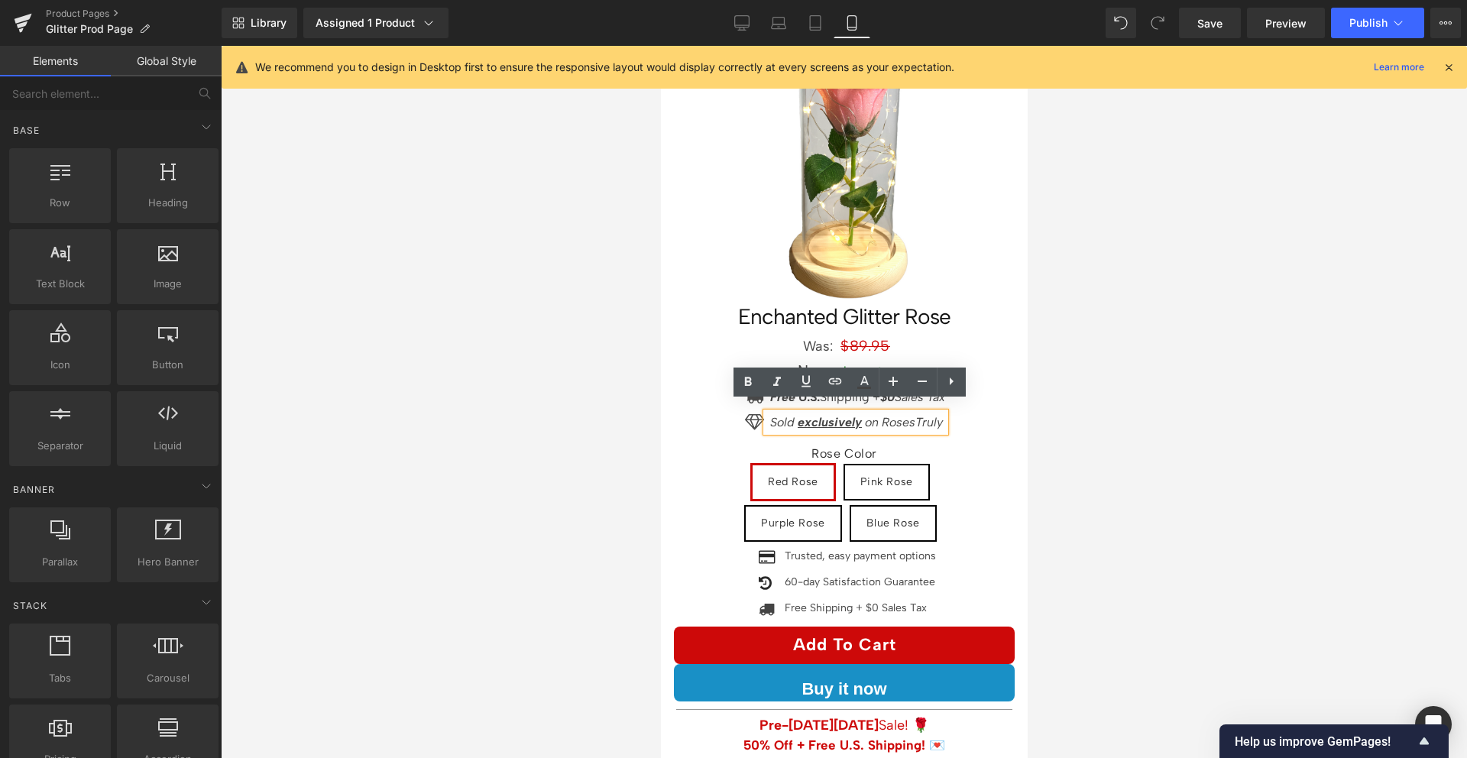
click at [828, 423] on div "Rose Color Red Rose Pink Rose Purple Rose Blue Rose" at bounding box center [844, 485] width 280 height 124
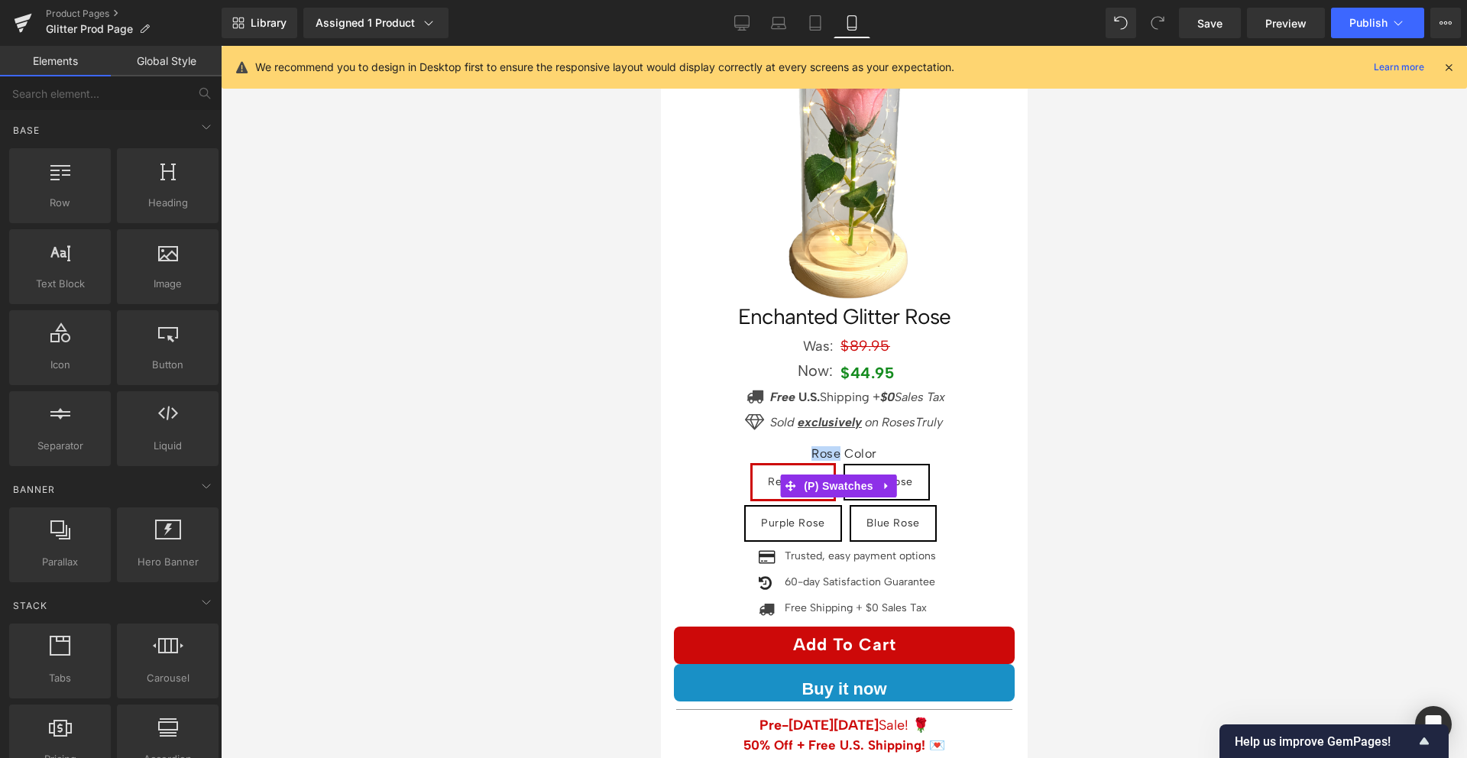
click at [828, 423] on div "Rose Color Red Rose Pink Rose Purple Rose Blue Rose" at bounding box center [844, 485] width 280 height 124
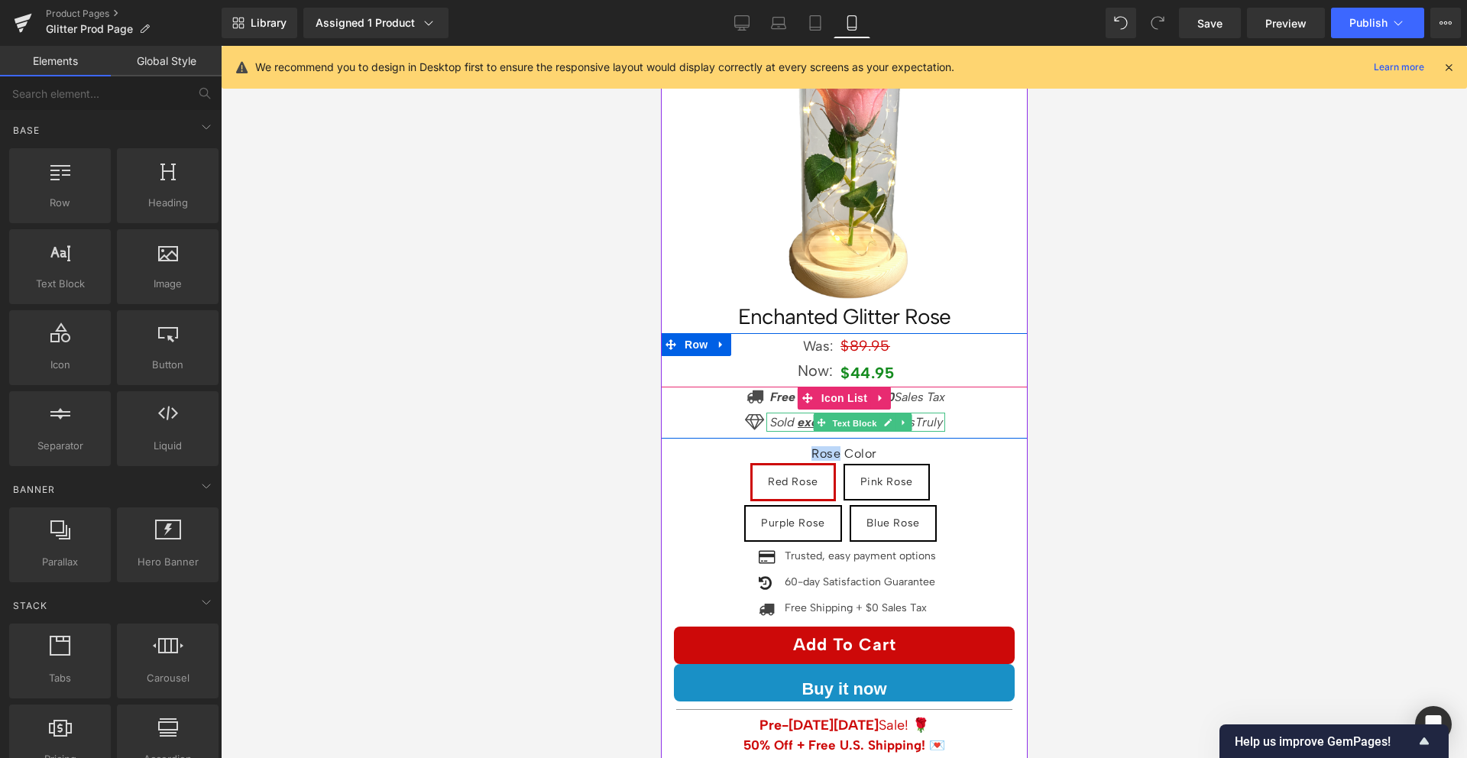
click at [828, 413] on span "Text Block" at bounding box center [853, 422] width 50 height 18
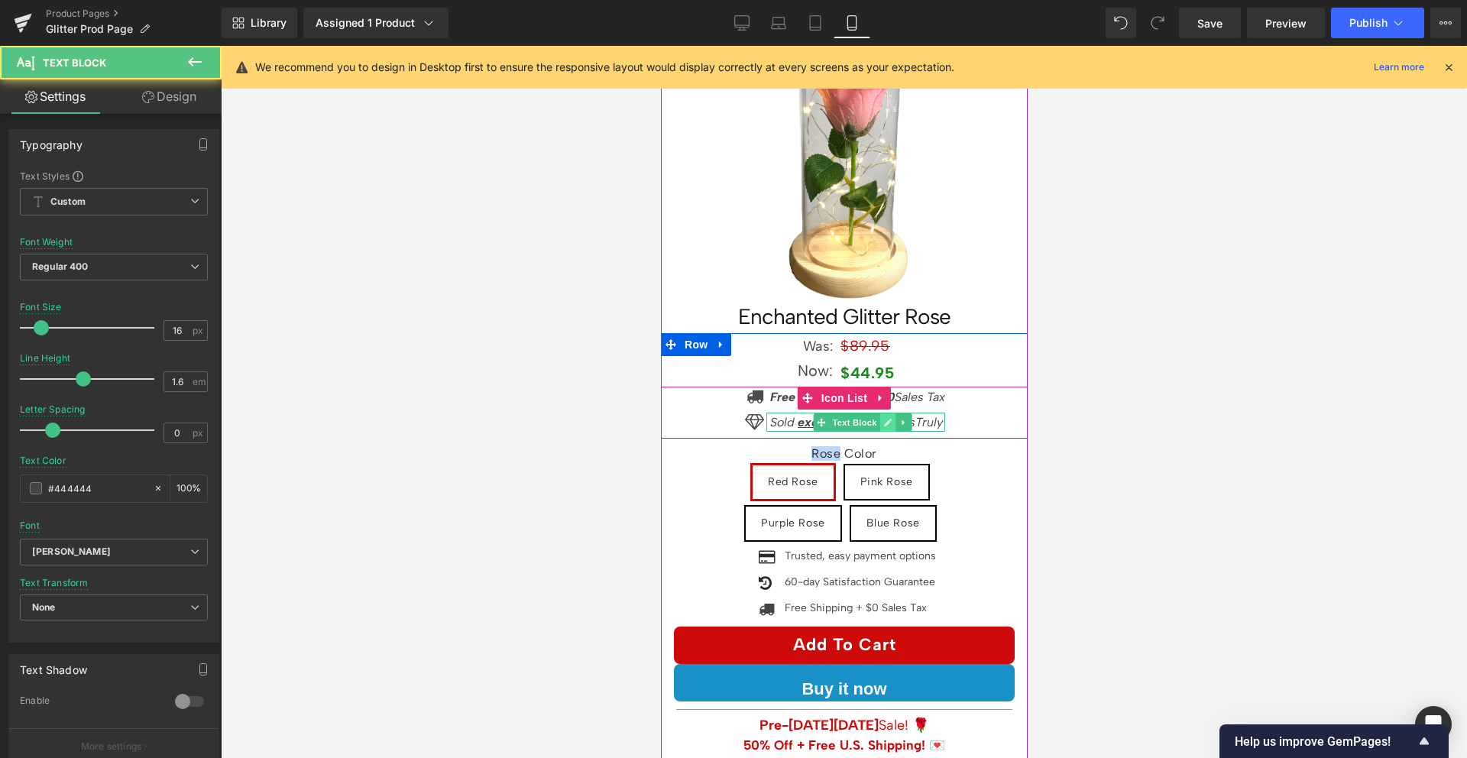
click at [879, 413] on link at bounding box center [887, 422] width 16 height 18
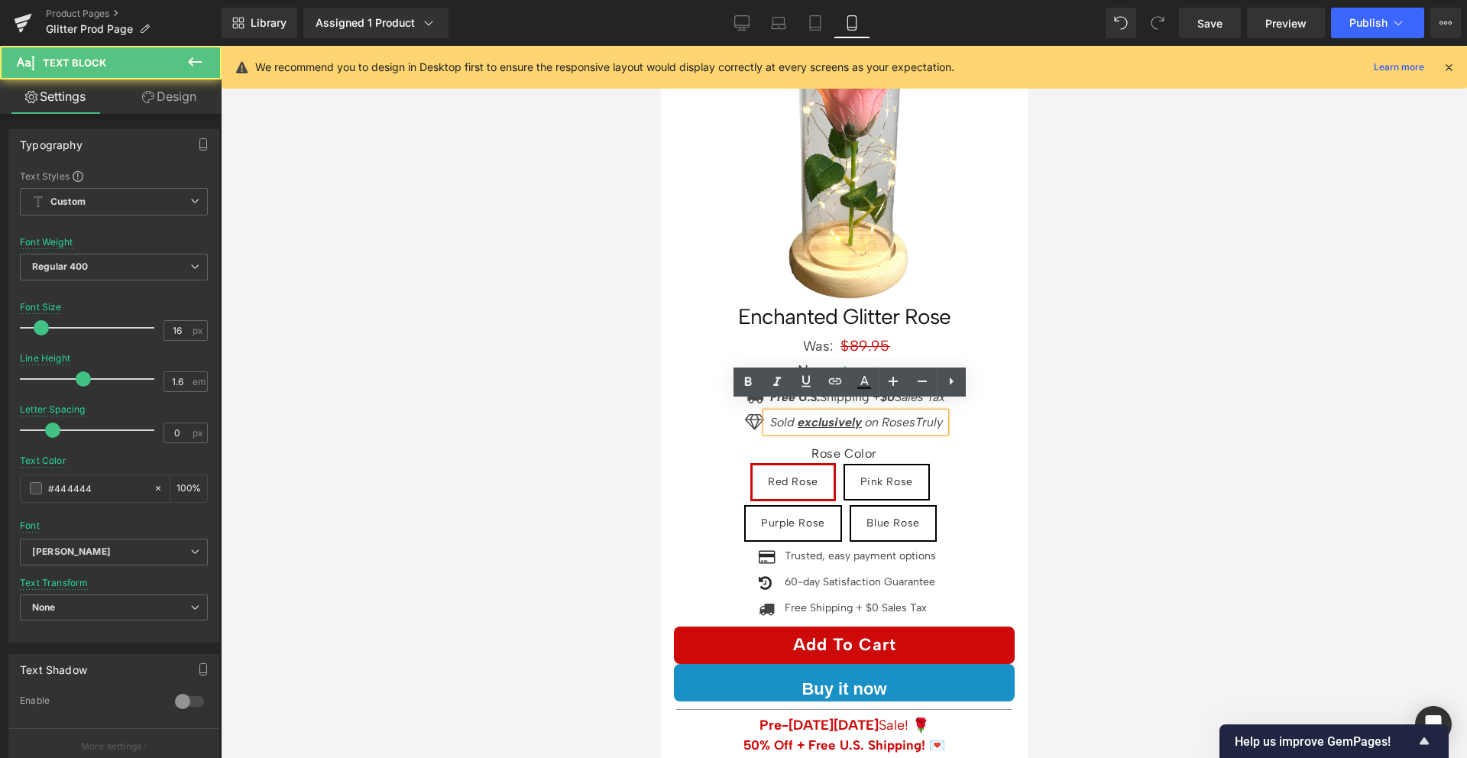
click at [826, 415] on u "exclusively" at bounding box center [829, 422] width 64 height 15
click at [800, 380] on icon at bounding box center [806, 381] width 18 height 18
click at [895, 415] on icon "Sold exclusively on RosesTruly" at bounding box center [855, 422] width 173 height 15
click at [892, 415] on icon "Sold exclusively on RosesTruly" at bounding box center [855, 422] width 173 height 15
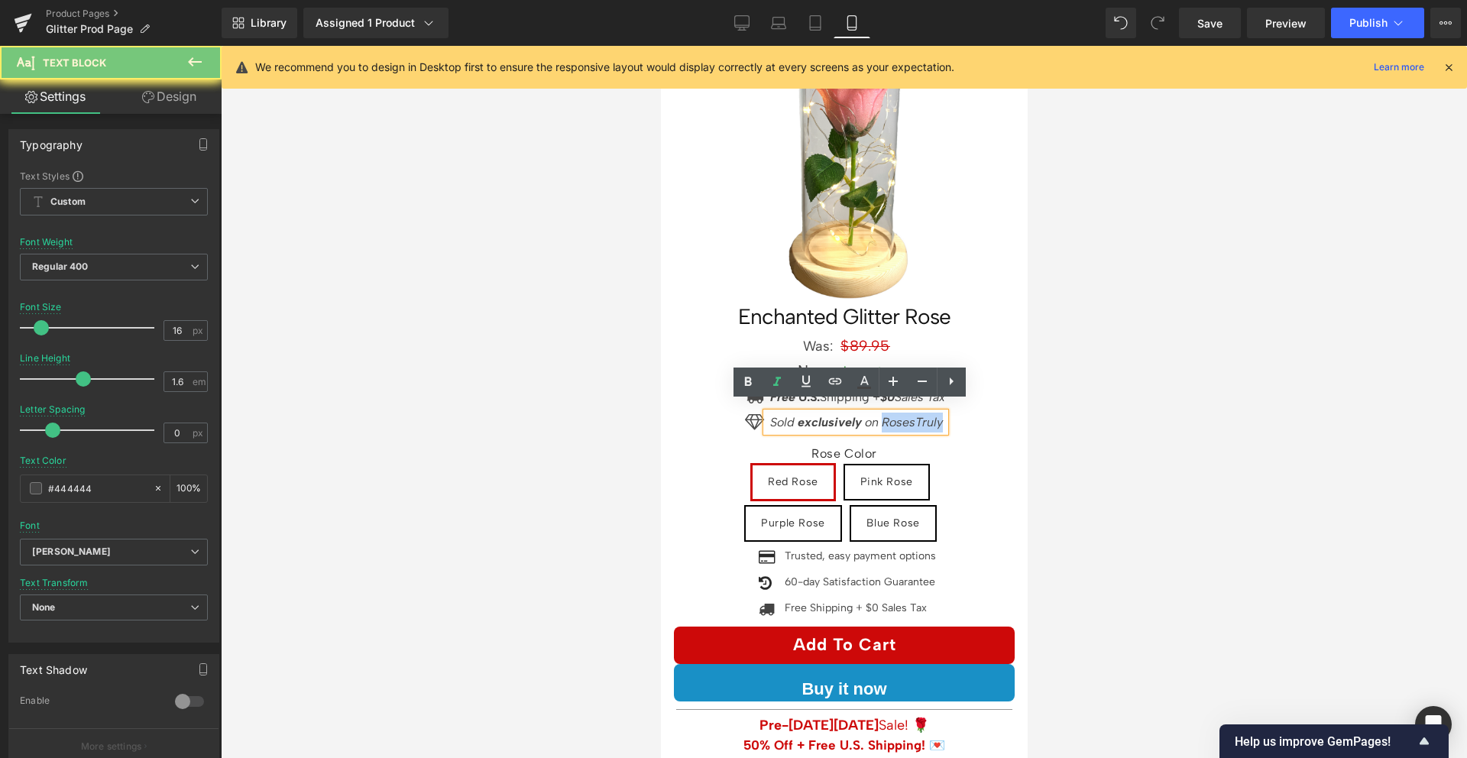
click at [892, 415] on icon "Sold exclusively on RosesTruly" at bounding box center [855, 422] width 173 height 15
click at [853, 415] on icon "Sold exclusively on RosesTruly" at bounding box center [855, 422] width 173 height 15
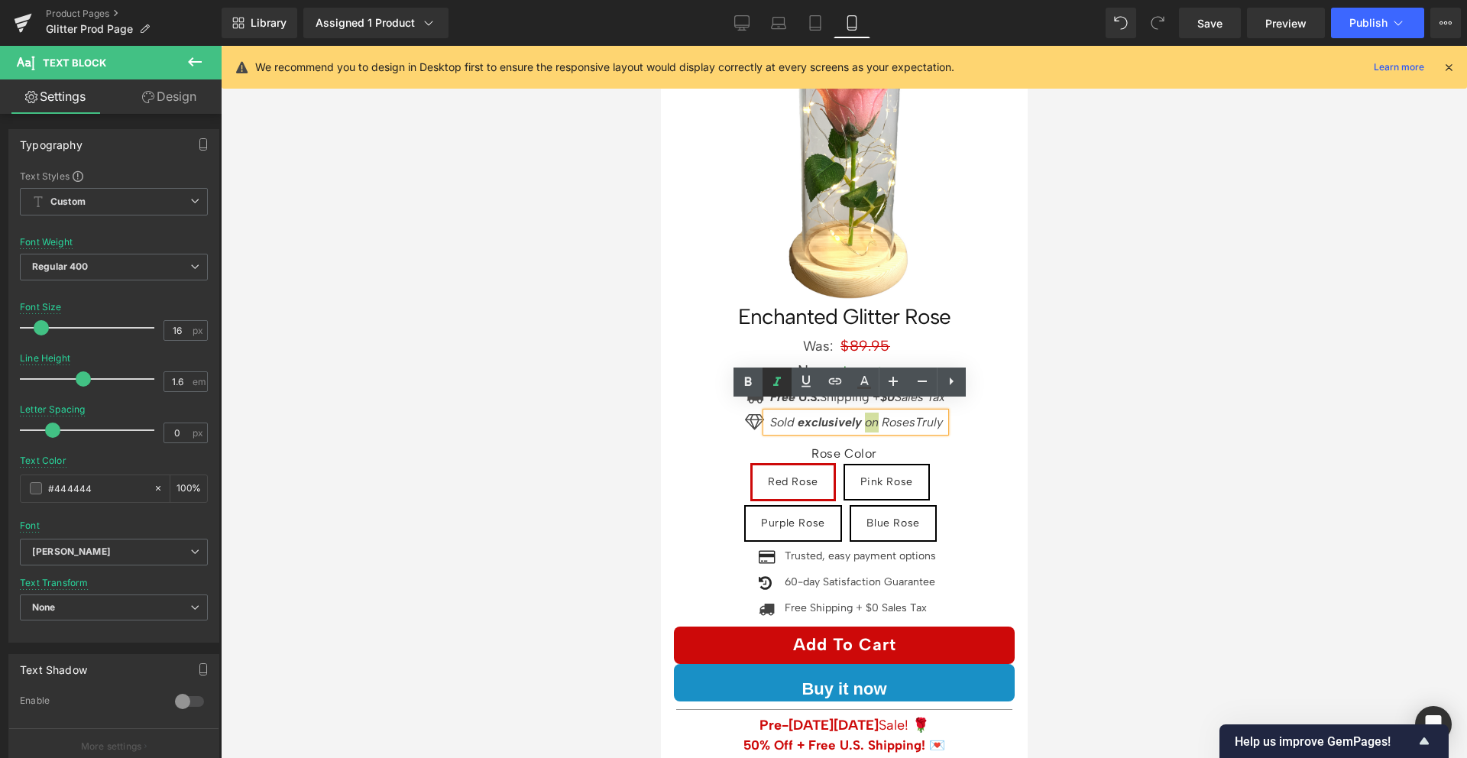
drag, startPoint x: 785, startPoint y: 385, endPoint x: 124, endPoint y: 355, distance: 662.4
click at [785, 385] on icon at bounding box center [777, 382] width 18 height 18
click at [771, 415] on icon "Sold" at bounding box center [781, 422] width 24 height 15
click at [774, 385] on icon at bounding box center [777, 381] width 8 height 9
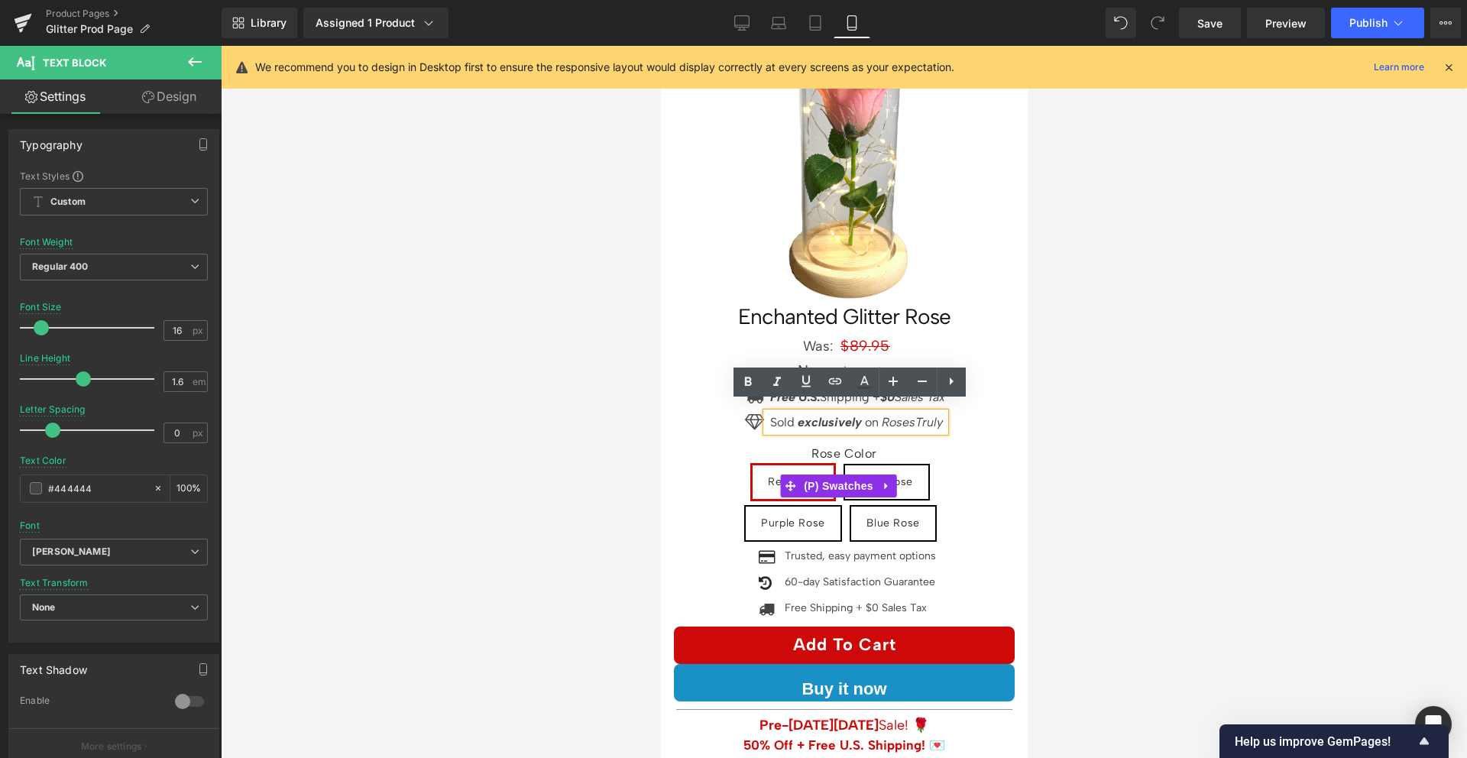
click at [701, 438] on div "Enchanted Glitter Rose (P) Title Was: Text Block $89.95 $44.95 (P) Price Row No…" at bounding box center [843, 502] width 359 height 397
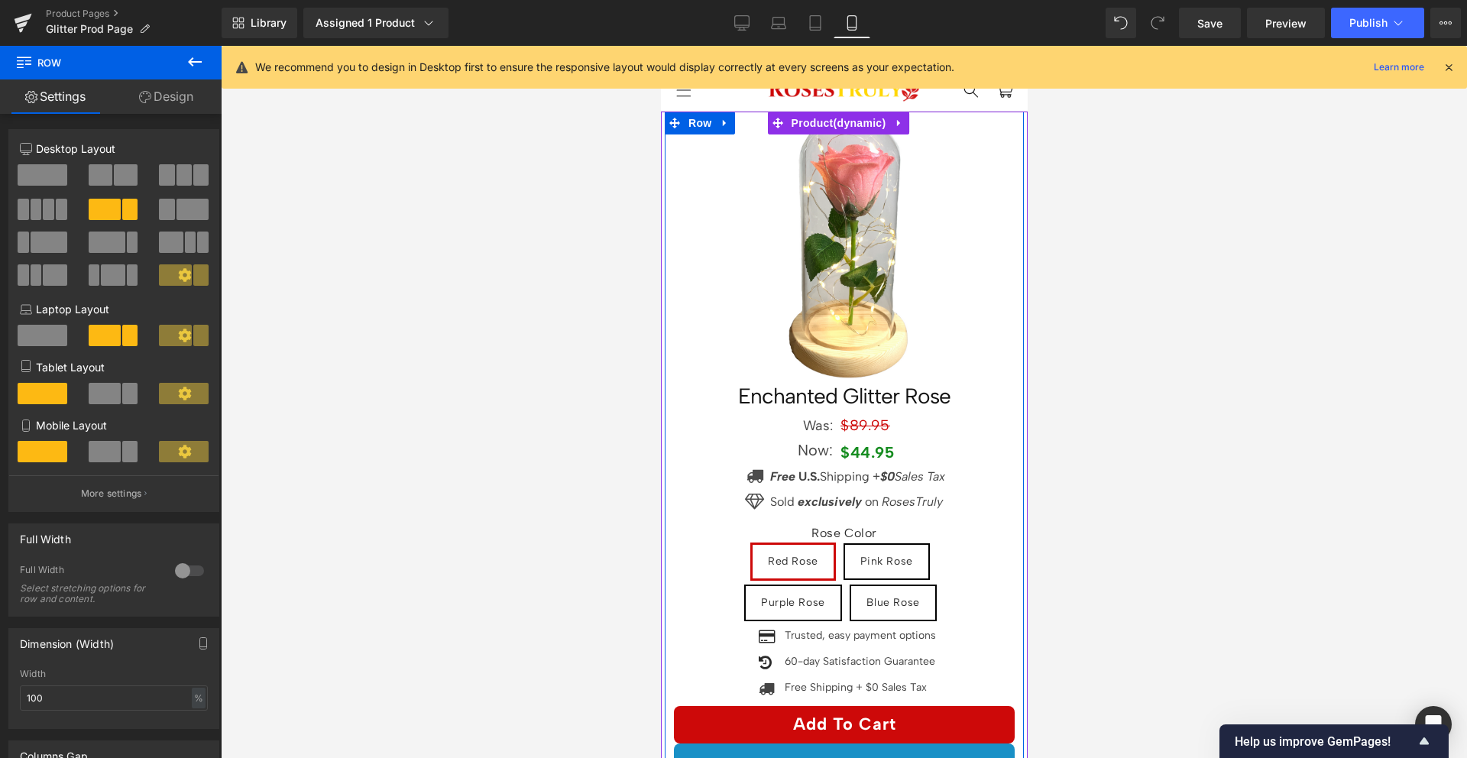
scroll to position [0, 0]
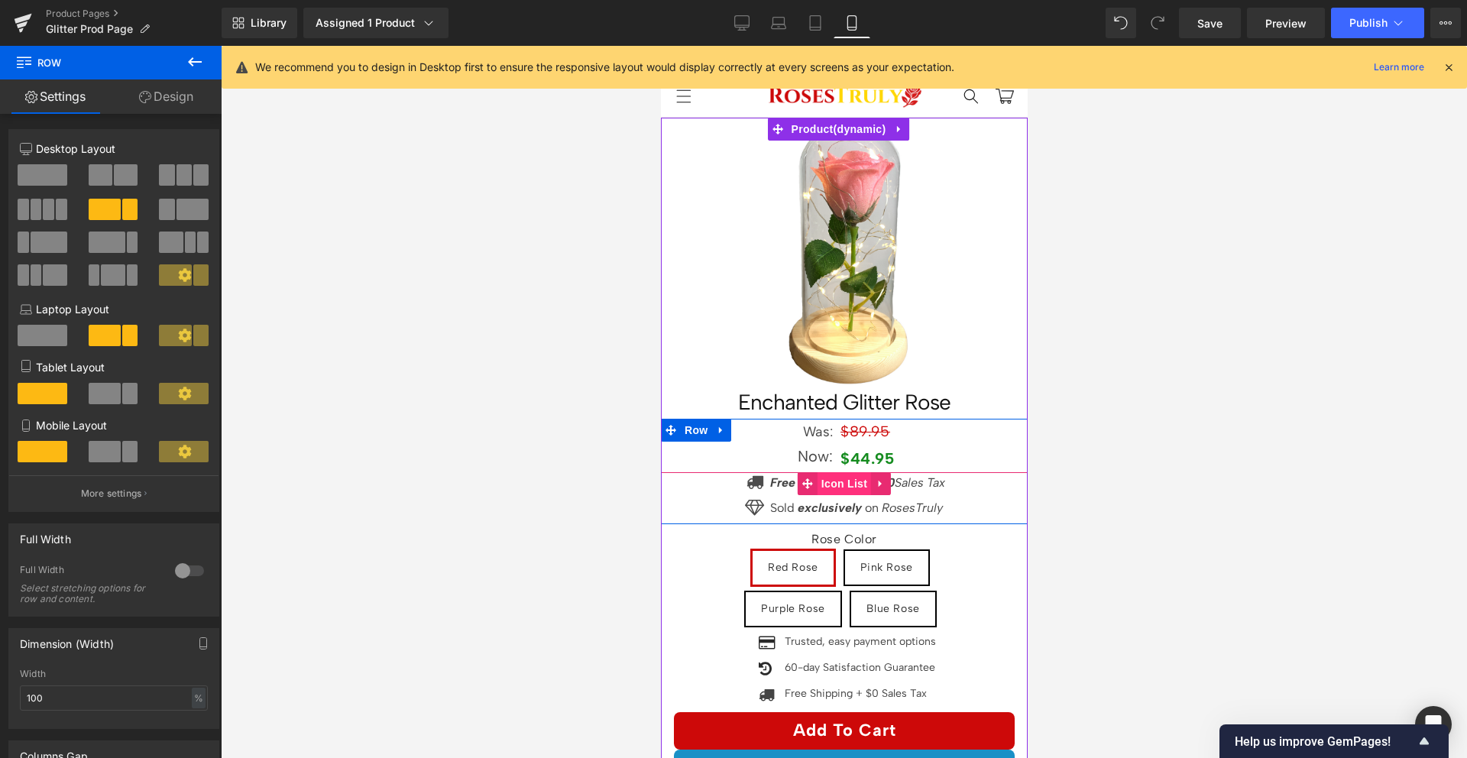
click at [844, 474] on span "Icon List" at bounding box center [843, 483] width 53 height 23
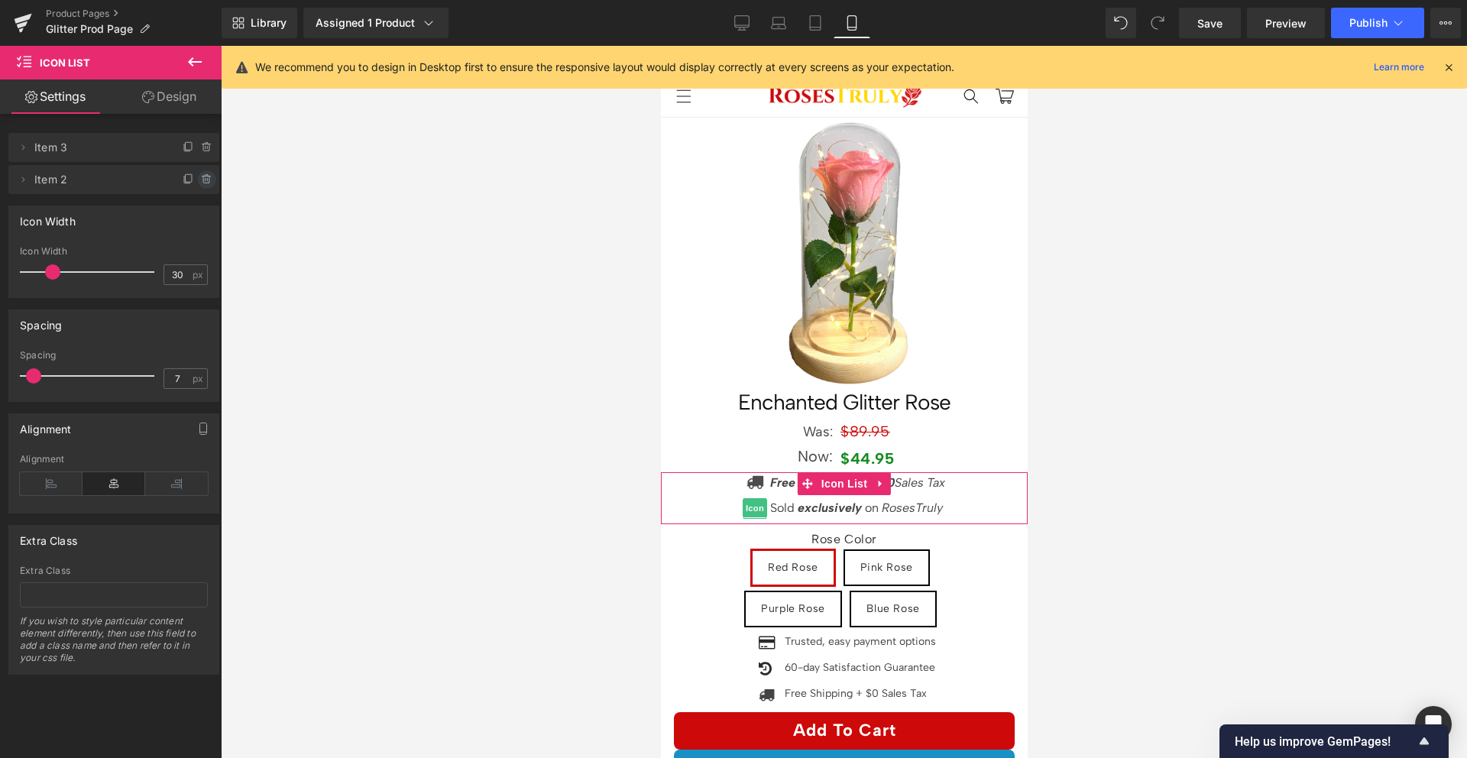
click at [201, 178] on icon at bounding box center [207, 179] width 12 height 12
click at [191, 178] on button "Delete" at bounding box center [191, 180] width 48 height 20
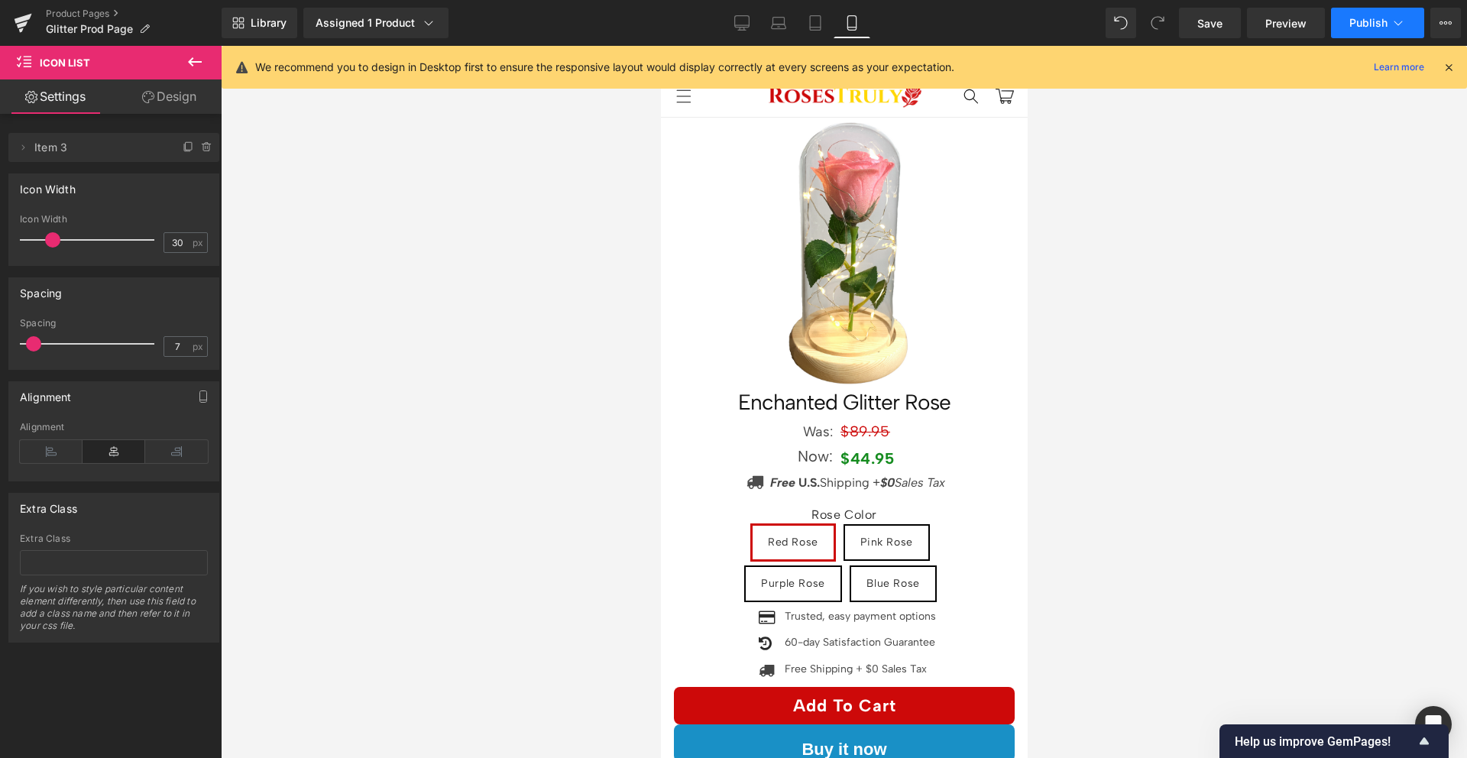
click at [1363, 32] on button "Publish" at bounding box center [1377, 23] width 93 height 31
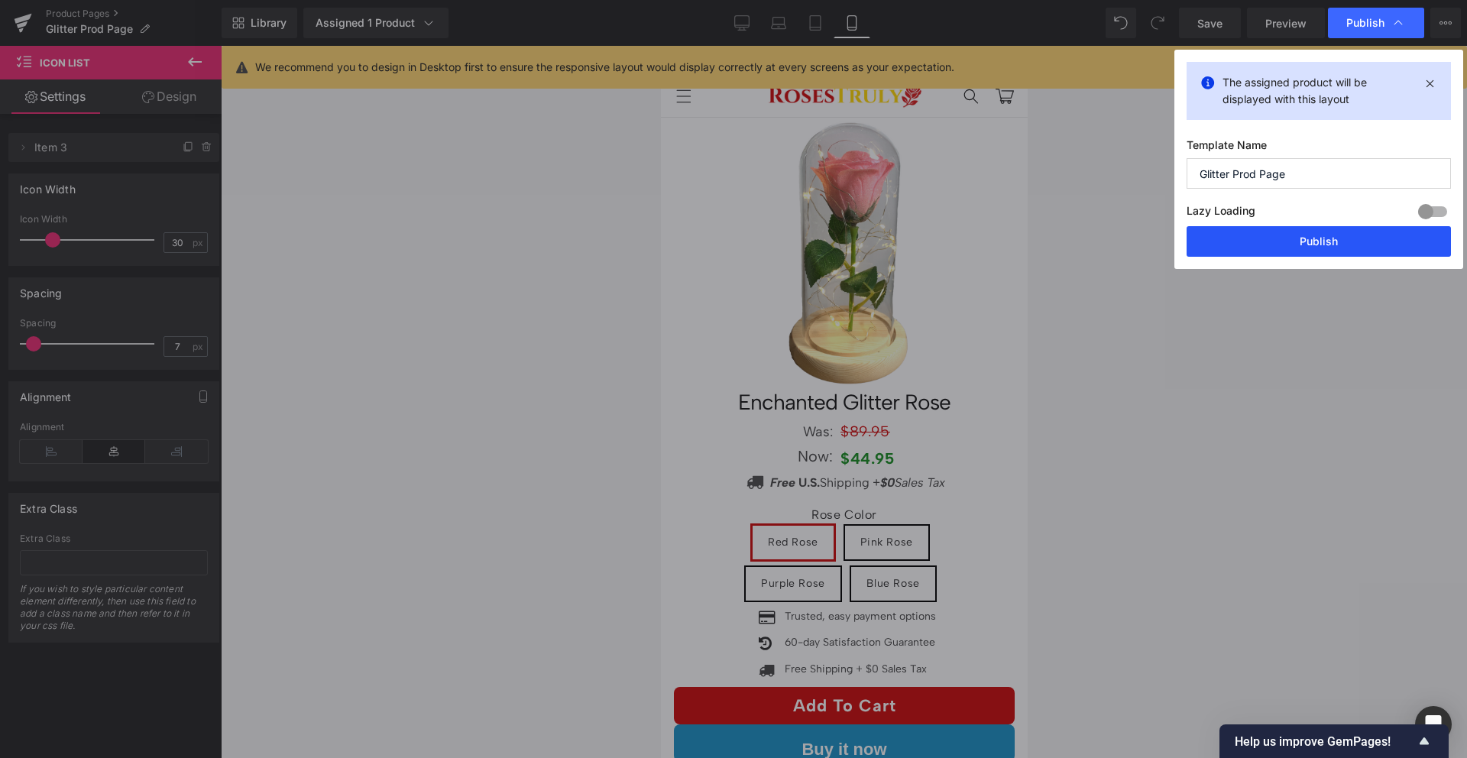
click at [1309, 248] on button "Publish" at bounding box center [1319, 241] width 264 height 31
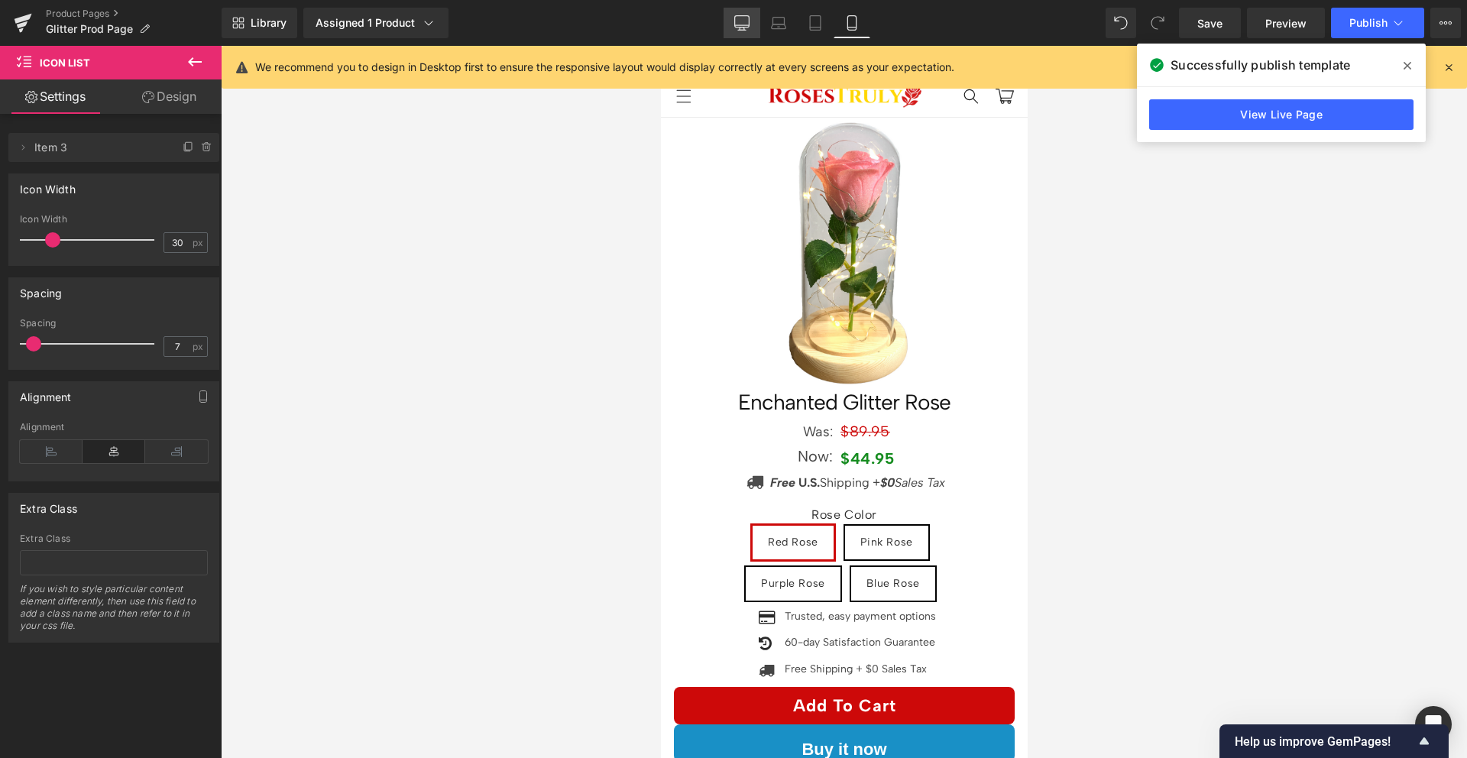
click at [746, 24] on icon at bounding box center [741, 22] width 15 height 15
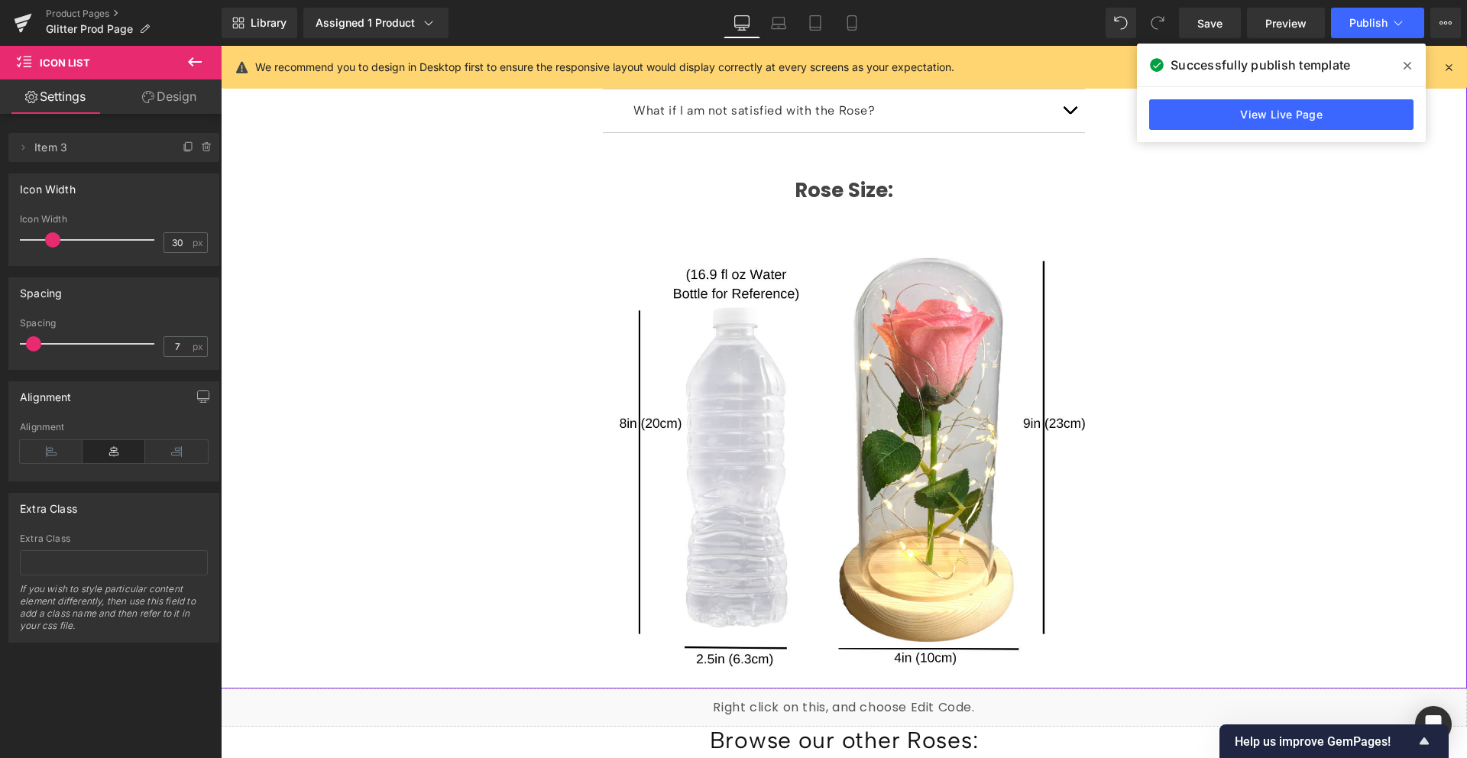
scroll to position [2150, 0]
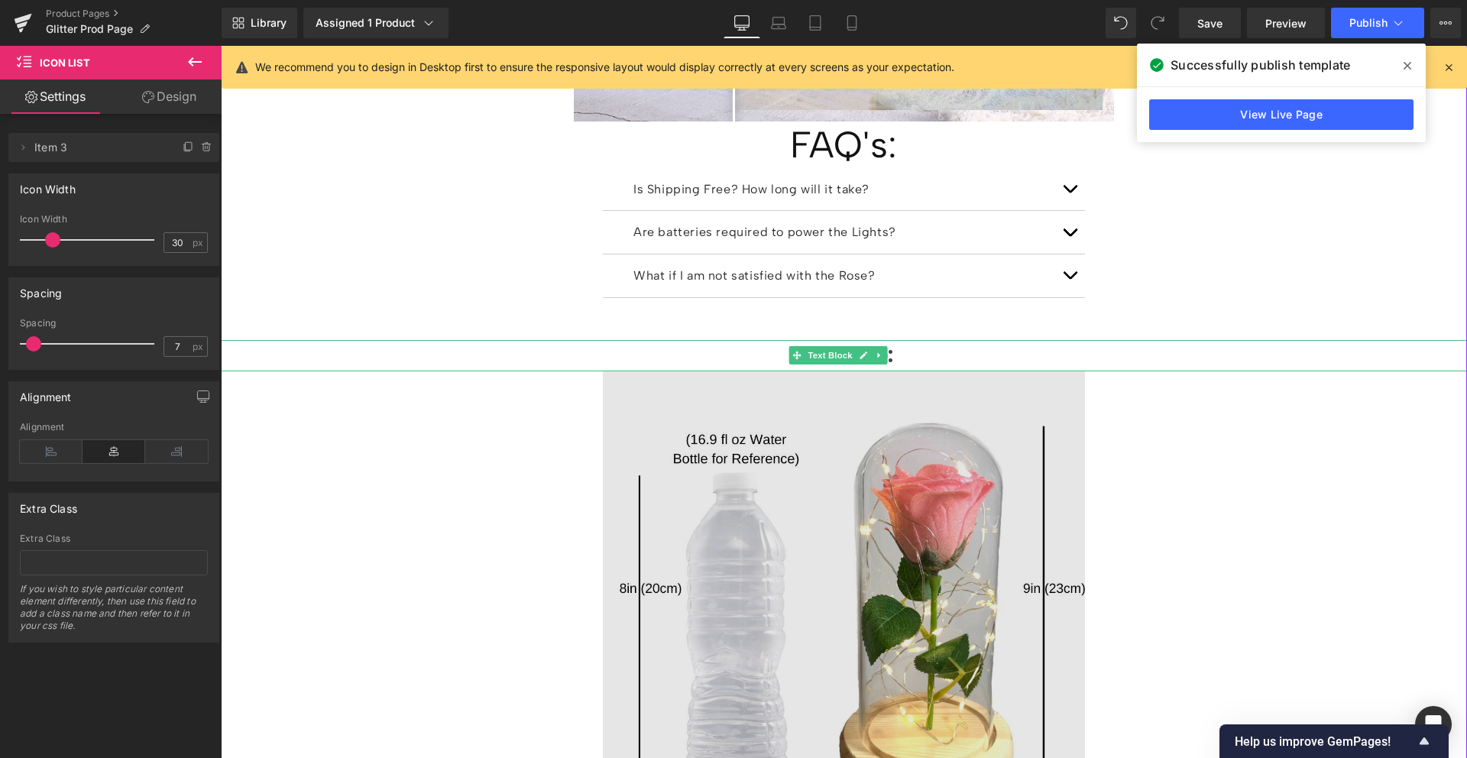
click at [837, 346] on span "Text Block" at bounding box center [830, 355] width 50 height 18
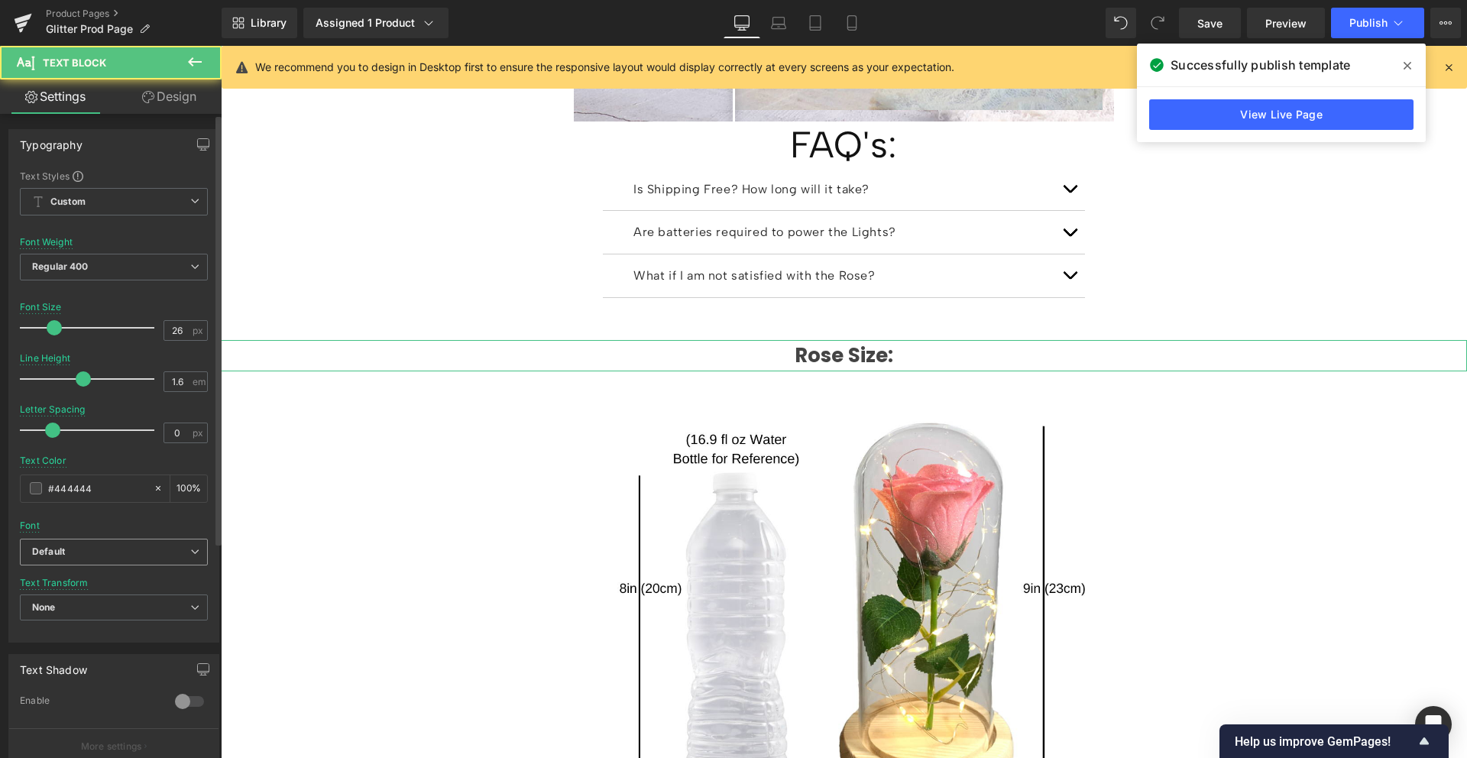
click at [101, 561] on span "Default" at bounding box center [114, 552] width 188 height 27
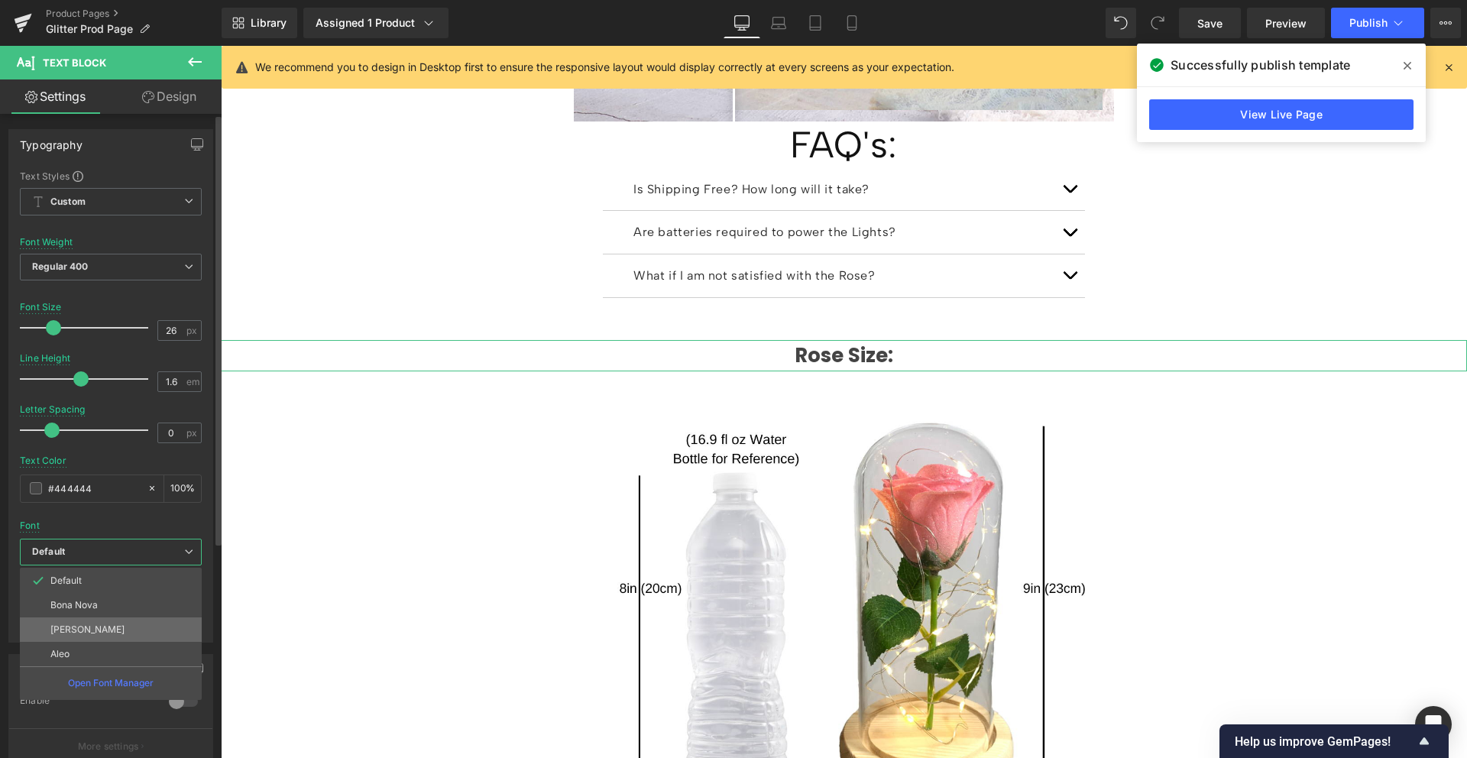
click at [104, 630] on li "Albert Sans" at bounding box center [111, 629] width 182 height 24
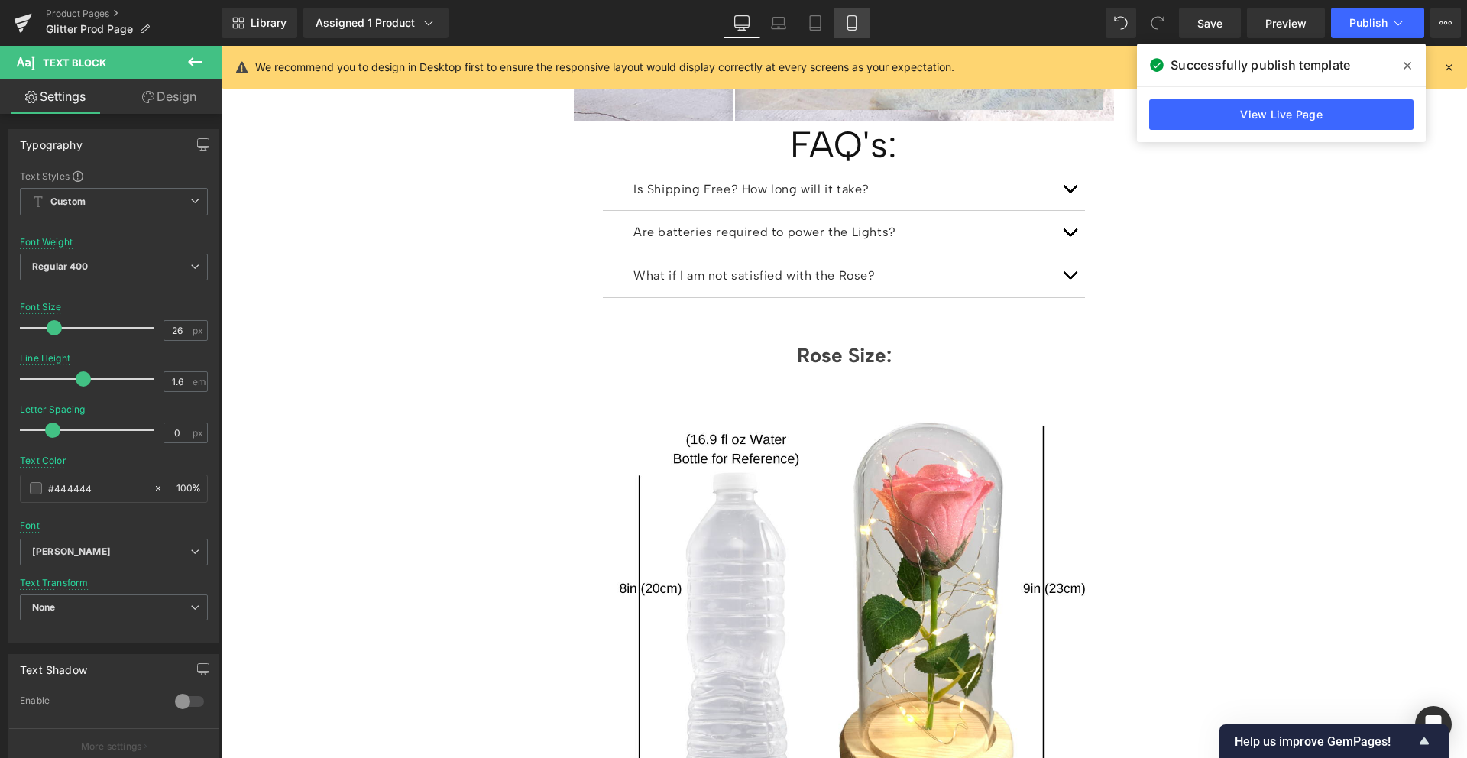
click at [860, 28] on icon at bounding box center [851, 22] width 15 height 15
type input "16"
type input "100"
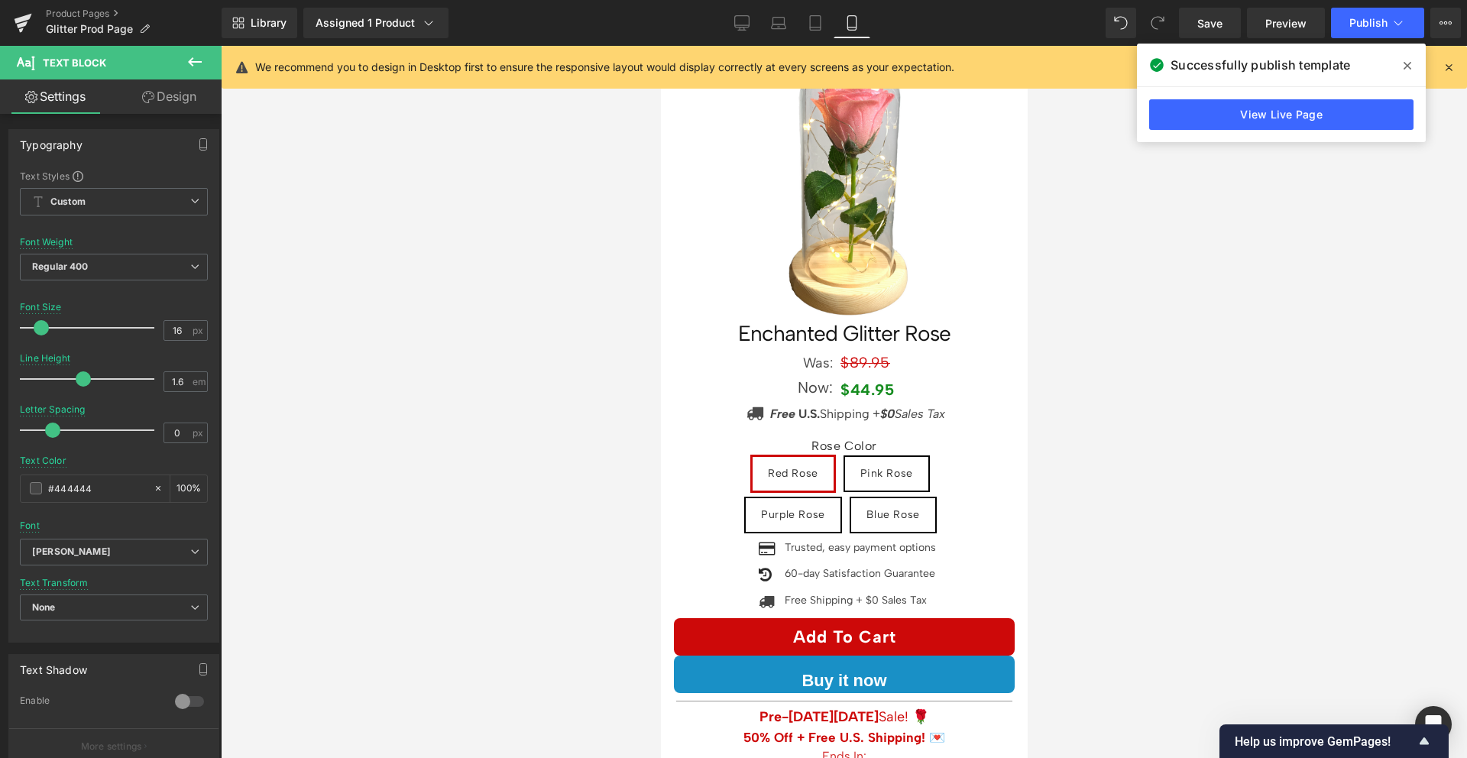
scroll to position [0, 0]
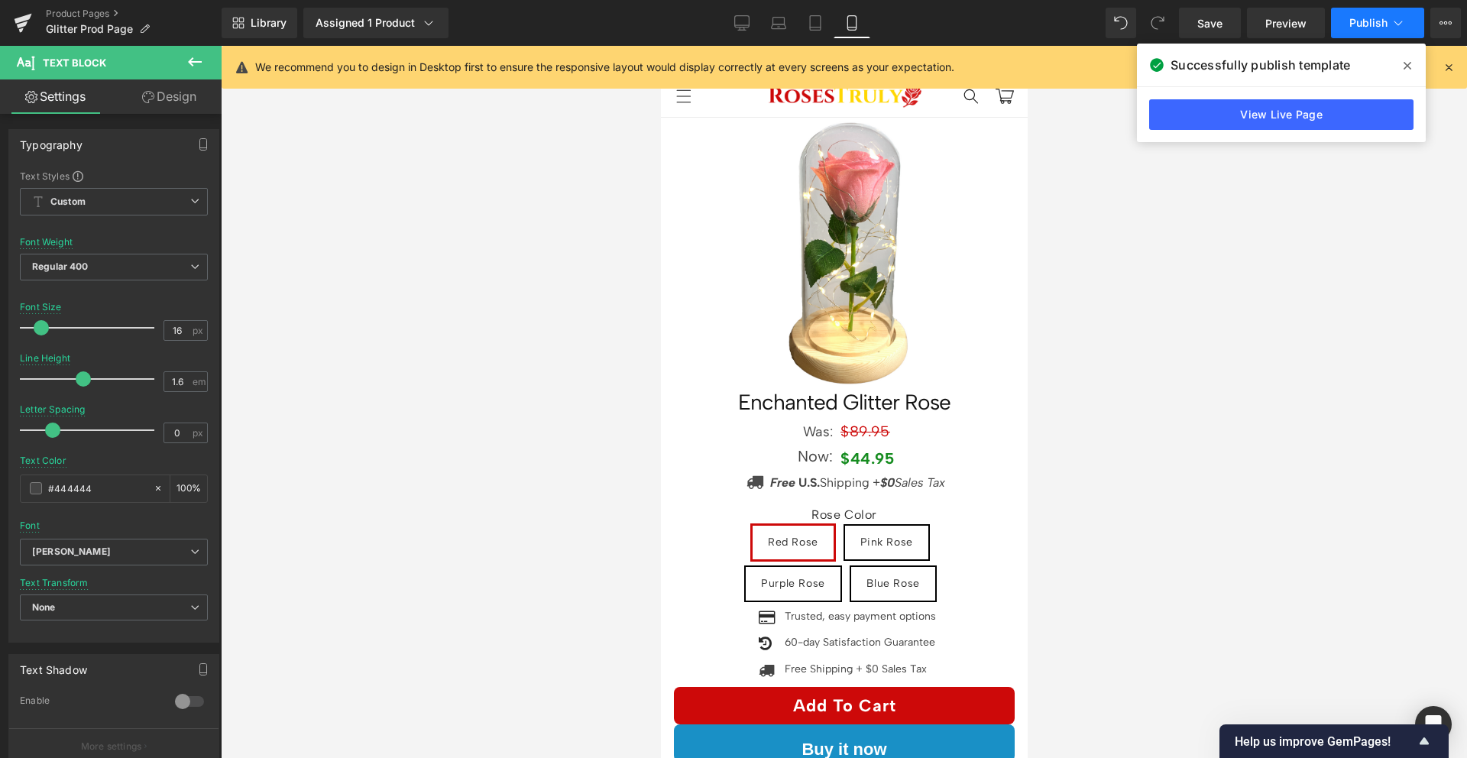
click at [1387, 26] on span "Publish" at bounding box center [1368, 23] width 38 height 12
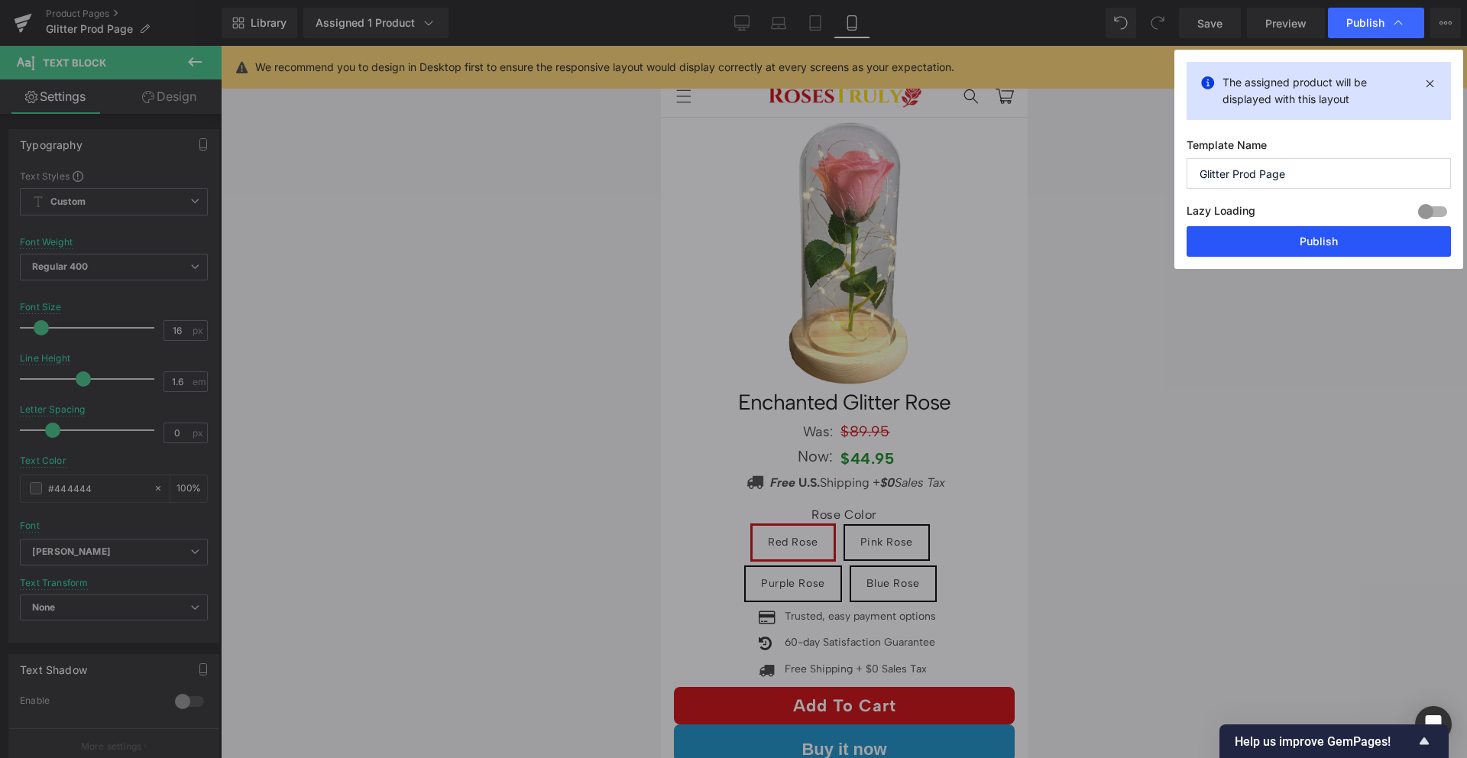
click at [1312, 235] on button "Publish" at bounding box center [1319, 241] width 264 height 31
